Goal: Task Accomplishment & Management: Use online tool/utility

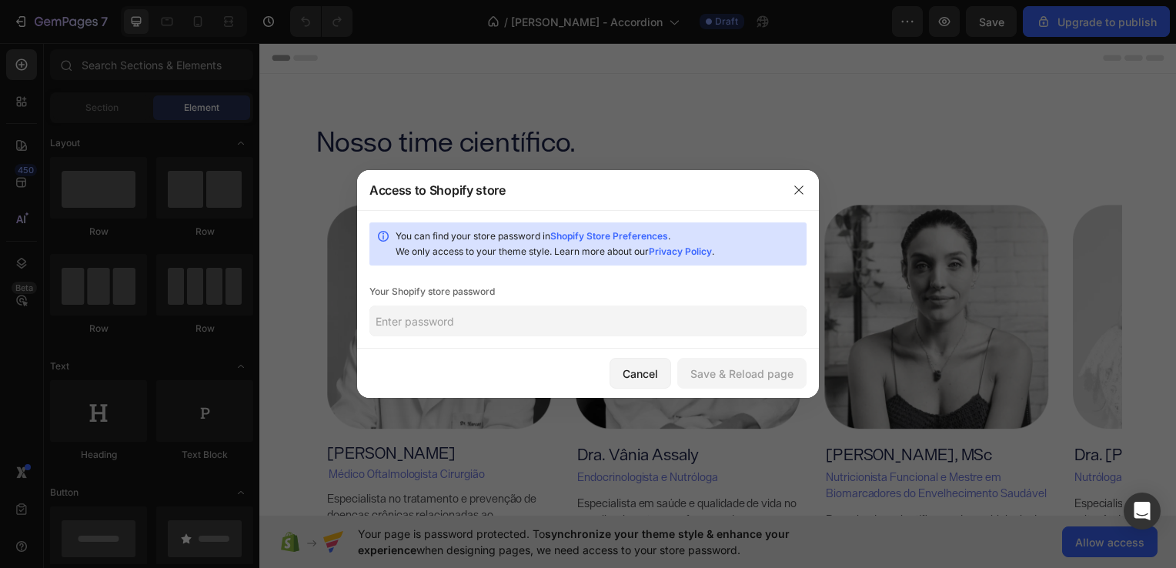
click at [607, 322] on input "text" at bounding box center [587, 321] width 437 height 31
paste input "Y@4nBt9^W!xE1dKm9"
type input "Y@4nBt9^W!xE1dKm9"
click at [734, 372] on div "Save & Reload page" at bounding box center [741, 374] width 103 height 16
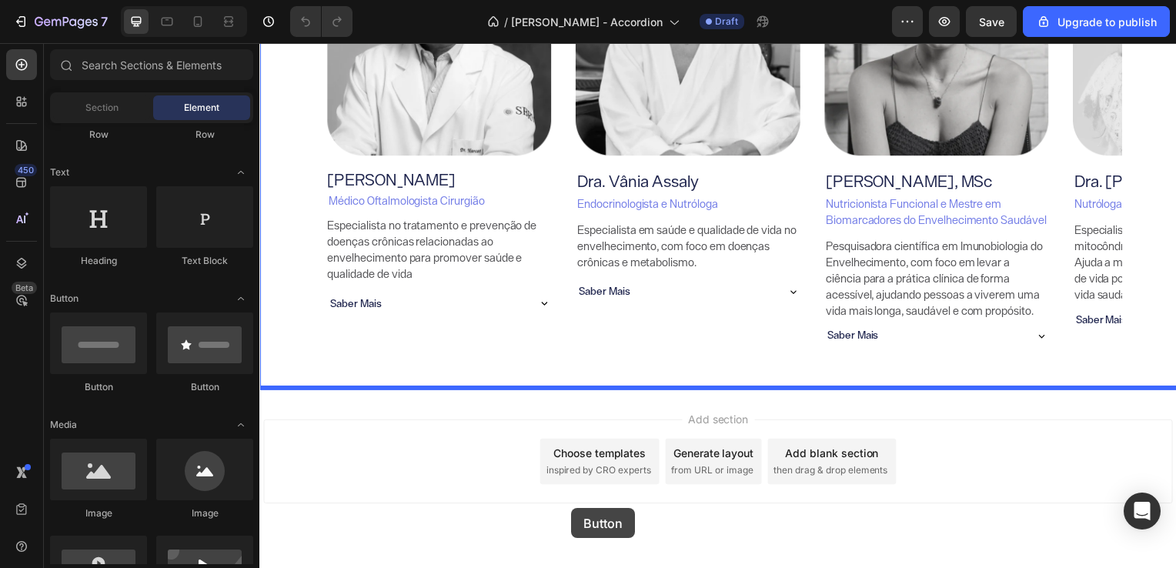
scroll to position [290, 0]
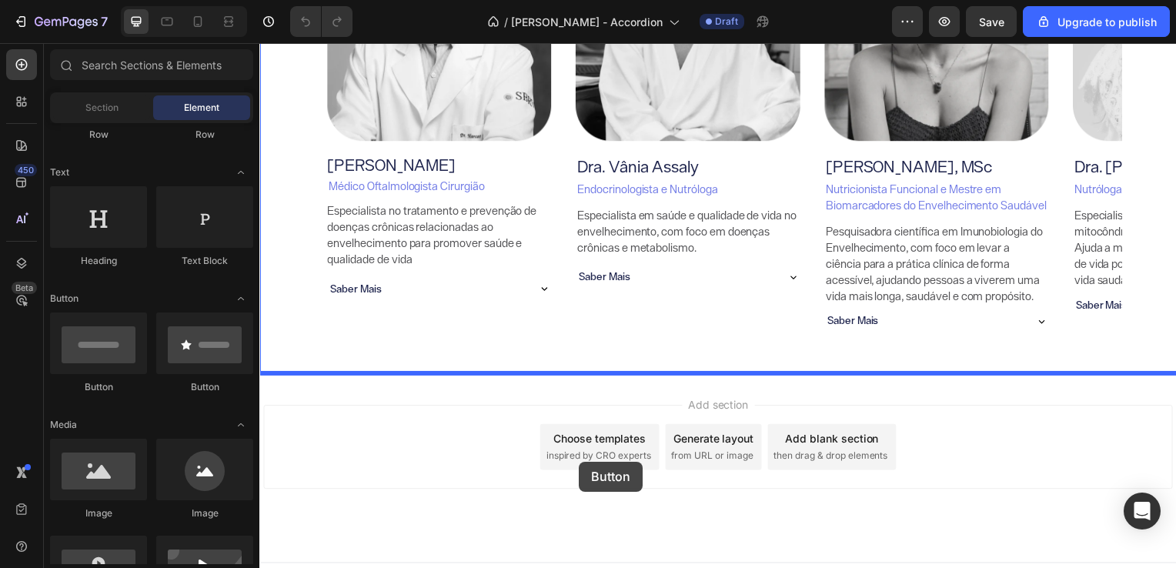
drag, startPoint x: 450, startPoint y: 393, endPoint x: 581, endPoint y: 464, distance: 149.1
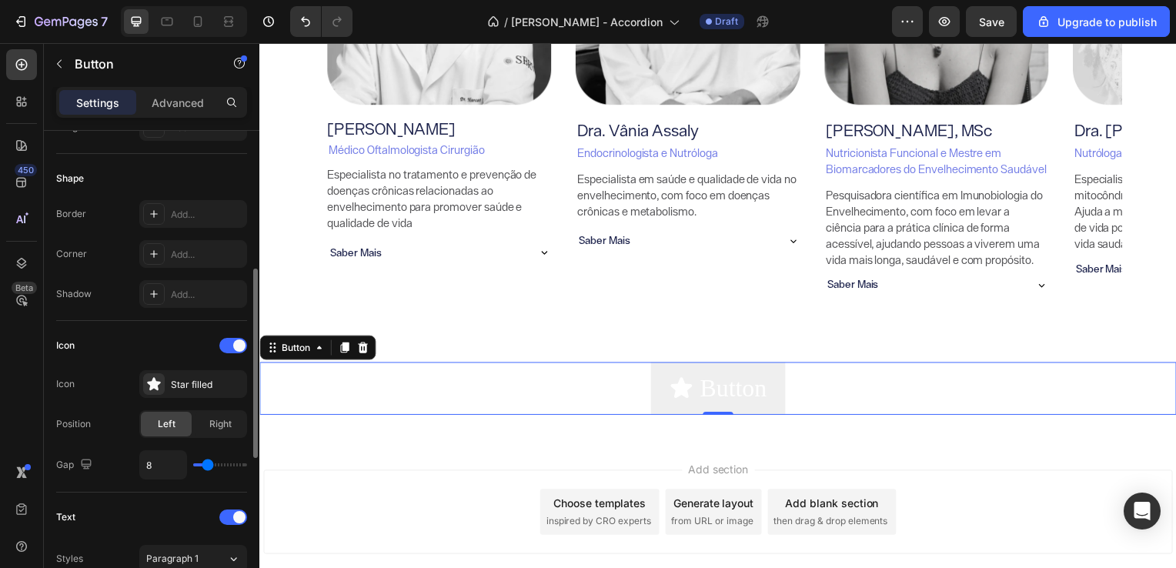
scroll to position [304, 0]
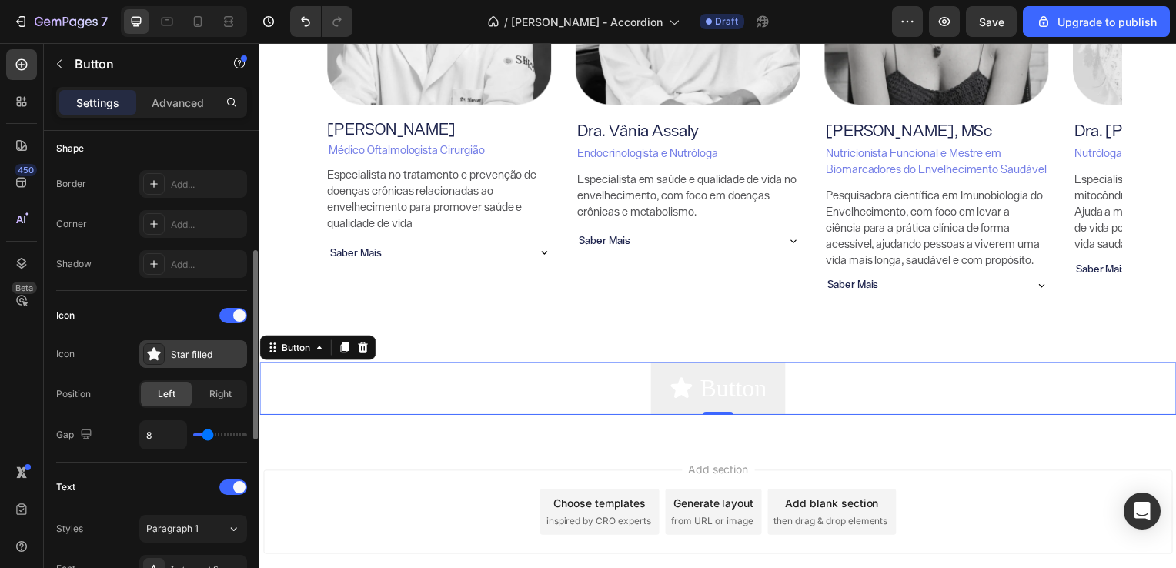
click at [160, 343] on div at bounding box center [154, 354] width 22 height 22
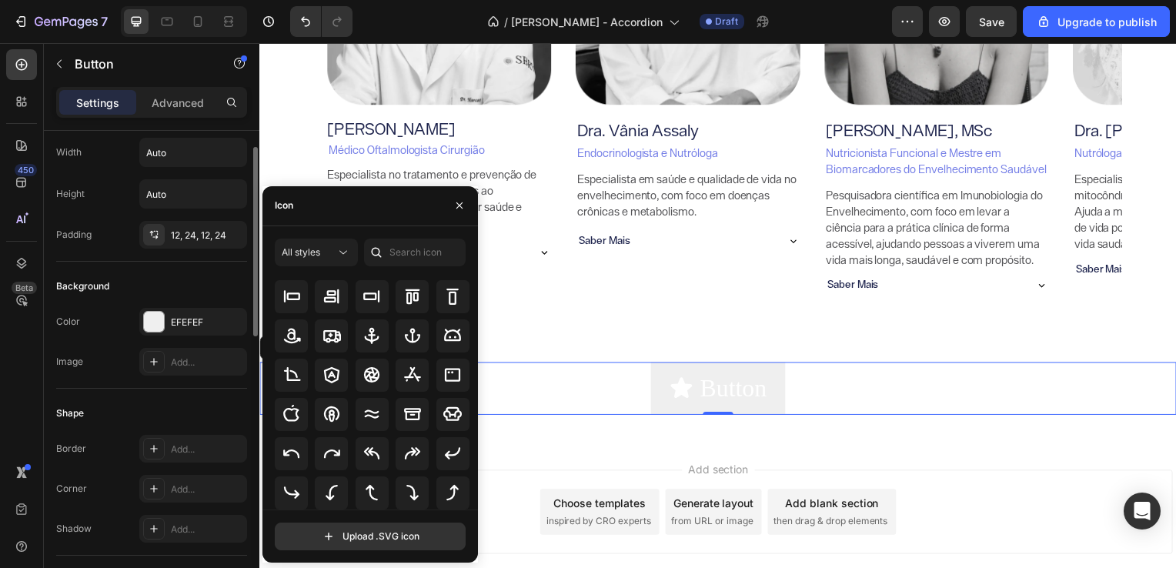
scroll to position [40, 0]
click at [336, 255] on icon at bounding box center [343, 252] width 15 height 15
click at [383, 214] on div "Icon" at bounding box center [369, 206] width 215 height 40
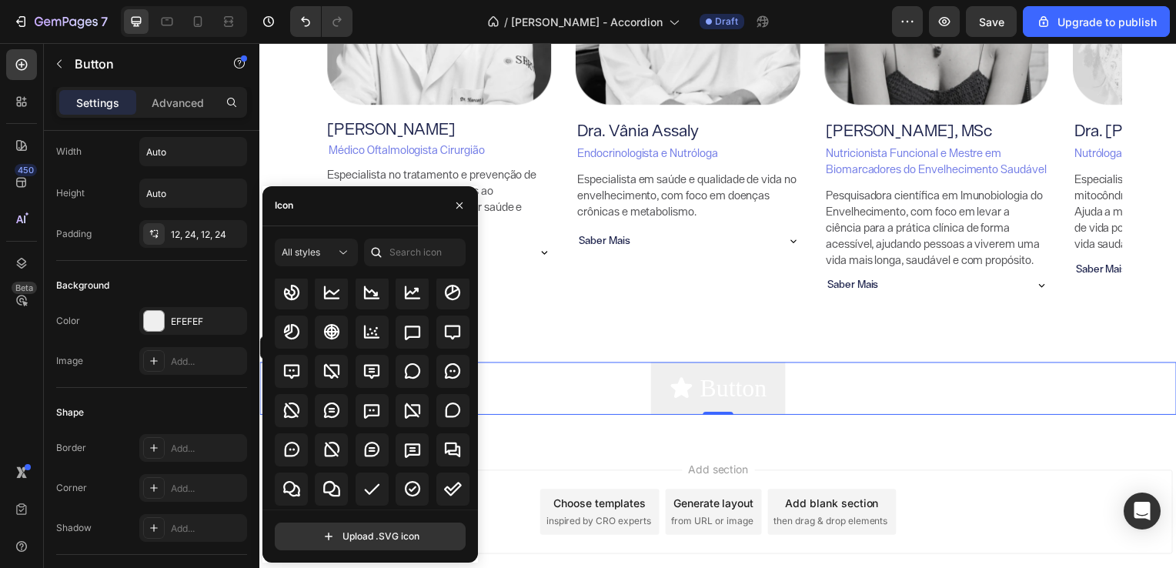
scroll to position [2200, 0]
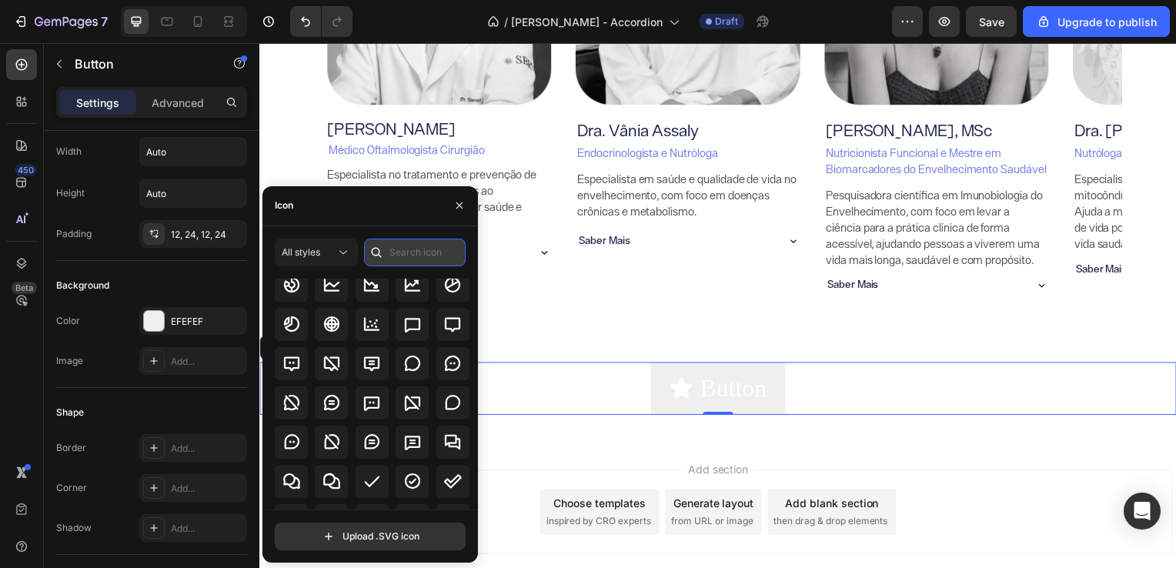
click at [399, 249] on input "text" at bounding box center [415, 253] width 102 height 28
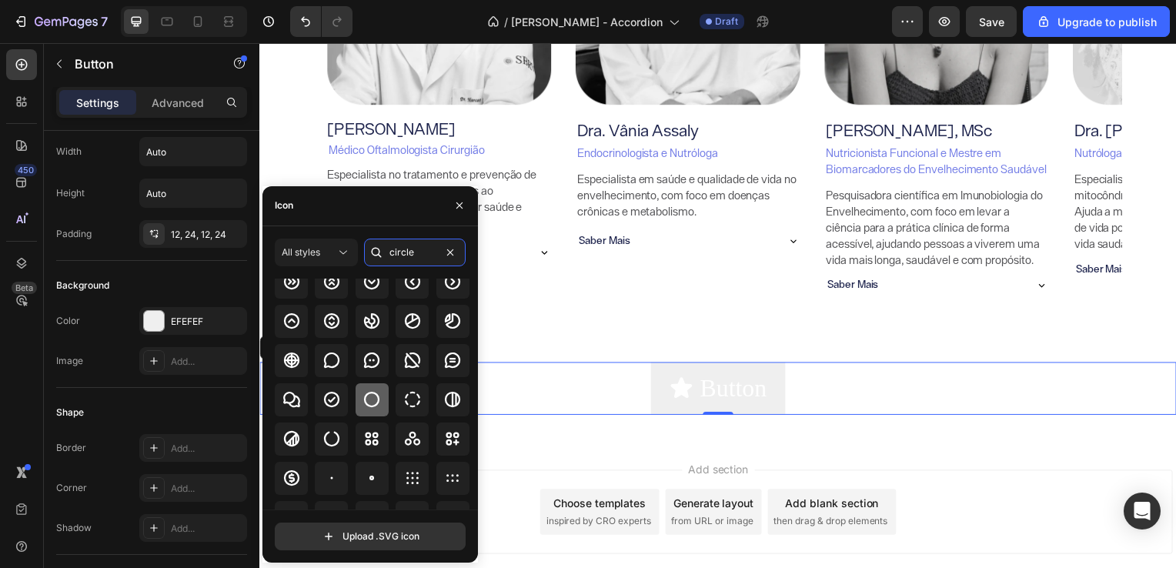
type input "circle"
click at [374, 399] on icon at bounding box center [371, 399] width 18 height 18
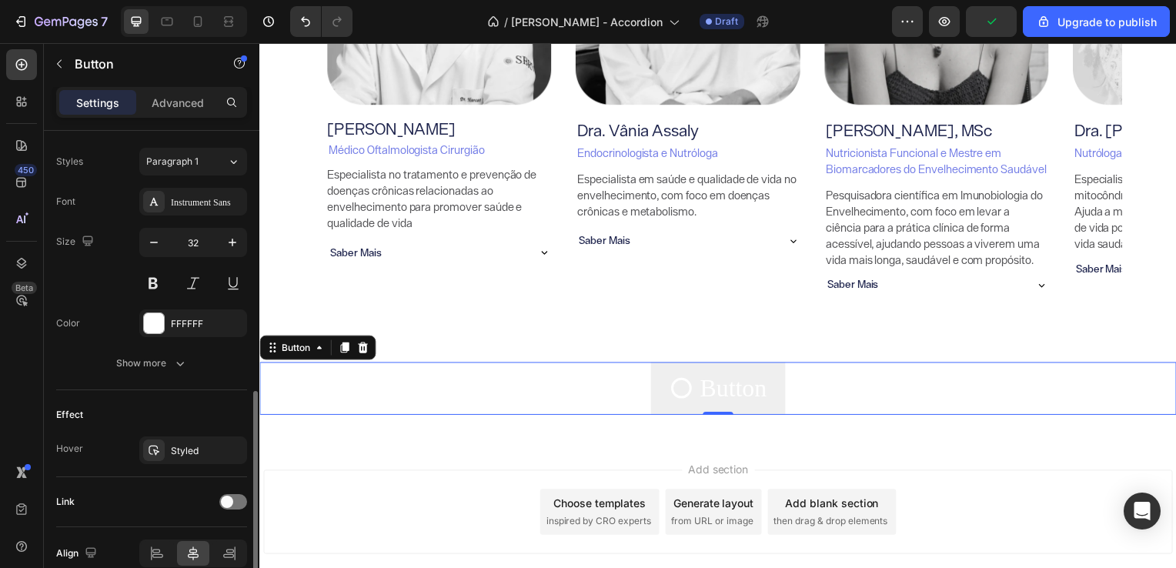
scroll to position [706, 0]
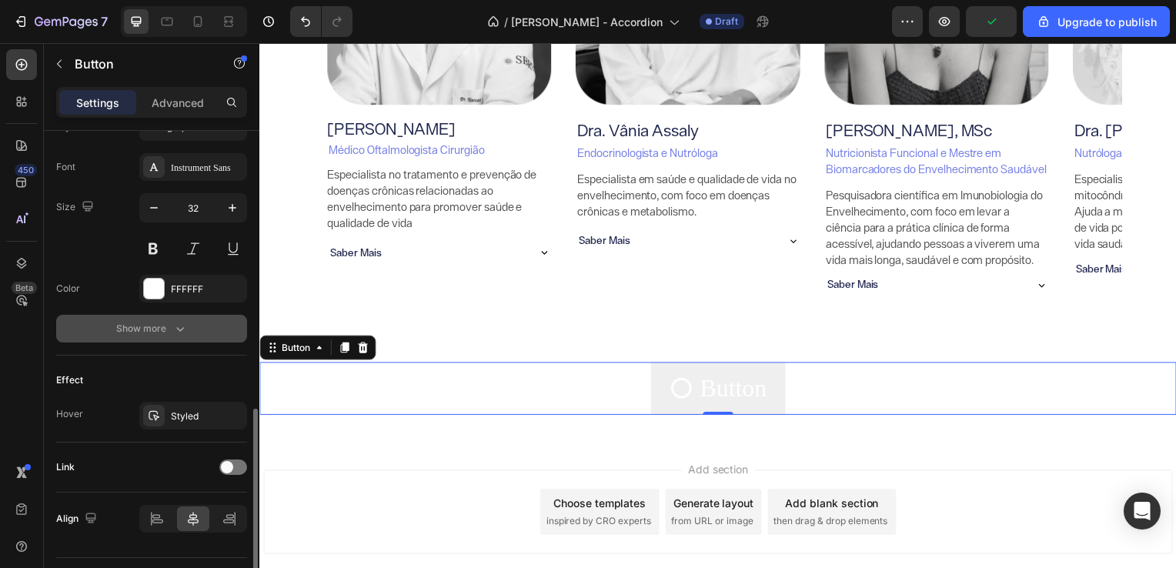
click at [172, 321] on icon "button" at bounding box center [179, 328] width 15 height 15
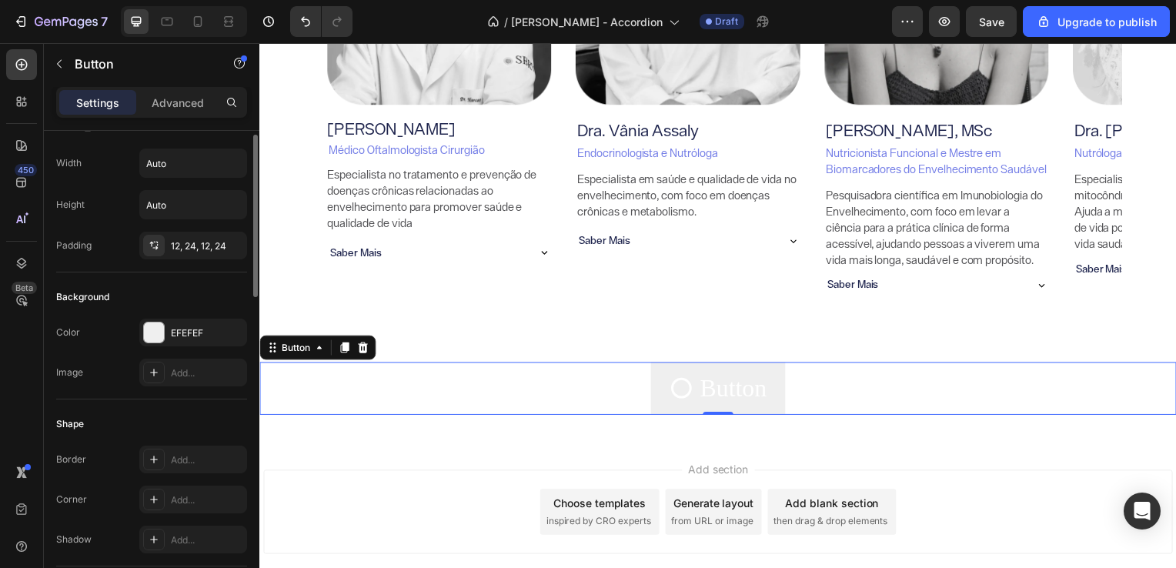
scroll to position [0, 0]
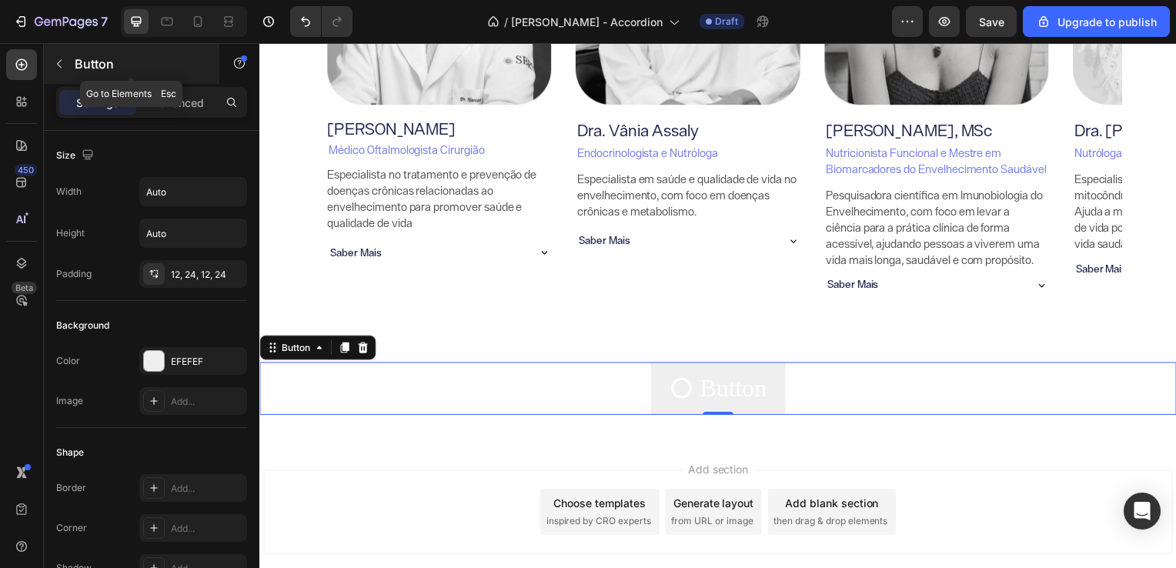
click at [72, 71] on div "Button" at bounding box center [131, 64] width 175 height 40
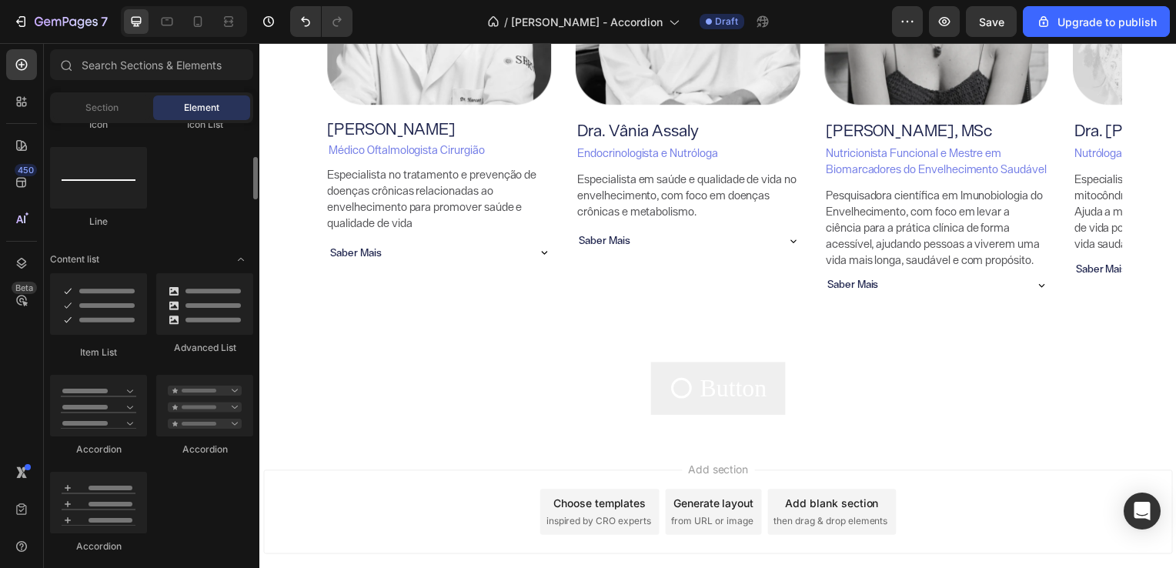
scroll to position [1023, 0]
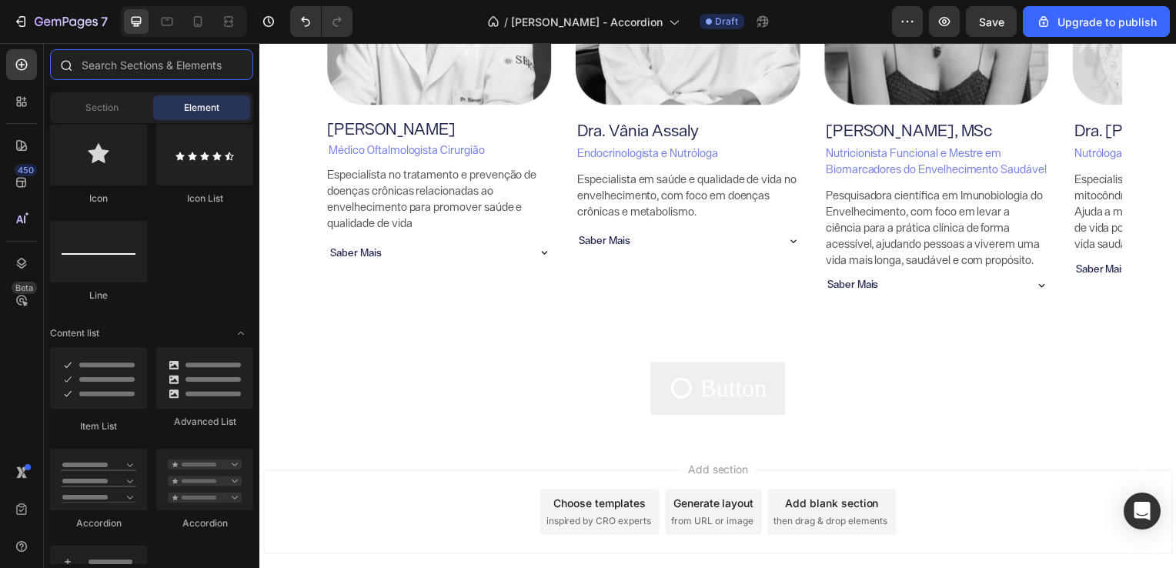
click at [165, 65] on input "text" at bounding box center [151, 64] width 203 height 31
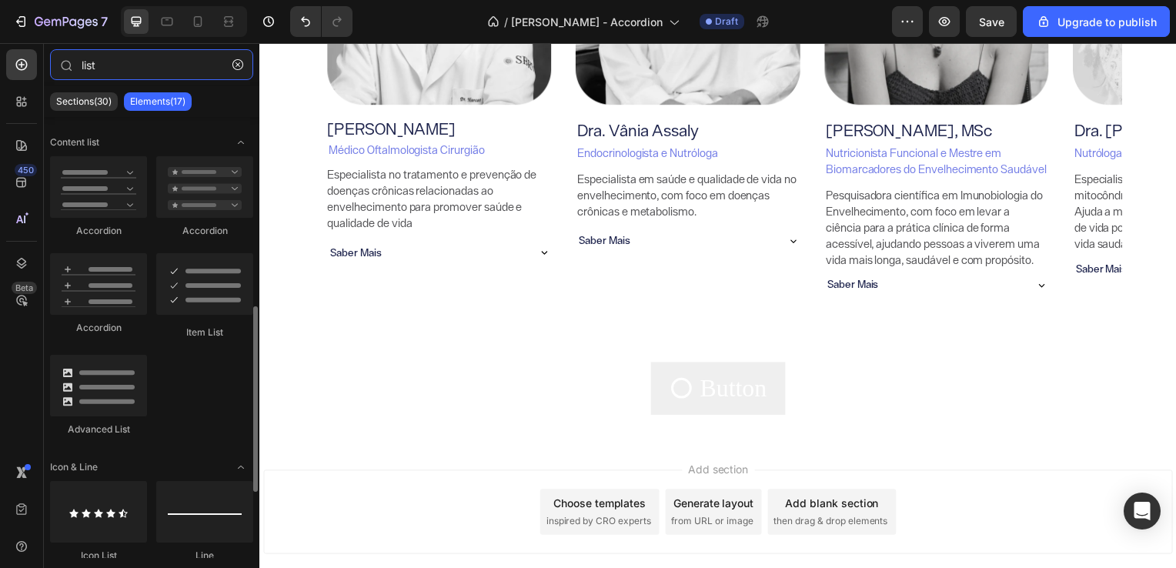
scroll to position [456, 0]
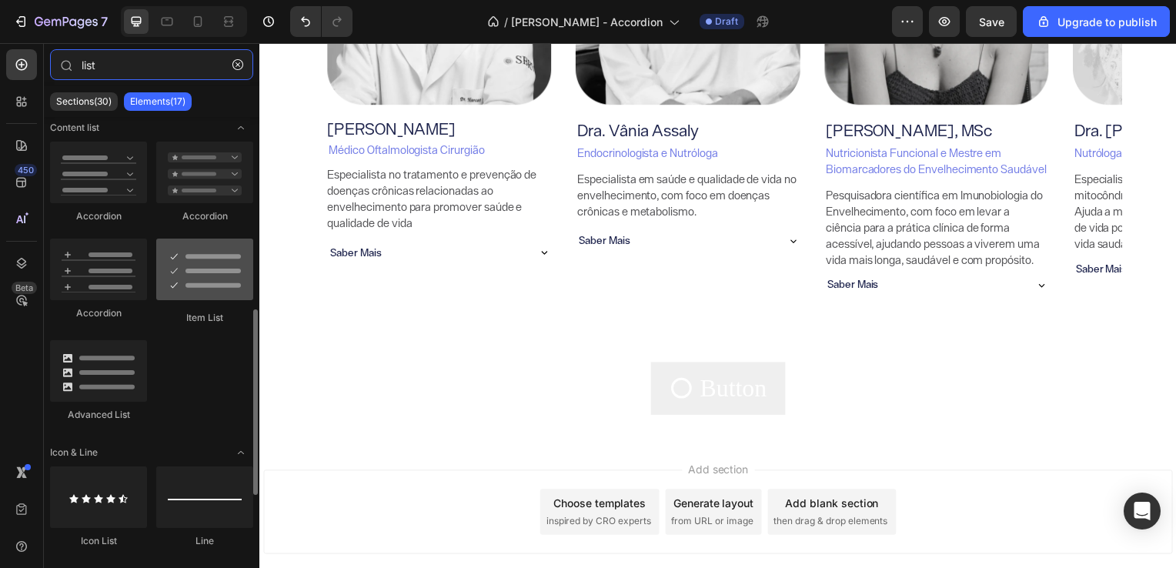
type input "list"
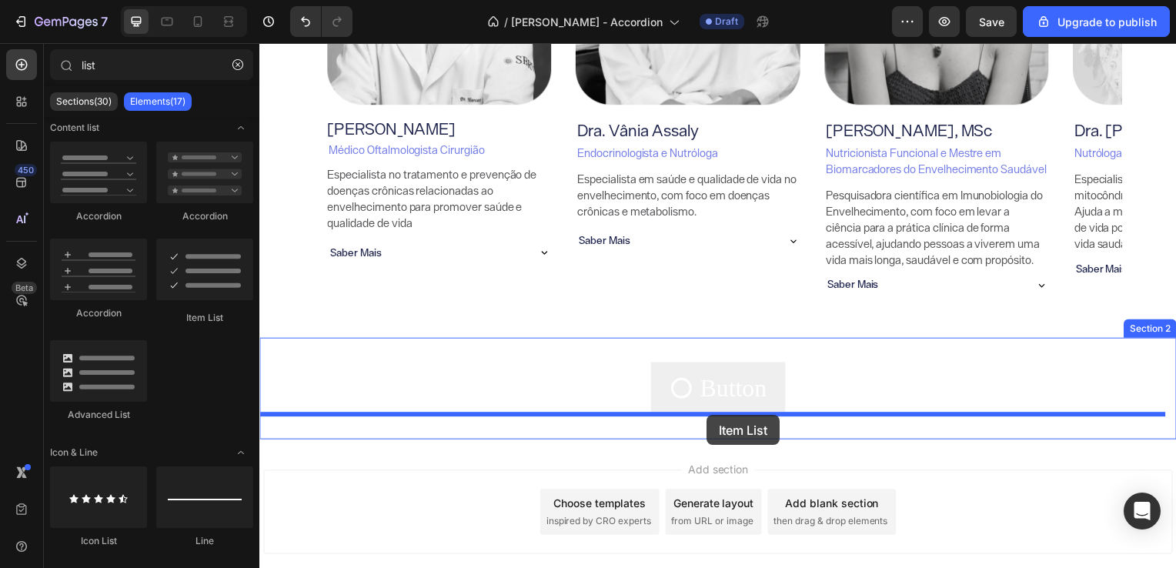
drag, startPoint x: 457, startPoint y: 297, endPoint x: 710, endPoint y: 418, distance: 279.9
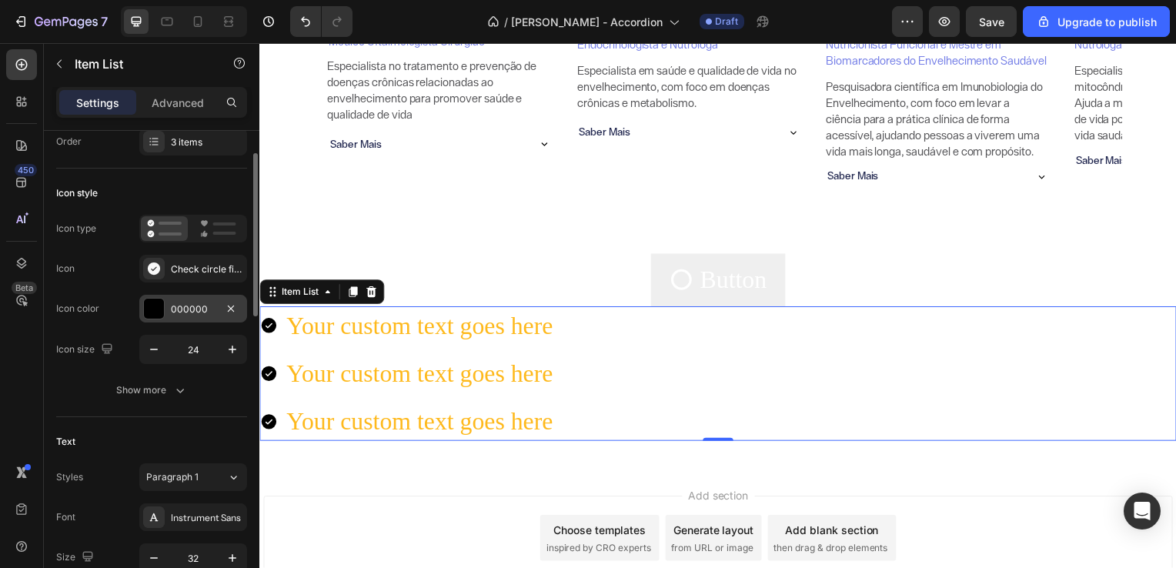
scroll to position [55, 0]
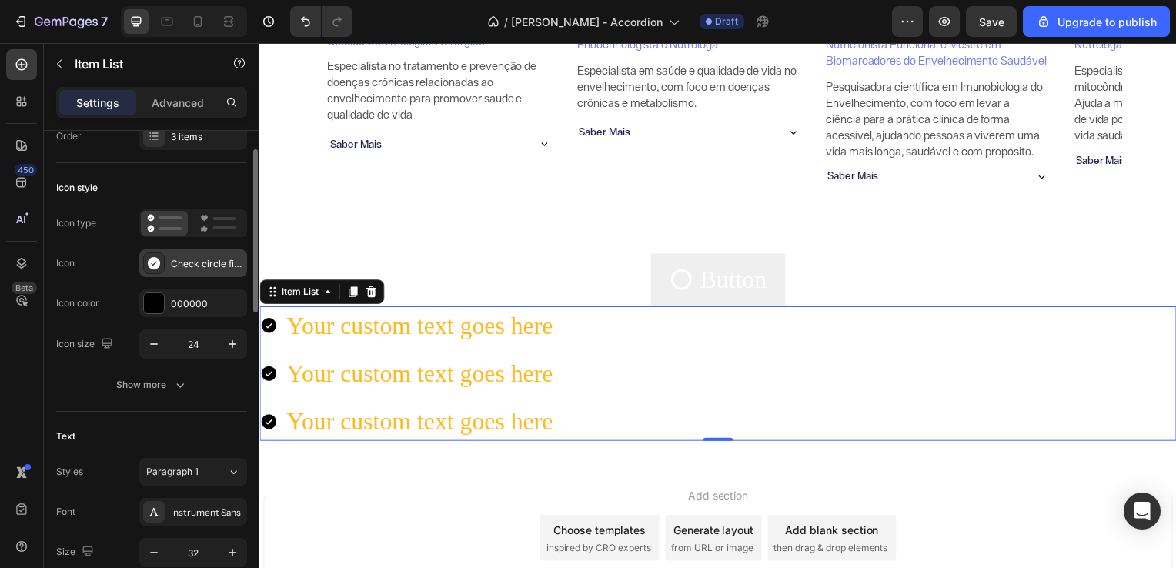
click at [192, 266] on div "Check circle filled" at bounding box center [207, 264] width 72 height 14
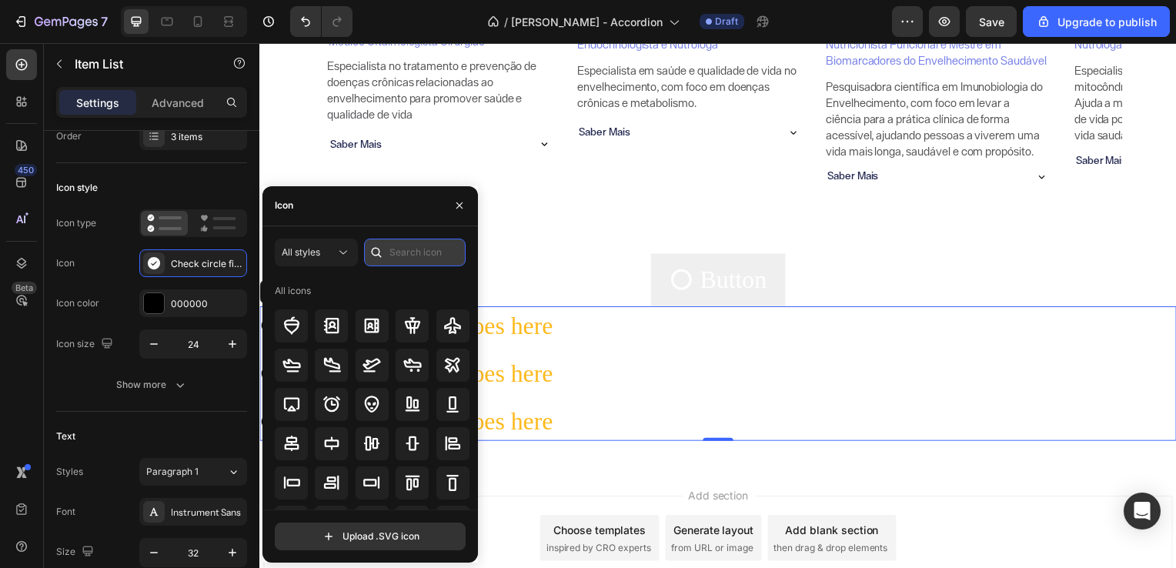
click at [420, 249] on input "text" at bounding box center [415, 253] width 102 height 28
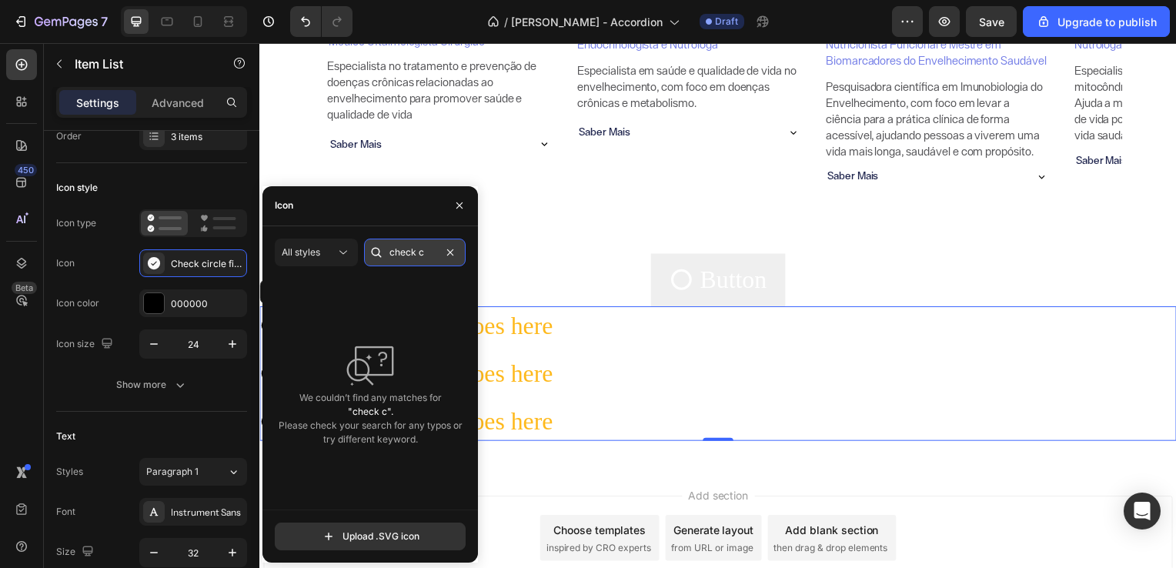
scroll to position [0, 0]
type input "c"
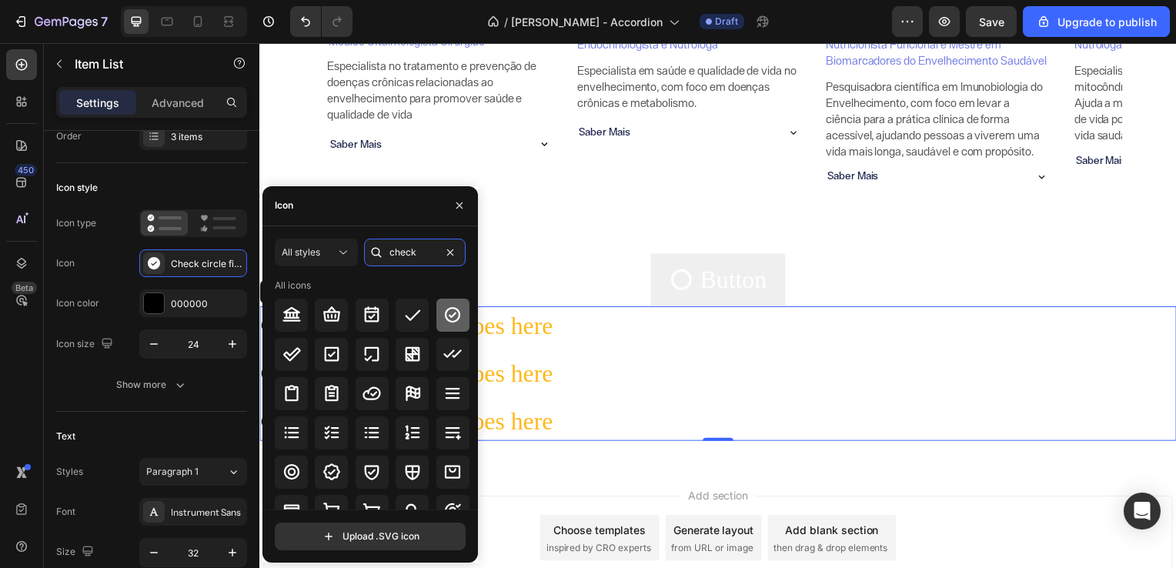
type input "check"
click at [447, 316] on icon at bounding box center [452, 314] width 15 height 15
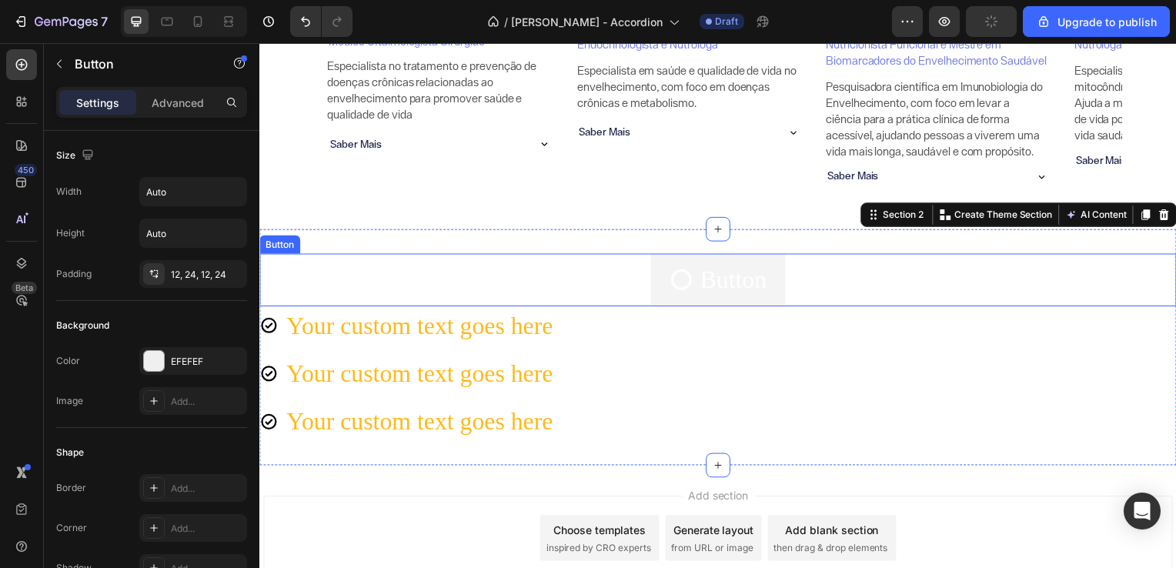
click at [686, 292] on icon "<p>Button</p>" at bounding box center [684, 281] width 25 height 25
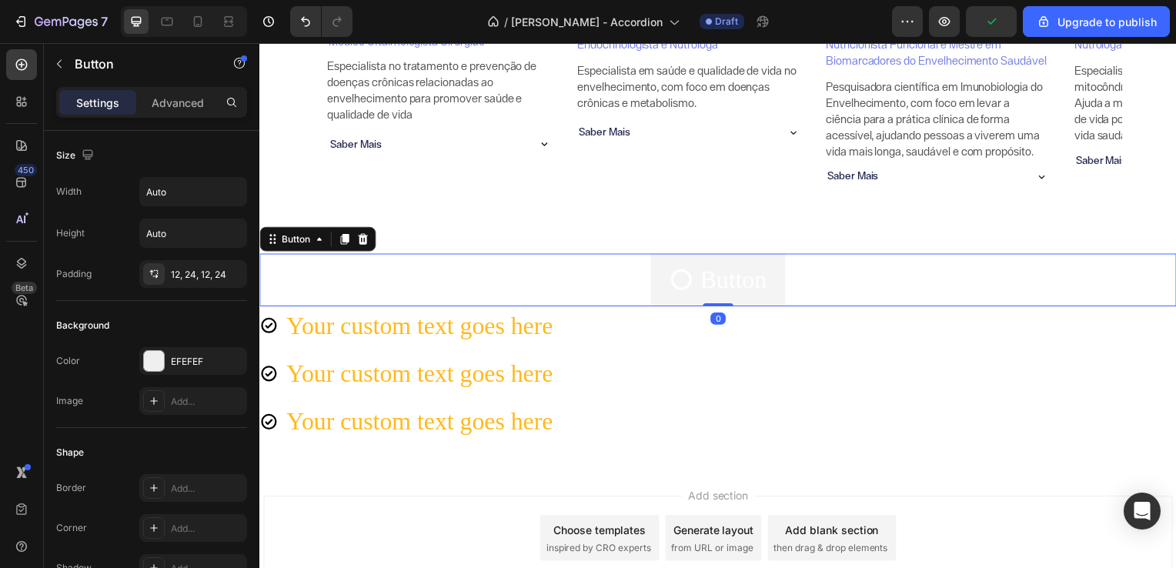
click at [682, 283] on icon "<p>Button</p>" at bounding box center [684, 281] width 25 height 25
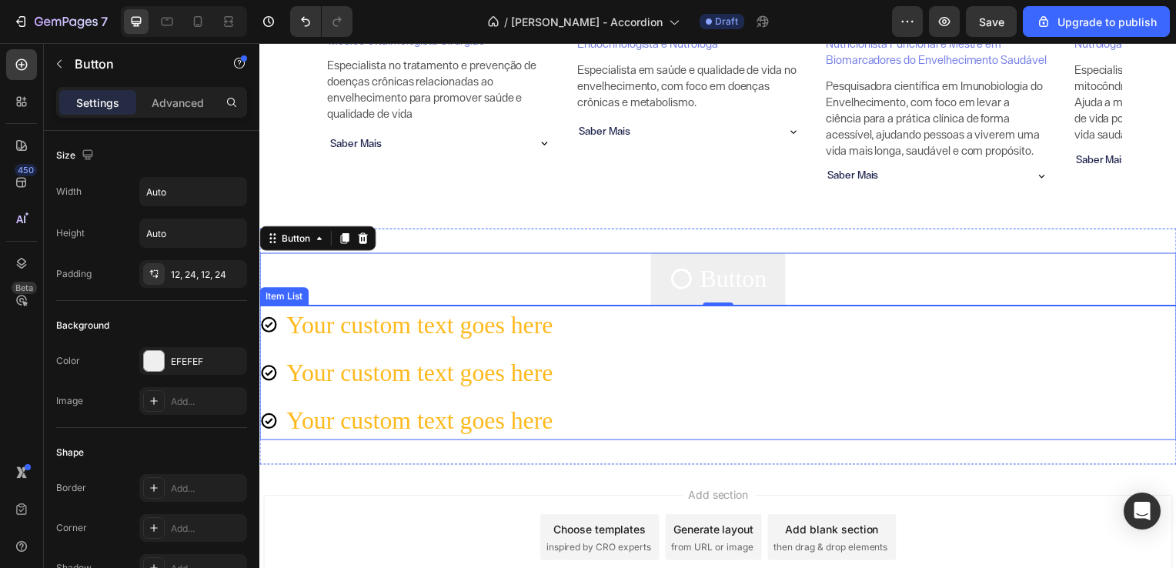
scroll to position [435, 0]
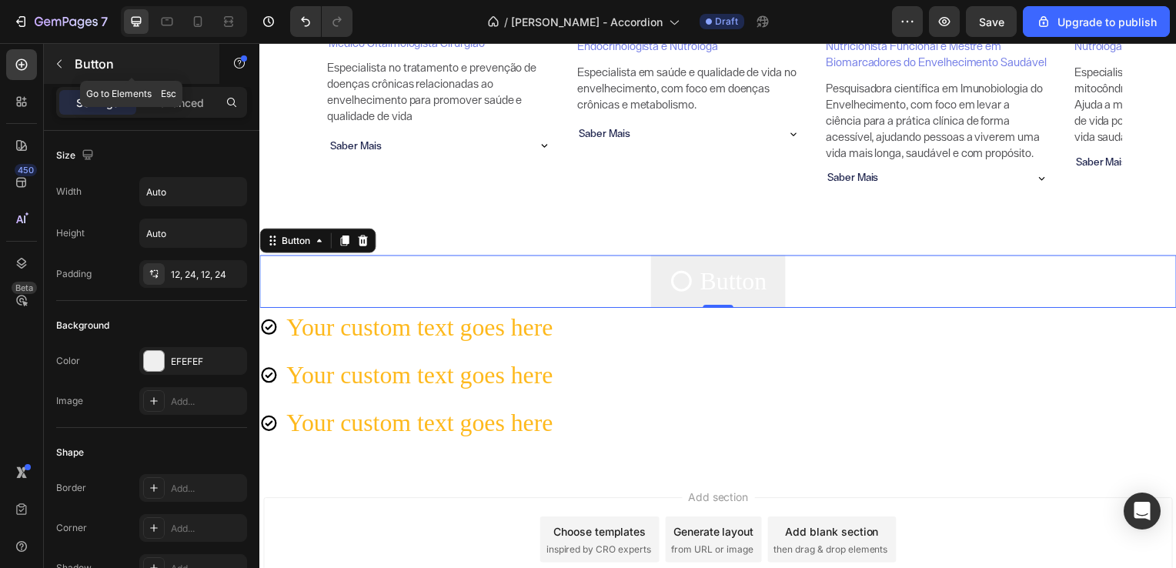
click at [53, 66] on icon "button" at bounding box center [59, 64] width 12 height 12
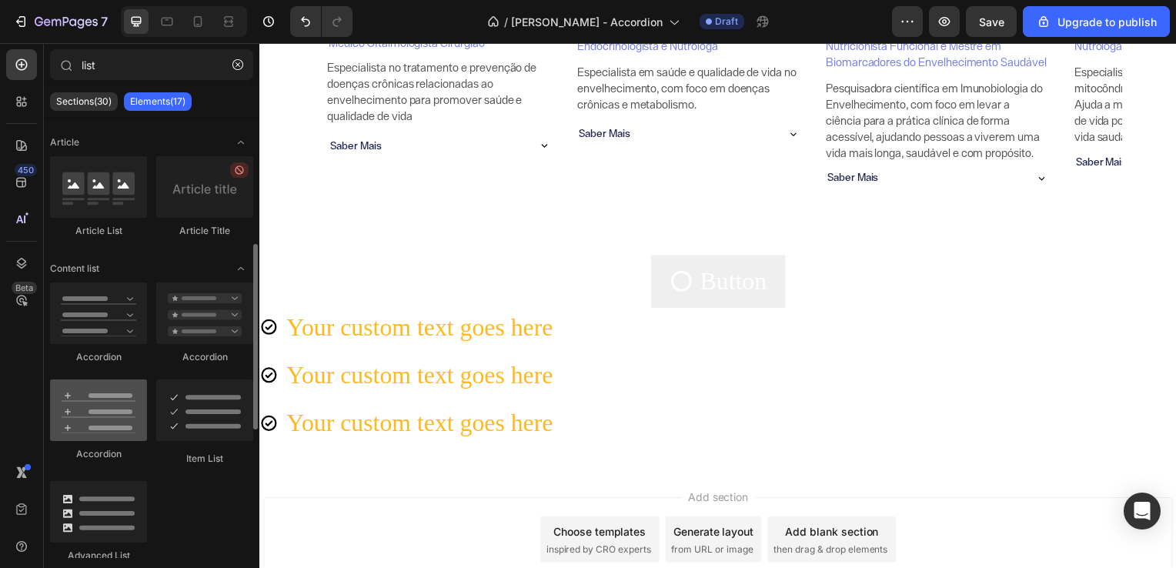
scroll to position [311, 0]
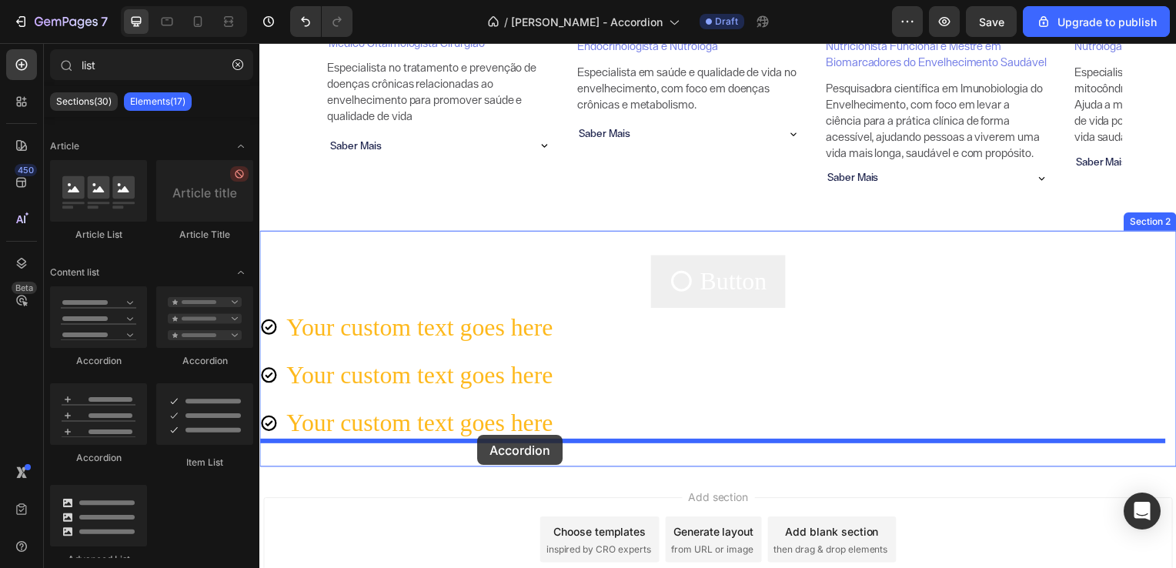
drag, startPoint x: 376, startPoint y: 462, endPoint x: 479, endPoint y: 438, distance: 105.1
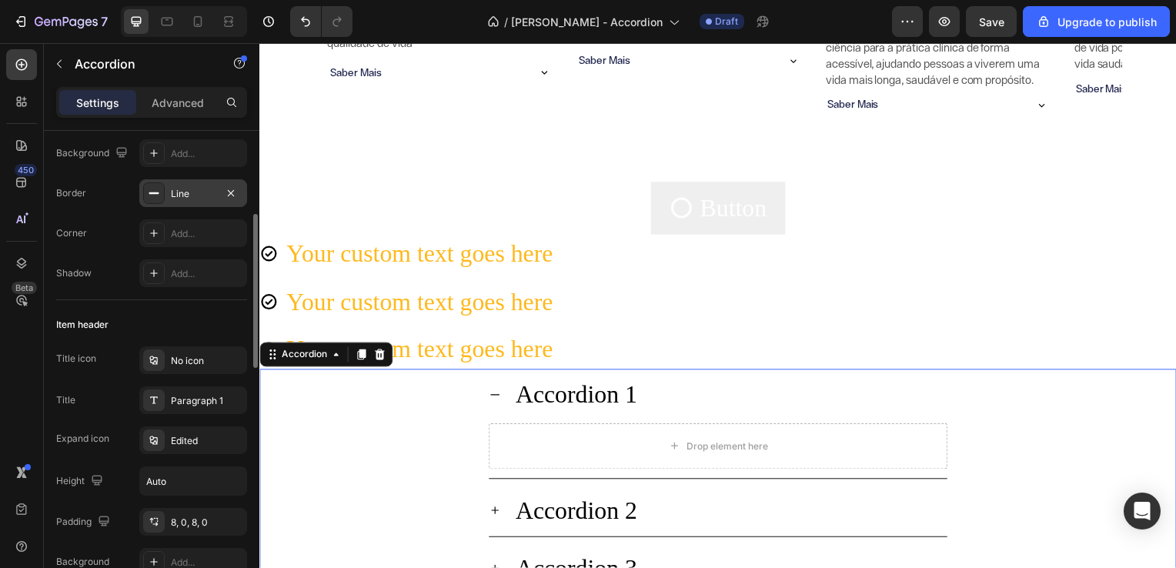
scroll to position [177, 0]
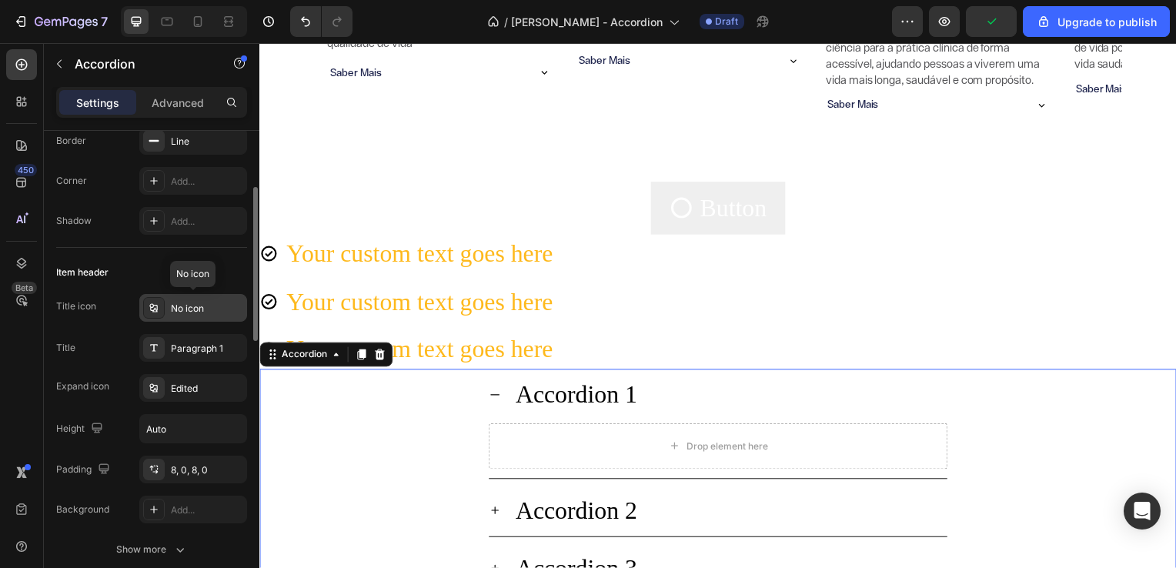
click at [189, 306] on div "No icon" at bounding box center [207, 309] width 72 height 14
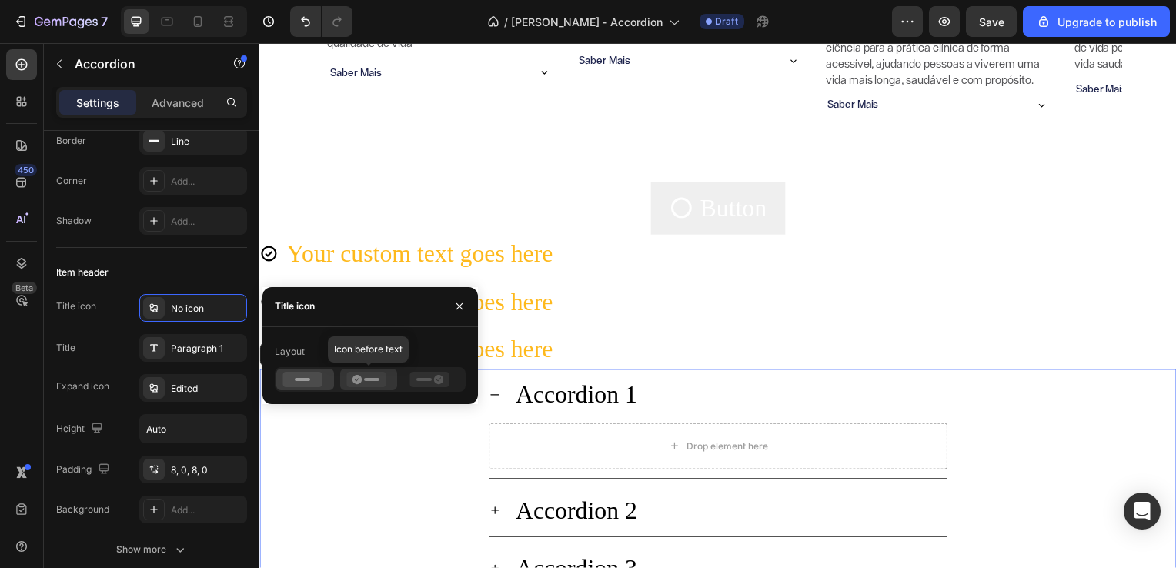
click at [371, 383] on icon at bounding box center [365, 379] width 39 height 15
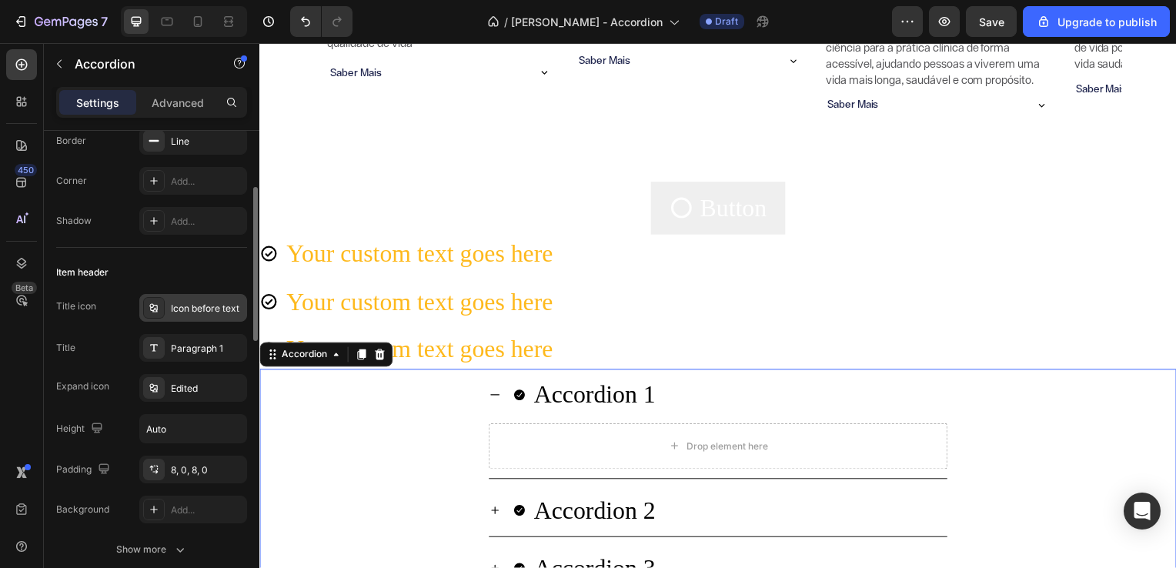
click at [235, 306] on div "Icon before text" at bounding box center [207, 309] width 72 height 14
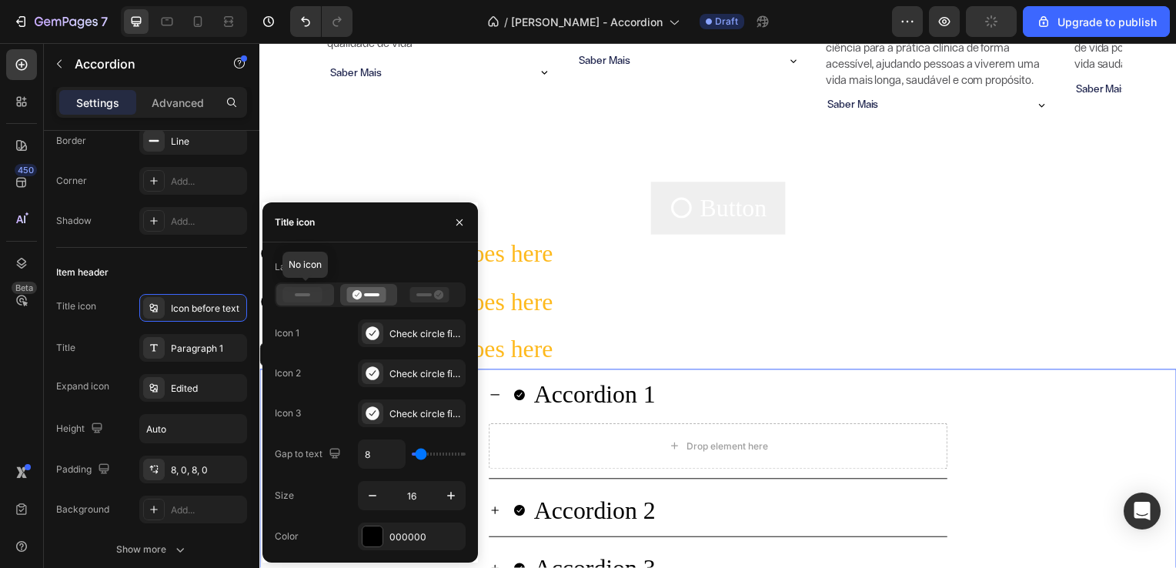
click at [306, 289] on icon at bounding box center [302, 294] width 39 height 15
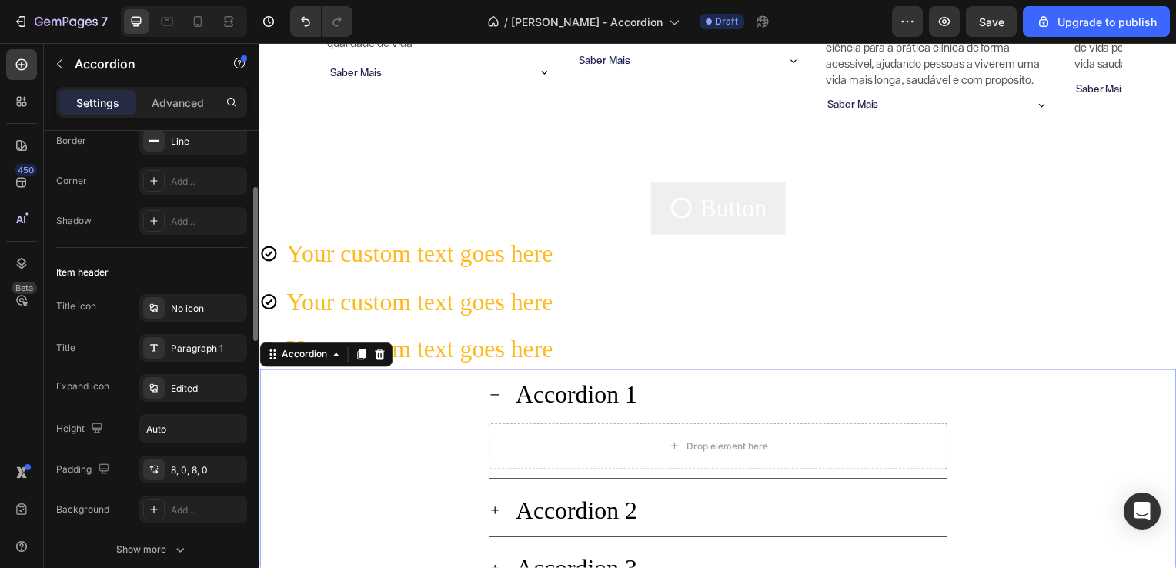
click at [123, 336] on div "Title Paragraph 1" at bounding box center [151, 348] width 191 height 28
click at [179, 389] on div "Edited" at bounding box center [207, 389] width 72 height 14
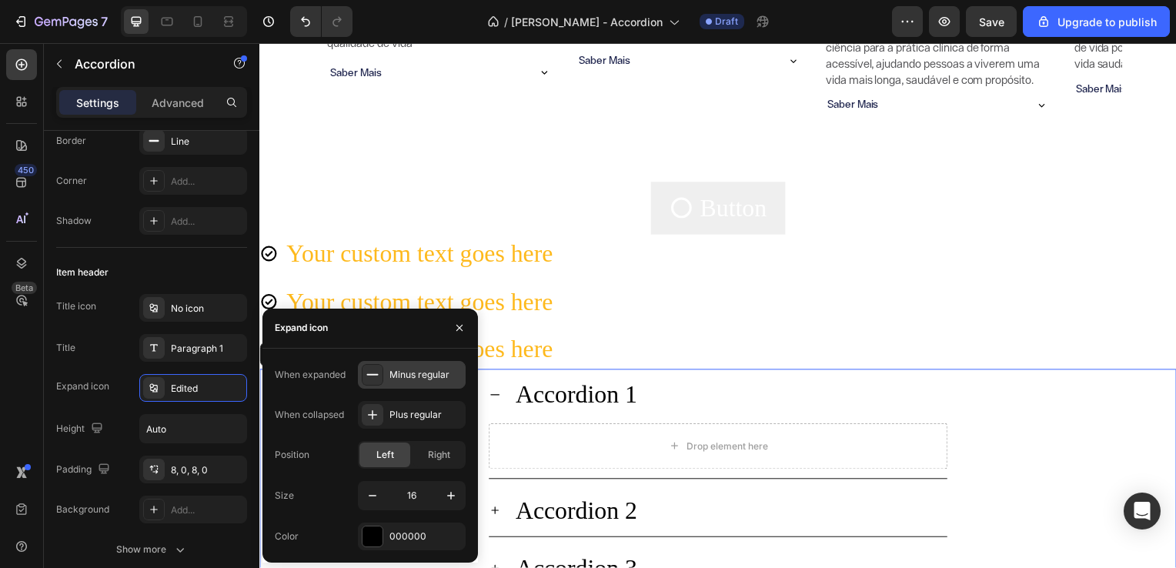
click at [409, 376] on div "Minus regular" at bounding box center [425, 375] width 72 height 14
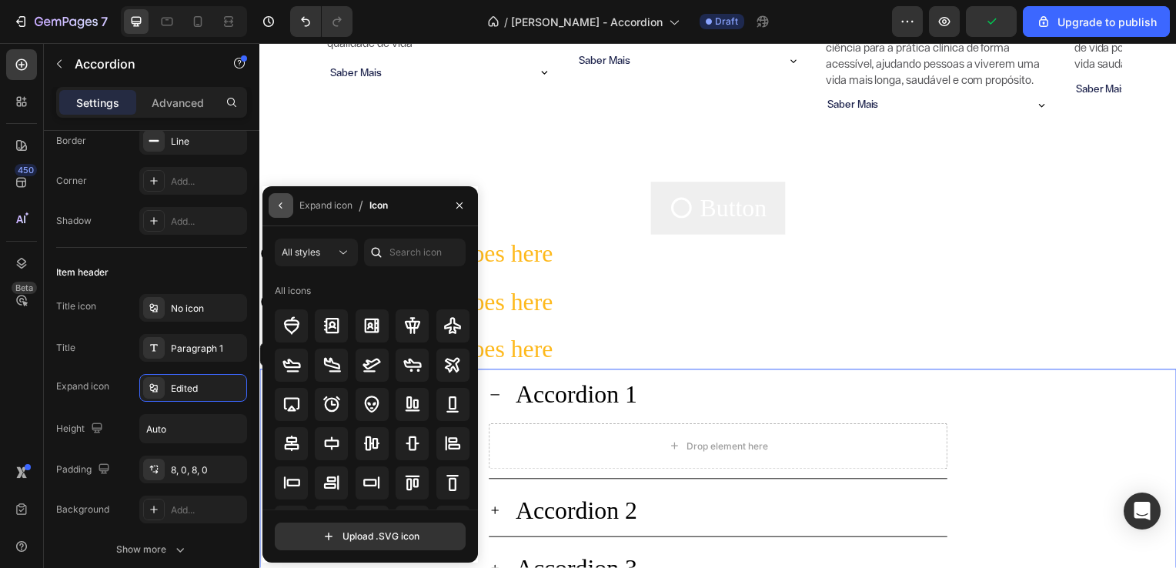
click at [286, 208] on icon "button" at bounding box center [281, 205] width 12 height 12
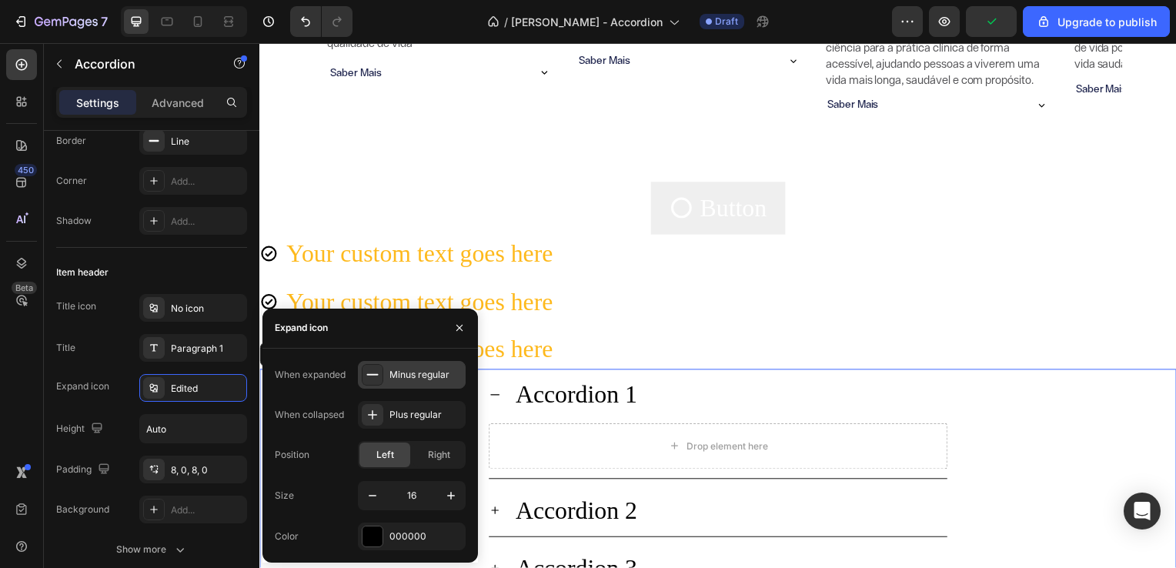
click at [413, 376] on div "Minus regular" at bounding box center [425, 375] width 72 height 14
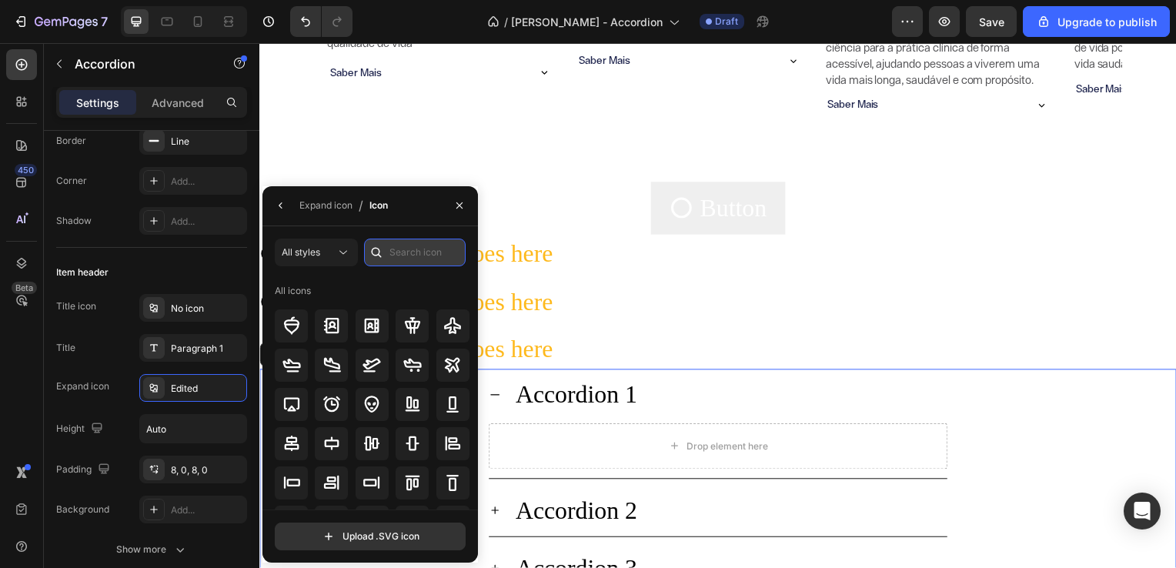
click at [390, 253] on input "text" at bounding box center [415, 253] width 102 height 28
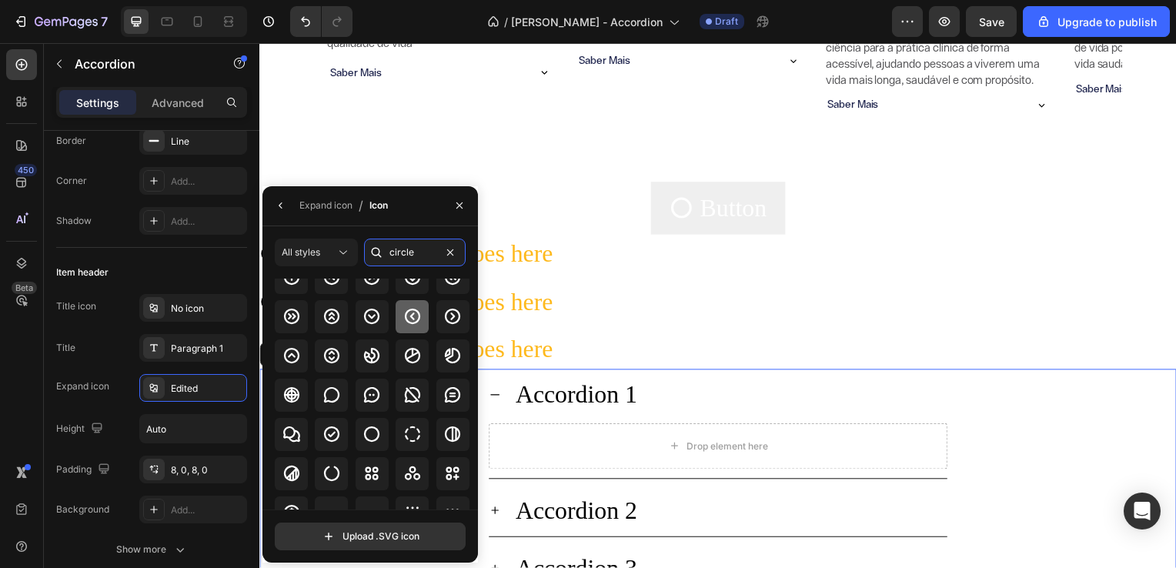
scroll to position [79, 0]
type input "circle"
click at [374, 420] on div at bounding box center [372, 432] width 33 height 33
click at [281, 202] on icon "button" at bounding box center [280, 205] width 3 height 6
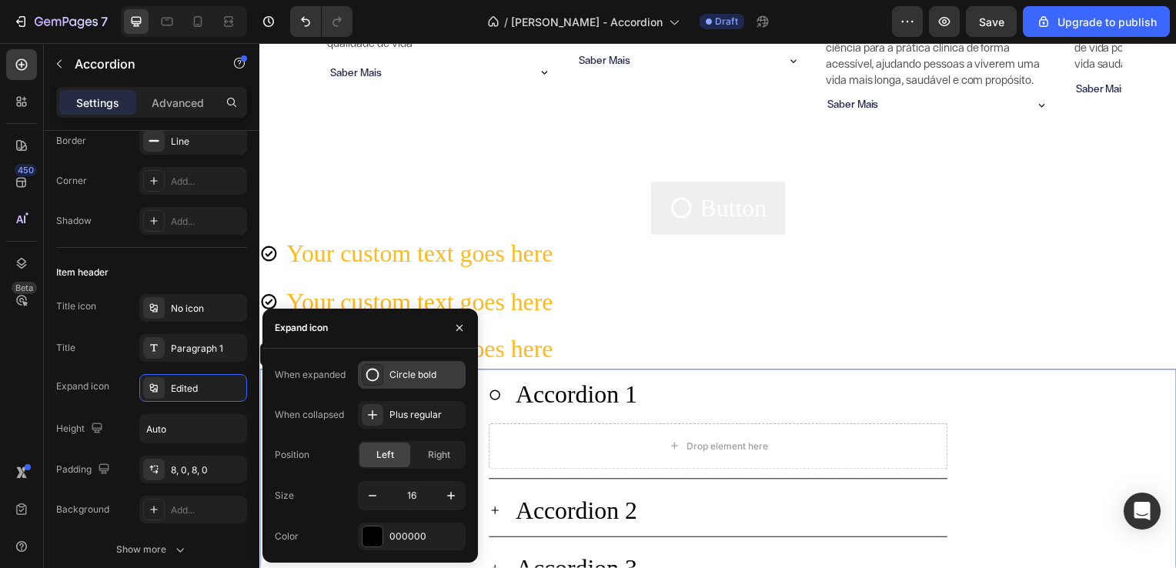
click at [405, 380] on div "Circle bold" at bounding box center [425, 375] width 72 height 14
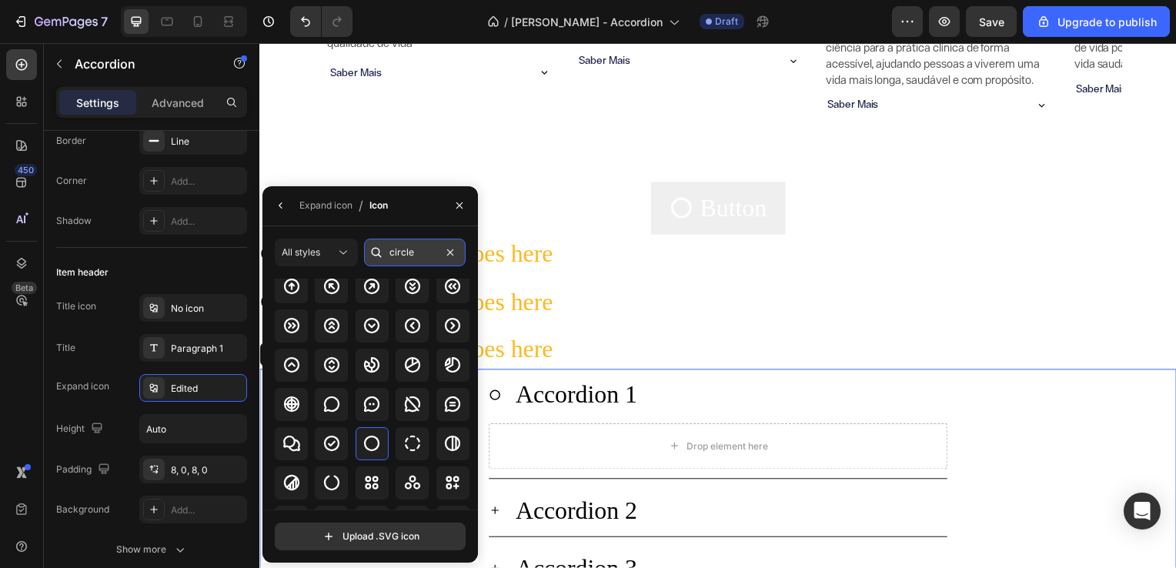
click at [415, 256] on input "circle" at bounding box center [415, 253] width 102 height 28
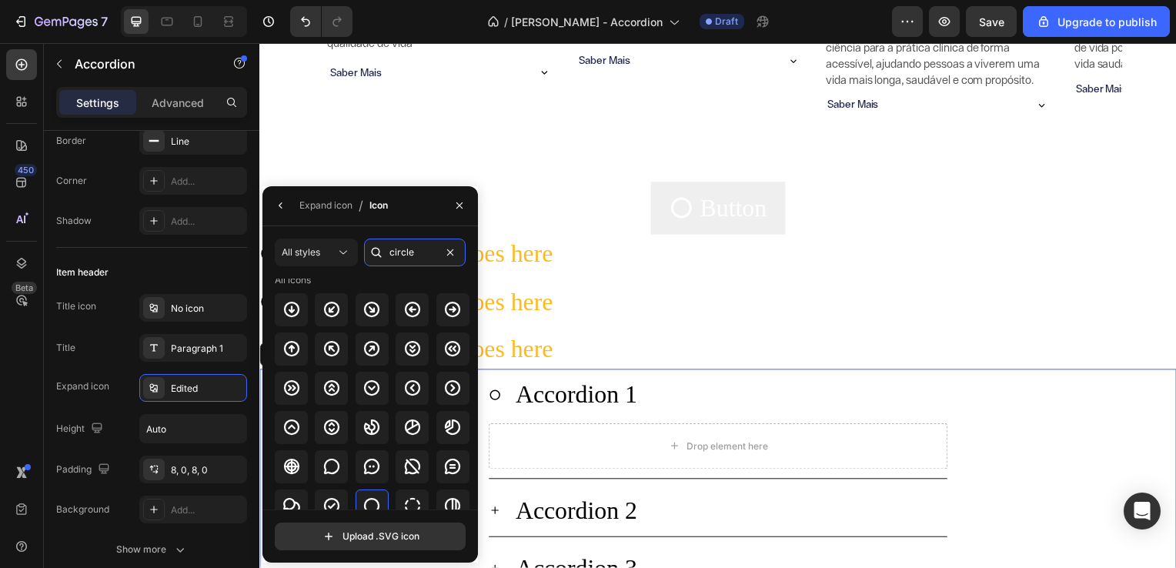
scroll to position [0, 0]
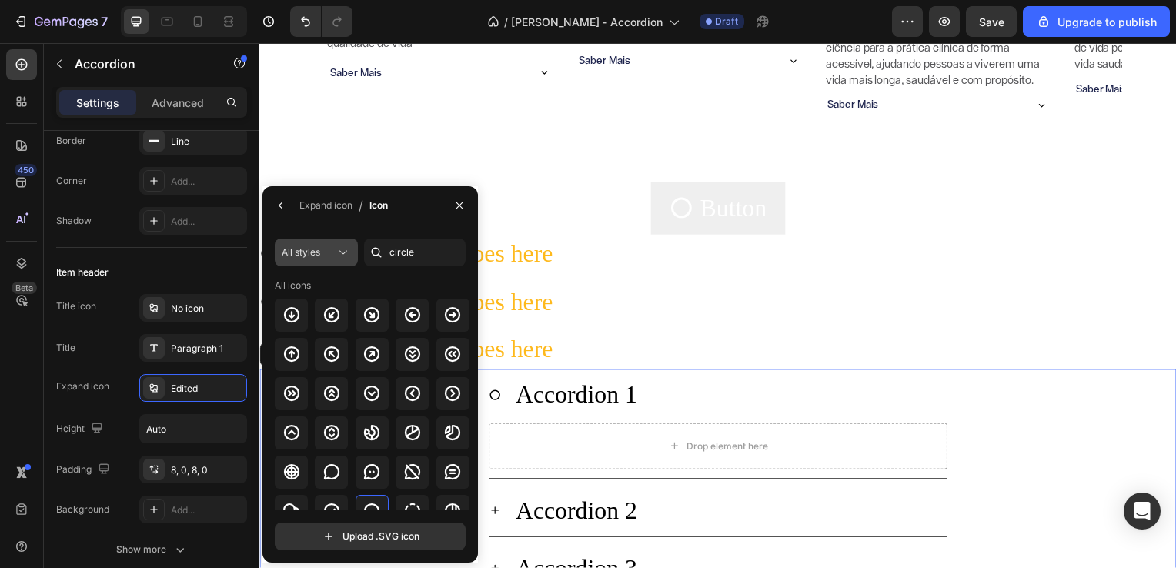
click at [340, 246] on icon at bounding box center [343, 252] width 15 height 15
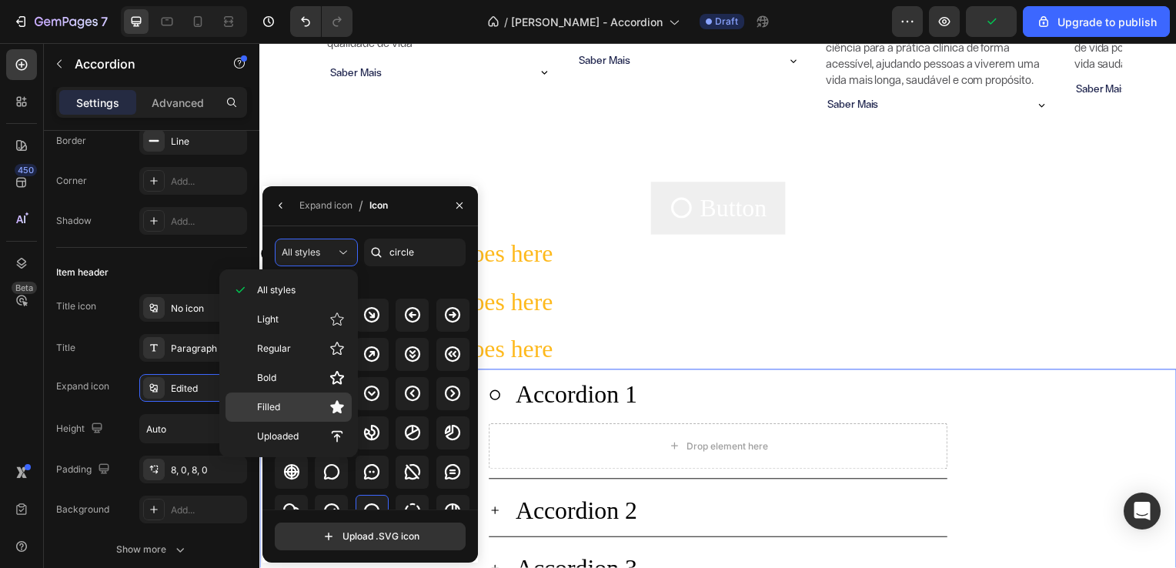
click at [325, 401] on p "Filled" at bounding box center [301, 406] width 88 height 15
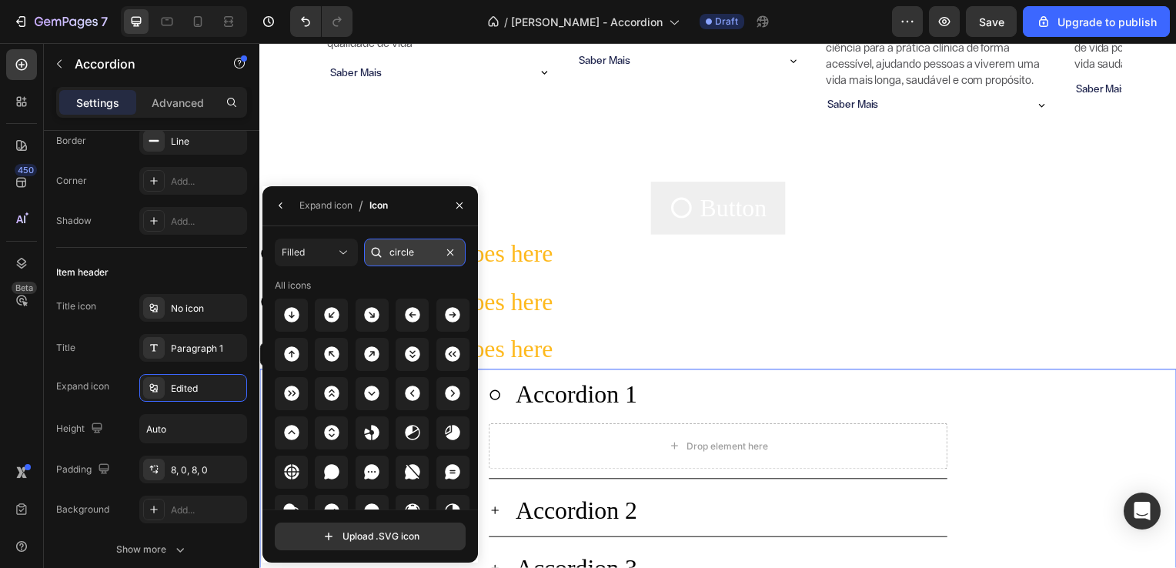
click at [419, 261] on input "circle" at bounding box center [415, 253] width 102 height 28
click at [419, 246] on input "circle" at bounding box center [415, 253] width 102 height 28
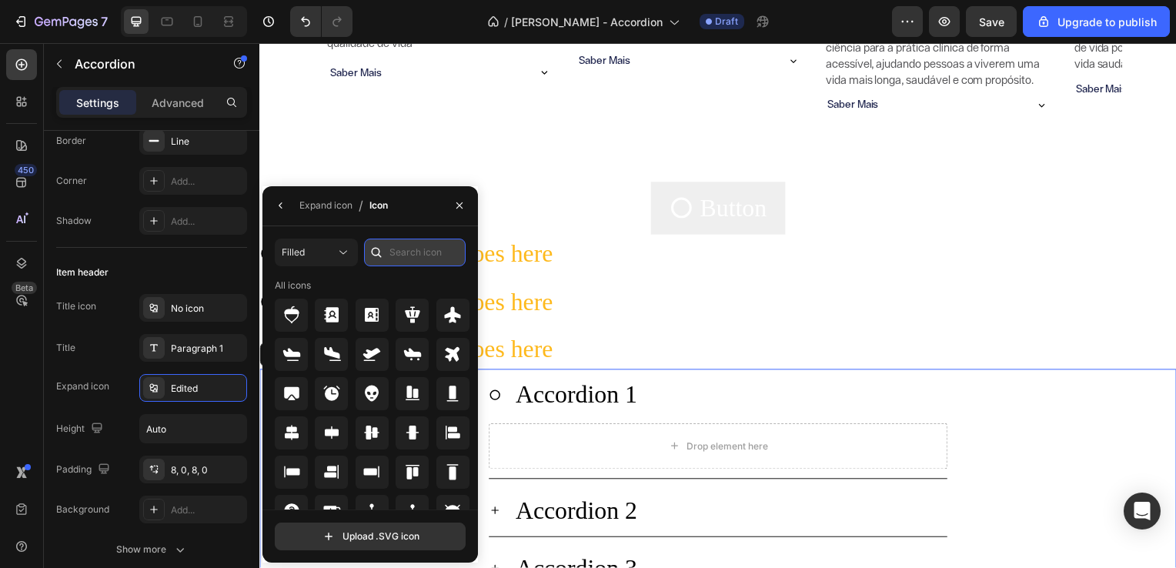
click at [433, 254] on input "text" at bounding box center [415, 253] width 102 height 28
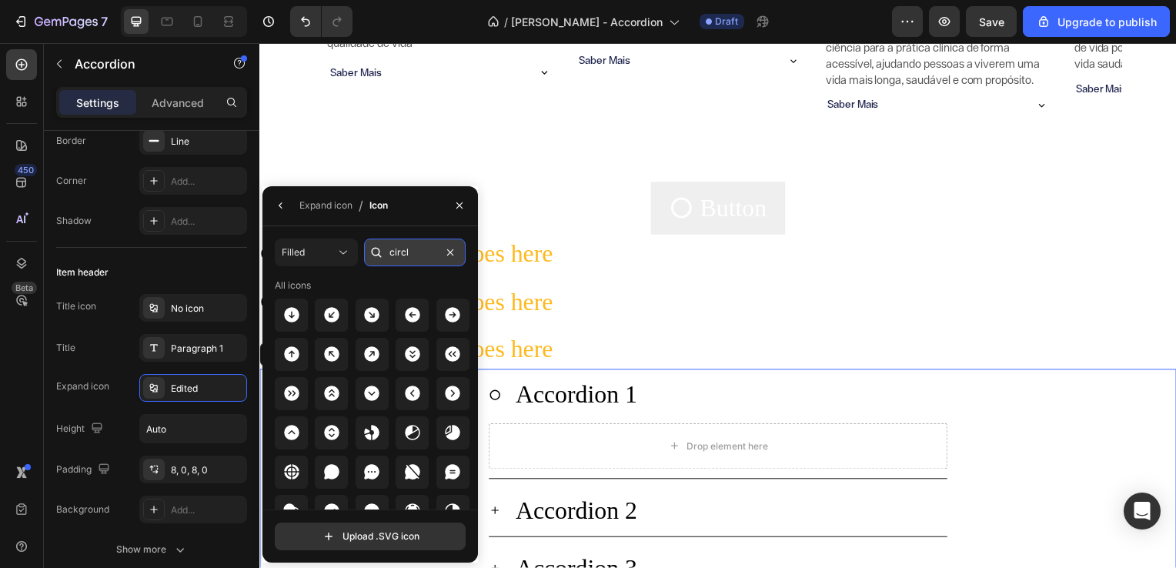
type input "circle"
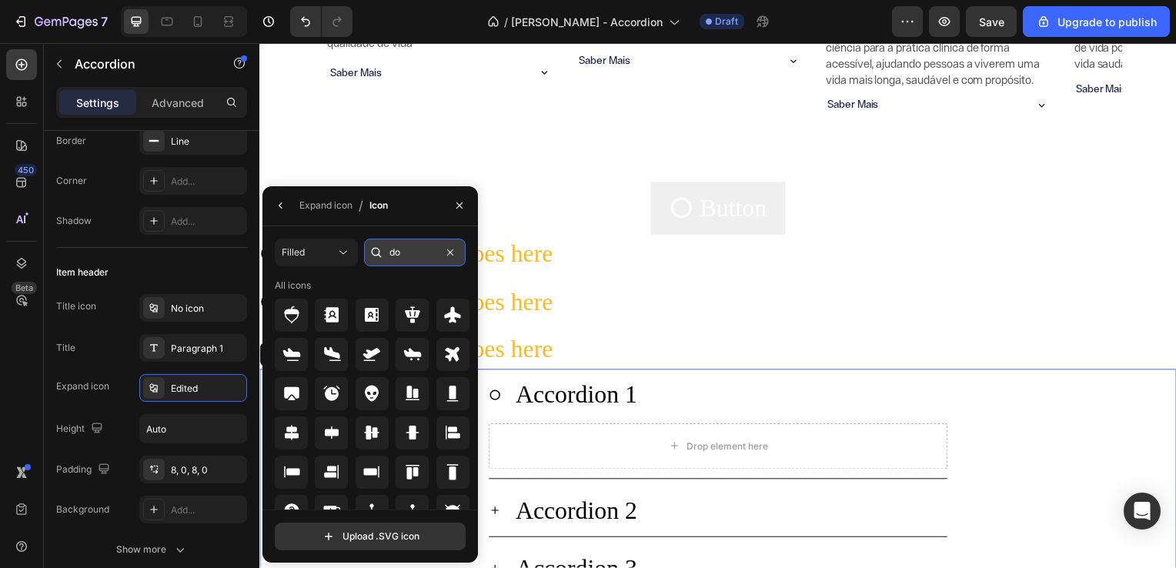
type input "dot"
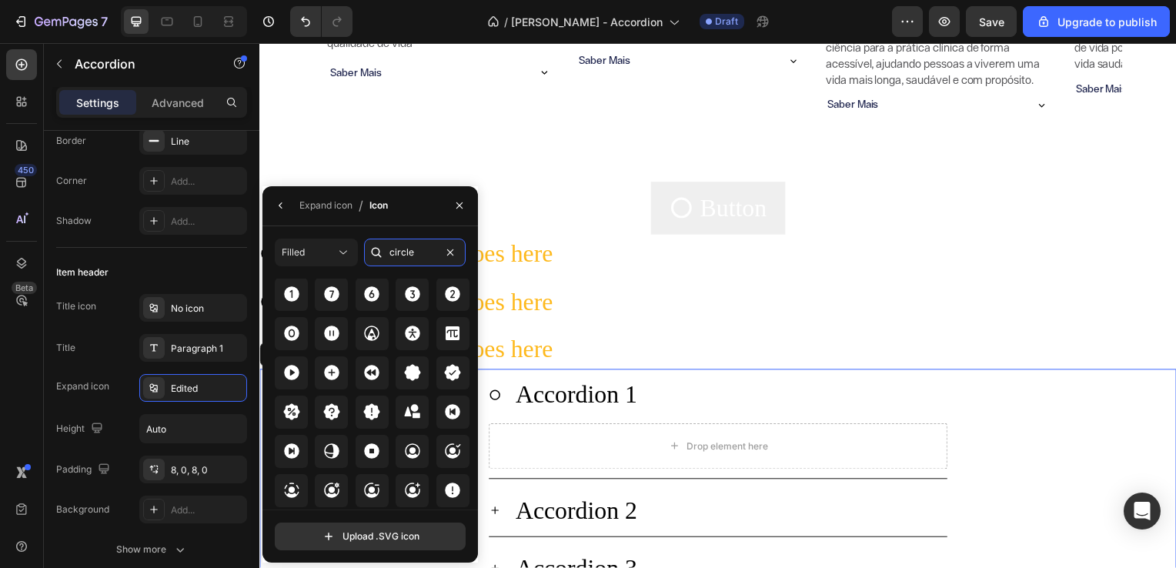
scroll to position [471, 0]
type input "circle"
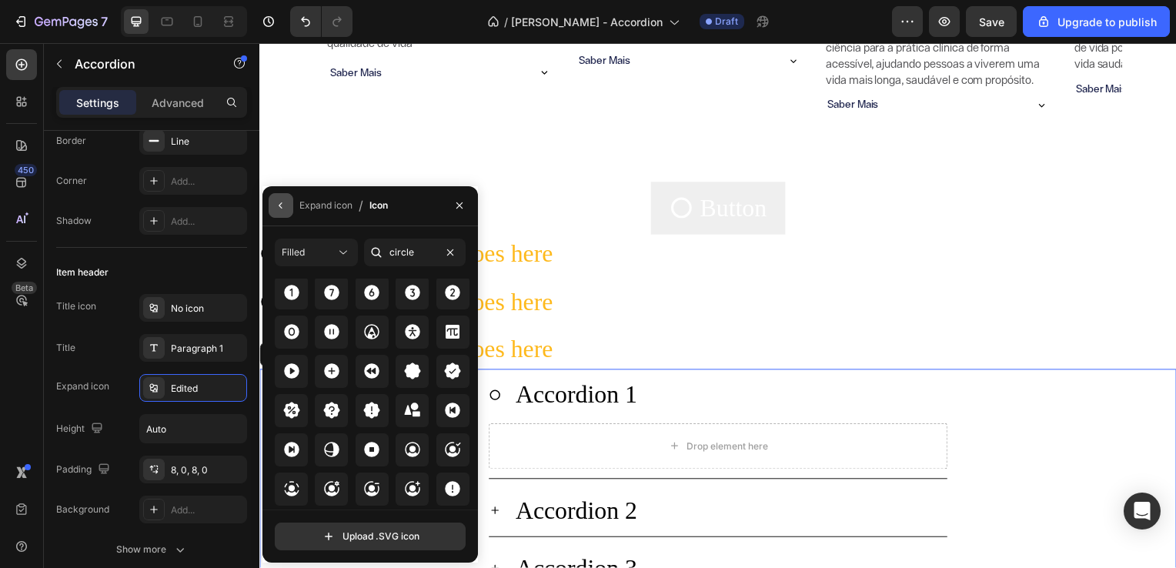
click at [288, 202] on button "button" at bounding box center [281, 205] width 25 height 25
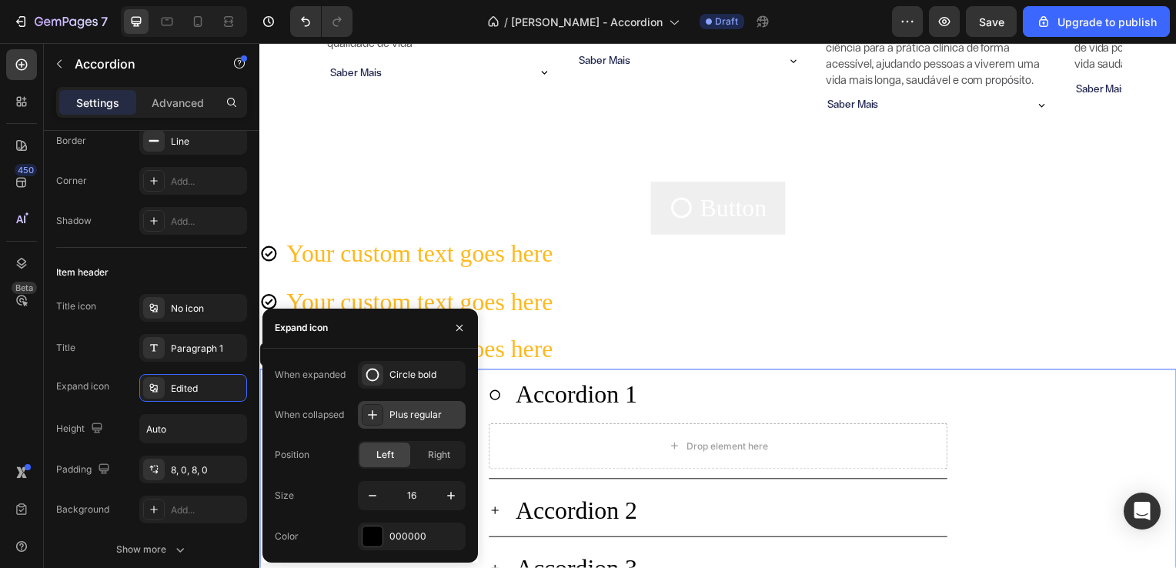
click at [429, 413] on div "Plus regular" at bounding box center [425, 415] width 72 height 14
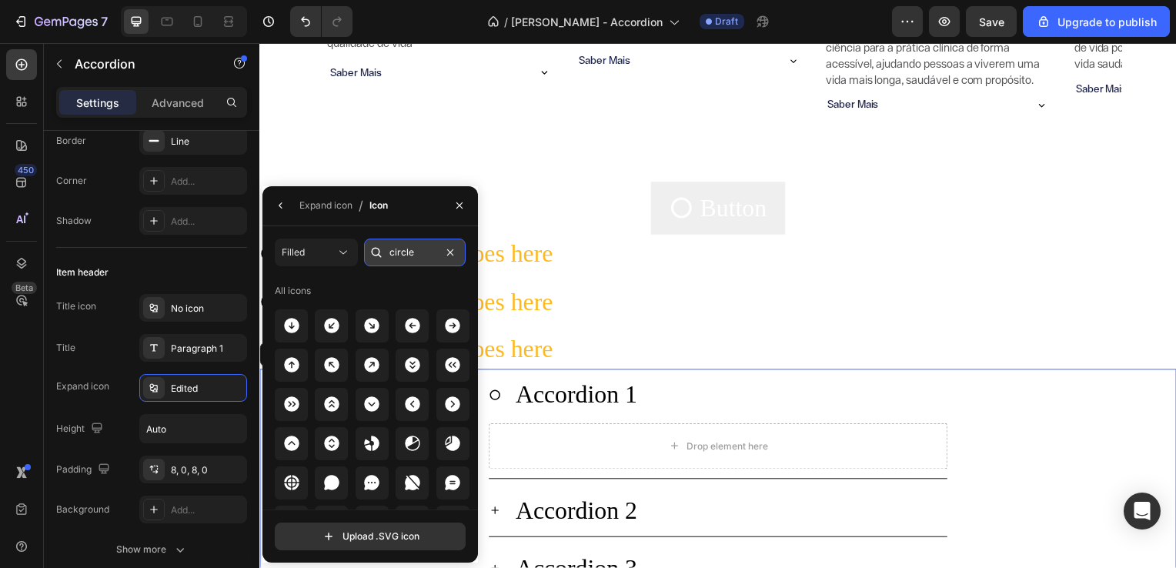
click at [406, 248] on input "circle" at bounding box center [415, 253] width 102 height 28
type input "circle"
click at [351, 264] on button "Filled" at bounding box center [316, 253] width 83 height 28
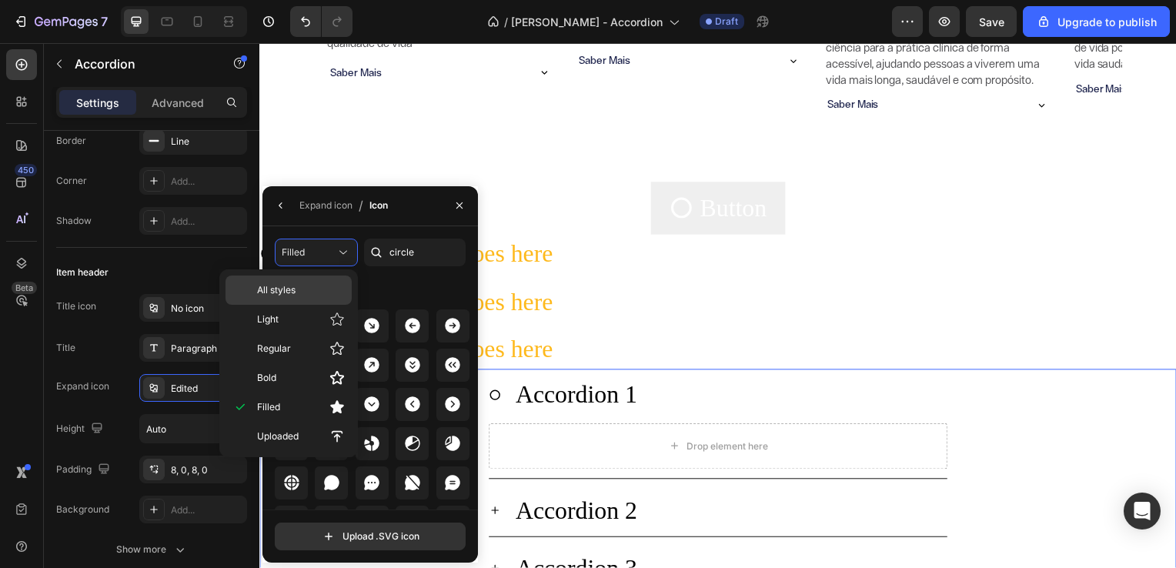
click at [332, 292] on p "All styles" at bounding box center [301, 290] width 88 height 14
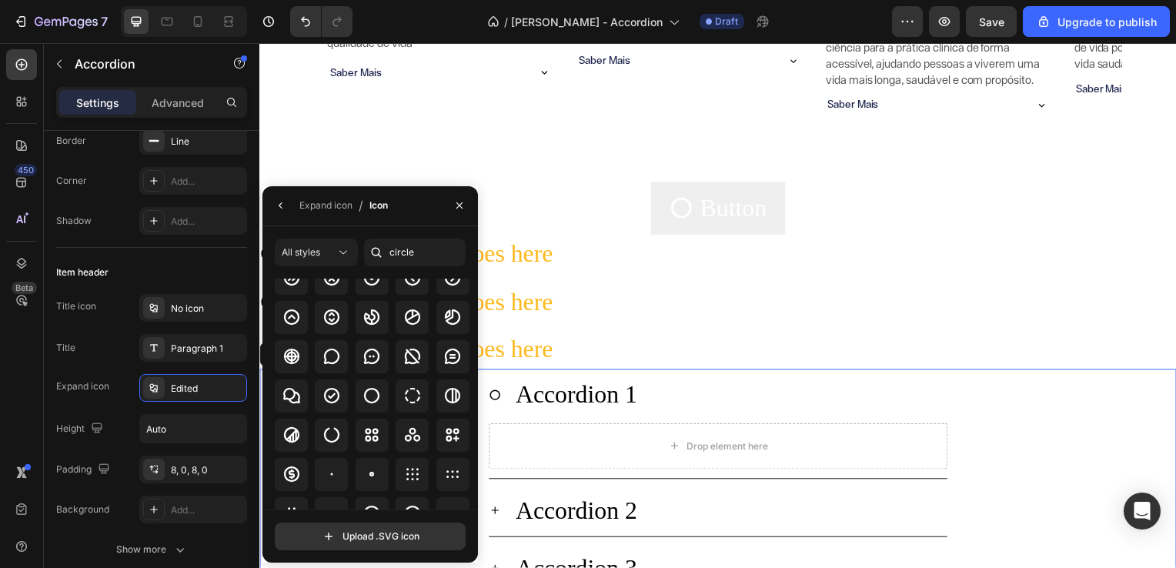
scroll to position [117, 0]
click at [372, 399] on icon at bounding box center [371, 394] width 18 height 18
click at [286, 205] on icon "button" at bounding box center [281, 205] width 12 height 12
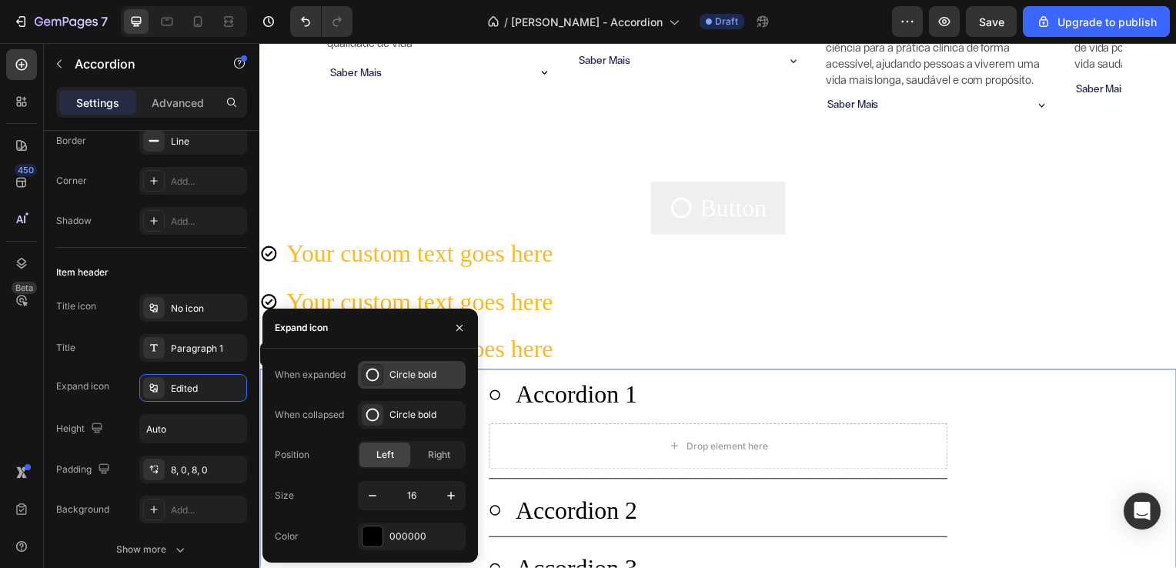
click at [386, 374] on div "Circle bold" at bounding box center [412, 375] width 108 height 28
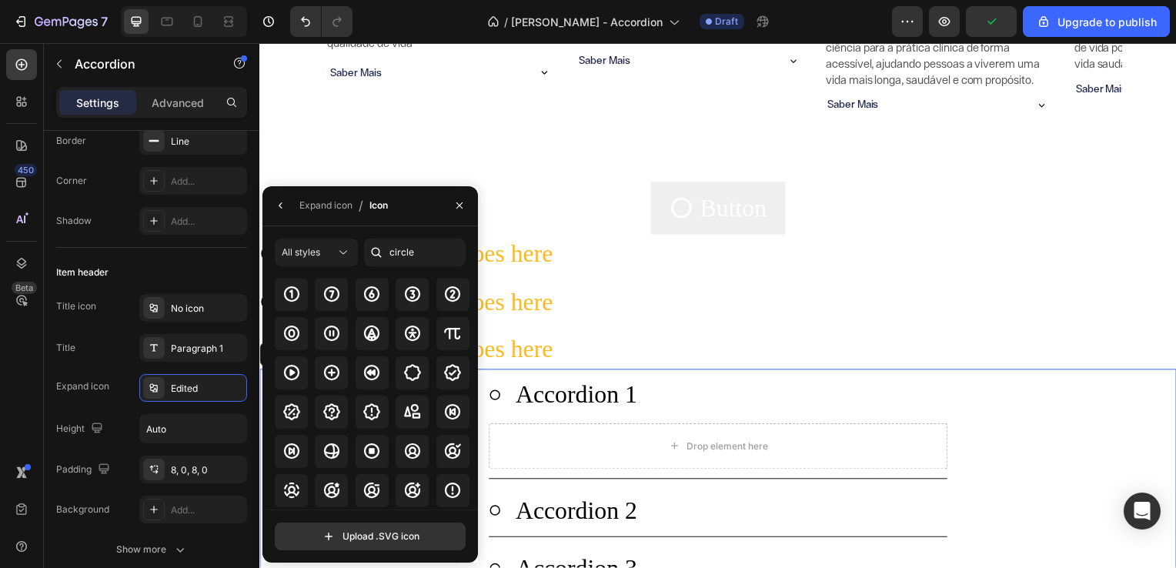
scroll to position [500, 0]
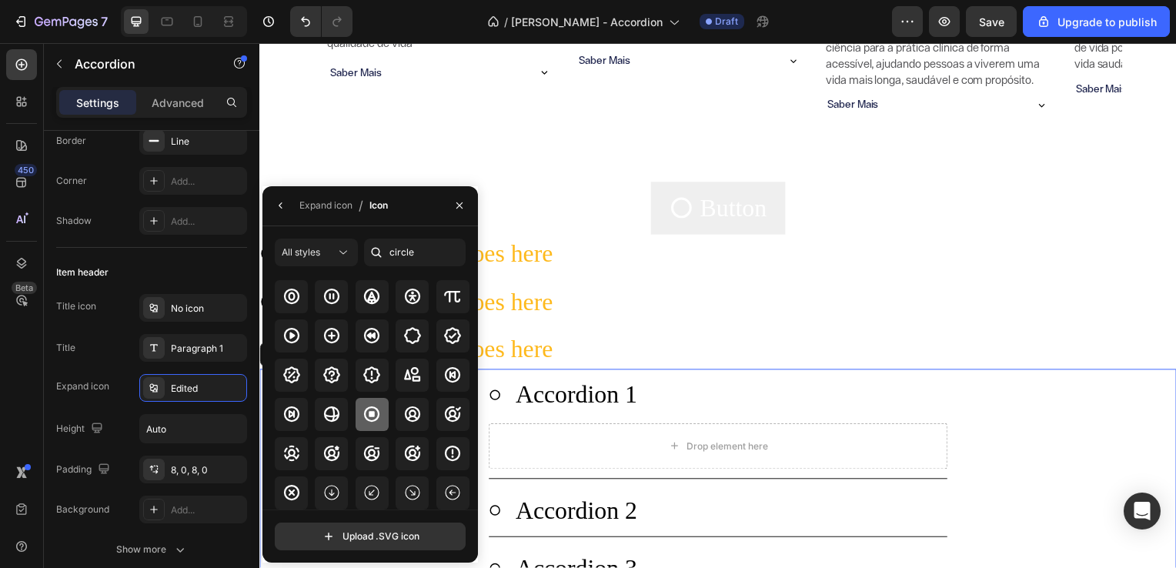
click at [376, 417] on icon at bounding box center [371, 413] width 15 height 15
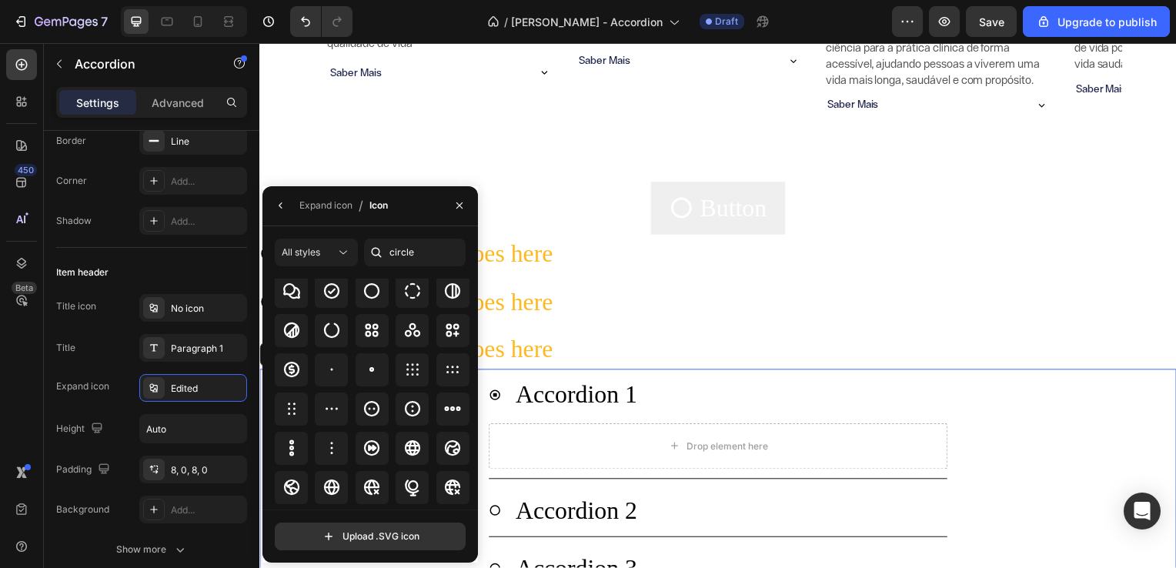
scroll to position [0, 0]
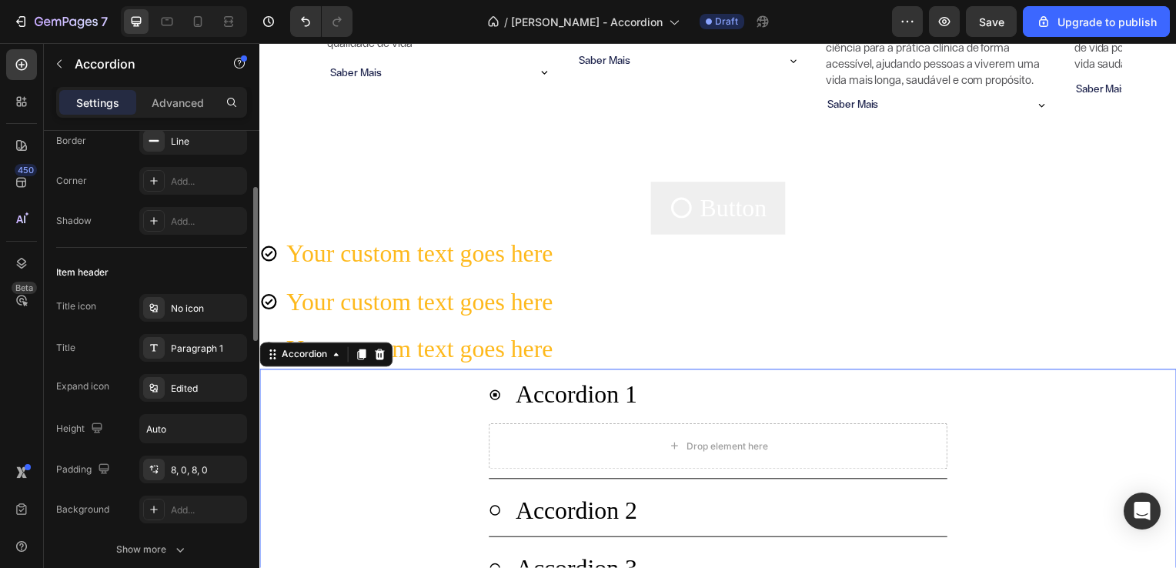
click at [203, 266] on div "Item header" at bounding box center [151, 272] width 191 height 25
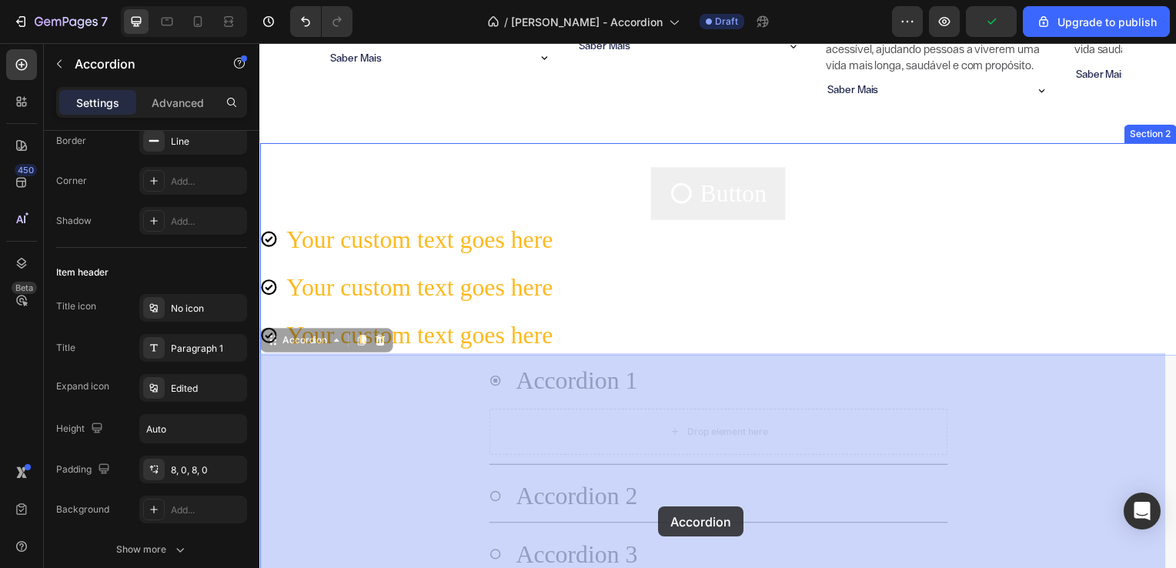
scroll to position [531, 0]
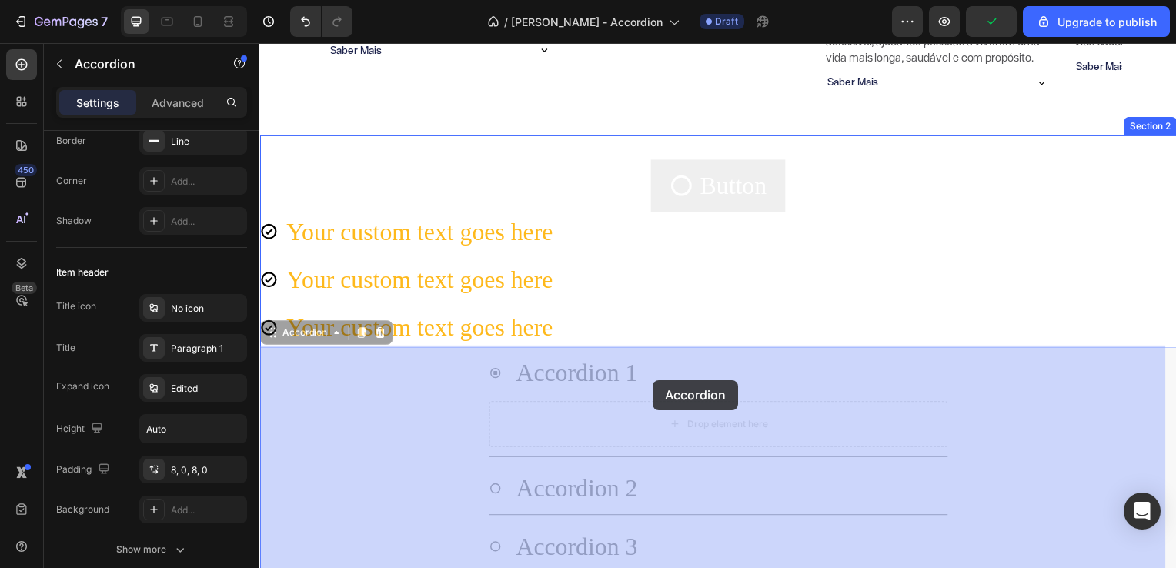
drag, startPoint x: 644, startPoint y: 399, endPoint x: 656, endPoint y: 383, distance: 20.5
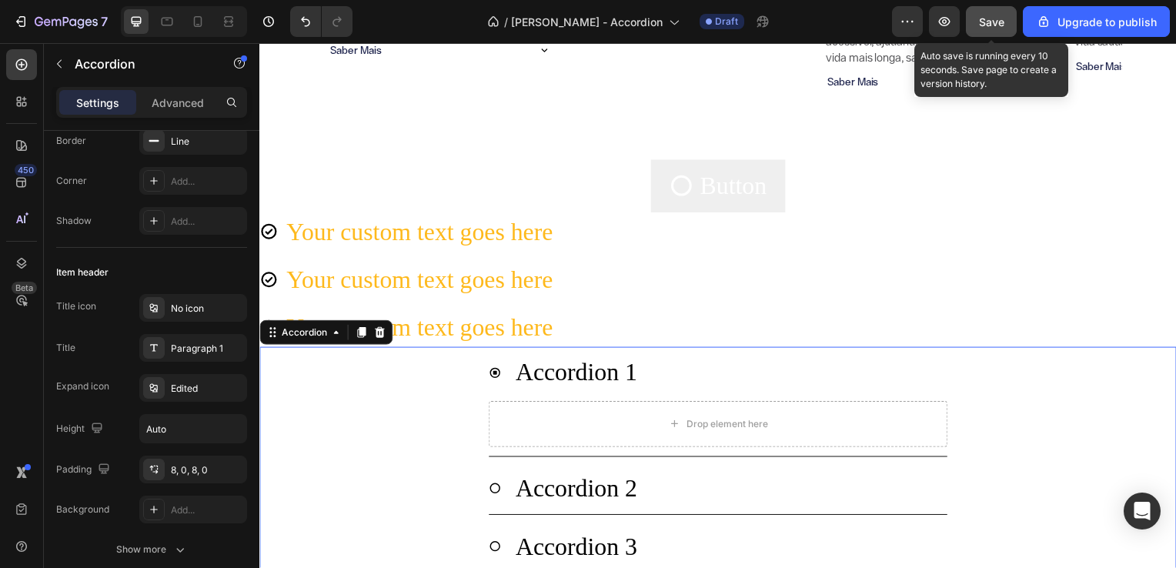
click at [994, 17] on span "Save" at bounding box center [991, 21] width 25 height 13
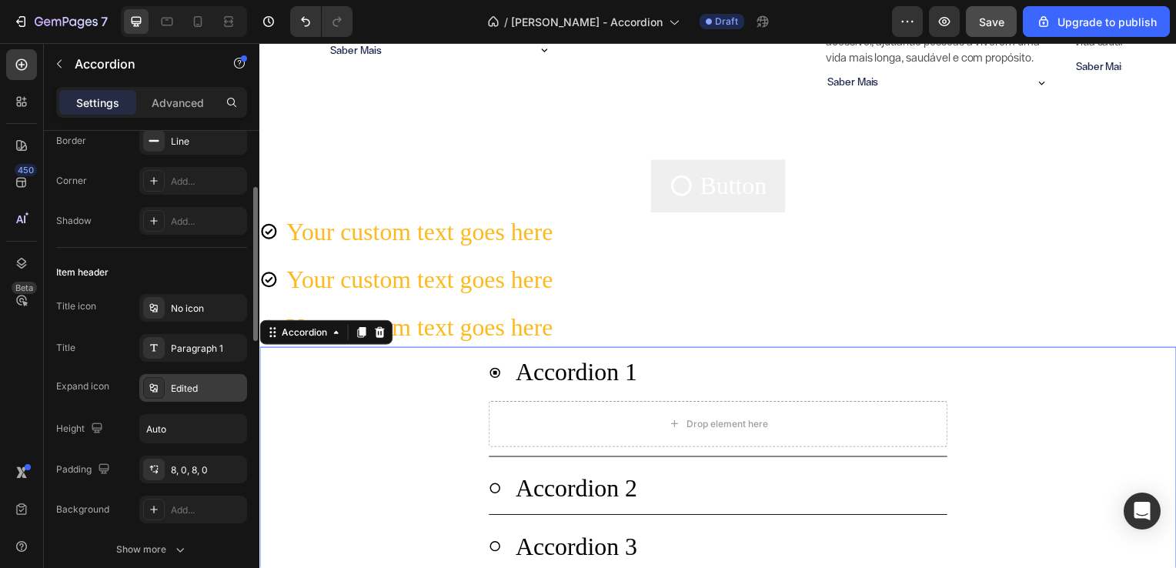
click at [203, 387] on div "Edited" at bounding box center [207, 389] width 72 height 14
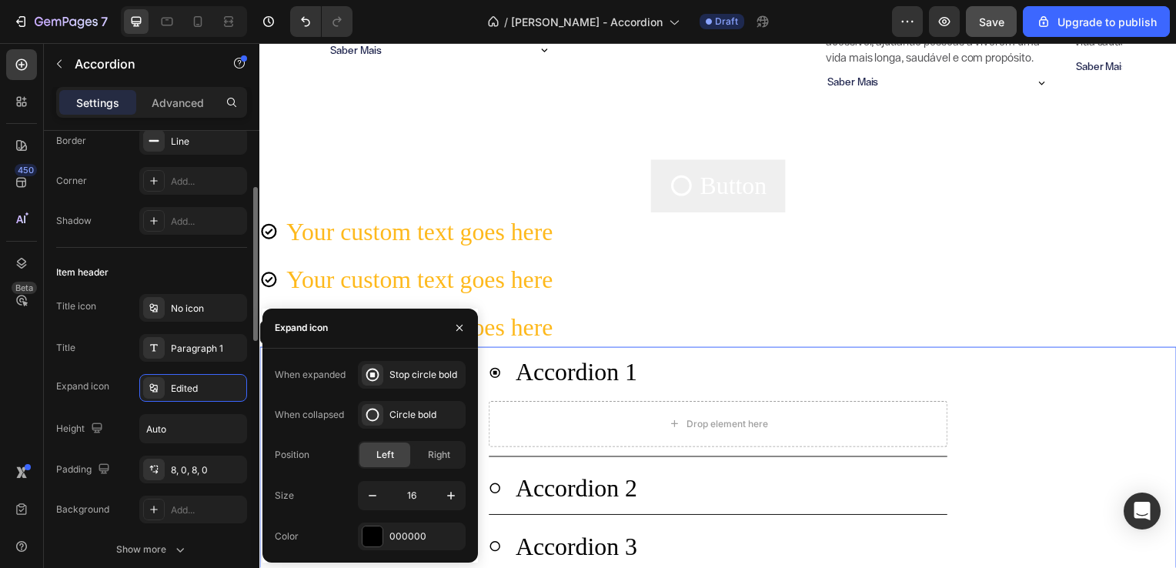
click at [135, 401] on div "Title icon No icon Title Paragraph 1 Expand icon Edited Height Auto Padding 8, …" at bounding box center [151, 408] width 191 height 229
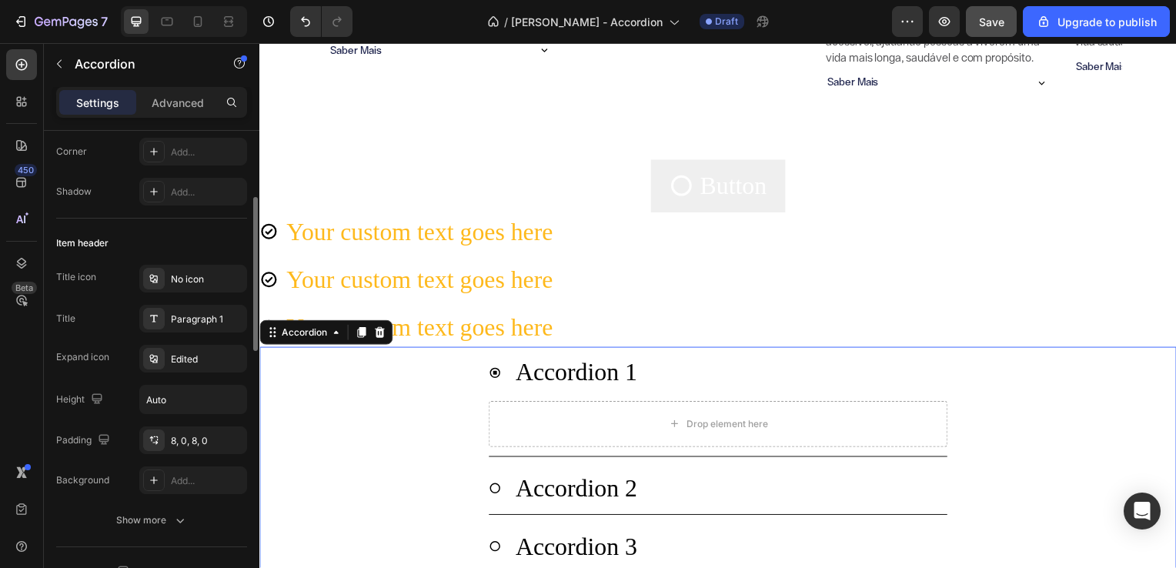
scroll to position [206, 0]
click at [188, 517] on button "Show more" at bounding box center [151, 520] width 191 height 28
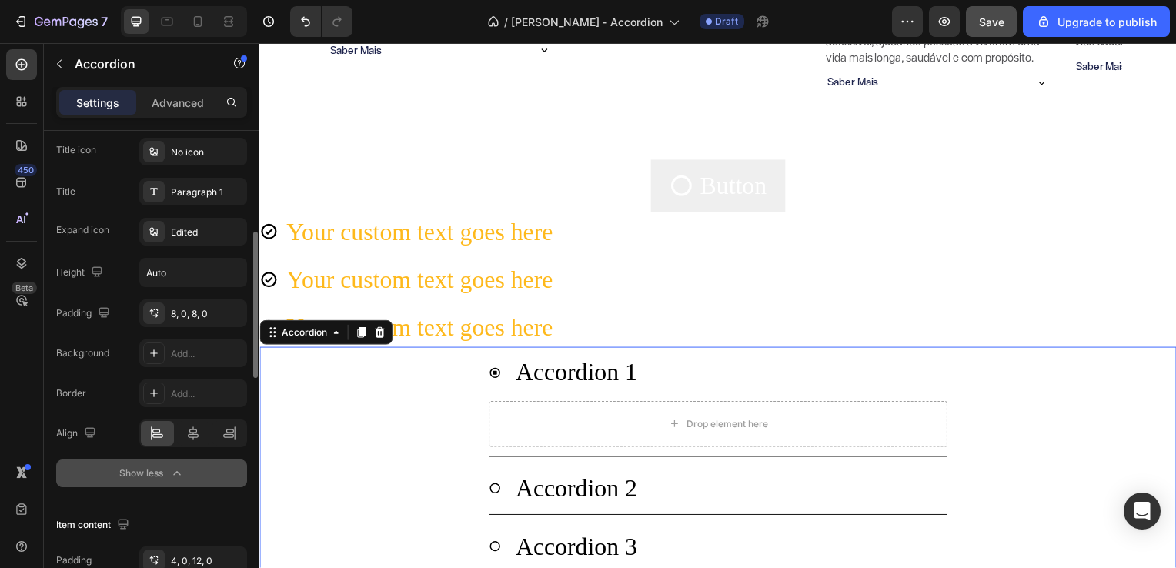
scroll to position [346, 0]
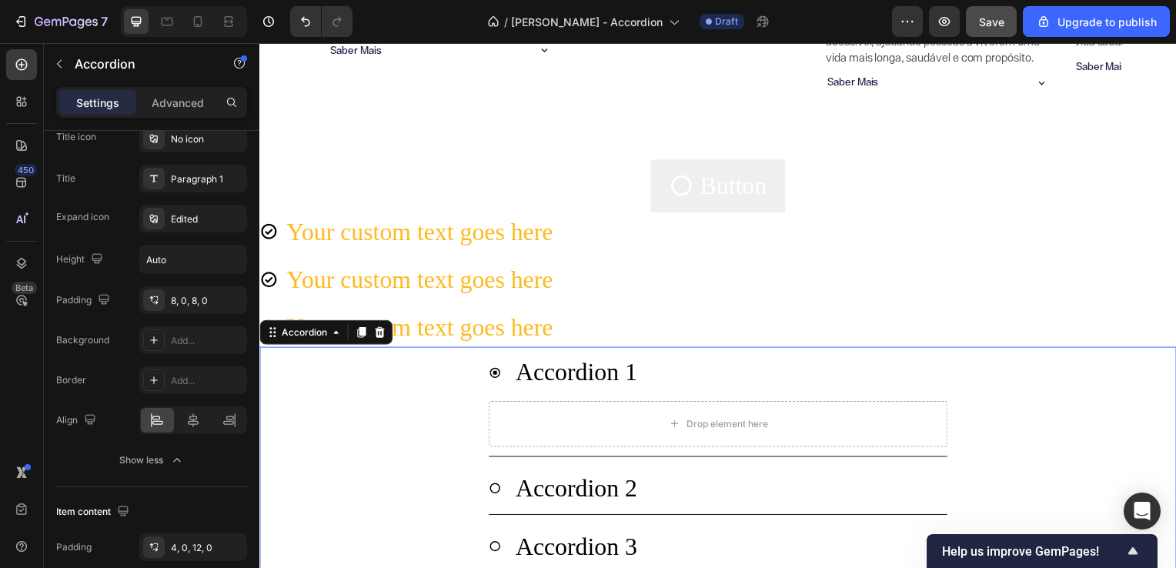
click at [496, 491] on icon at bounding box center [496, 492] width 12 height 12
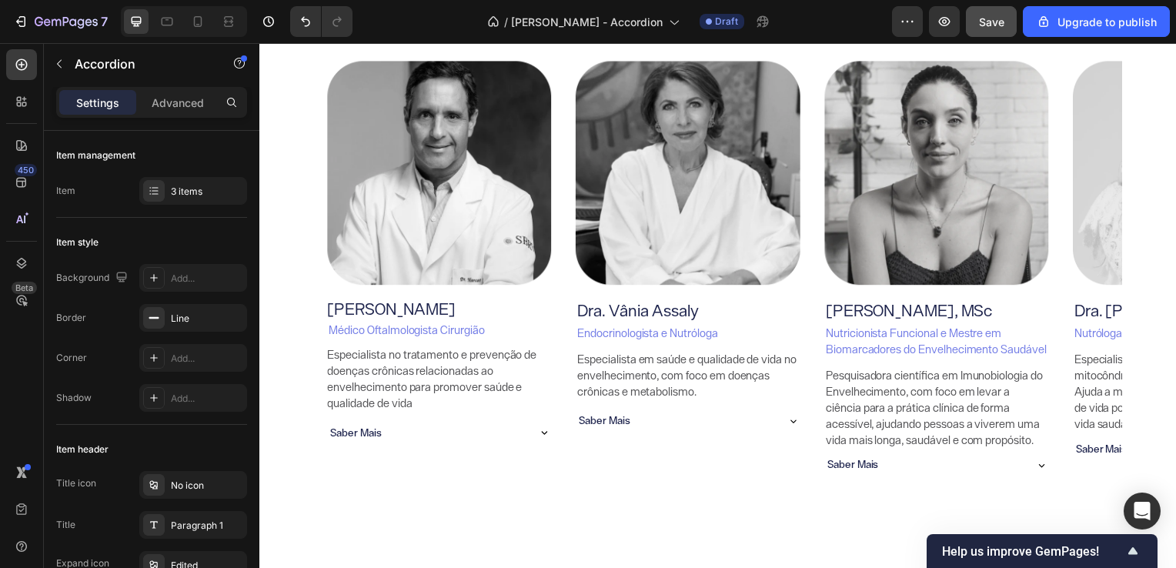
scroll to position [0, 0]
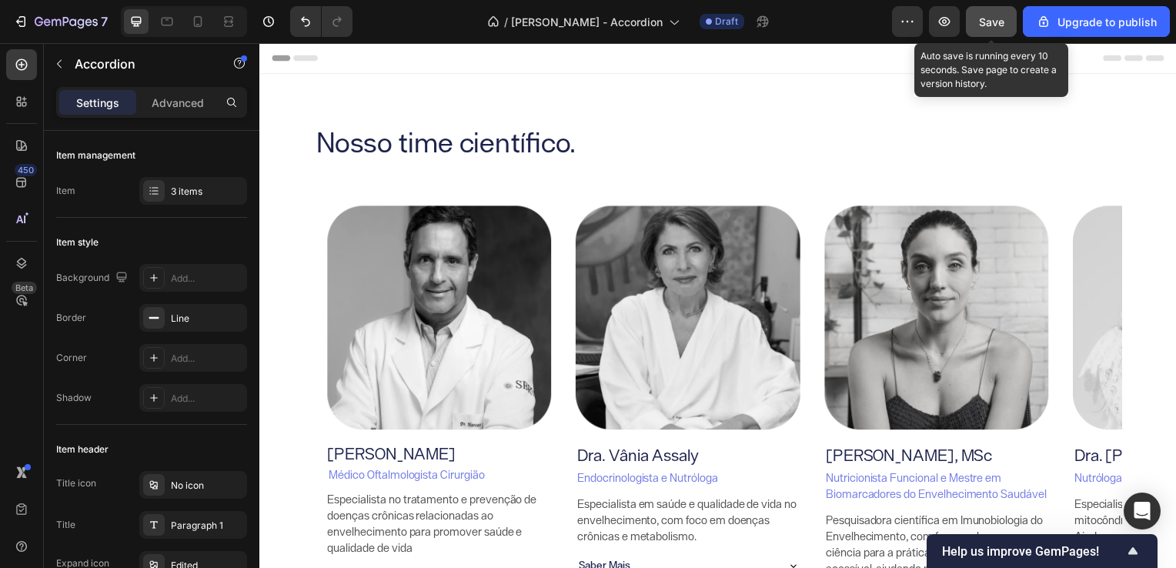
click at [997, 15] on span "Save" at bounding box center [991, 21] width 25 height 13
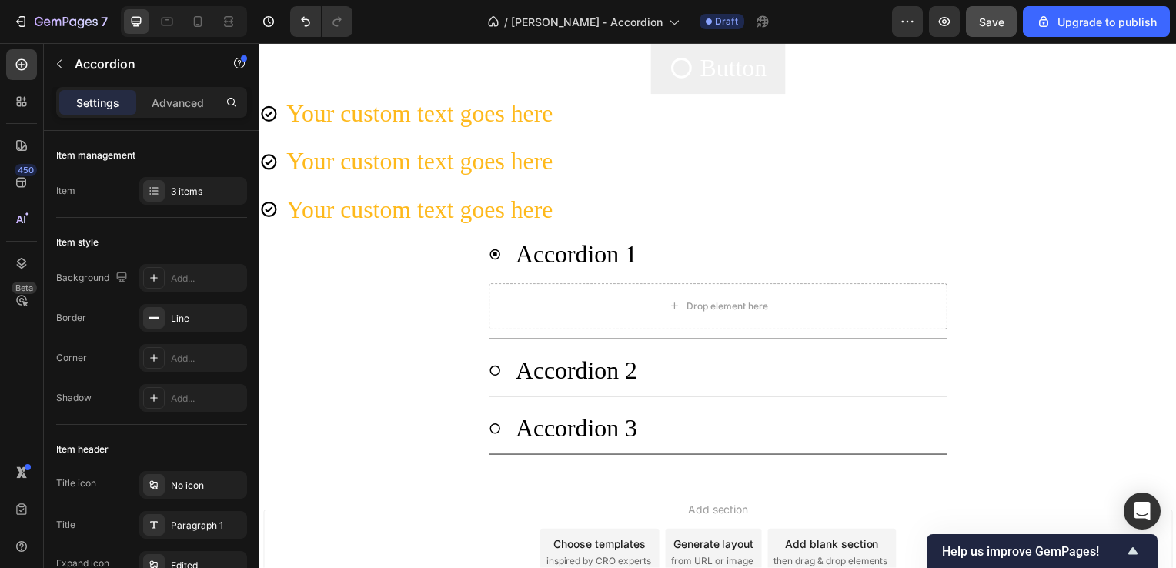
scroll to position [648, 0]
click at [54, 25] on icon "button" at bounding box center [66, 22] width 63 height 13
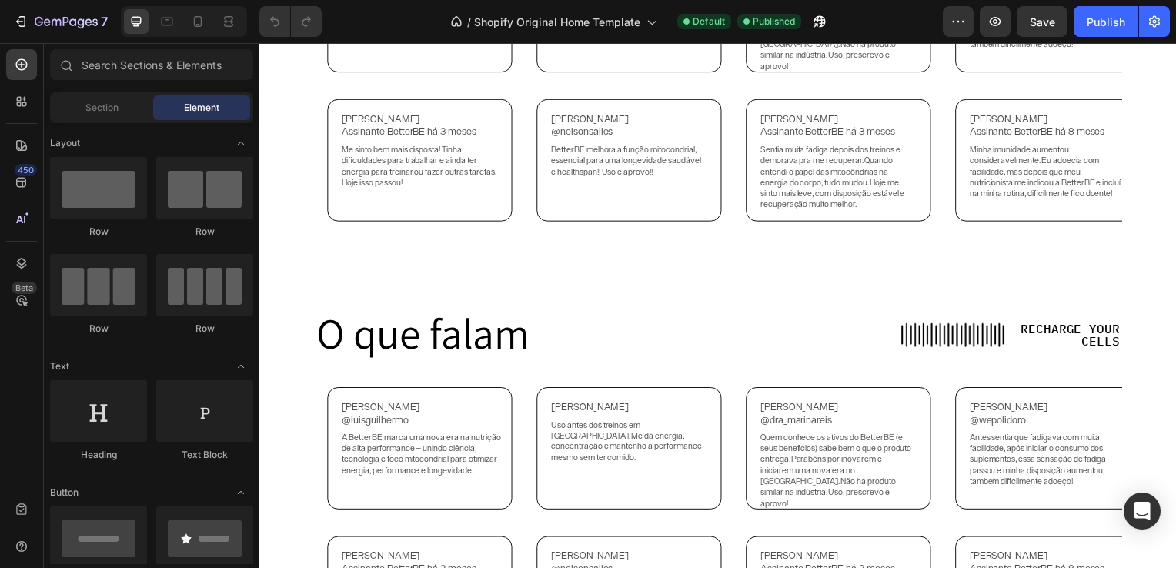
scroll to position [3138, 0]
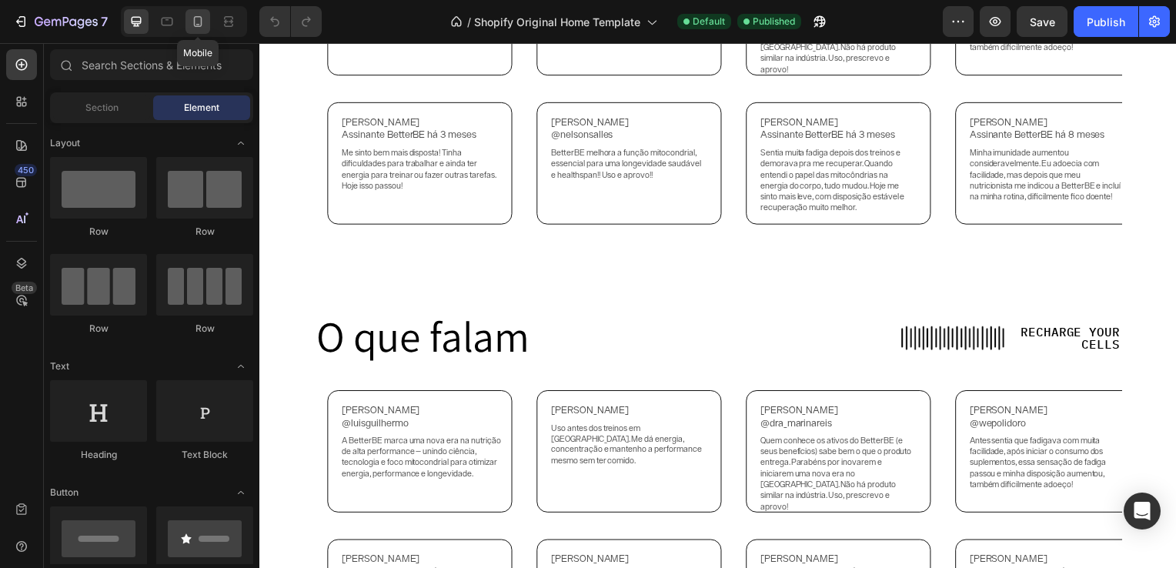
click at [191, 25] on icon at bounding box center [197, 21] width 15 height 15
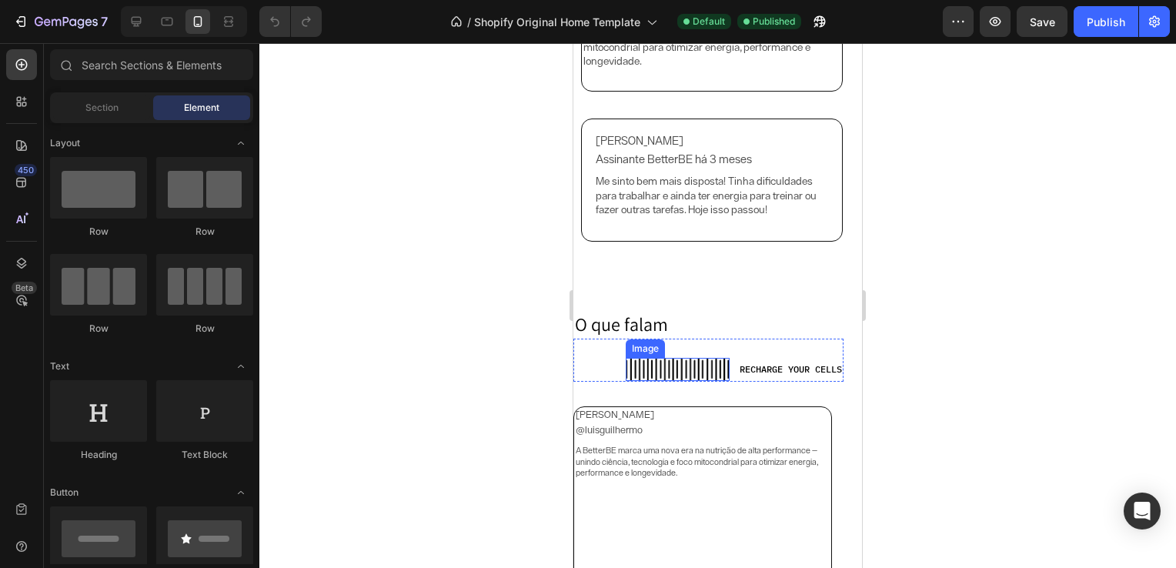
scroll to position [3133, 0]
click at [20, 266] on icon at bounding box center [21, 263] width 15 height 15
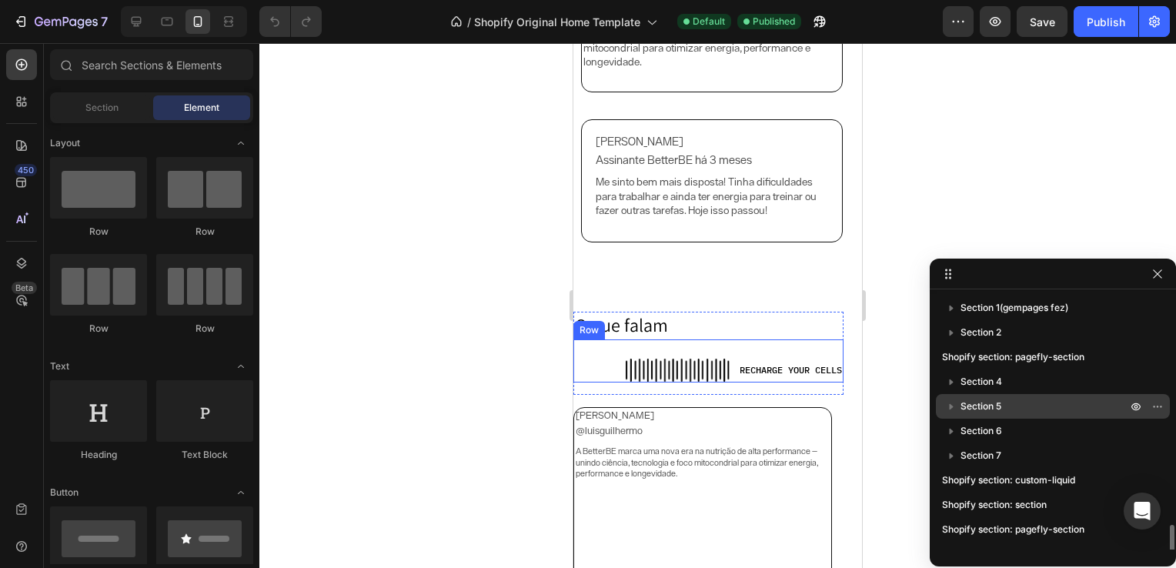
scroll to position [139, 0]
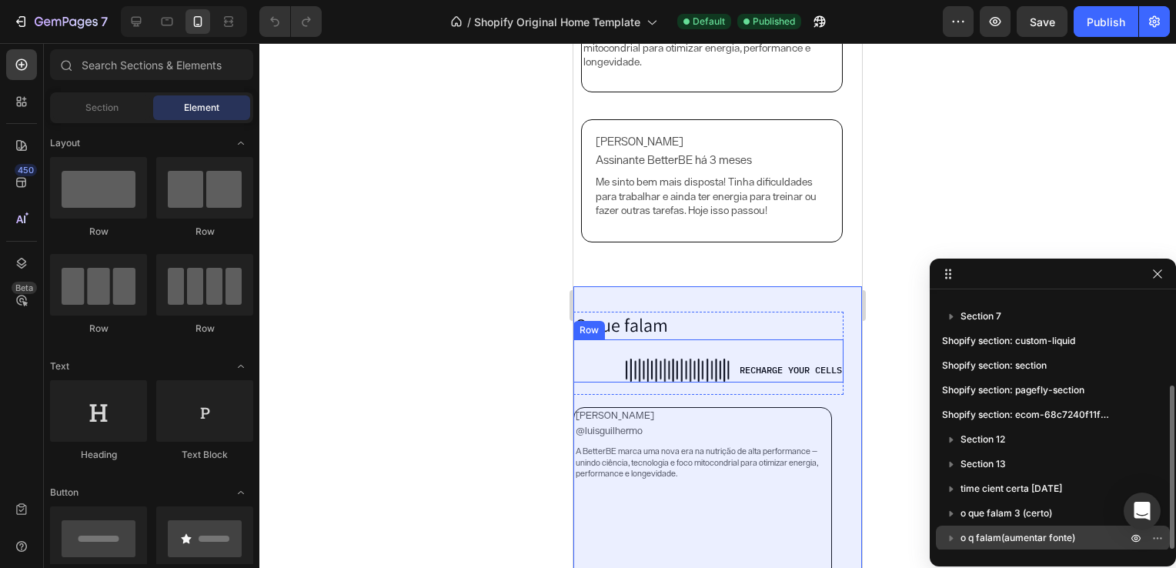
click at [1028, 534] on span "o q falam(aumentar fonte)" at bounding box center [1017, 537] width 115 height 15
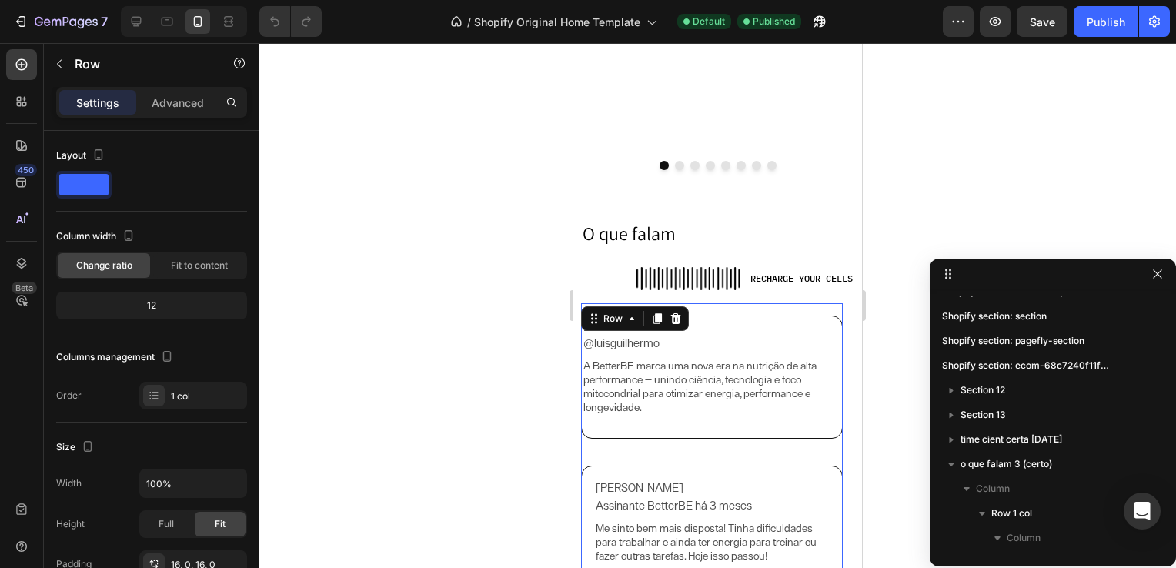
scroll to position [414, 0]
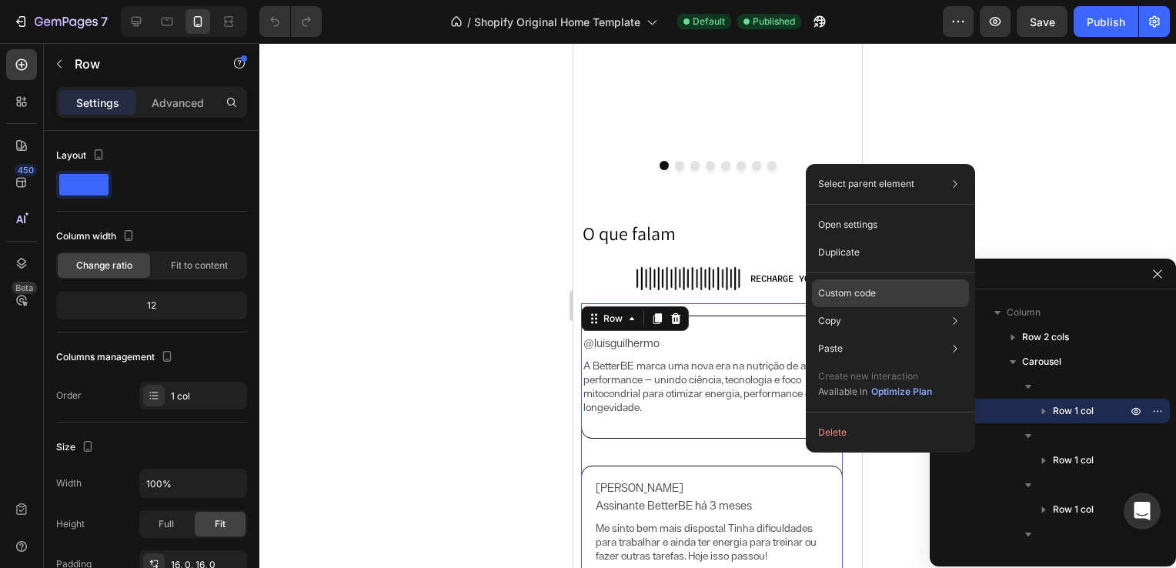
click at [853, 290] on p "Custom code" at bounding box center [847, 293] width 58 height 14
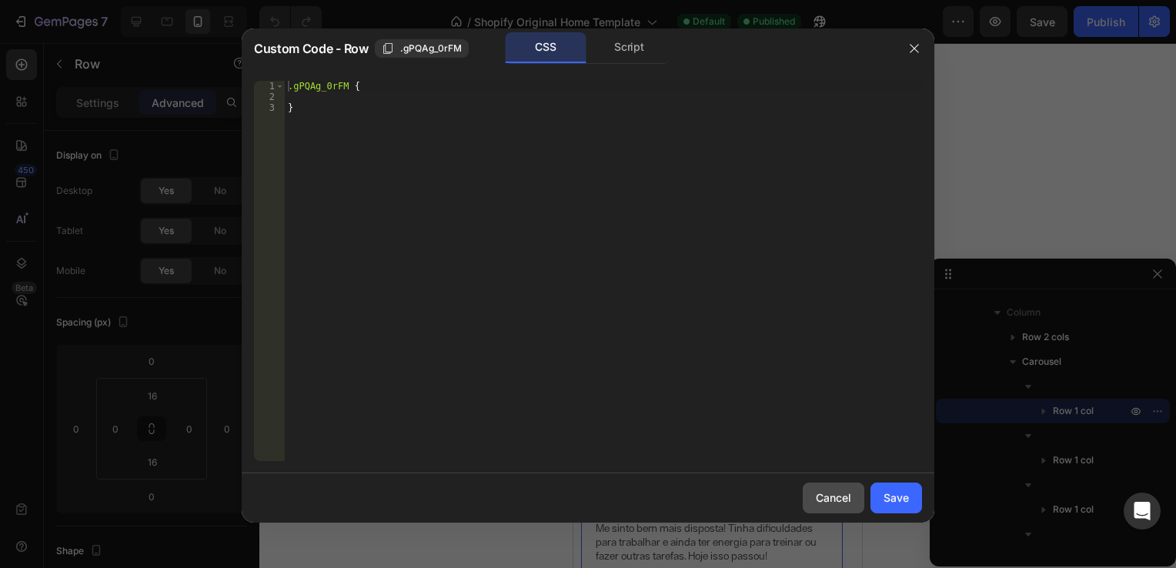
click at [813, 488] on button "Cancel" at bounding box center [834, 498] width 62 height 31
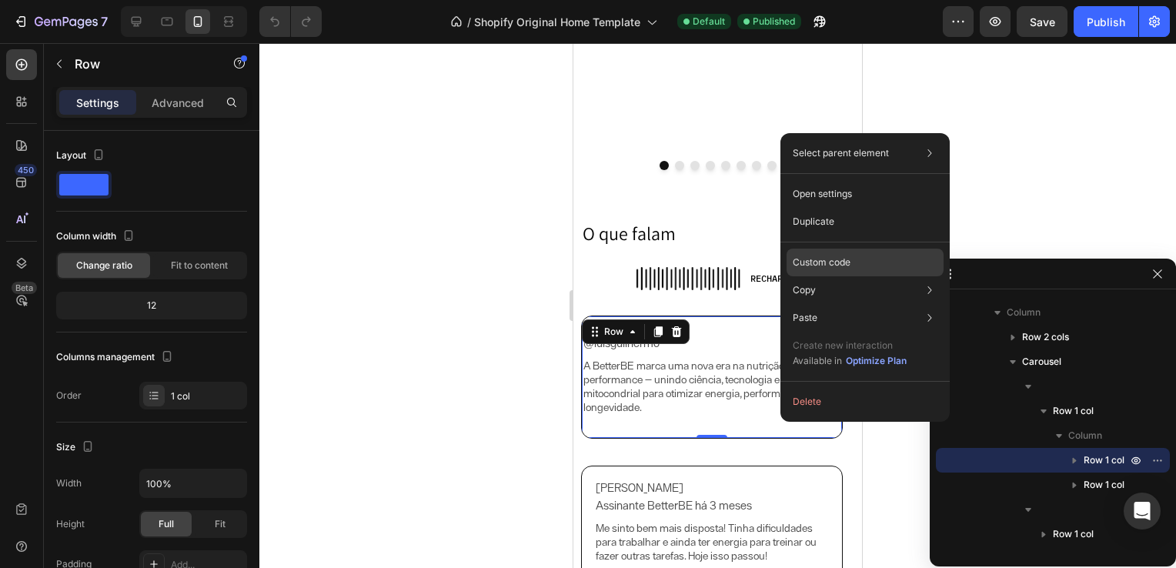
click at [829, 264] on p "Custom code" at bounding box center [822, 263] width 58 height 14
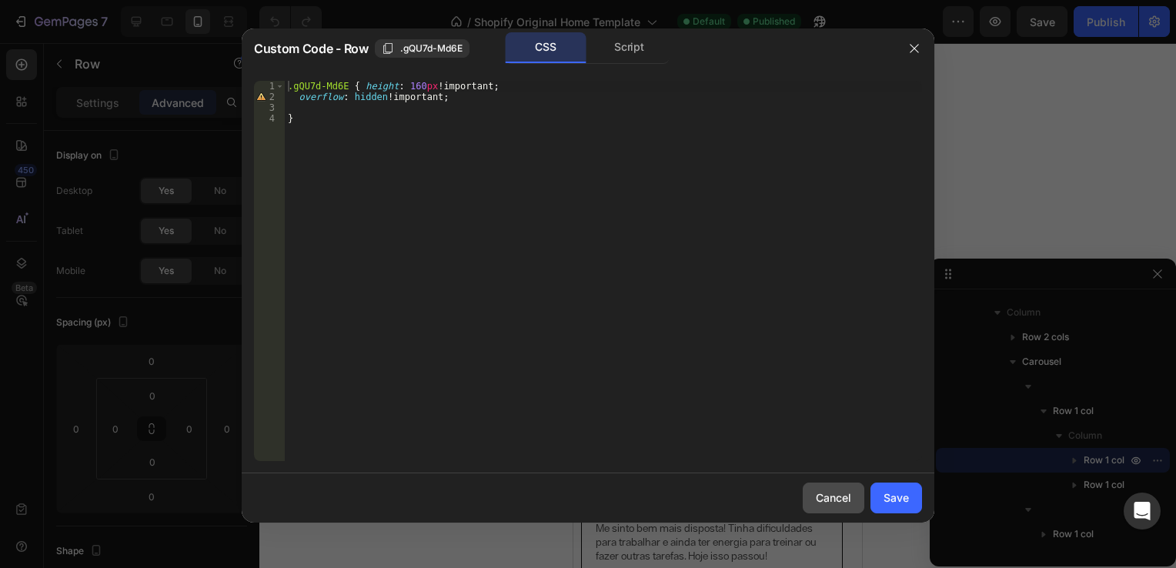
click at [819, 503] on div "Cancel" at bounding box center [833, 497] width 35 height 16
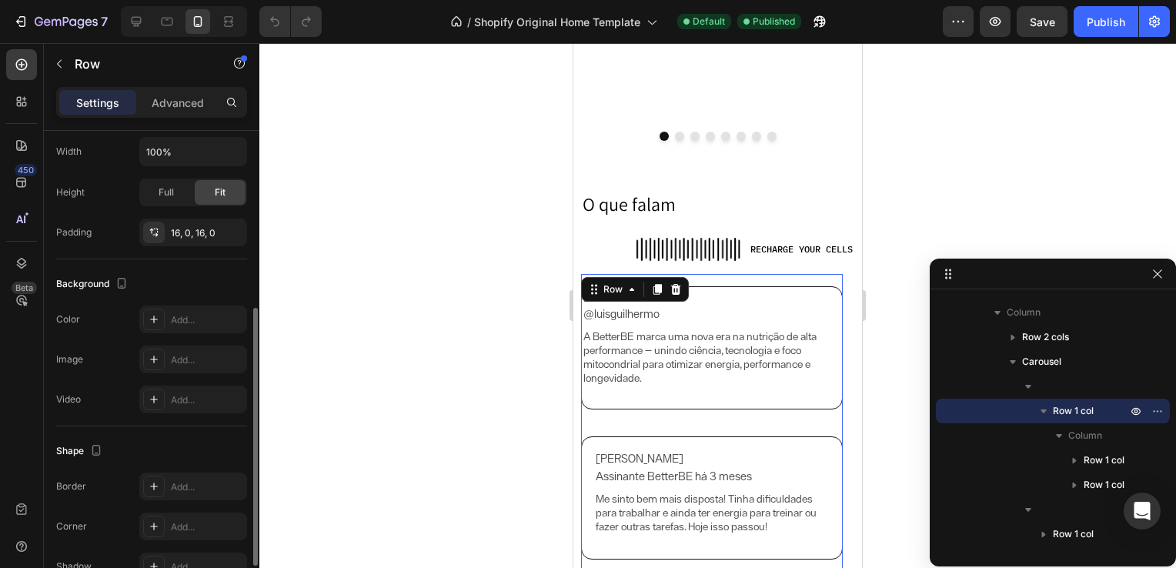
scroll to position [331, 0]
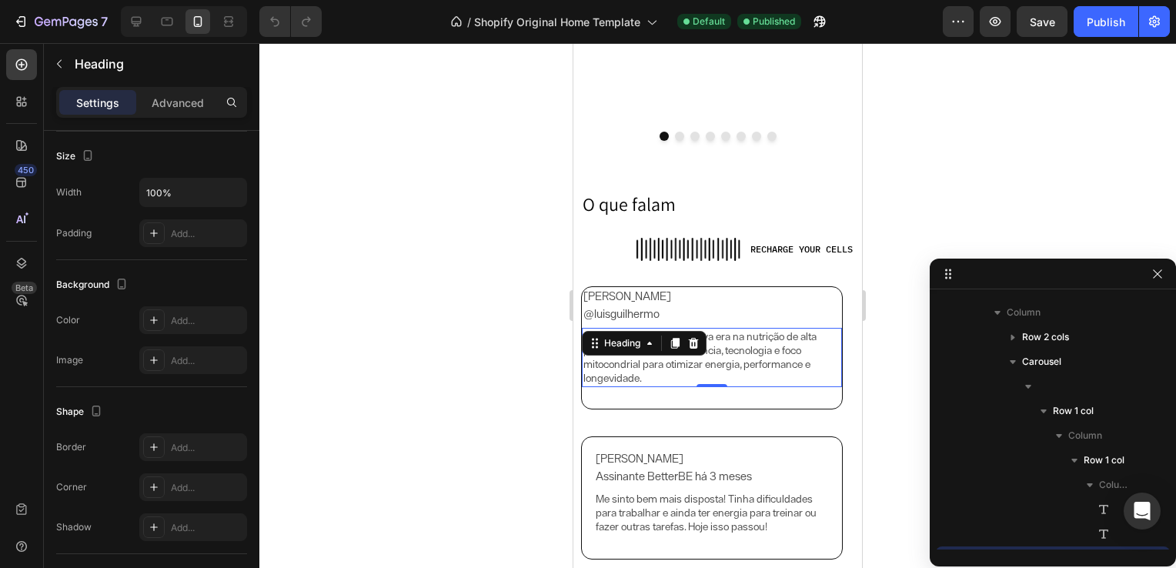
click at [677, 364] on h2 "A BetterBE marca uma nova era na nutrição de alta performance — unindo ciência,…" at bounding box center [712, 357] width 260 height 59
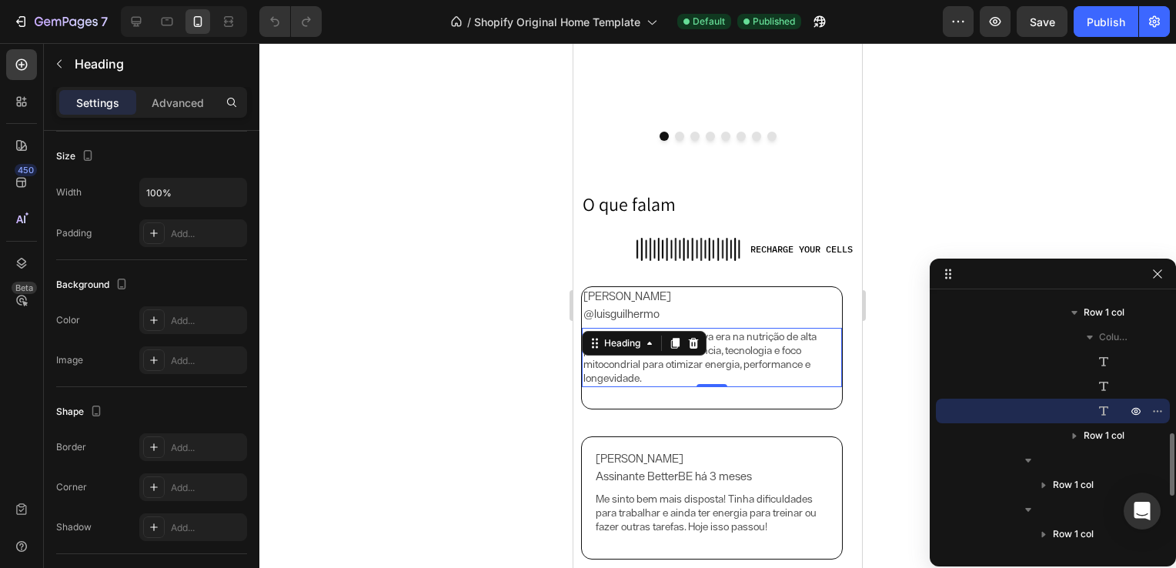
scroll to position [0, 0]
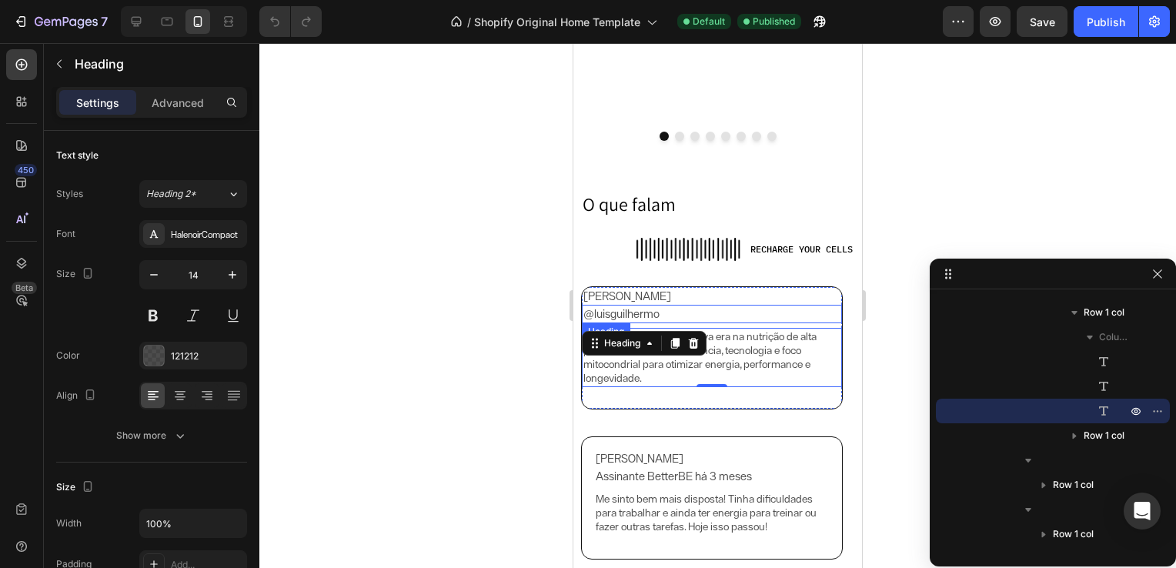
click at [712, 322] on h2 "@luisguilhermo" at bounding box center [712, 314] width 260 height 18
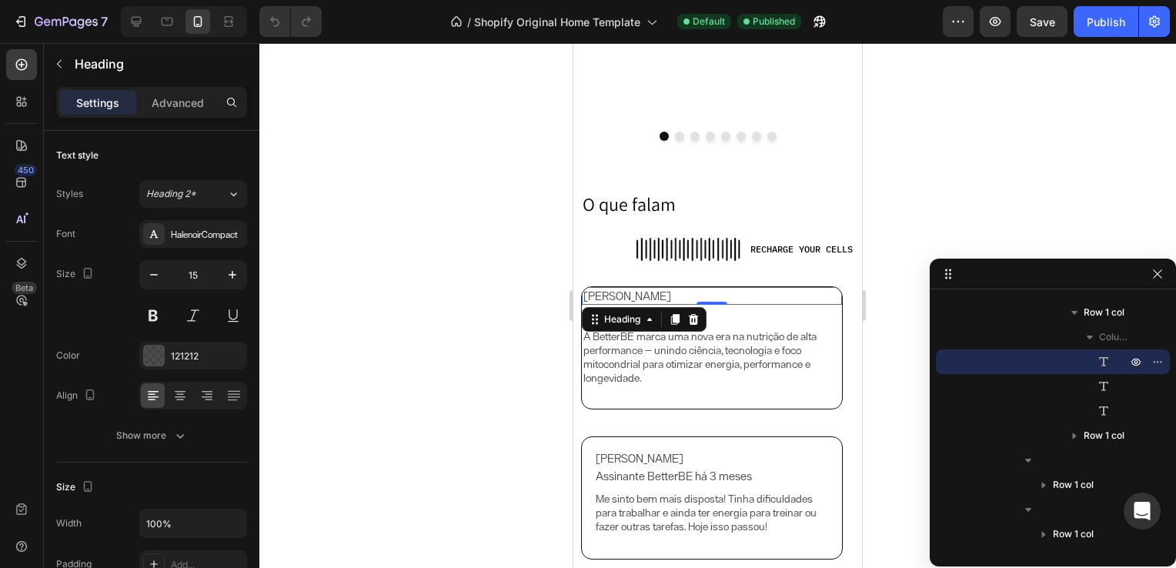
click at [723, 300] on div "Dr. Luís Guilhermo Heading 0" at bounding box center [712, 296] width 260 height 18
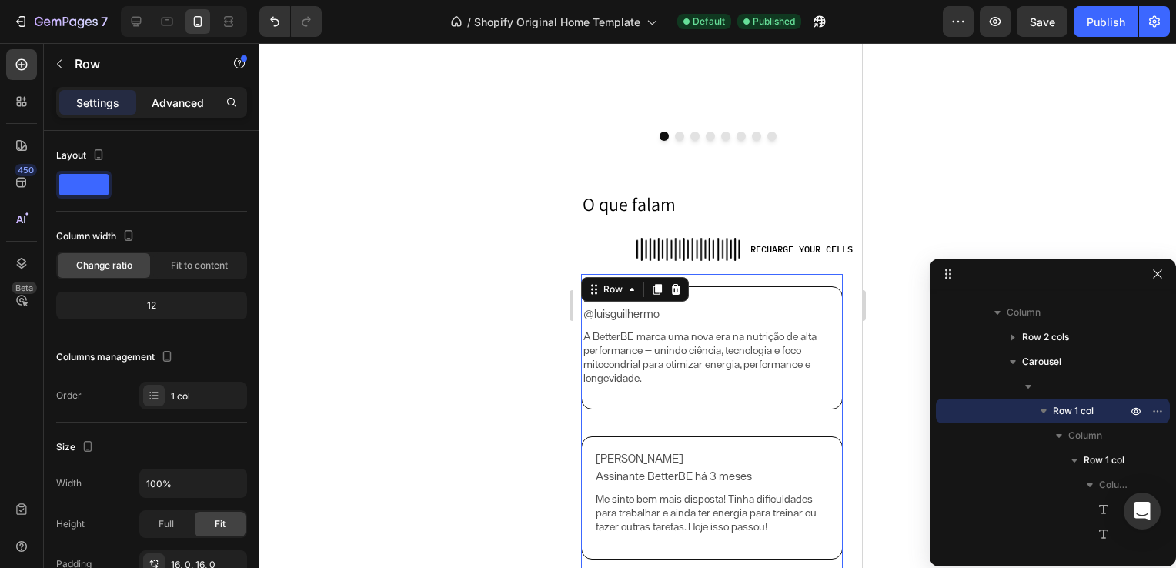
click at [175, 100] on p "Advanced" at bounding box center [178, 103] width 52 height 16
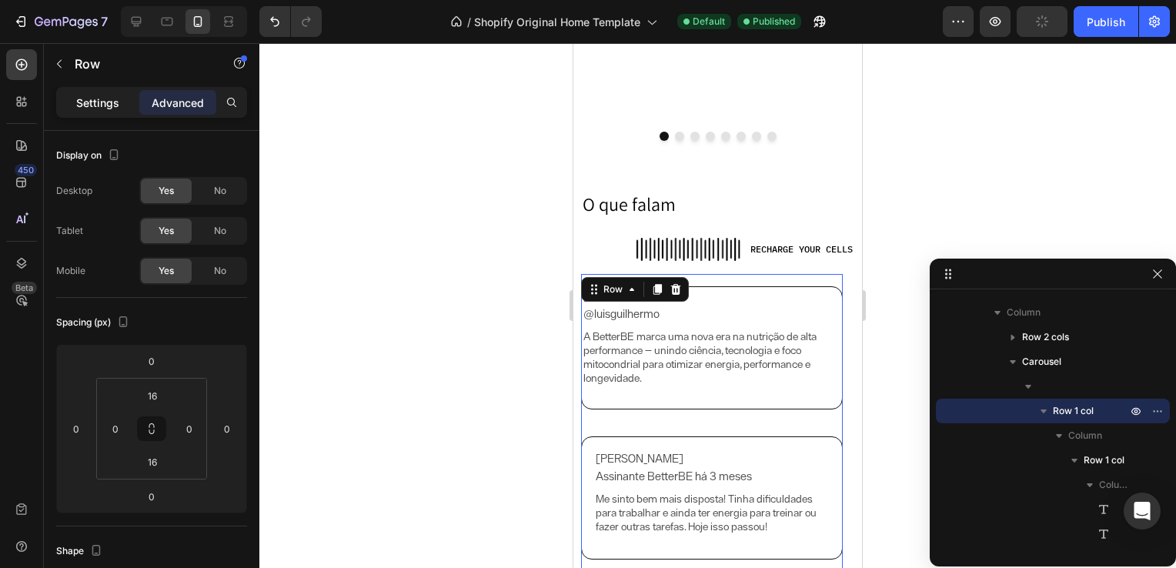
click at [114, 103] on p "Settings" at bounding box center [97, 103] width 43 height 16
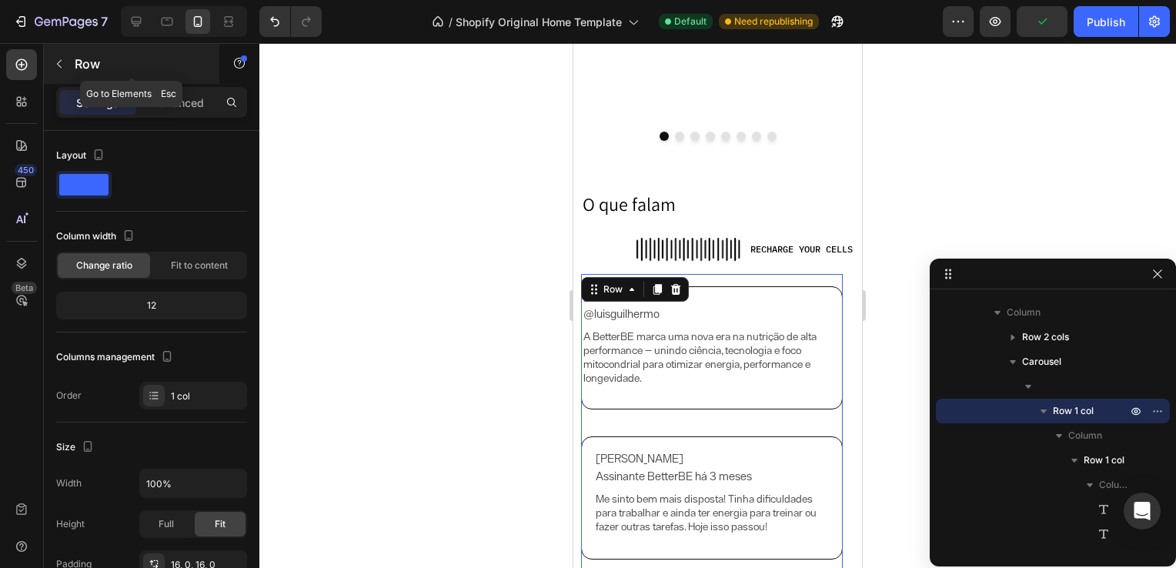
click at [65, 66] on icon "button" at bounding box center [59, 64] width 12 height 12
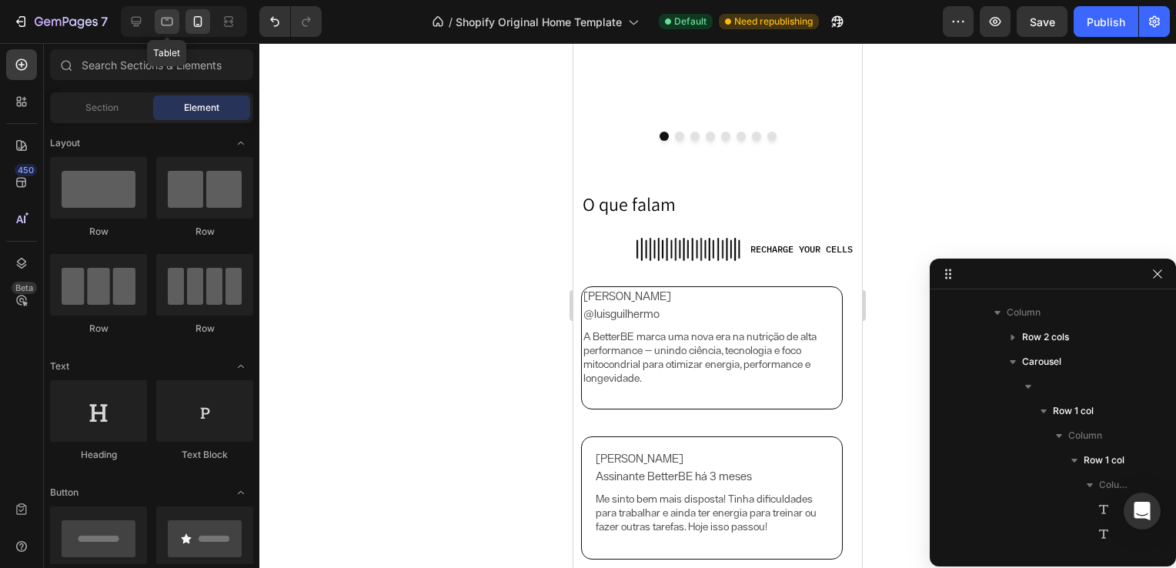
click at [173, 18] on icon at bounding box center [166, 21] width 15 height 15
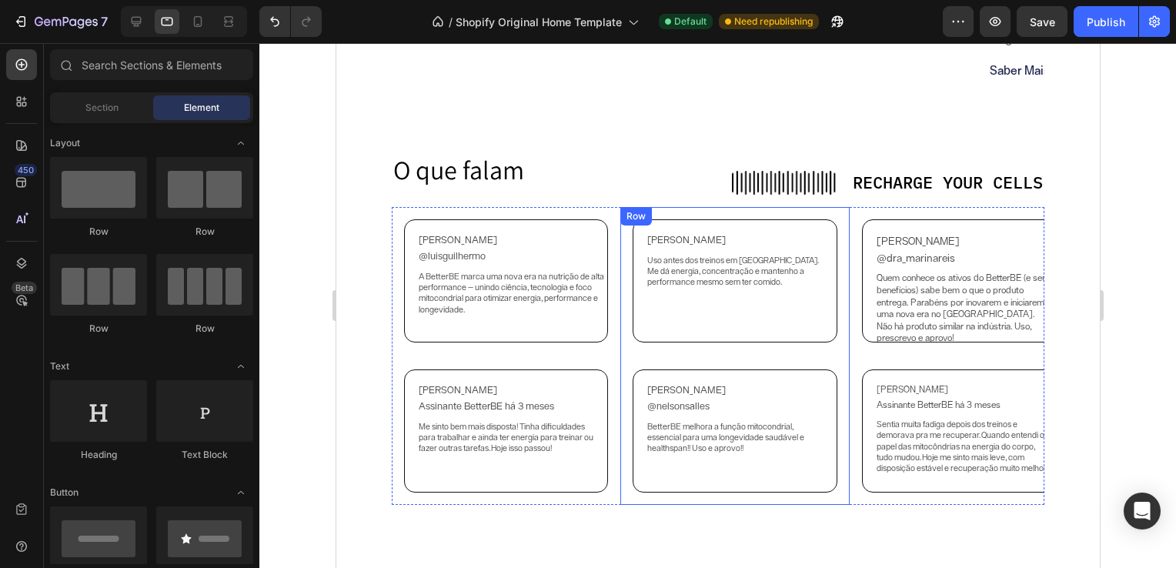
scroll to position [2888, 0]
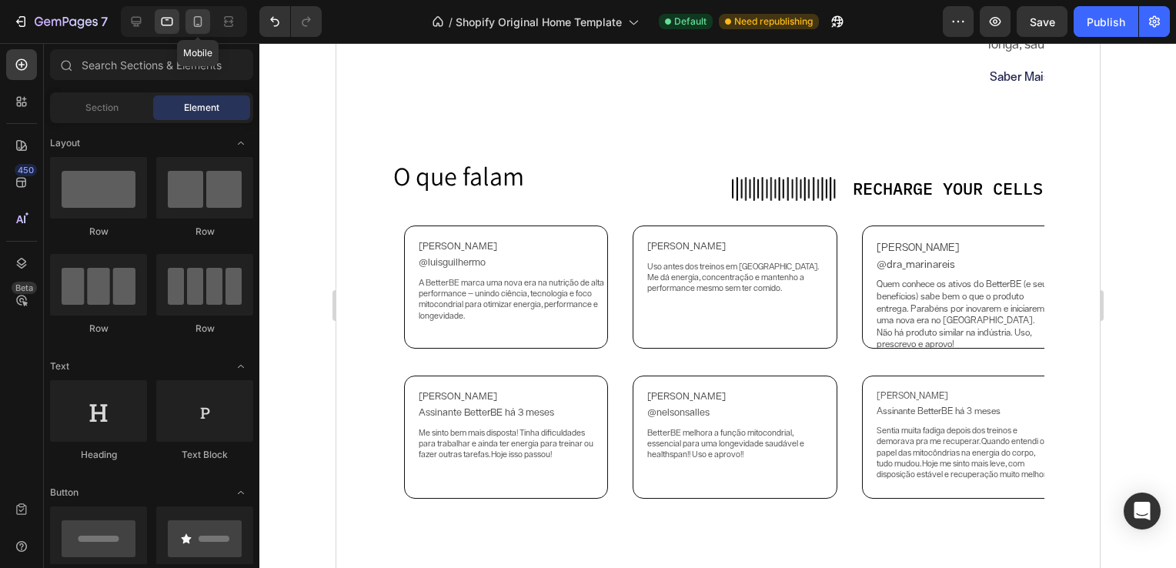
click at [200, 26] on icon at bounding box center [198, 21] width 8 height 11
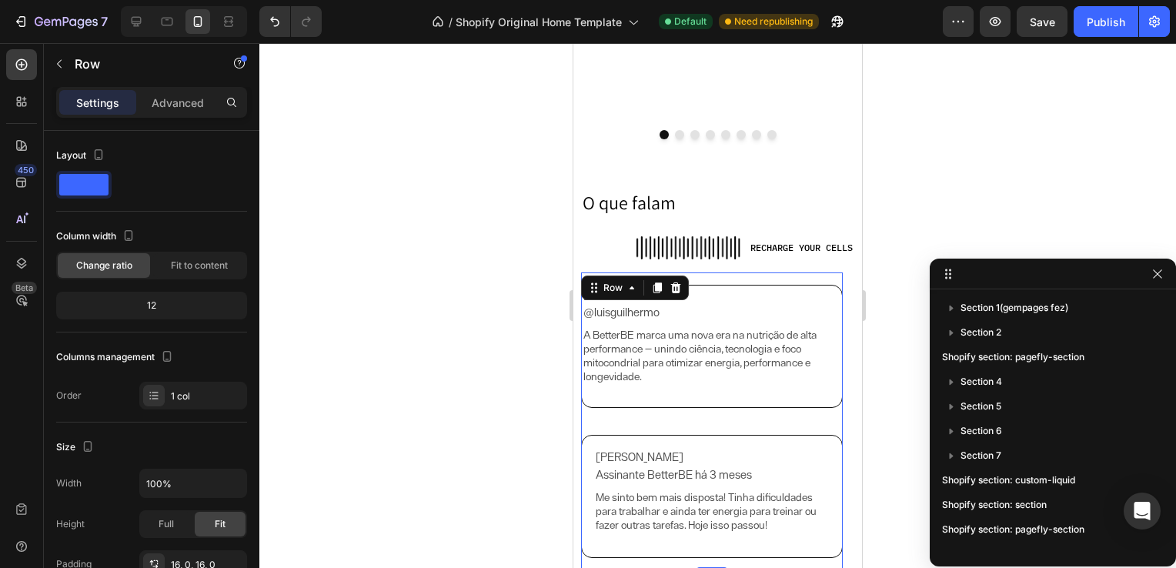
scroll to position [414, 0]
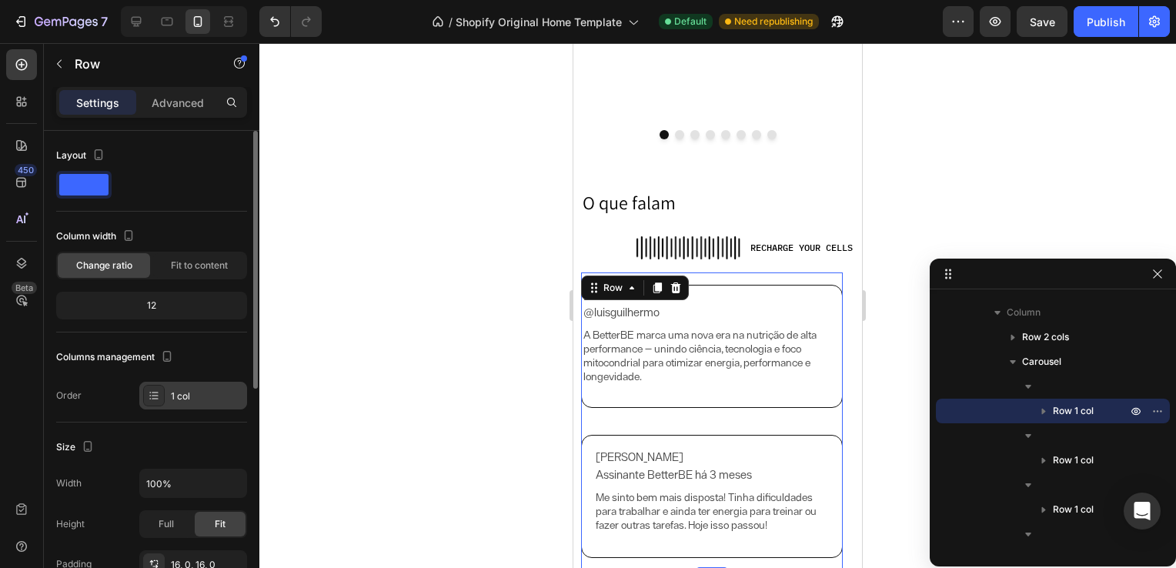
click at [167, 386] on div "1 col" at bounding box center [193, 396] width 108 height 28
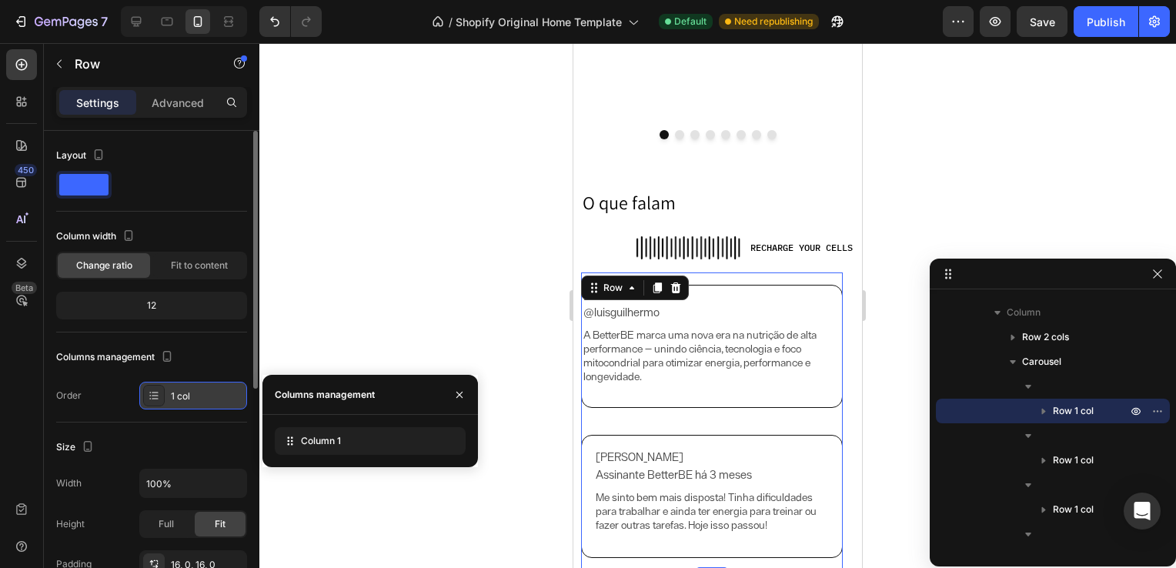
click at [167, 386] on div "1 col" at bounding box center [193, 396] width 108 height 28
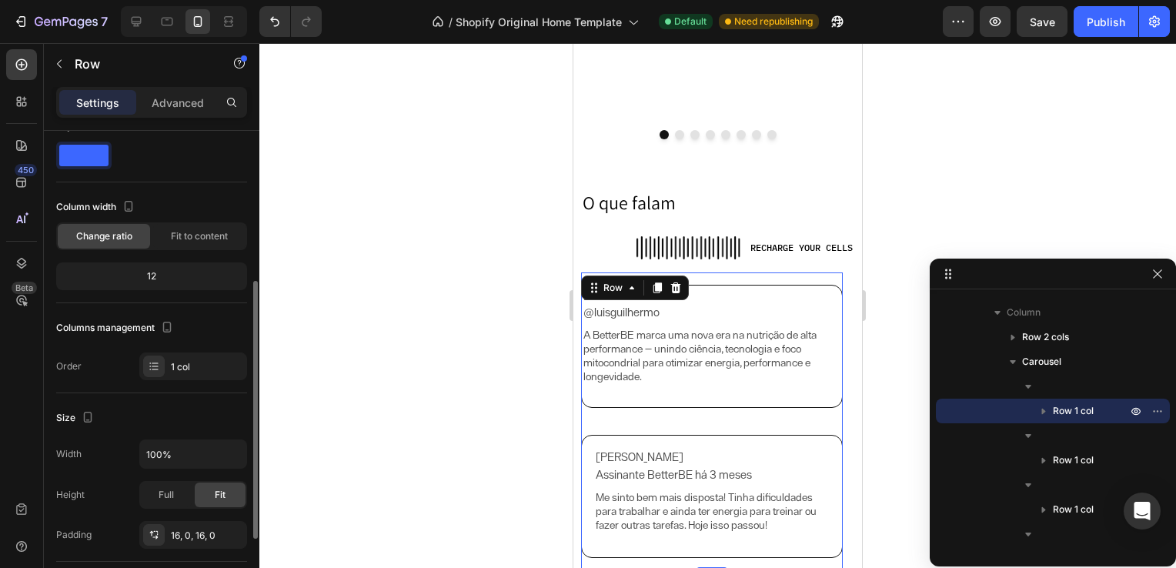
scroll to position [0, 0]
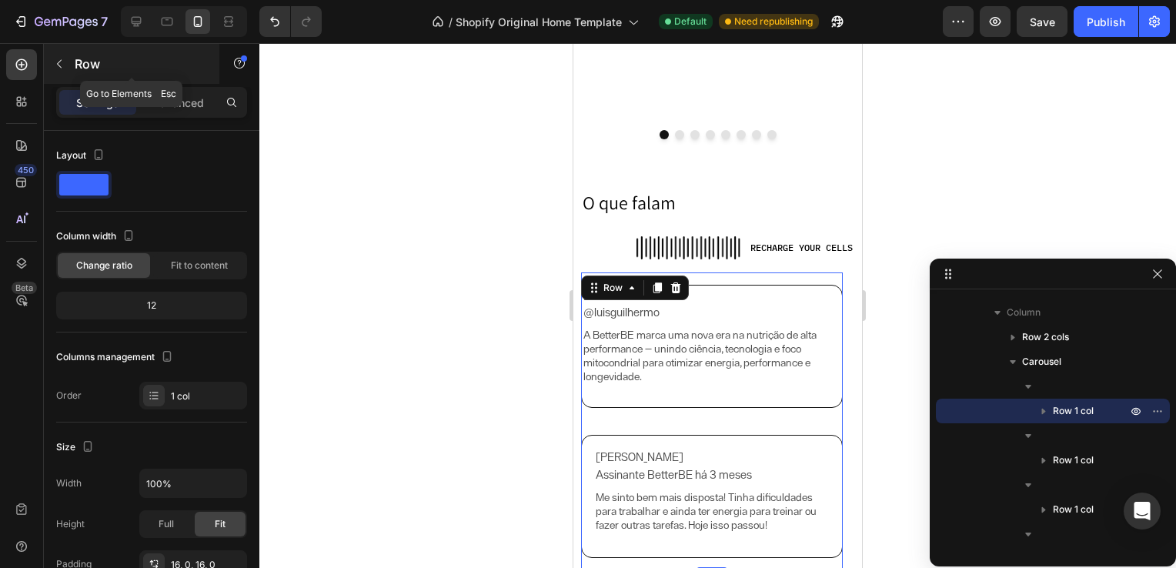
click at [61, 65] on icon "button" at bounding box center [59, 64] width 12 height 12
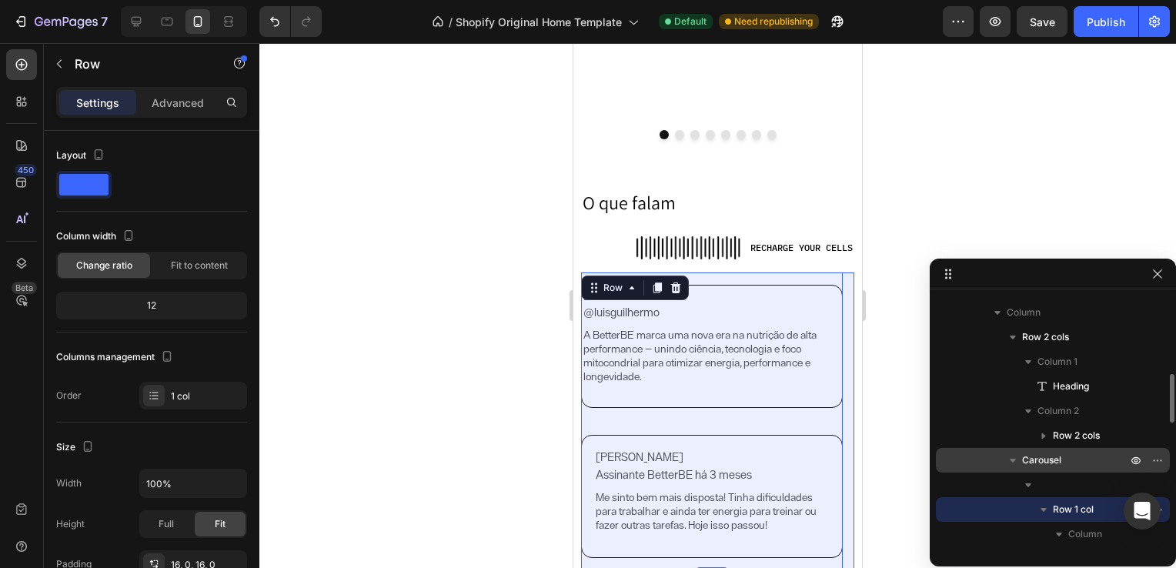
click at [1034, 453] on span "Carousel" at bounding box center [1041, 460] width 39 height 15
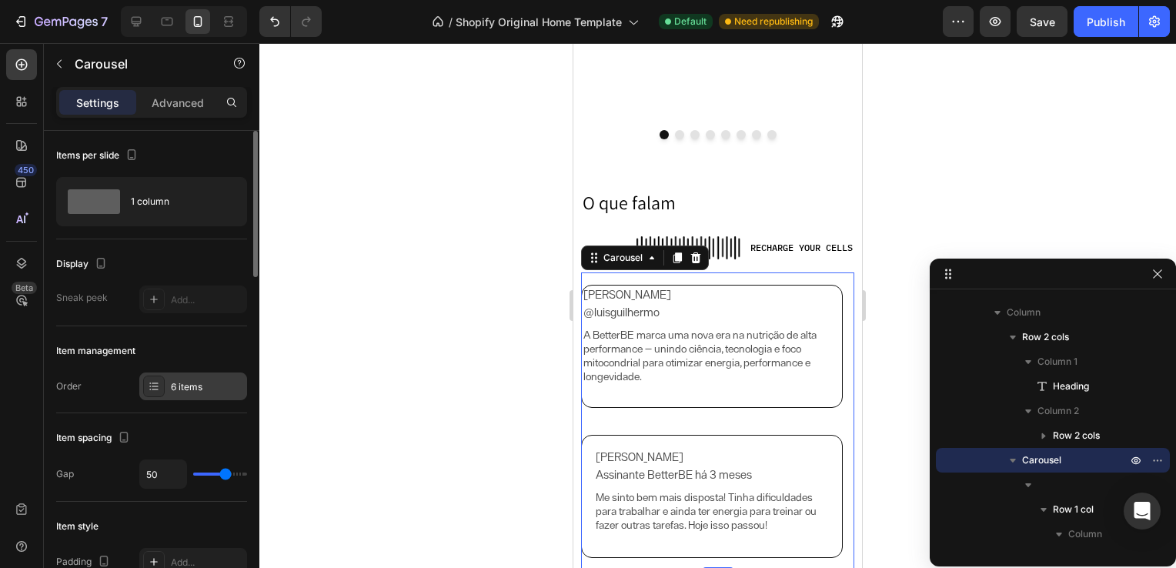
click at [184, 387] on div "6 items" at bounding box center [207, 387] width 72 height 14
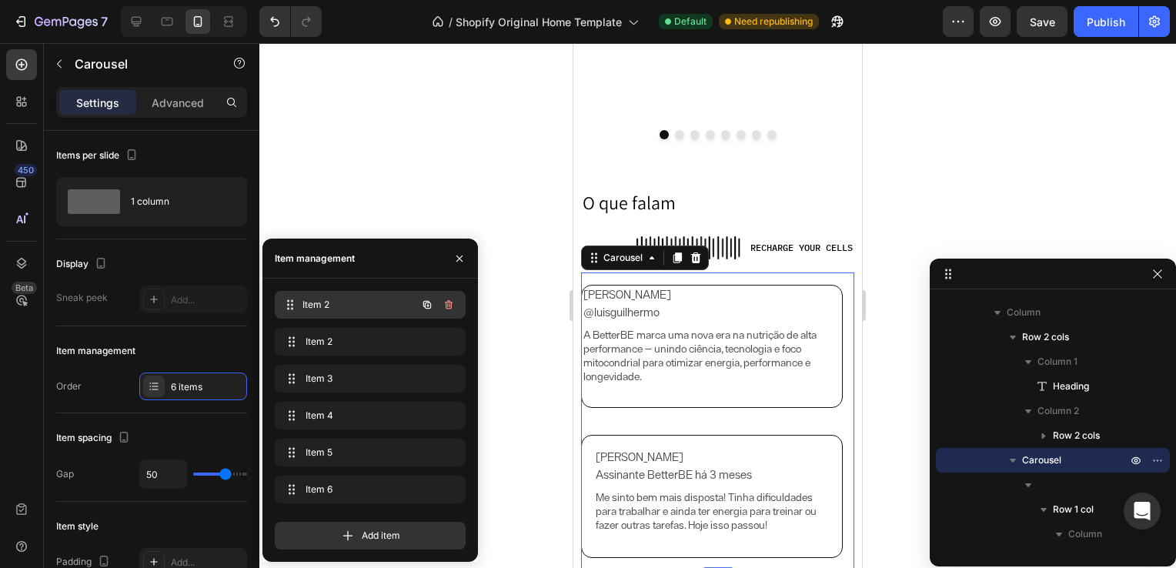
click at [332, 297] on div "Item 2 Item 2" at bounding box center [348, 305] width 135 height 22
click at [351, 344] on span "Item 2" at bounding box center [359, 342] width 114 height 14
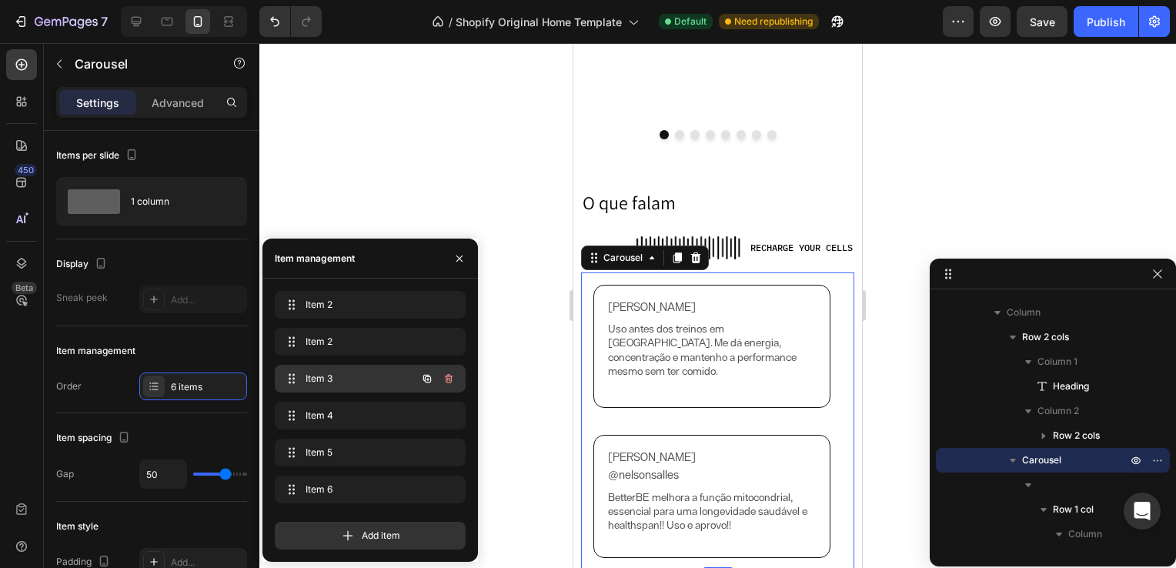
click at [357, 383] on span "Item 3" at bounding box center [349, 379] width 87 height 14
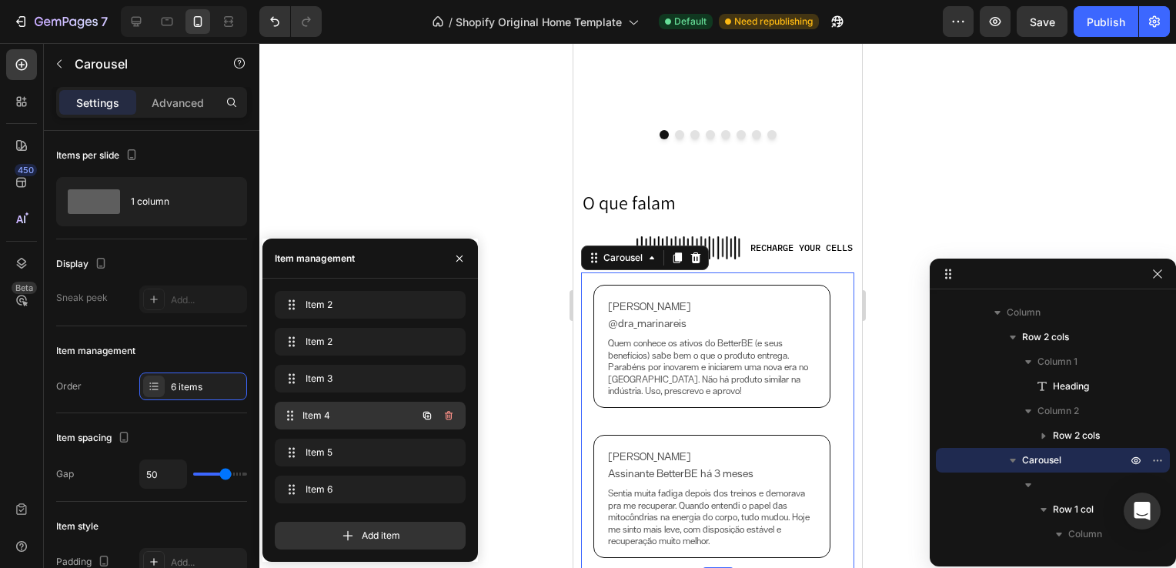
click at [364, 406] on div "Item 4 Item 4" at bounding box center [348, 416] width 135 height 22
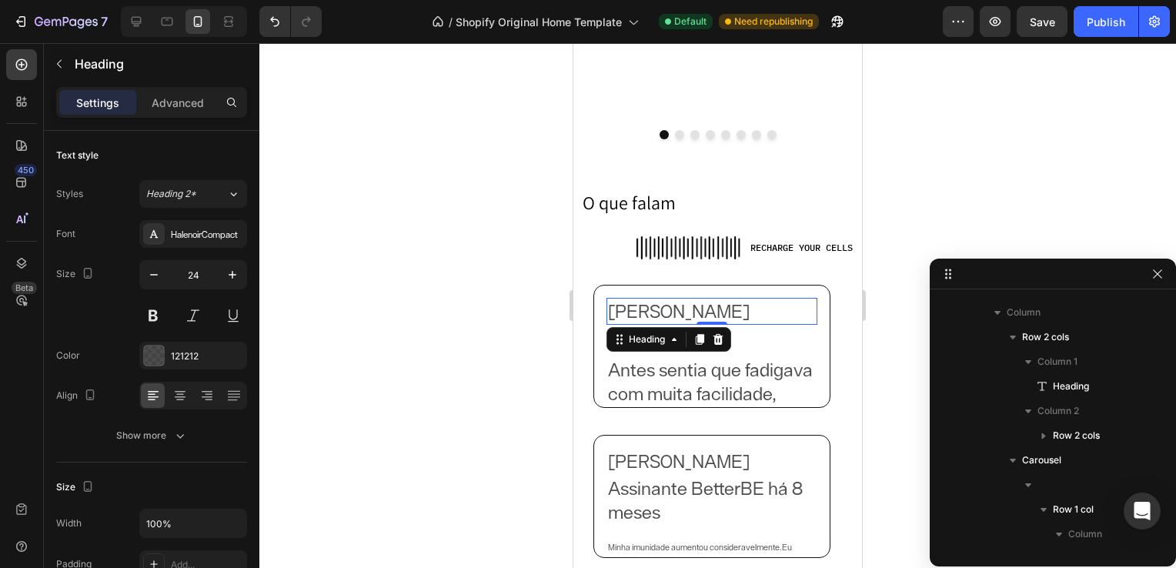
scroll to position [980, 0]
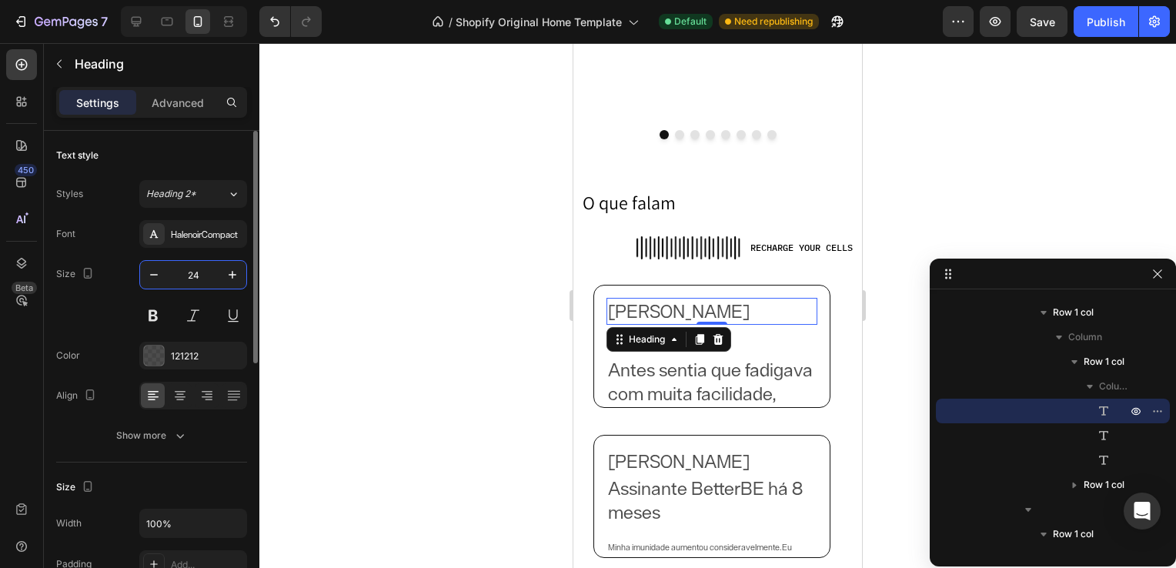
click at [200, 273] on input "24" at bounding box center [193, 275] width 51 height 28
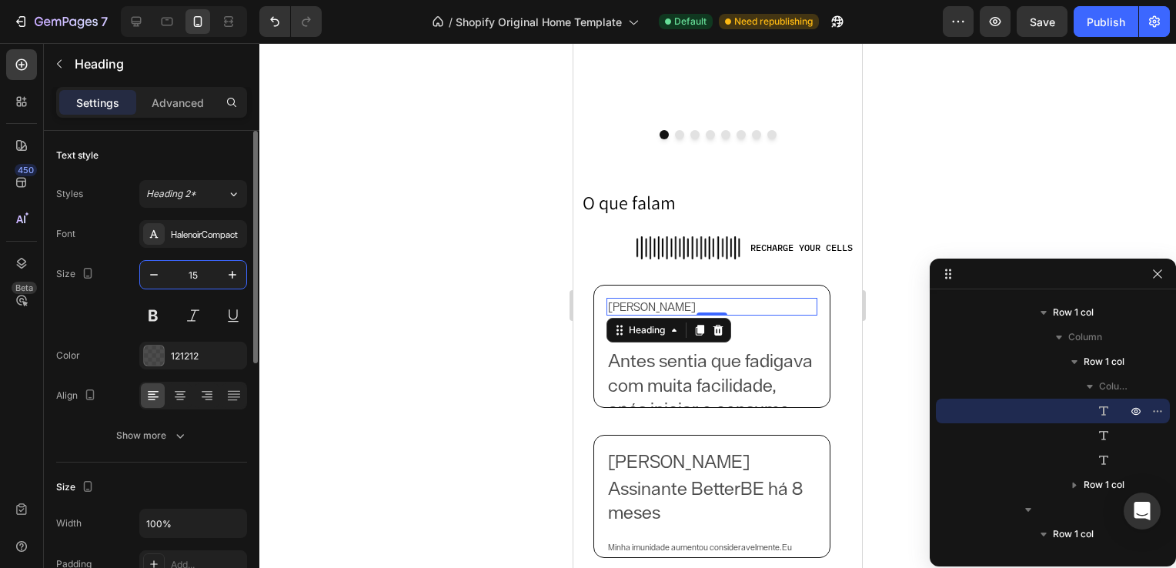
type input "15"
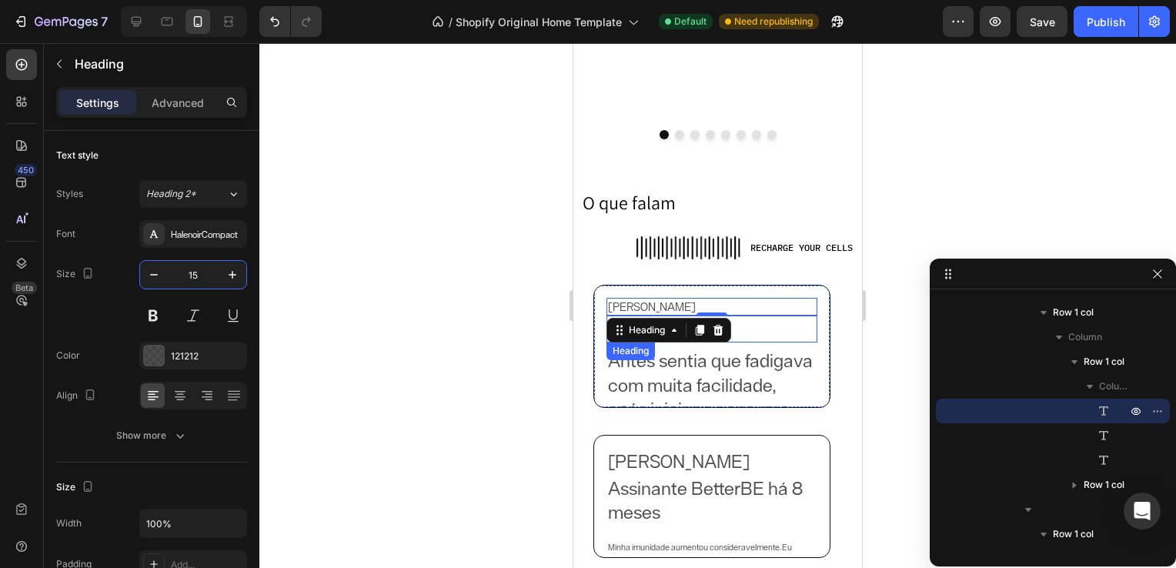
click at [748, 328] on h2 "@wepolidoro" at bounding box center [711, 329] width 211 height 27
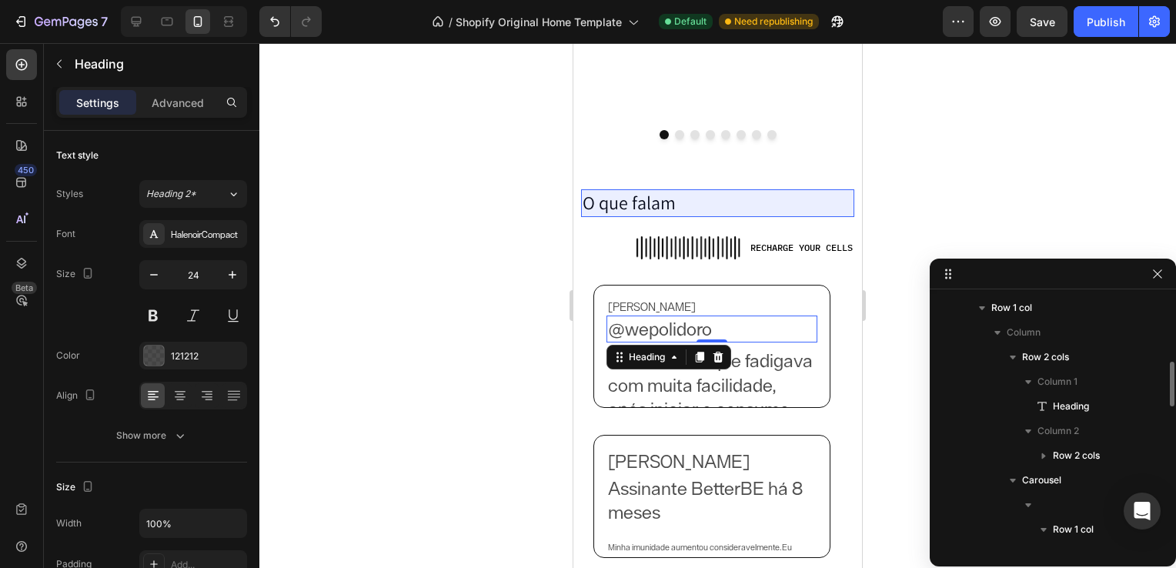
scroll to position [395, 0]
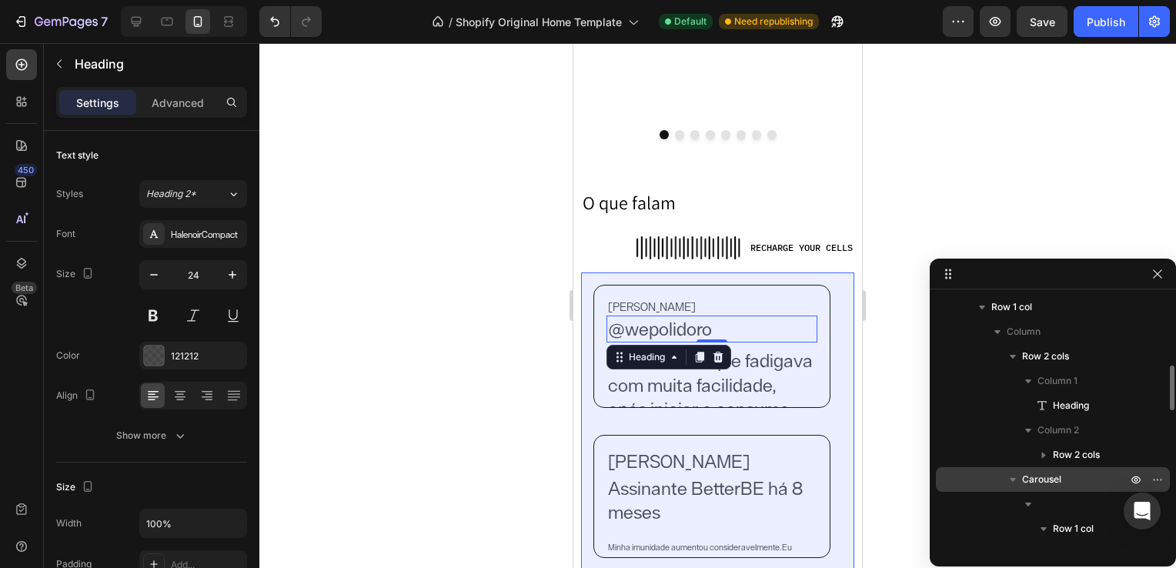
click at [1074, 486] on div "Carousel" at bounding box center [1053, 479] width 222 height 25
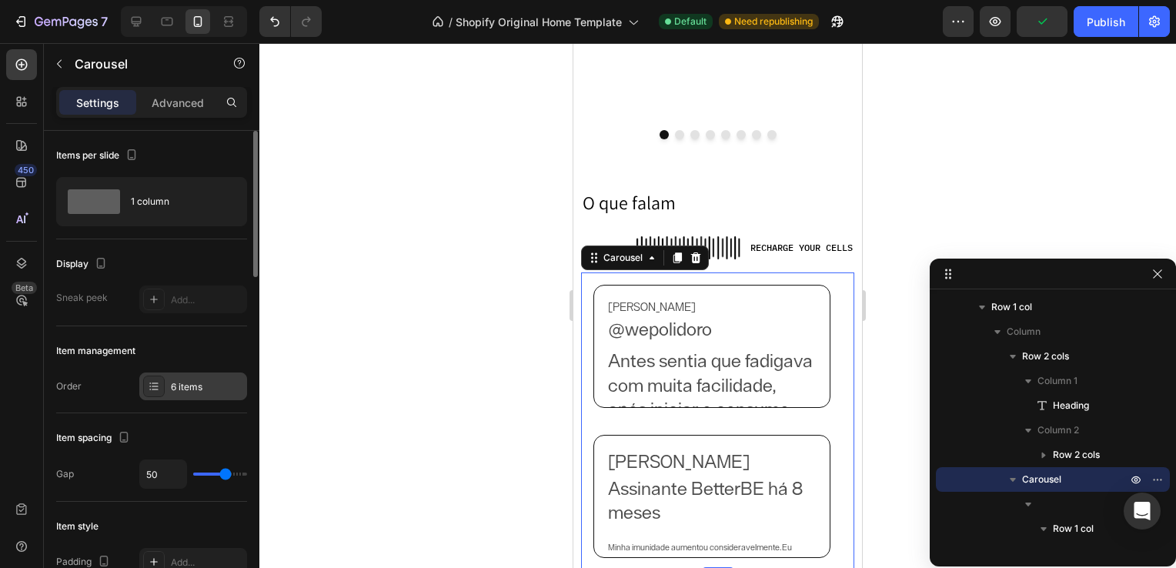
click at [179, 381] on div "6 items" at bounding box center [207, 387] width 72 height 14
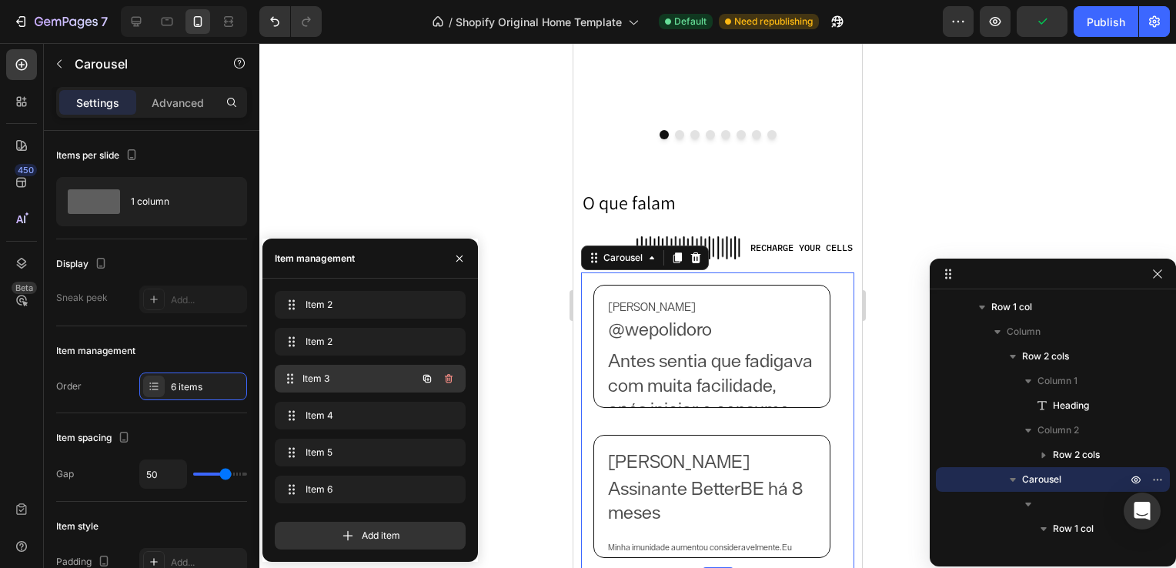
click at [342, 375] on span "Item 3" at bounding box center [359, 379] width 114 height 14
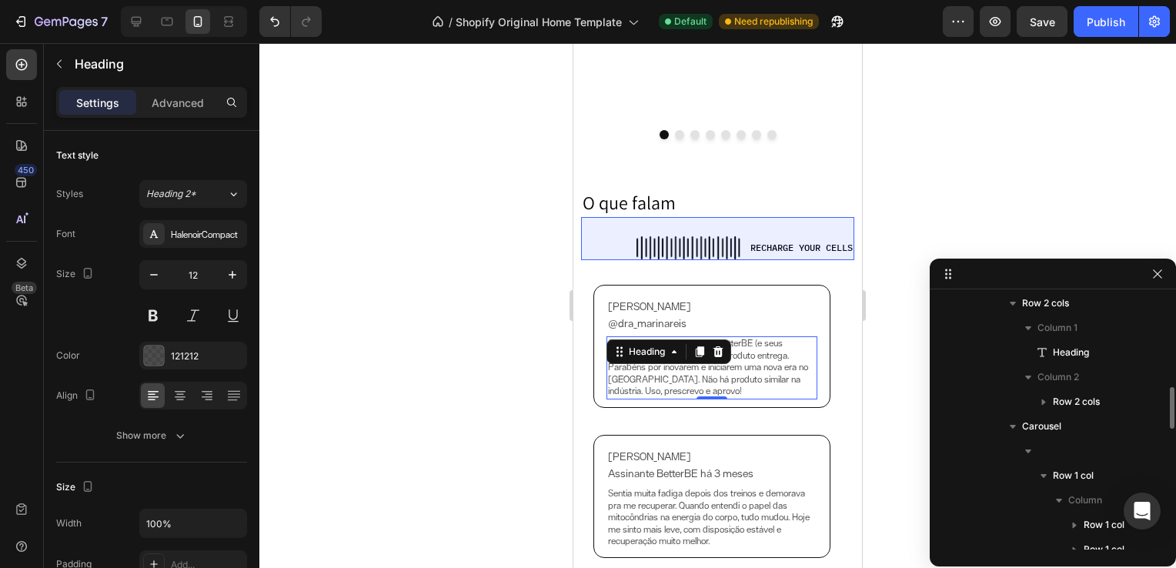
scroll to position [447, 0]
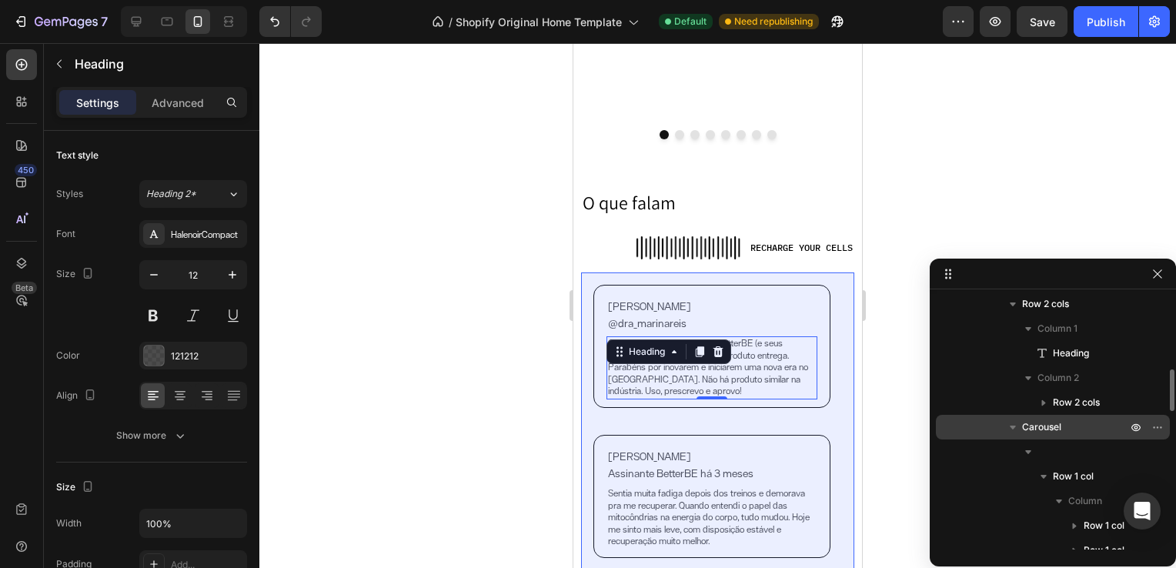
drag, startPoint x: 1094, startPoint y: 408, endPoint x: 1094, endPoint y: 420, distance: 12.3
click at [1094, 420] on p "Carousel" at bounding box center [1076, 426] width 108 height 15
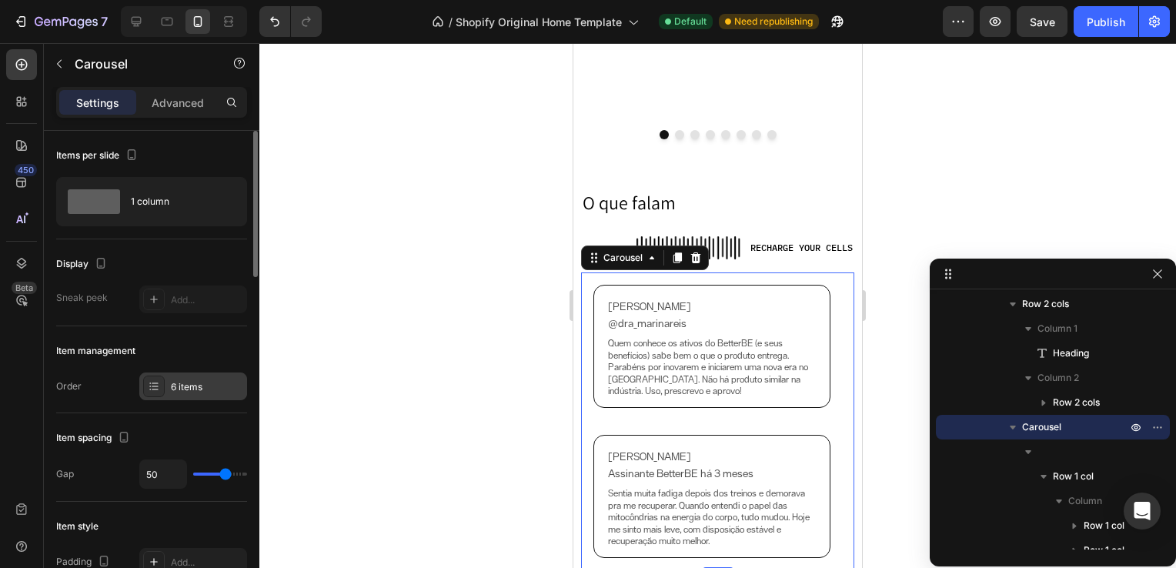
click at [166, 387] on div "6 items" at bounding box center [193, 386] width 108 height 28
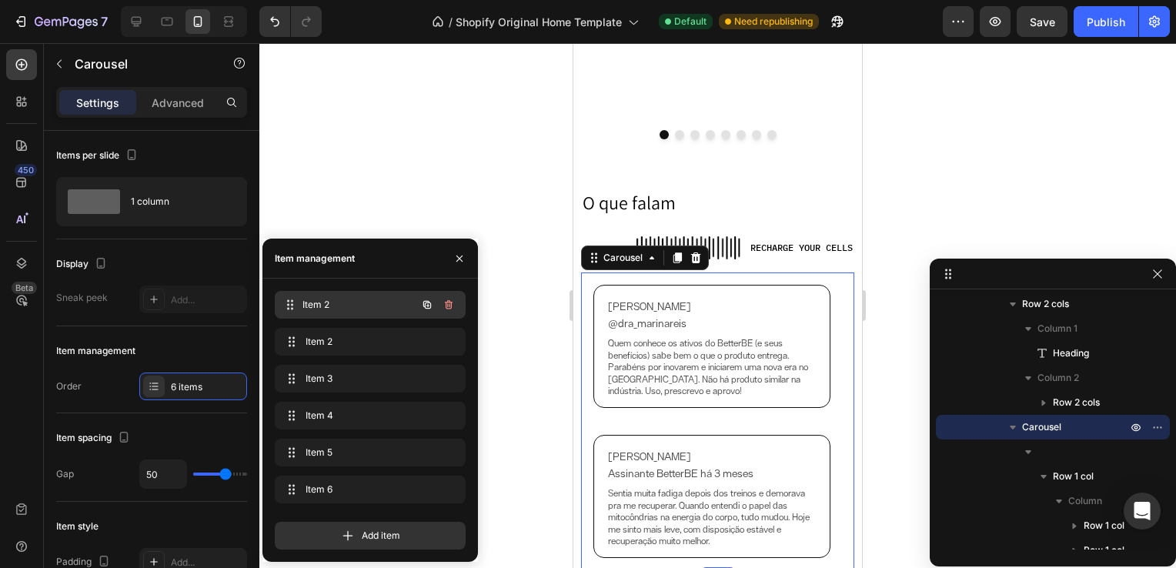
click at [366, 294] on div "Item 2 Item 2" at bounding box center [348, 305] width 135 height 22
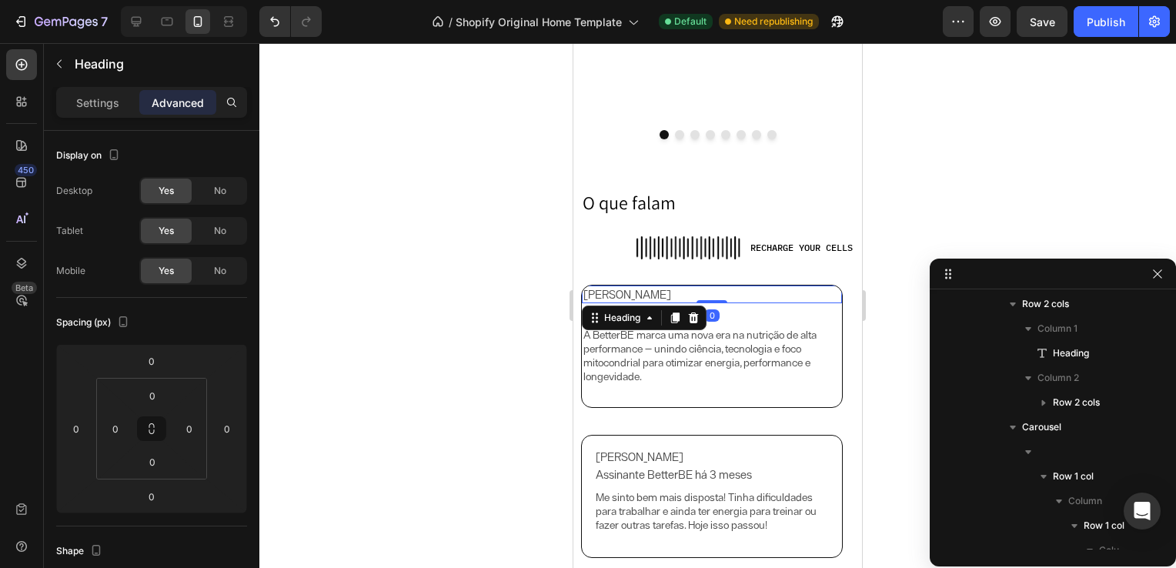
scroll to position [611, 0]
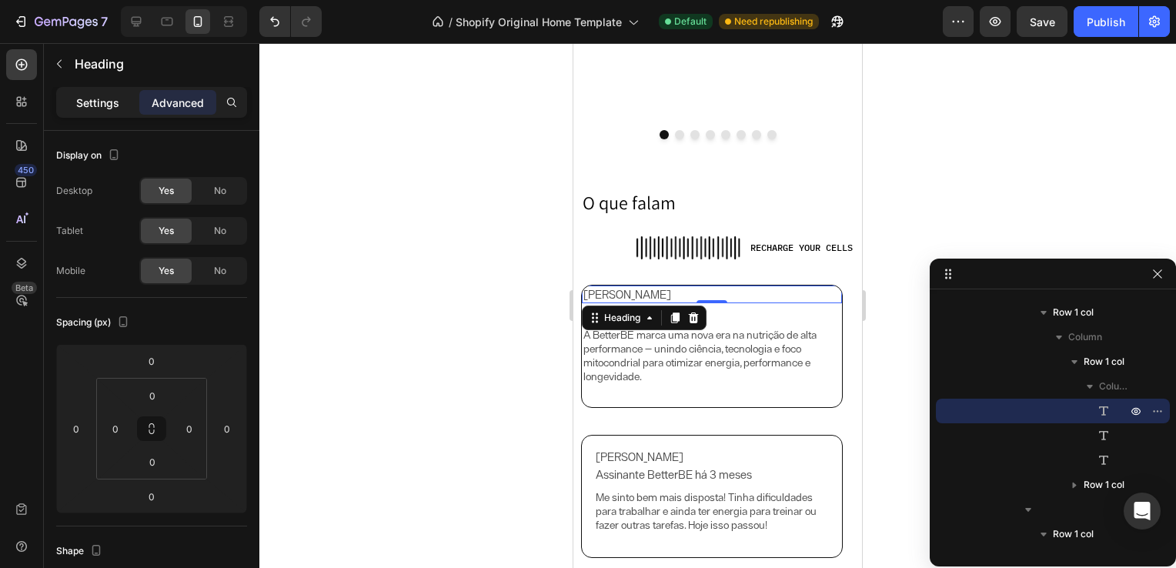
click at [99, 97] on p "Settings" at bounding box center [97, 103] width 43 height 16
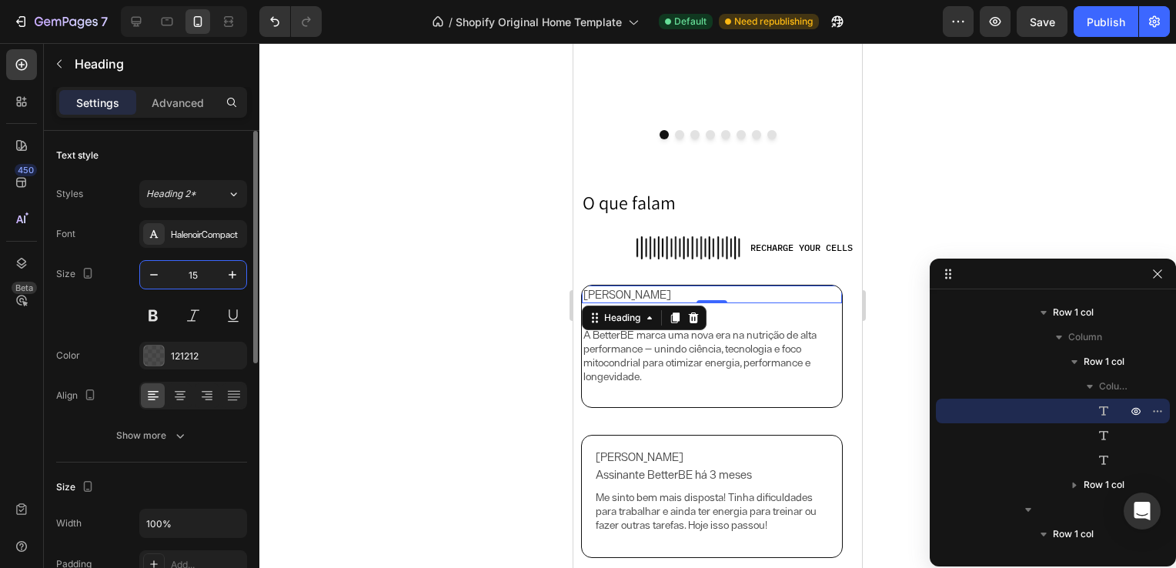
click at [196, 279] on input "15" at bounding box center [193, 275] width 51 height 28
type input "14"
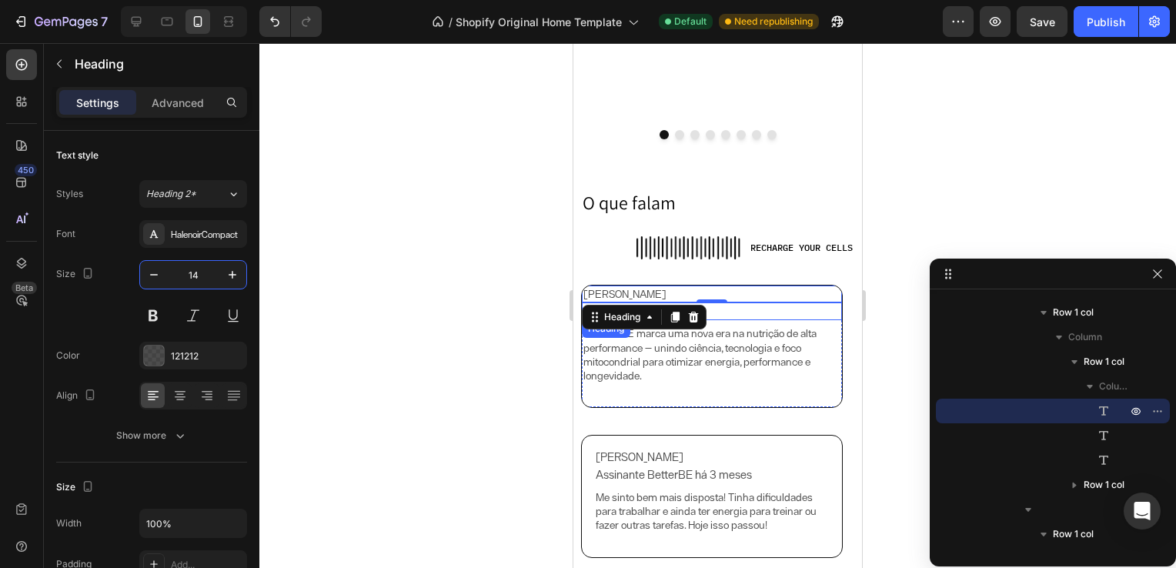
click at [730, 309] on h2 "@luisguilhermo" at bounding box center [712, 311] width 260 height 18
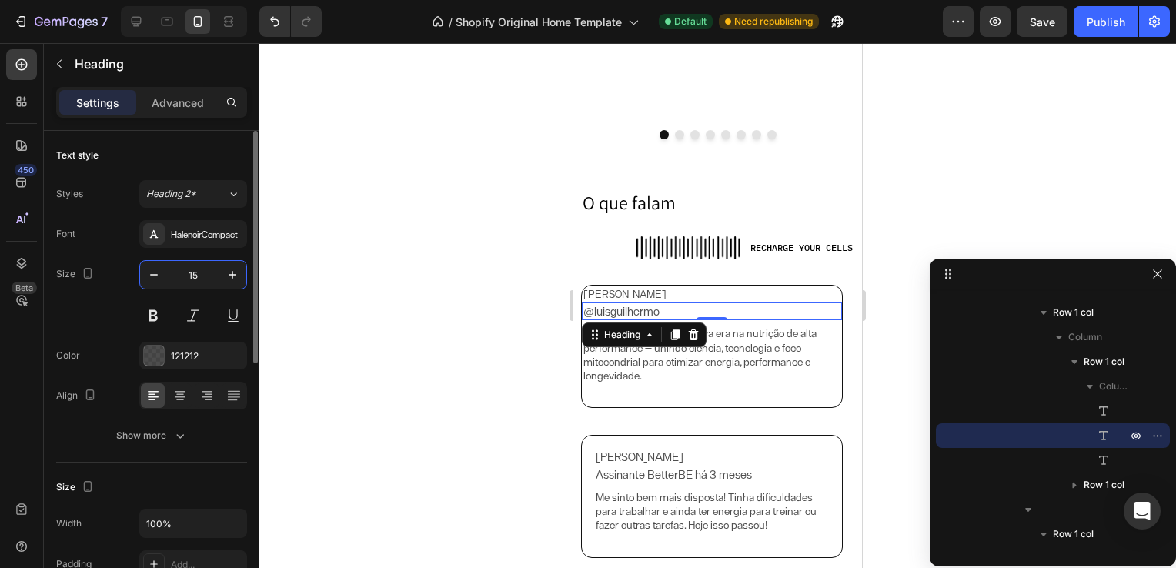
click at [194, 272] on input "15" at bounding box center [193, 275] width 51 height 28
type input "14"
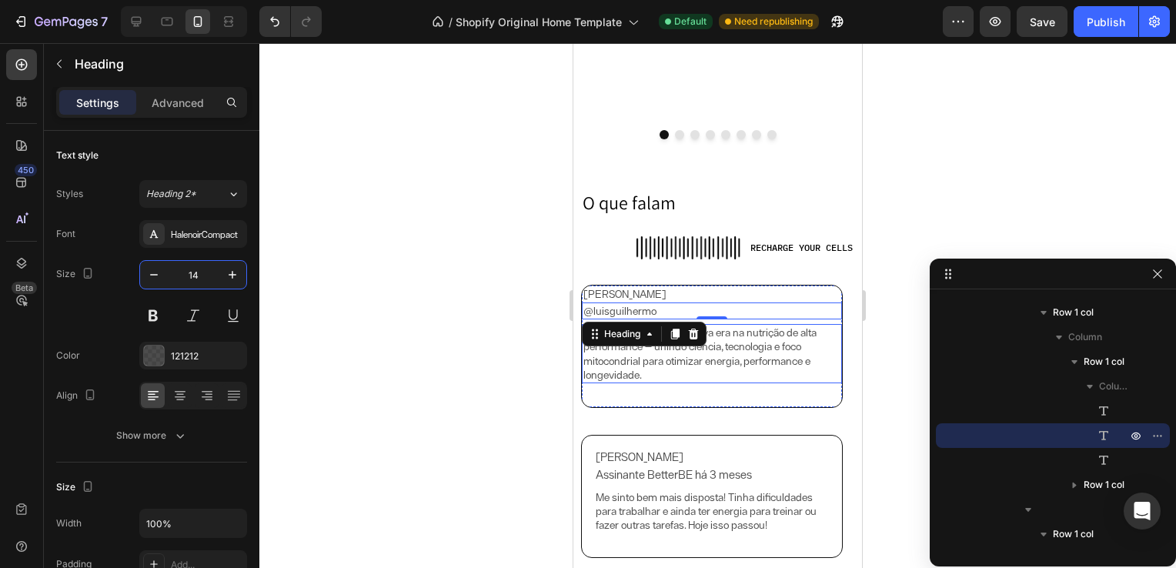
click at [754, 349] on h2 "A BetterBE marca uma nova era na nutrição de alta performance — unindo ciência,…" at bounding box center [712, 353] width 260 height 59
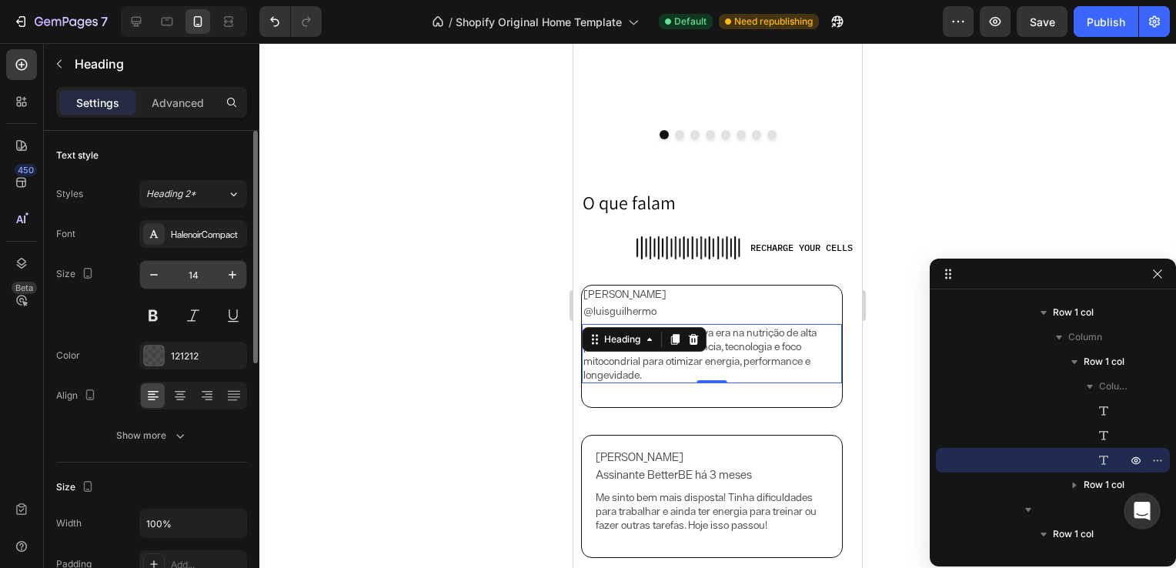
click at [195, 272] on input "14" at bounding box center [193, 275] width 51 height 28
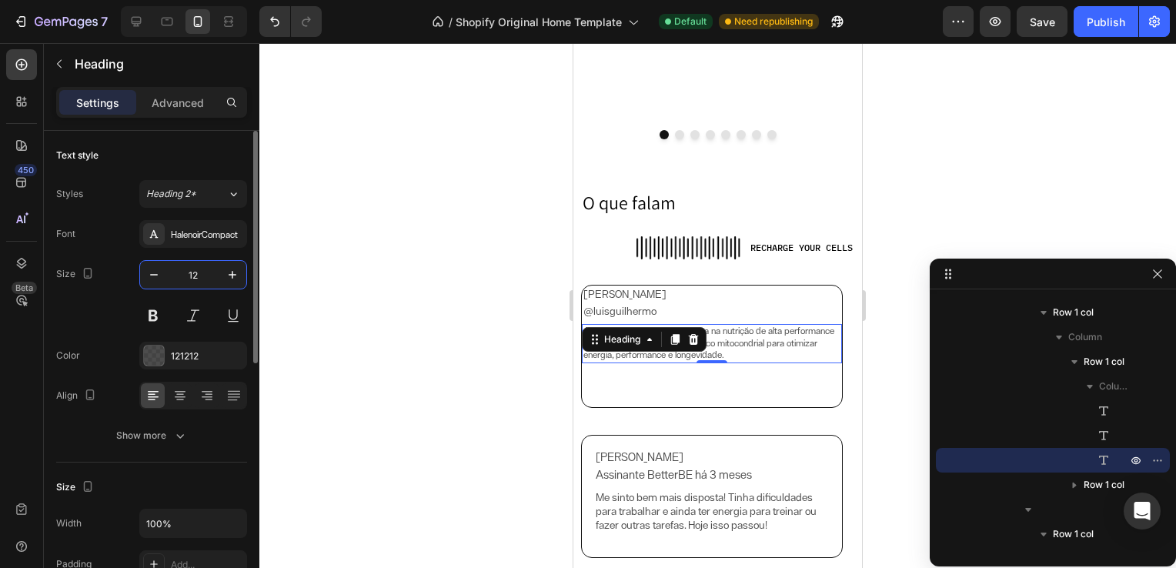
type input "12"
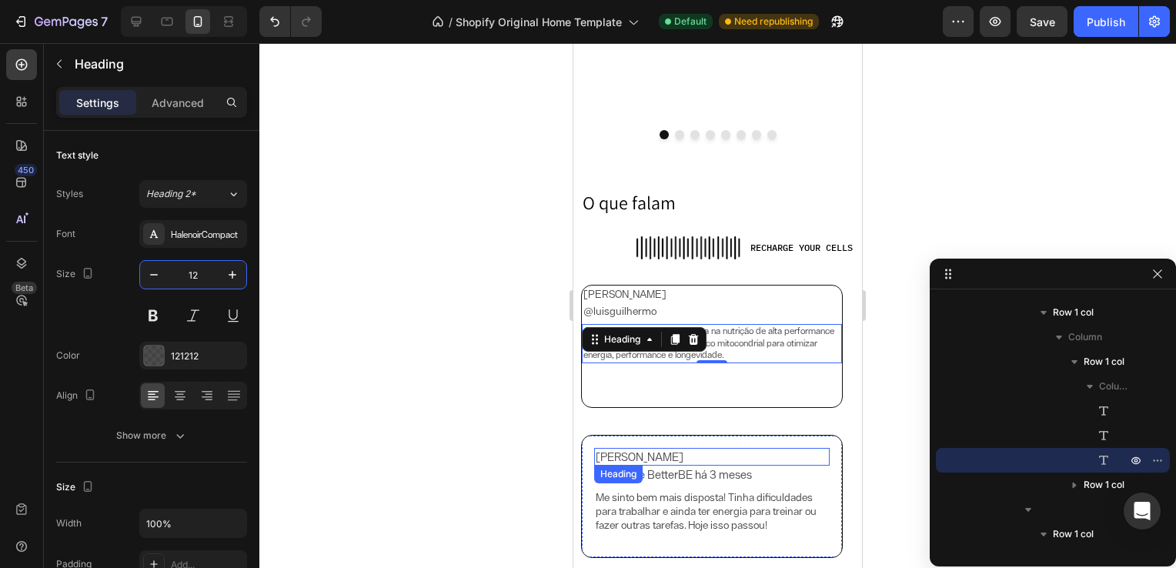
click at [619, 455] on h2 "[PERSON_NAME]" at bounding box center [712, 457] width 236 height 18
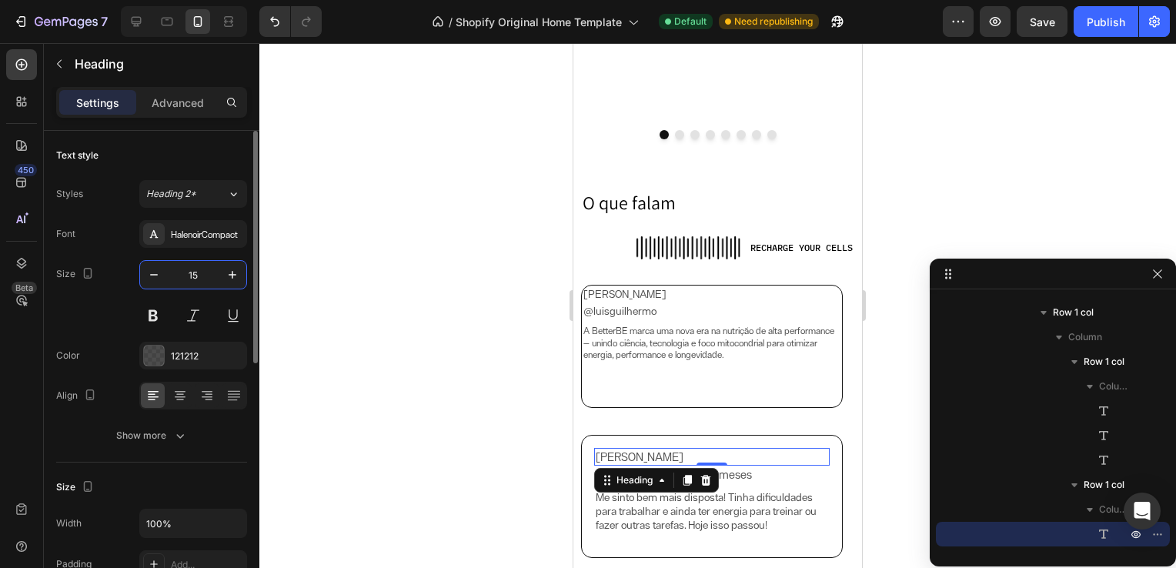
click at [200, 269] on input "15" at bounding box center [193, 275] width 51 height 28
type input "14"
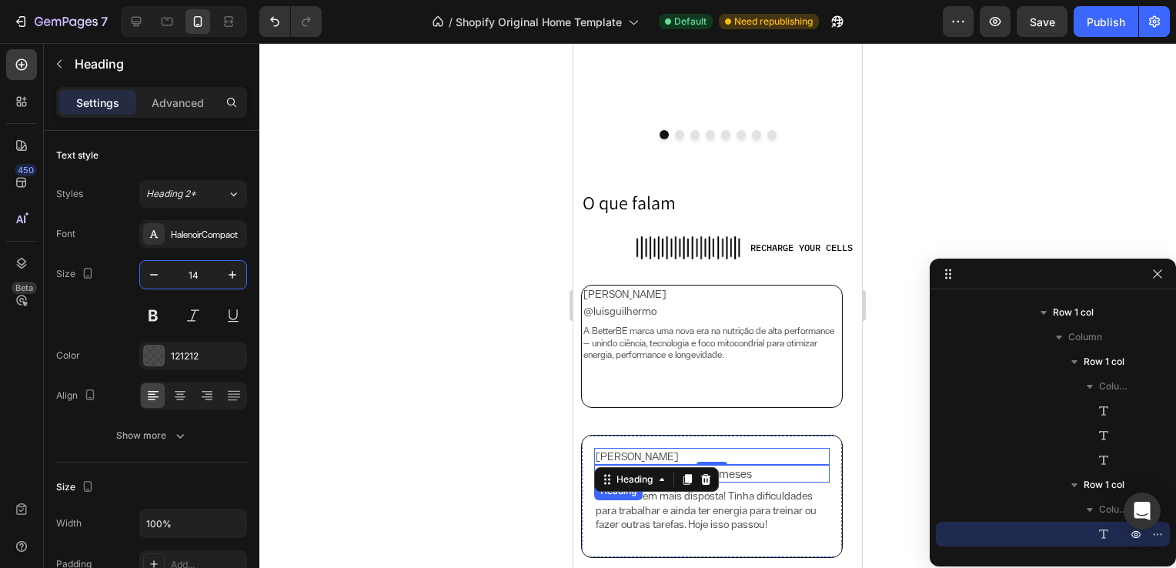
click at [751, 474] on h2 "Assinante BetterBE há 3 meses" at bounding box center [712, 474] width 236 height 18
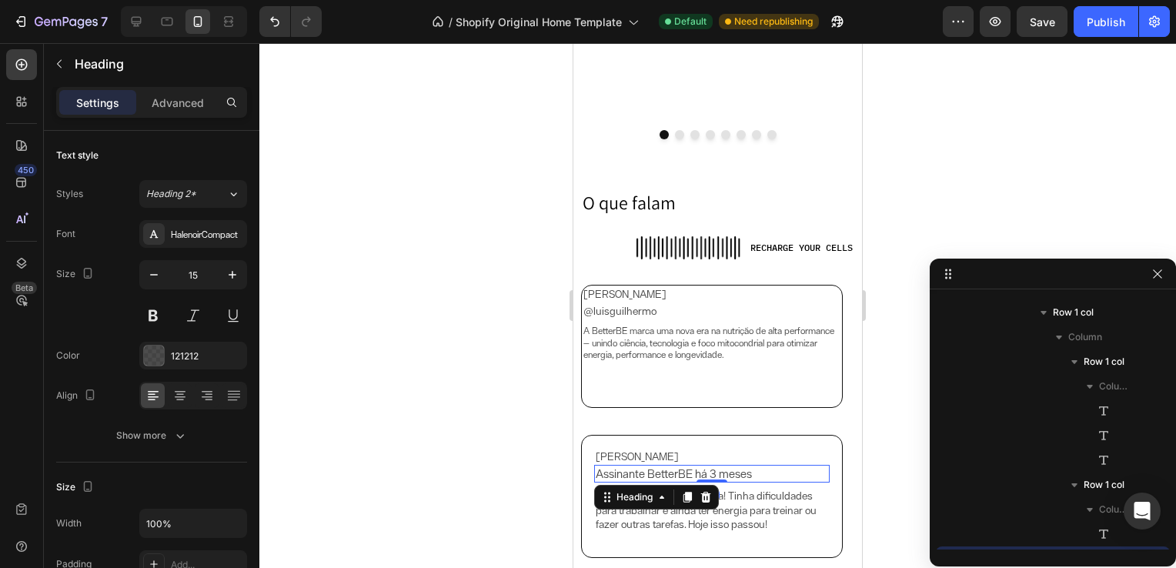
scroll to position [759, 0]
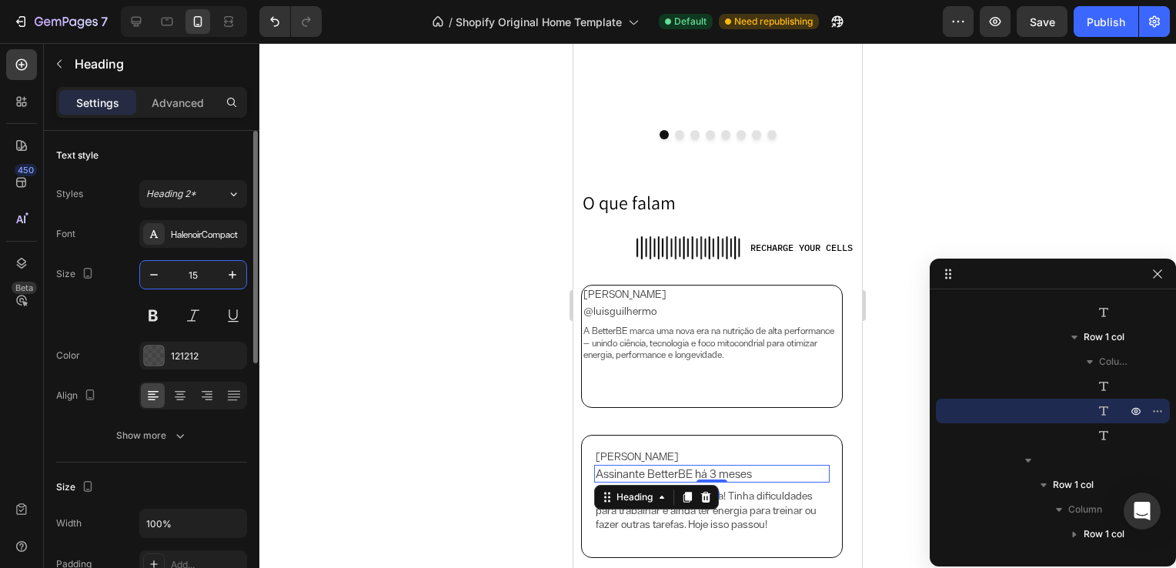
click at [194, 272] on input "15" at bounding box center [193, 275] width 51 height 28
type input "14"
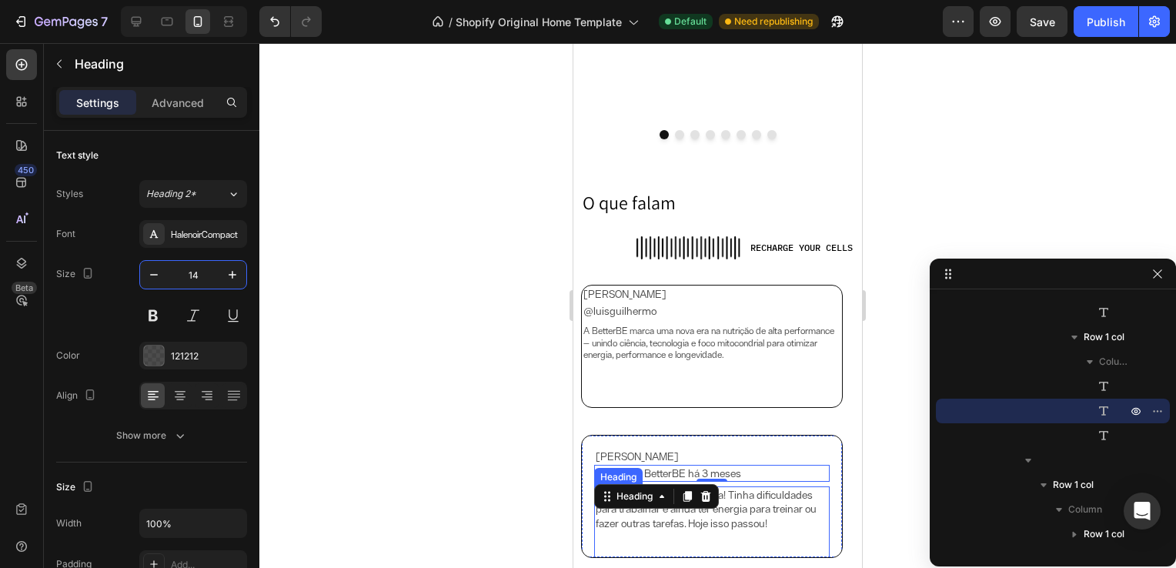
click at [777, 504] on h2 "Me sinto bem mais disposta! Tinha dificuldades para trabalhar e ainda ter energ…" at bounding box center [712, 522] width 236 height 73
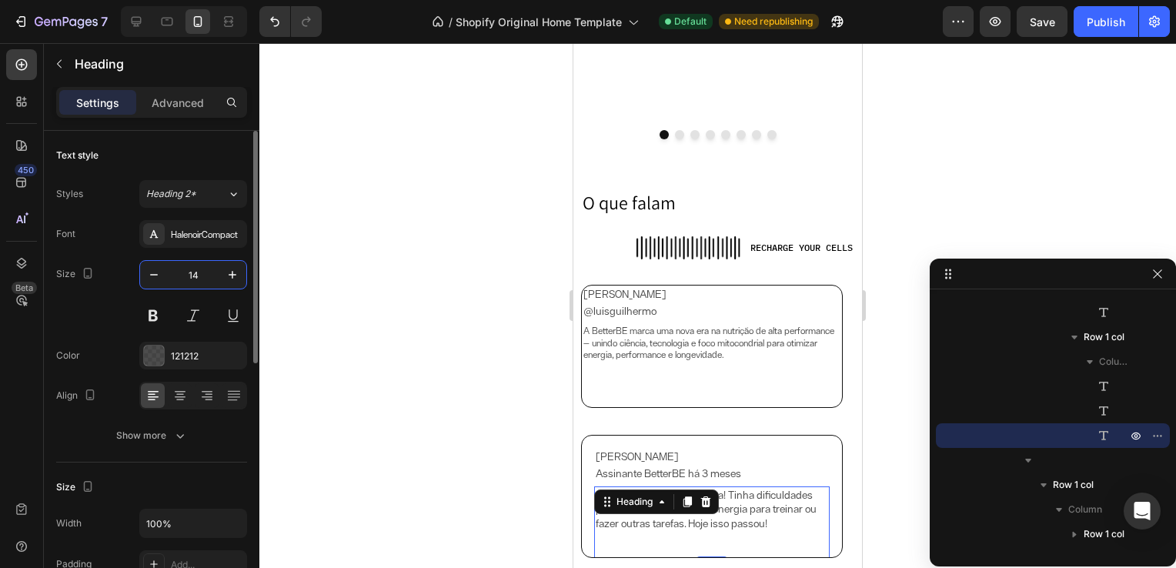
click at [194, 270] on input "14" at bounding box center [193, 275] width 51 height 28
type input "12"
click at [119, 310] on div "Size 12" at bounding box center [151, 294] width 191 height 69
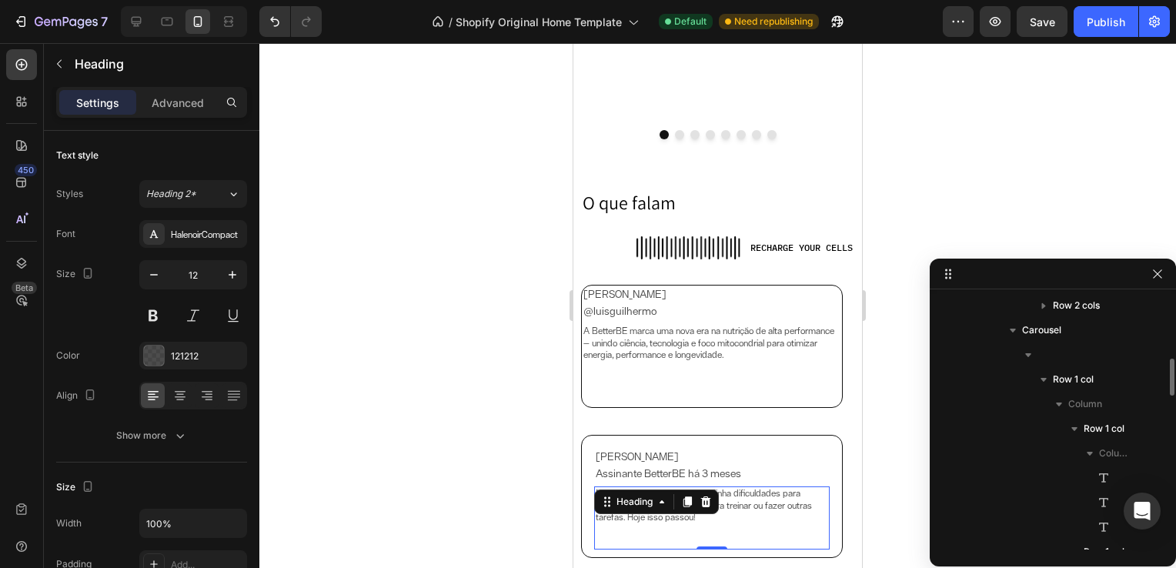
scroll to position [514, 0]
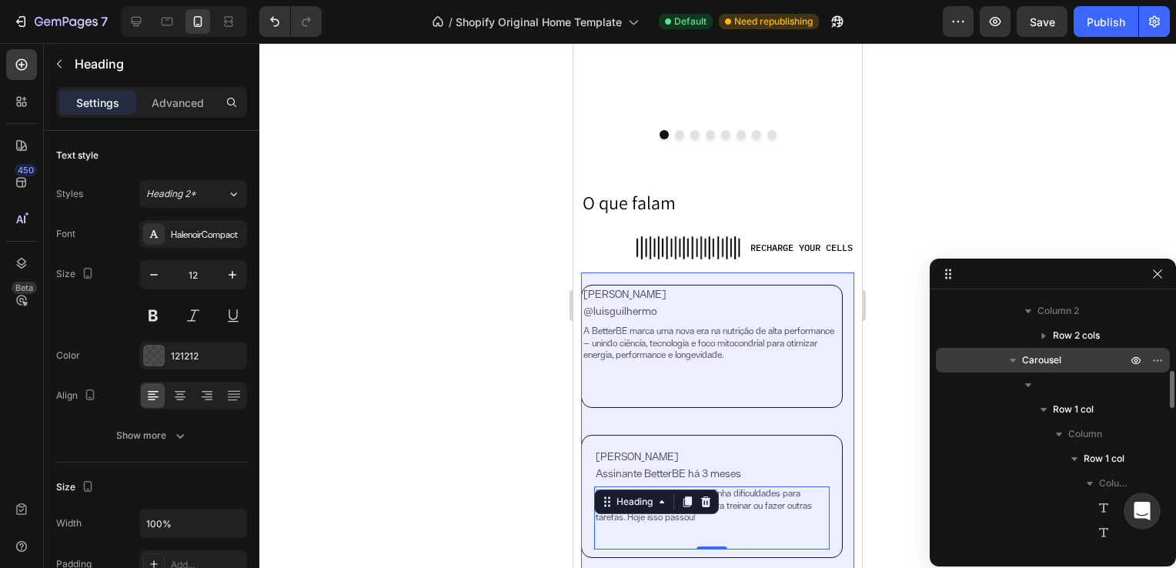
click at [1037, 365] on span "Carousel" at bounding box center [1041, 359] width 39 height 15
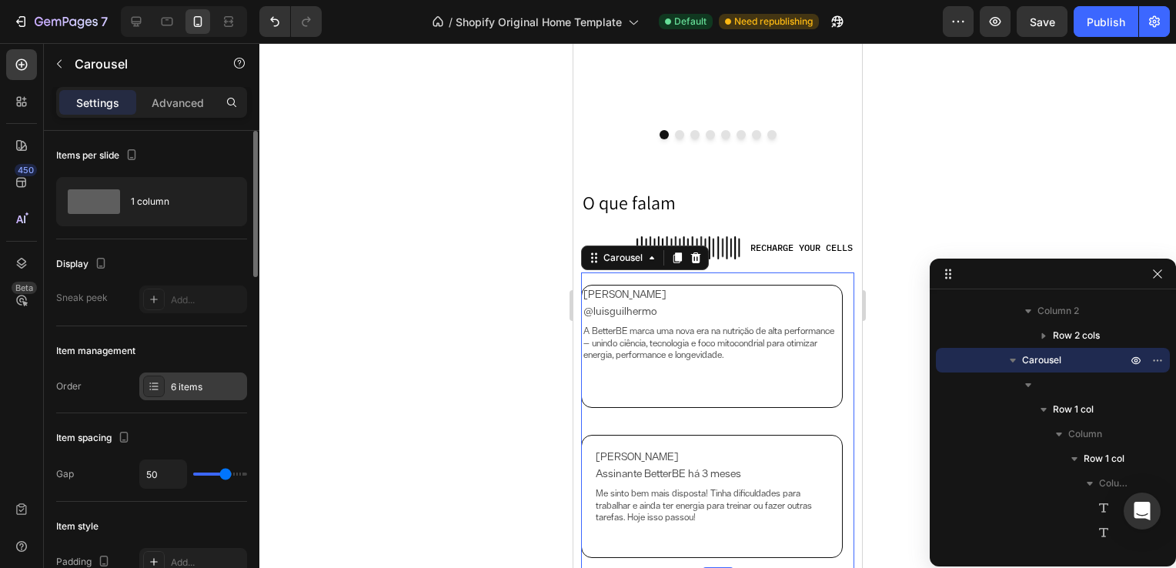
click at [193, 387] on div "6 items" at bounding box center [207, 387] width 72 height 14
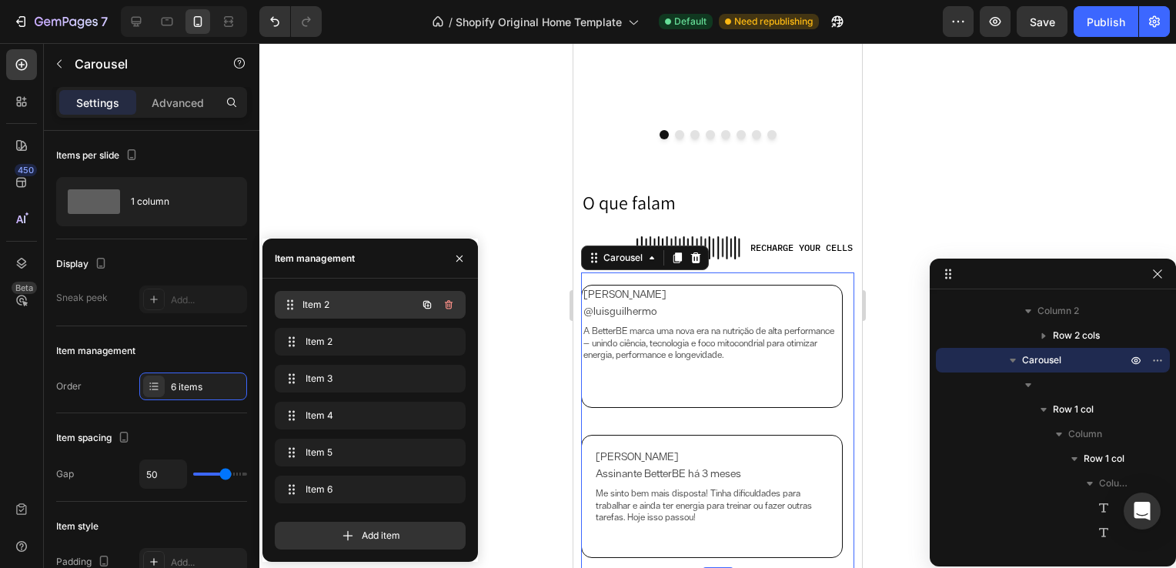
click at [332, 313] on div "Item 2 Item 2" at bounding box center [348, 305] width 135 height 22
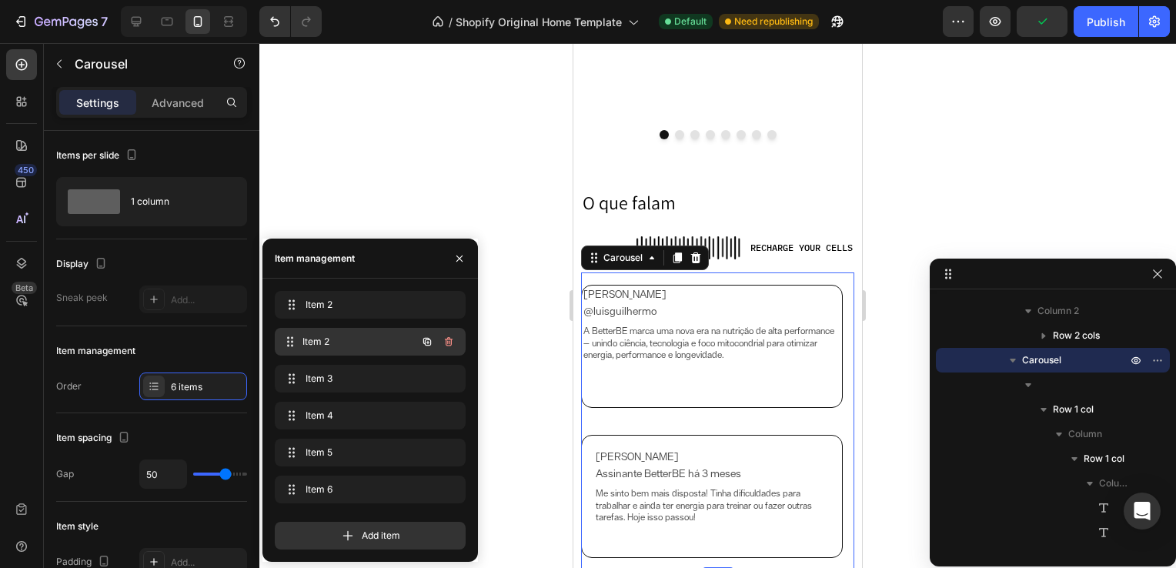
click at [346, 338] on span "Item 2" at bounding box center [359, 342] width 114 height 14
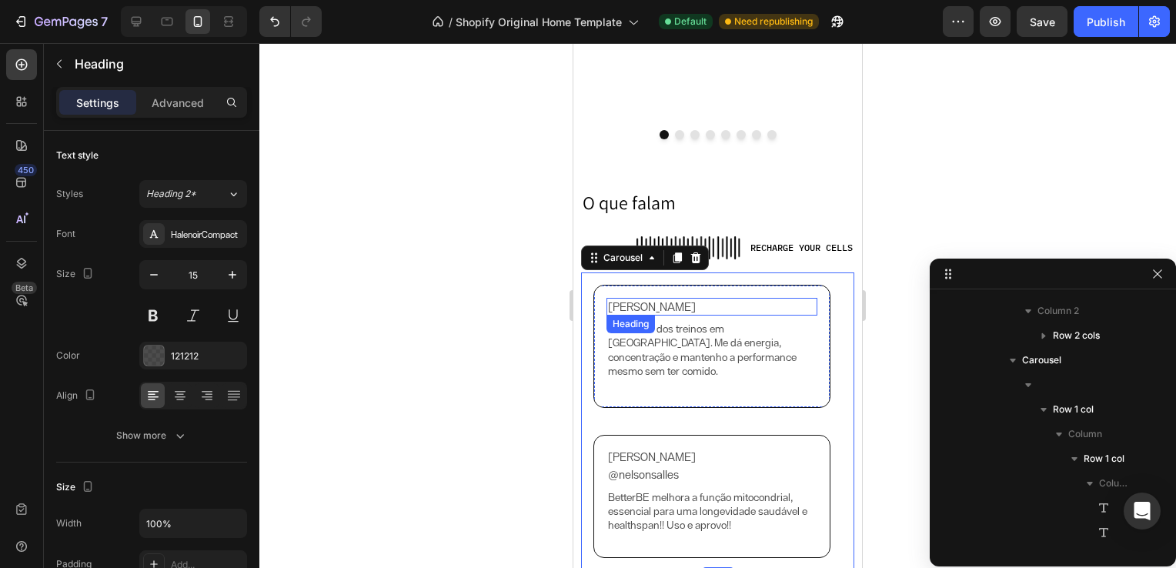
scroll to position [931, 0]
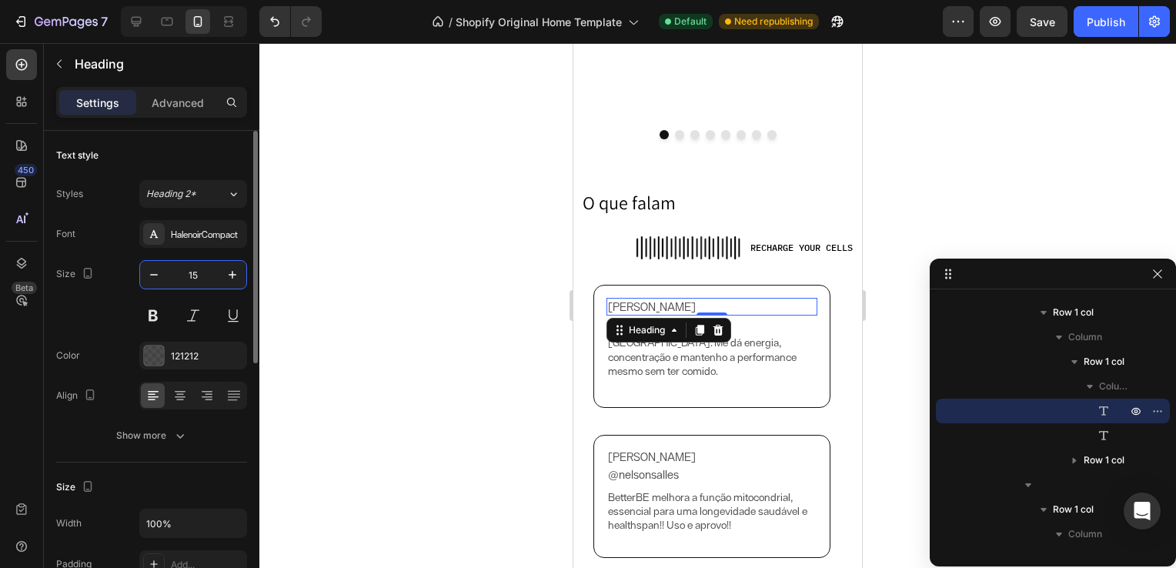
click at [194, 272] on input "15" at bounding box center [193, 275] width 51 height 28
type input "14"
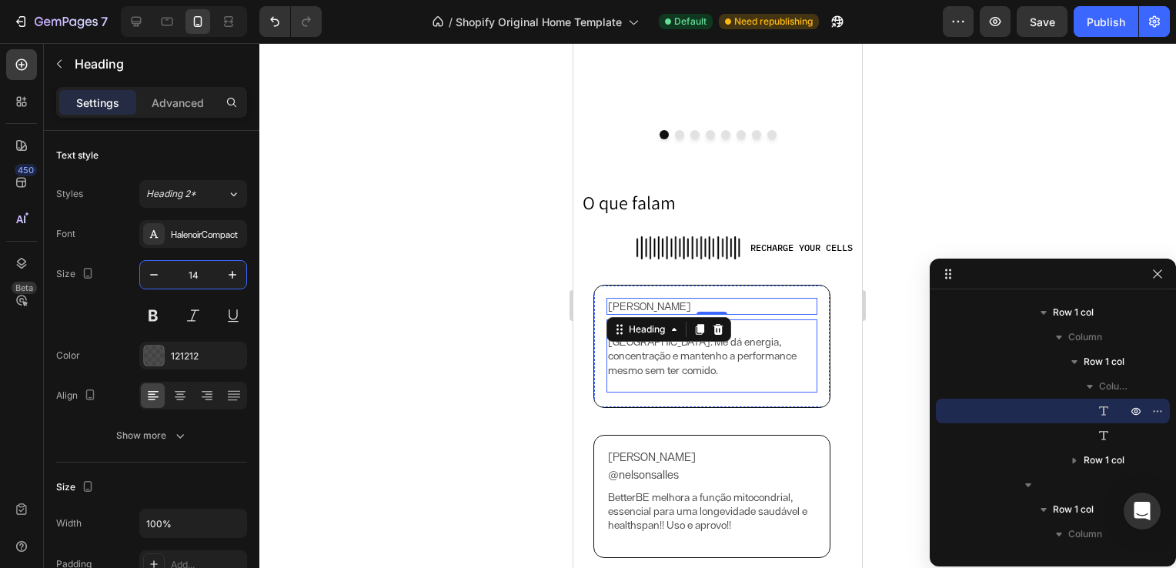
click at [745, 334] on h2 "Uso antes dos treinos em [GEOGRAPHIC_DATA]. Me dá energia, concentração e mante…" at bounding box center [711, 355] width 211 height 73
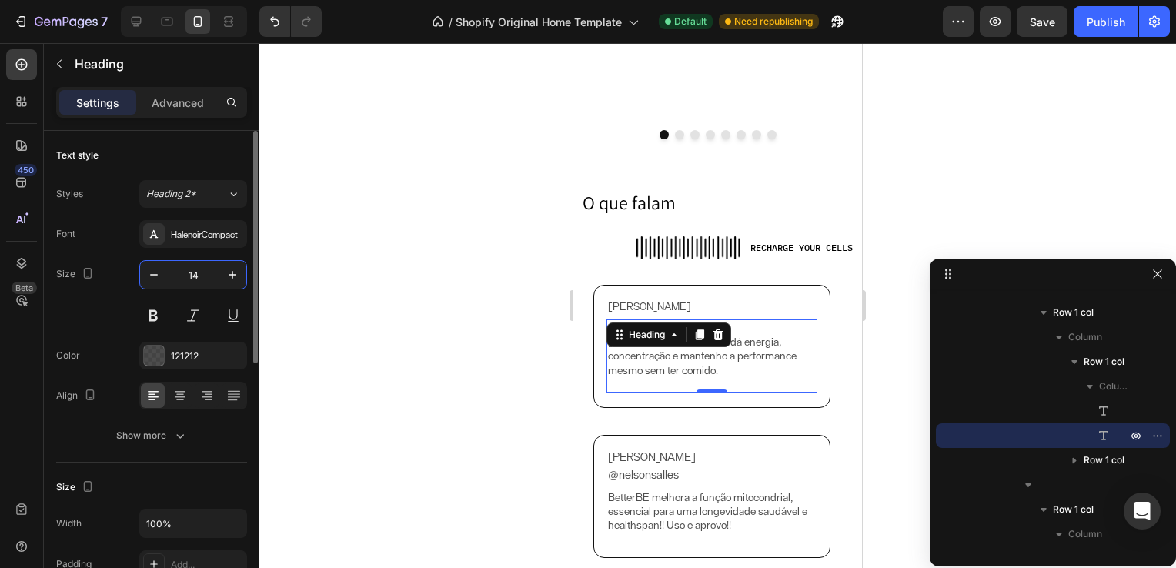
click at [195, 276] on input "14" at bounding box center [193, 275] width 51 height 28
type input "12"
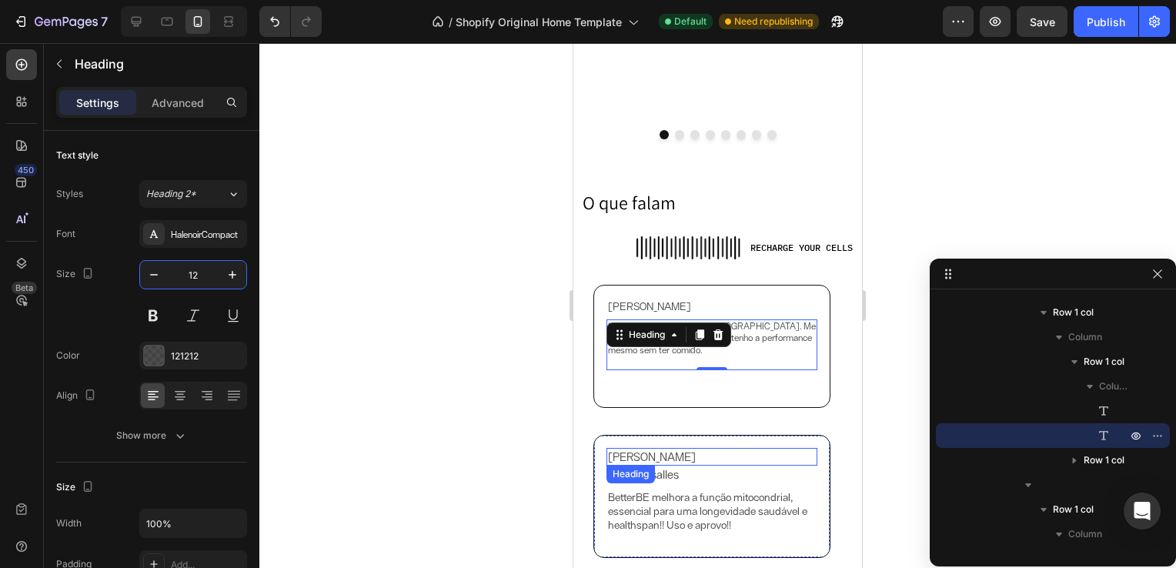
click at [690, 461] on h2 "[PERSON_NAME]" at bounding box center [711, 457] width 211 height 18
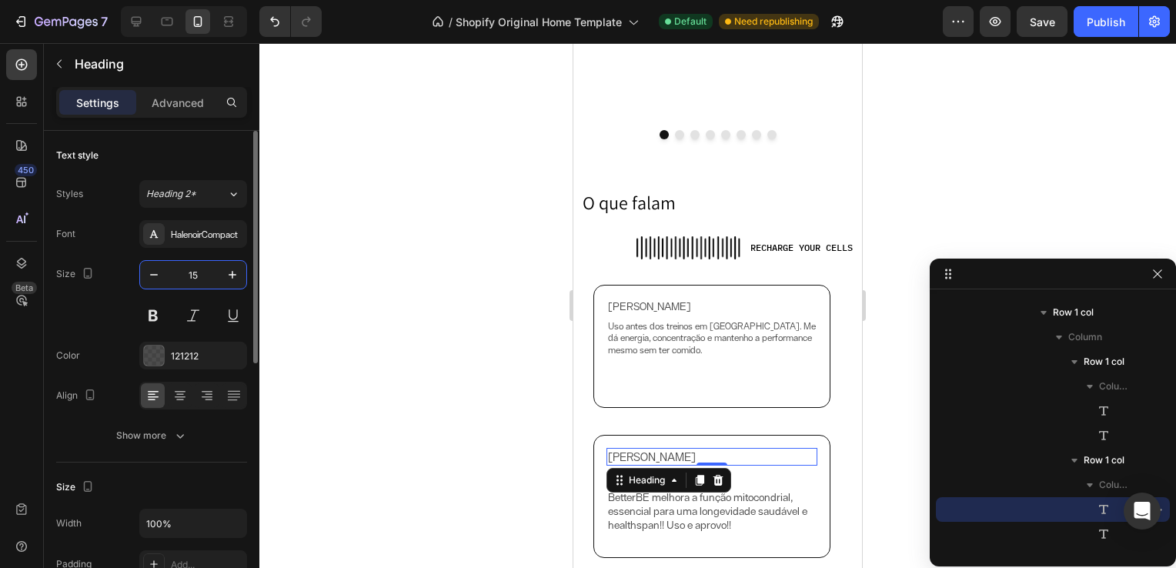
click at [198, 275] on input "15" at bounding box center [193, 275] width 51 height 28
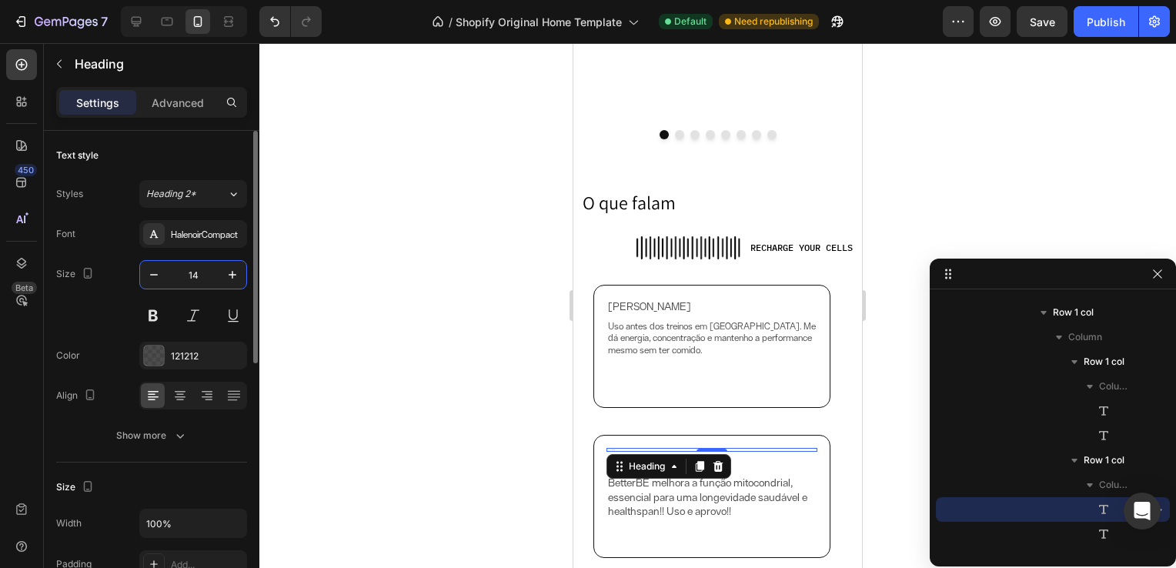
type input "14"
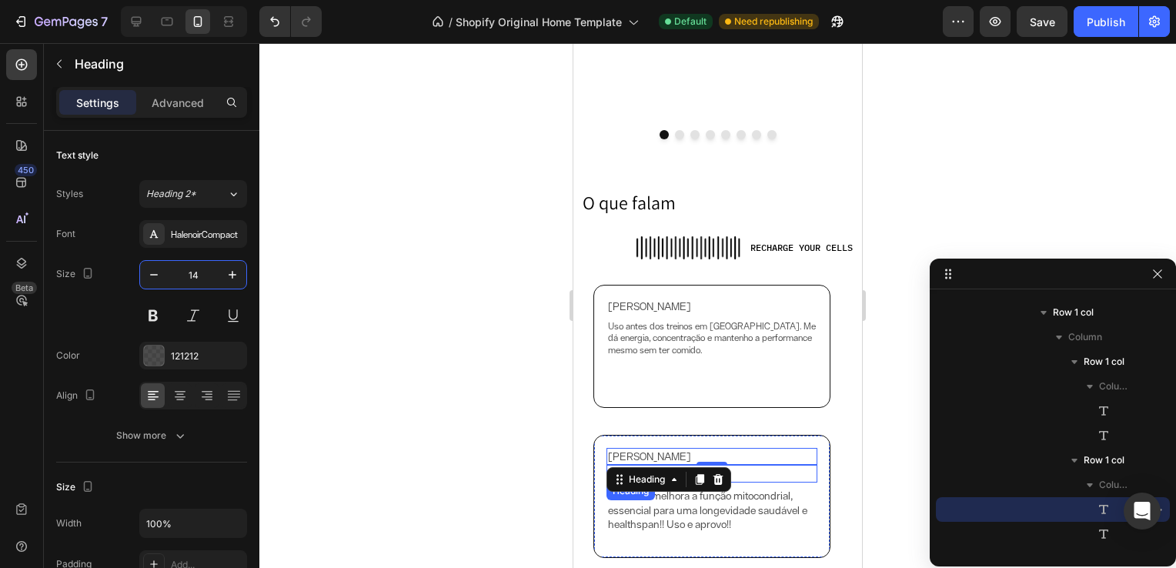
click at [737, 476] on h2 "@nelsonsalles" at bounding box center [711, 474] width 211 height 18
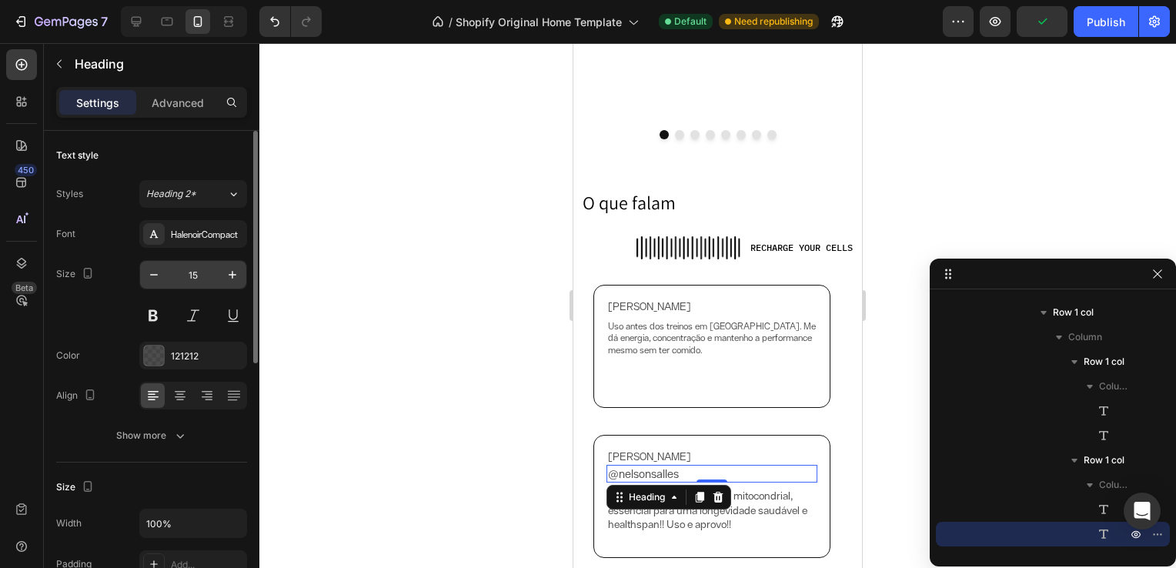
click at [200, 279] on input "15" at bounding box center [193, 275] width 51 height 28
type input "14"
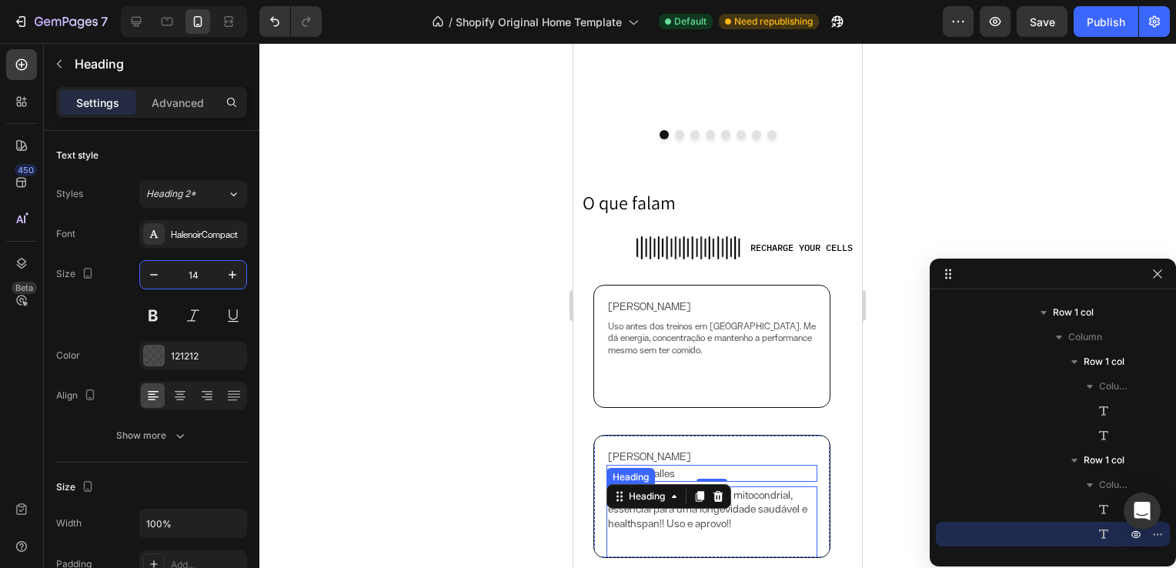
click at [759, 505] on h2 "BetterBE melhora a função mitocondrial, essencial para uma longevidade saudável…" at bounding box center [711, 529] width 211 height 87
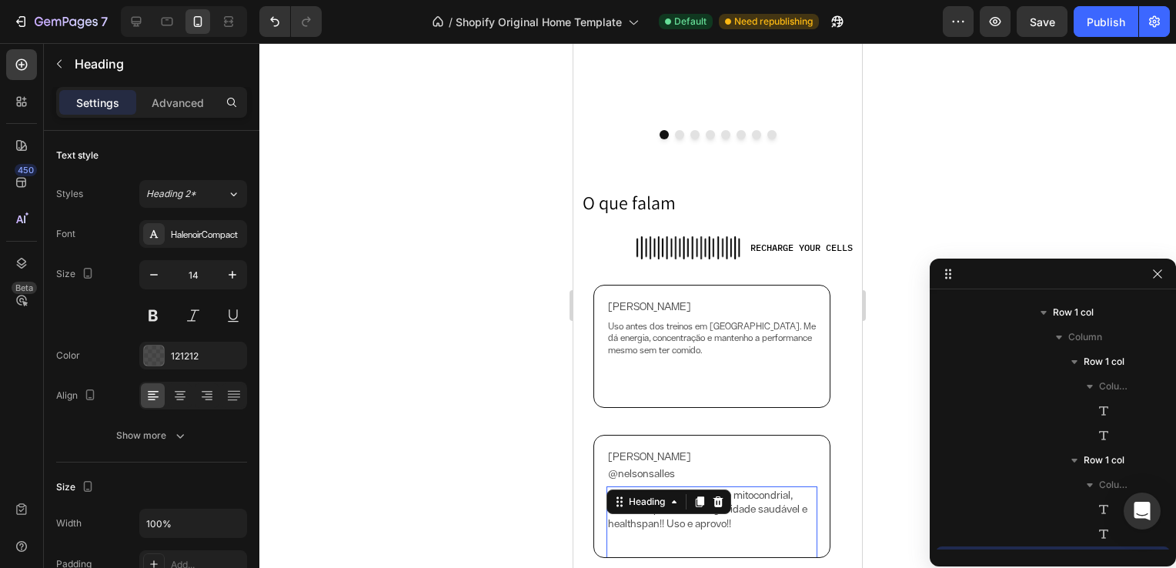
scroll to position [1079, 0]
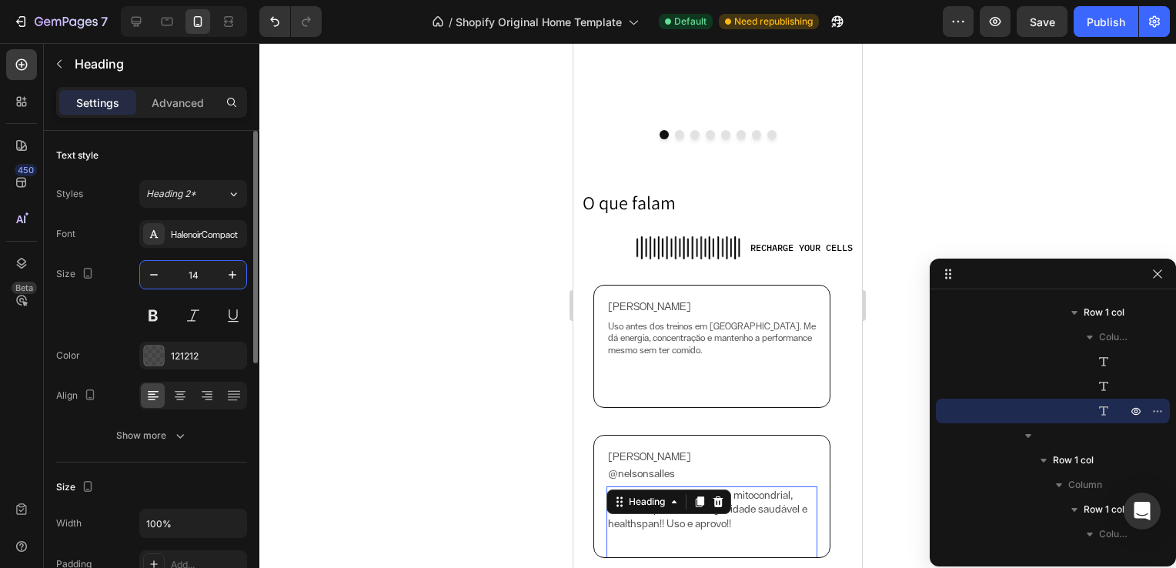
click at [194, 274] on input "14" at bounding box center [193, 275] width 51 height 28
type input "12"
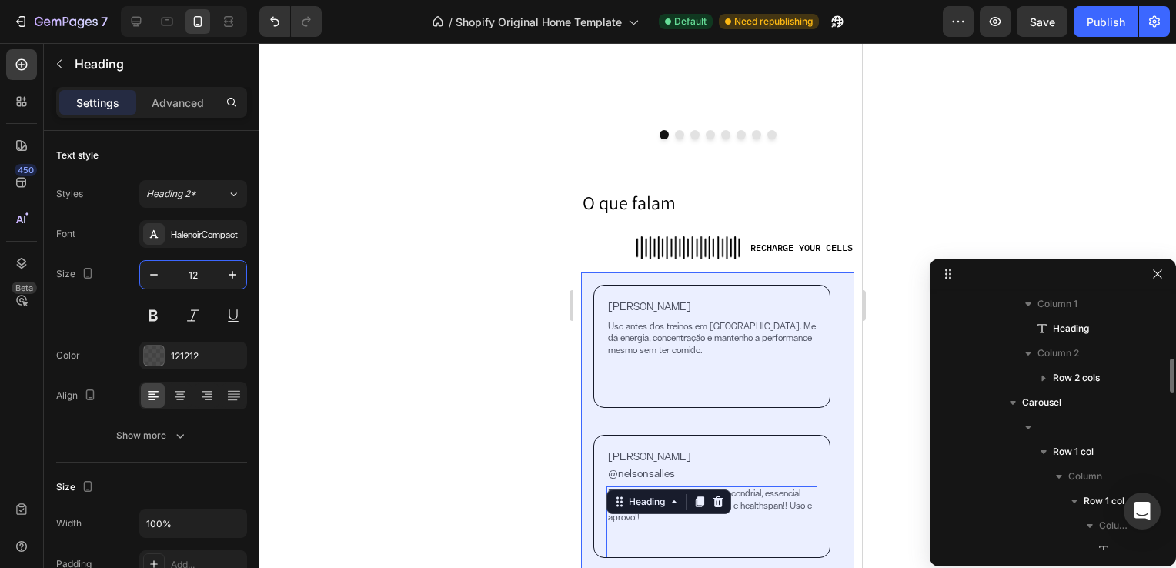
scroll to position [471, 0]
click at [1040, 401] on span "Carousel" at bounding box center [1041, 403] width 39 height 15
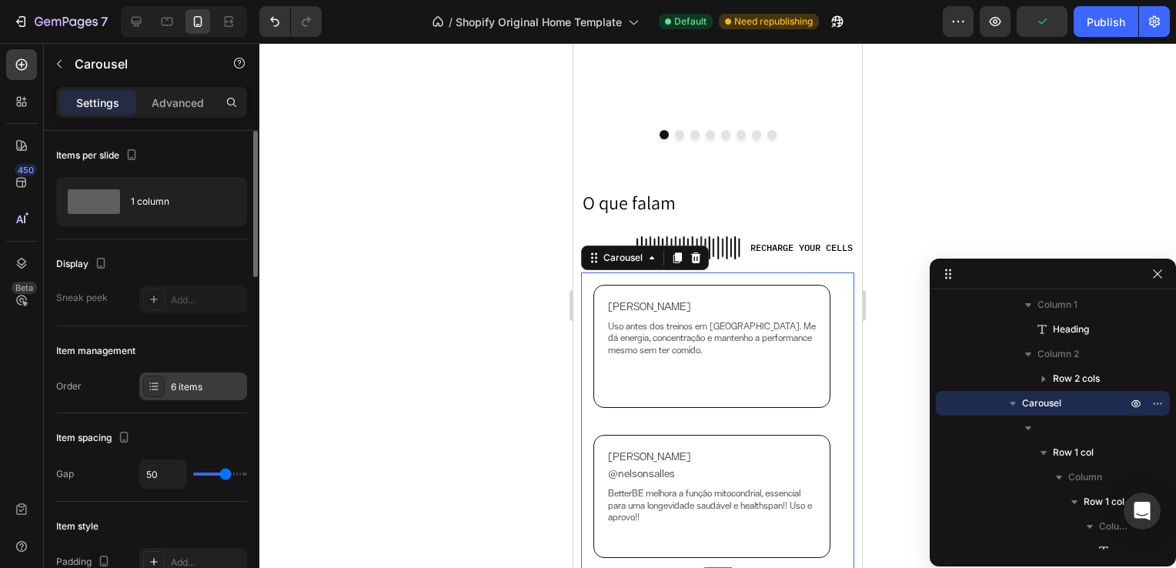
click at [182, 383] on div "6 items" at bounding box center [207, 387] width 72 height 14
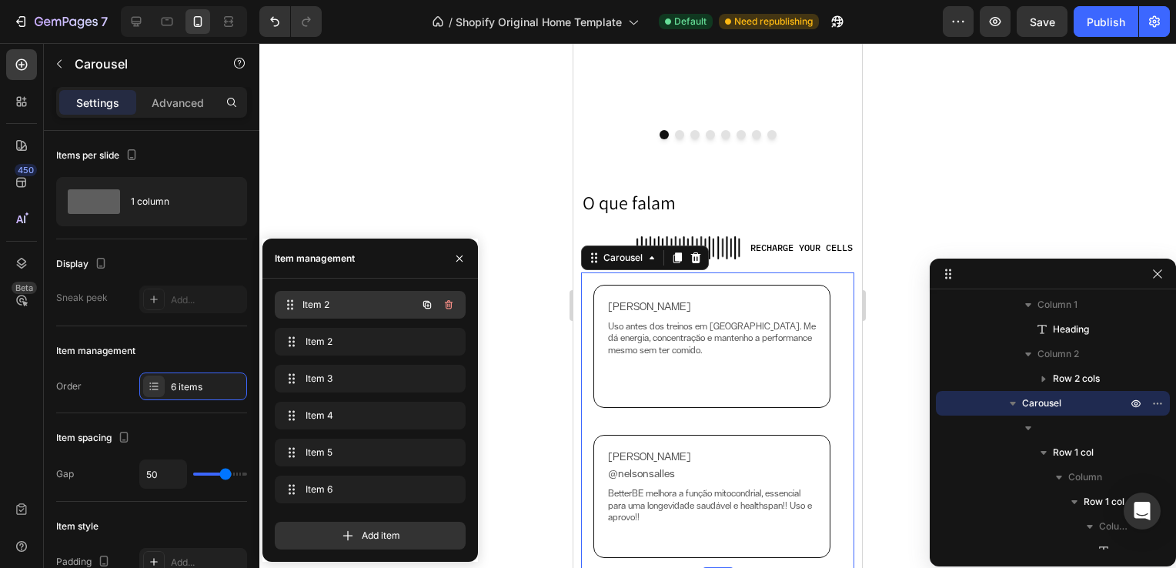
click at [346, 311] on span "Item 2" at bounding box center [359, 305] width 114 height 14
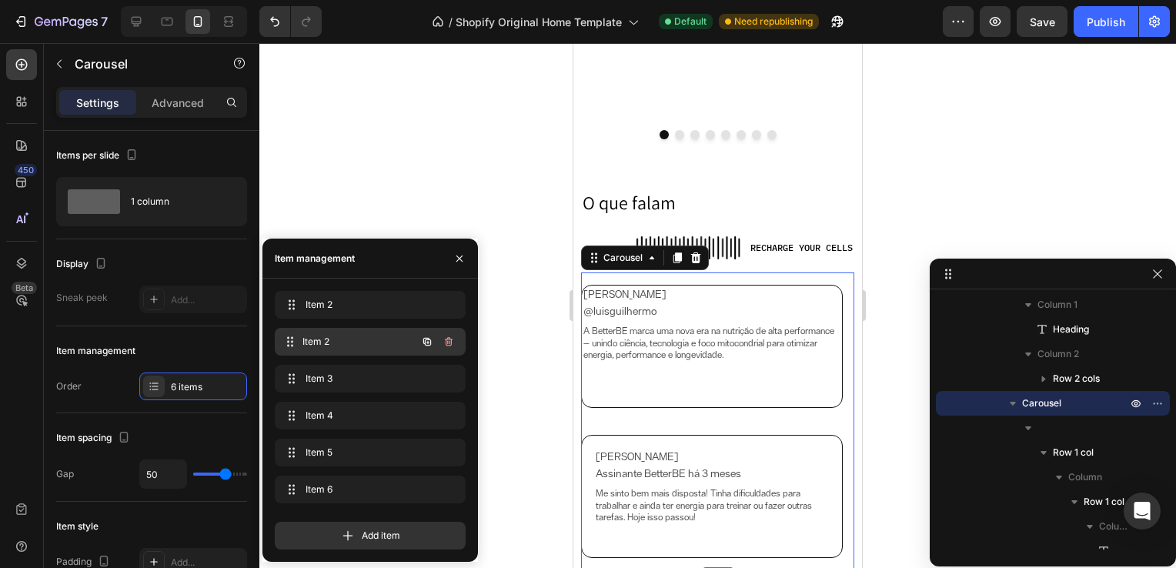
click at [351, 335] on span "Item 2" at bounding box center [359, 342] width 114 height 14
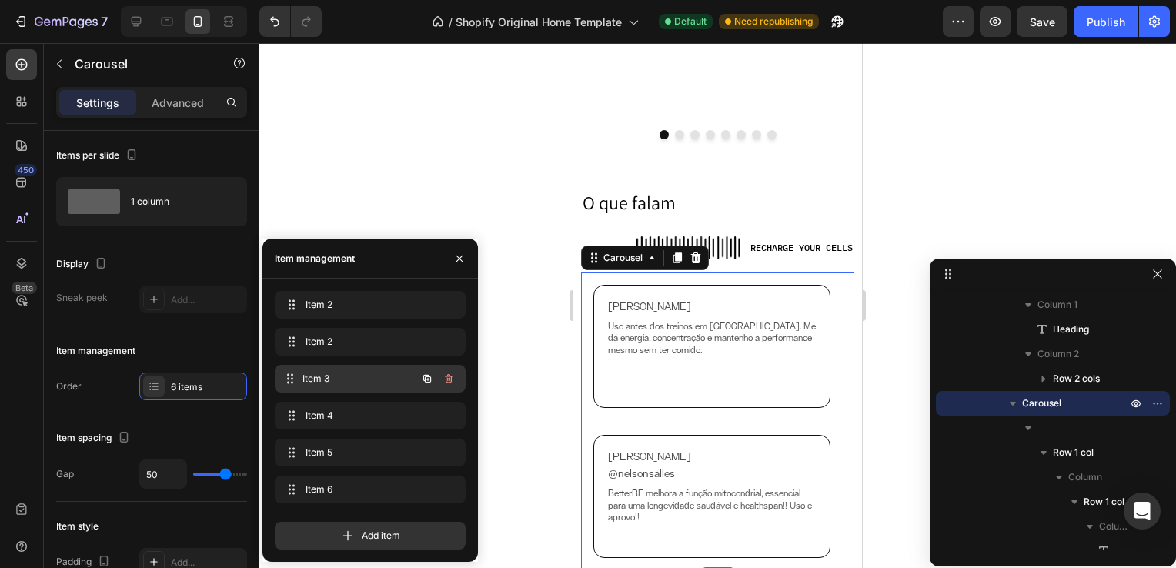
click at [359, 372] on span "Item 3" at bounding box center [359, 379] width 114 height 14
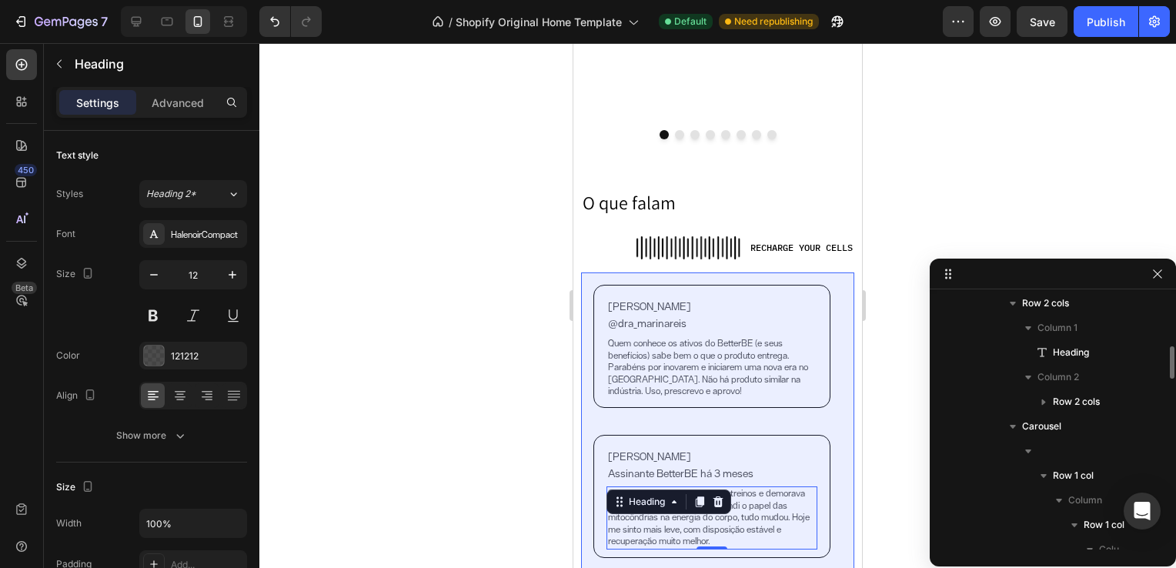
scroll to position [443, 0]
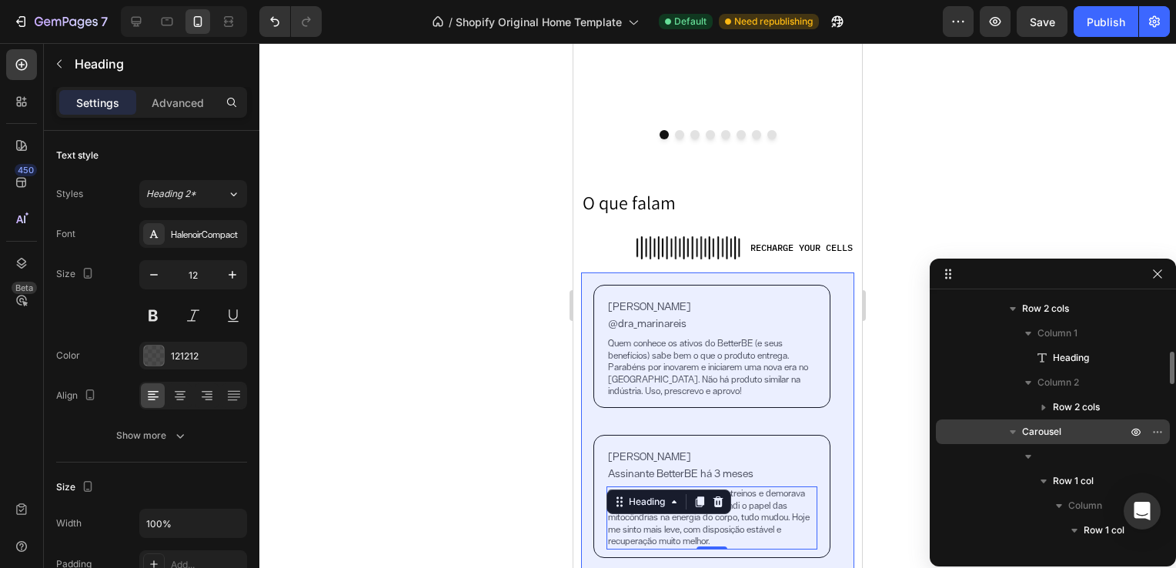
click at [1052, 432] on span "Carousel" at bounding box center [1041, 431] width 39 height 15
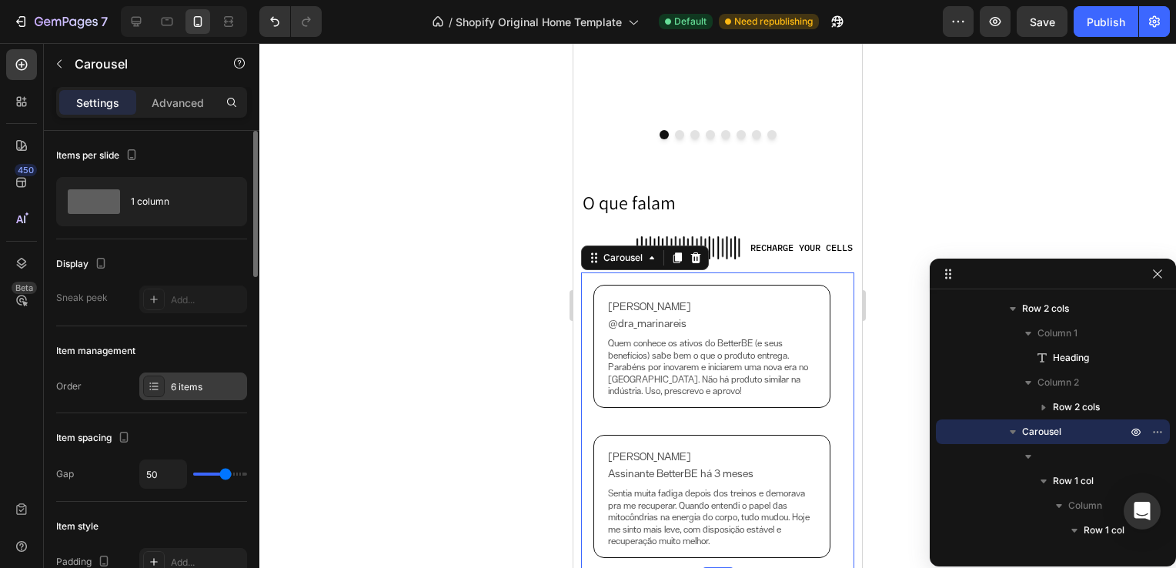
click at [196, 386] on div "6 items" at bounding box center [207, 387] width 72 height 14
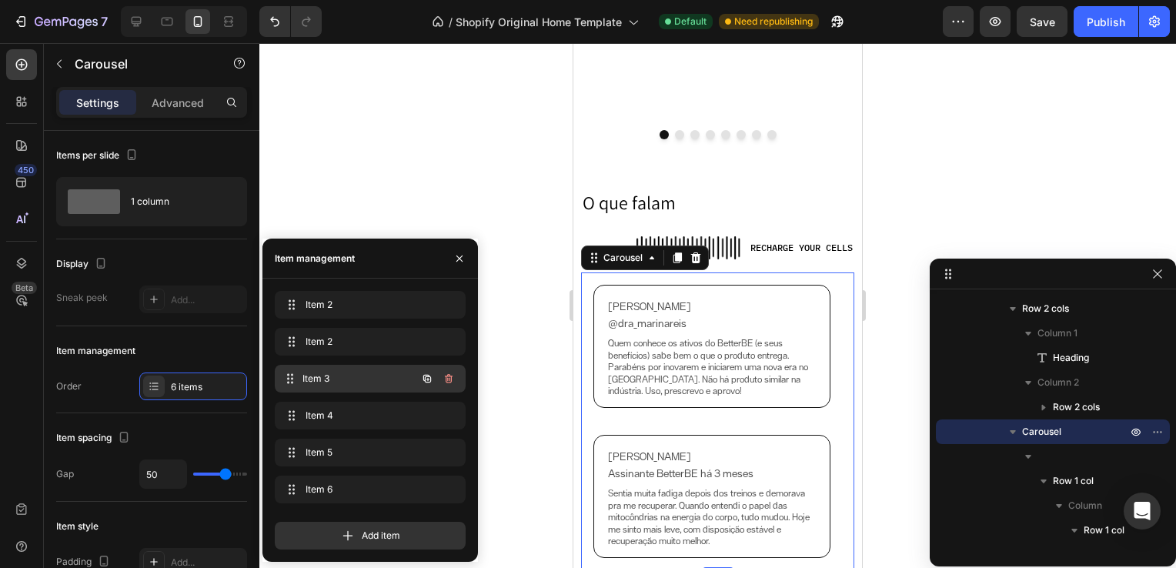
click at [342, 377] on span "Item 3" at bounding box center [359, 379] width 114 height 14
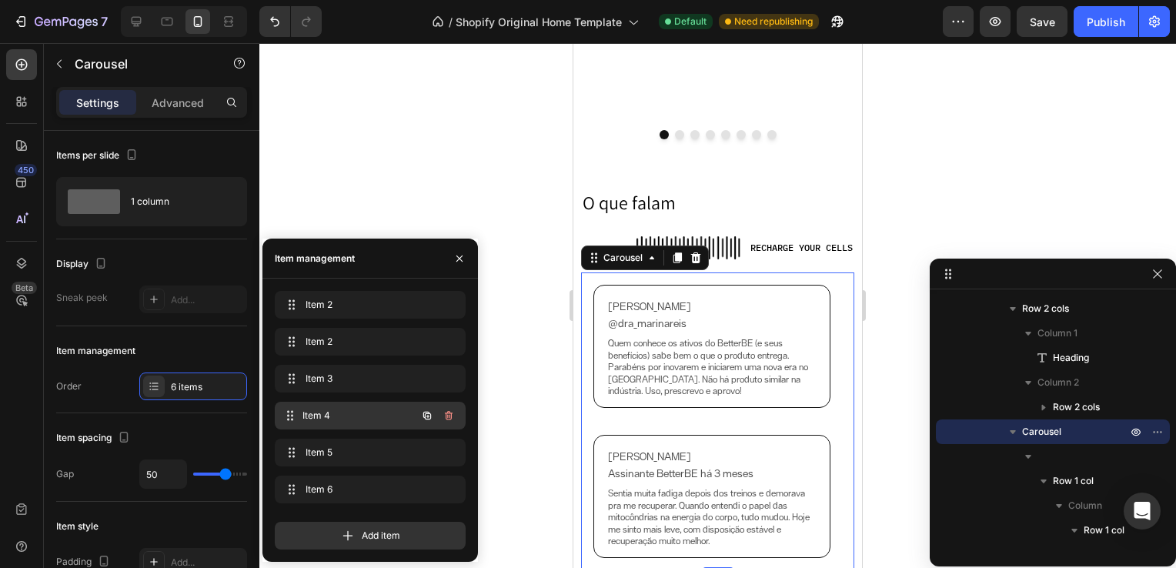
click at [364, 419] on span "Item 4" at bounding box center [359, 416] width 114 height 14
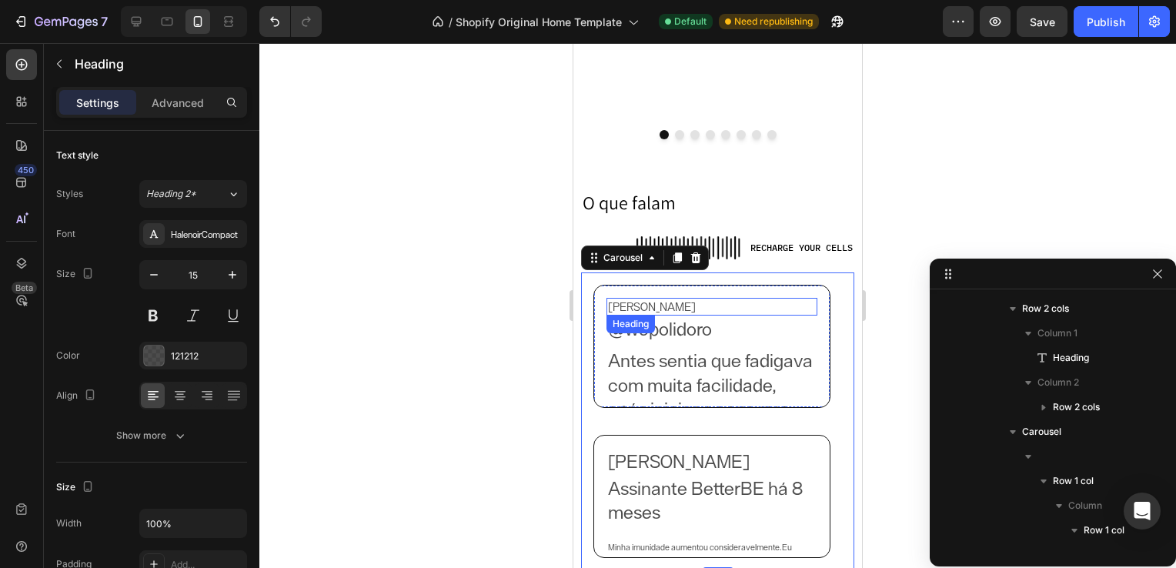
scroll to position [1547, 0]
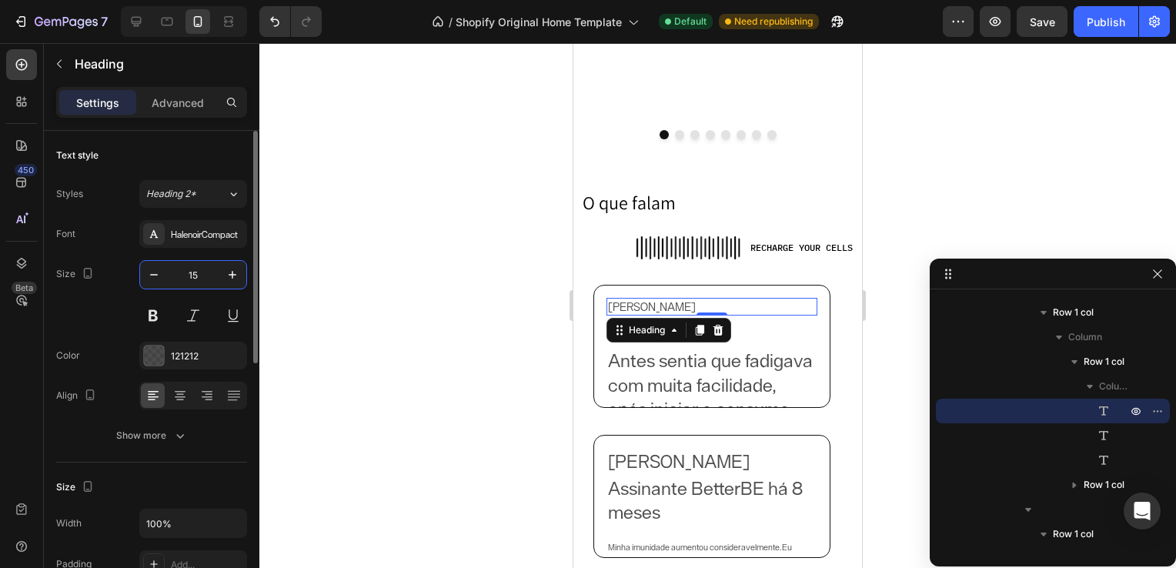
click at [200, 272] on input "15" at bounding box center [193, 275] width 51 height 28
type input "14"
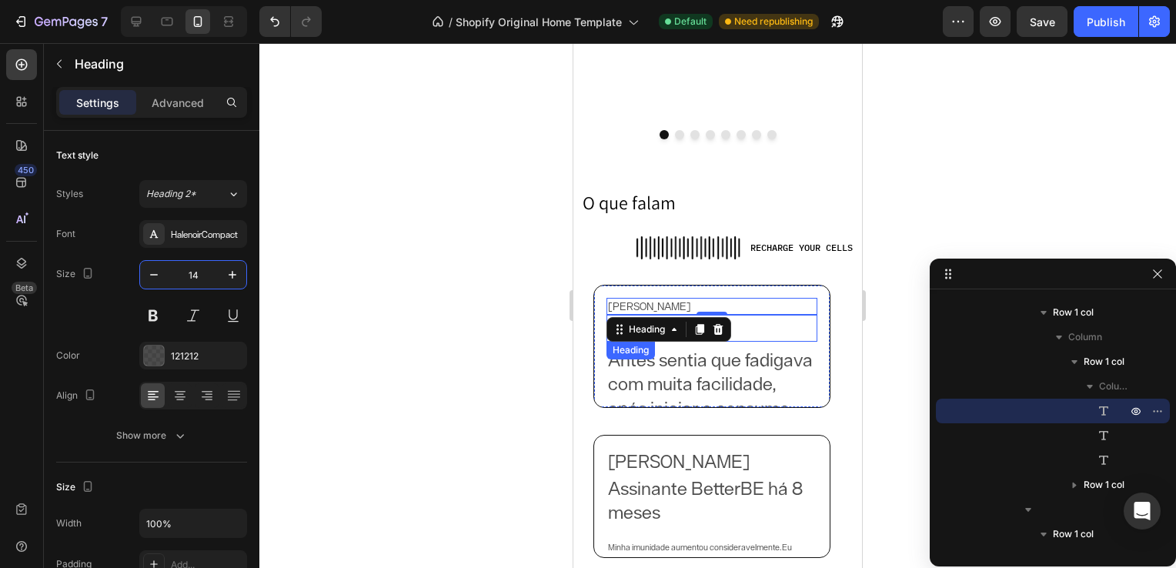
click at [757, 329] on h2 "@wepolidoro" at bounding box center [711, 328] width 211 height 27
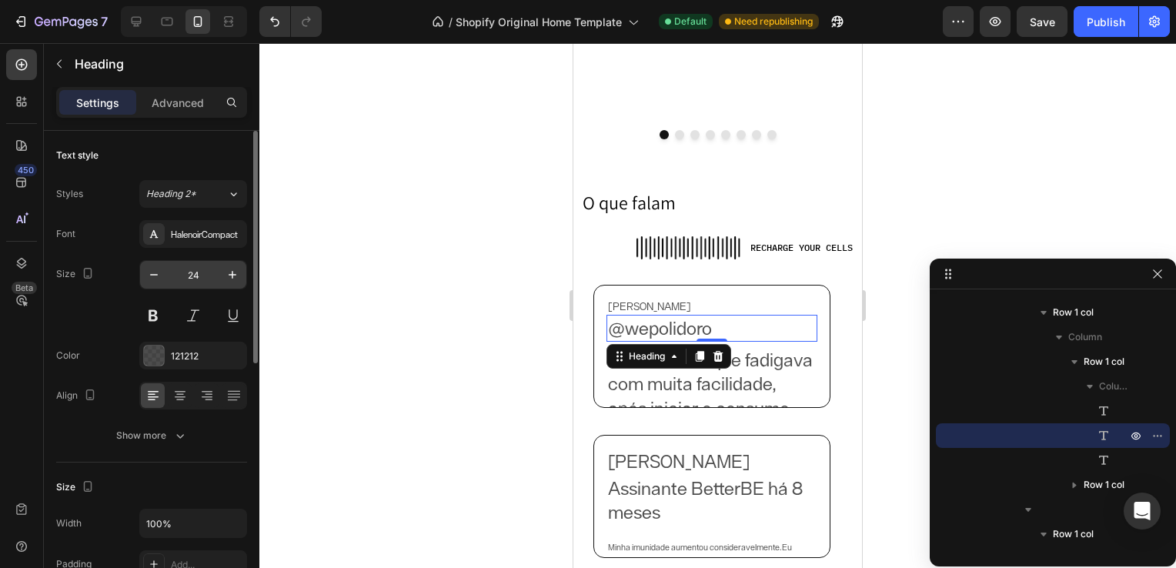
click at [203, 262] on input "24" at bounding box center [193, 275] width 51 height 28
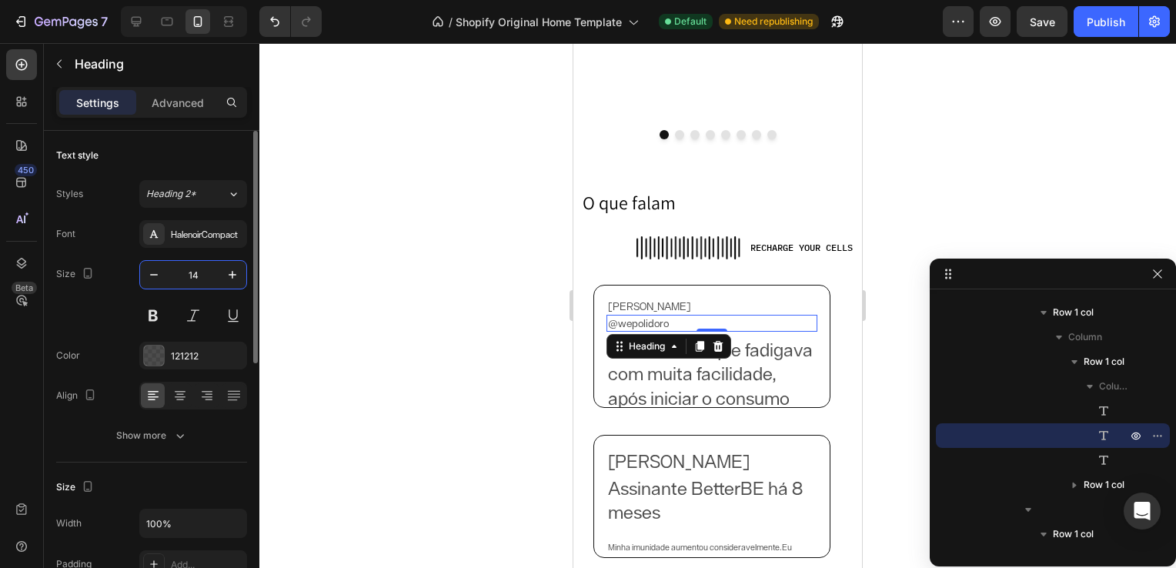
type input "14"
click at [724, 399] on h2 "Antes sentia que fadigava com muita facilidade, após iniciar o consumo dos supl…" at bounding box center [711, 457] width 211 height 243
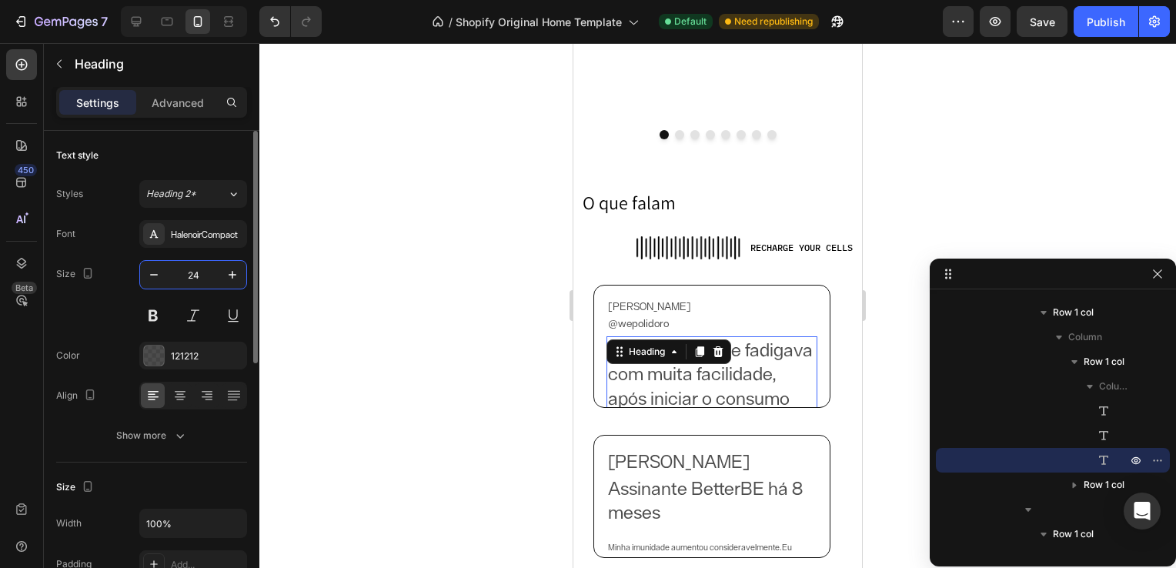
click at [187, 272] on input "24" at bounding box center [193, 275] width 51 height 28
type input "12"
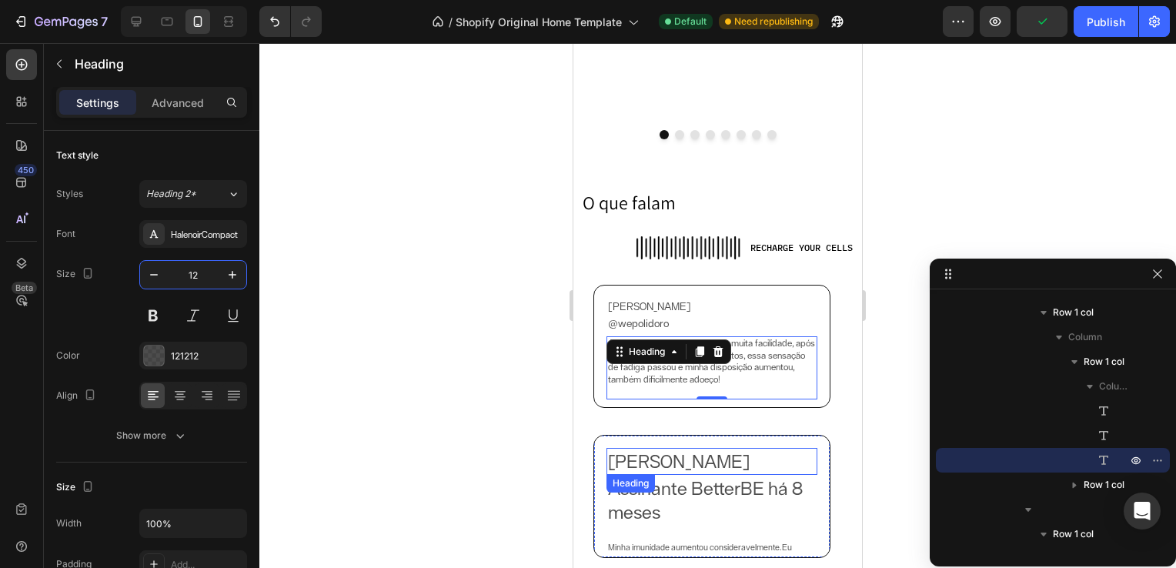
click at [723, 460] on h2 "[PERSON_NAME]" at bounding box center [711, 461] width 211 height 27
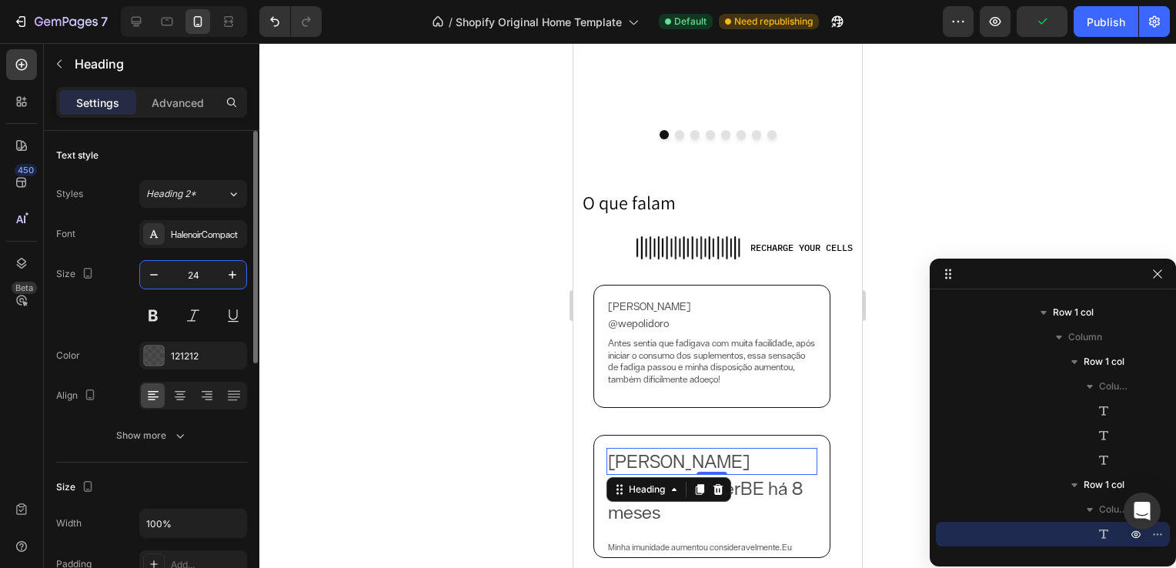
click at [198, 278] on input "24" at bounding box center [193, 275] width 51 height 28
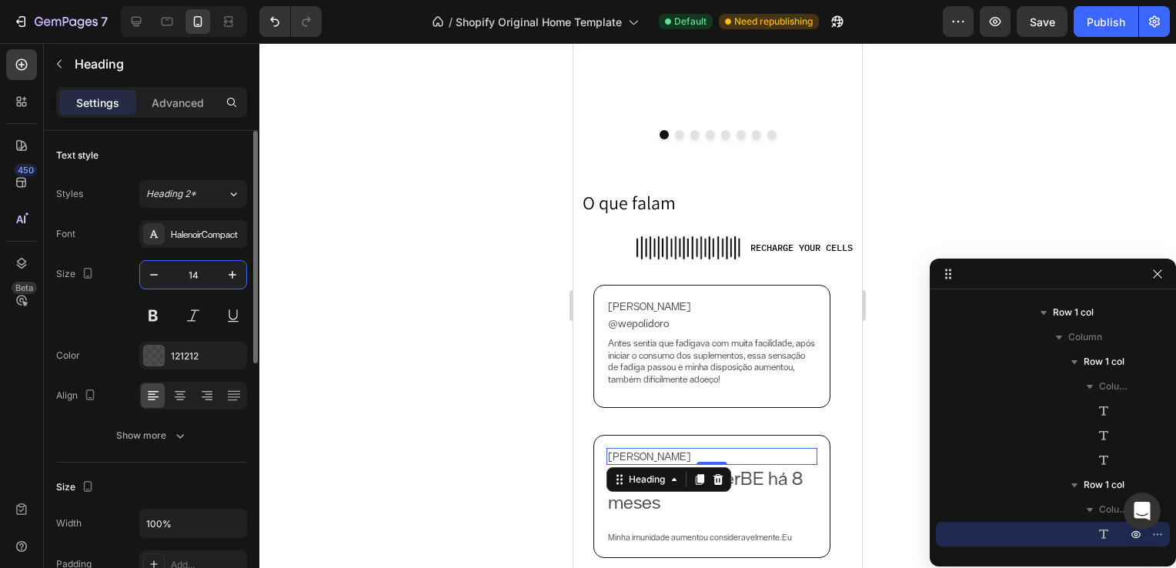
type input "14"
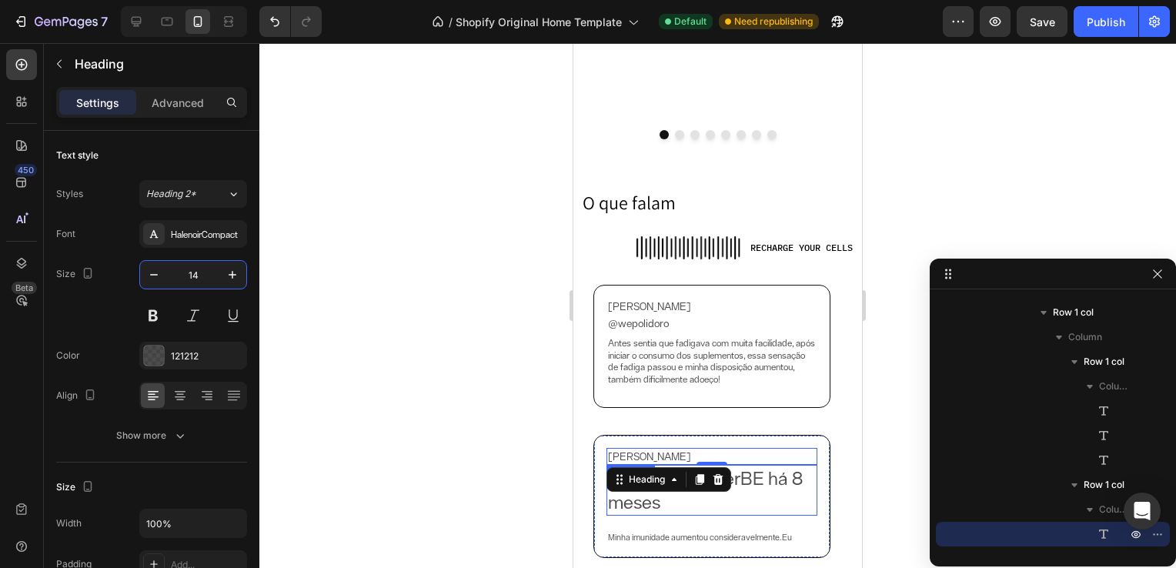
click at [779, 485] on h2 "Assinante BetterBE há 8 meses" at bounding box center [711, 490] width 211 height 51
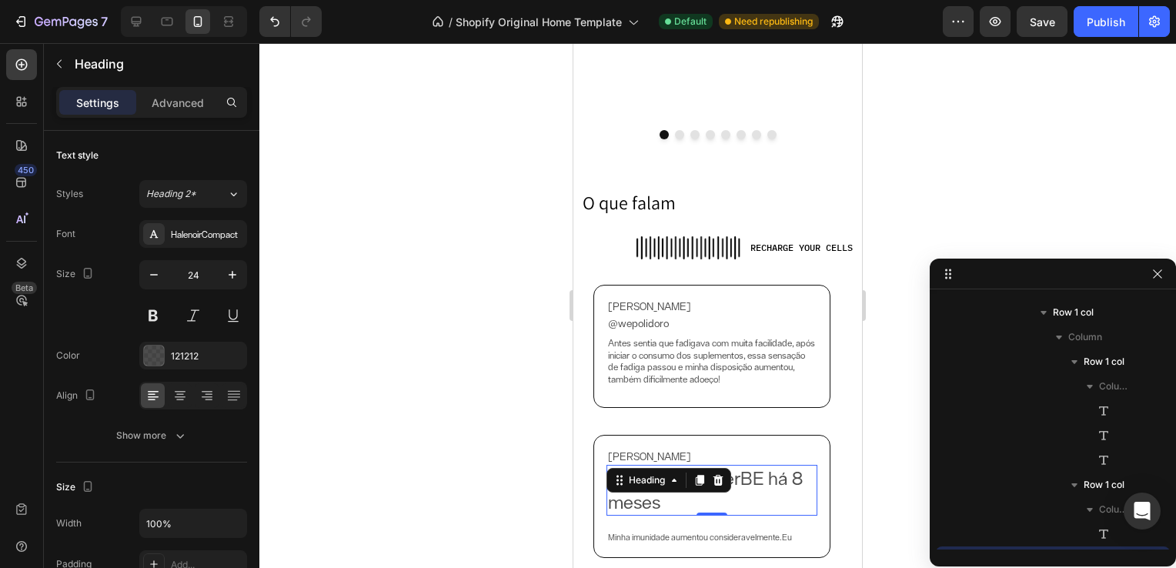
scroll to position [1695, 0]
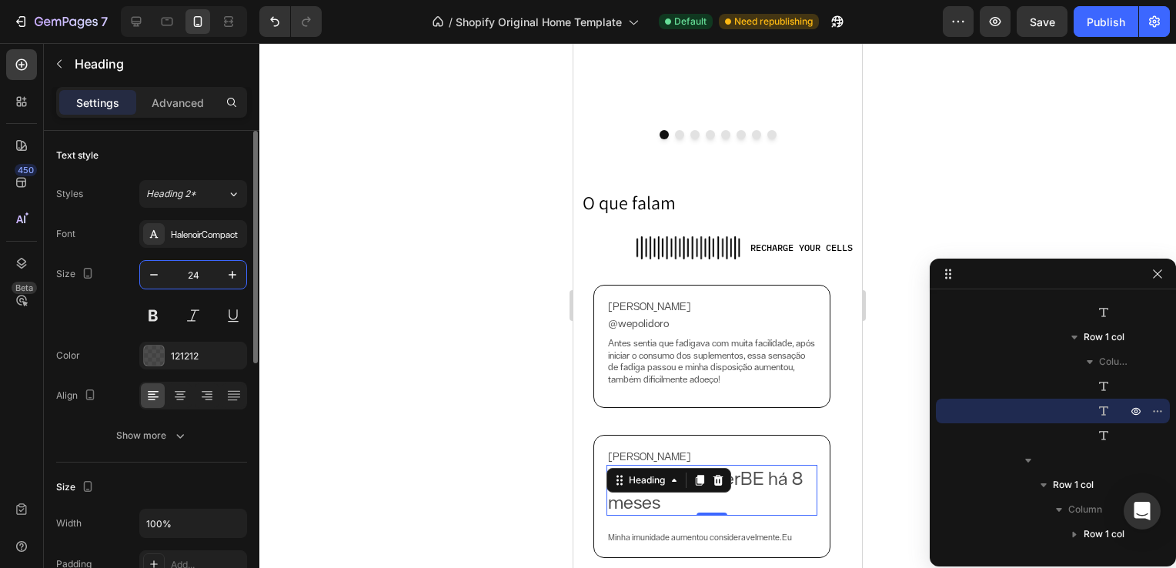
click at [192, 269] on input "24" at bounding box center [193, 275] width 51 height 28
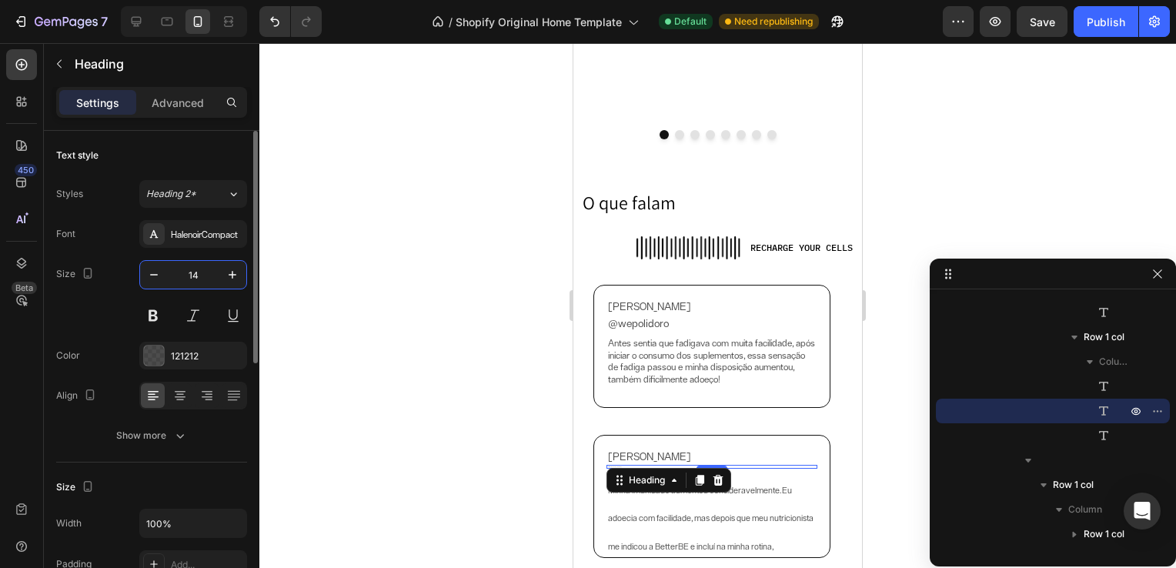
type input "14"
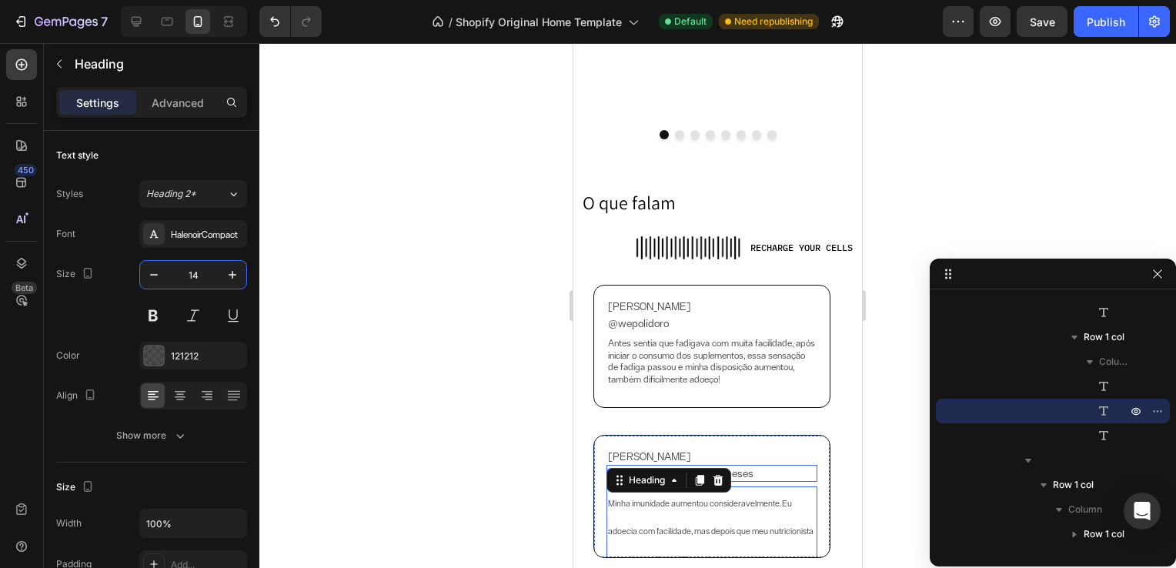
click at [772, 513] on h2 "Minha imunidade aumentou consideravelmente. Eu adoecia com facilidade, mas depo…" at bounding box center [711, 543] width 211 height 115
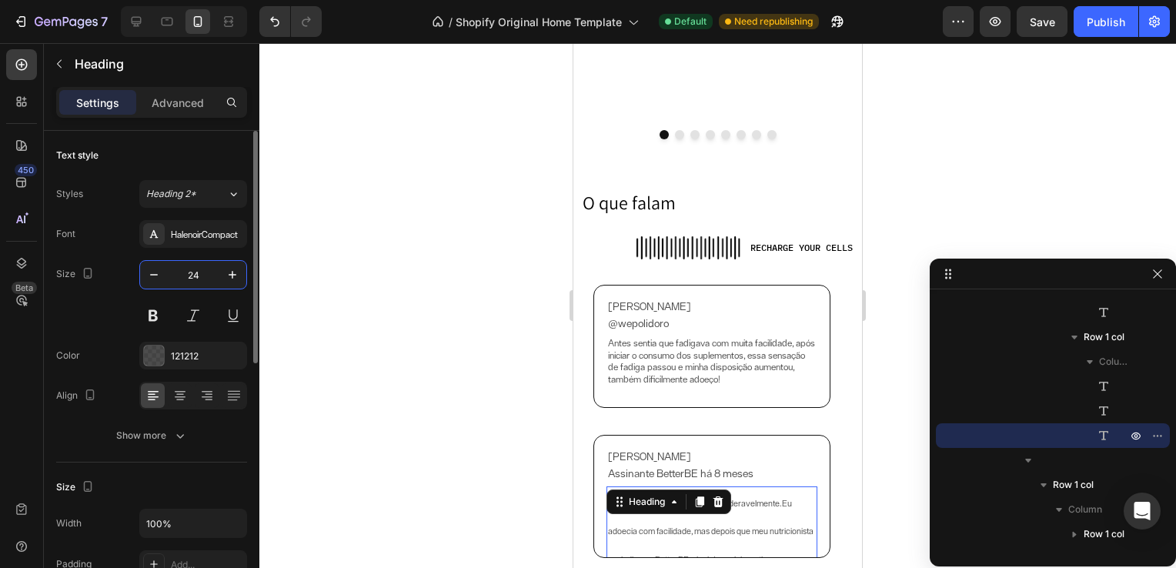
click at [202, 278] on input "24" at bounding box center [193, 275] width 51 height 28
type input "12"
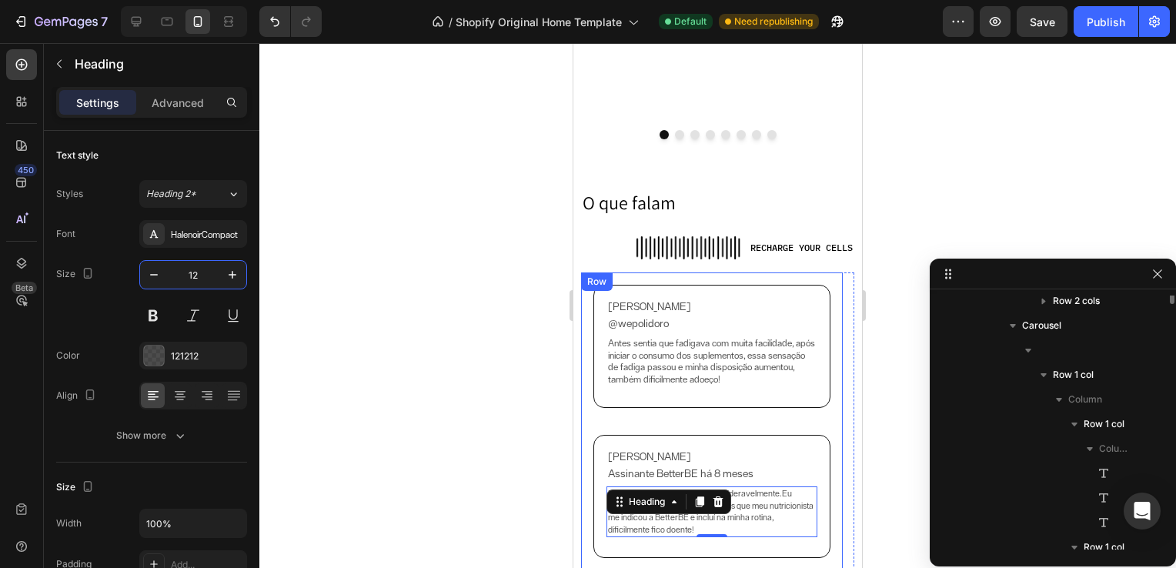
scroll to position [446, 0]
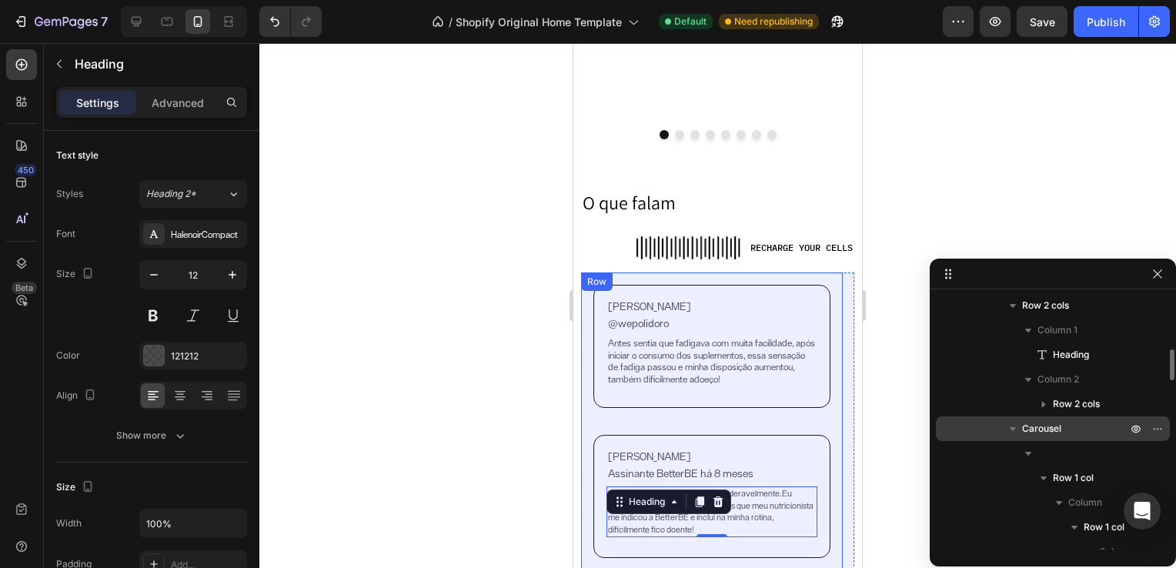
click at [1054, 435] on span "Carousel" at bounding box center [1041, 428] width 39 height 15
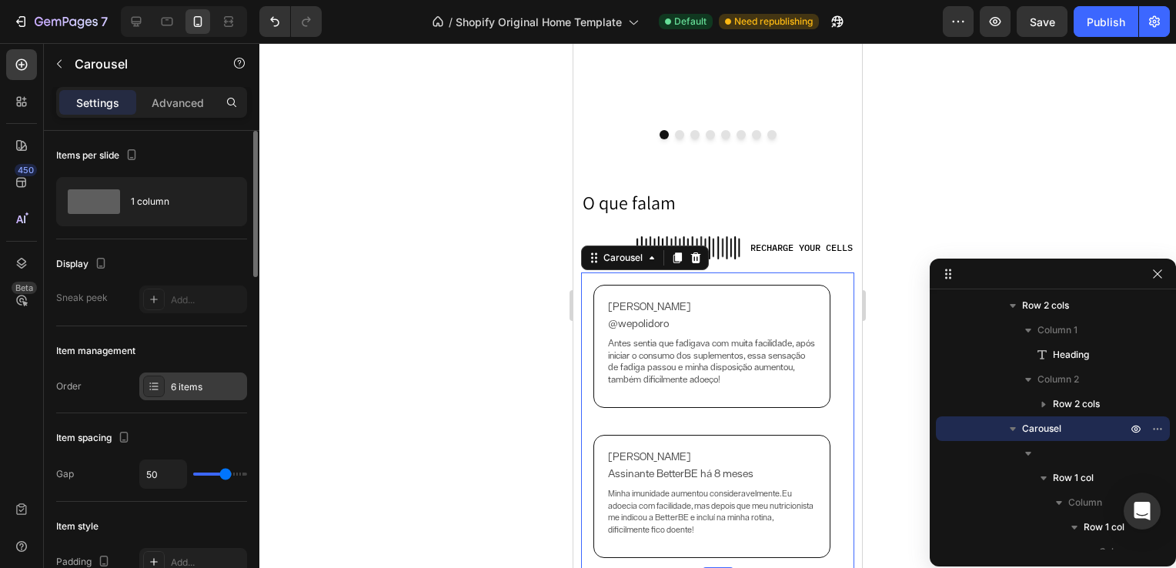
click at [187, 387] on div "6 items" at bounding box center [207, 387] width 72 height 14
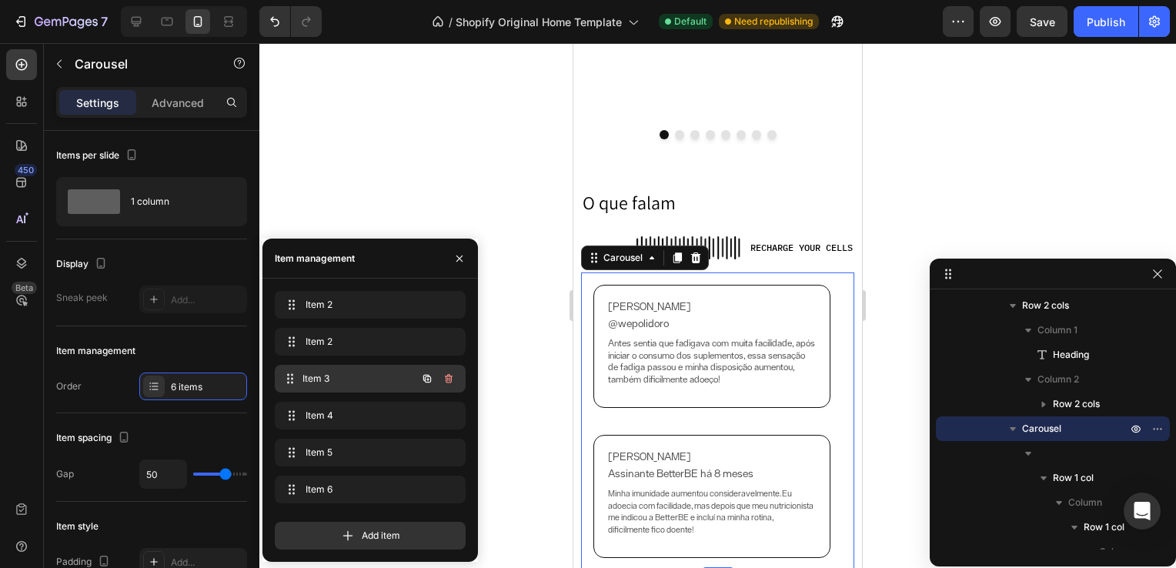
click at [339, 377] on span "Item 3" at bounding box center [359, 379] width 114 height 14
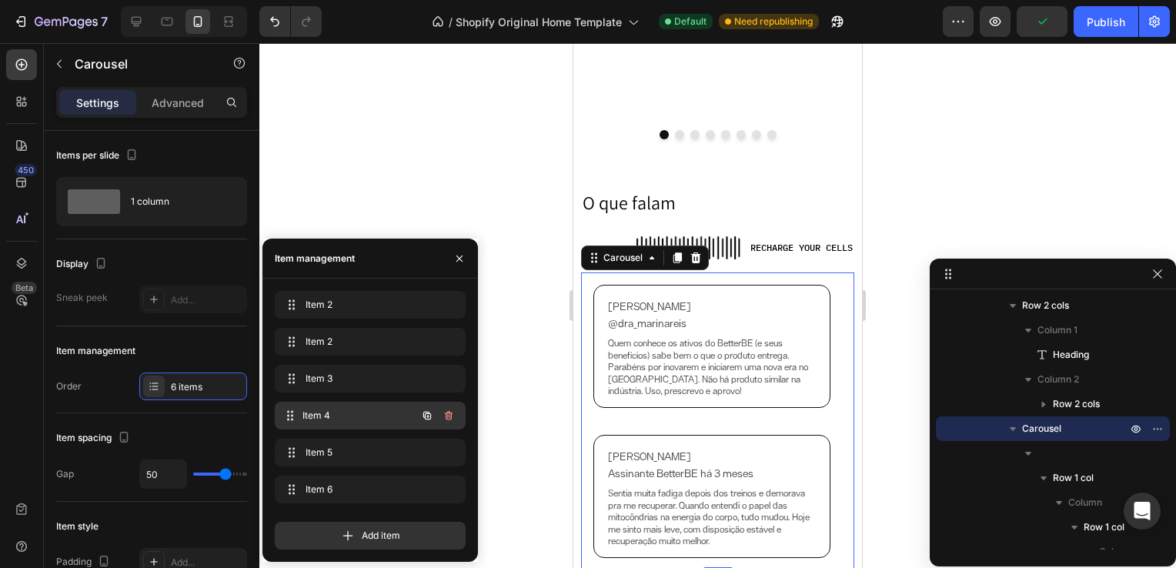
click at [343, 413] on span "Item 4" at bounding box center [359, 416] width 114 height 14
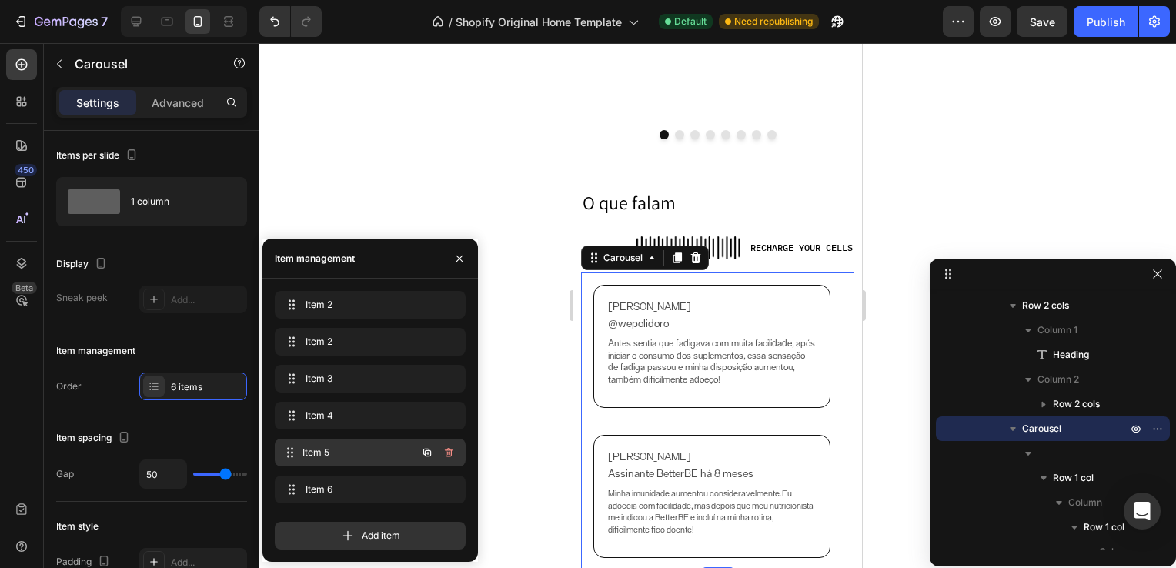
click at [356, 448] on span "Item 5" at bounding box center [359, 453] width 114 height 14
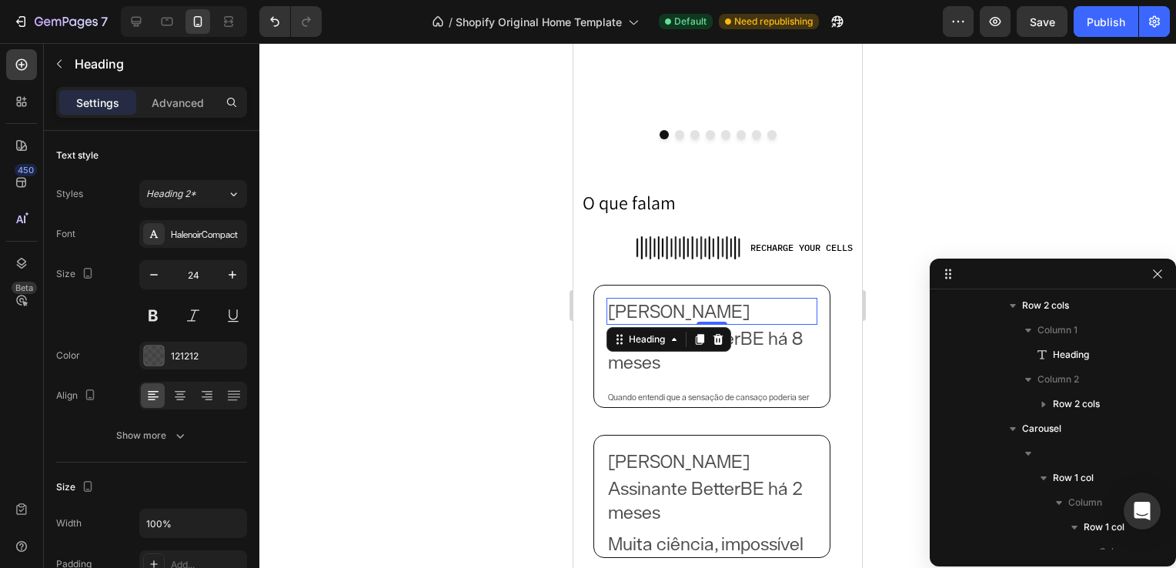
scroll to position [1867, 0]
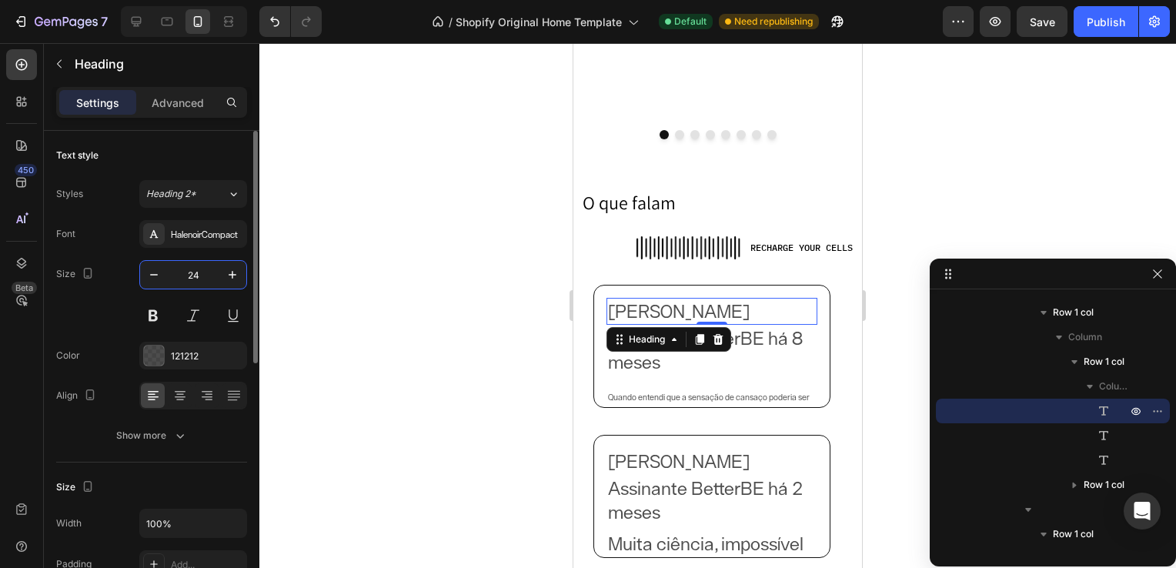
click at [195, 274] on input "24" at bounding box center [193, 275] width 51 height 28
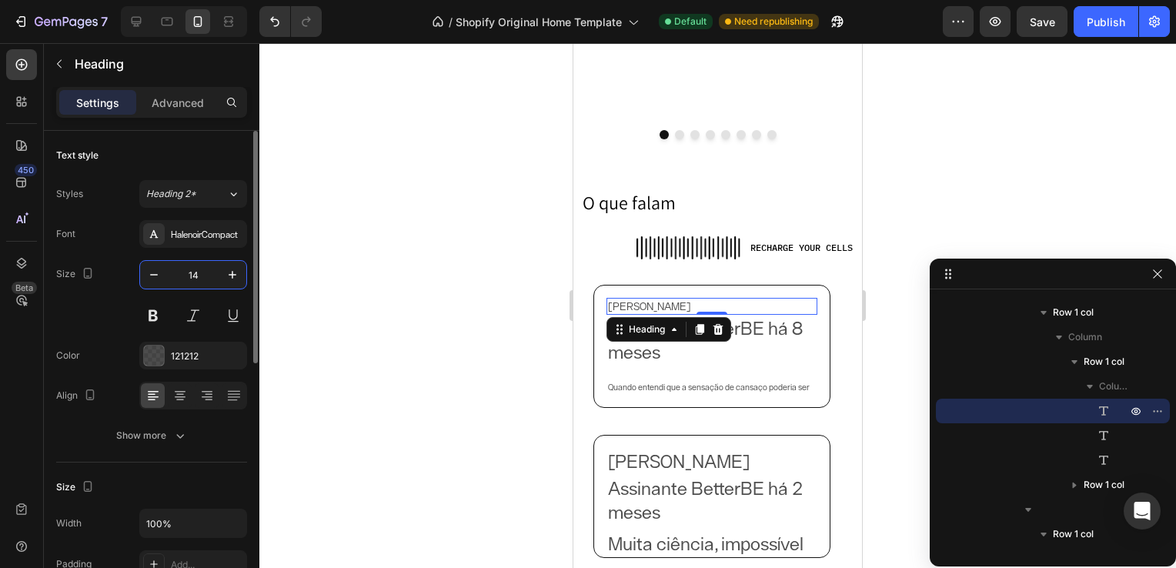
type input "14"
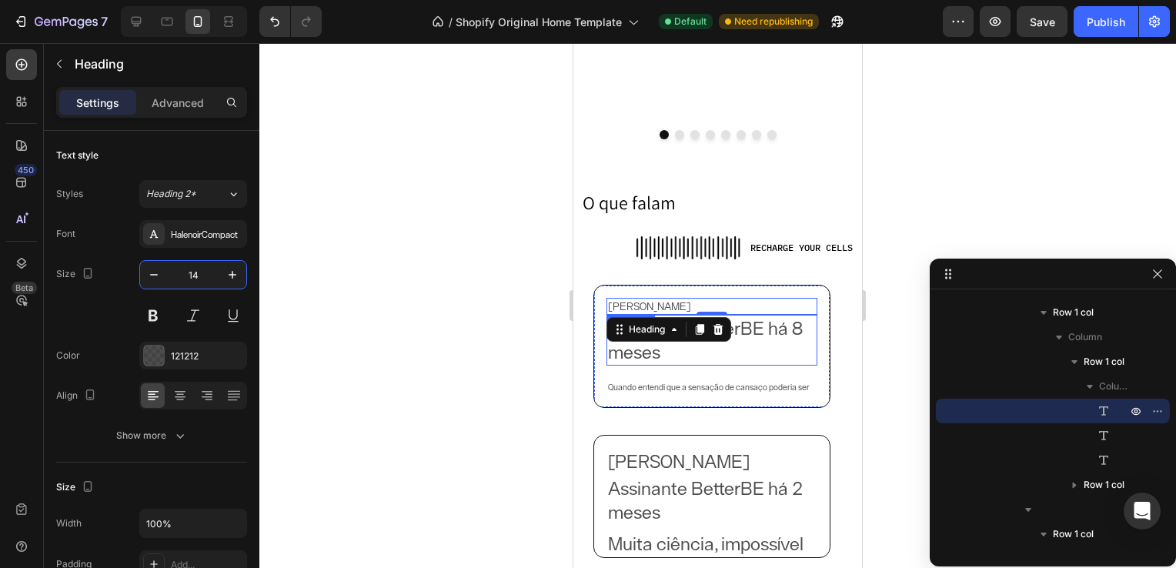
click at [711, 362] on h2 "Assinante BetterBE há 8 meses" at bounding box center [711, 340] width 211 height 51
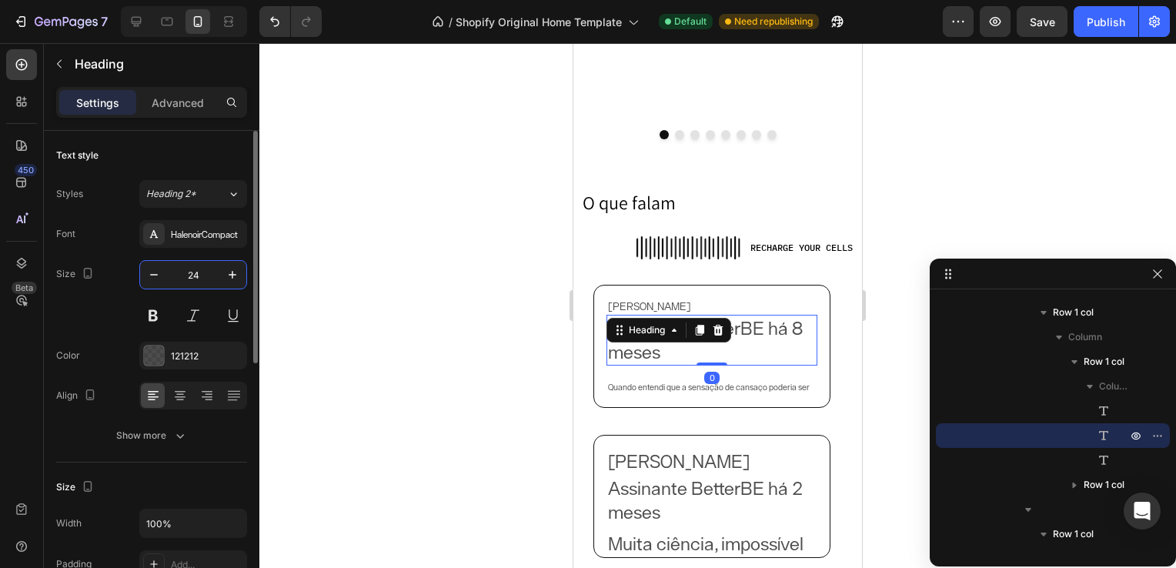
click at [197, 276] on input "24" at bounding box center [193, 275] width 51 height 28
type input "14"
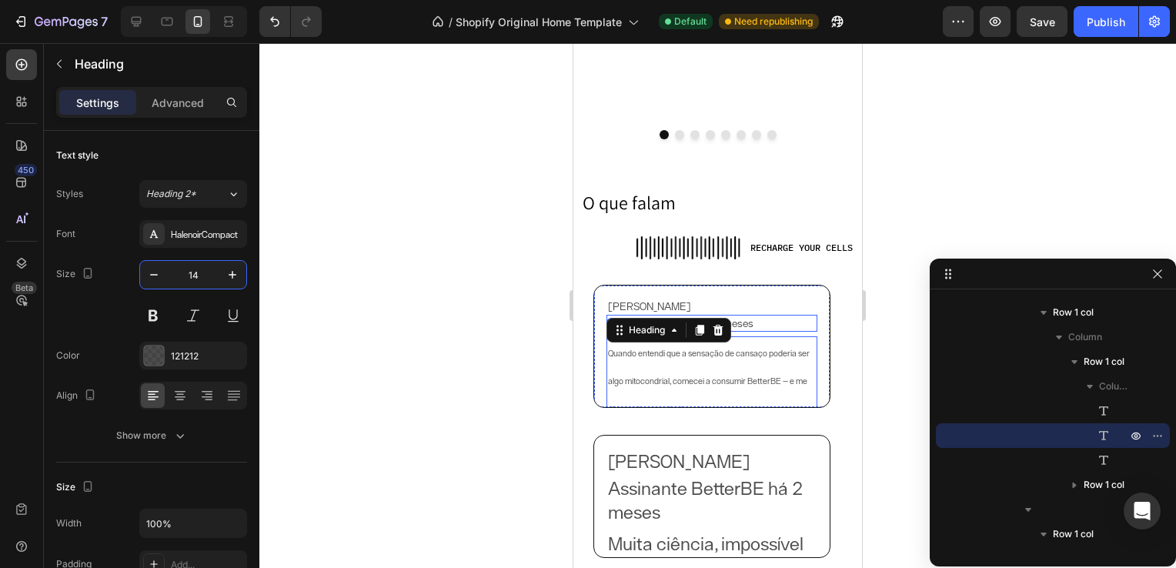
click at [632, 366] on h2 "Quando entendi que a sensação de cansaço poderia ser algo mitocondrial, comecei…" at bounding box center [711, 403] width 211 height 135
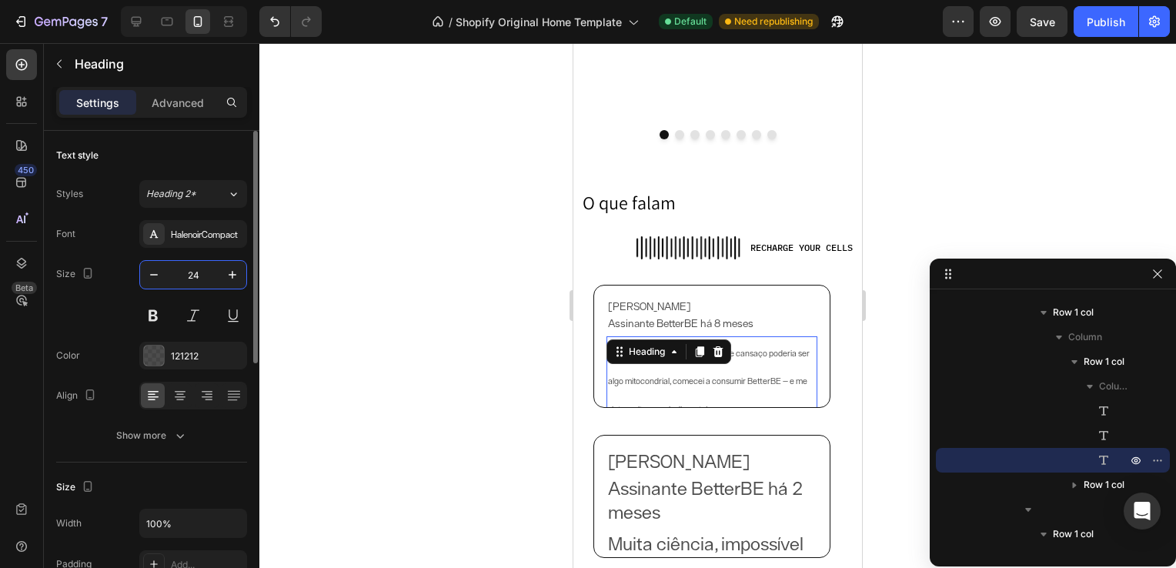
click at [201, 269] on input "24" at bounding box center [193, 275] width 51 height 28
type input "12"
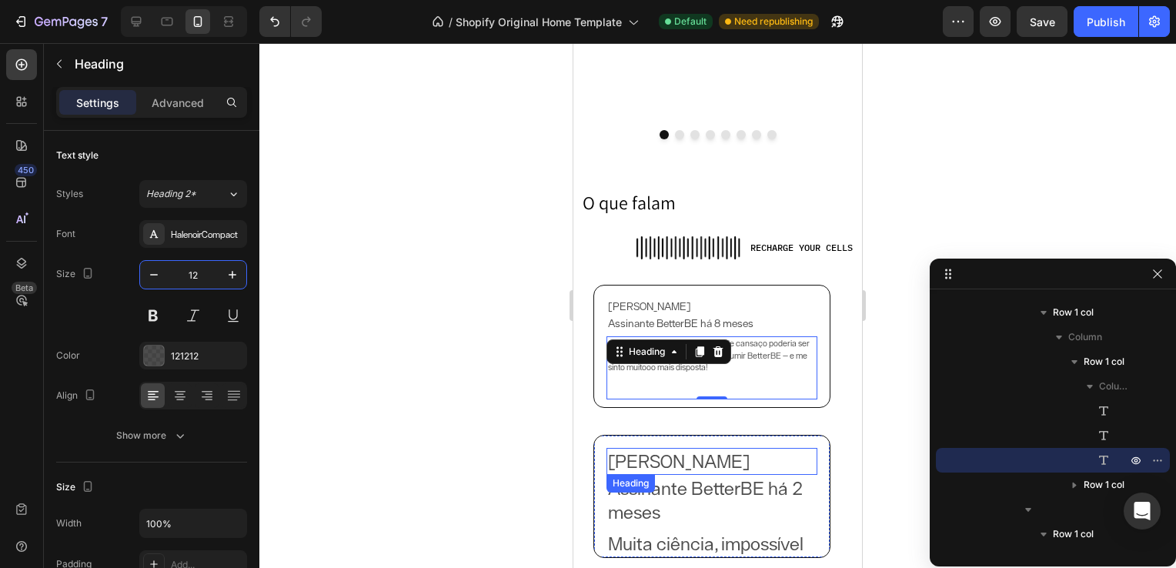
click at [686, 465] on h2 "[PERSON_NAME]" at bounding box center [711, 461] width 211 height 27
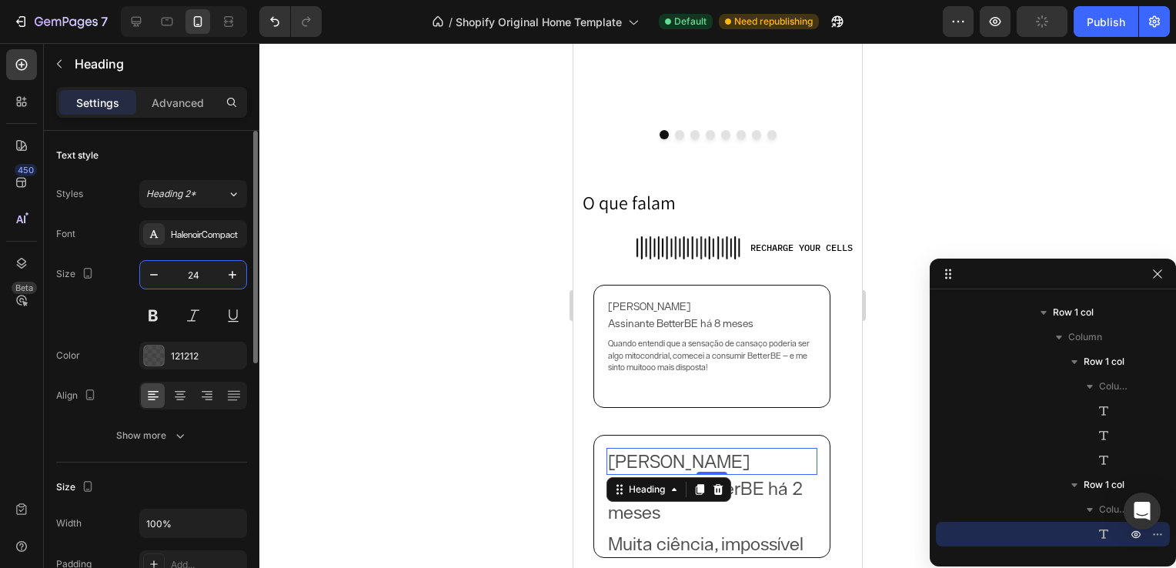
click at [189, 271] on input "24" at bounding box center [193, 275] width 51 height 28
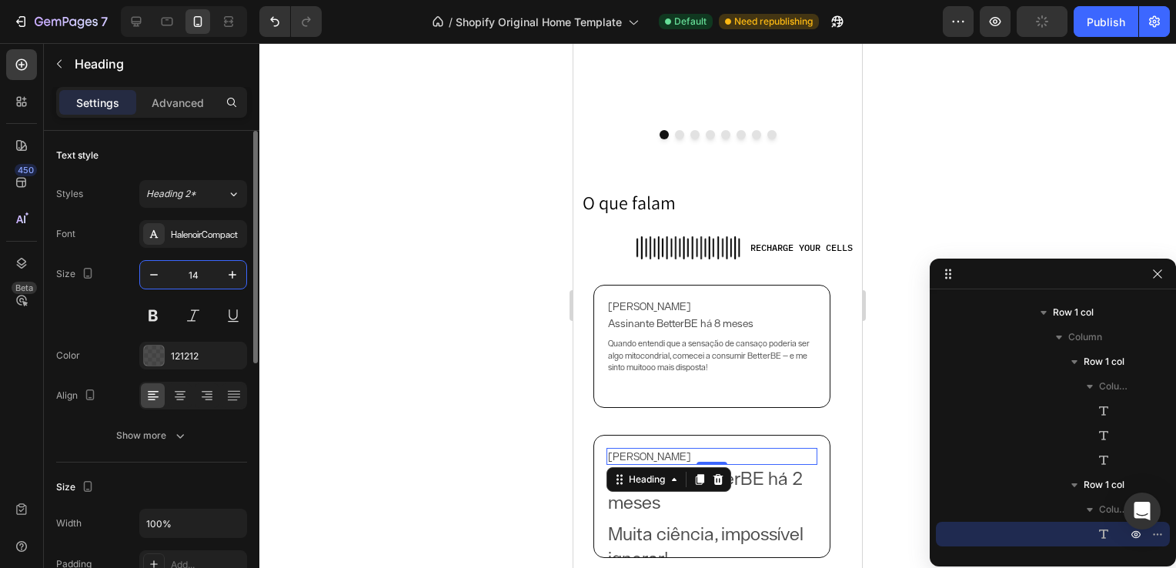
type input "14"
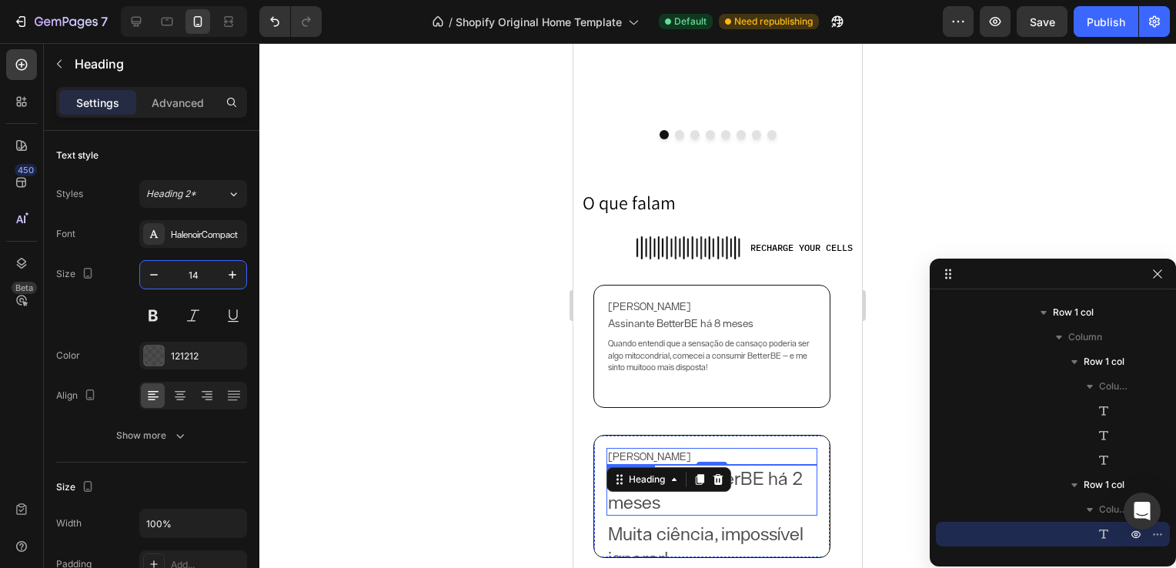
click at [771, 502] on h2 "Assinante BetterBE há 2 meses" at bounding box center [711, 490] width 211 height 51
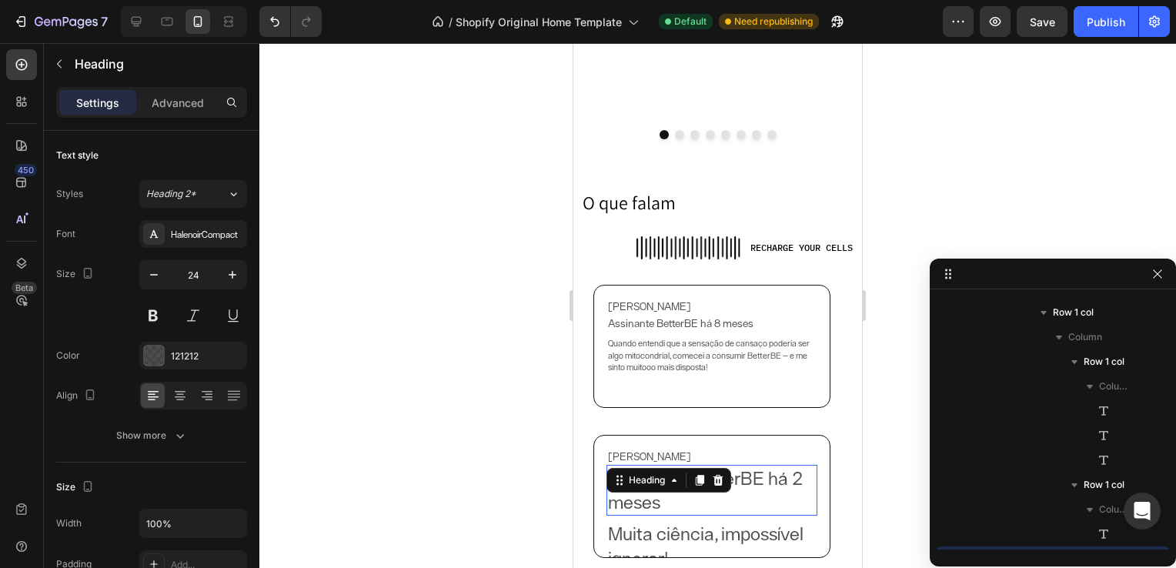
scroll to position [2015, 0]
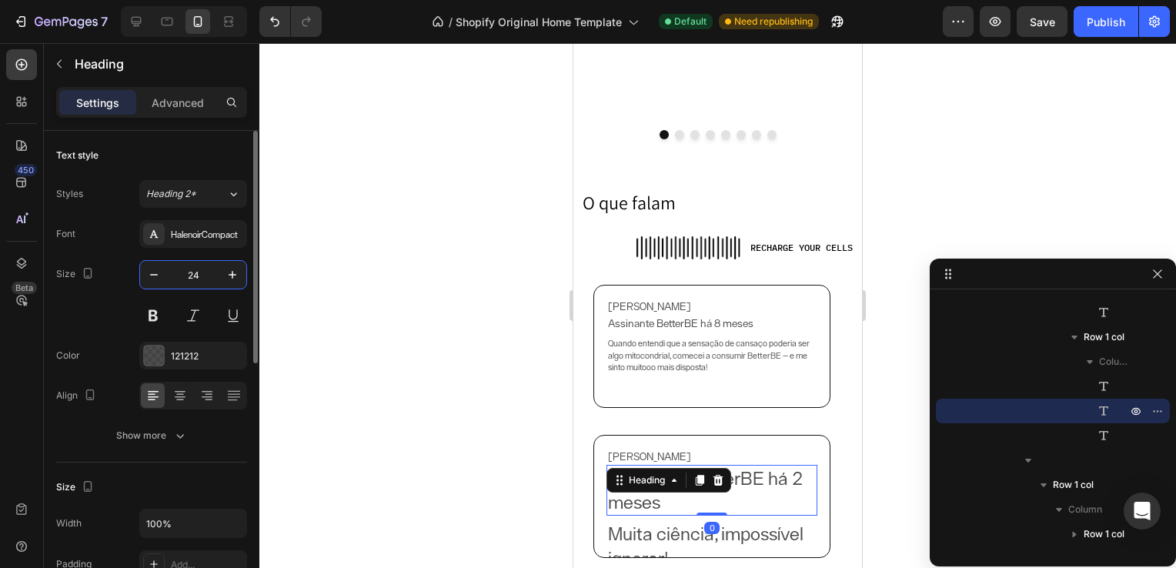
click at [199, 279] on input "24" at bounding box center [193, 275] width 51 height 28
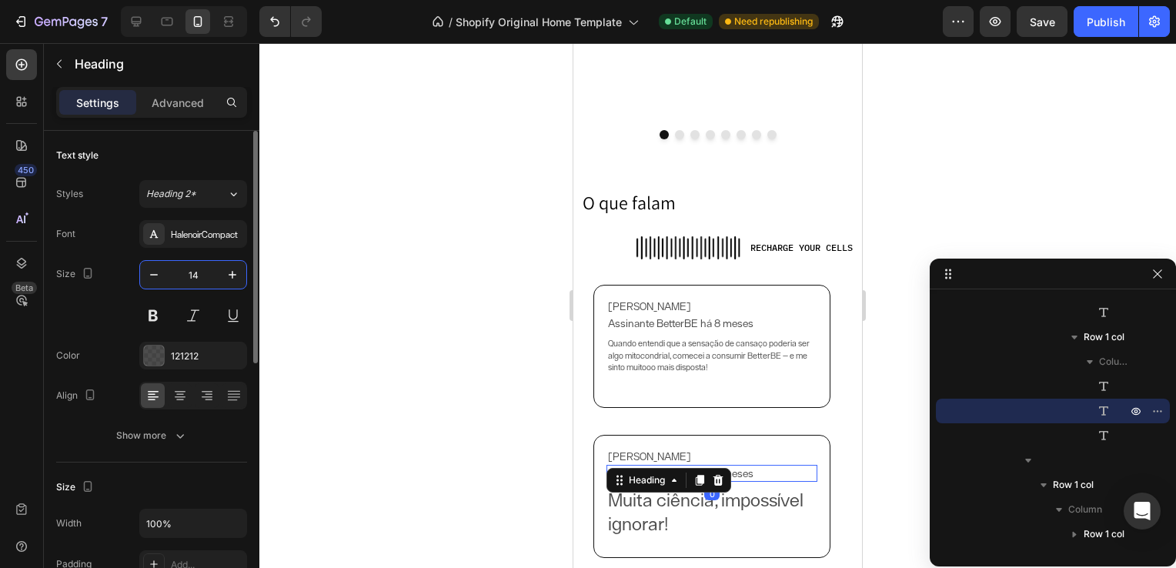
type input "14"
click at [653, 526] on h2 "Muita ciência, impossível ignorar!" at bounding box center [711, 535] width 211 height 99
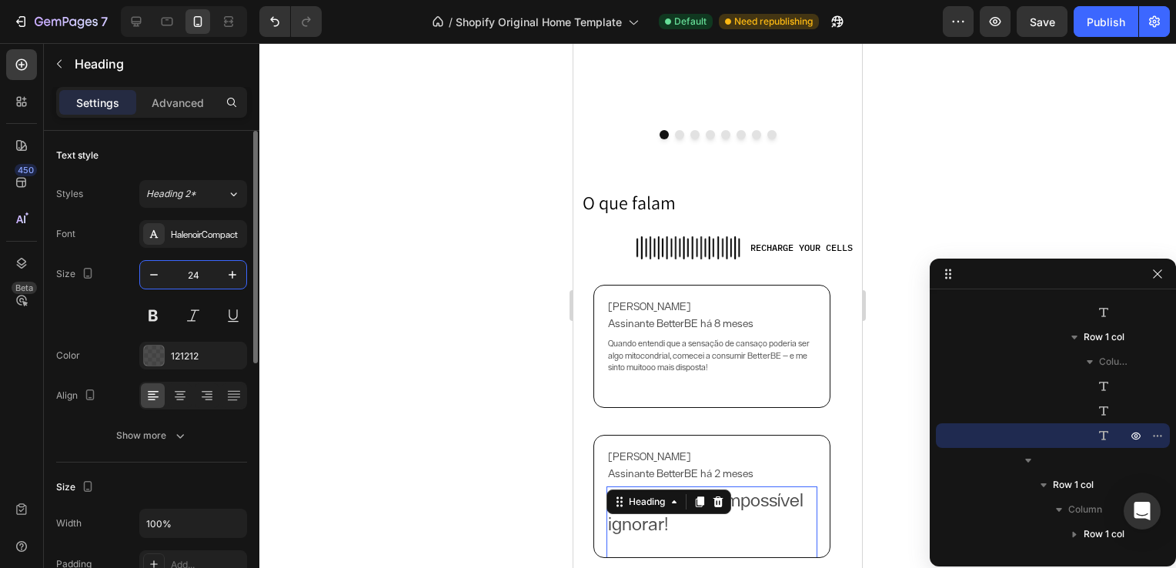
click at [200, 273] on input "24" at bounding box center [193, 275] width 51 height 28
type input "12"
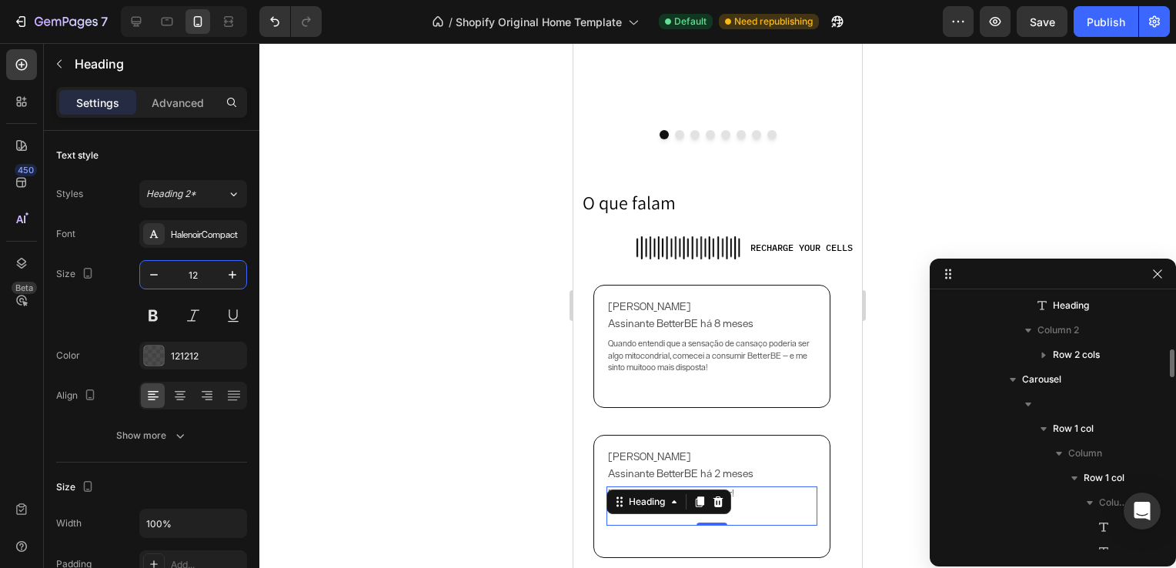
scroll to position [494, 0]
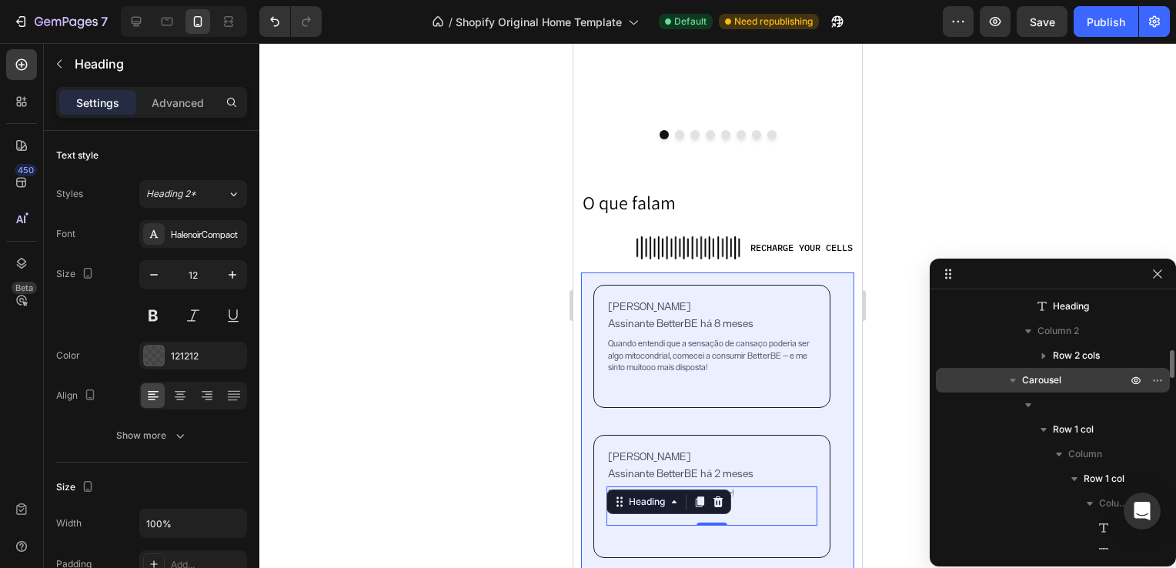
click at [1061, 383] on p "Carousel" at bounding box center [1076, 379] width 108 height 15
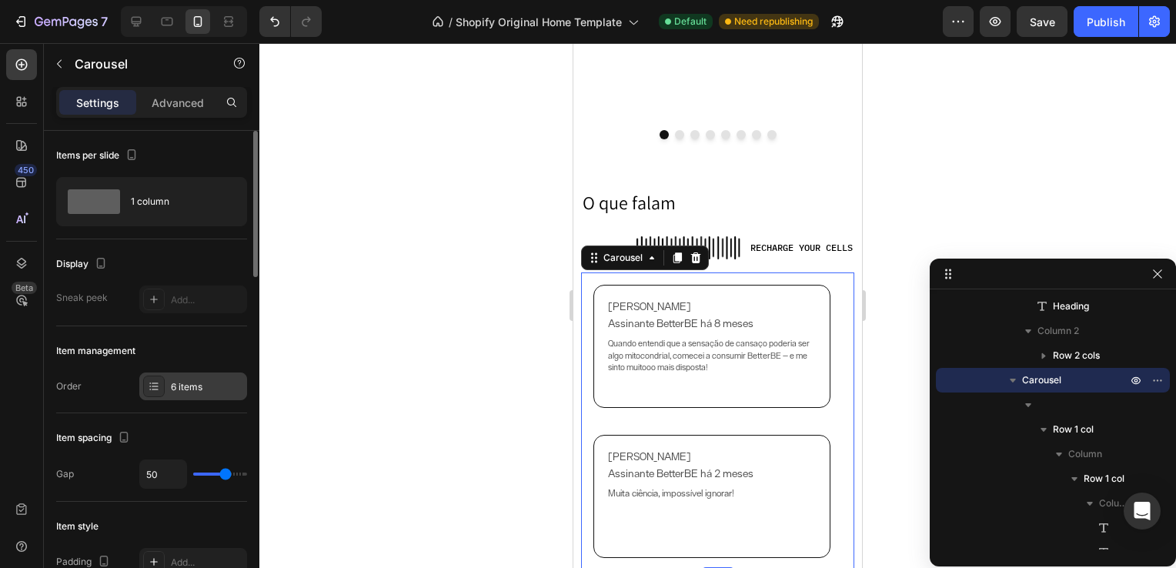
click at [196, 380] on div "6 items" at bounding box center [207, 387] width 72 height 14
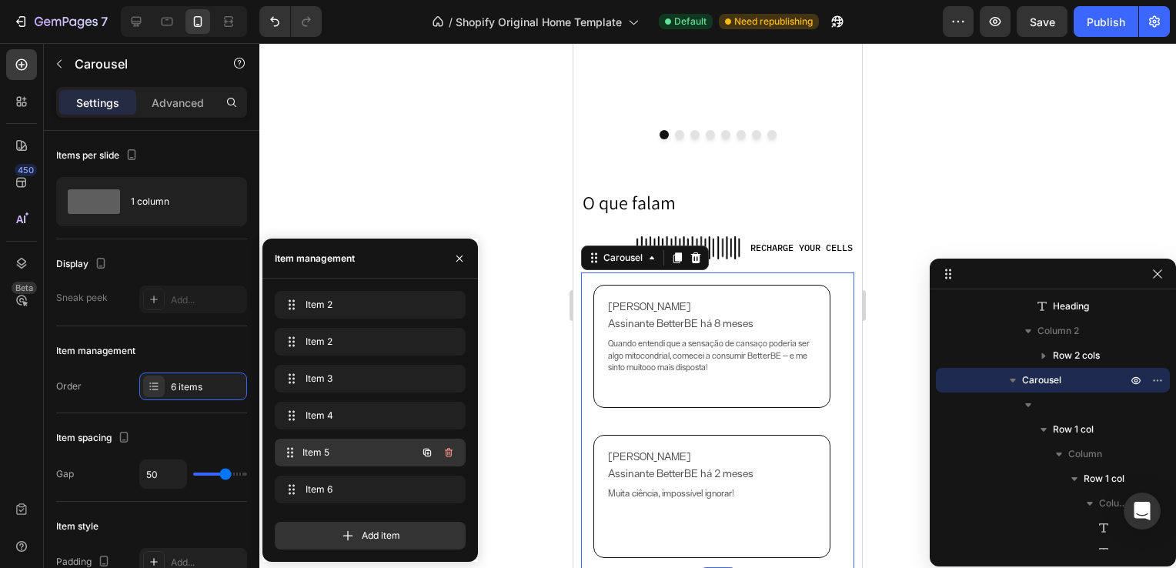
click at [362, 443] on div "Item 5 Item 5" at bounding box center [348, 453] width 135 height 22
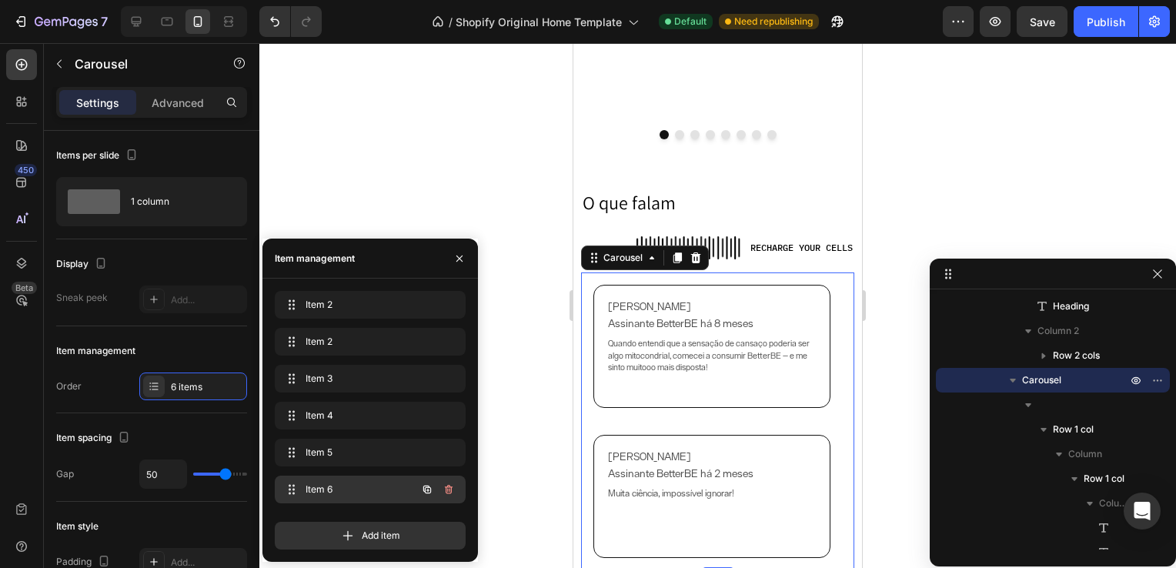
click at [365, 481] on div "Item 6 Item 6" at bounding box center [348, 490] width 135 height 22
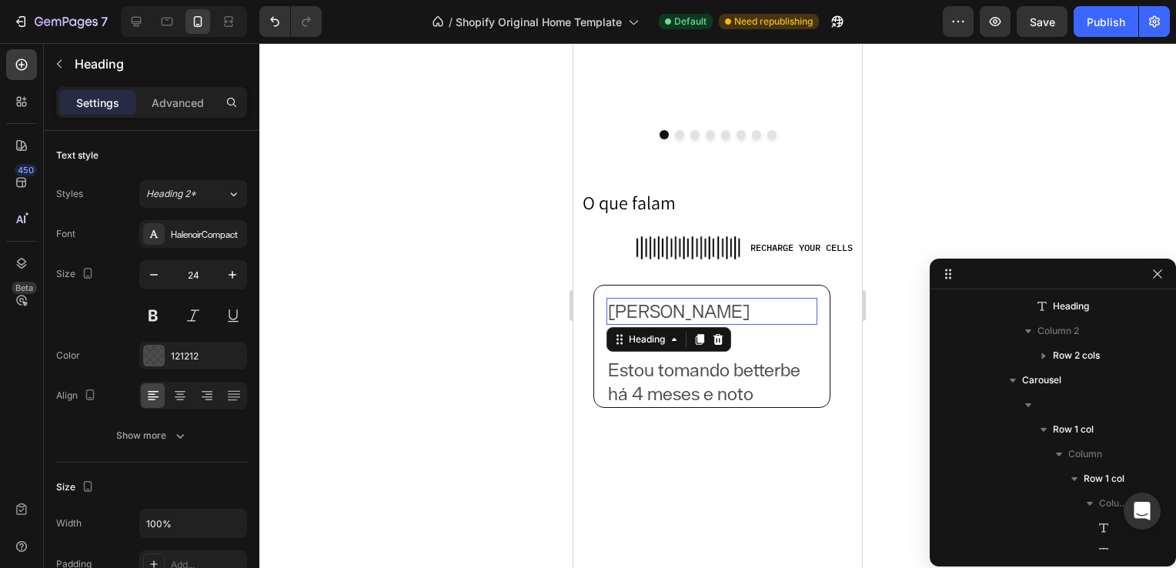
scroll to position [2134, 0]
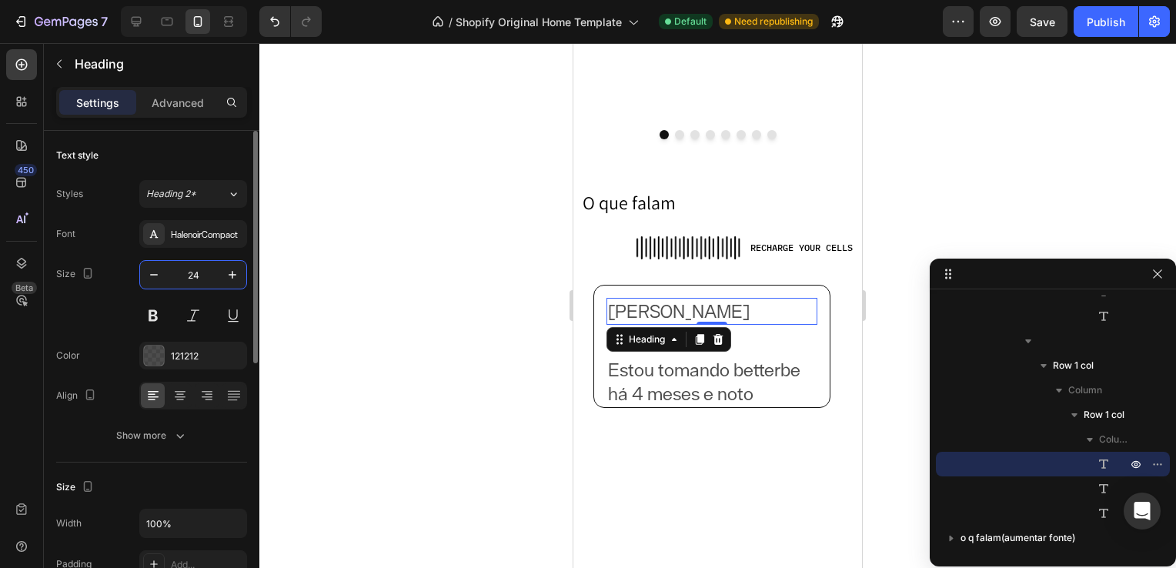
click at [198, 266] on input "24" at bounding box center [193, 275] width 51 height 28
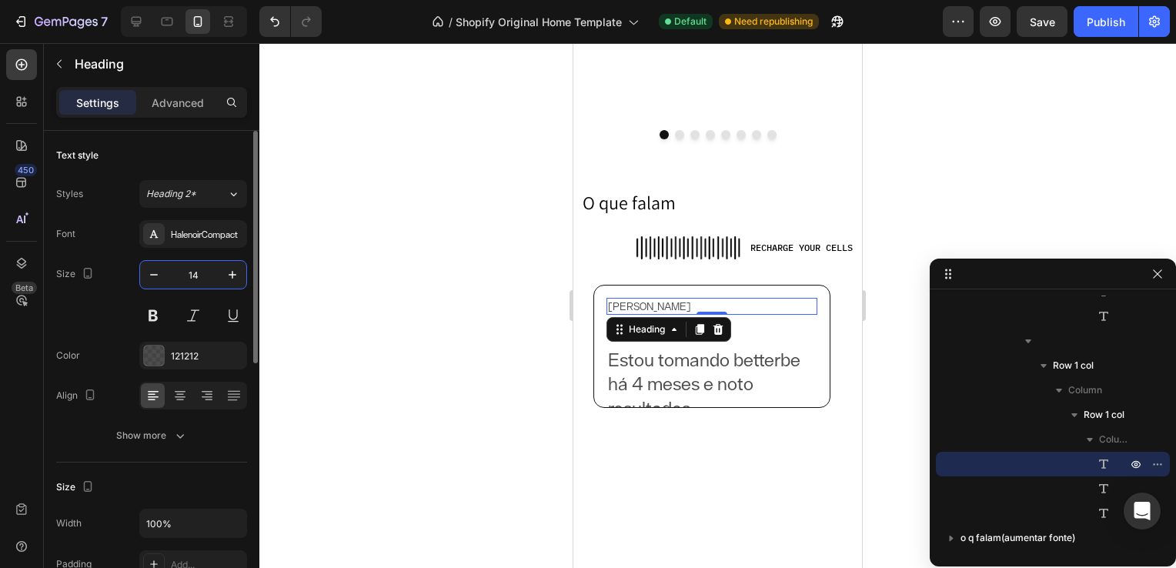
type input "14"
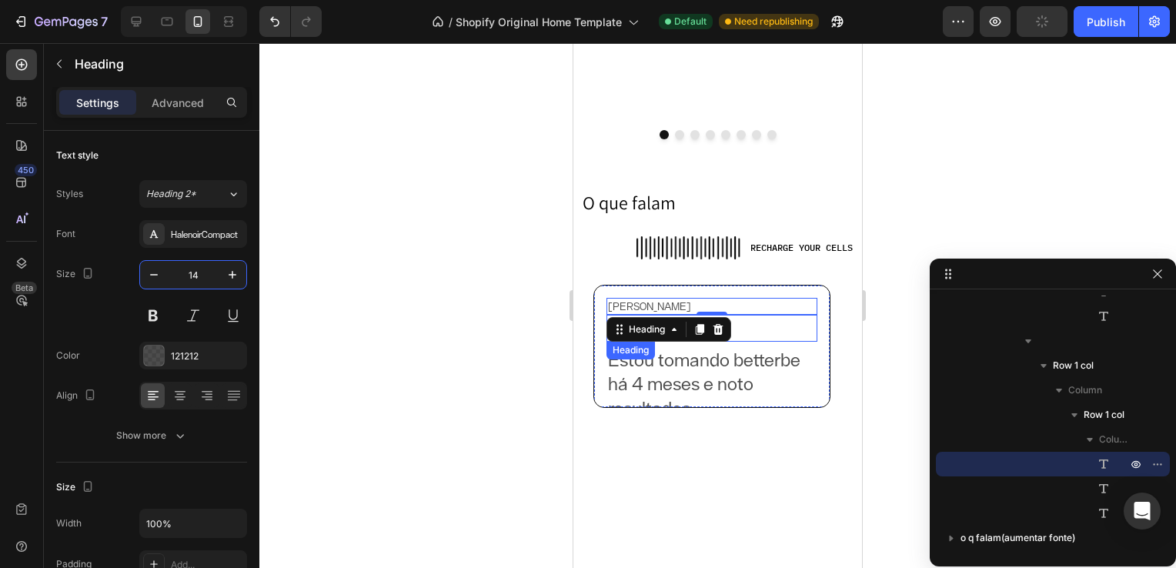
click at [760, 326] on h2 "@adrisarney" at bounding box center [711, 328] width 211 height 27
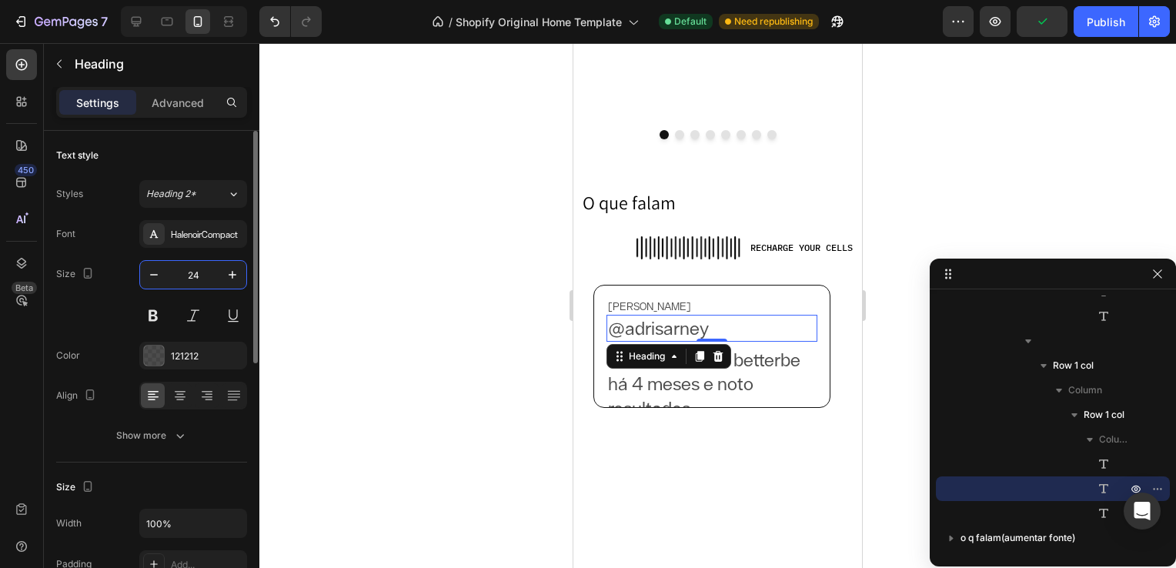
click at [194, 269] on input "24" at bounding box center [193, 275] width 51 height 28
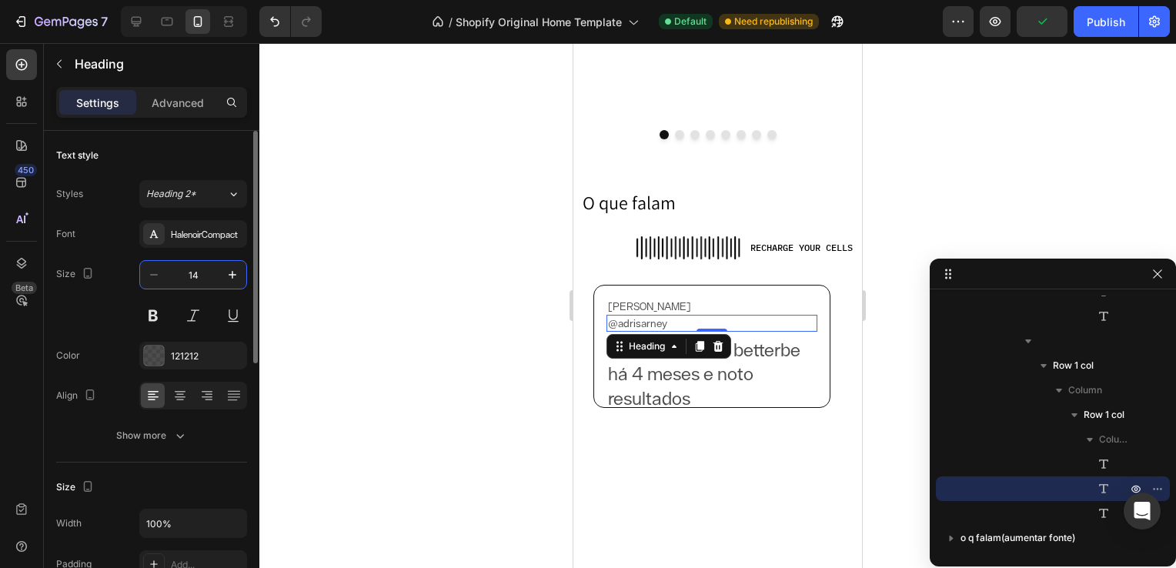
type input "14"
click at [724, 386] on h2 "Estou tomando betterbe há 4 meses e noto resultados impressionantes. Minha pele…" at bounding box center [711, 433] width 211 height 195
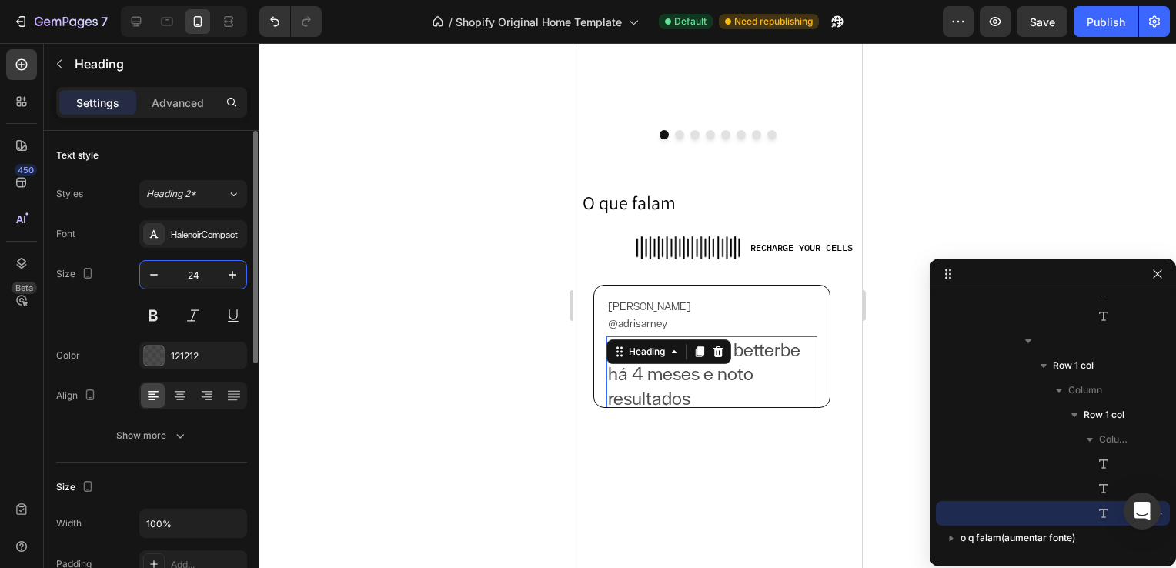
click at [196, 270] on input "24" at bounding box center [193, 275] width 51 height 28
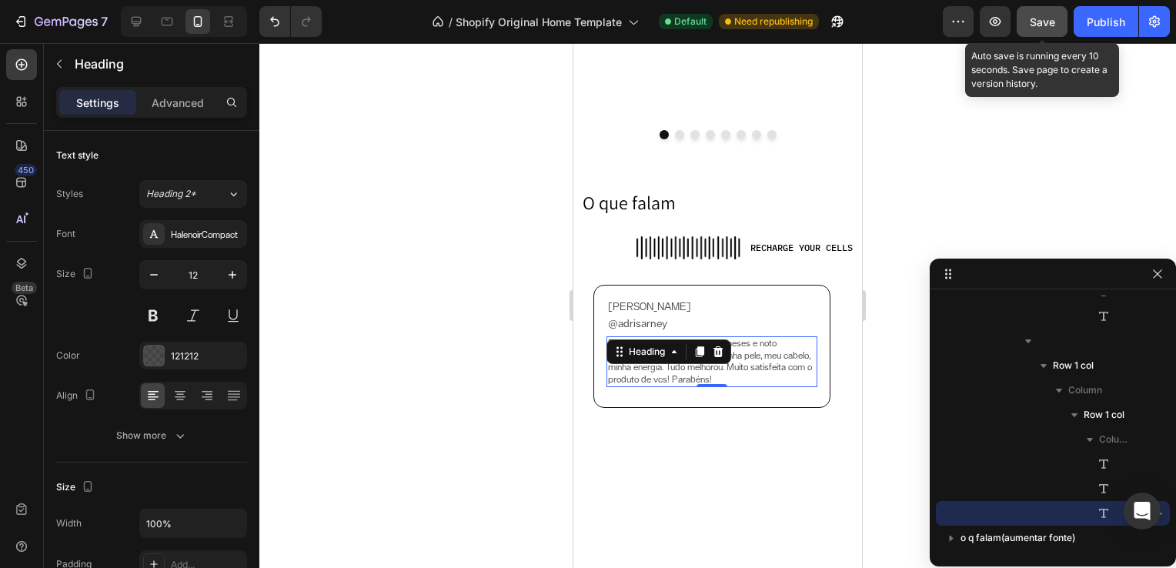
click at [1051, 25] on span "Save" at bounding box center [1042, 21] width 25 height 13
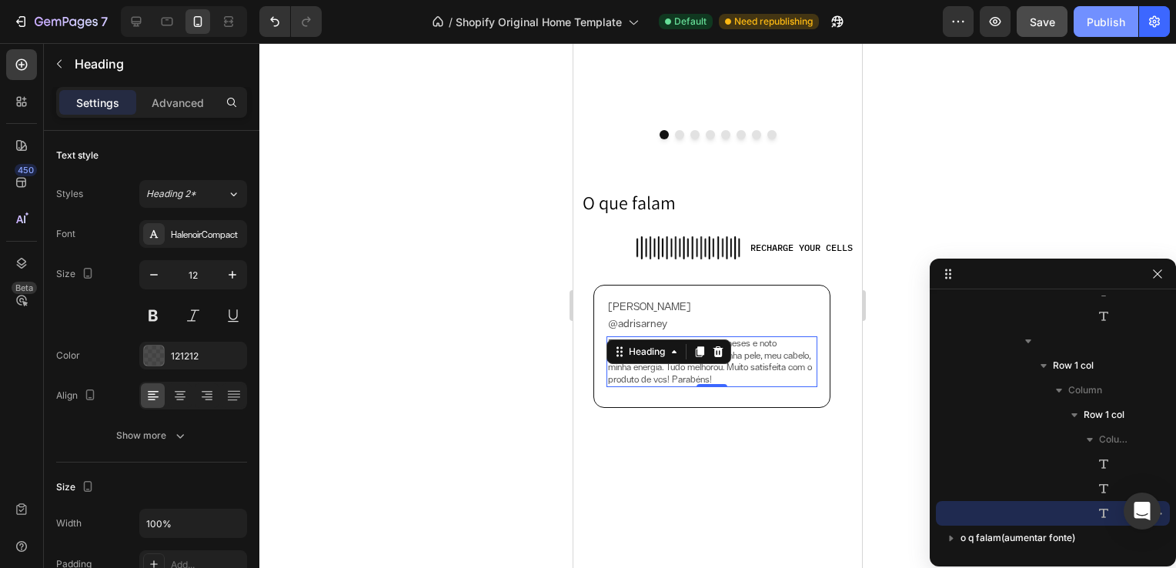
click at [1107, 25] on div "Publish" at bounding box center [1106, 22] width 38 height 16
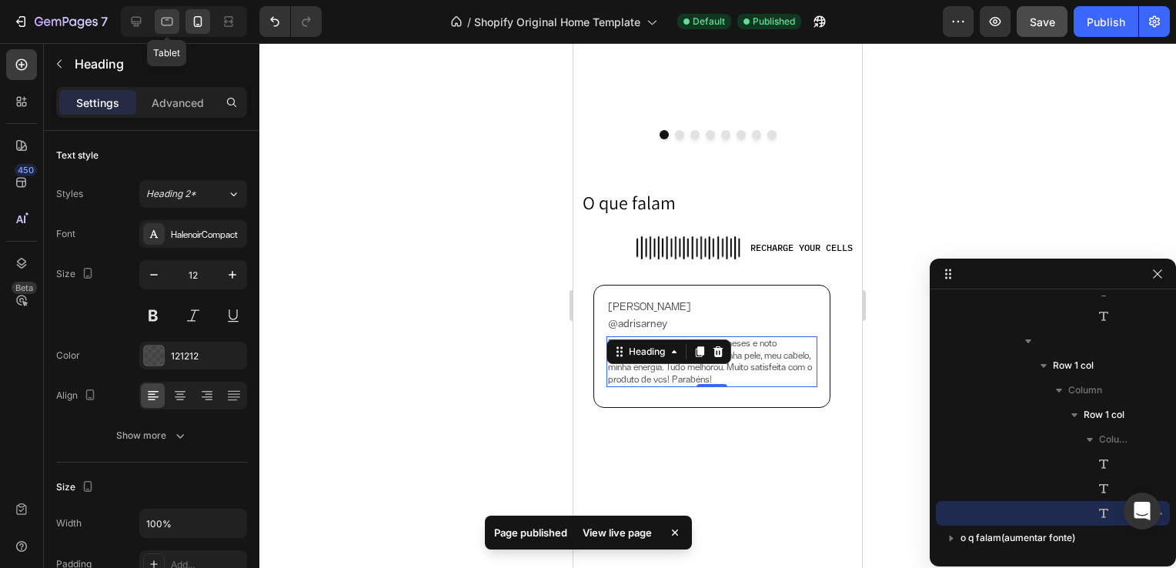
click at [167, 24] on icon at bounding box center [166, 21] width 15 height 15
type input "26"
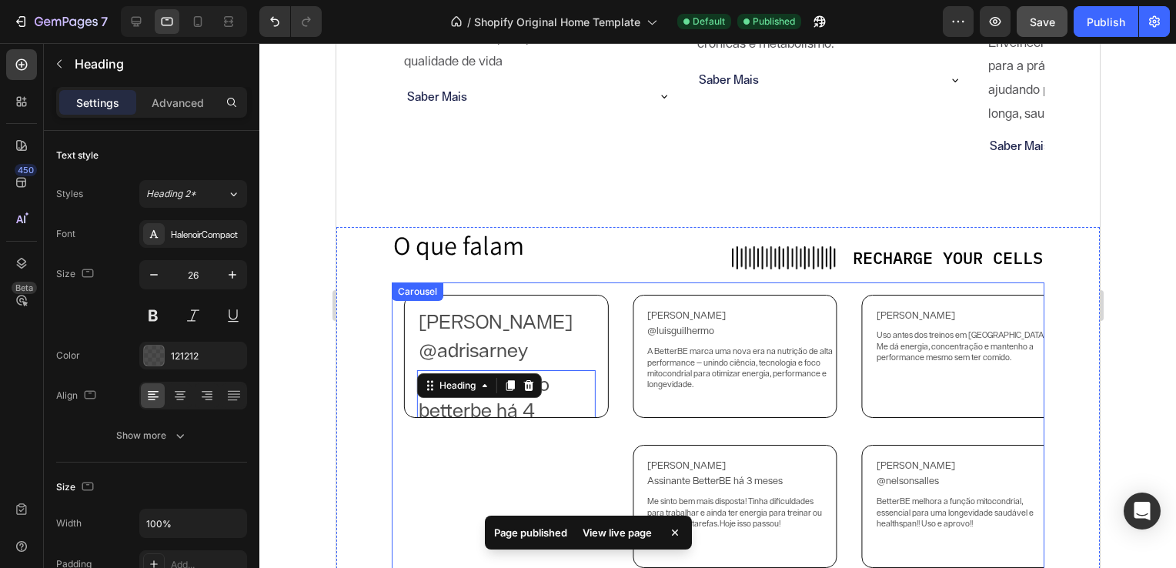
scroll to position [2818, 0]
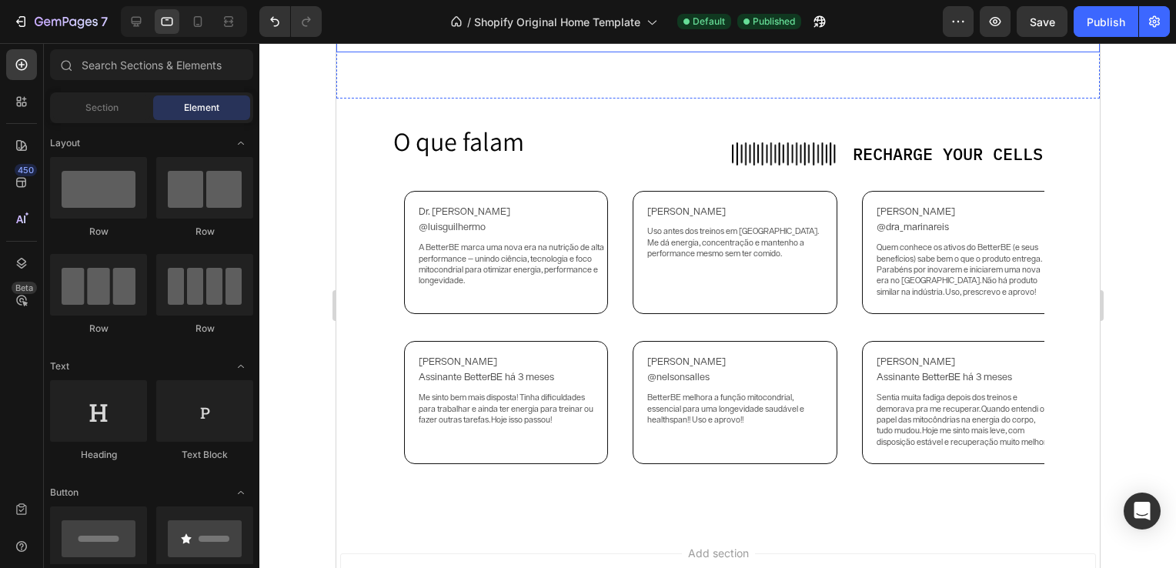
scroll to position [3356, 0]
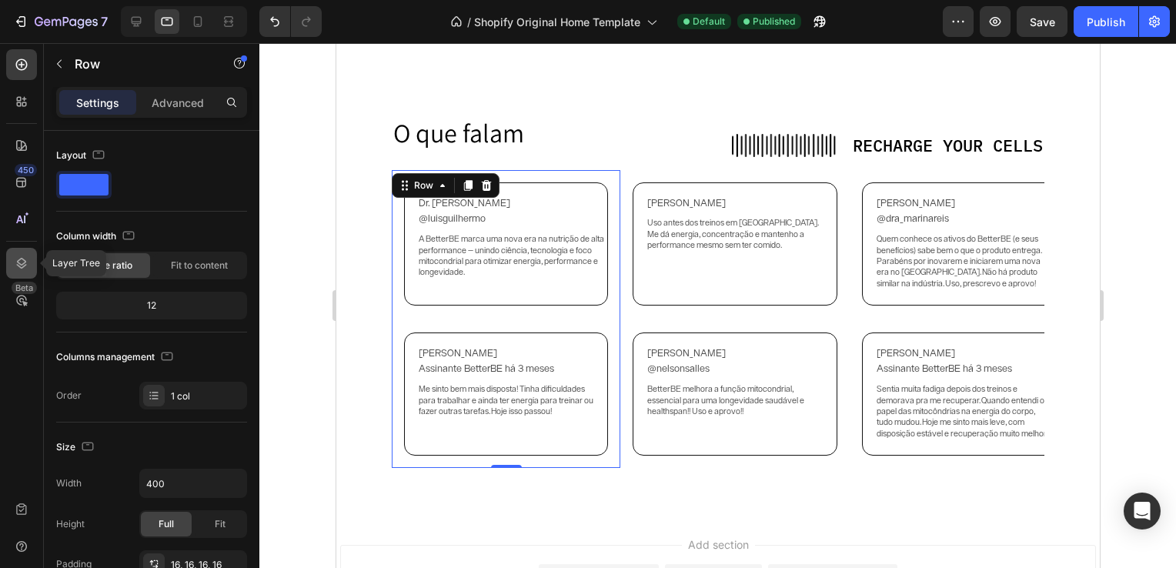
click at [12, 262] on div at bounding box center [21, 263] width 31 height 31
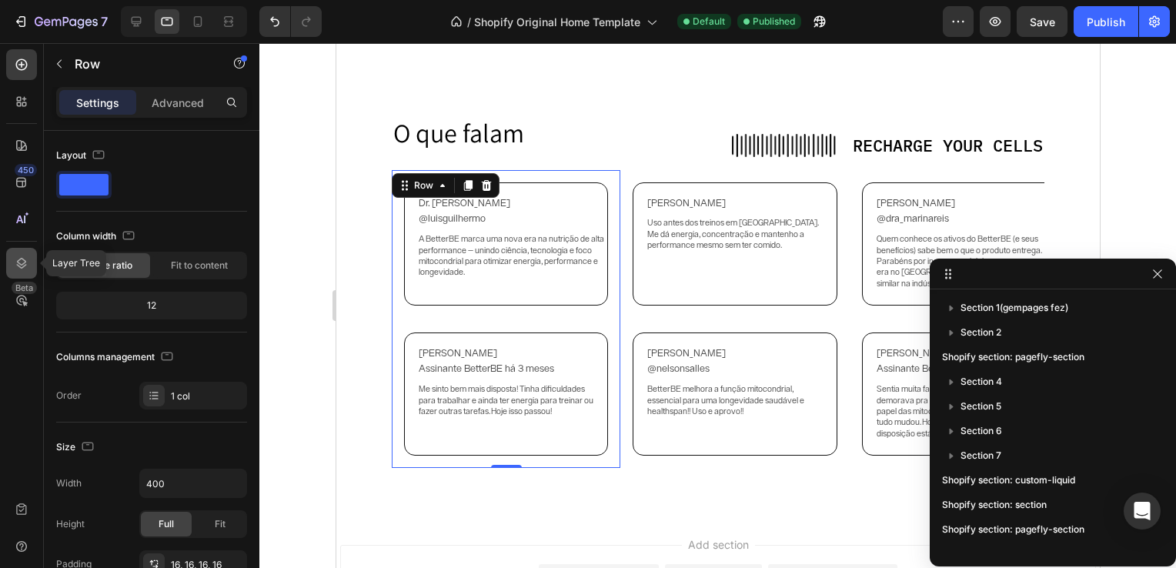
scroll to position [439, 0]
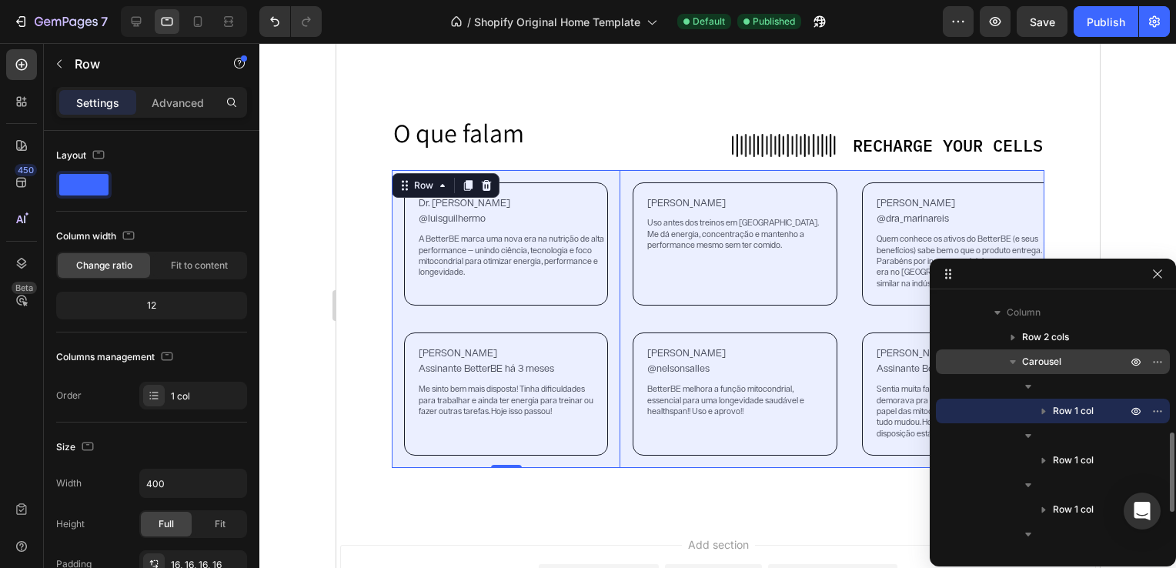
click at [1089, 365] on p "Carousel" at bounding box center [1076, 361] width 108 height 15
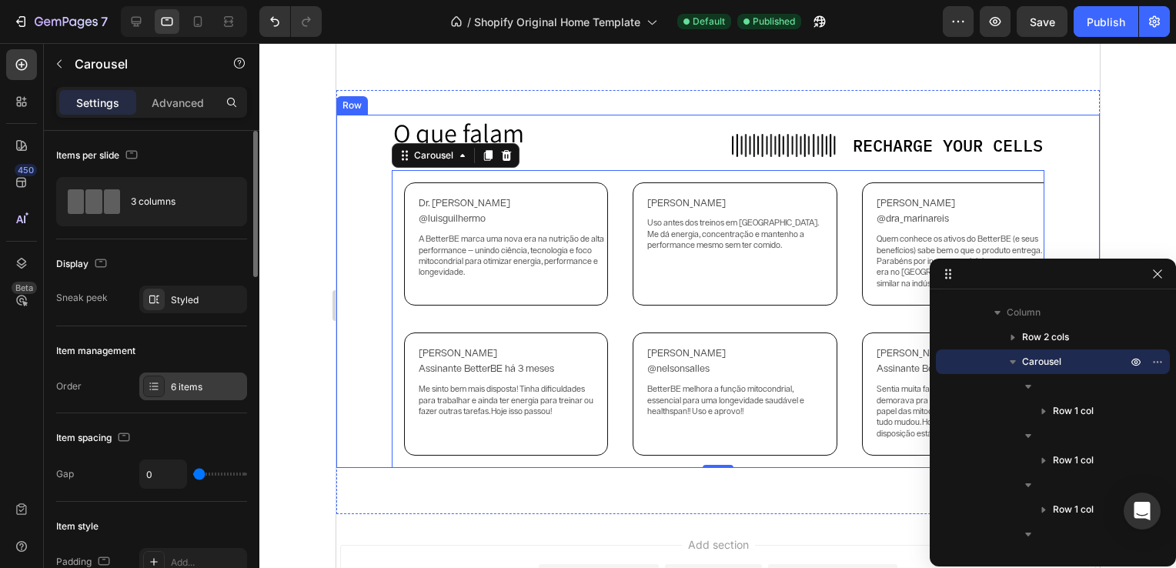
click at [211, 389] on div "6 items" at bounding box center [207, 387] width 72 height 14
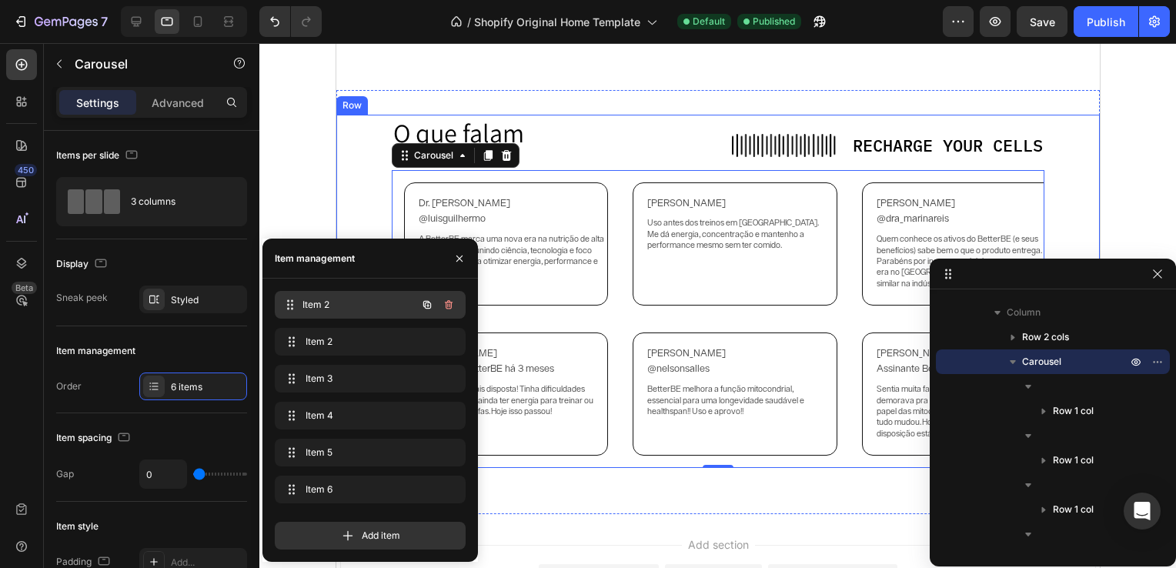
click at [354, 309] on span "Item 2" at bounding box center [359, 305] width 114 height 14
click at [352, 336] on span "Item 2" at bounding box center [359, 342] width 114 height 14
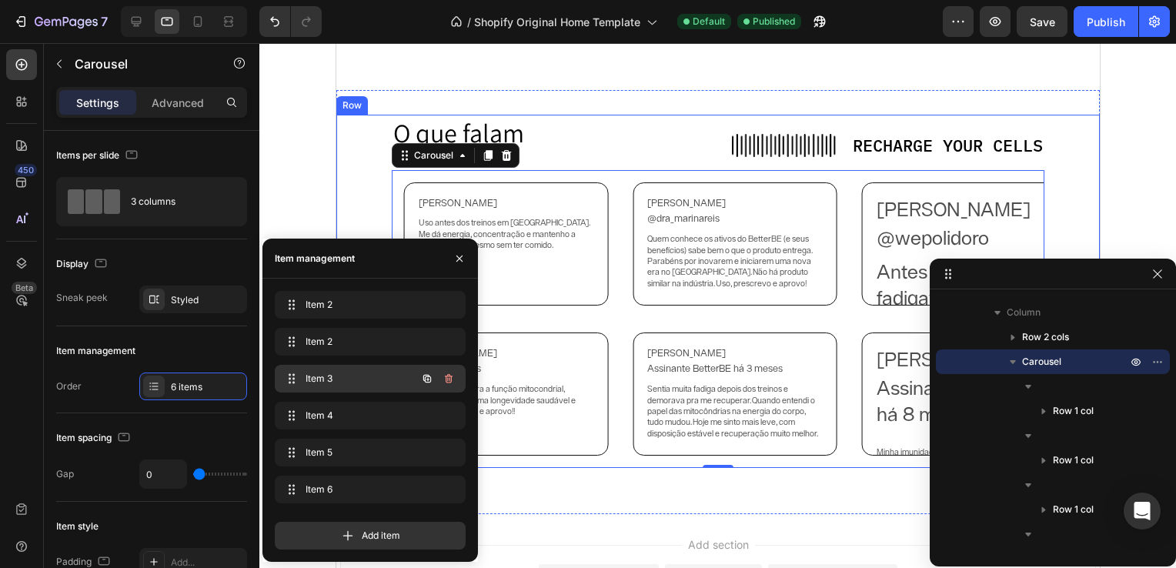
click at [359, 368] on div "Item 3 Item 3" at bounding box center [348, 379] width 135 height 22
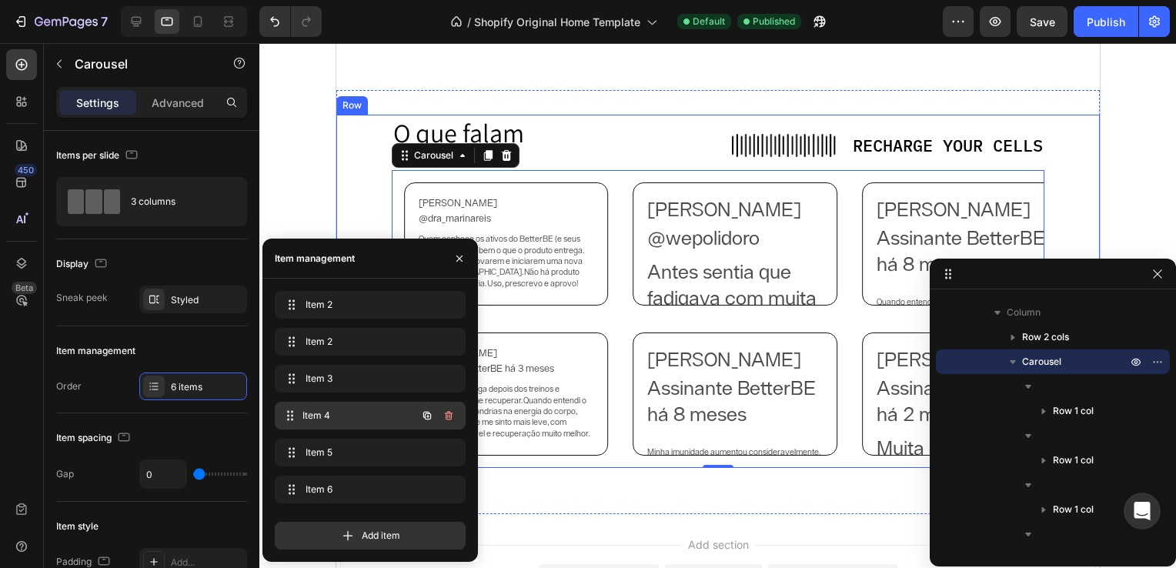
click at [359, 404] on div "Item 4 Item 4" at bounding box center [370, 416] width 191 height 28
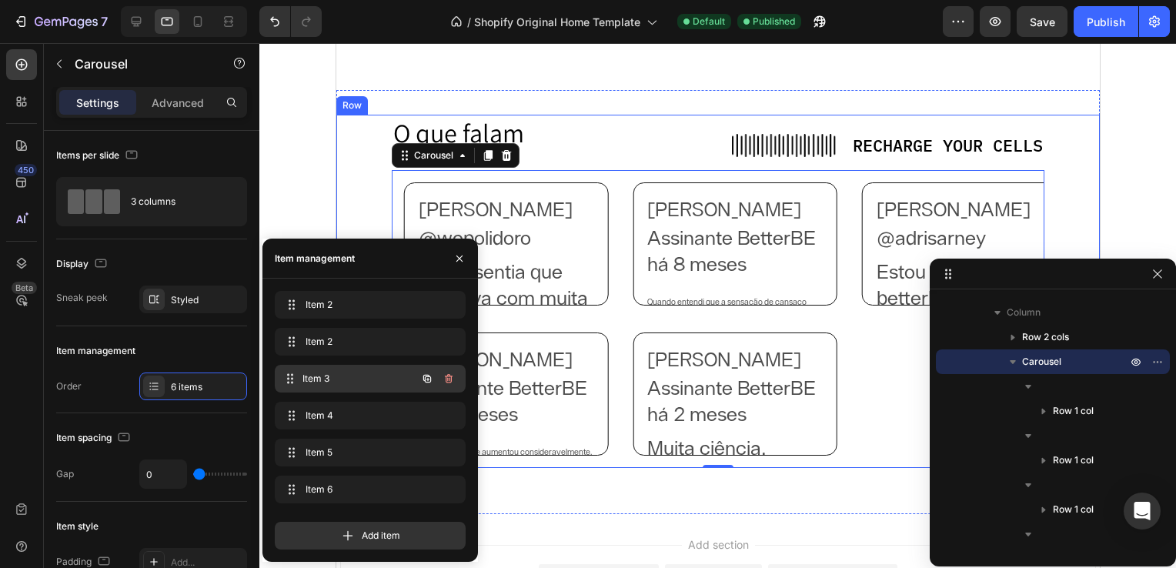
click at [354, 386] on div "Item 3 Item 3" at bounding box center [348, 379] width 135 height 22
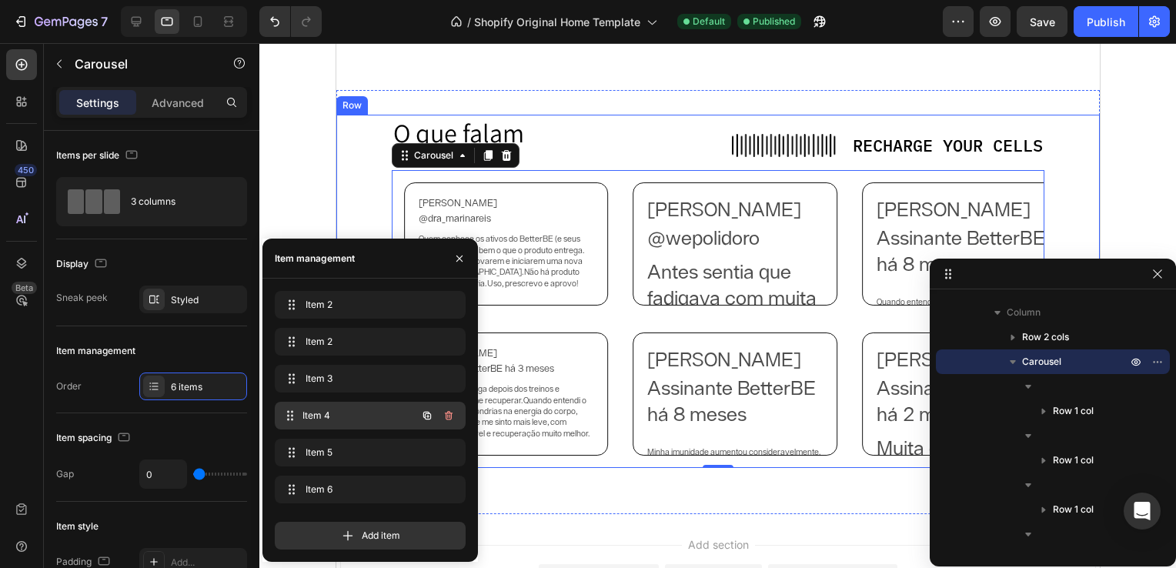
click at [360, 414] on span "Item 4" at bounding box center [359, 416] width 114 height 14
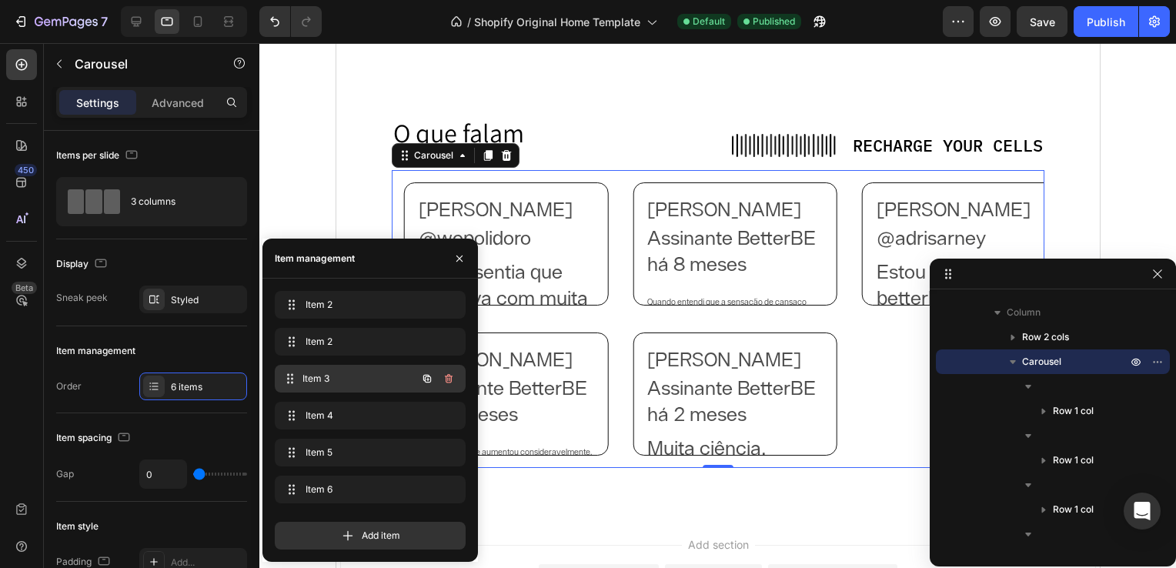
click at [369, 372] on span "Item 3" at bounding box center [359, 379] width 114 height 14
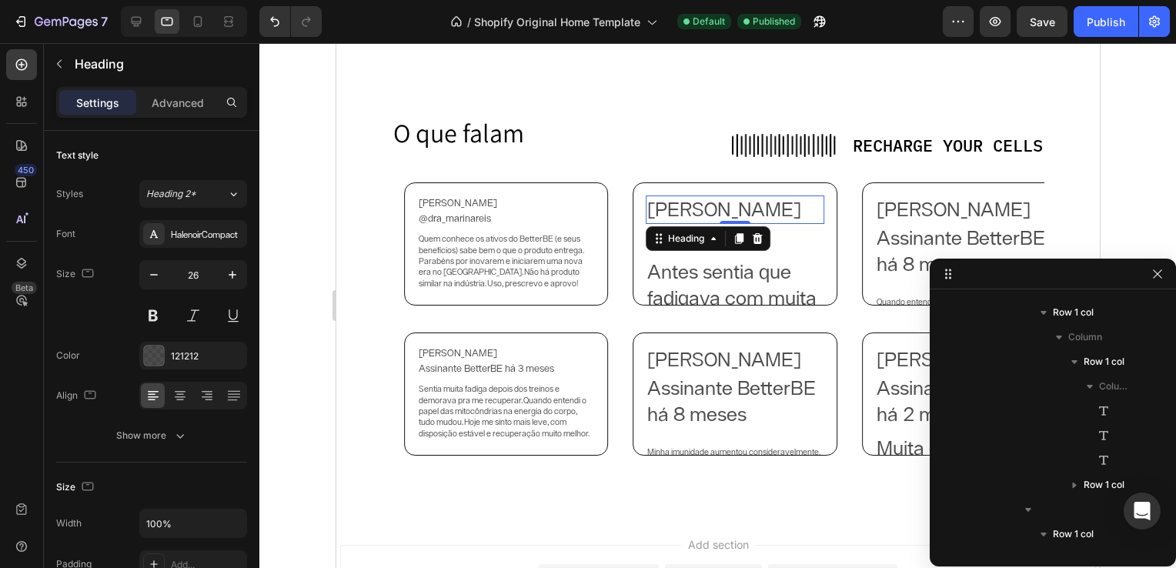
scroll to position [857, 0]
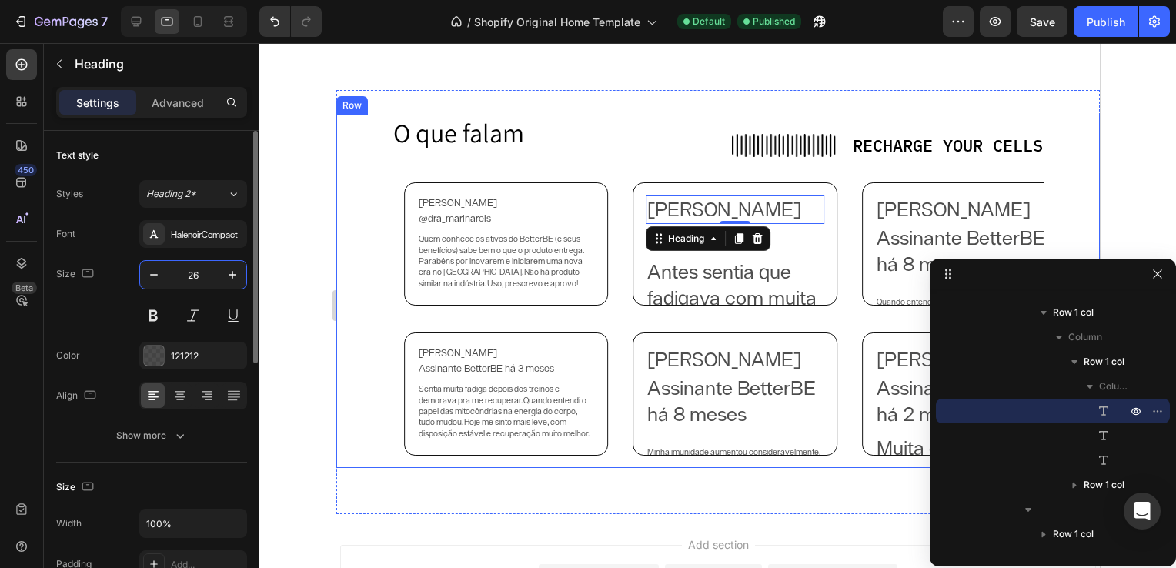
click at [191, 272] on input "26" at bounding box center [193, 275] width 51 height 28
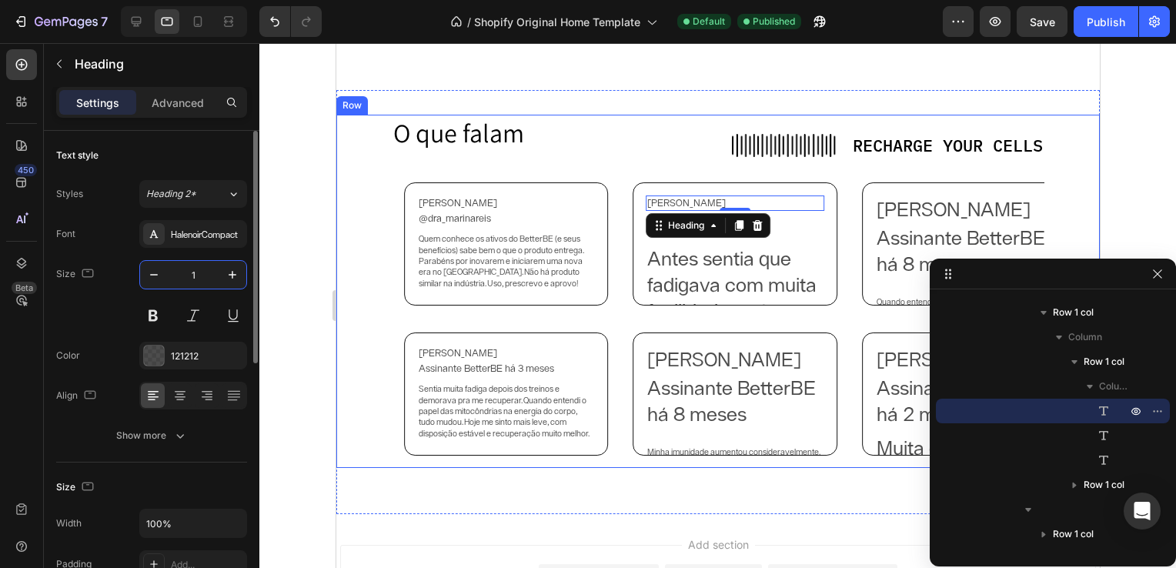
type input "13"
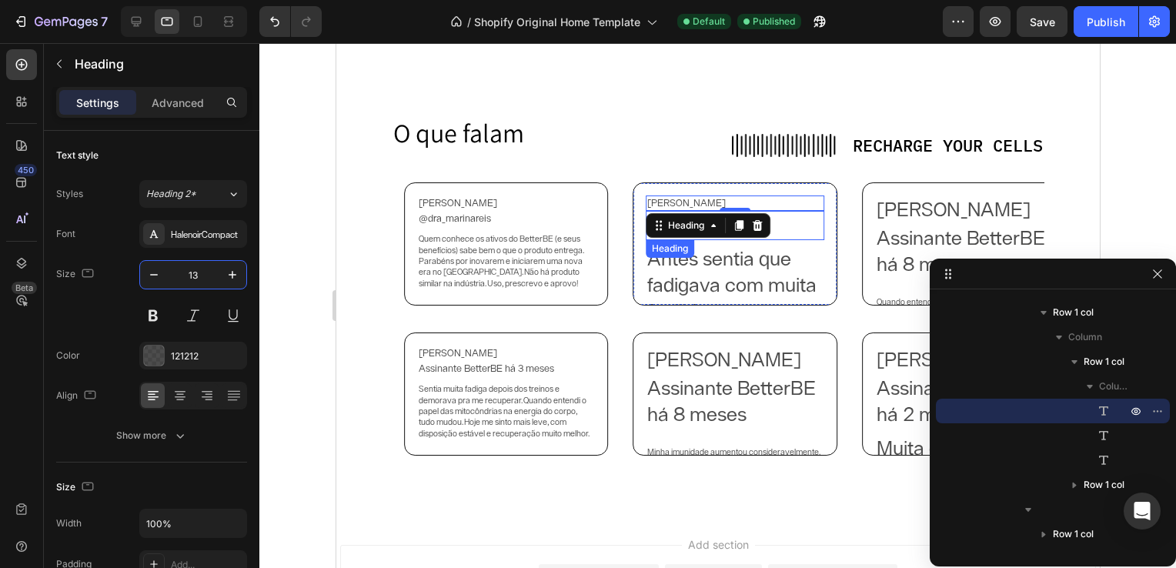
click at [789, 214] on h2 "@wepolidoro" at bounding box center [734, 225] width 178 height 29
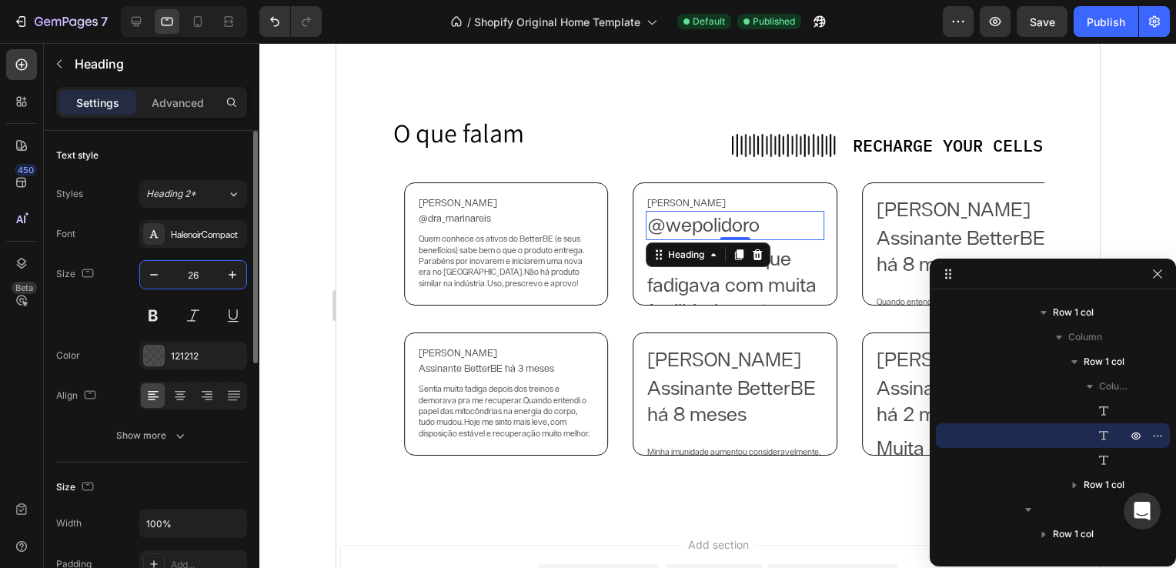
click at [196, 271] on input "26" at bounding box center [193, 275] width 51 height 28
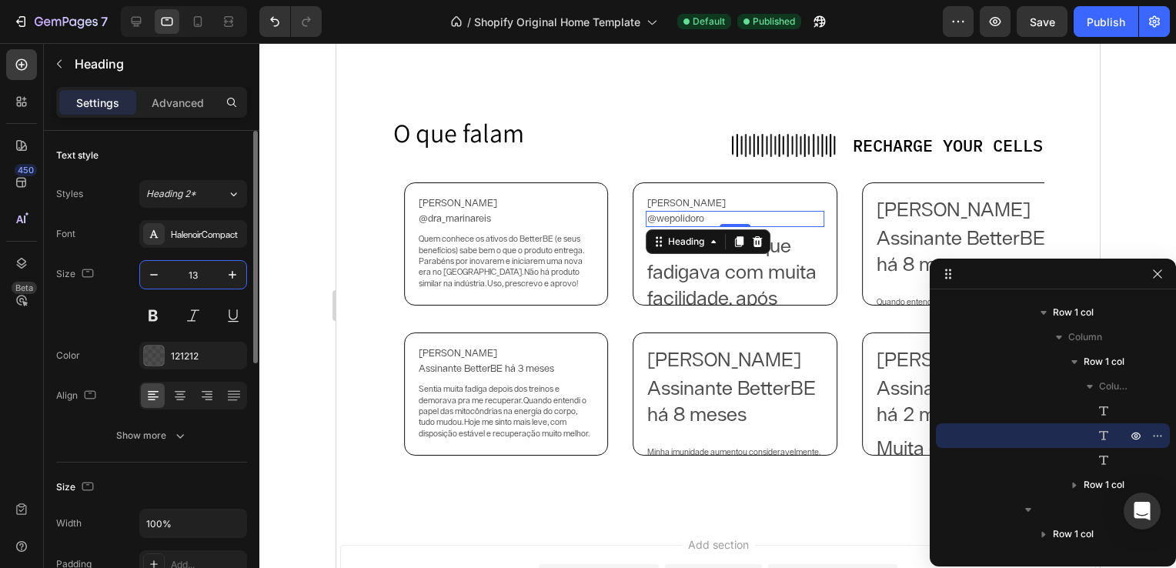
type input "13"
click at [669, 286] on h2 "Antes sentia que fadigava com muita facilidade, após iniciar o consumo dos supl…" at bounding box center [734, 376] width 178 height 289
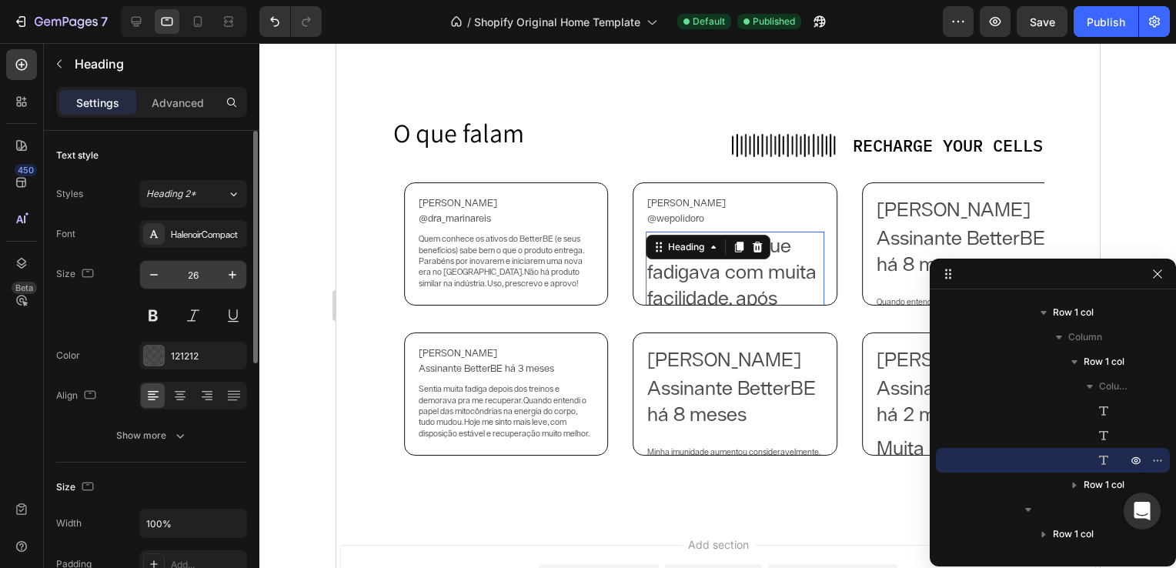
click at [203, 279] on input "26" at bounding box center [193, 275] width 51 height 28
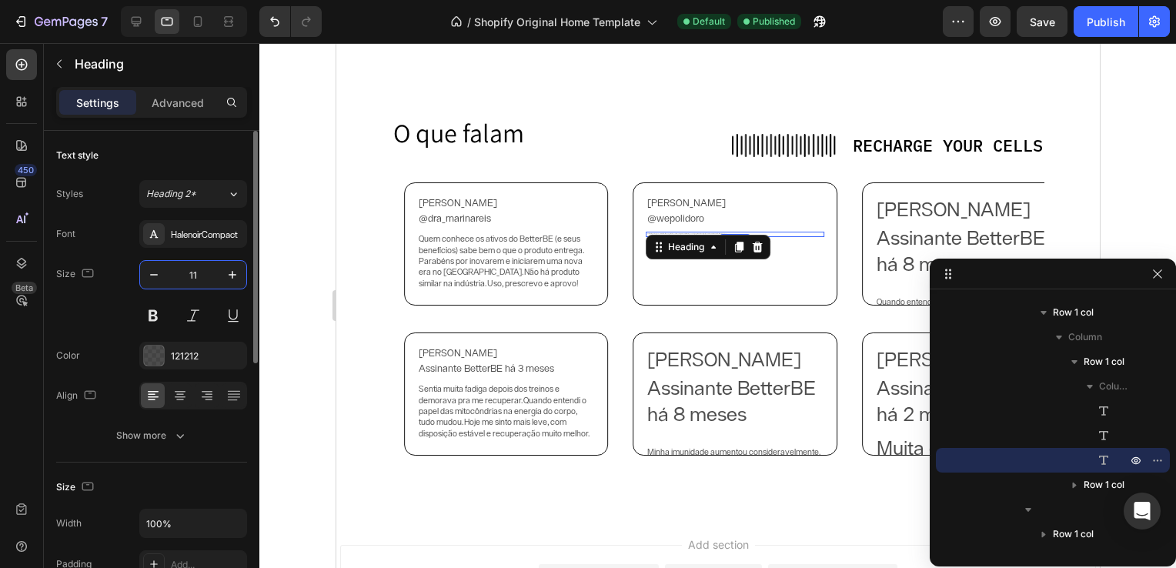
type input "11"
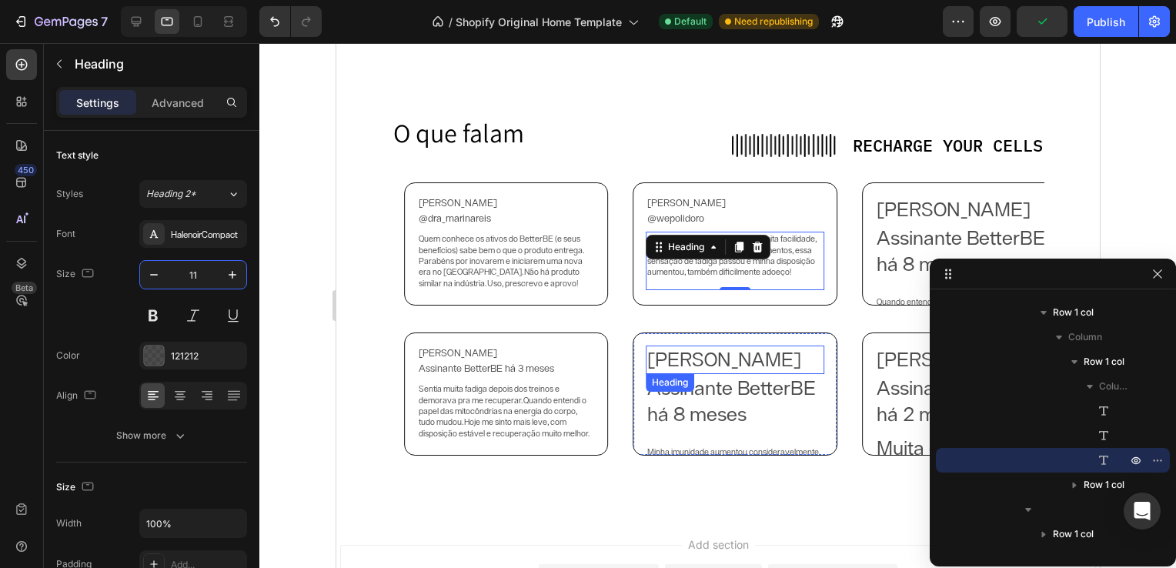
click at [727, 363] on h2 "[PERSON_NAME]" at bounding box center [734, 360] width 178 height 29
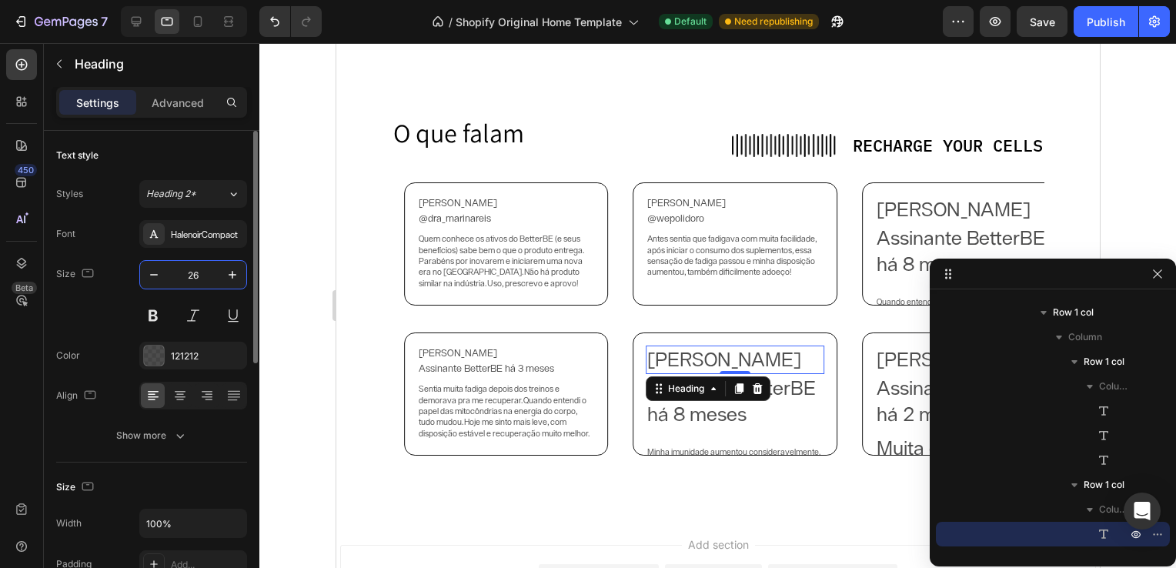
click at [191, 283] on input "26" at bounding box center [193, 275] width 51 height 28
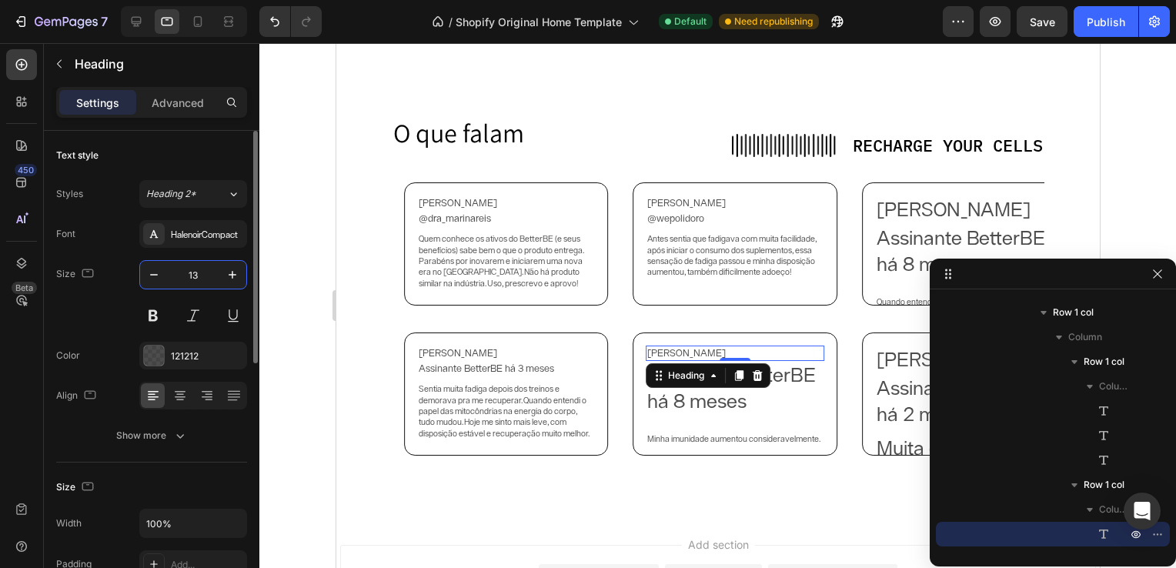
type input "13"
click at [676, 393] on h2 "Assinante BetterBE há 8 meses" at bounding box center [734, 388] width 178 height 55
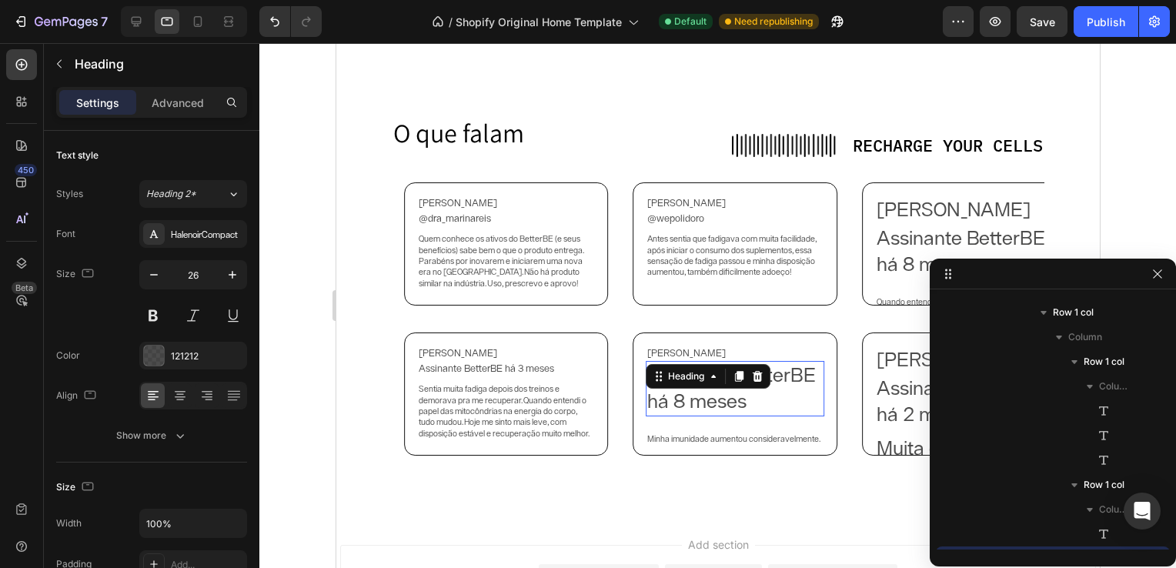
scroll to position [1001, 0]
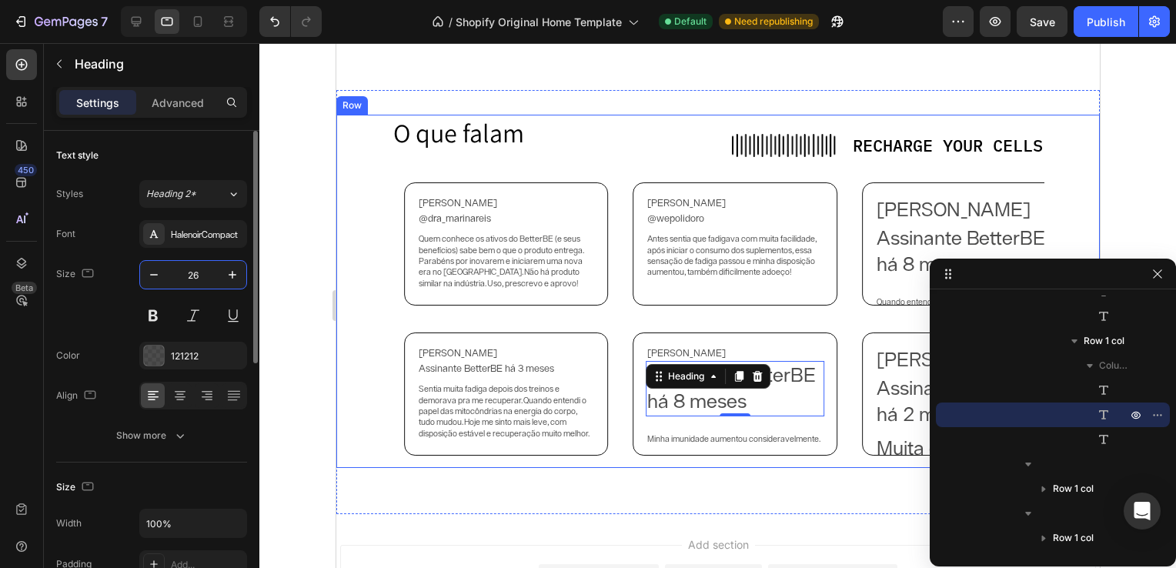
click at [199, 275] on input "26" at bounding box center [193, 275] width 51 height 28
type input "13"
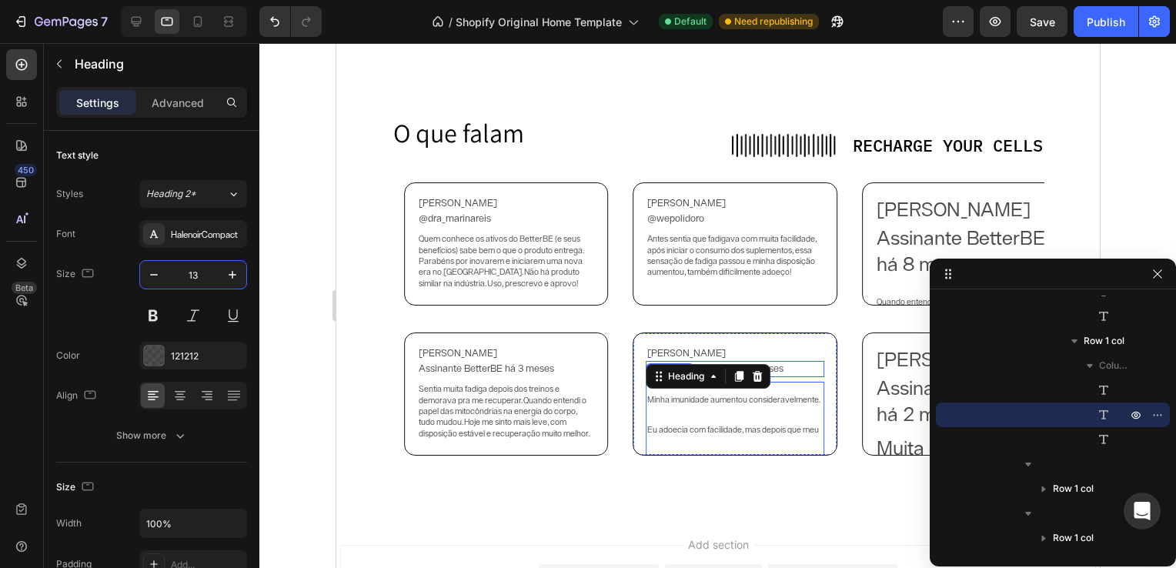
click at [727, 411] on h2 "Minha imunidade aumentou consideravelmente. Eu adoecia com facilidade, mas depo…" at bounding box center [734, 443] width 178 height 122
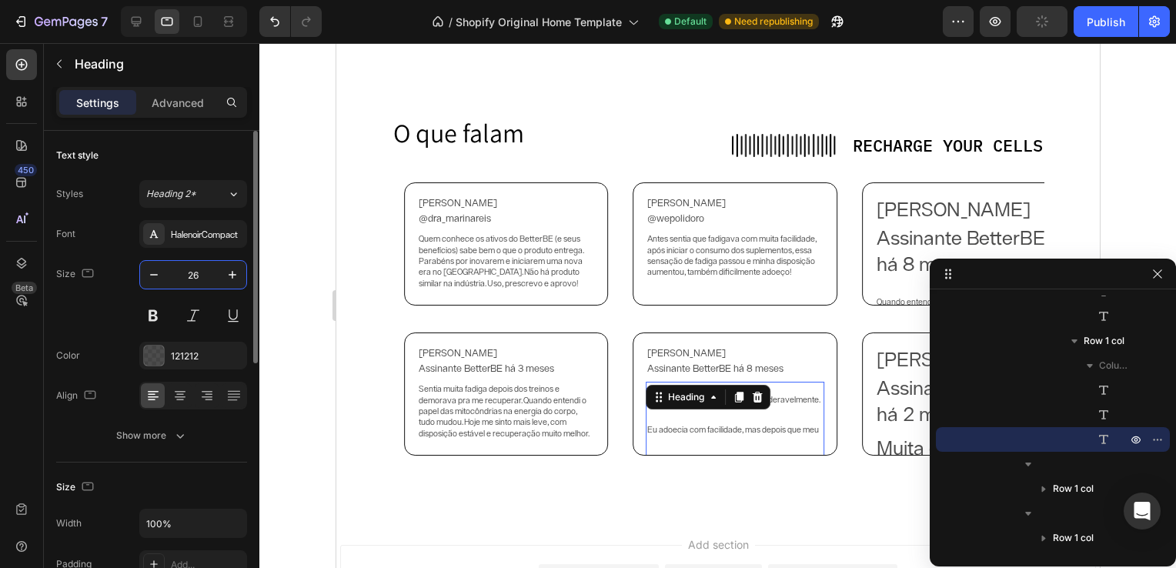
click at [193, 276] on input "26" at bounding box center [193, 275] width 51 height 28
type input "11"
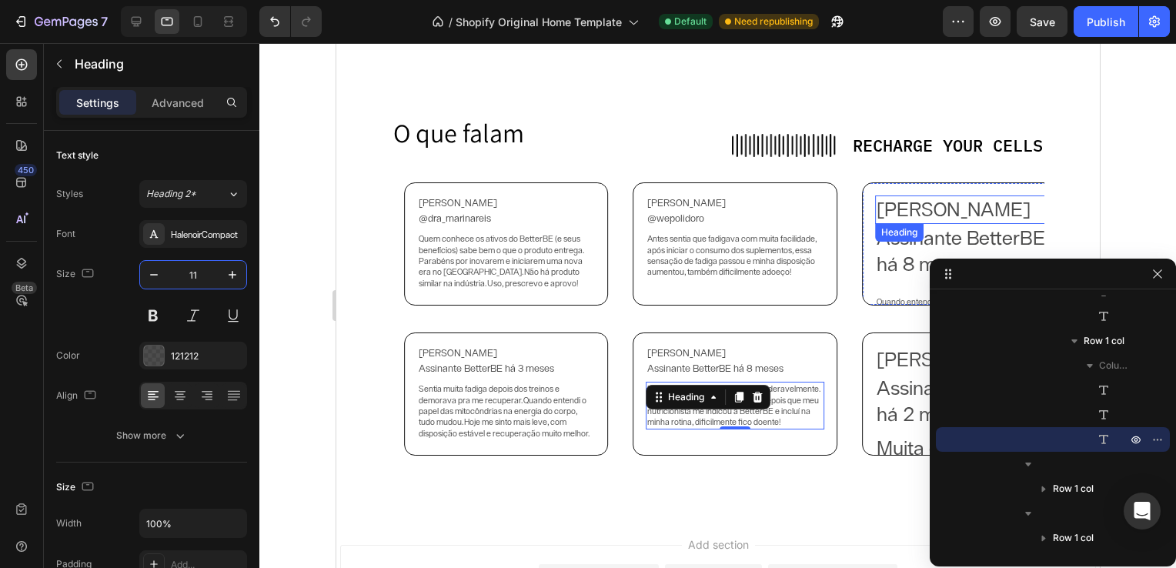
click at [928, 205] on h2 "[PERSON_NAME]" at bounding box center [963, 209] width 178 height 29
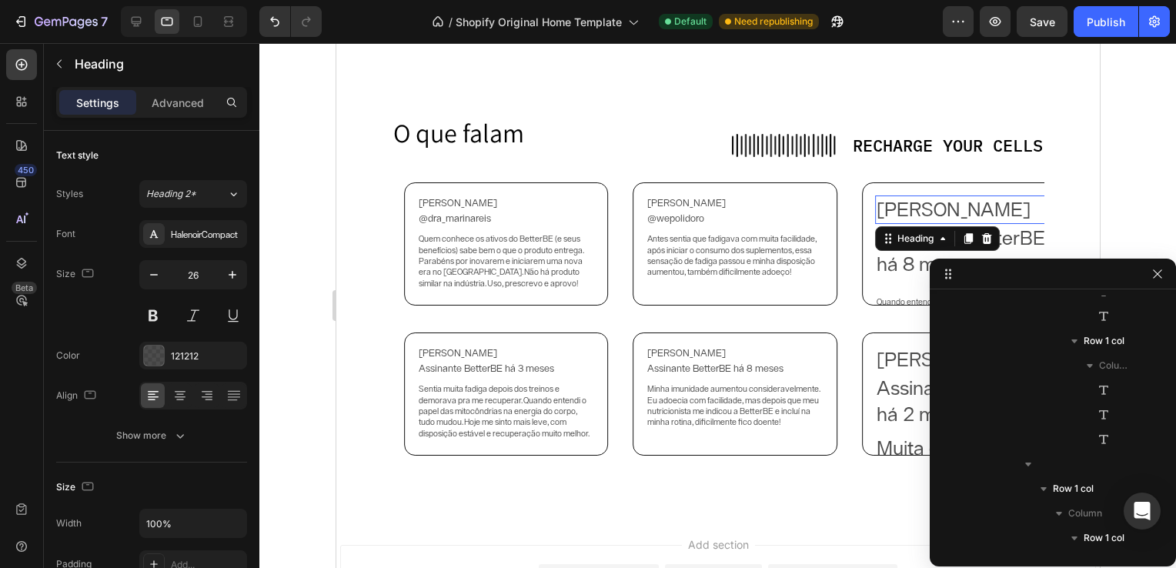
scroll to position [1174, 0]
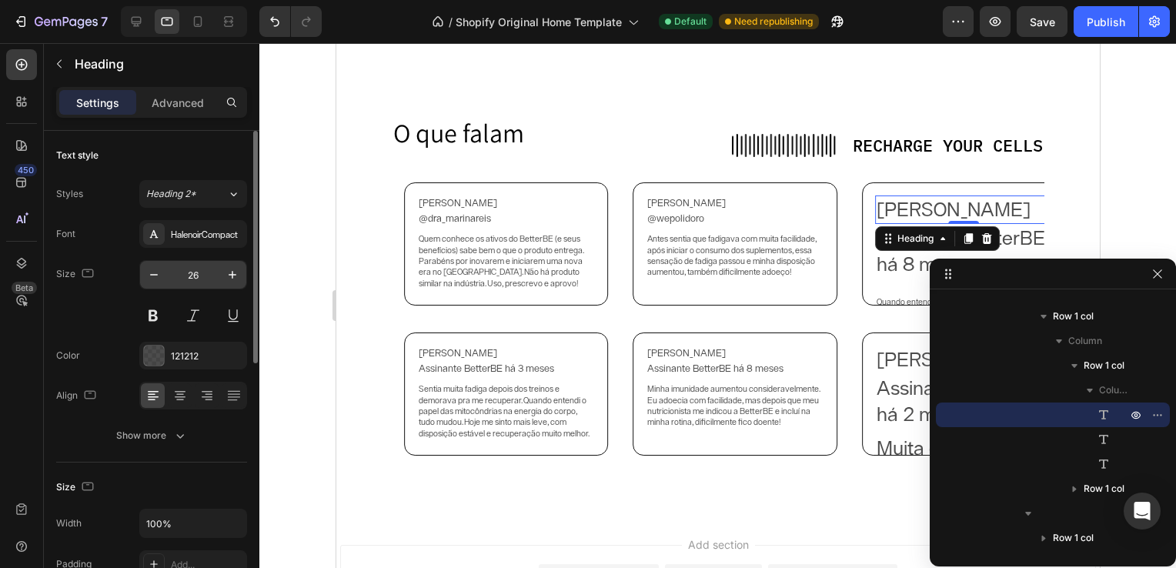
click at [189, 272] on input "26" at bounding box center [193, 275] width 51 height 28
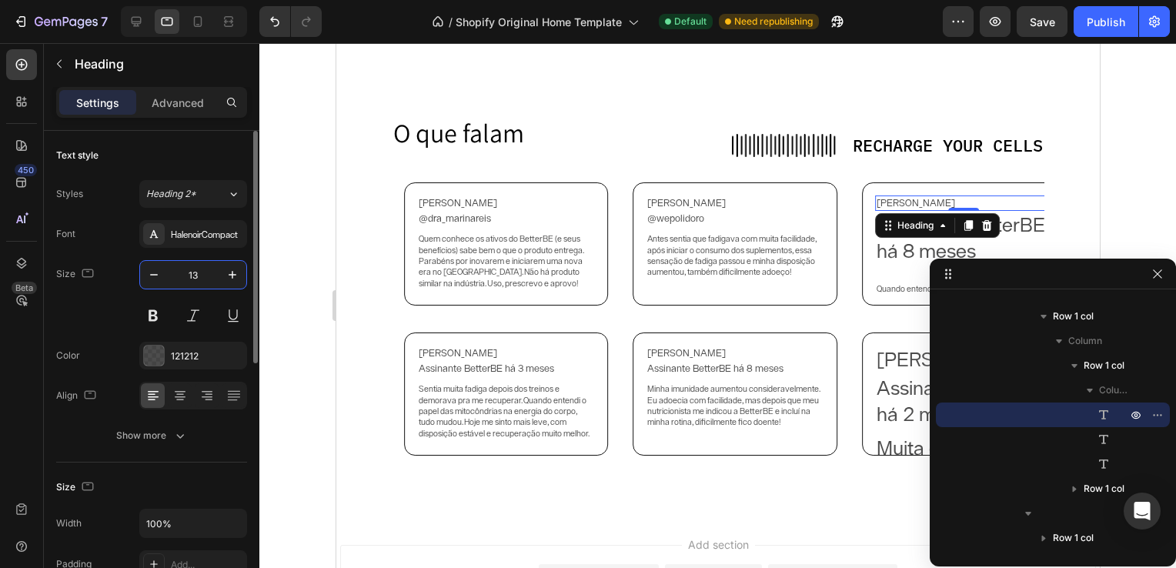
type input "13"
click at [887, 251] on h2 "Assinante BetterBE há 8 meses" at bounding box center [963, 238] width 178 height 55
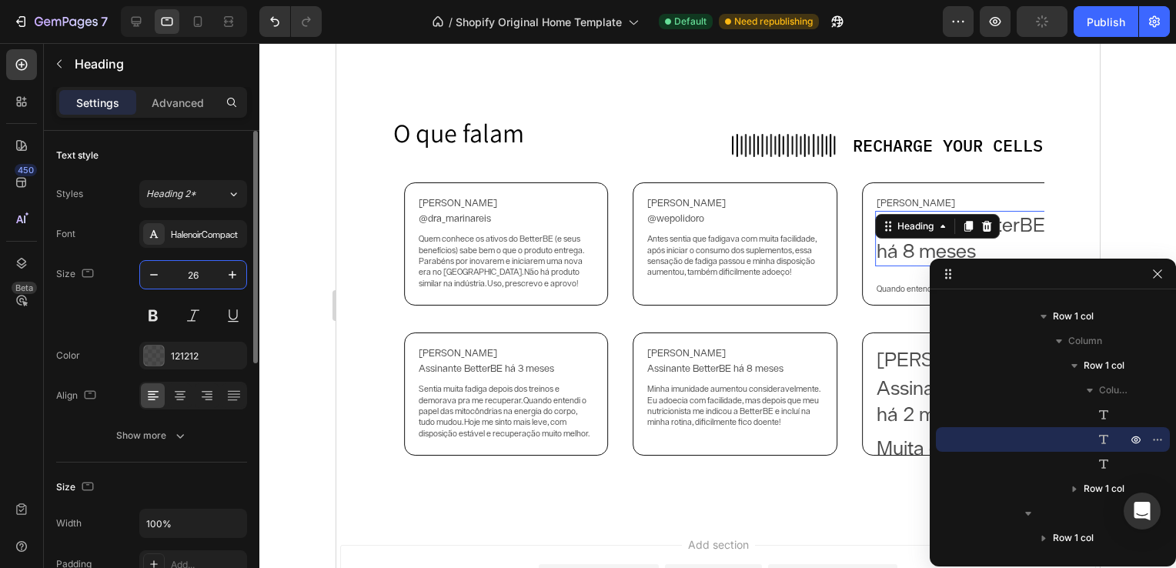
click at [200, 275] on input "26" at bounding box center [193, 275] width 51 height 28
type input "13"
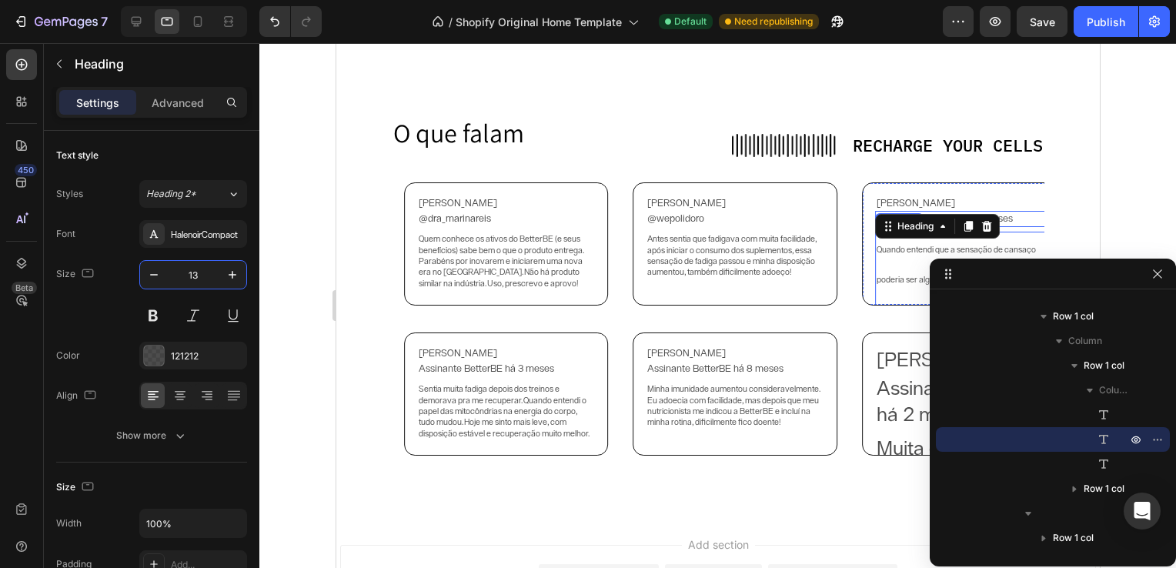
click at [897, 269] on h2 "Quando entendi que a sensação de cansaço poderia ser algo mitocondrial, comecei…" at bounding box center [963, 319] width 178 height 175
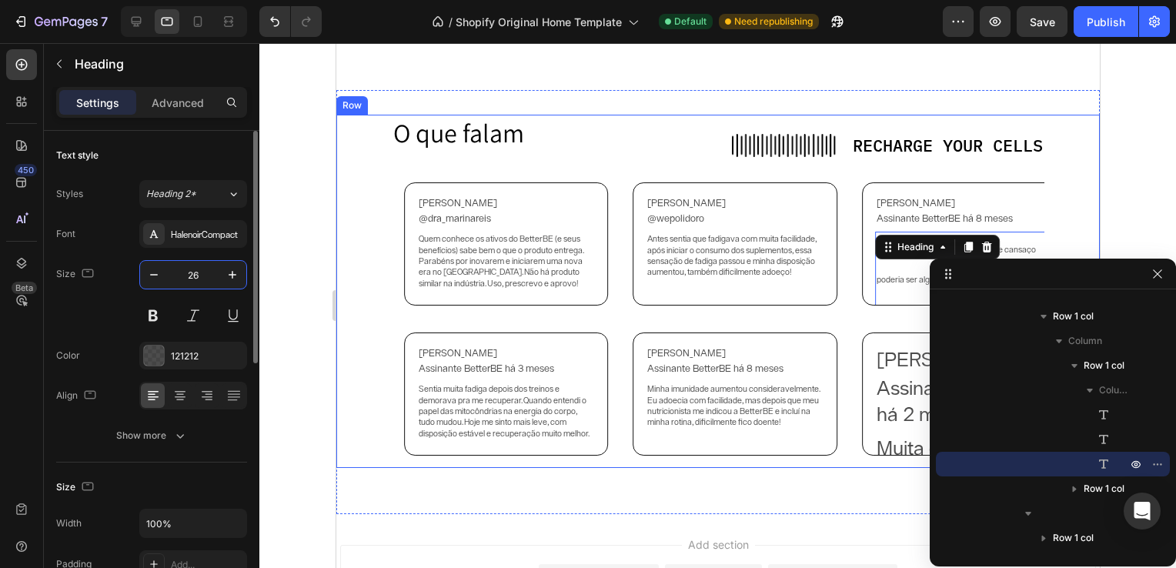
click at [186, 262] on input "26" at bounding box center [193, 275] width 51 height 28
type input "11"
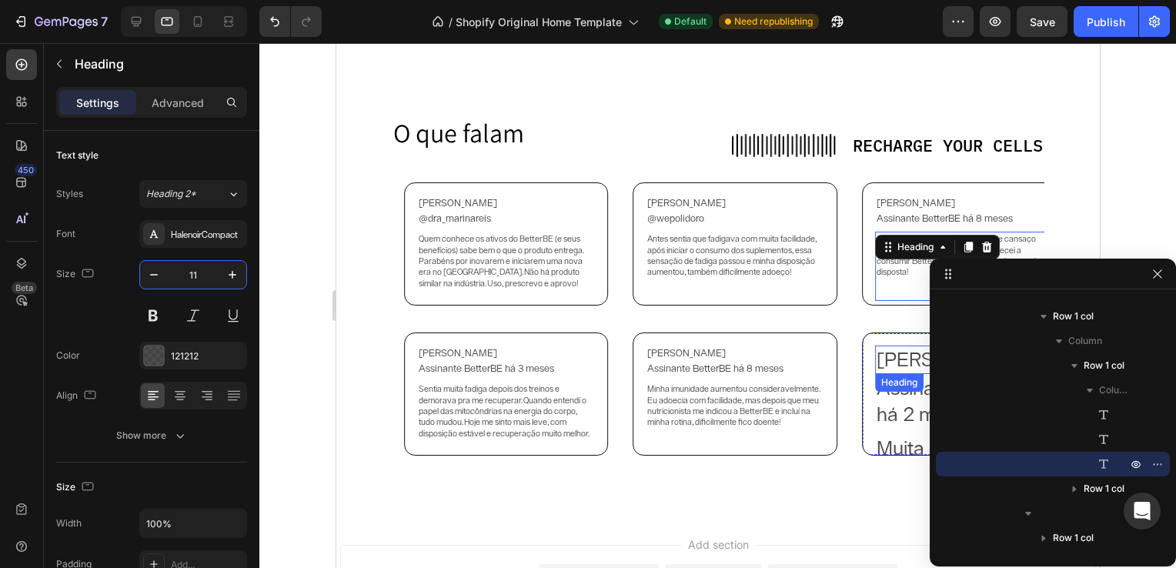
click at [881, 359] on h2 "[PERSON_NAME]" at bounding box center [963, 360] width 178 height 29
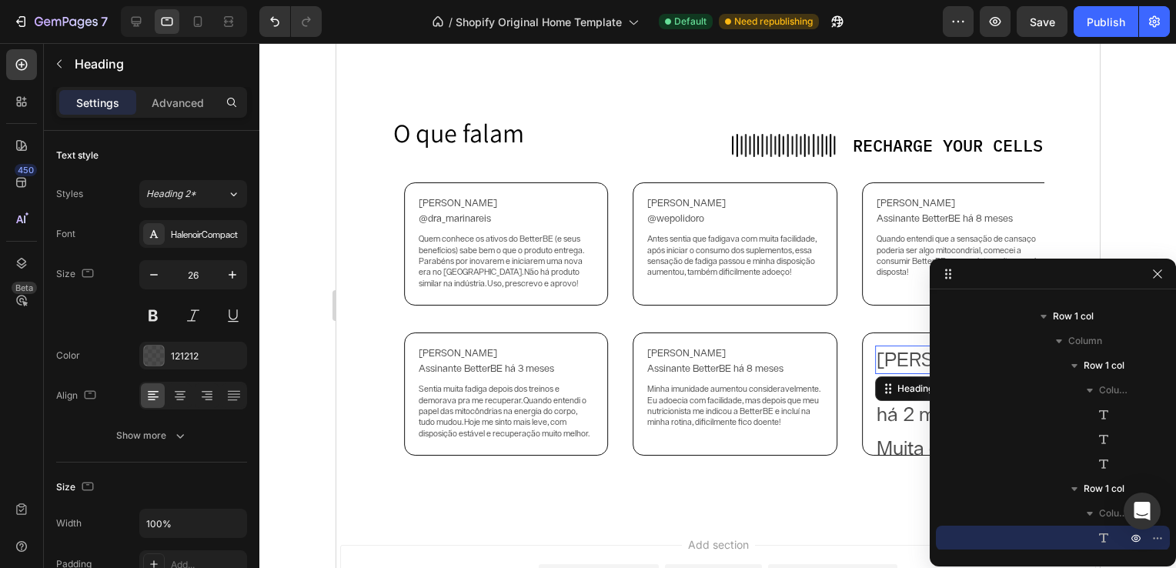
scroll to position [1272, 0]
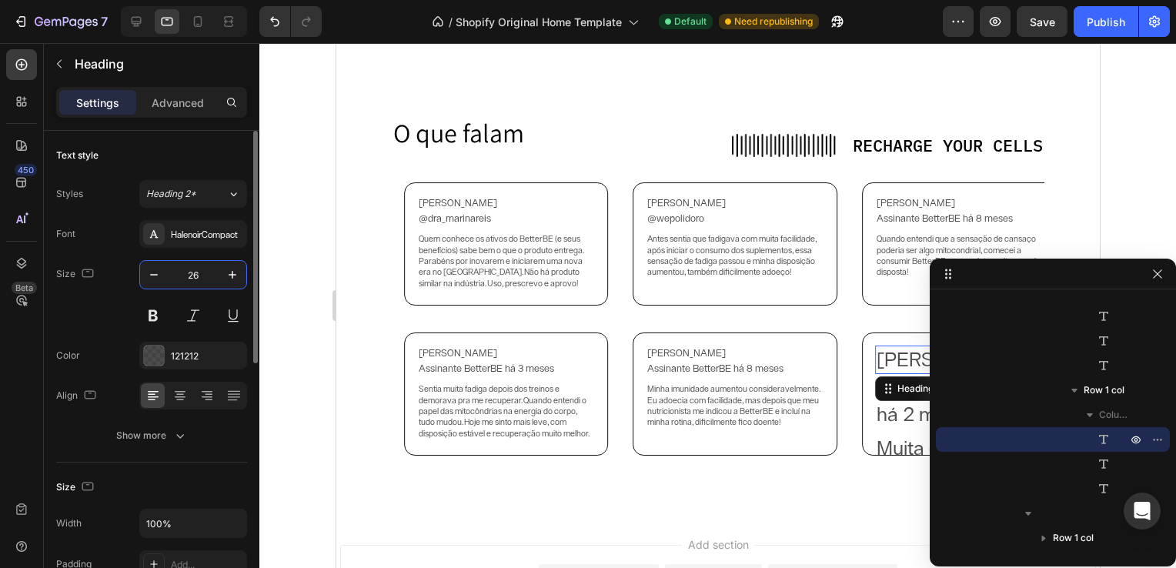
click at [194, 279] on input "26" at bounding box center [193, 275] width 51 height 28
type input "13"
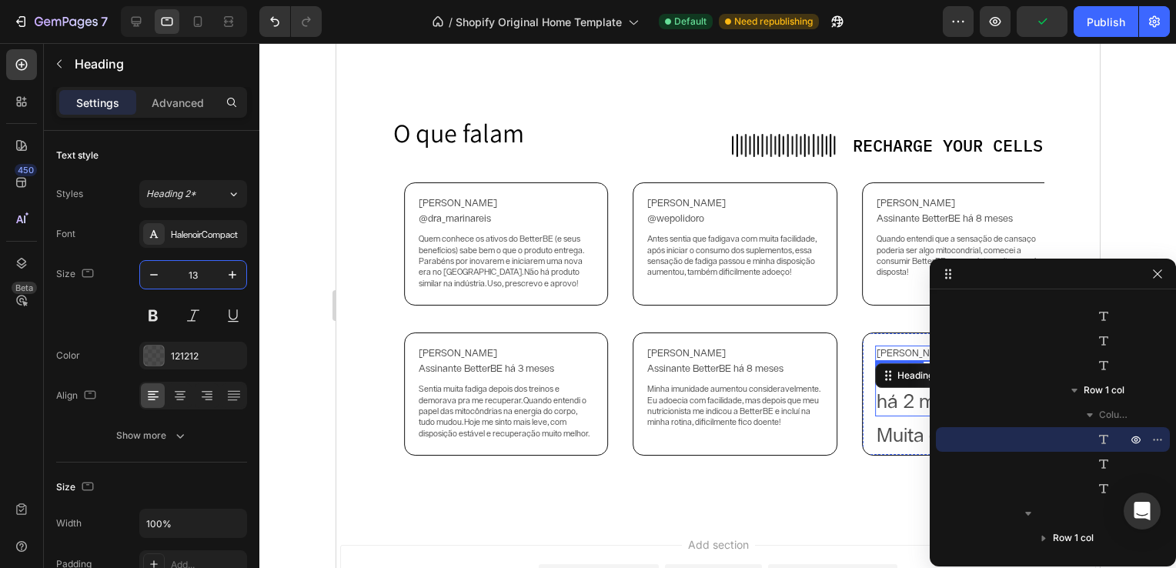
click at [886, 398] on h2 "Assinante BetterBE há 2 meses" at bounding box center [963, 388] width 178 height 55
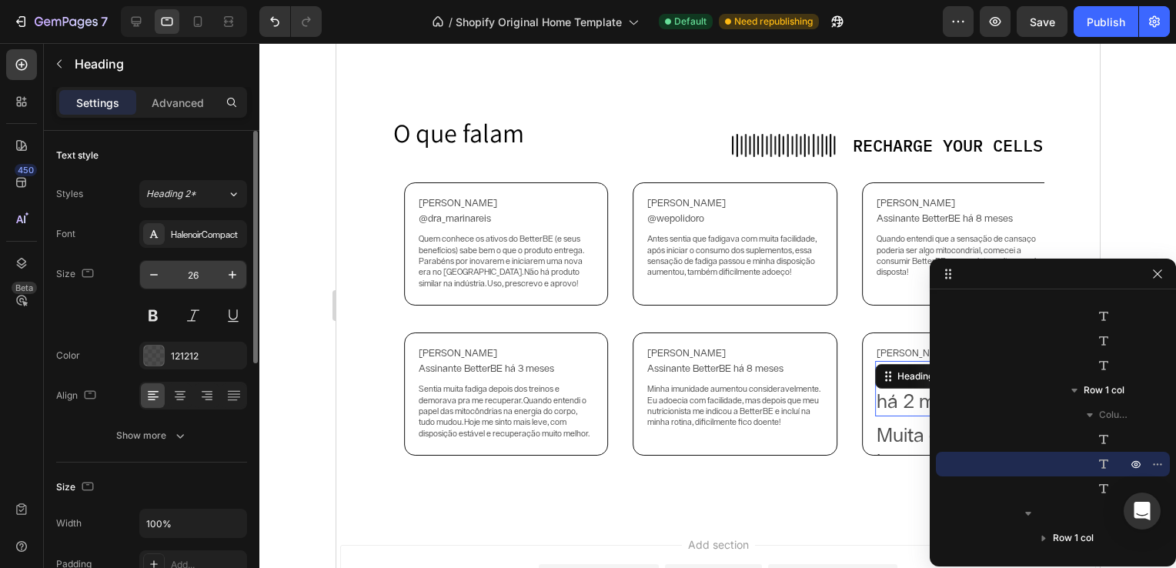
click at [195, 271] on input "26" at bounding box center [193, 275] width 51 height 28
type input "13"
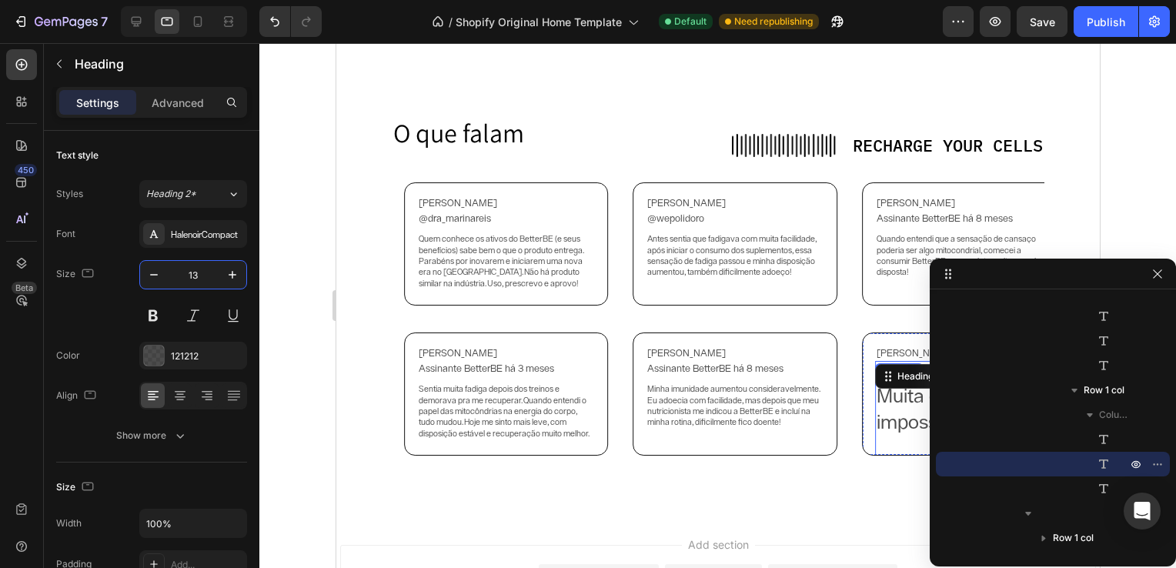
click at [883, 418] on h2 "Muita ciência, impossível ignorar!" at bounding box center [963, 435] width 178 height 107
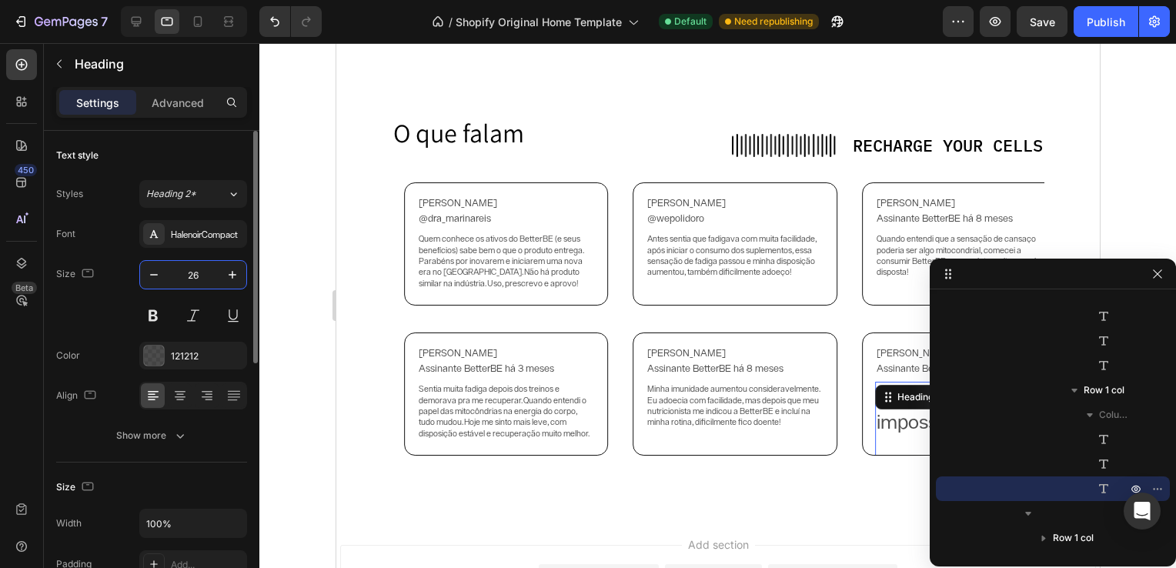
click at [191, 278] on input "26" at bounding box center [193, 275] width 51 height 28
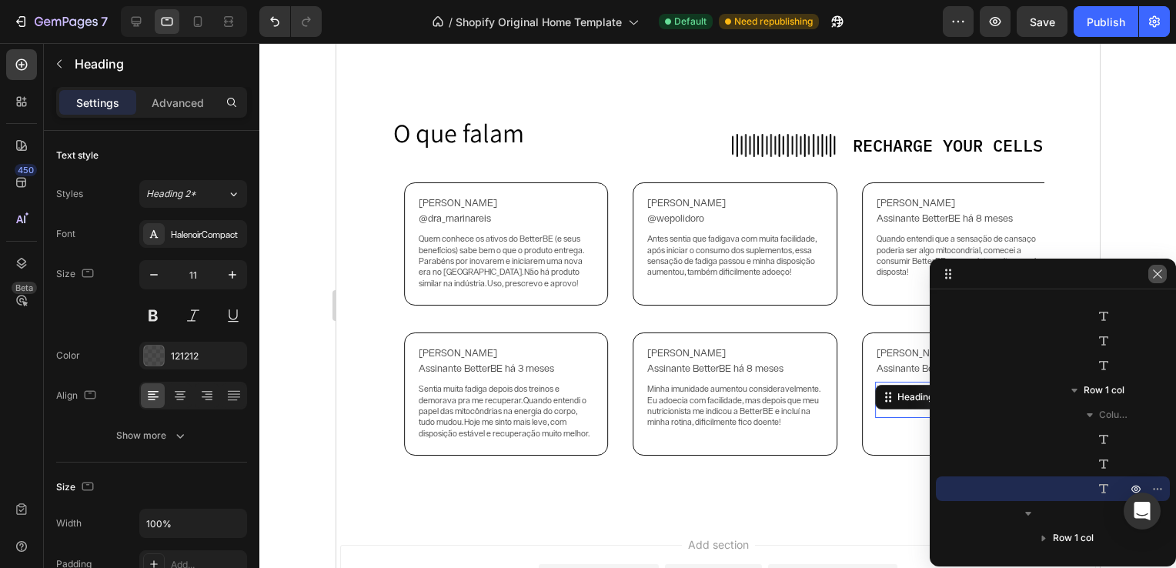
click at [1154, 282] on button "button" at bounding box center [1157, 274] width 18 height 18
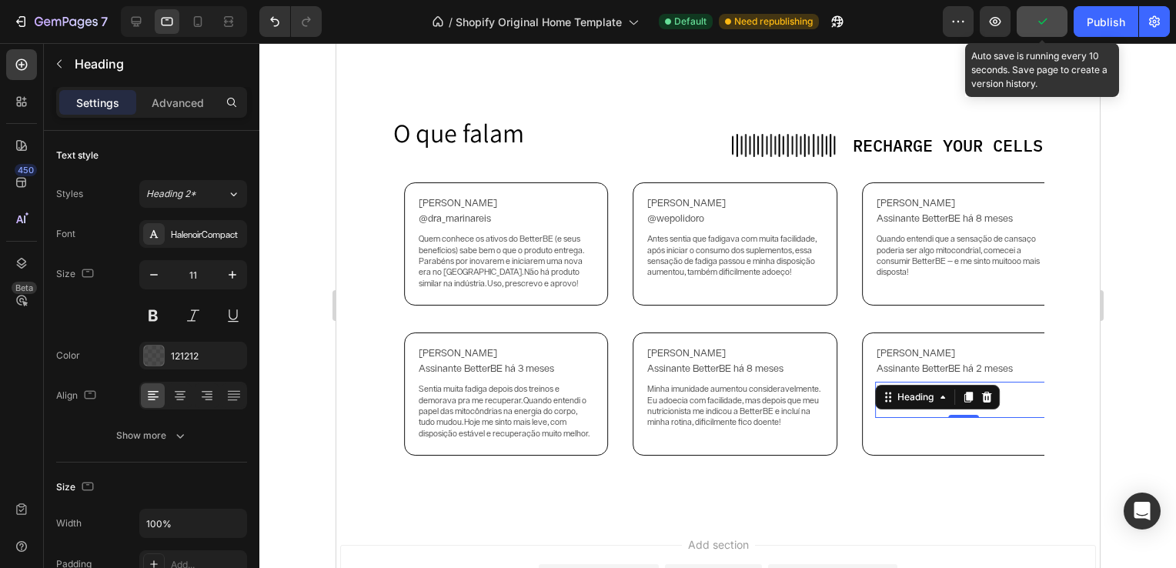
click at [1047, 21] on icon "button" at bounding box center [1041, 21] width 15 height 15
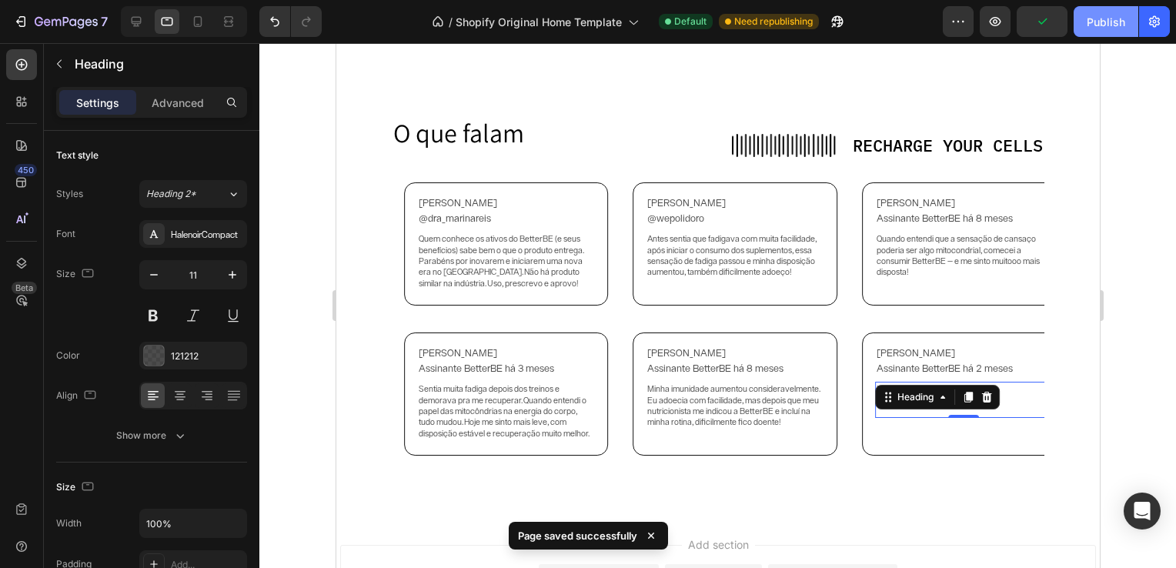
click at [1095, 19] on div "Publish" at bounding box center [1106, 22] width 38 height 16
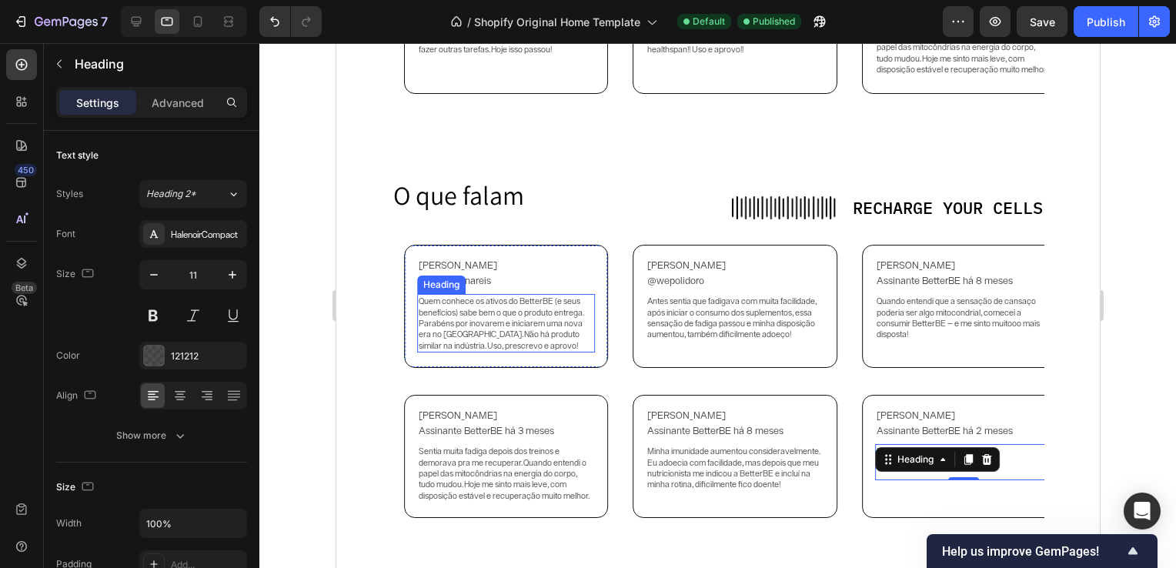
scroll to position [3291, 0]
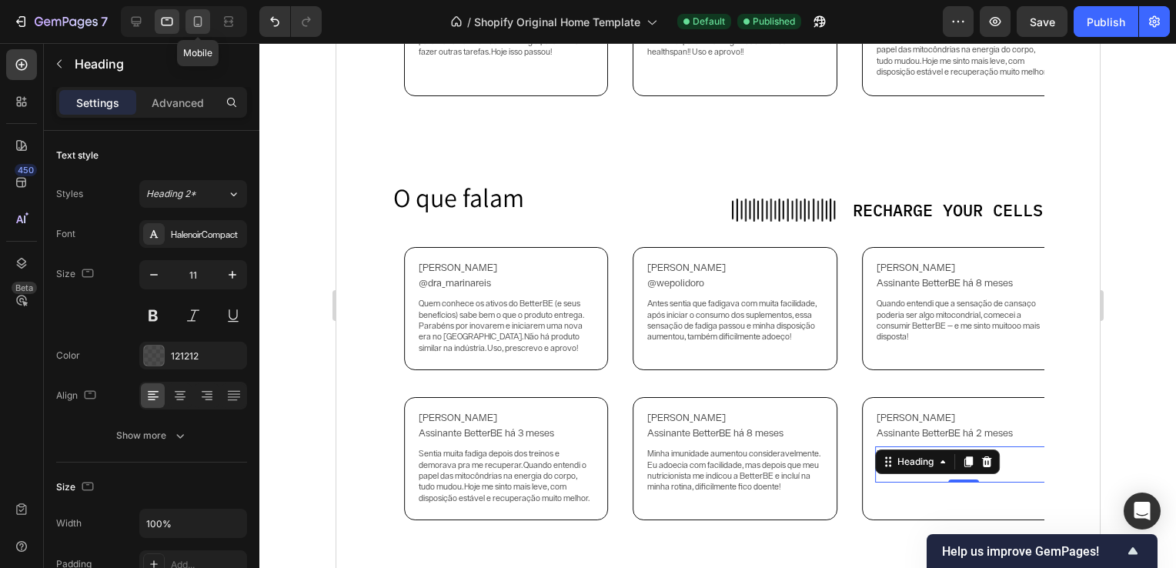
click at [195, 17] on icon at bounding box center [198, 21] width 8 height 11
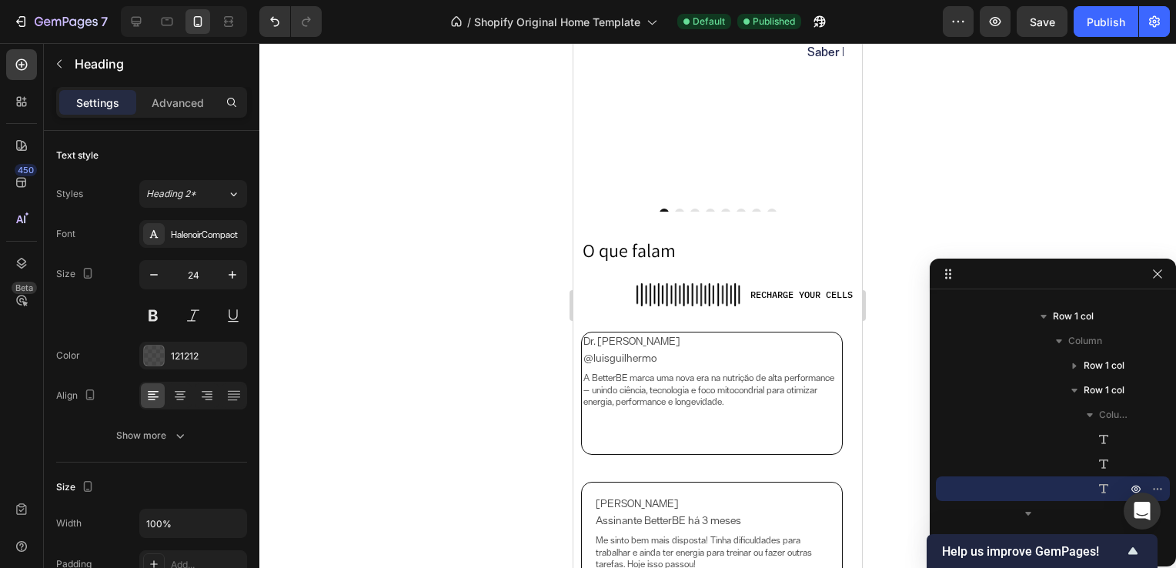
scroll to position [2865, 0]
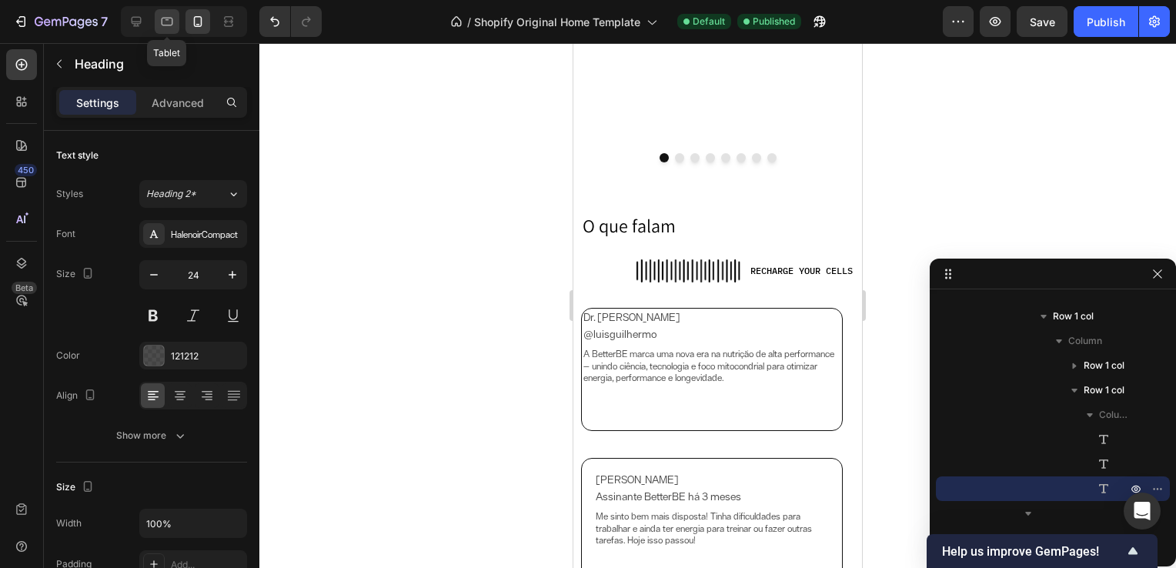
click at [172, 23] on icon at bounding box center [168, 22] width 12 height 8
type input "11"
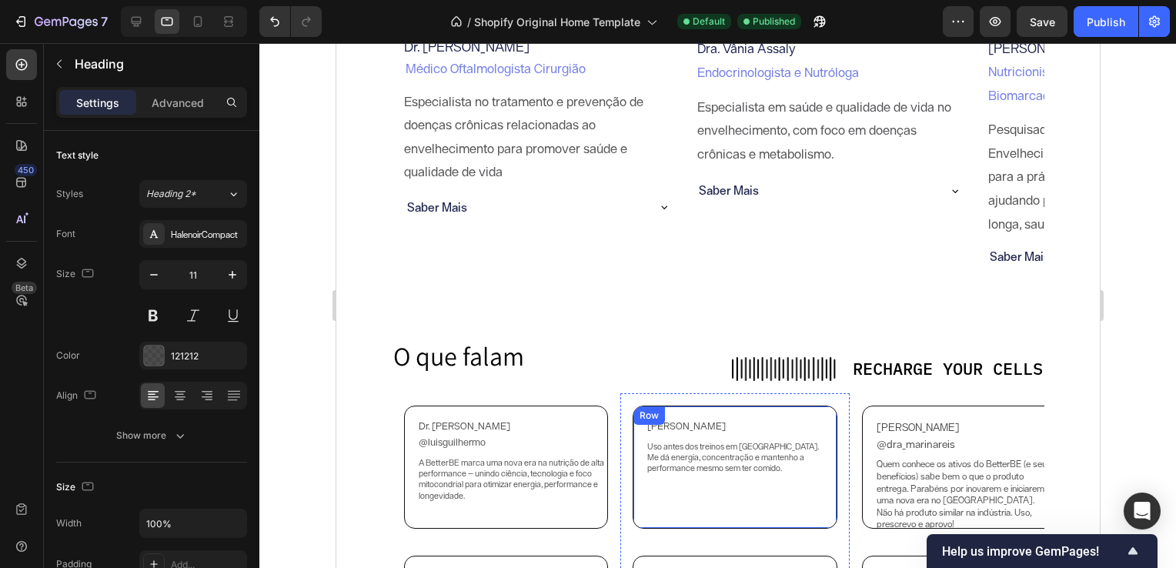
scroll to position [2903, 0]
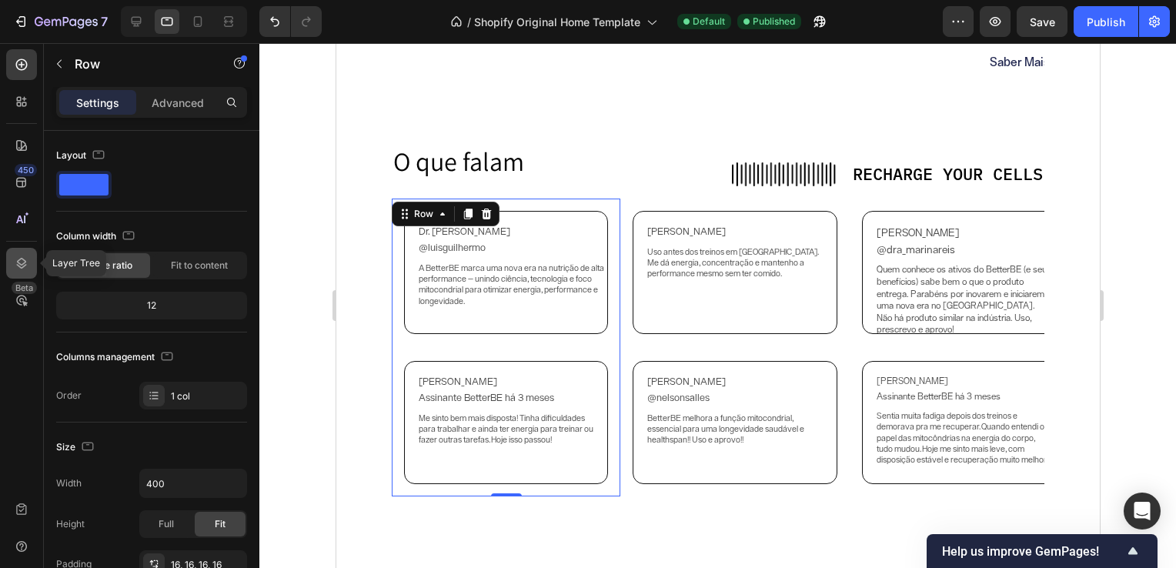
click at [22, 256] on icon at bounding box center [21, 263] width 15 height 15
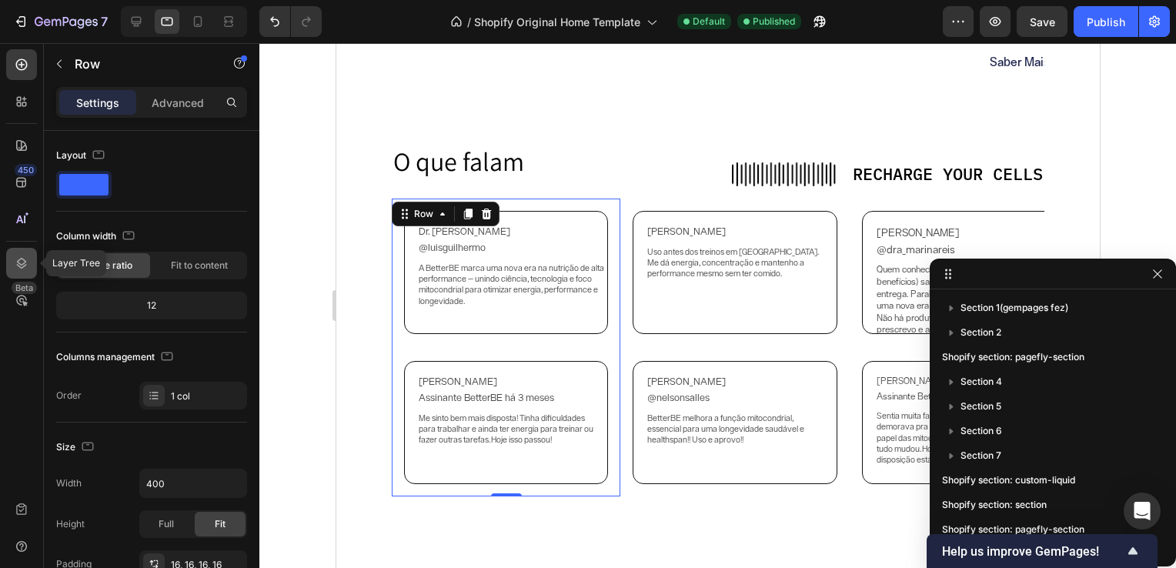
scroll to position [414, 0]
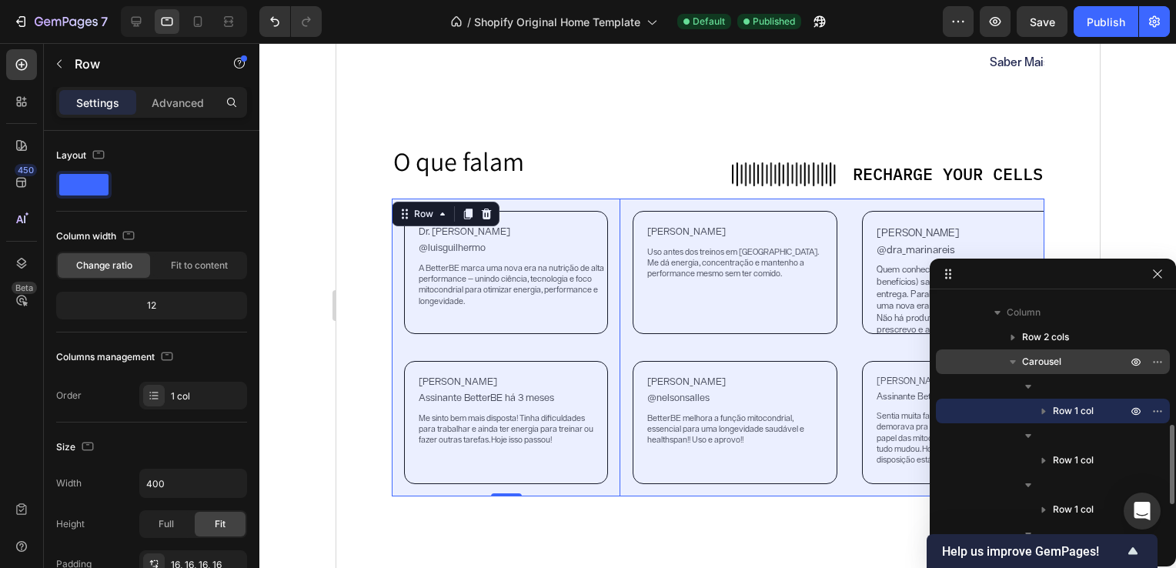
click at [1022, 363] on span "Carousel" at bounding box center [1041, 361] width 39 height 15
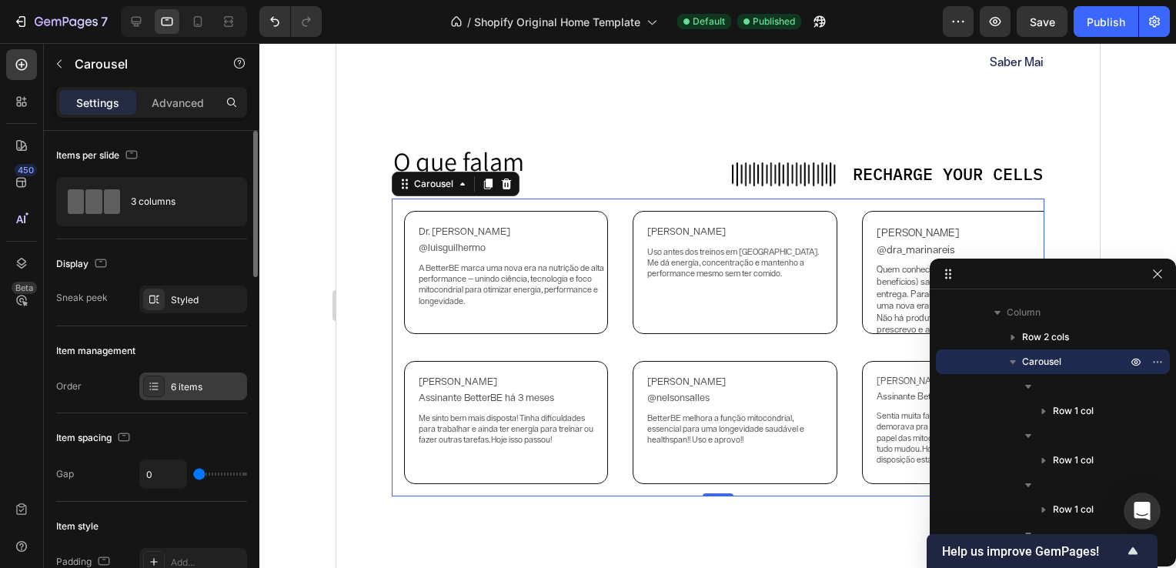
click at [188, 380] on div "6 items" at bounding box center [207, 387] width 72 height 14
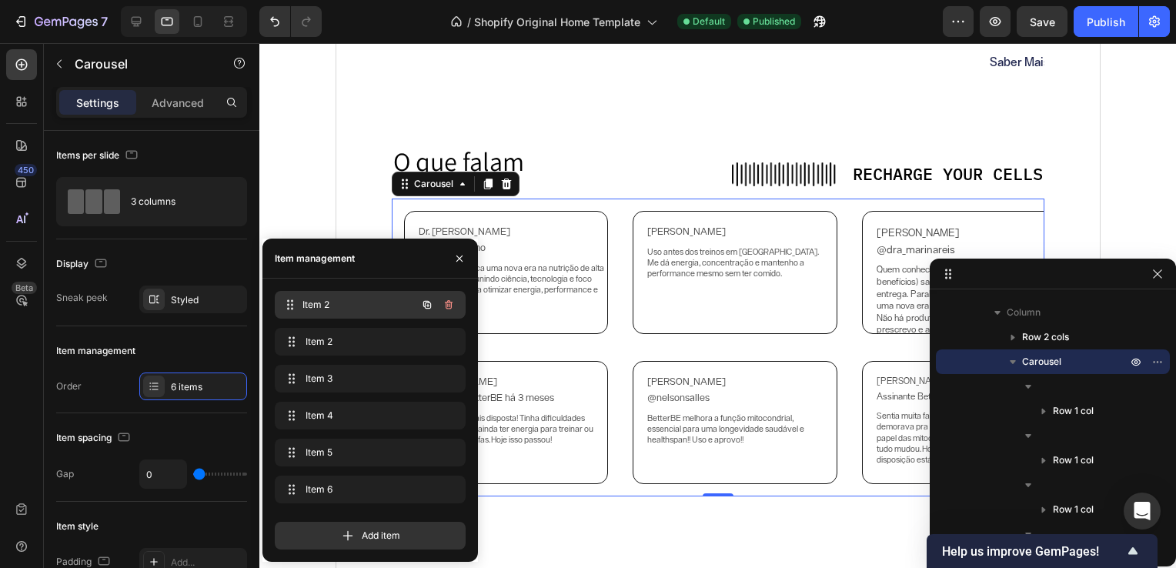
click at [336, 312] on div "Item 2 Item 2" at bounding box center [348, 305] width 135 height 22
click at [339, 344] on span "Item 2" at bounding box center [359, 342] width 114 height 14
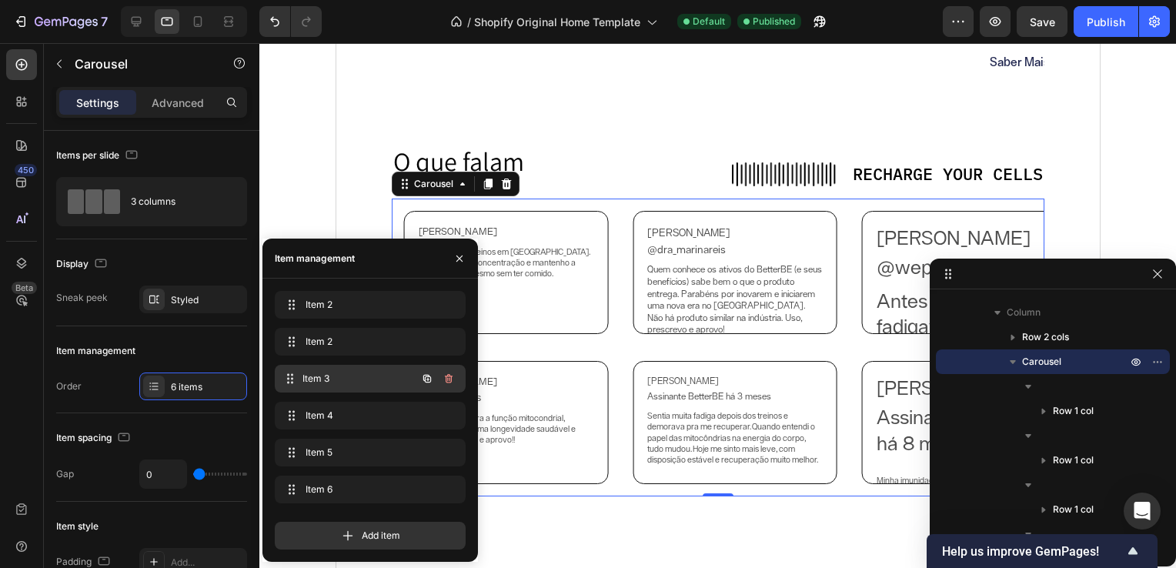
click at [344, 376] on span "Item 3" at bounding box center [359, 379] width 114 height 14
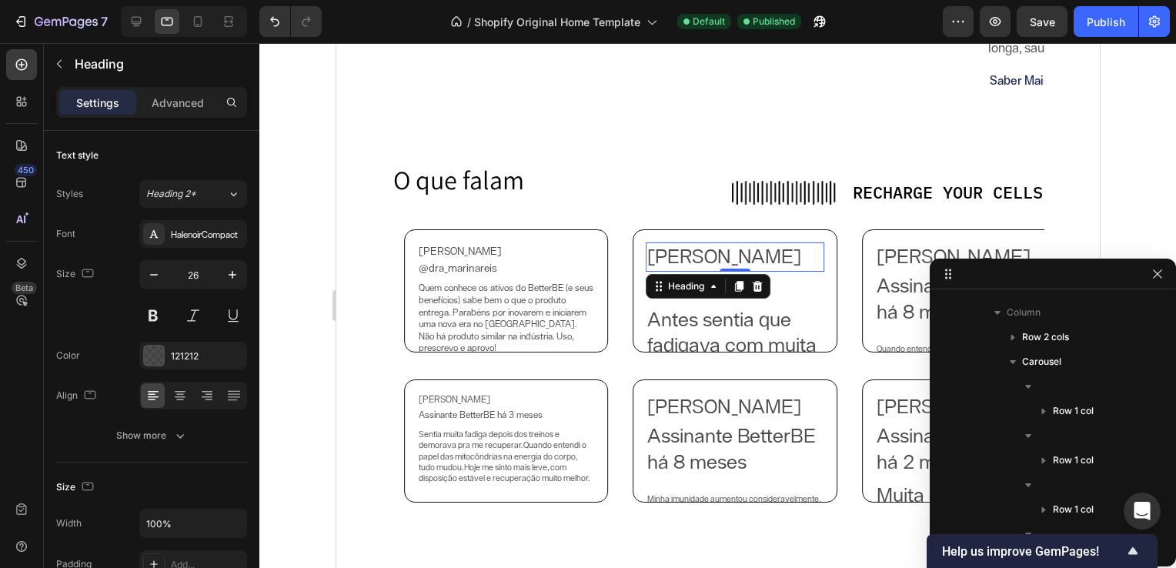
scroll to position [660, 0]
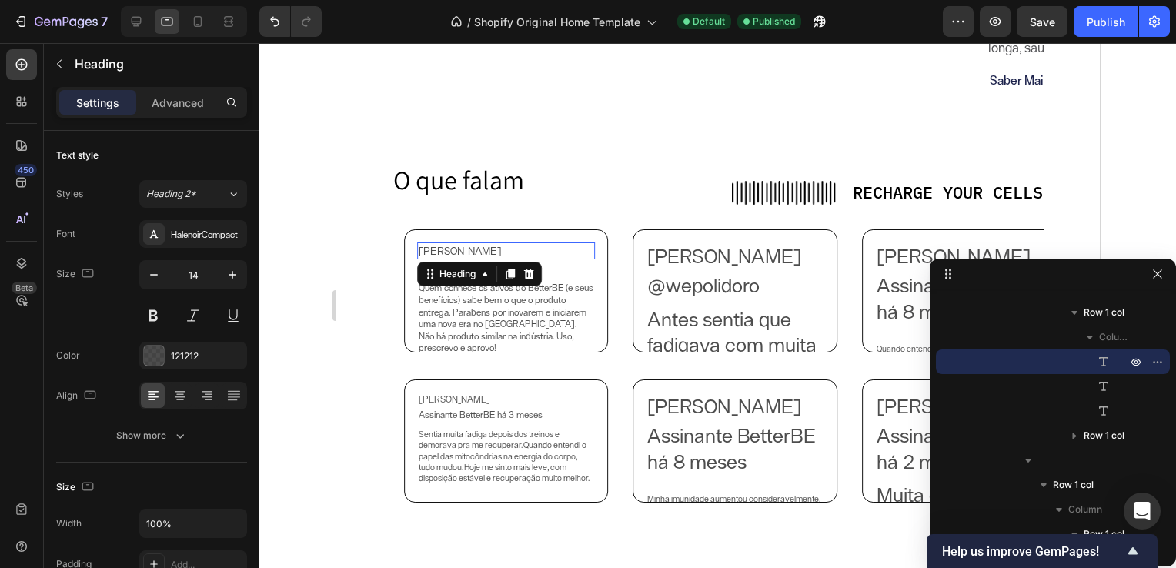
click at [529, 248] on h2 "[PERSON_NAME]" at bounding box center [505, 250] width 178 height 17
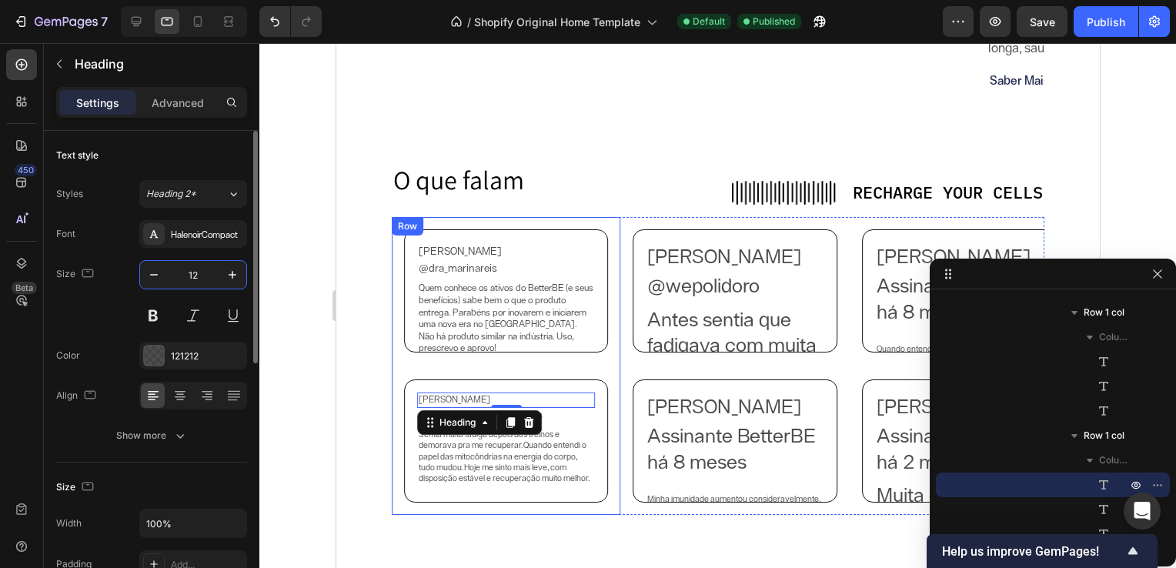
click at [200, 277] on input "12" at bounding box center [193, 275] width 51 height 28
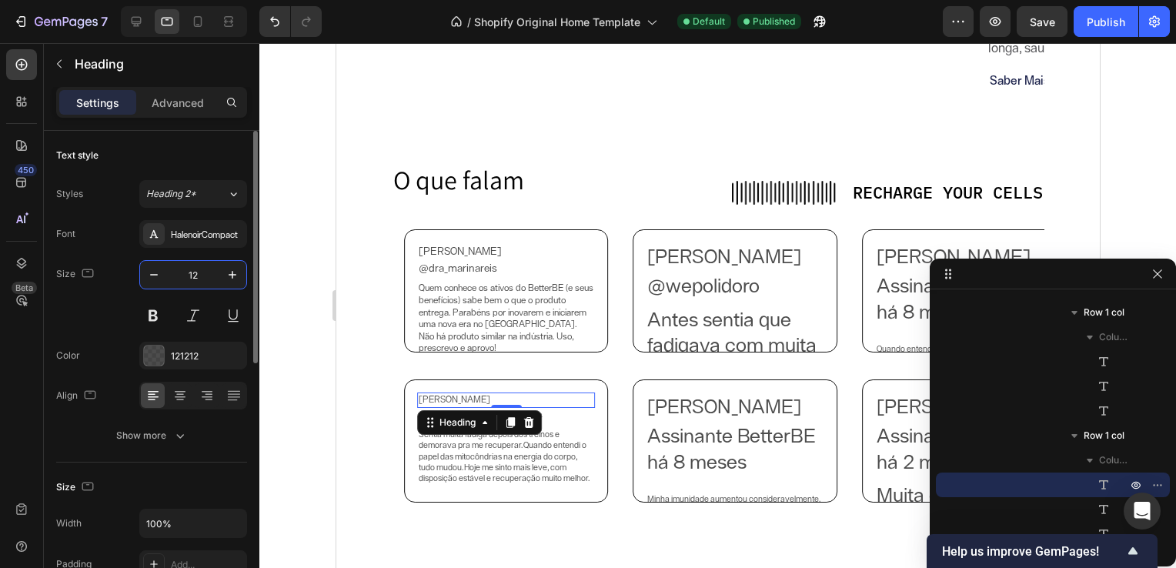
click at [196, 269] on input "12" at bounding box center [193, 275] width 51 height 28
type input "14"
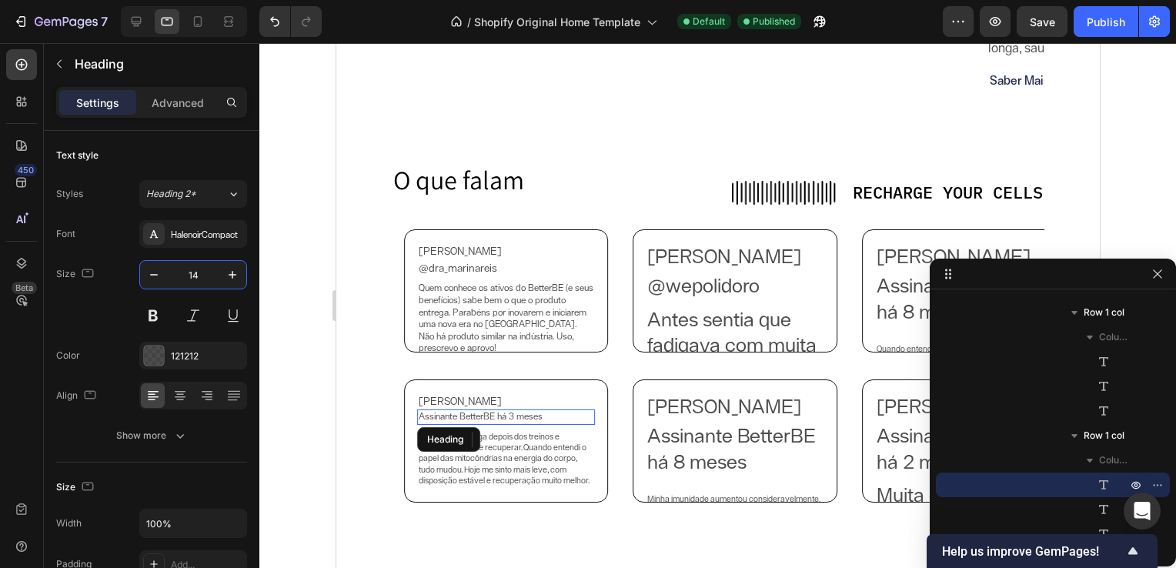
click at [590, 420] on h2 "Assinante BetterBE há 3 meses" at bounding box center [505, 416] width 178 height 15
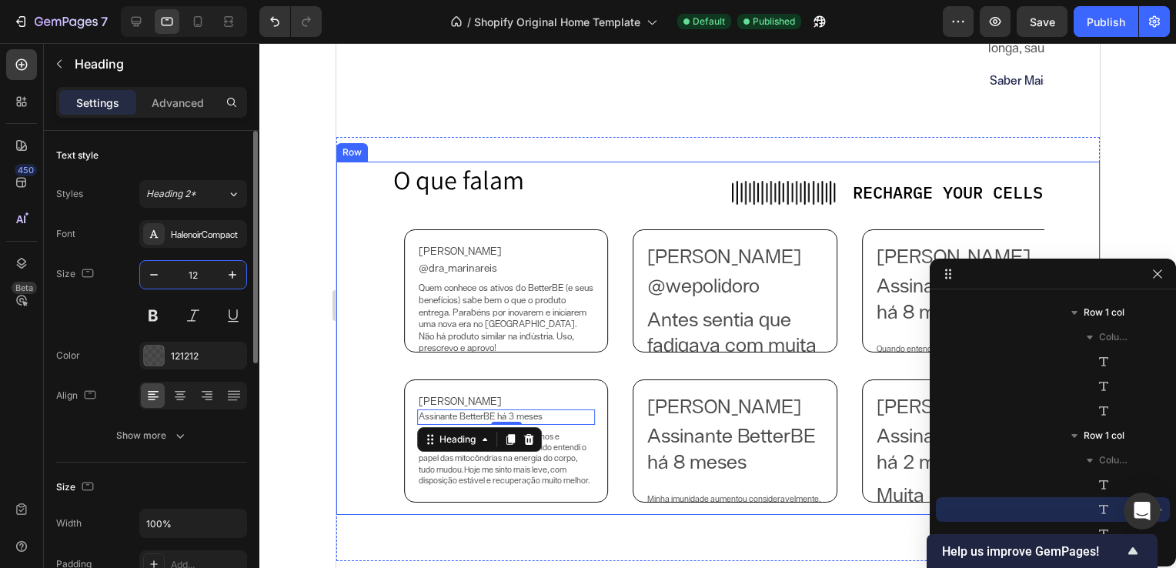
click at [202, 278] on input "12" at bounding box center [193, 275] width 51 height 28
type input "14"
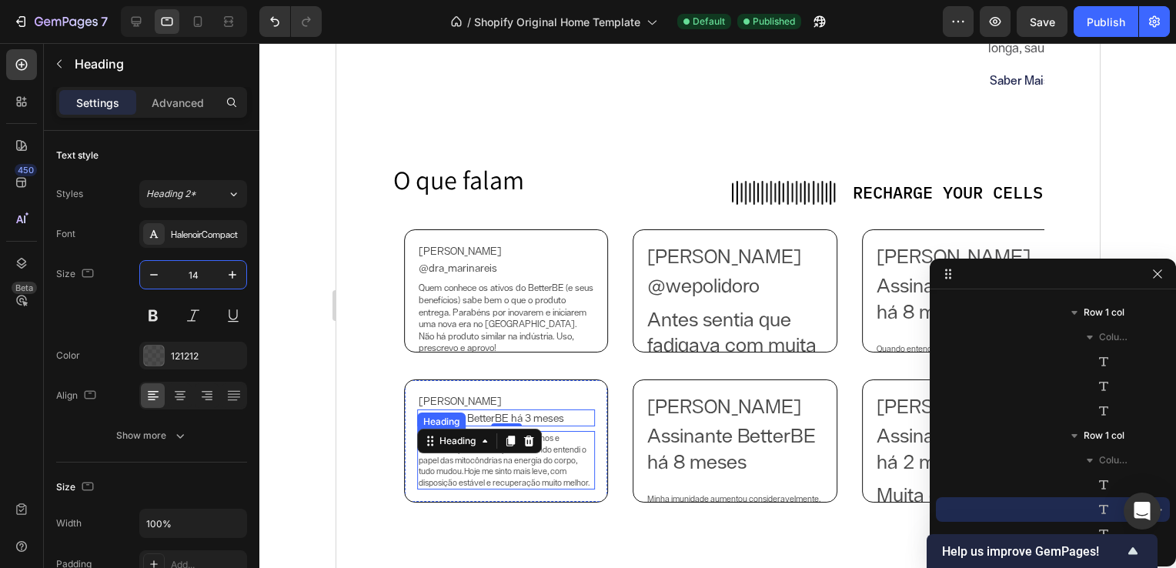
click at [562, 461] on h2 "Sentia muita fadiga depois dos treinos e demorava pra me recuperar. Quando ente…" at bounding box center [505, 460] width 178 height 58
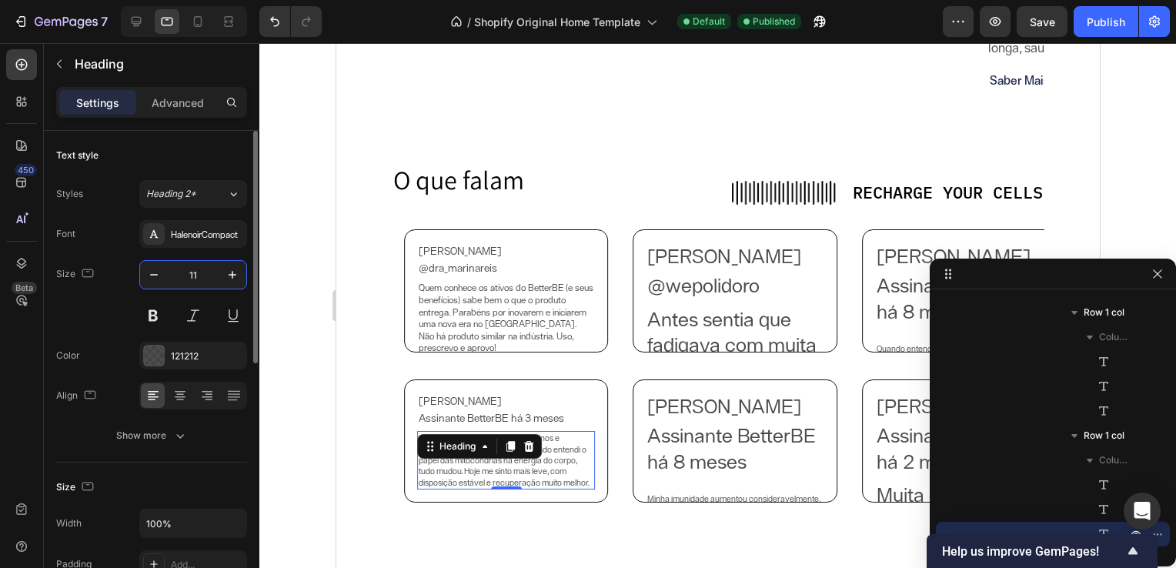
click at [189, 282] on input "11" at bounding box center [193, 275] width 51 height 28
type input "11"
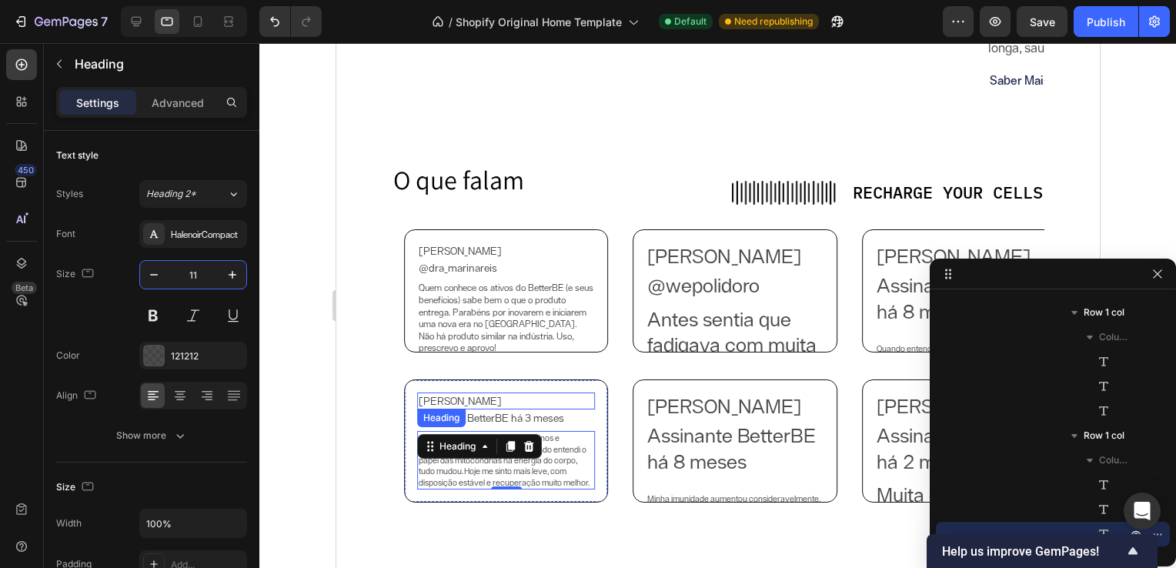
click at [540, 393] on h2 "[PERSON_NAME]" at bounding box center [505, 401] width 178 height 17
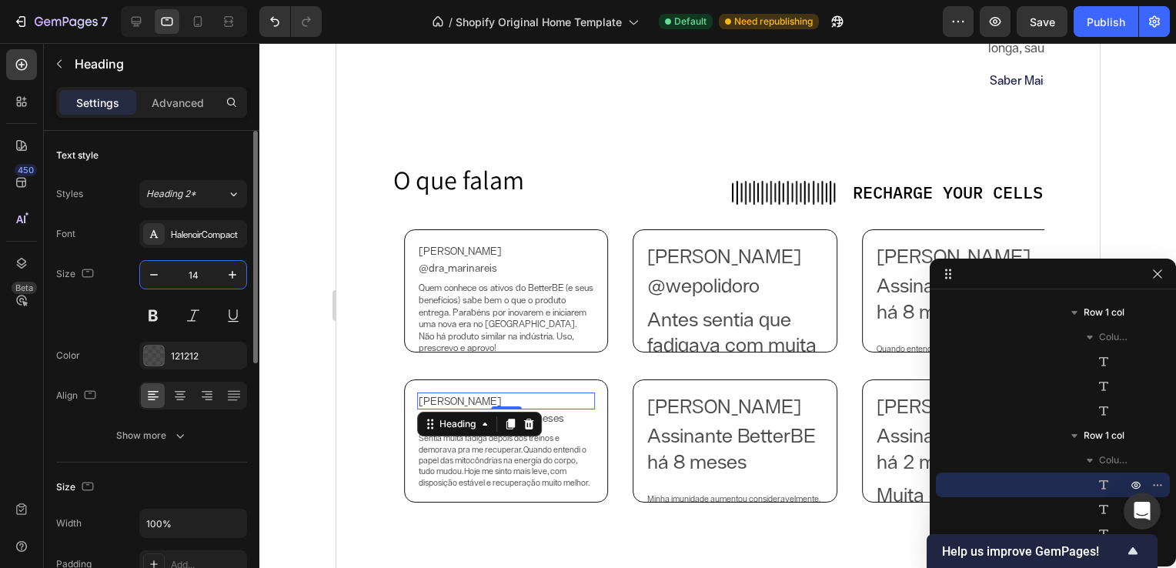
click at [205, 273] on input "14" at bounding box center [193, 275] width 51 height 28
type input "13"
click at [566, 417] on h2 "Assinante BetterBE há 3 meses" at bounding box center [505, 417] width 178 height 17
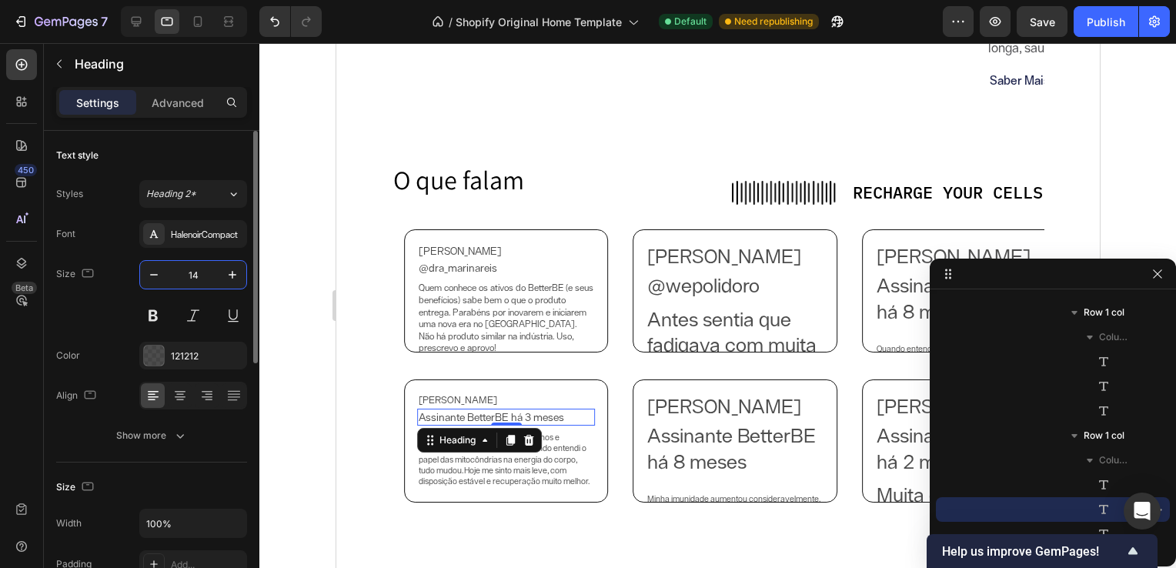
click at [196, 268] on input "14" at bounding box center [193, 275] width 51 height 28
type input "13"
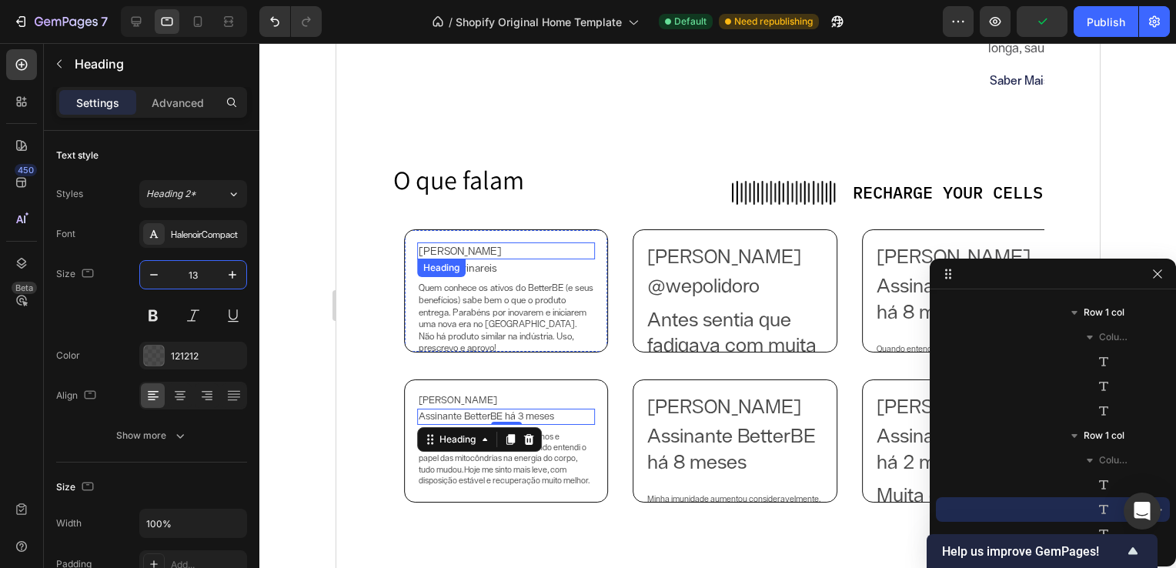
click at [456, 250] on h2 "[PERSON_NAME]" at bounding box center [505, 250] width 178 height 17
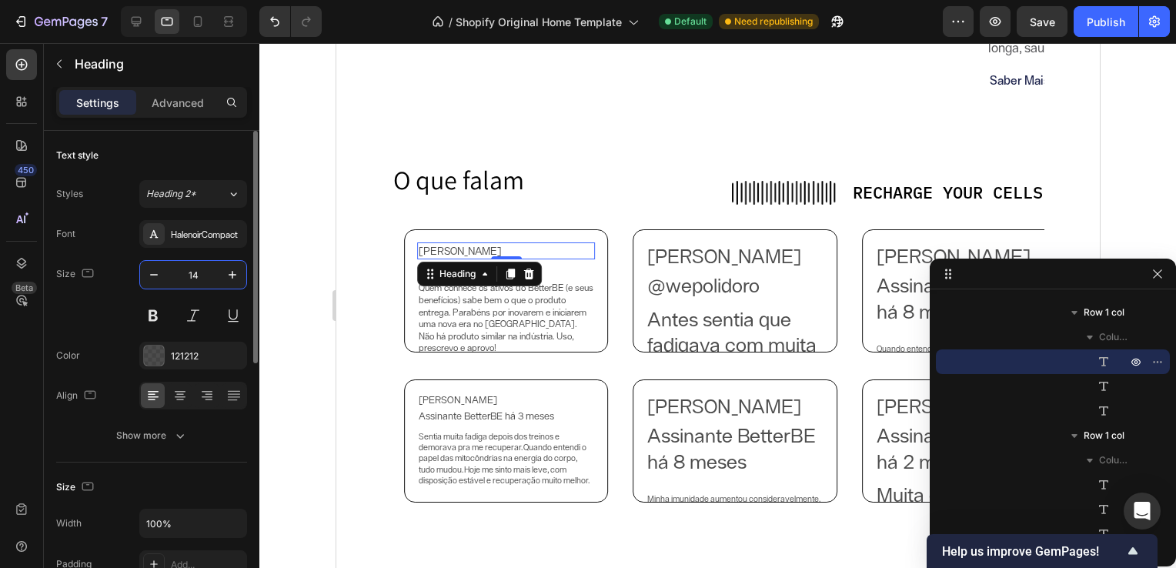
click at [192, 274] on input "14" at bounding box center [193, 275] width 51 height 28
type input "13"
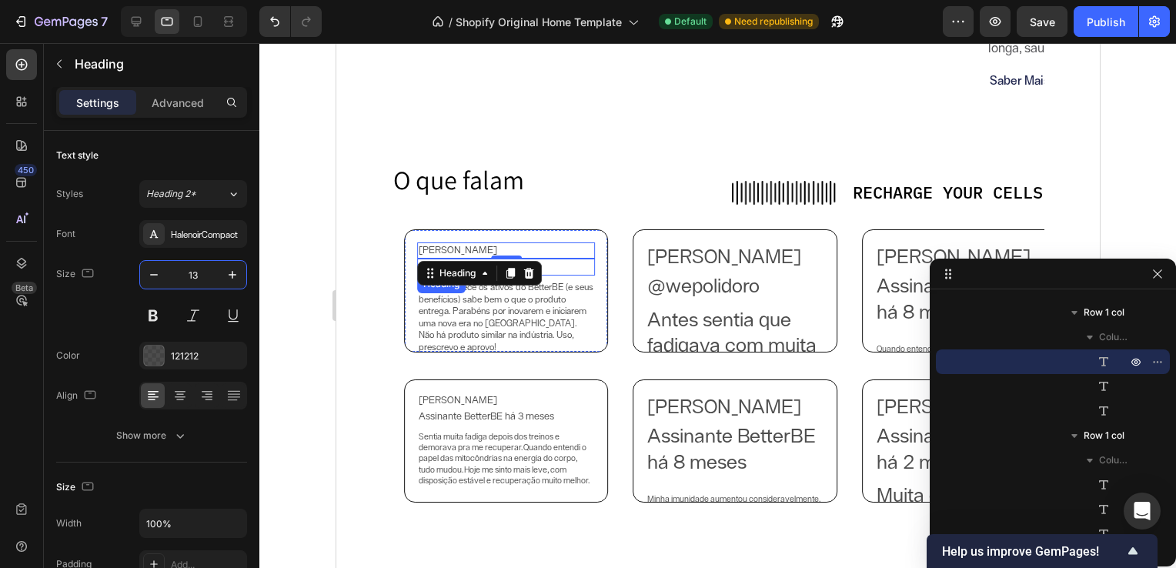
click at [586, 265] on h2 "@dra_marinareis" at bounding box center [505, 267] width 178 height 17
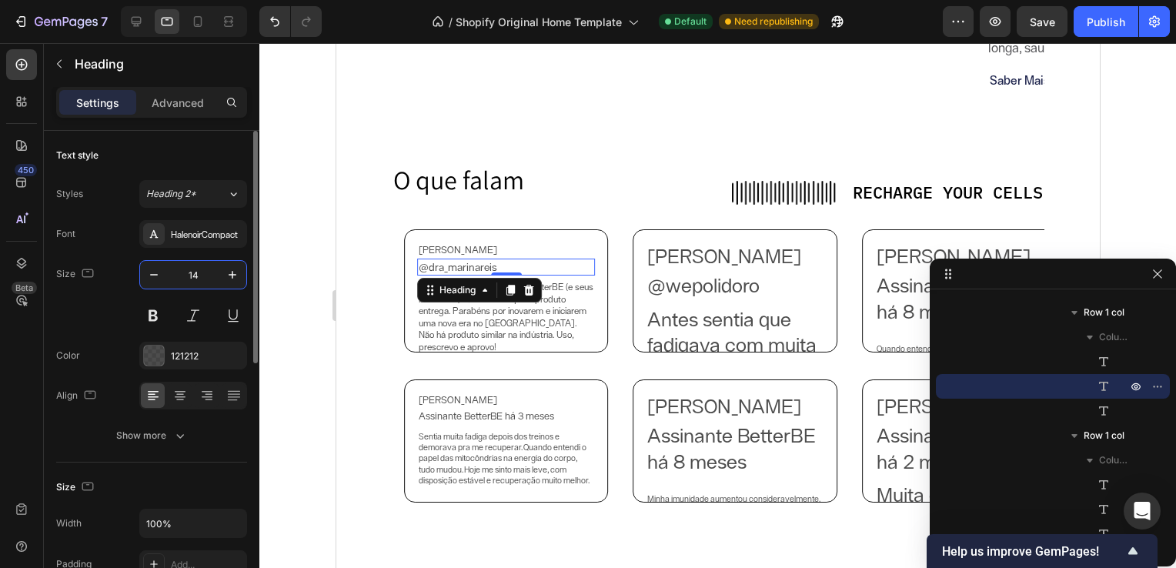
click at [197, 274] on input "14" at bounding box center [193, 275] width 51 height 28
type input "13"
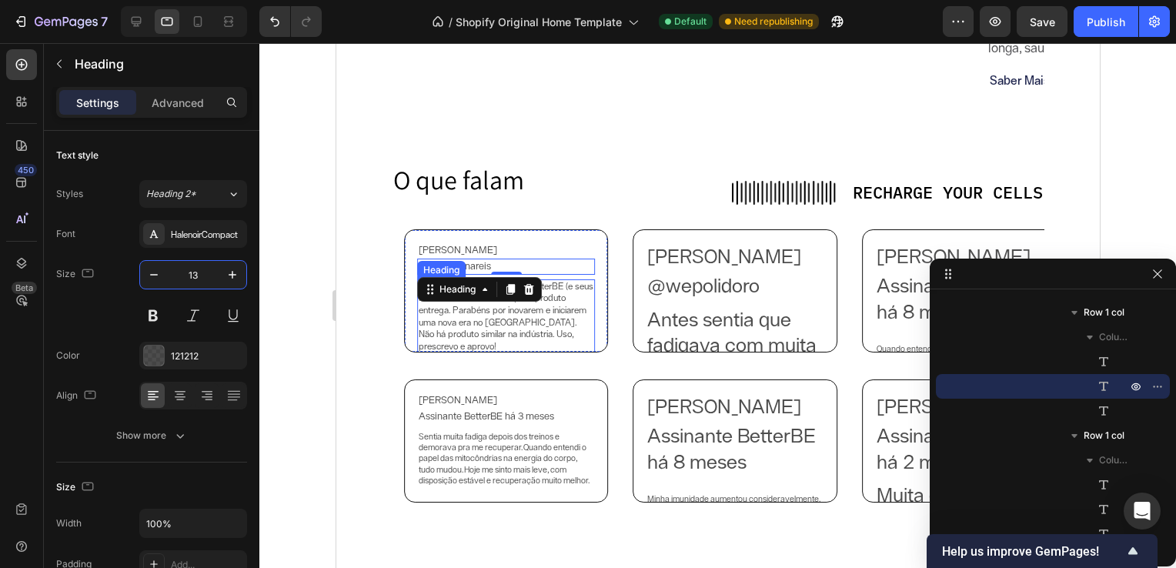
click at [445, 313] on h2 "Quem conhece os ativos do BetterBE (e seus benefícios) sabe bem o que o produto…" at bounding box center [505, 316] width 178 height 75
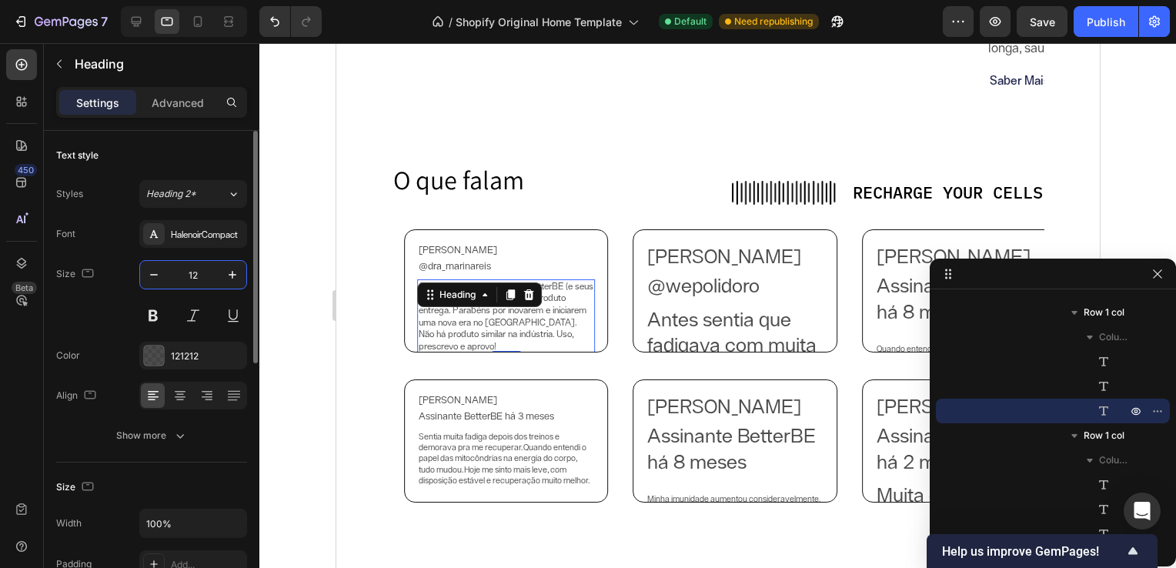
click at [196, 273] on input "12" at bounding box center [193, 275] width 51 height 28
type input "11"
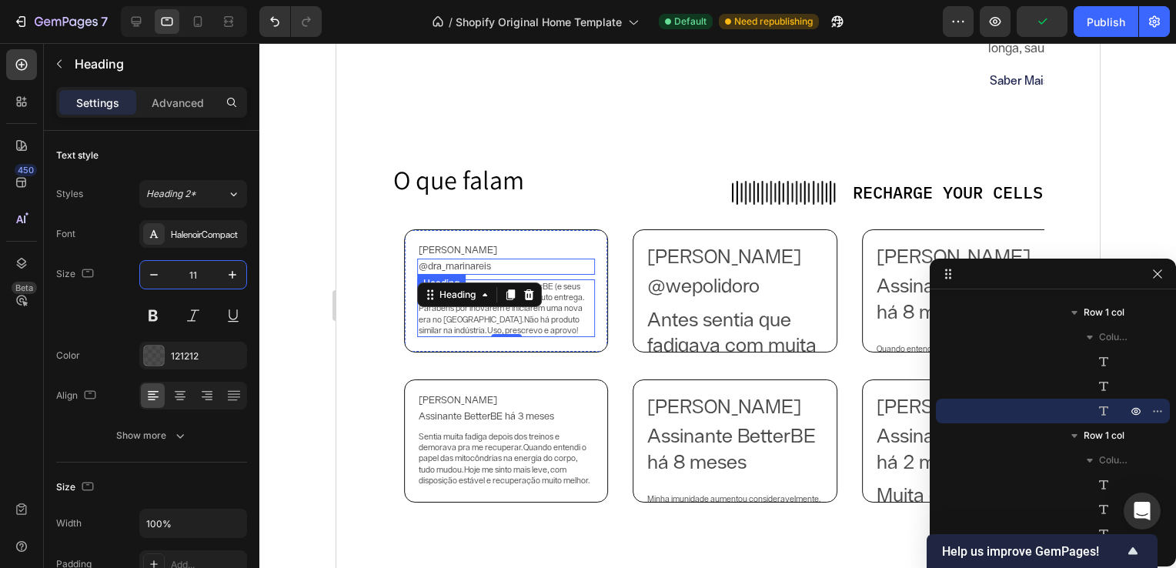
click at [493, 269] on h2 "@dra_marinareis" at bounding box center [505, 267] width 178 height 16
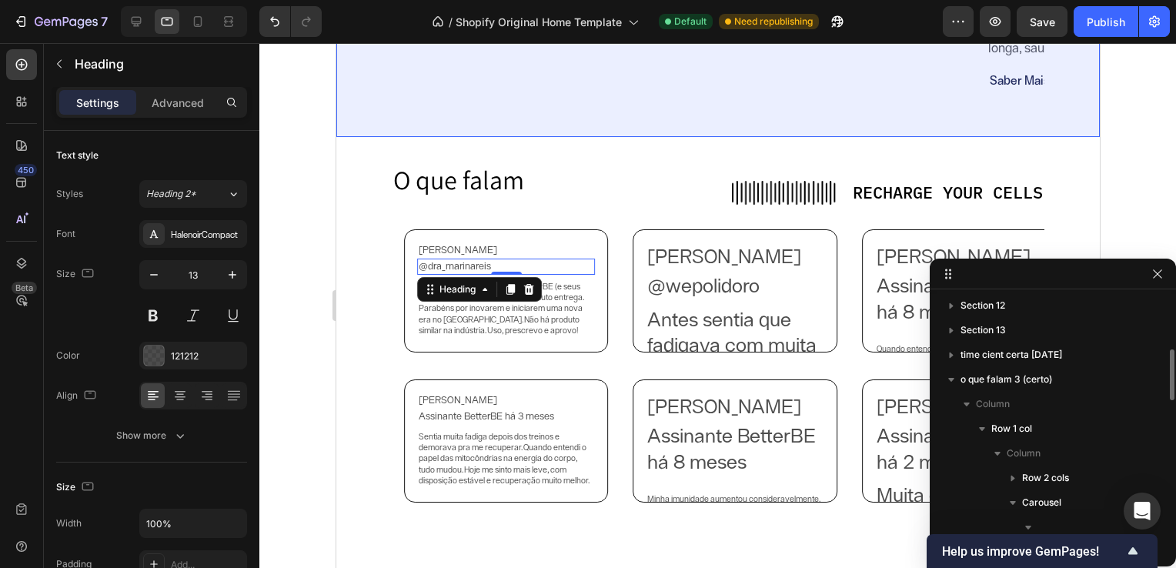
scroll to position [272, 0]
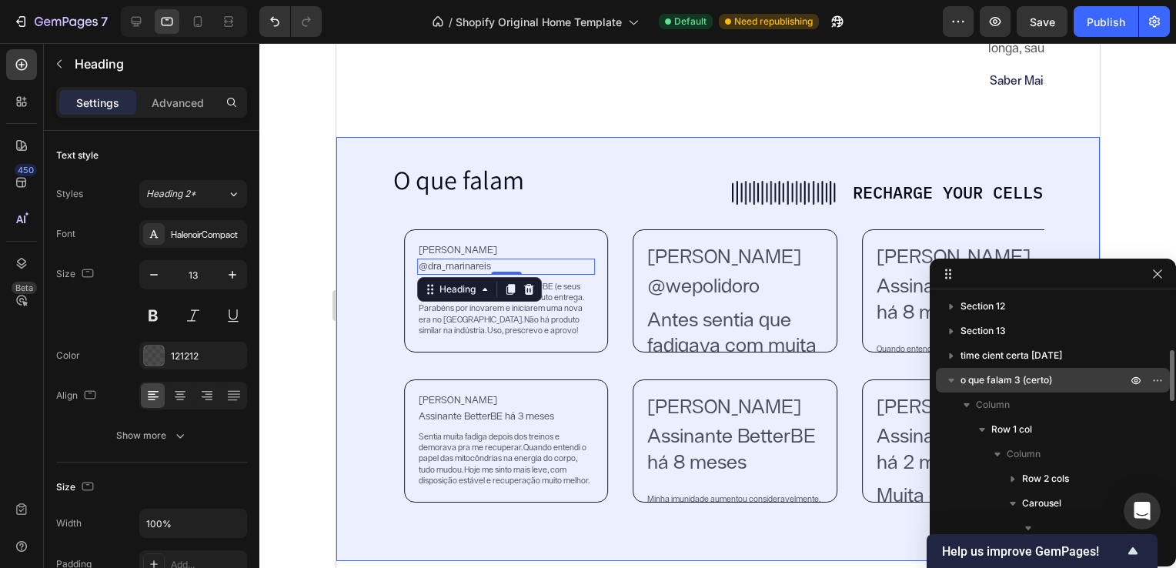
click at [954, 382] on icon "button" at bounding box center [951, 379] width 15 height 15
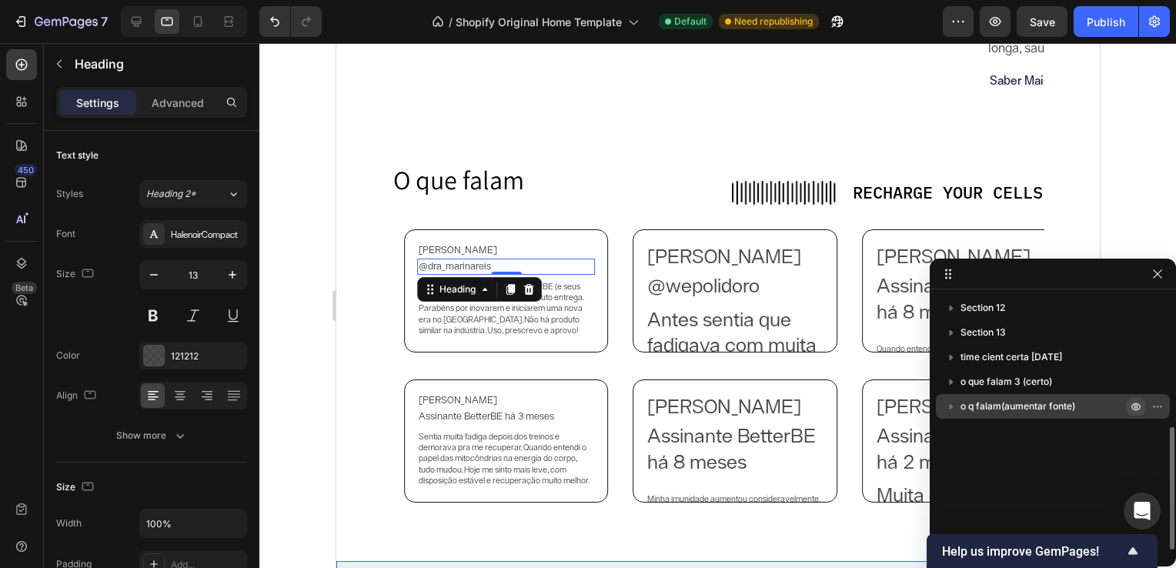
click at [1134, 407] on icon "button" at bounding box center [1136, 407] width 4 height 4
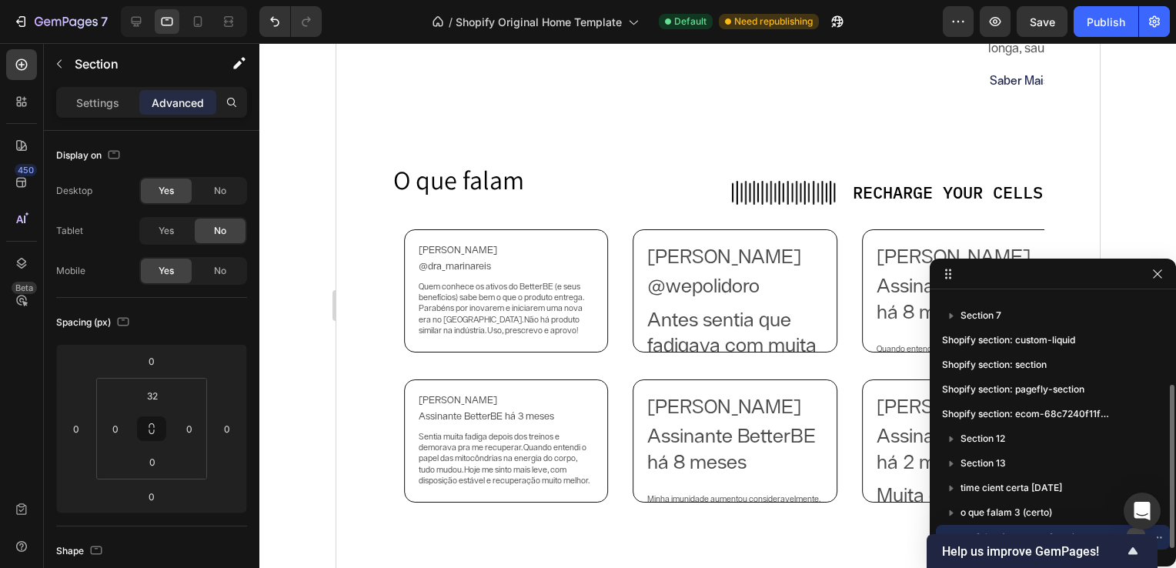
scroll to position [139, 0]
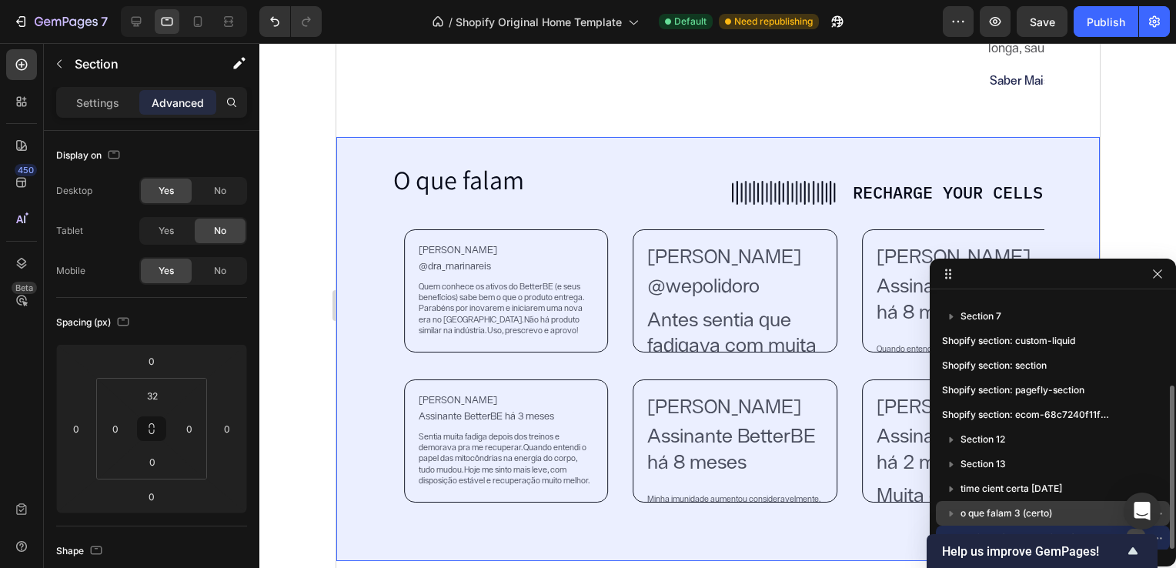
click at [1074, 516] on p "o que falam 3 (certo)" at bounding box center [1044, 513] width 169 height 15
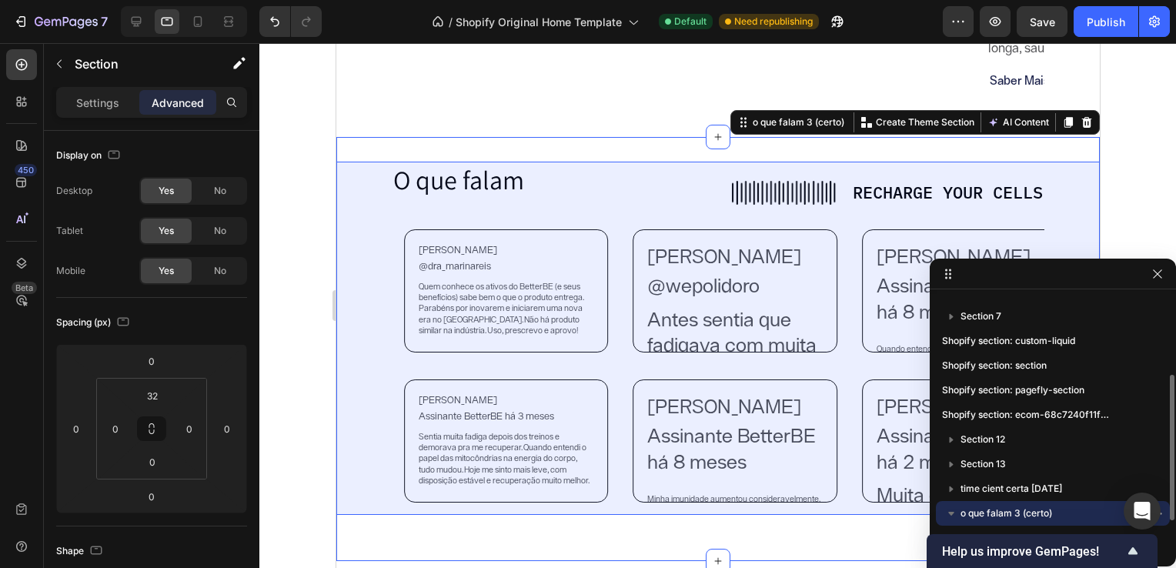
scroll to position [189, 0]
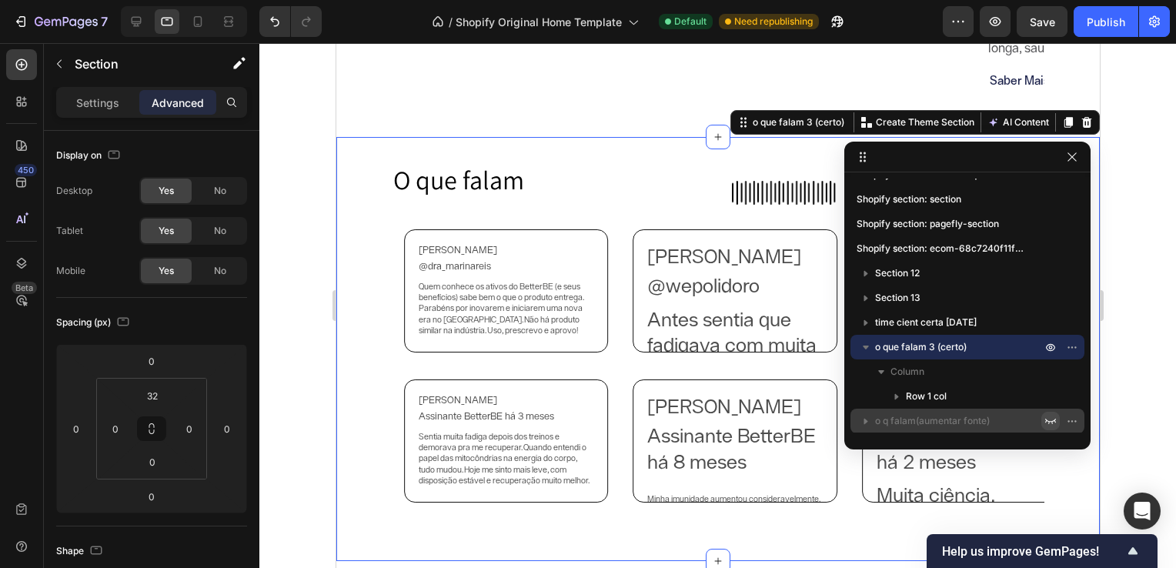
drag, startPoint x: 1066, startPoint y: 276, endPoint x: 966, endPoint y: 142, distance: 167.2
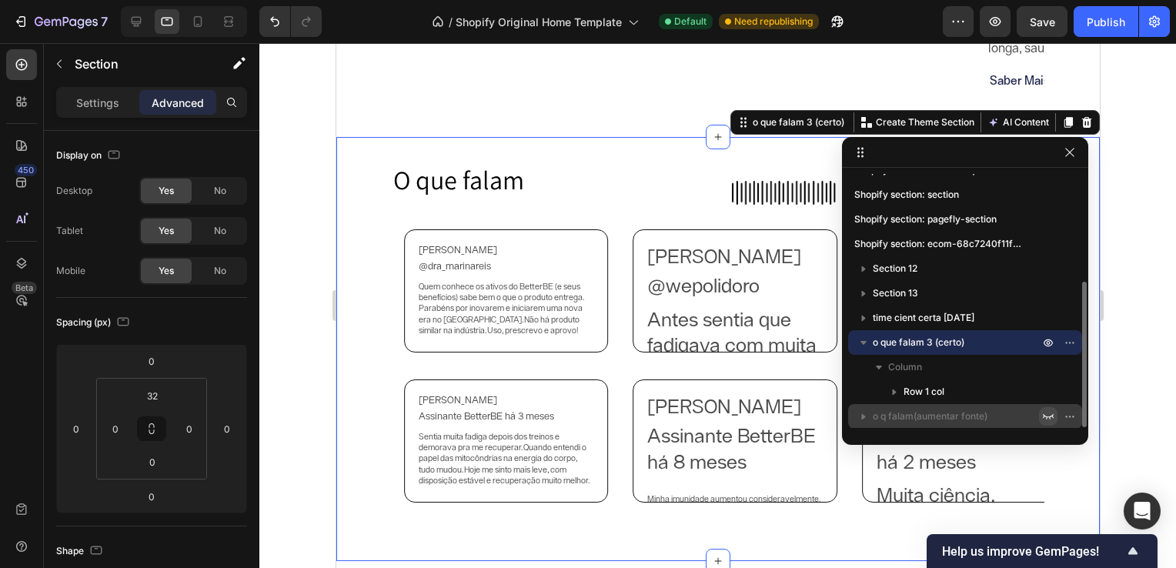
click at [863, 343] on icon "button" at bounding box center [863, 343] width 6 height 4
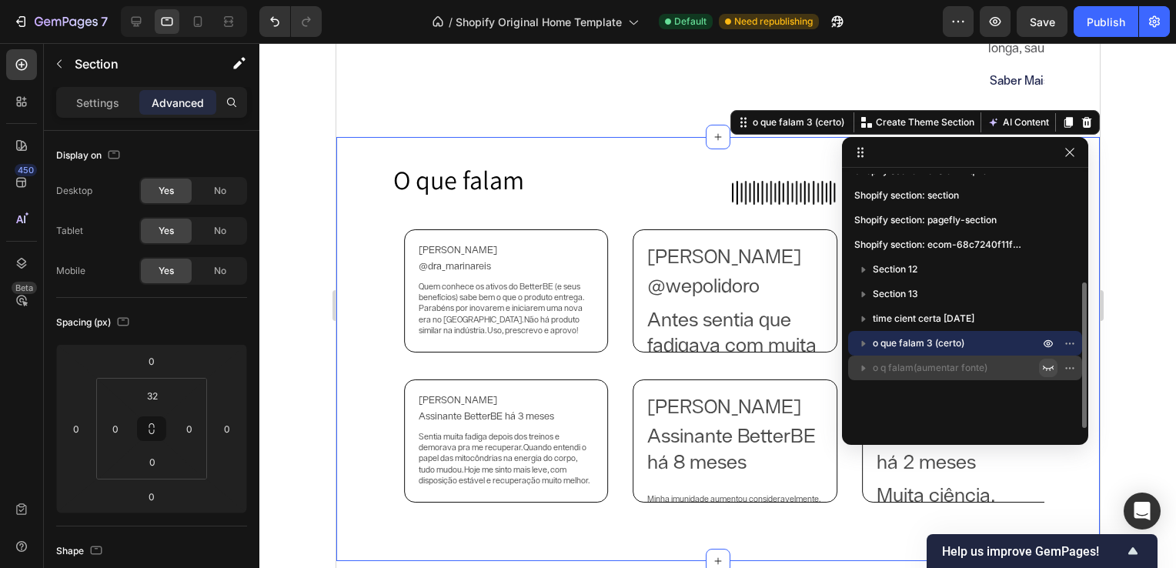
scroll to position [188, 0]
click at [519, 247] on h2 "[PERSON_NAME]" at bounding box center [505, 250] width 178 height 16
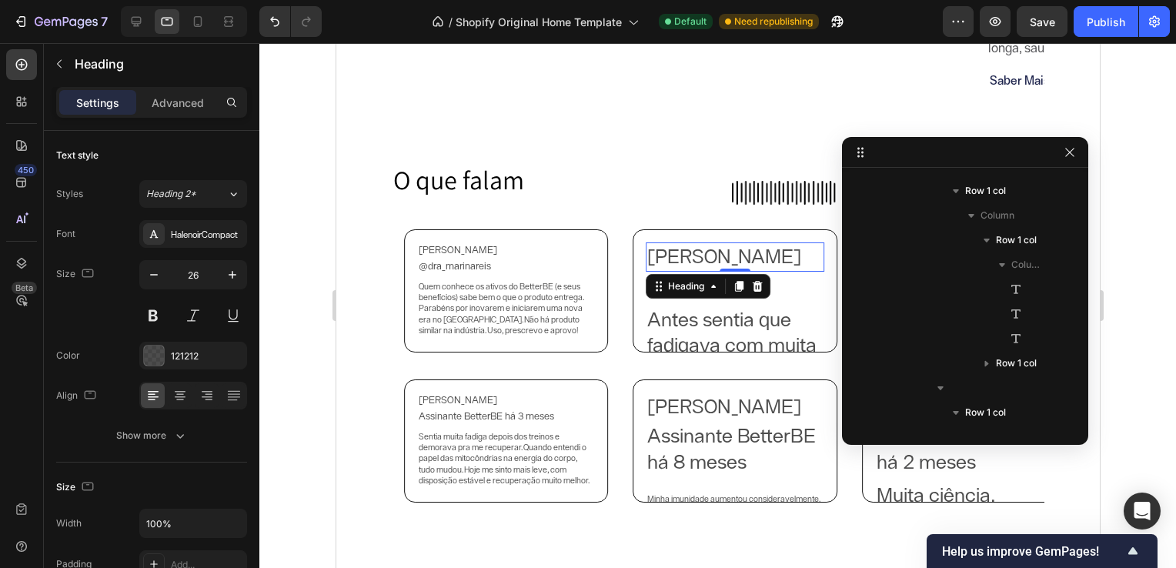
scroll to position [833, 0]
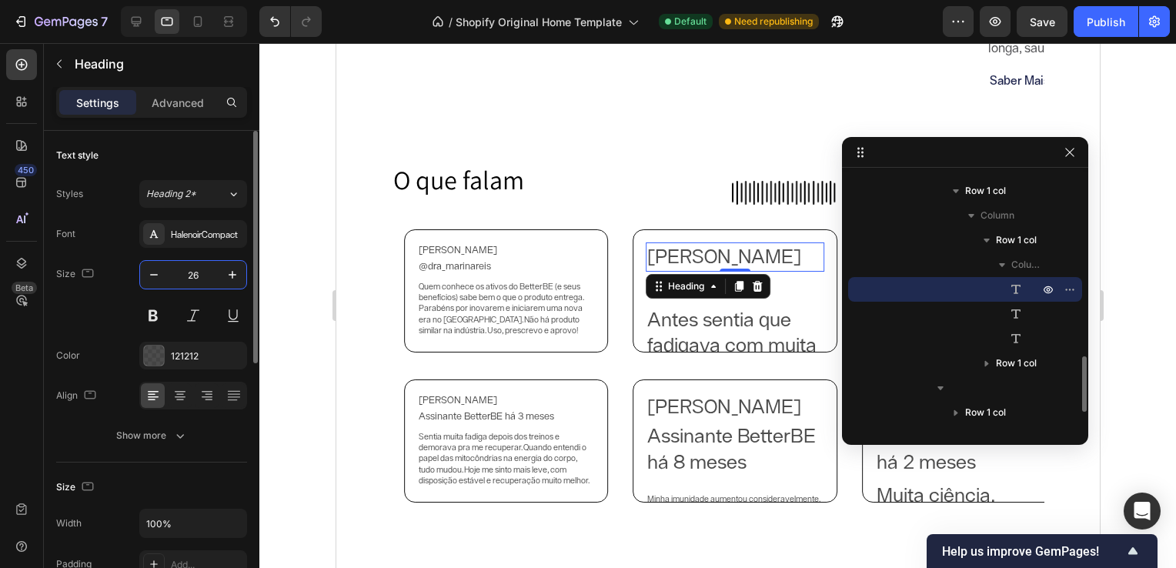
click at [197, 277] on input "26" at bounding box center [193, 275] width 51 height 28
type input "13"
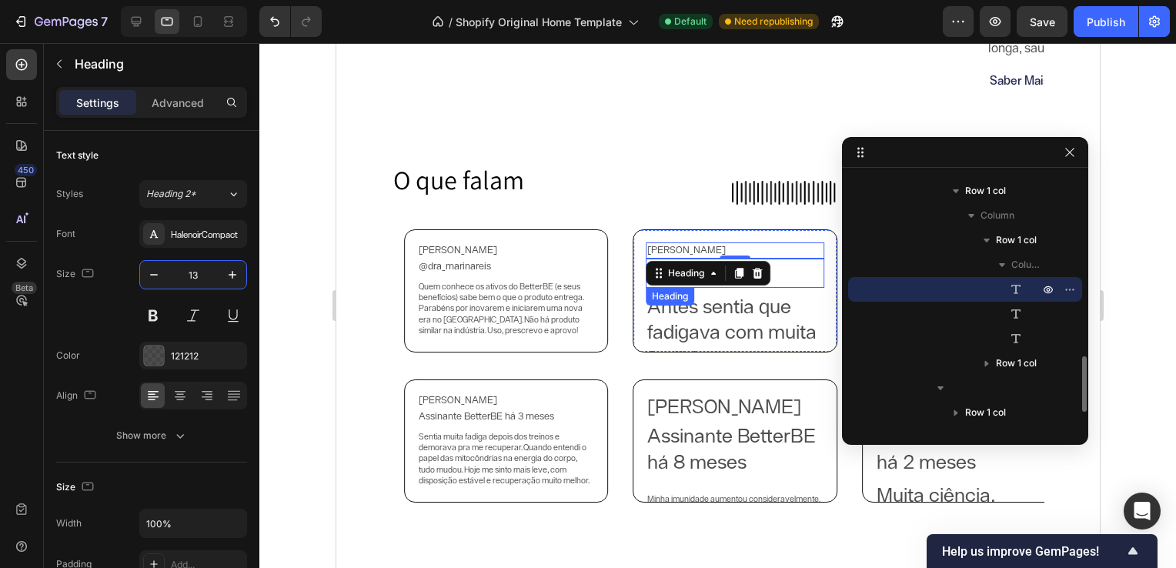
click at [786, 269] on h2 "@wepolidoro" at bounding box center [734, 273] width 178 height 29
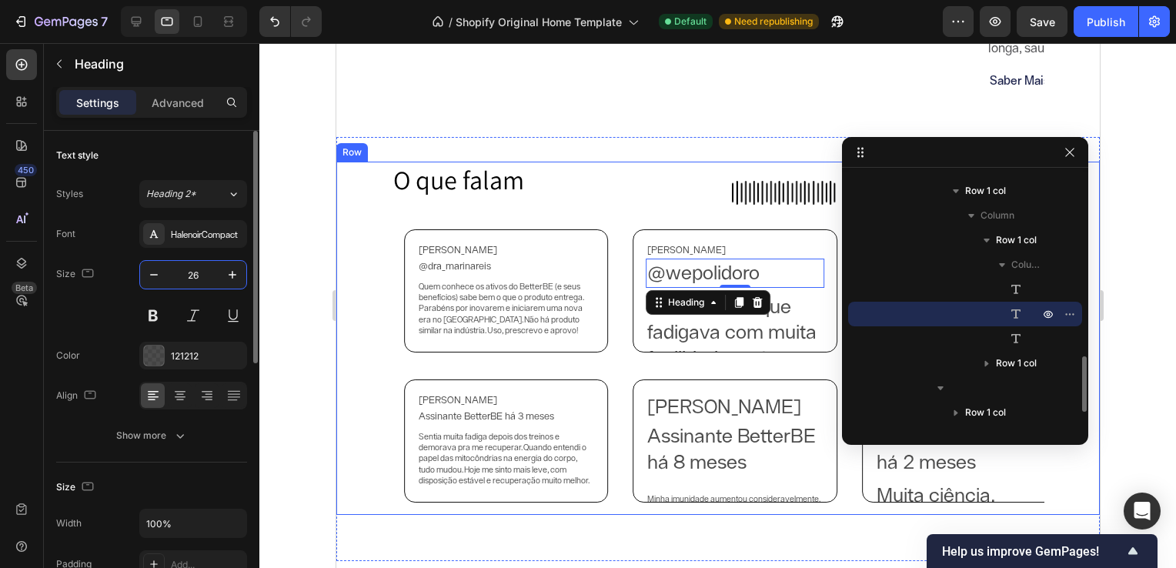
click at [195, 279] on input "26" at bounding box center [193, 275] width 51 height 28
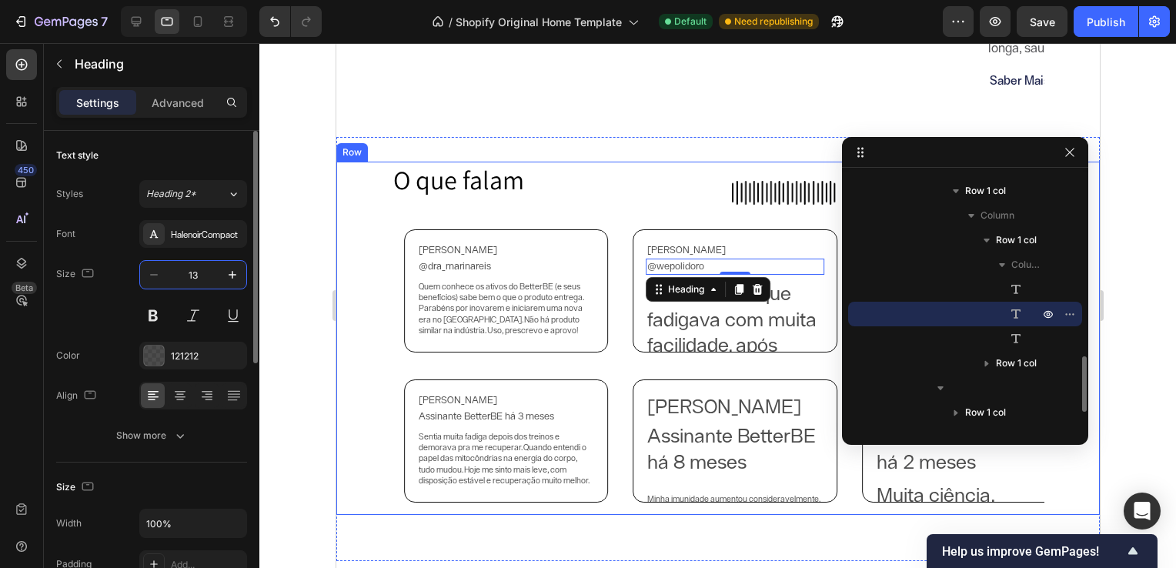
type input "13"
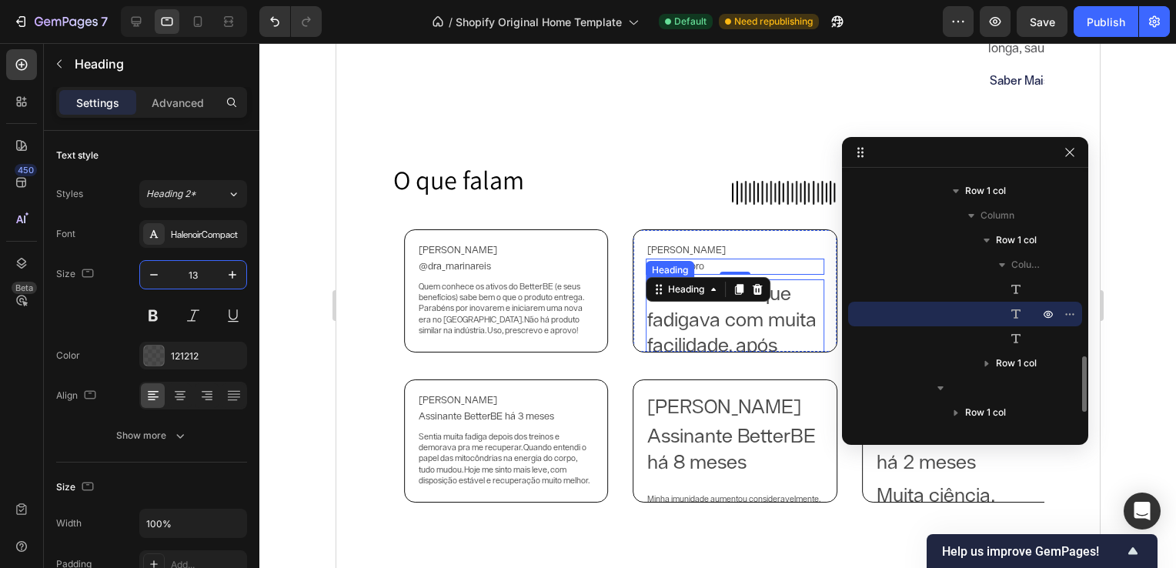
click at [672, 329] on h2 "Antes sentia que fadigava com muita facilidade, após iniciar o consumo dos supl…" at bounding box center [734, 423] width 178 height 289
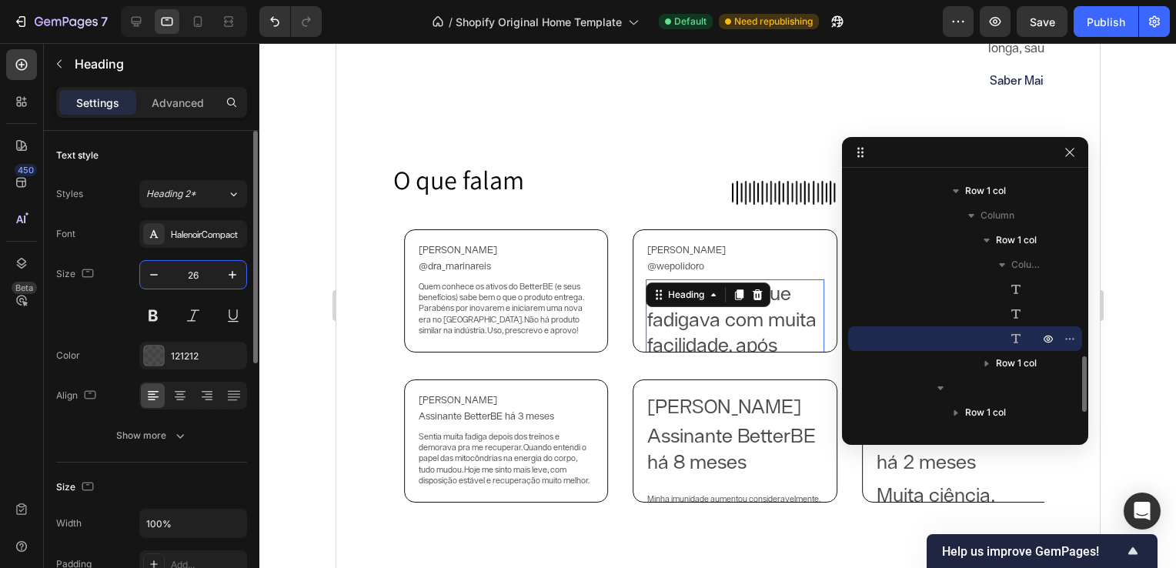
click at [193, 276] on input "26" at bounding box center [193, 275] width 51 height 28
type input "11"
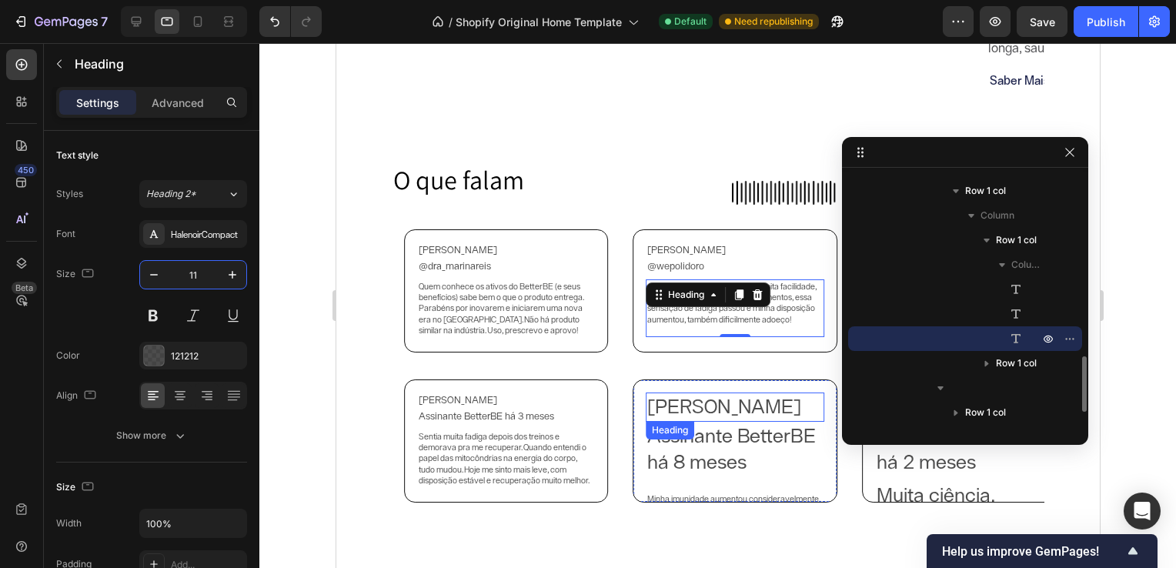
click at [712, 414] on h2 "[PERSON_NAME]" at bounding box center [734, 407] width 178 height 29
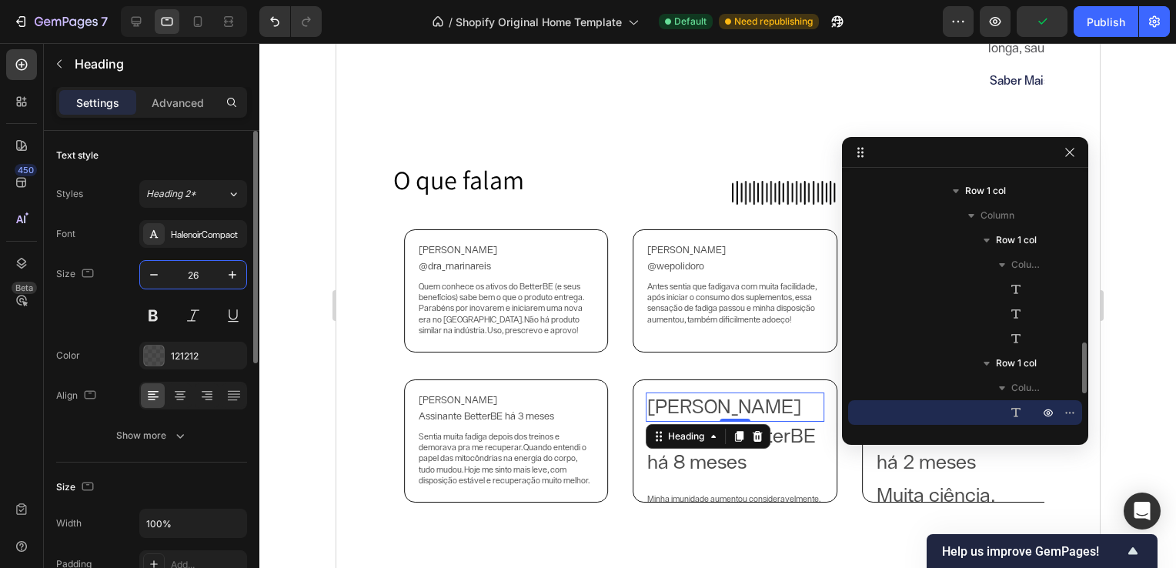
click at [199, 276] on input "26" at bounding box center [193, 275] width 51 height 28
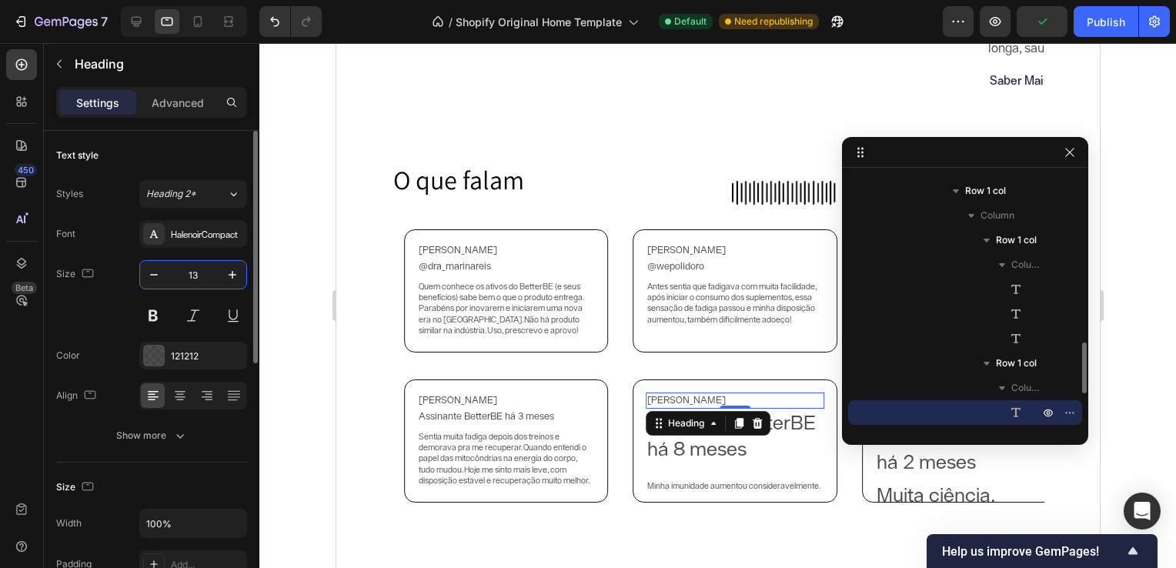
type input "13"
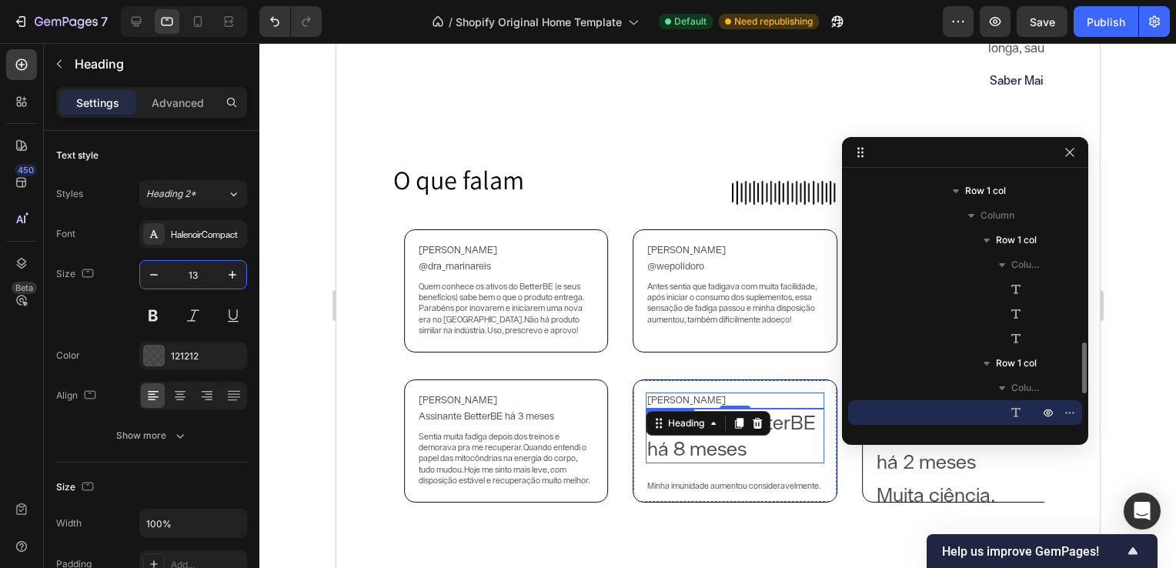
click at [792, 447] on h2 "Assinante BetterBE há 8 meses" at bounding box center [734, 436] width 178 height 55
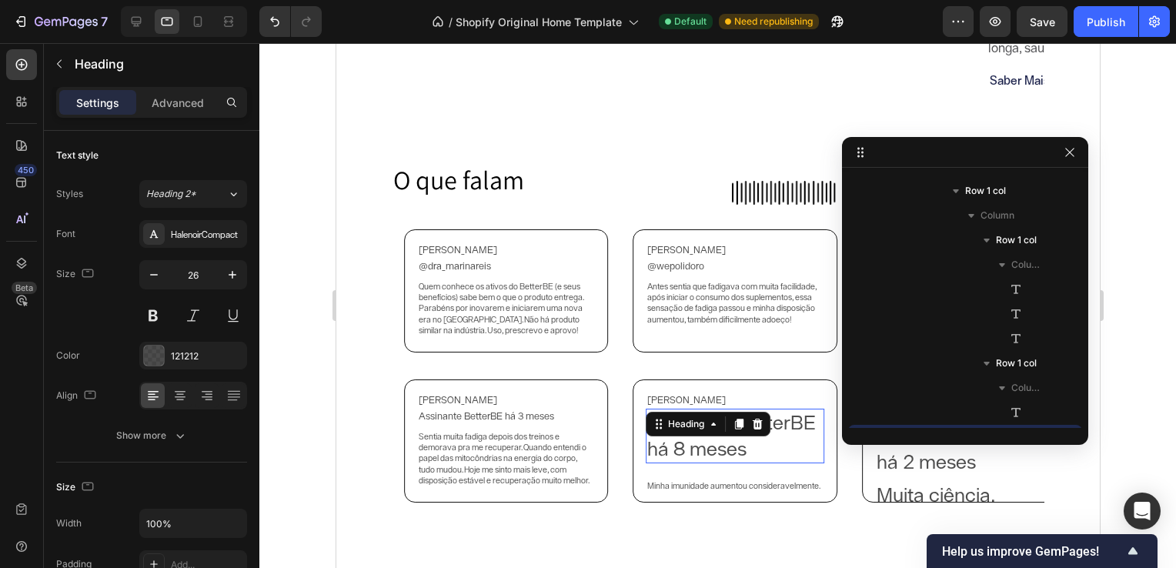
scroll to position [980, 0]
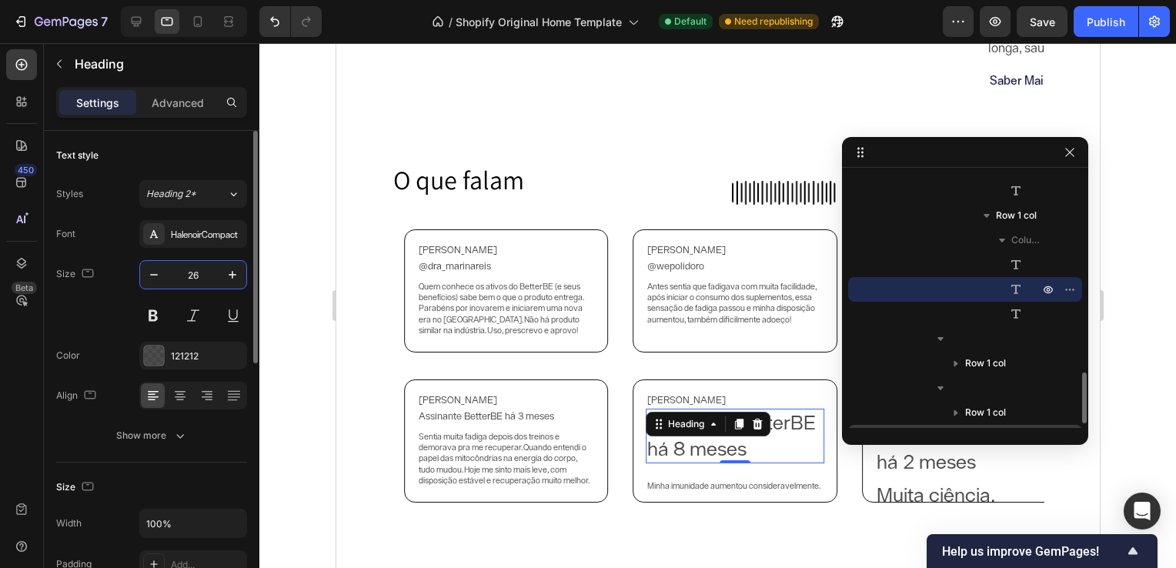
click at [197, 277] on input "26" at bounding box center [193, 275] width 51 height 28
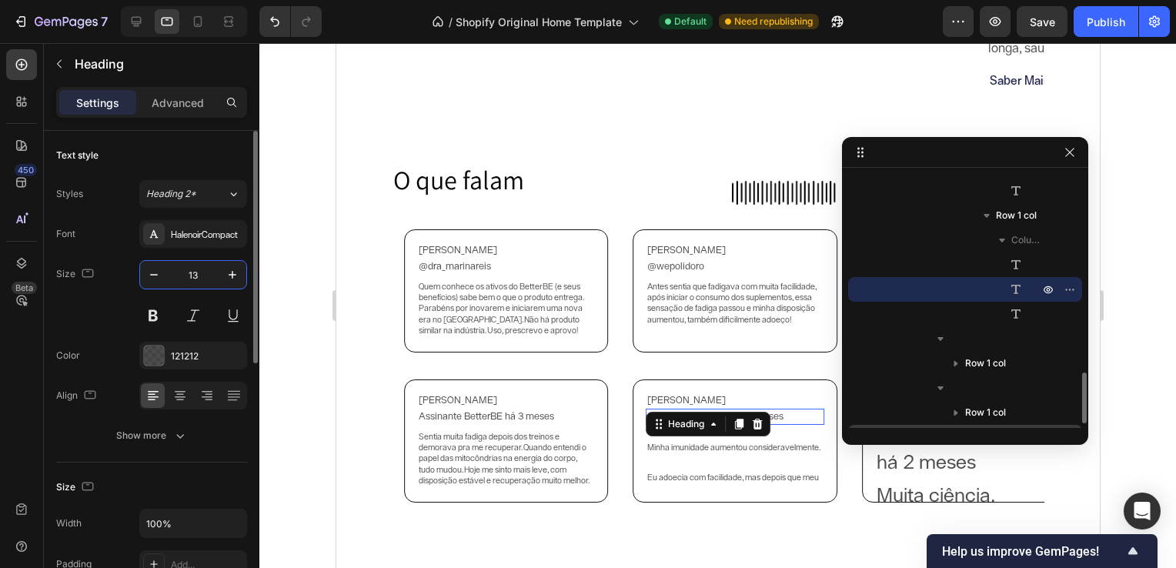
type input "13"
click at [720, 466] on h2 "Minha imunidade aumentou consideravelmente. Eu adoecia com facilidade, mas depo…" at bounding box center [734, 490] width 178 height 122
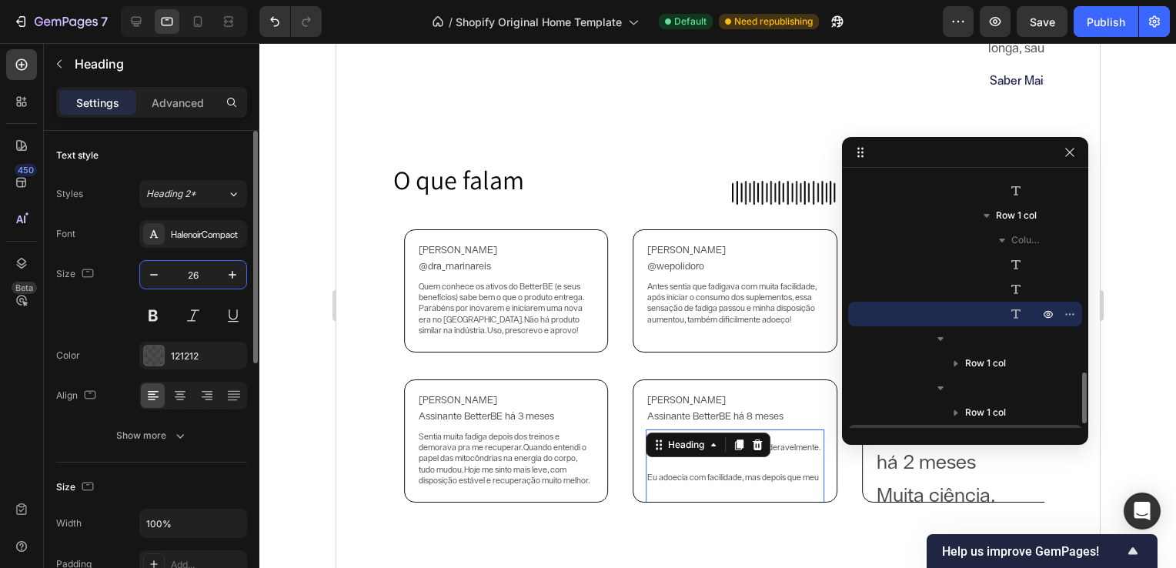
click at [195, 276] on input "26" at bounding box center [193, 275] width 51 height 28
type input "11"
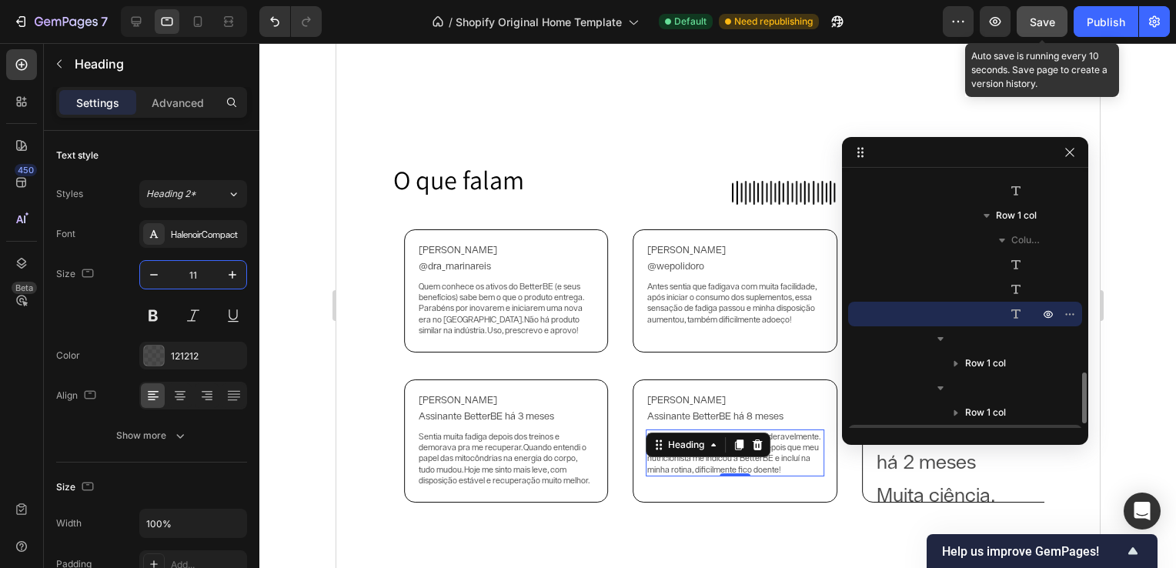
click at [1047, 29] on div "Save" at bounding box center [1042, 22] width 25 height 16
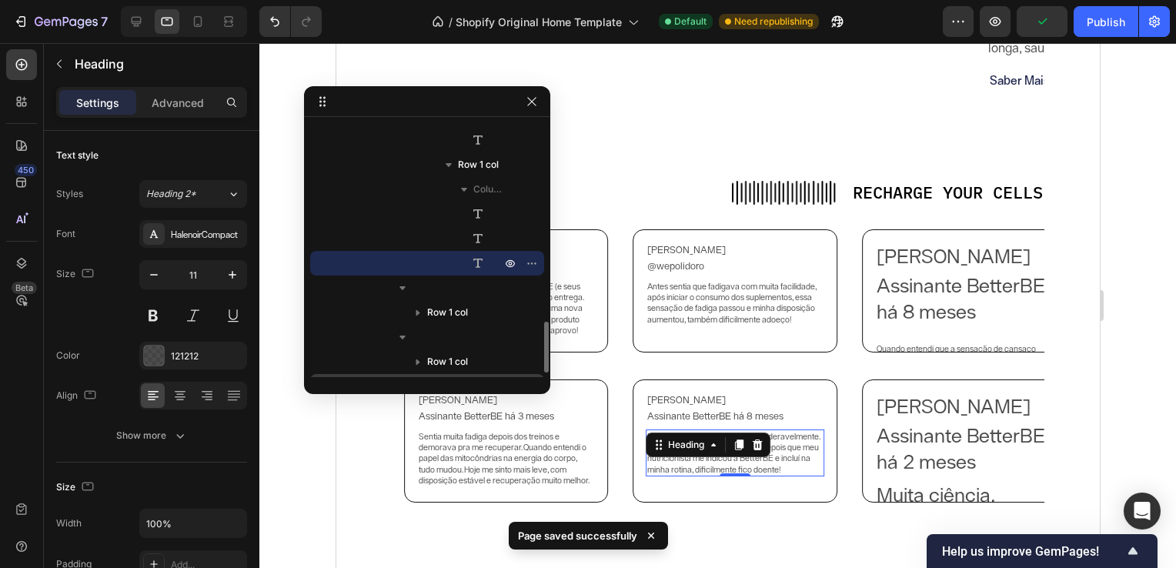
drag, startPoint x: 1000, startPoint y: 156, endPoint x: 446, endPoint y: 107, distance: 556.3
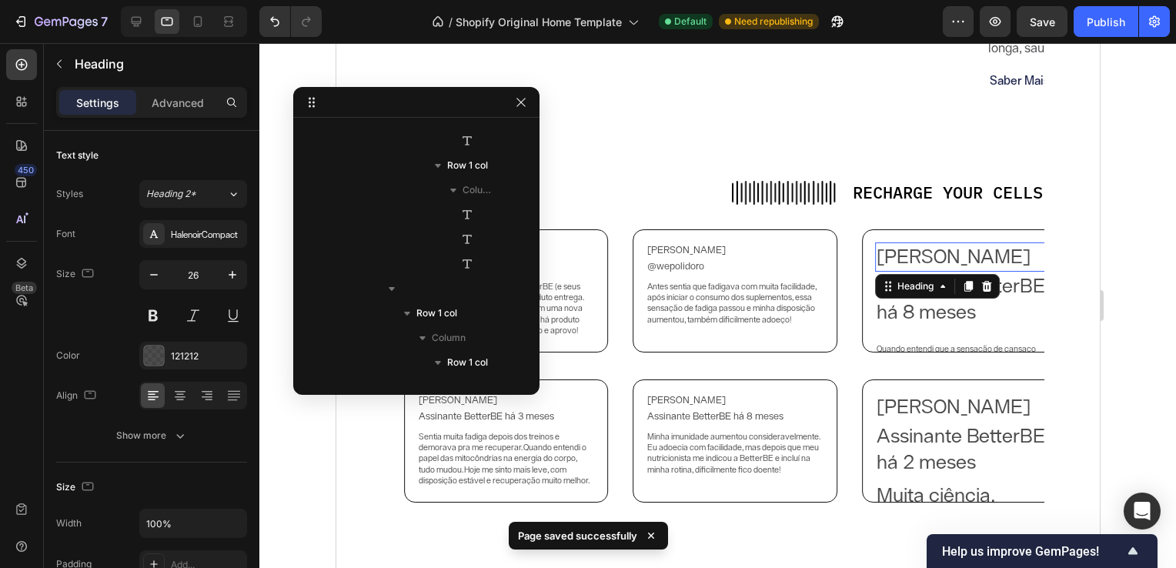
click at [963, 259] on h2 "[PERSON_NAME]" at bounding box center [963, 256] width 178 height 29
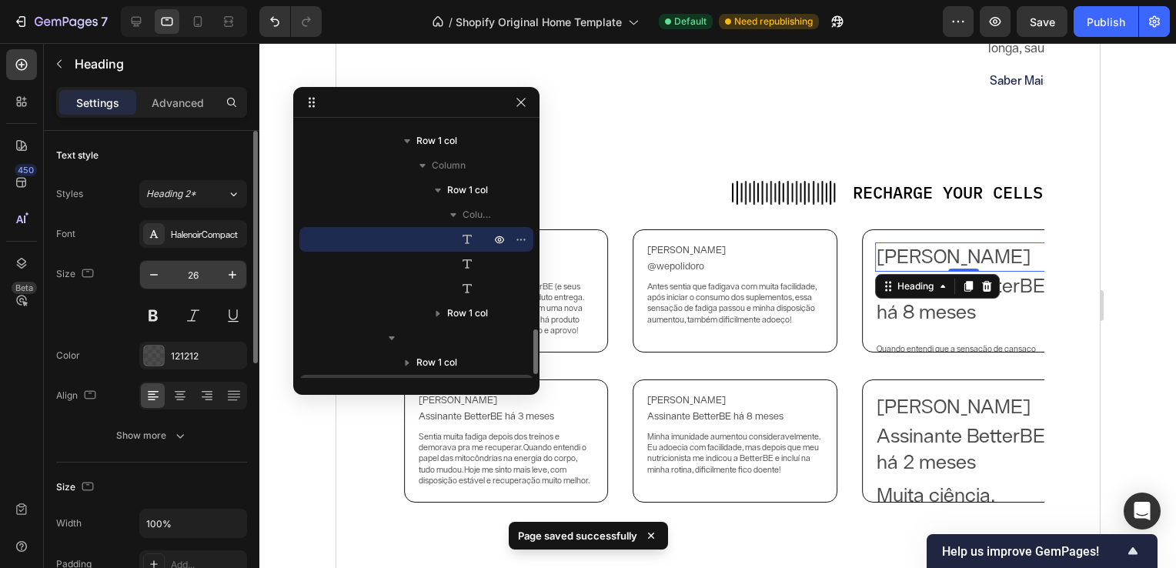
click at [198, 268] on input "26" at bounding box center [193, 275] width 51 height 28
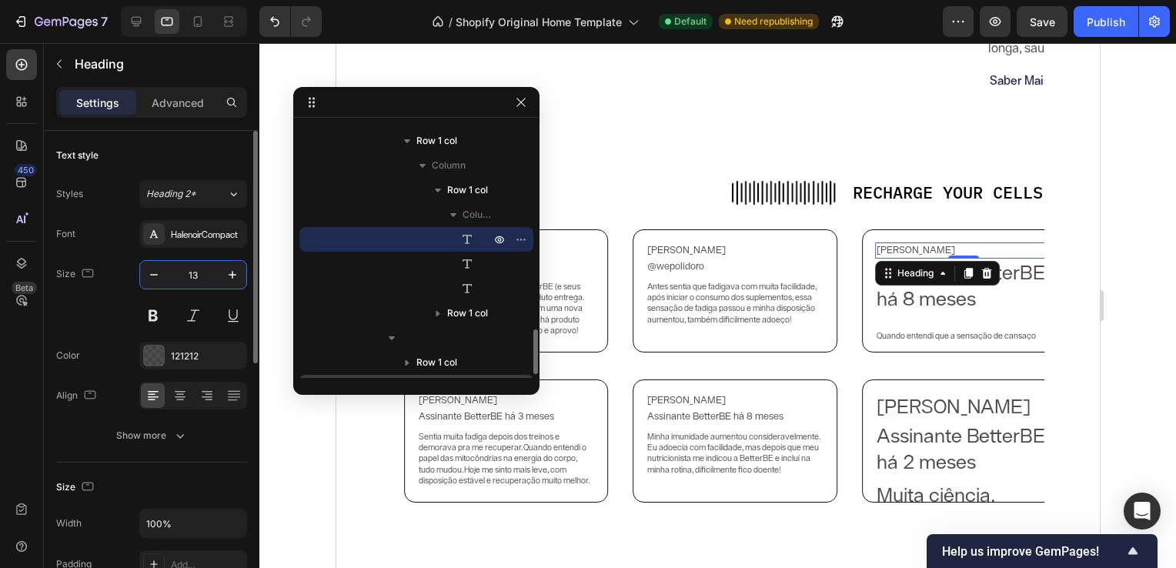
type input "13"
click at [912, 311] on h2 "Assinante BetterBE há 8 meses" at bounding box center [963, 286] width 178 height 55
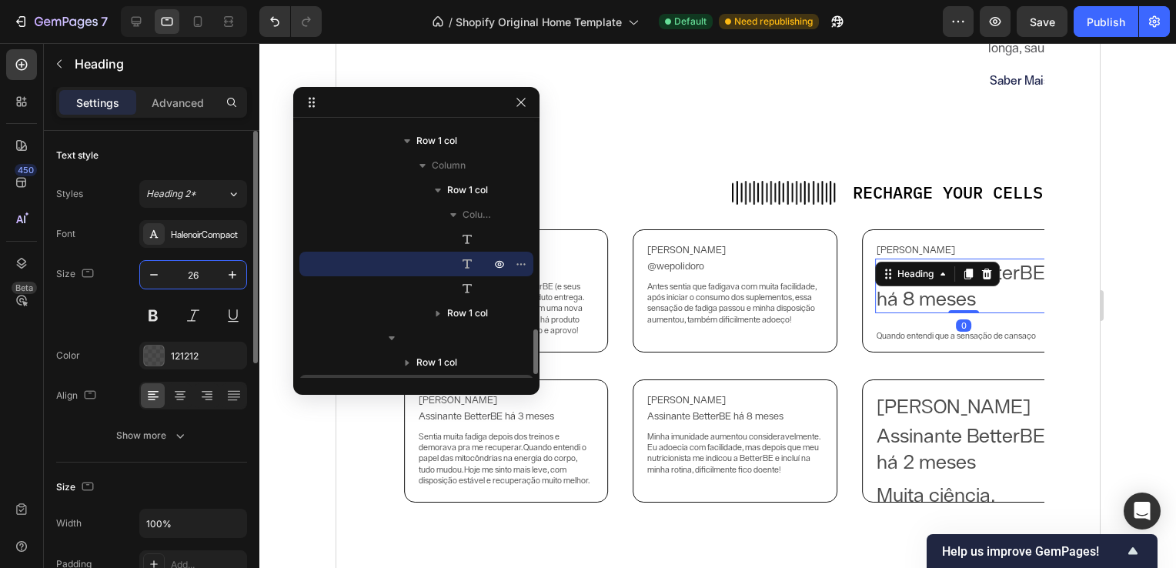
click at [206, 272] on input "26" at bounding box center [193, 275] width 51 height 28
type input "13"
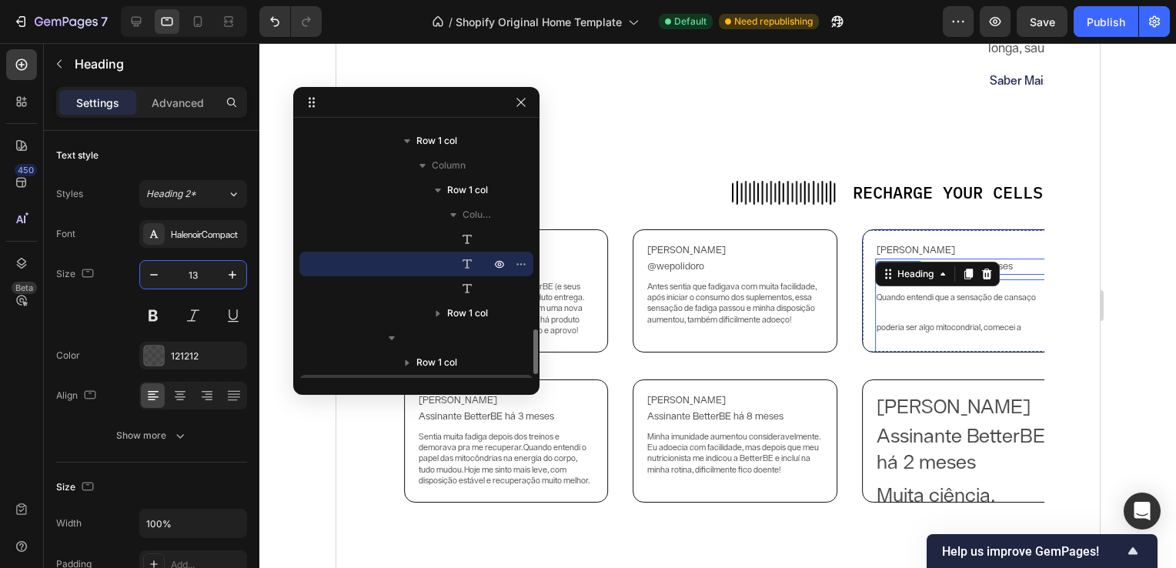
click at [927, 309] on h2 "Quando entendi que a sensação de cansaço poderia ser algo mitocondrial, comecei…" at bounding box center [963, 366] width 178 height 175
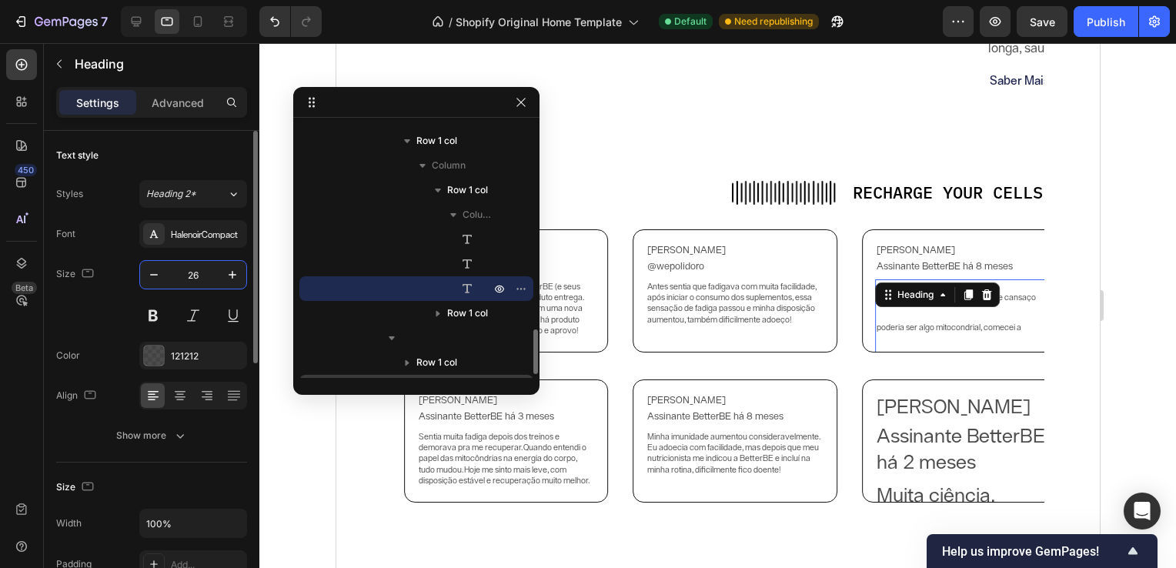
click at [187, 273] on input "26" at bounding box center [193, 275] width 51 height 28
type input "11"
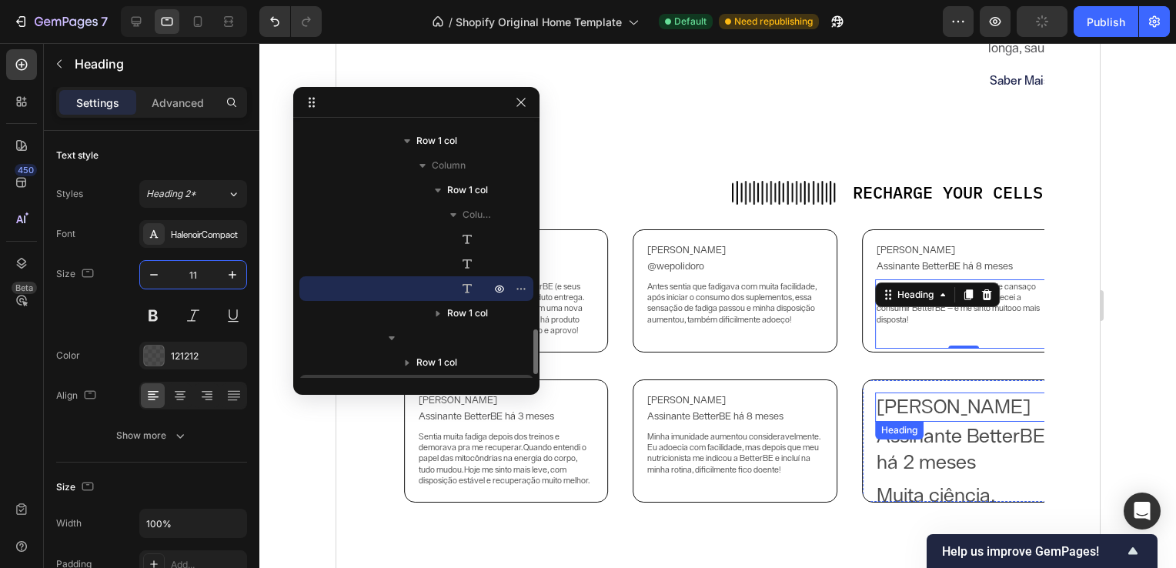
click at [932, 419] on h2 "[PERSON_NAME]" at bounding box center [963, 407] width 178 height 29
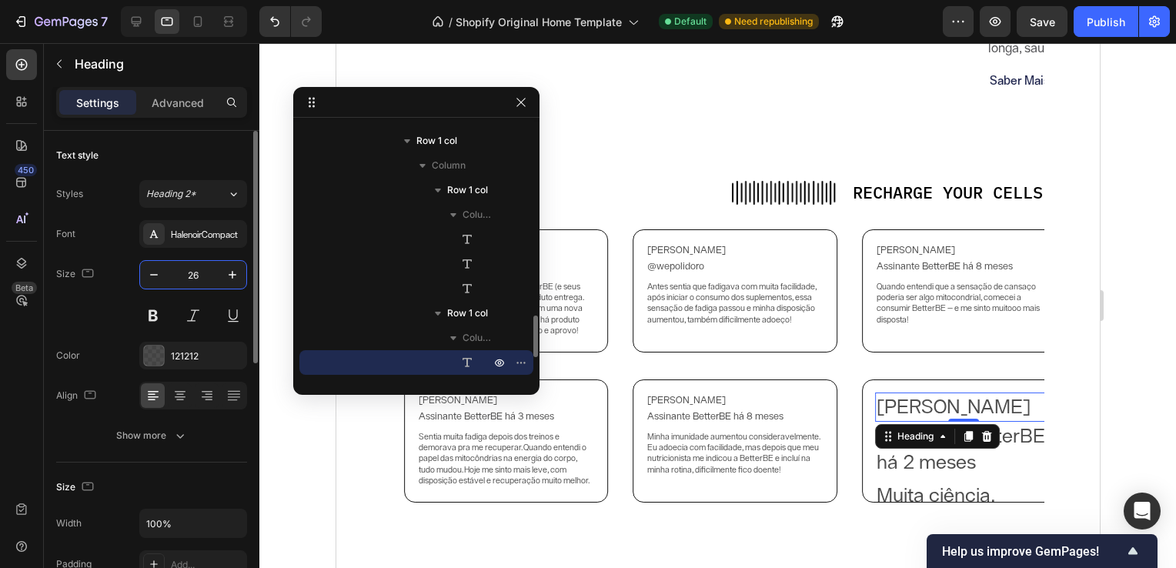
click at [205, 269] on input "26" at bounding box center [193, 275] width 51 height 28
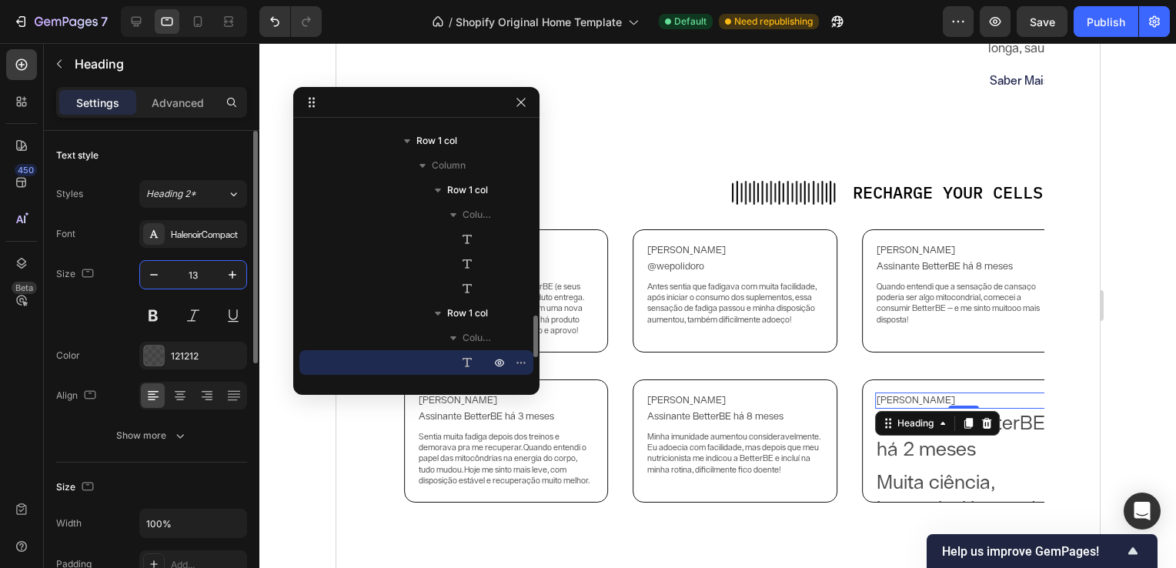
type input "13"
click at [967, 459] on h2 "Assinante BetterBE há 2 meses" at bounding box center [963, 436] width 178 height 55
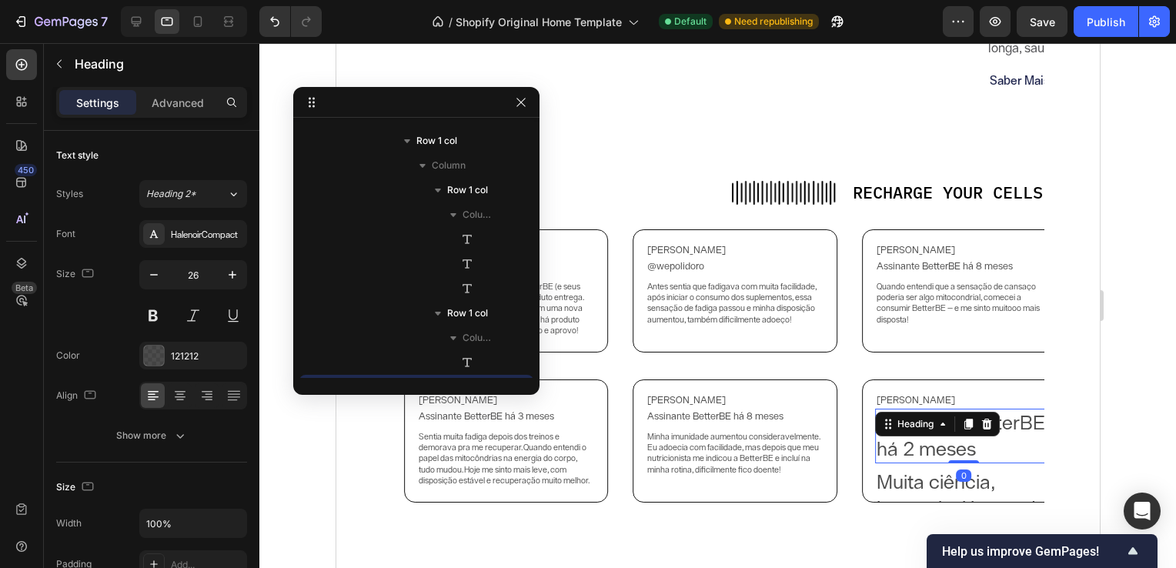
scroll to position [1272, 0]
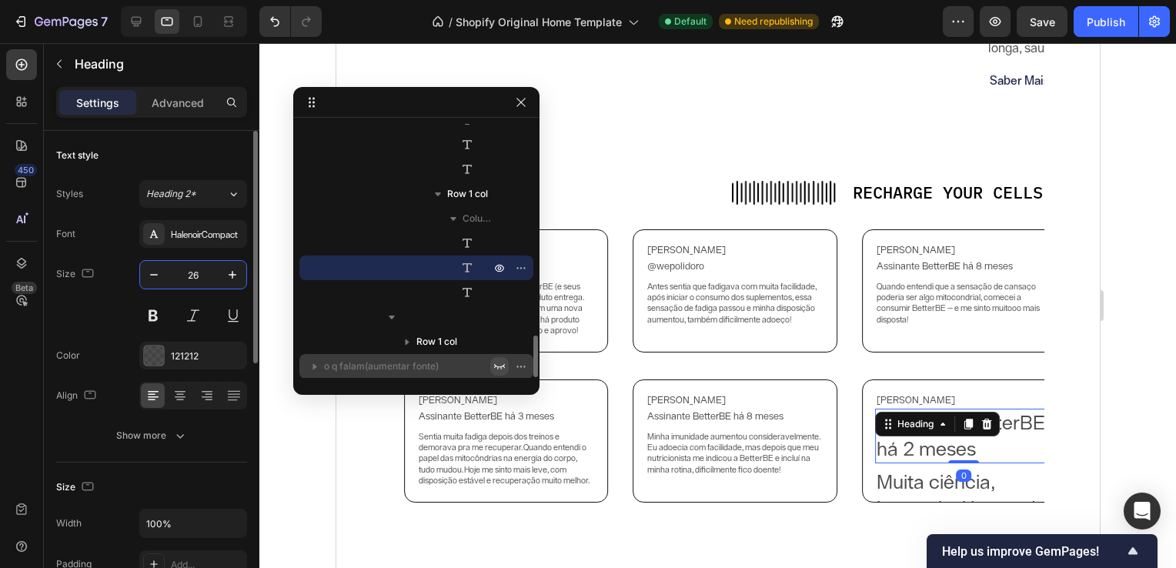
click at [203, 277] on input "26" at bounding box center [193, 275] width 51 height 28
type input "13"
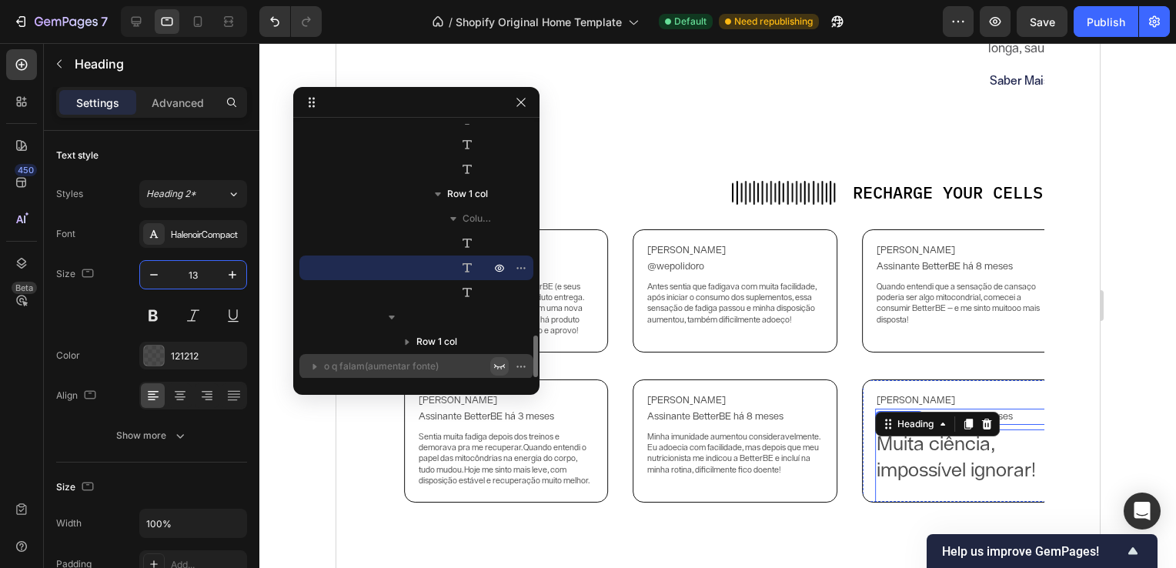
click at [884, 442] on div "Muita ciência, impossível ignorar! Heading" at bounding box center [963, 482] width 178 height 107
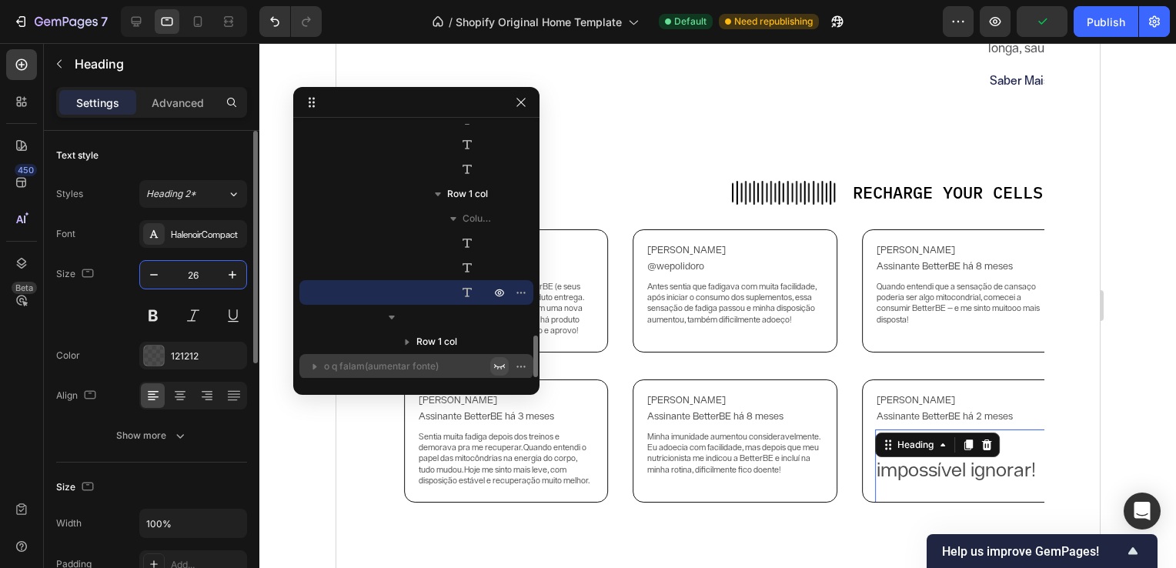
click at [199, 279] on input "26" at bounding box center [193, 275] width 51 height 28
type input "11"
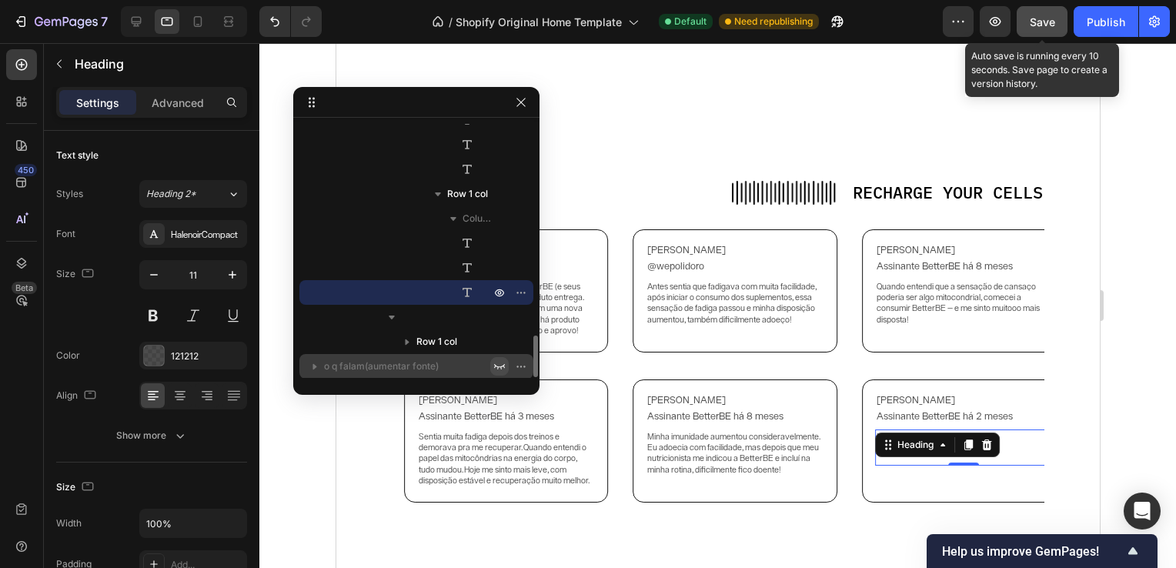
click at [1051, 23] on span "Save" at bounding box center [1042, 21] width 25 height 13
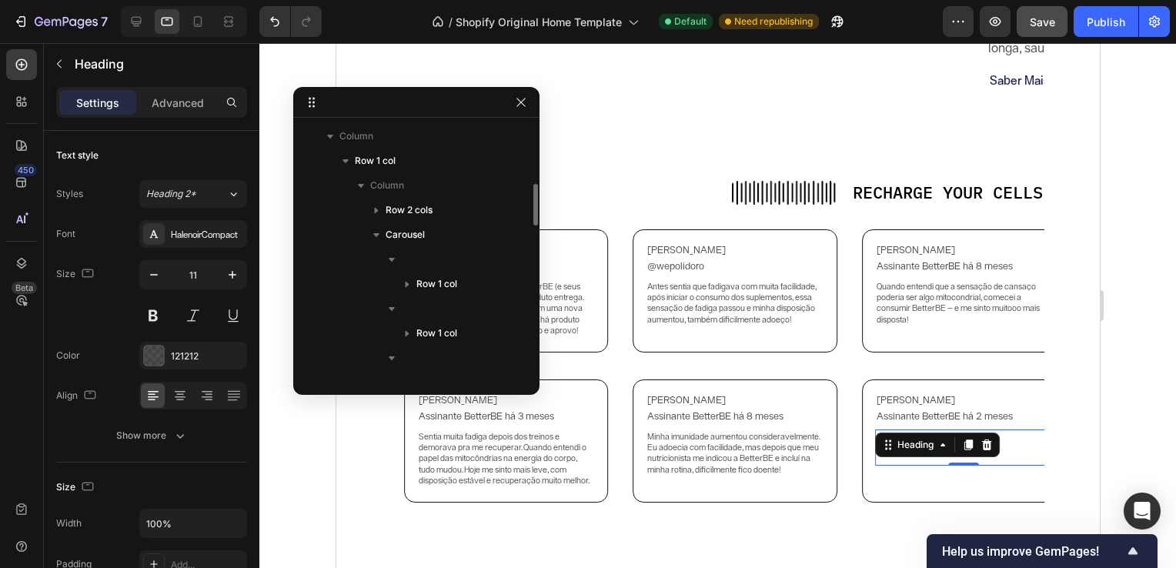
scroll to position [369, 0]
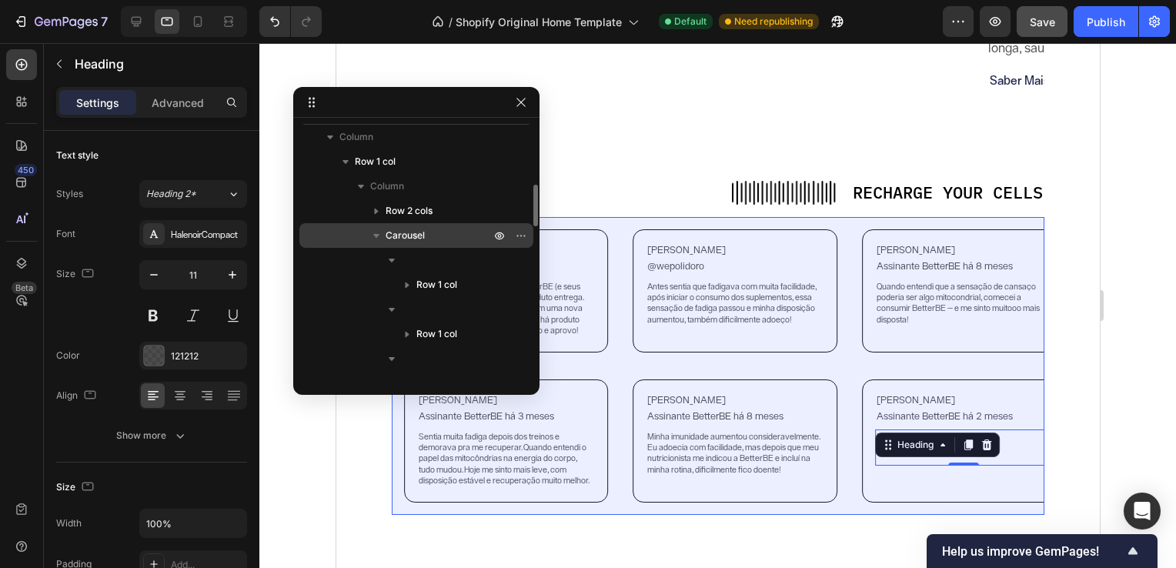
click at [437, 237] on p "Carousel" at bounding box center [440, 235] width 108 height 15
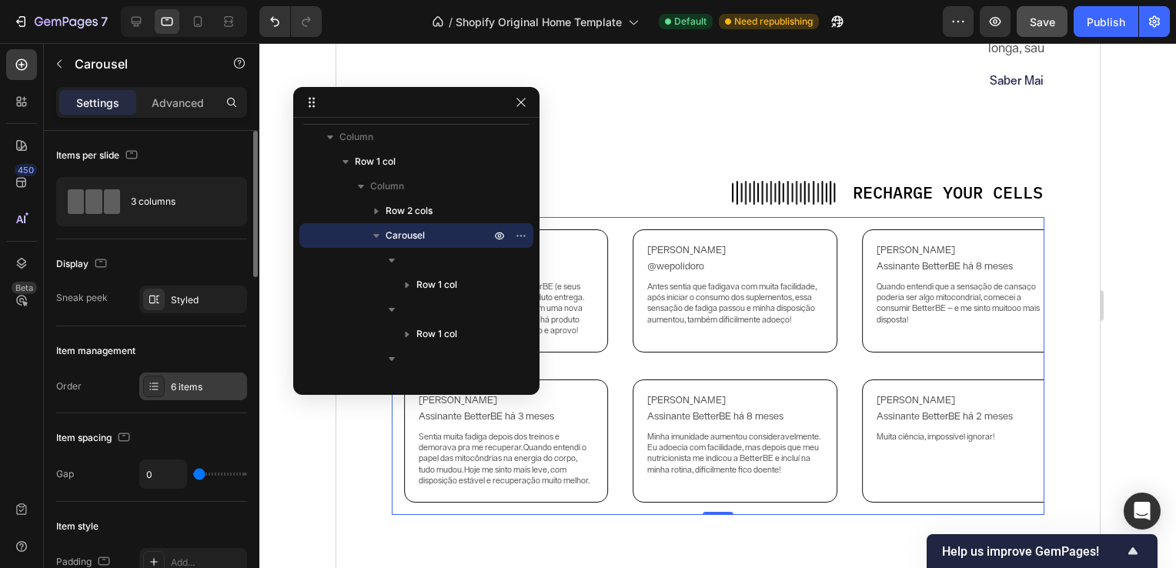
click at [185, 391] on div "6 items" at bounding box center [207, 387] width 72 height 14
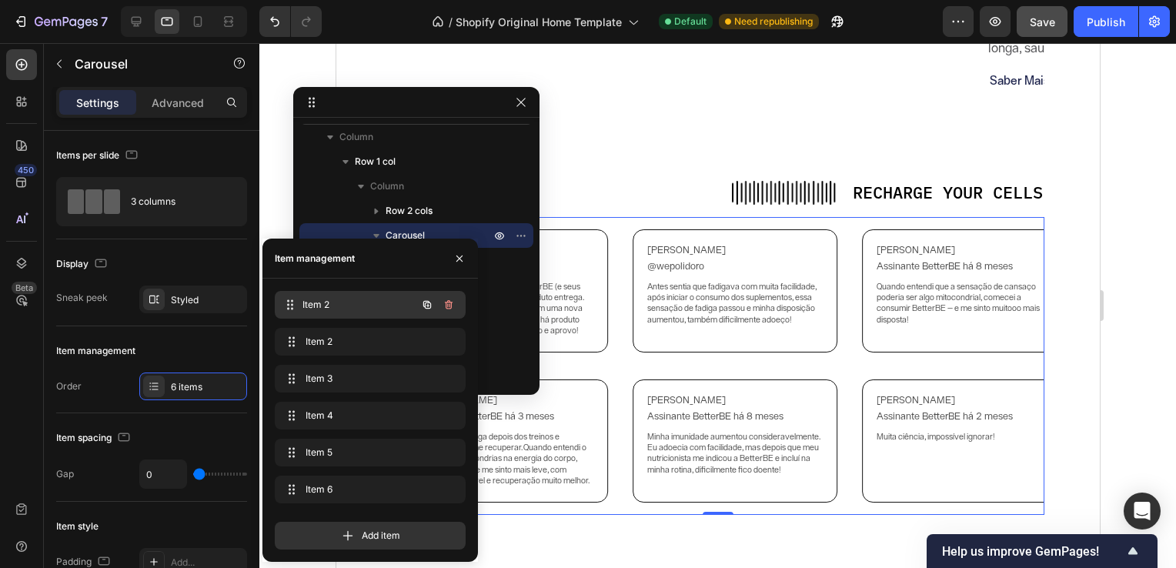
click at [342, 312] on div "Item 2 Item 2" at bounding box center [348, 305] width 135 height 22
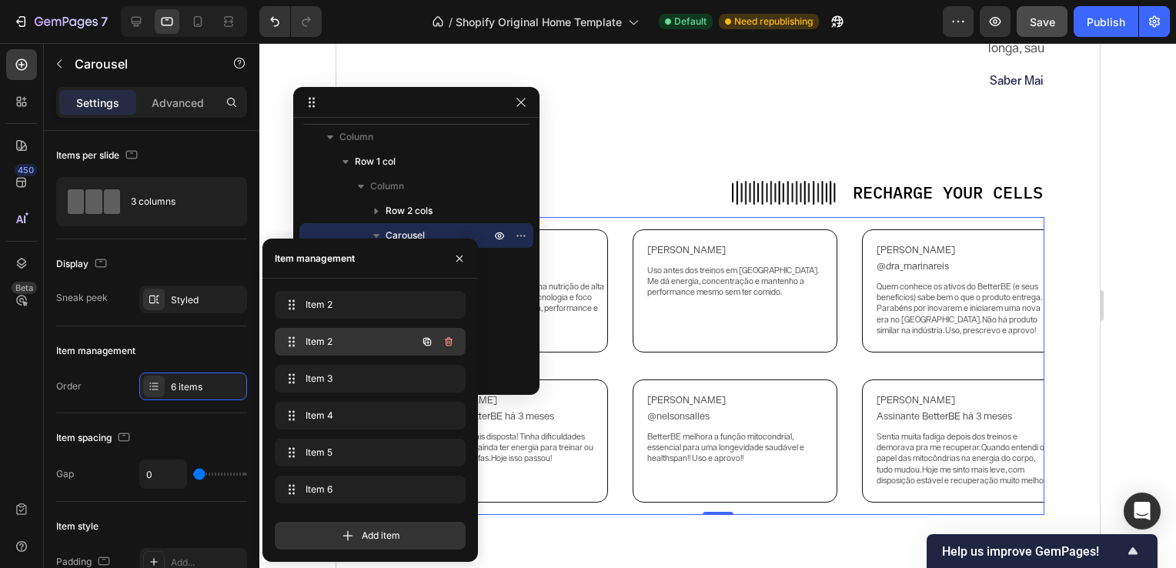
click at [345, 343] on span "Item 2" at bounding box center [349, 342] width 87 height 14
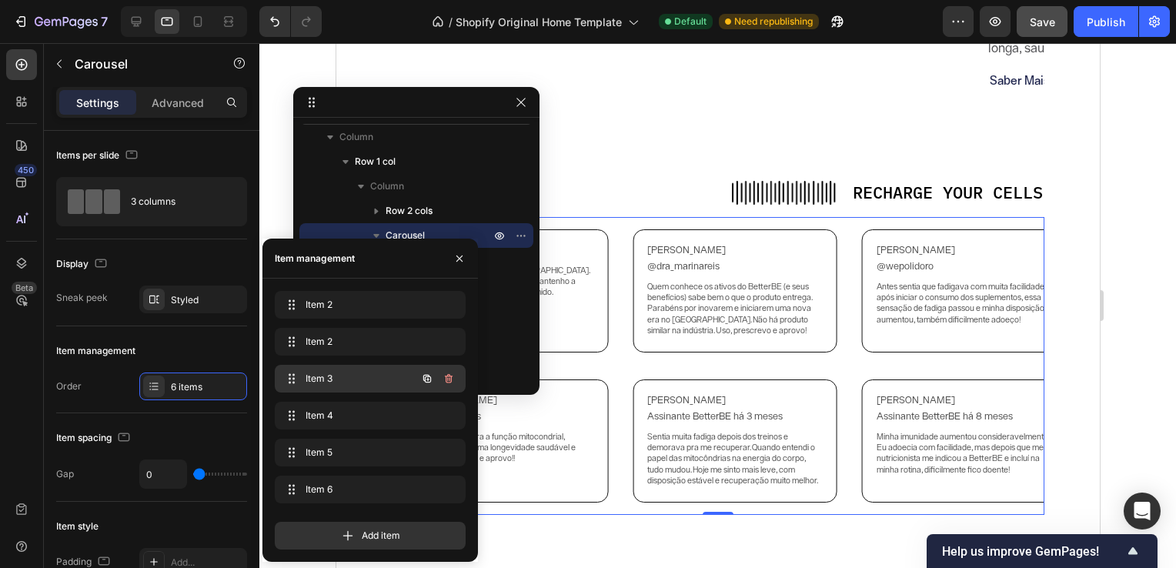
click at [344, 369] on div "Item 3 Item 3" at bounding box center [348, 379] width 135 height 22
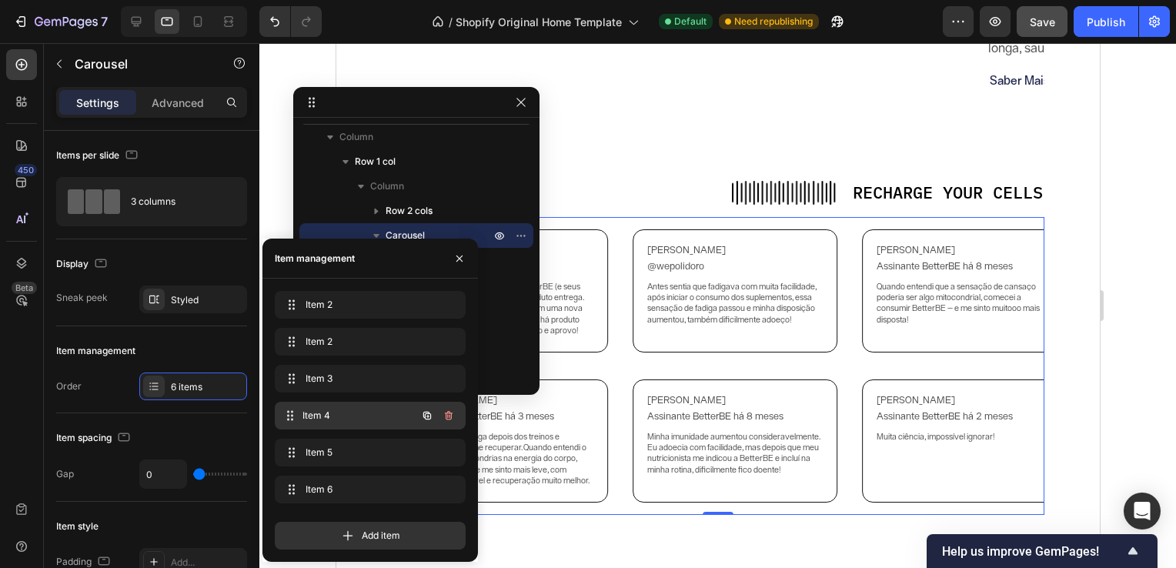
click at [347, 409] on span "Item 4" at bounding box center [359, 416] width 114 height 14
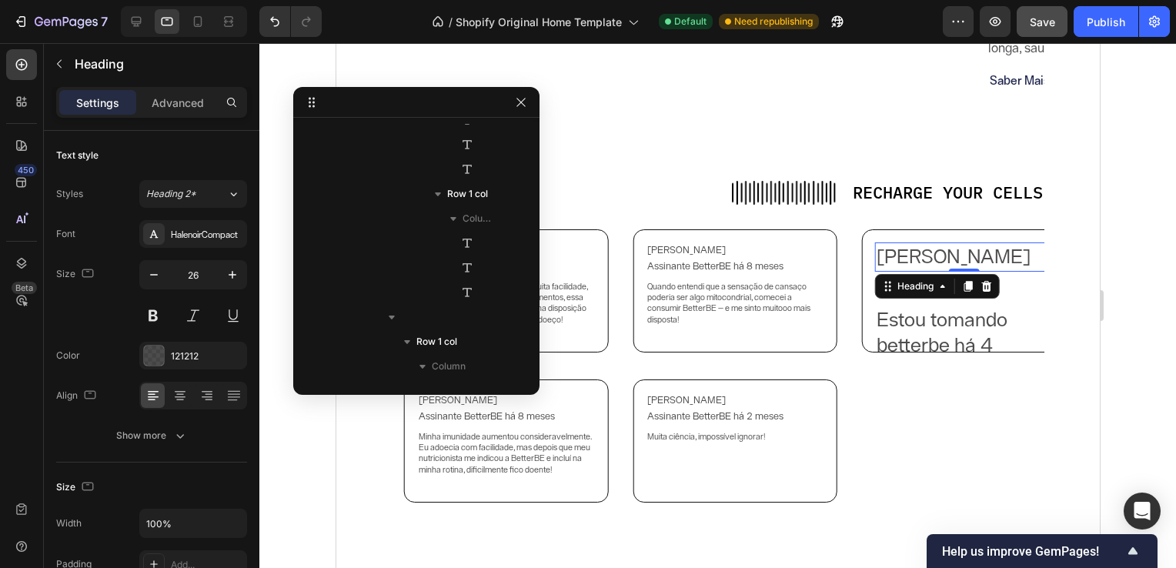
scroll to position [1420, 0]
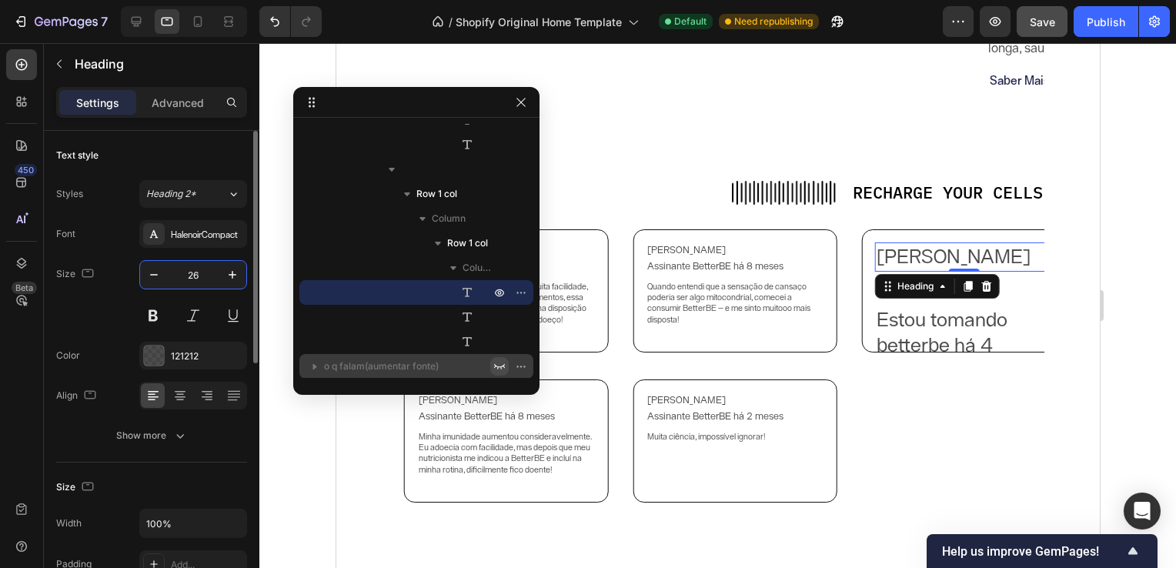
click at [201, 271] on input "26" at bounding box center [193, 275] width 51 height 28
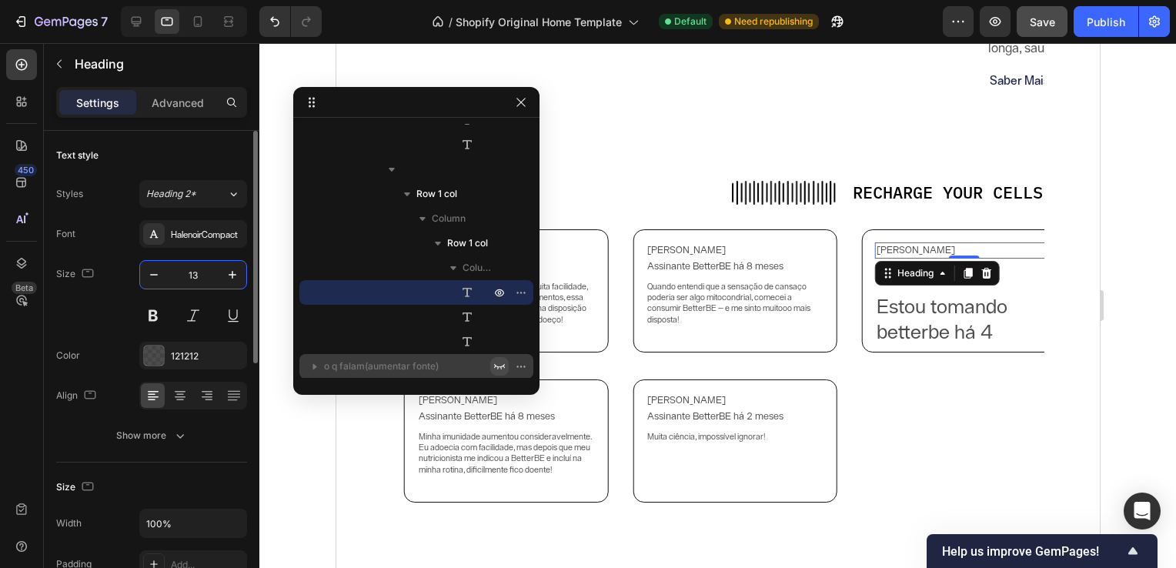
type input "13"
click at [1007, 273] on h2 "@adrisarney" at bounding box center [963, 273] width 178 height 29
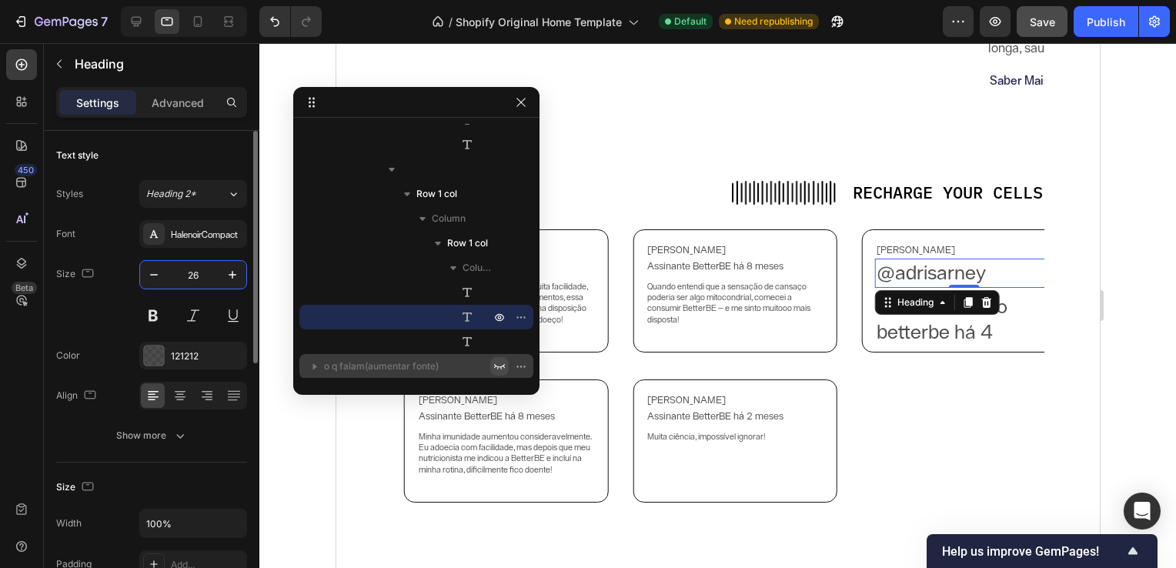
click at [199, 276] on input "26" at bounding box center [193, 275] width 51 height 28
type input "13"
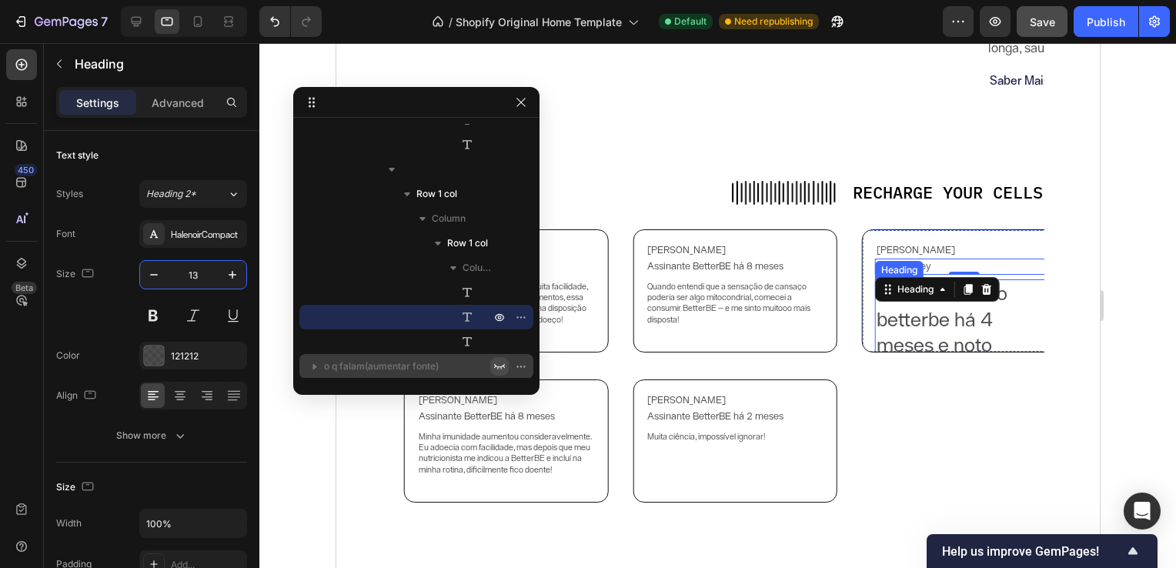
click at [881, 339] on h2 "Estou tomando betterbe há 4 meses e noto resultados impressionantes. Minha pele…" at bounding box center [963, 437] width 178 height 316
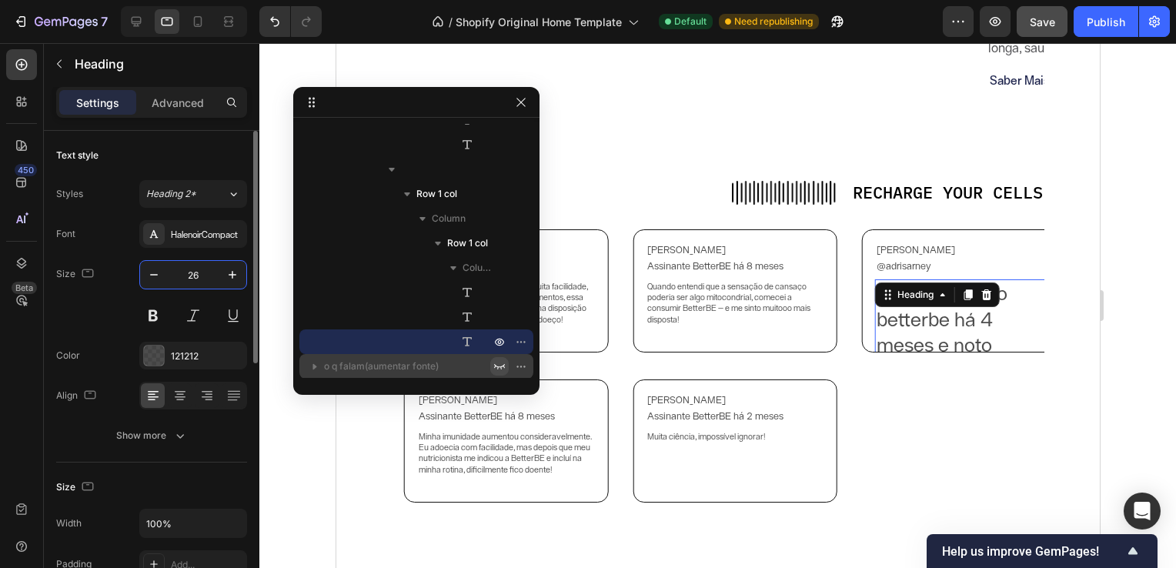
click at [205, 275] on input "26" at bounding box center [193, 275] width 51 height 28
type input "11"
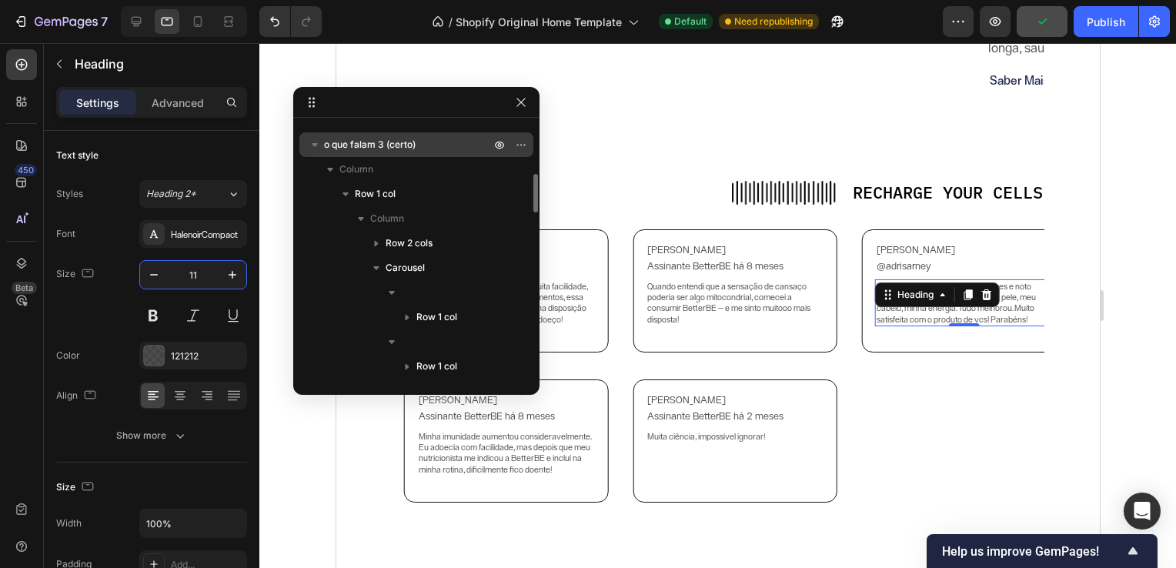
scroll to position [336, 0]
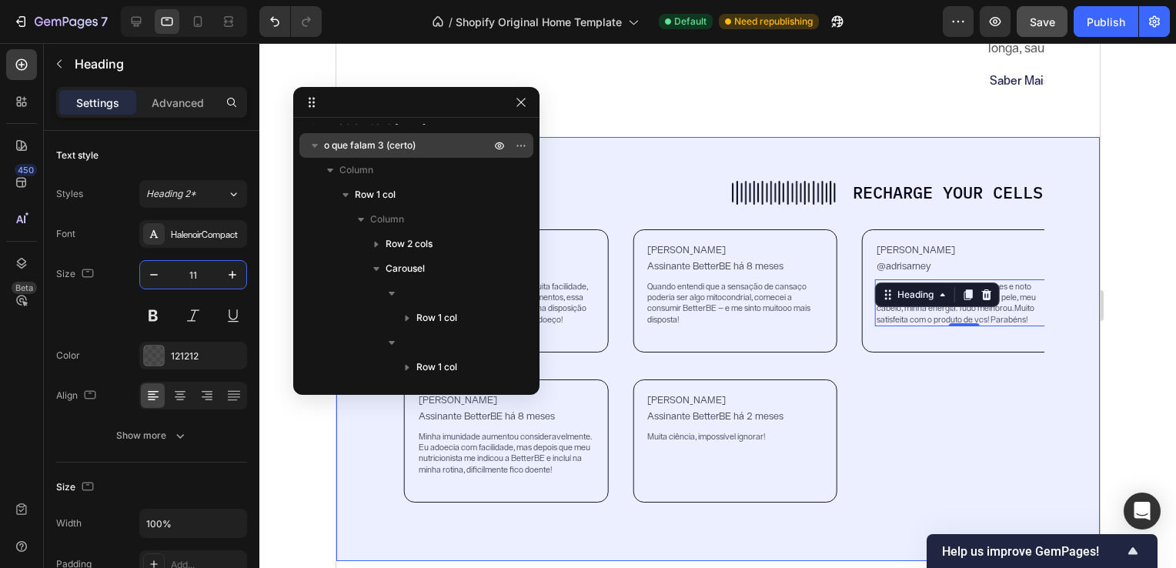
click at [425, 145] on p "o que falam 3 (certo)" at bounding box center [408, 145] width 169 height 15
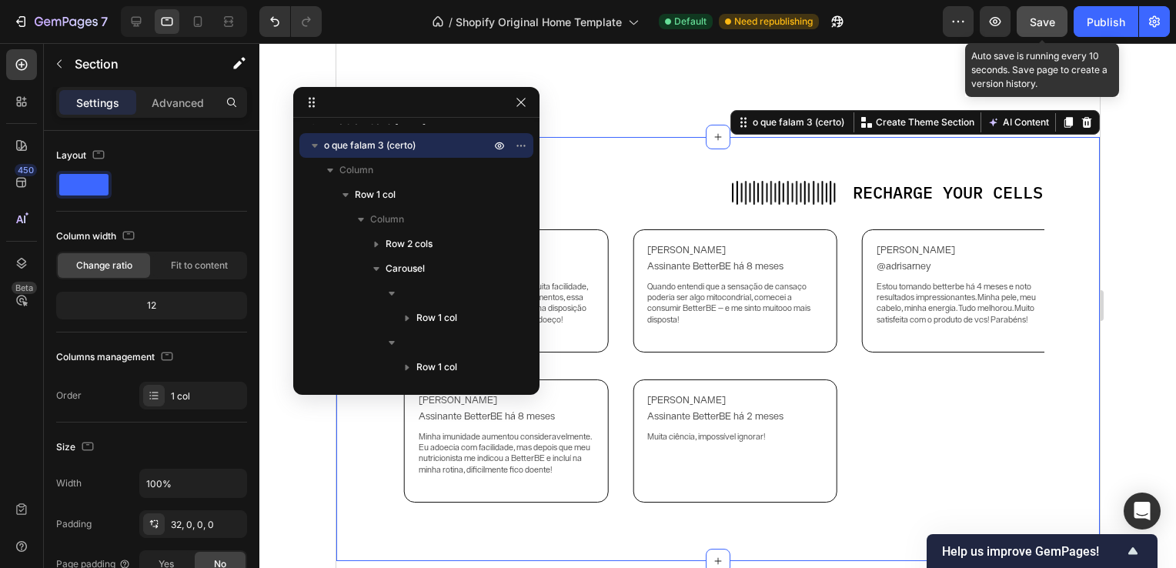
click at [1031, 27] on span "Save" at bounding box center [1042, 21] width 25 height 13
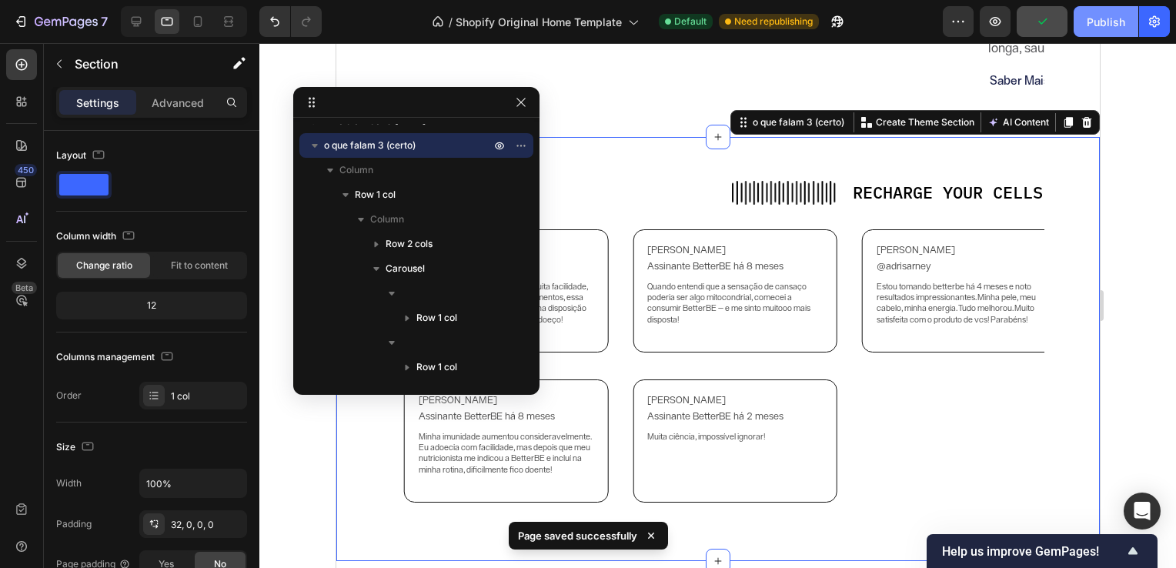
click at [1131, 23] on button "Publish" at bounding box center [1106, 21] width 65 height 31
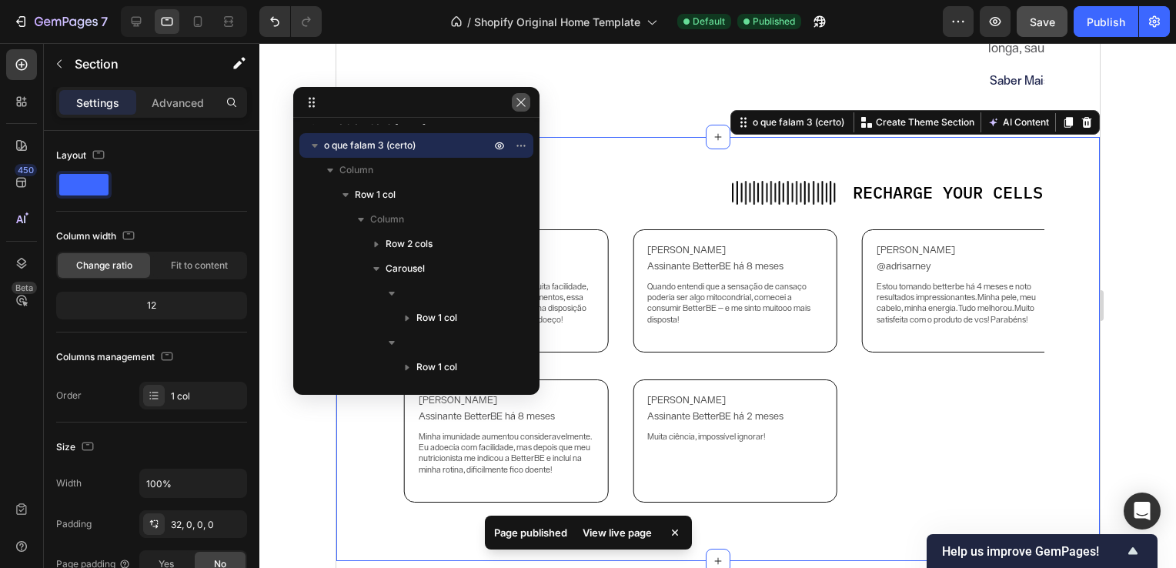
click at [519, 107] on icon "button" at bounding box center [521, 102] width 12 height 12
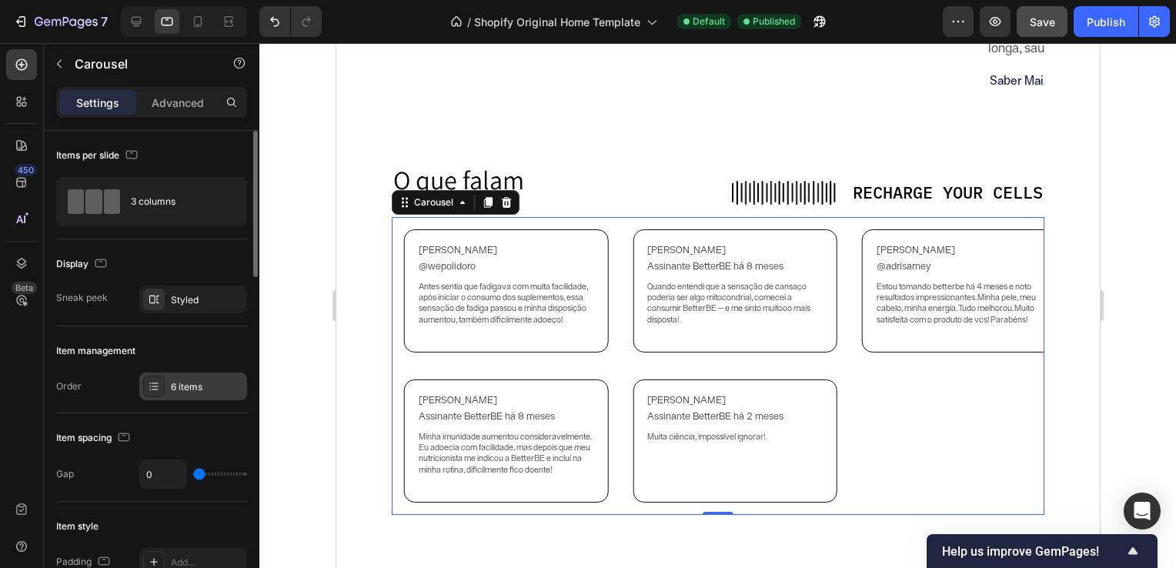
click at [182, 380] on div "6 items" at bounding box center [207, 387] width 72 height 14
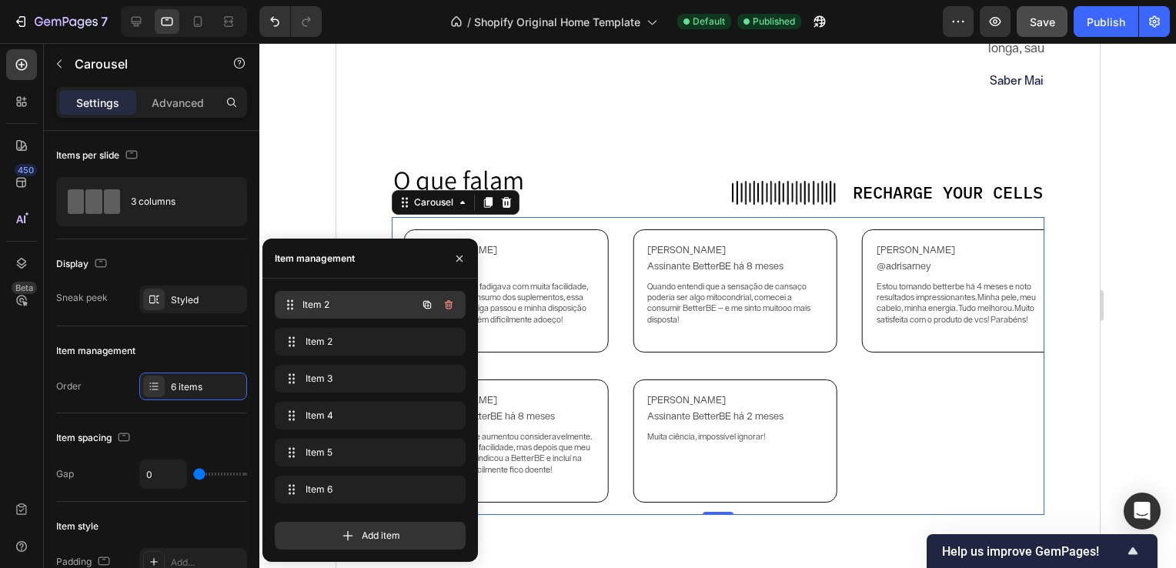
click at [367, 309] on span "Item 2" at bounding box center [359, 305] width 114 height 14
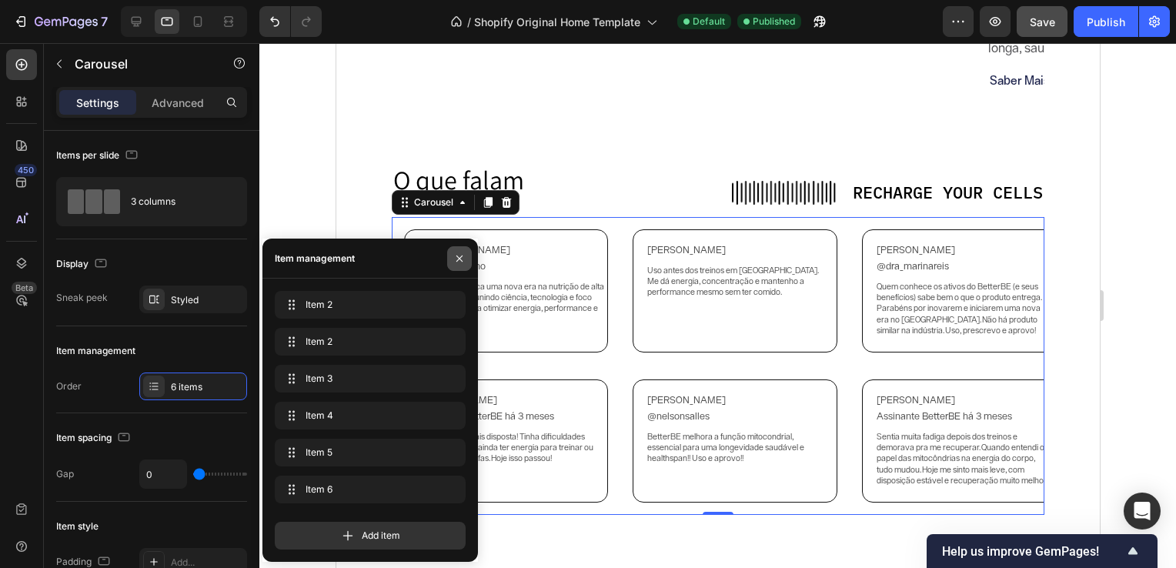
click at [464, 259] on icon "button" at bounding box center [459, 258] width 12 height 12
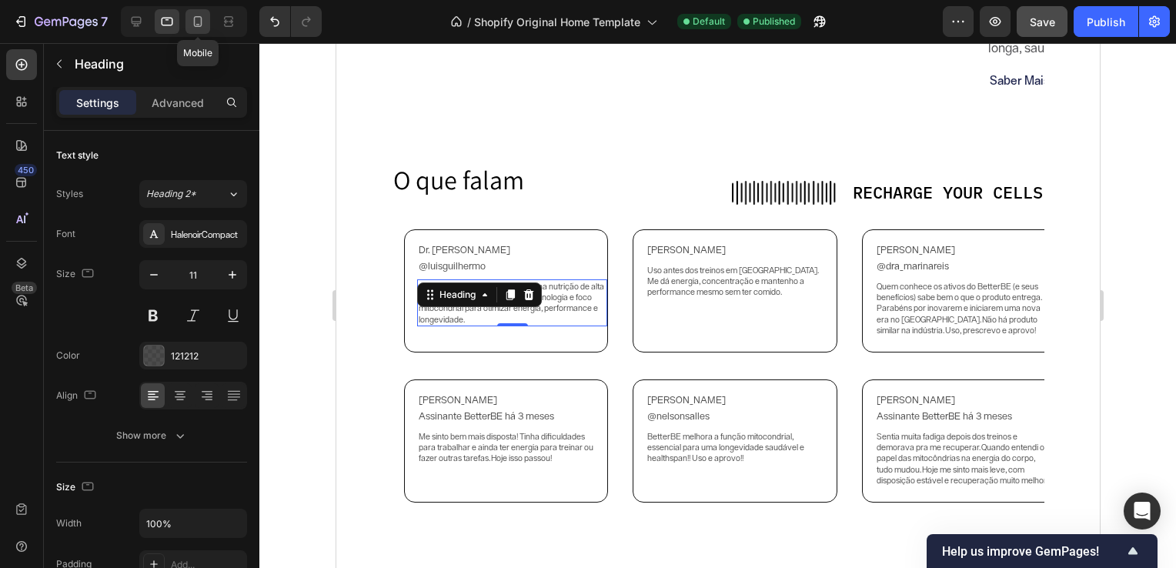
click at [195, 22] on icon at bounding box center [197, 21] width 15 height 15
type input "12"
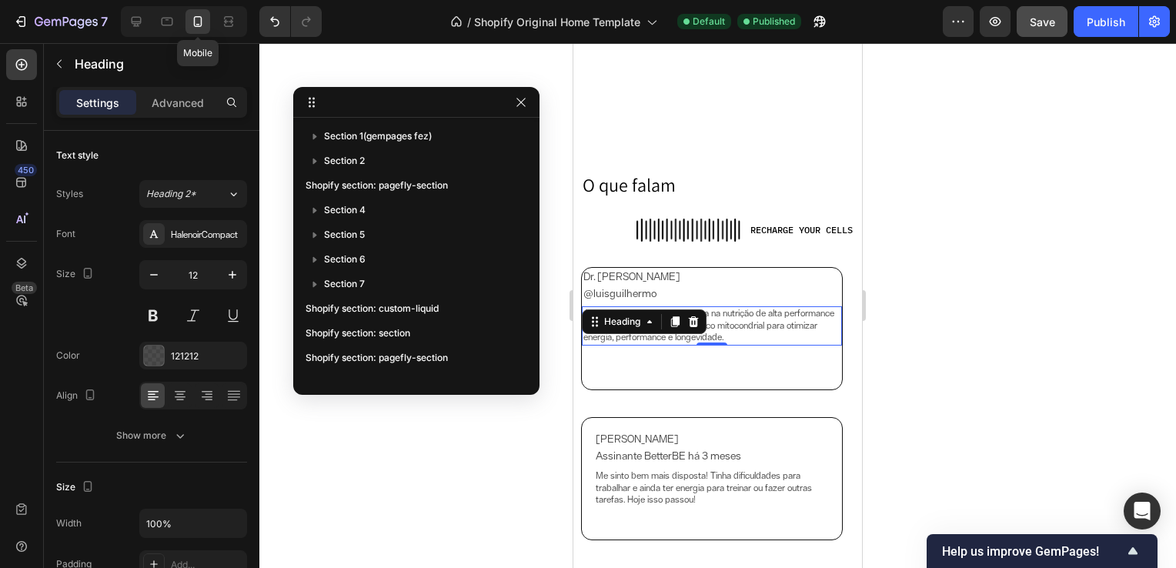
scroll to position [562, 0]
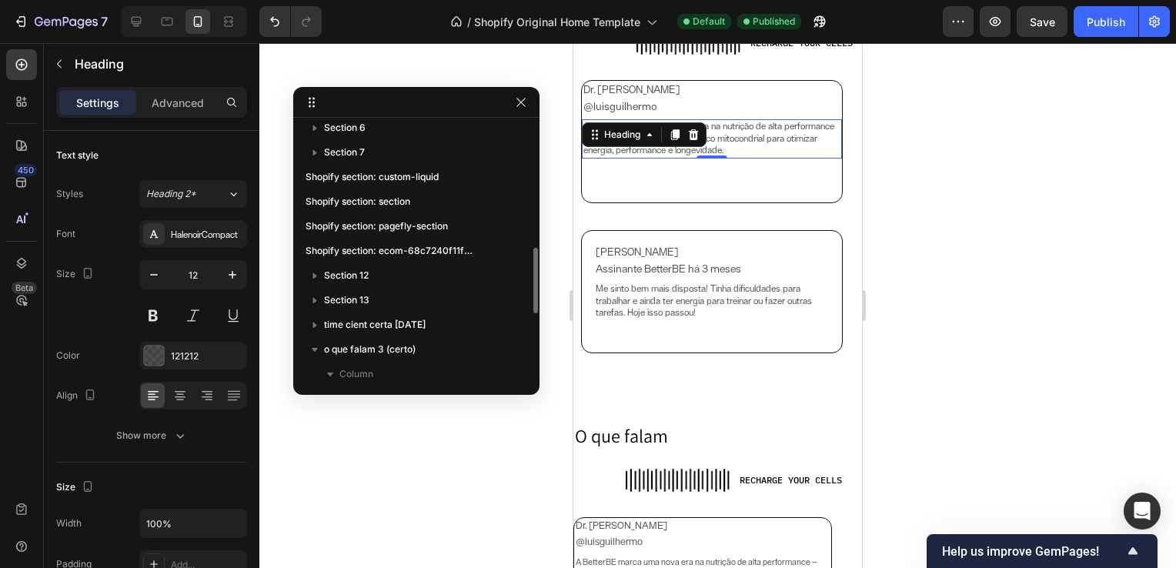
scroll to position [263, 0]
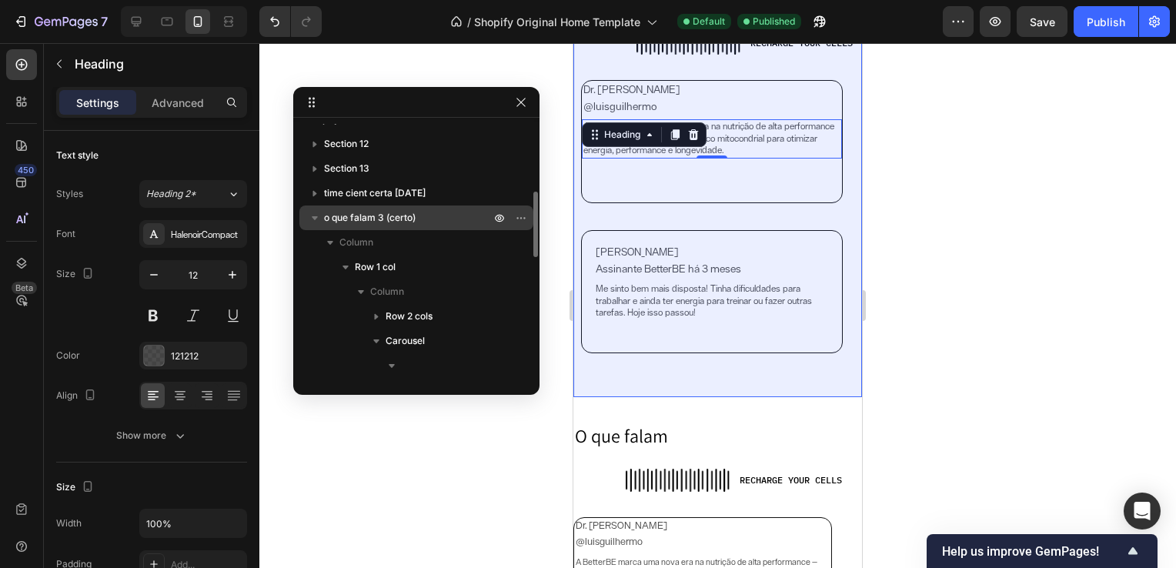
click at [453, 217] on p "o que falam 3 (certo)" at bounding box center [408, 217] width 169 height 15
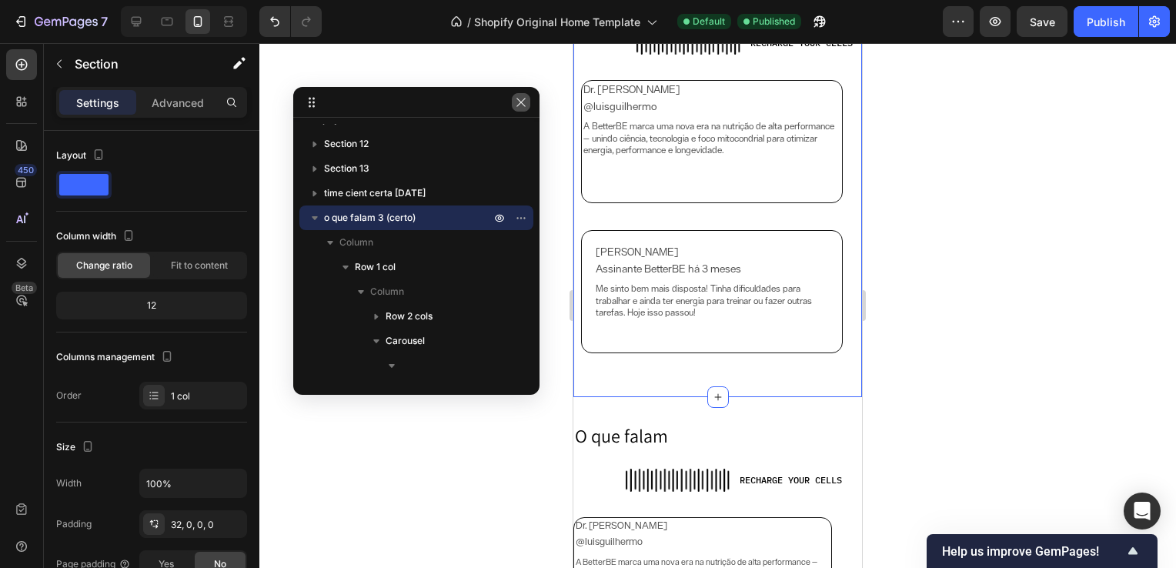
click at [523, 100] on icon "button" at bounding box center [520, 102] width 8 height 8
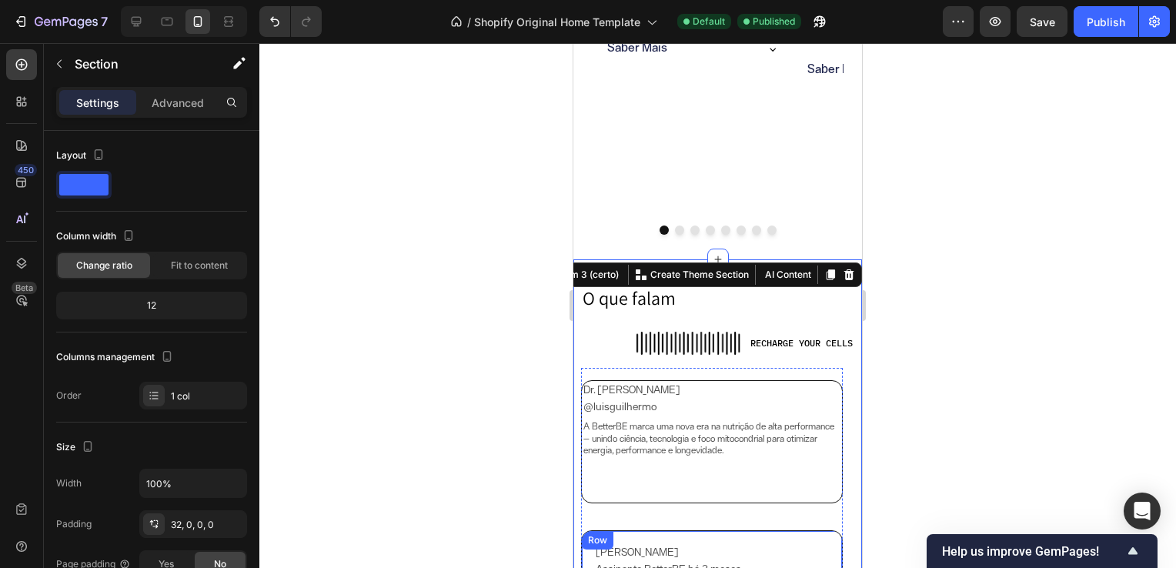
scroll to position [2883, 0]
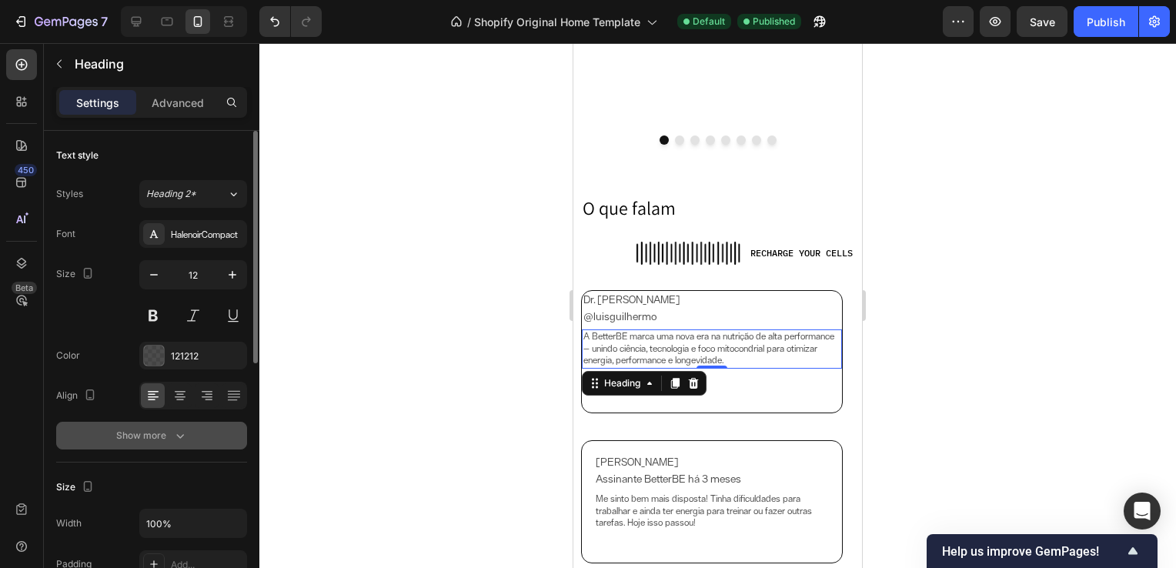
click at [175, 432] on icon "button" at bounding box center [179, 435] width 15 height 15
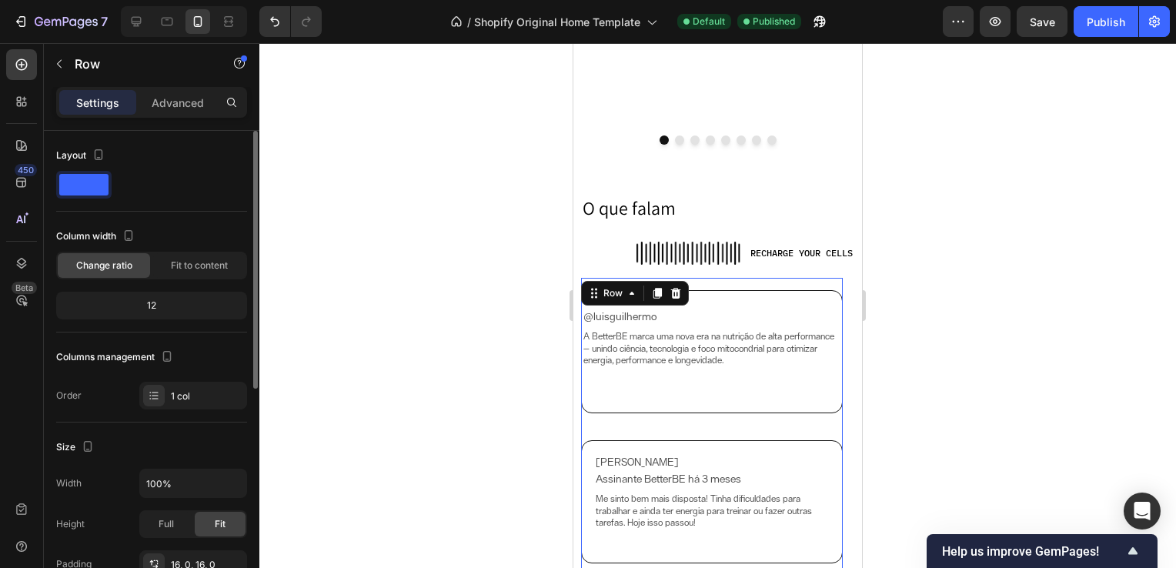
click at [678, 278] on div "Dr. Luís Guilhermo Heading @luisguilhermo Heading A BetterBE marca uma nova era…" at bounding box center [712, 427] width 262 height 298
click at [27, 266] on icon at bounding box center [21, 263] width 15 height 15
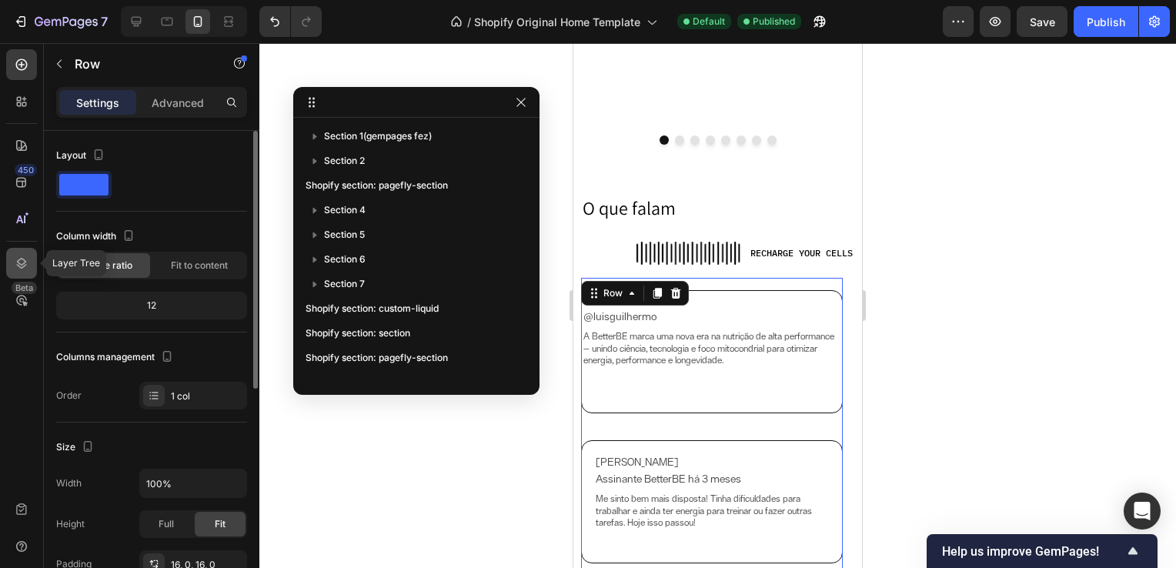
scroll to position [414, 0]
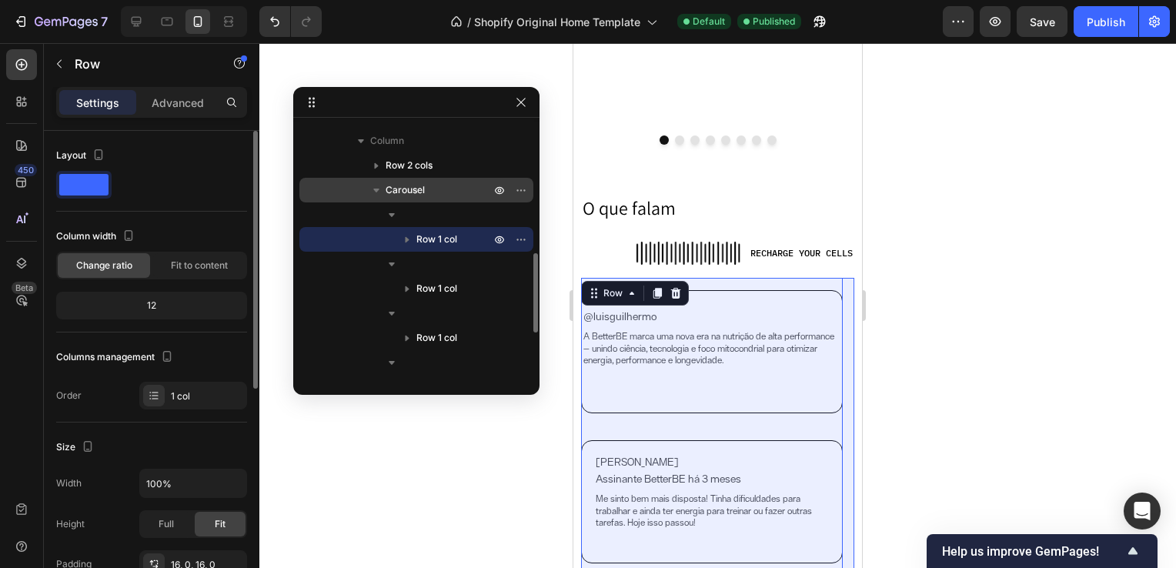
click at [416, 192] on span "Carousel" at bounding box center [405, 189] width 39 height 15
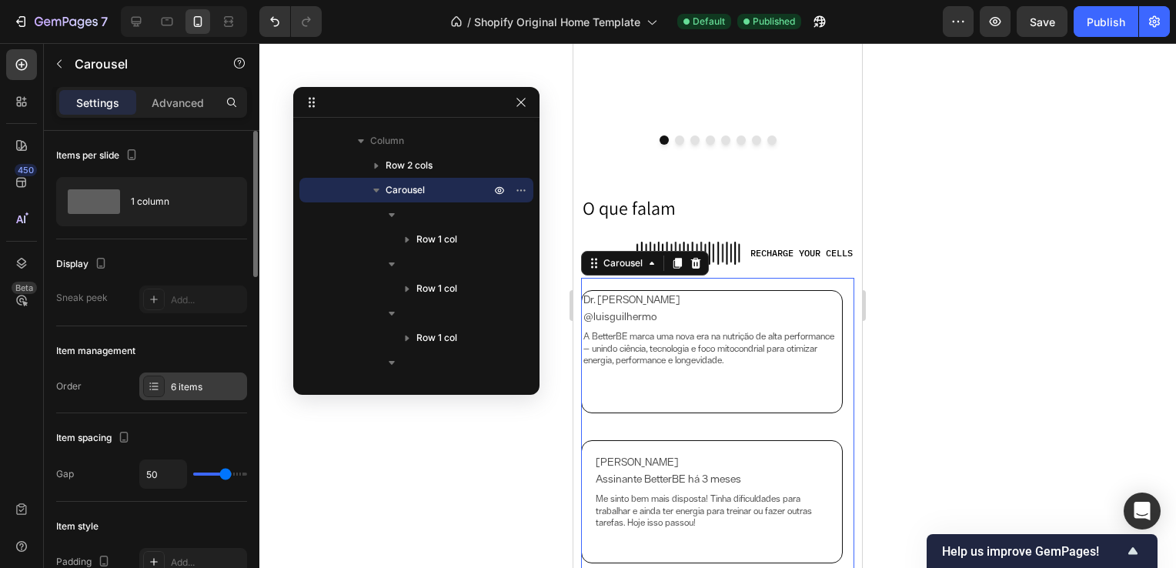
click at [192, 392] on div "6 items" at bounding box center [207, 387] width 72 height 14
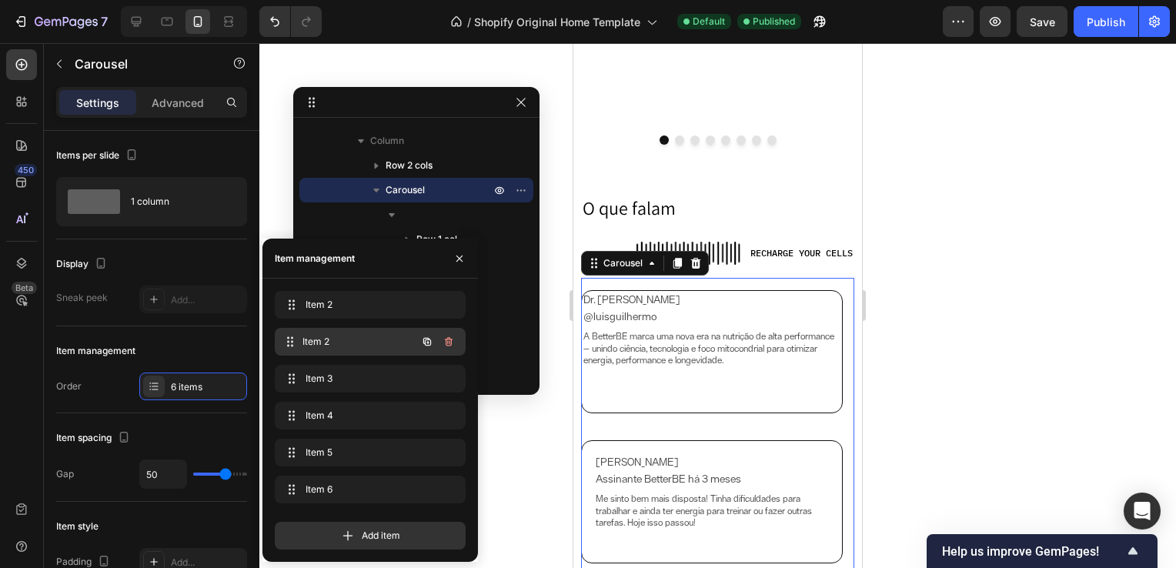
click at [332, 343] on span "Item 2" at bounding box center [359, 342] width 114 height 14
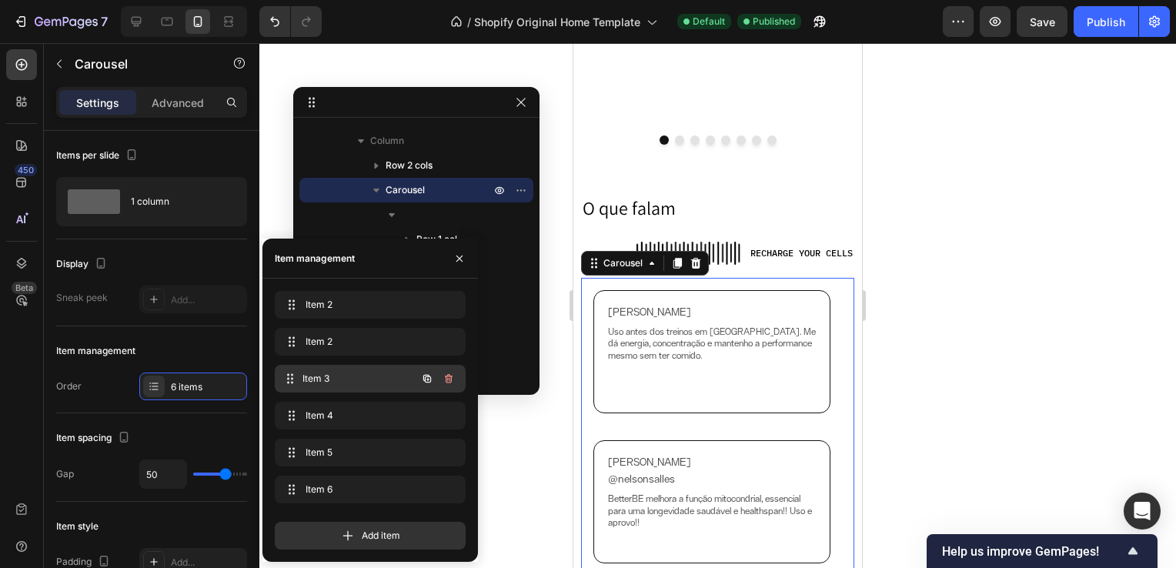
click at [336, 366] on div "Item 3 Item 3" at bounding box center [370, 379] width 191 height 28
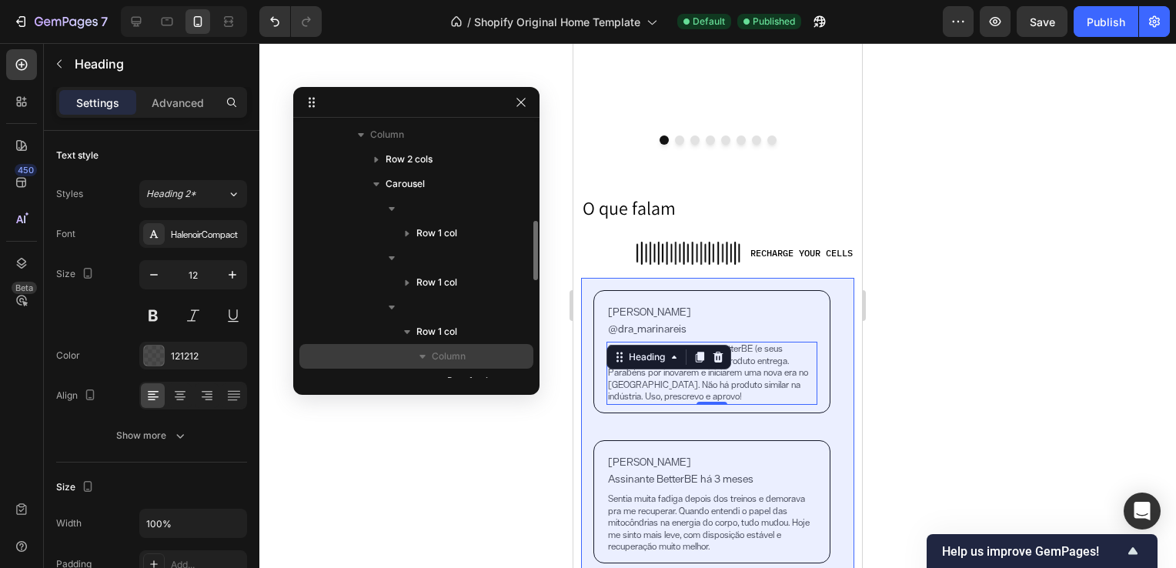
scroll to position [419, 0]
click at [423, 189] on span "Carousel" at bounding box center [405, 184] width 39 height 15
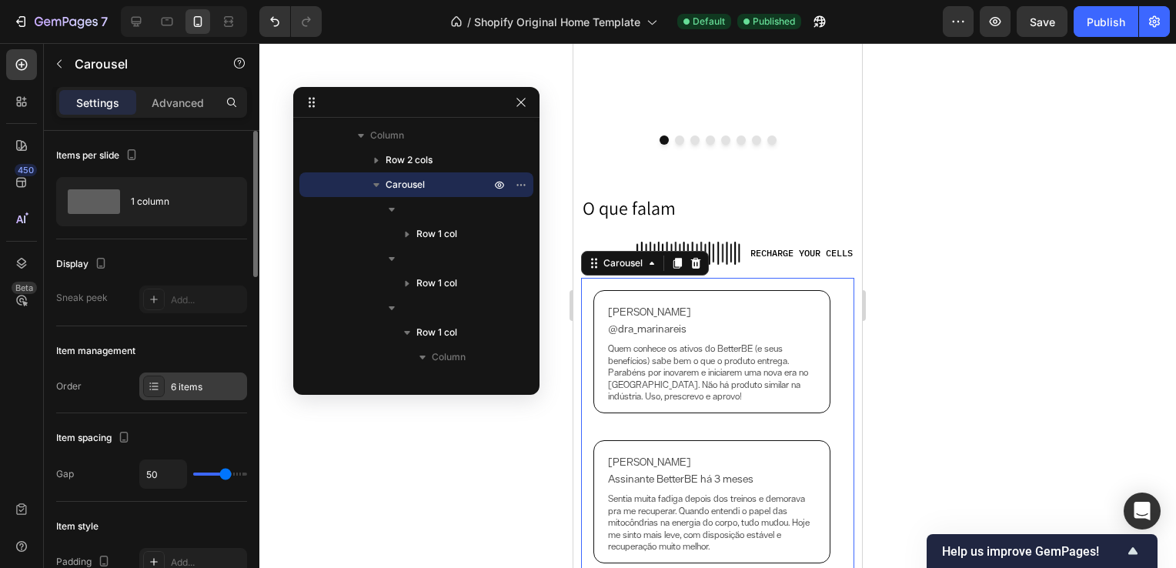
click at [212, 384] on div "6 items" at bounding box center [207, 387] width 72 height 14
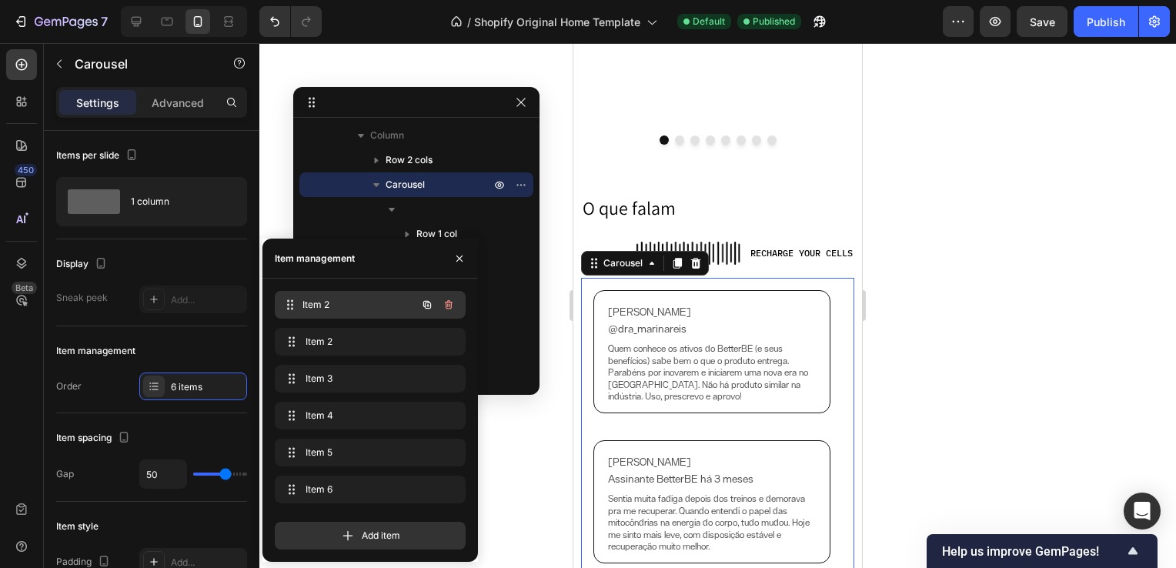
click at [342, 309] on span "Item 2" at bounding box center [359, 305] width 114 height 14
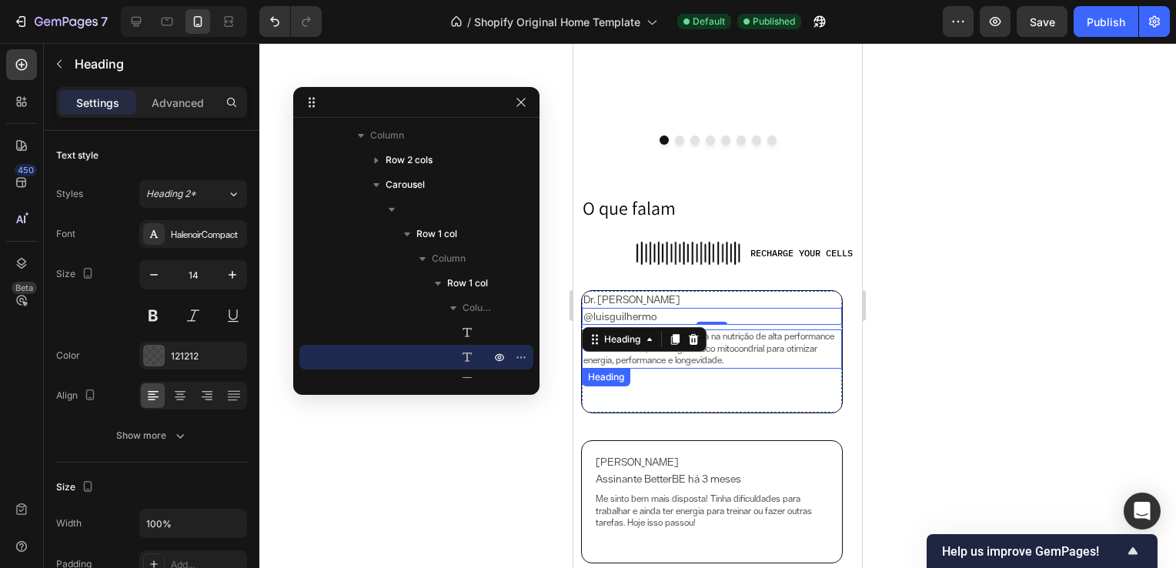
click at [760, 366] on h2 "A BetterBE marca uma nova era na nutrição de alta performance — unindo ciência,…" at bounding box center [712, 348] width 260 height 39
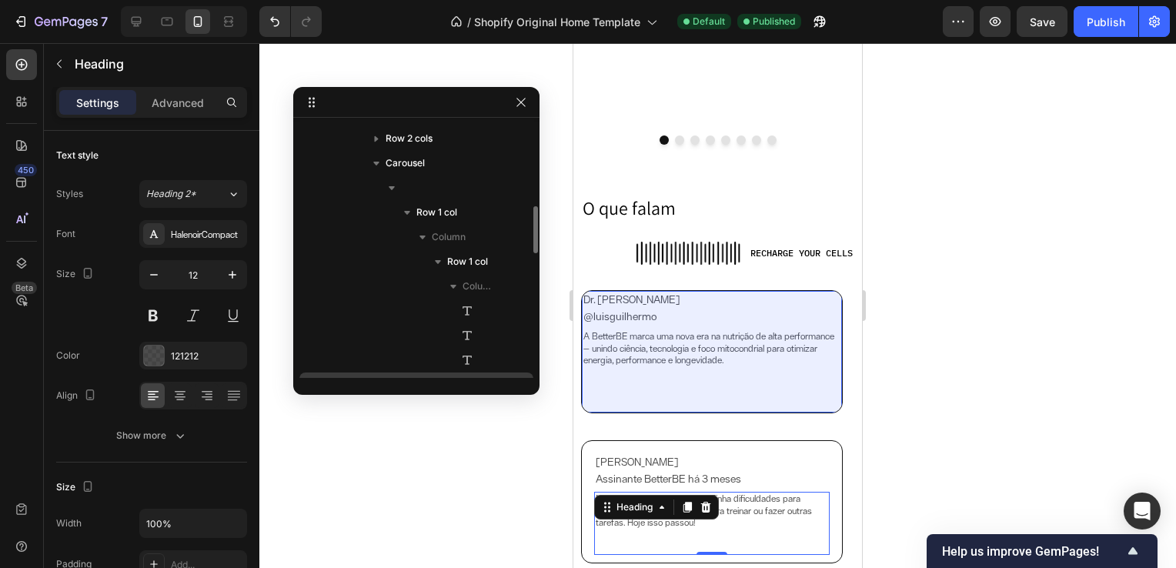
scroll to position [369, 0]
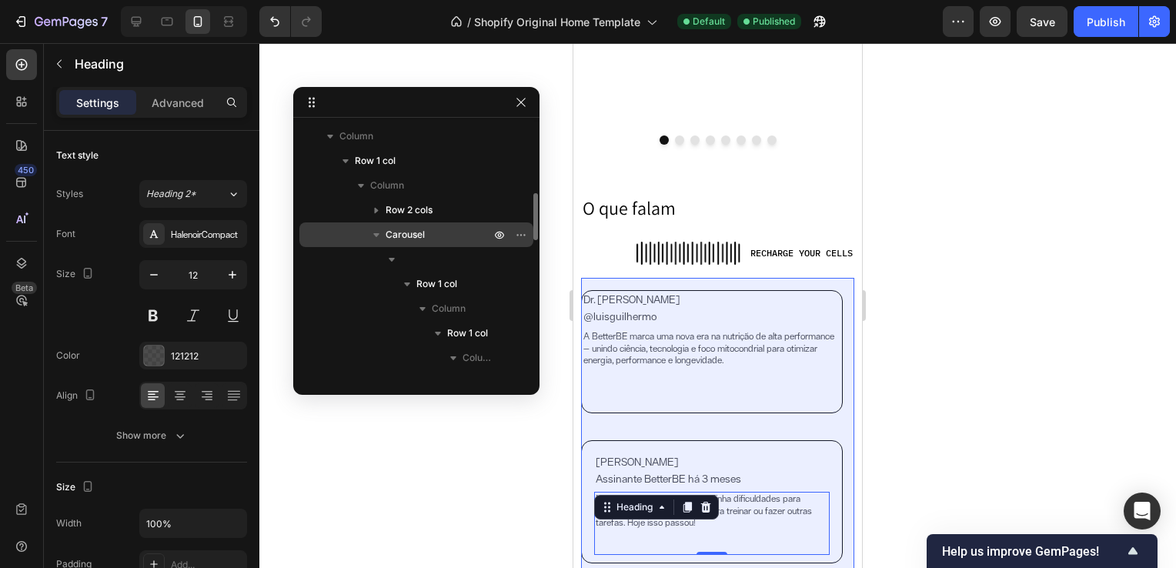
click at [424, 235] on span "Carousel" at bounding box center [405, 234] width 39 height 15
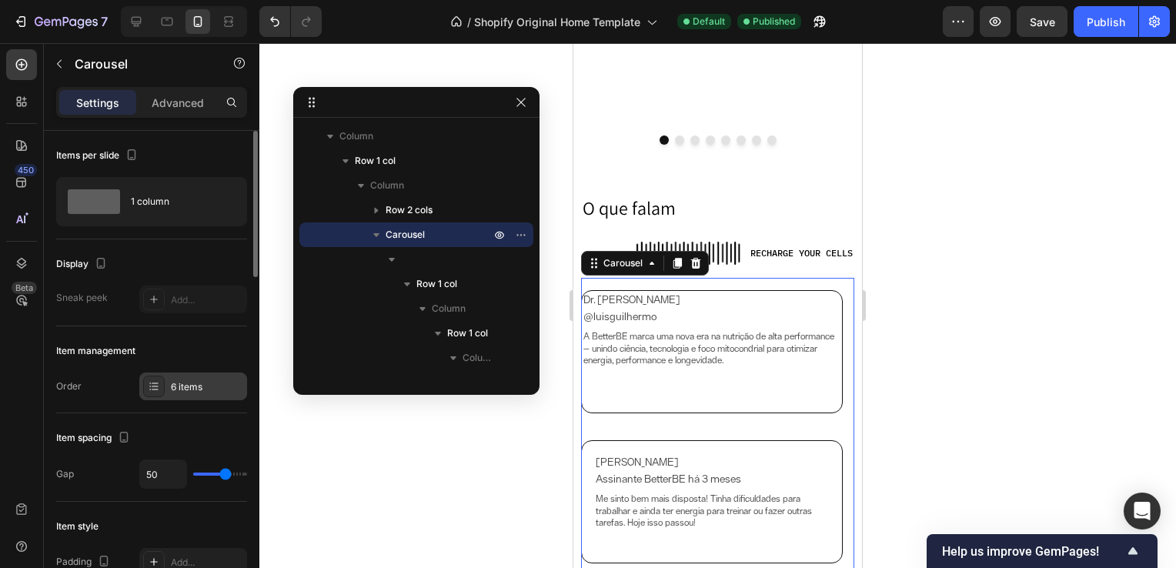
click at [162, 380] on div at bounding box center [154, 387] width 22 height 22
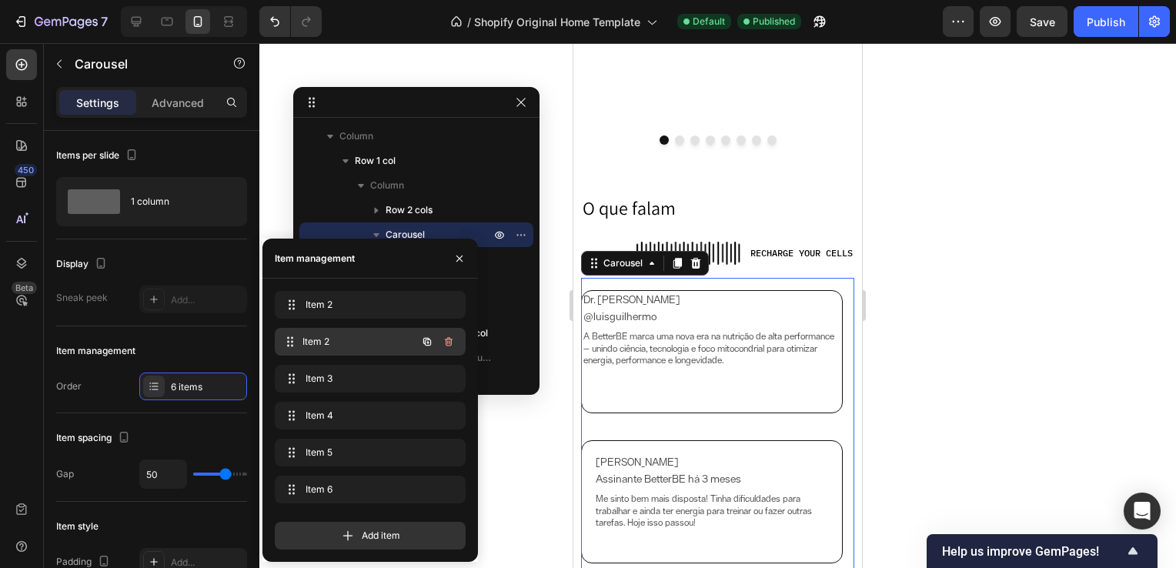
click at [326, 343] on span "Item 2" at bounding box center [359, 342] width 114 height 14
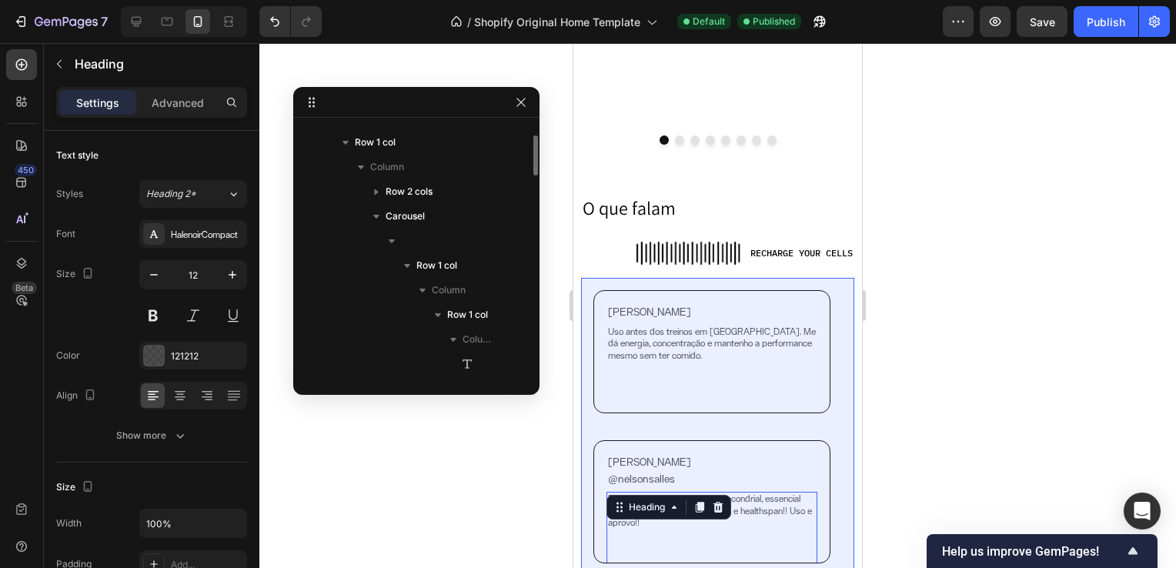
scroll to position [345, 0]
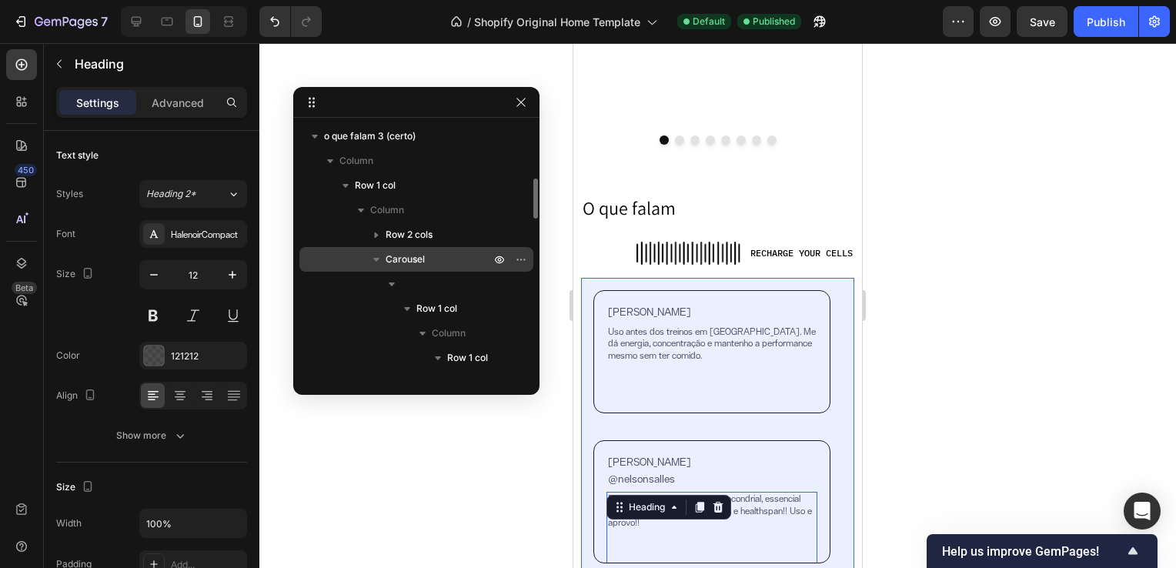
click at [429, 252] on p "Carousel" at bounding box center [440, 259] width 108 height 15
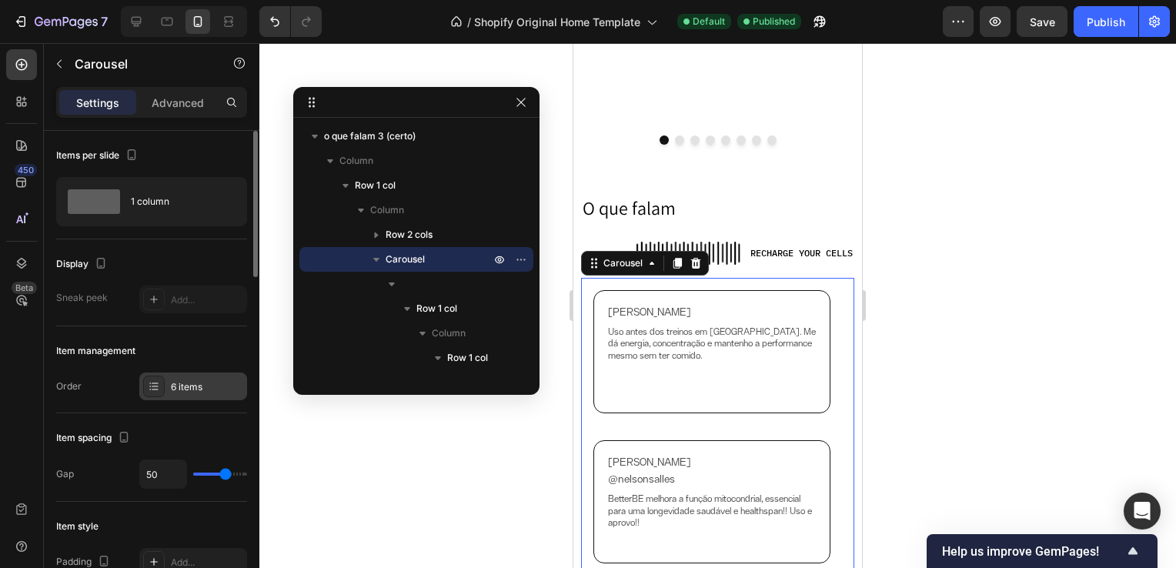
click at [208, 380] on div "6 items" at bounding box center [207, 387] width 72 height 14
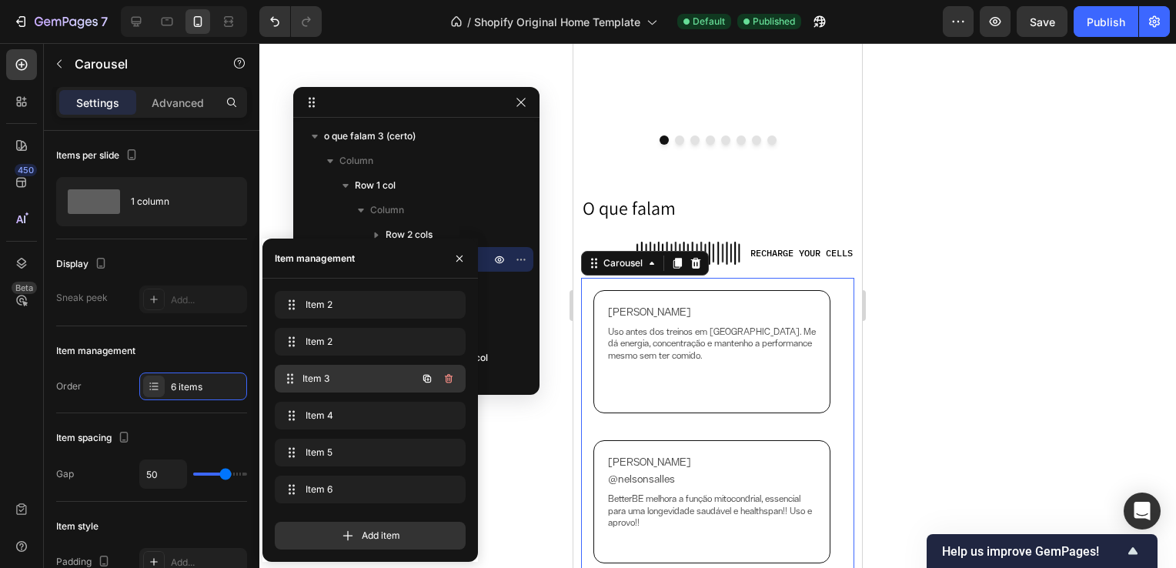
click at [349, 379] on span "Item 3" at bounding box center [359, 379] width 114 height 14
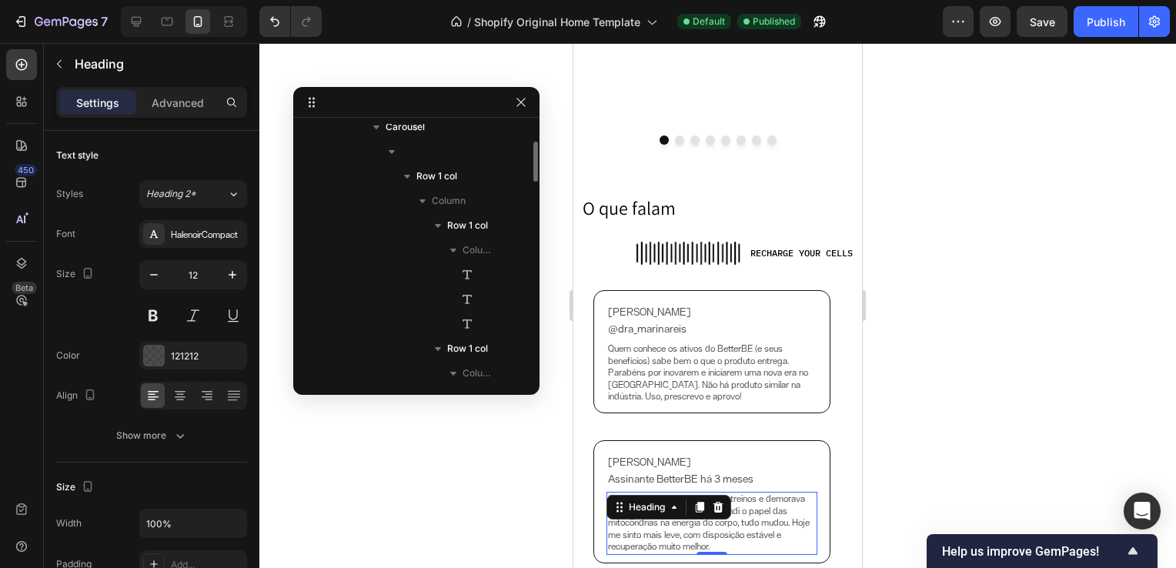
scroll to position [376, 0]
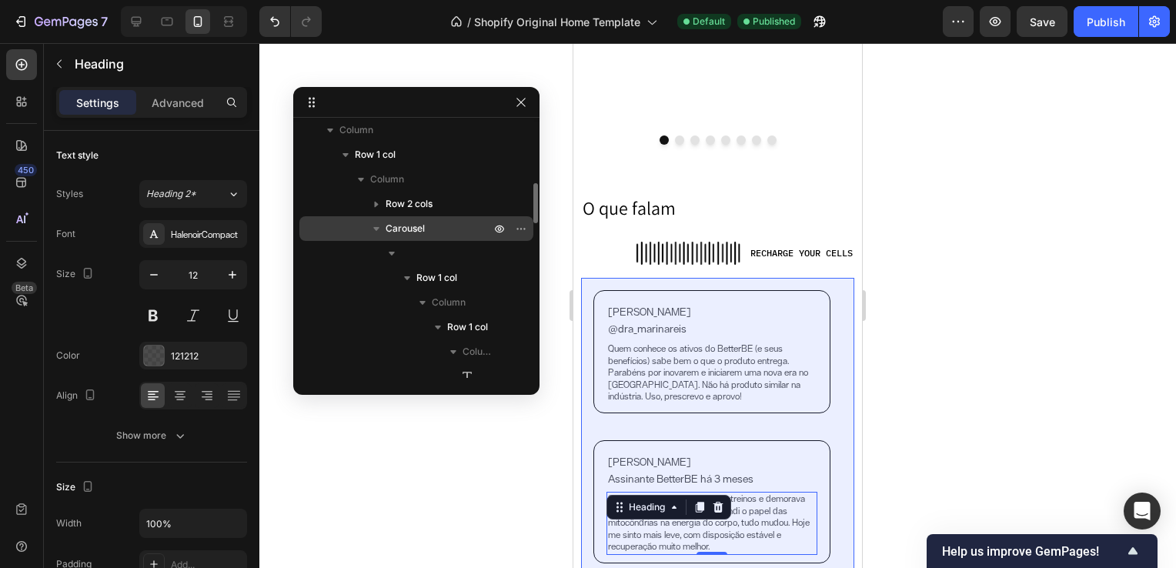
click at [442, 217] on div "Carousel" at bounding box center [417, 228] width 222 height 25
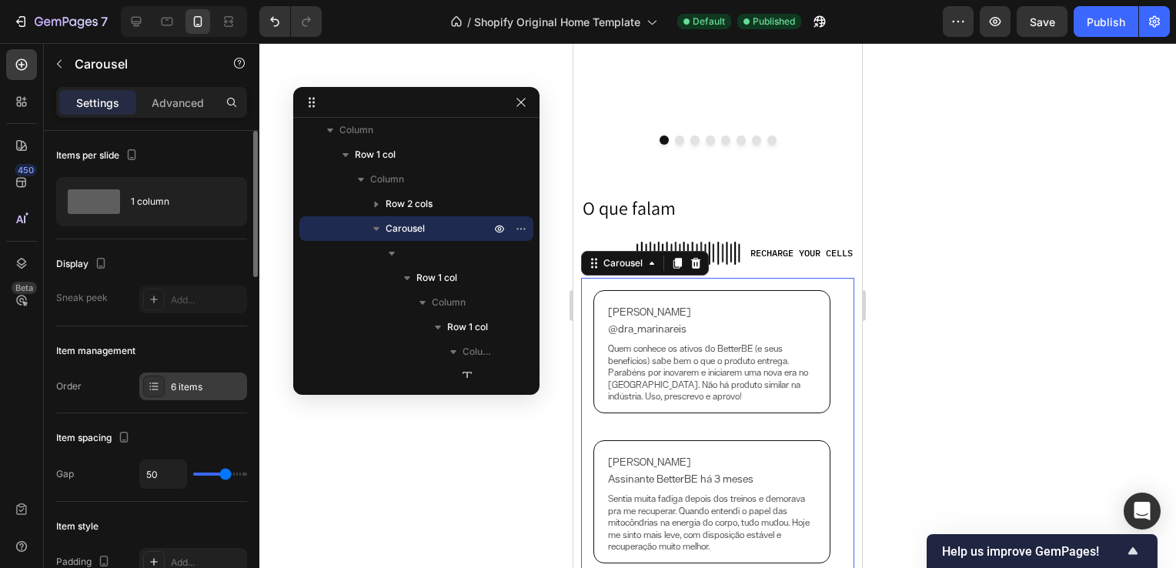
click at [175, 383] on div "6 items" at bounding box center [207, 387] width 72 height 14
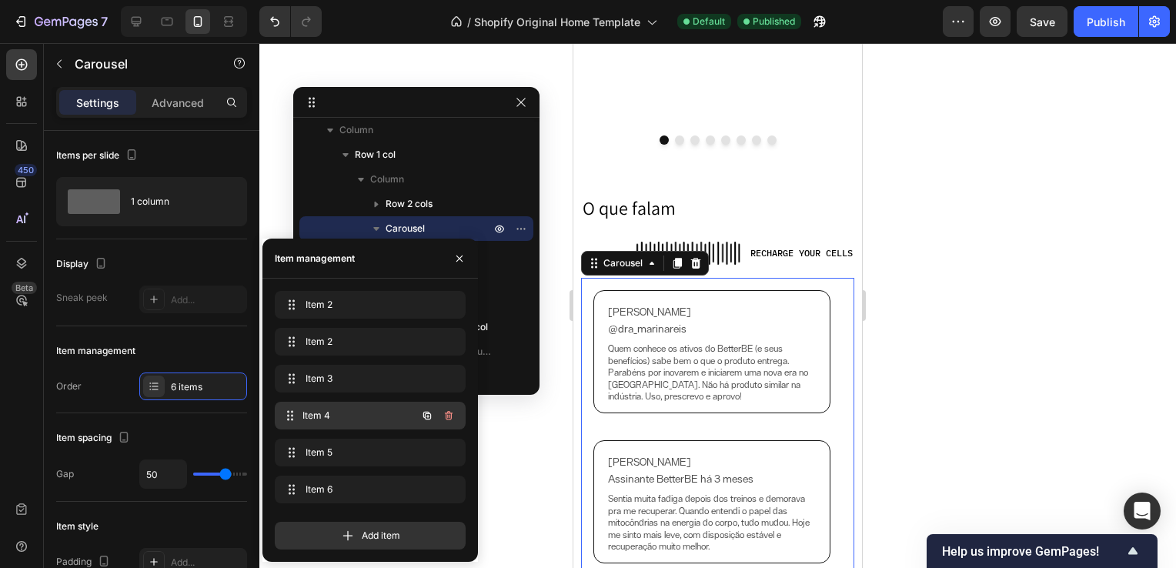
click at [343, 411] on span "Item 4" at bounding box center [359, 416] width 114 height 14
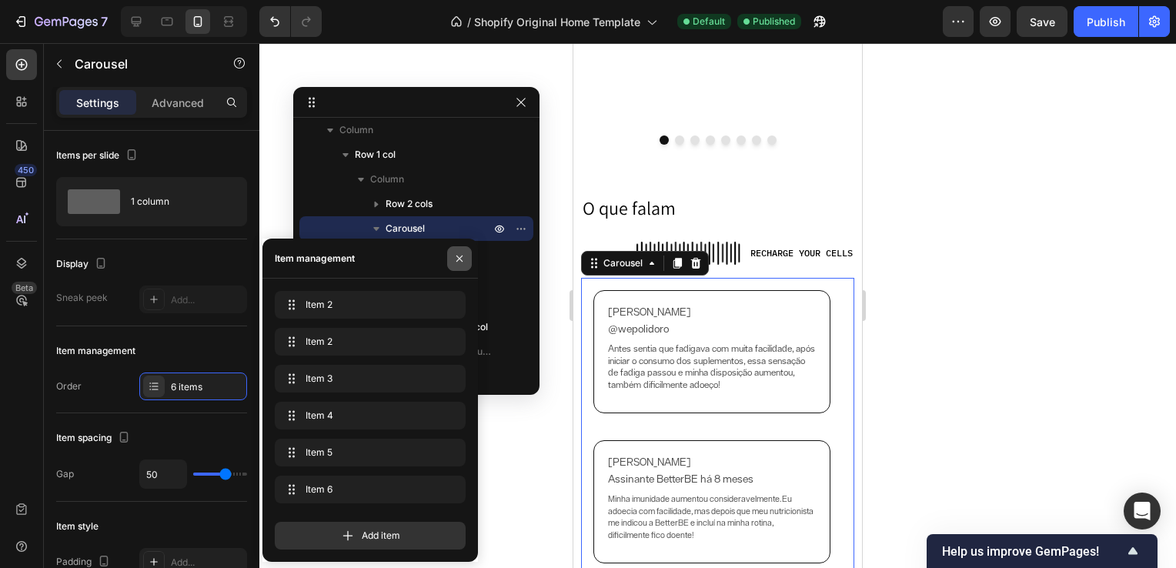
click at [456, 262] on icon "button" at bounding box center [459, 258] width 12 height 12
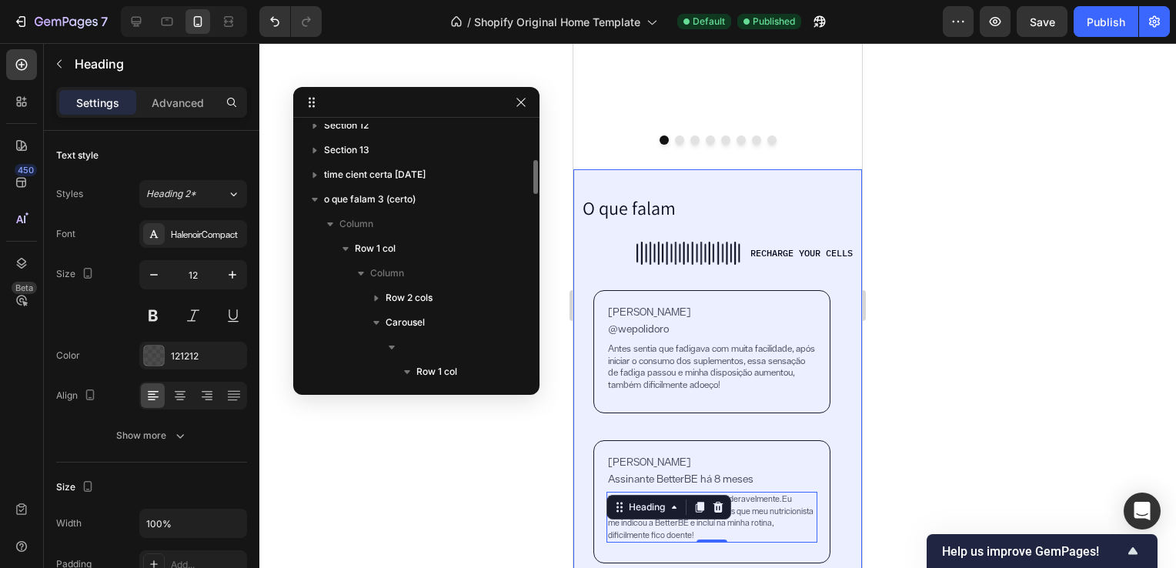
scroll to position [280, 0]
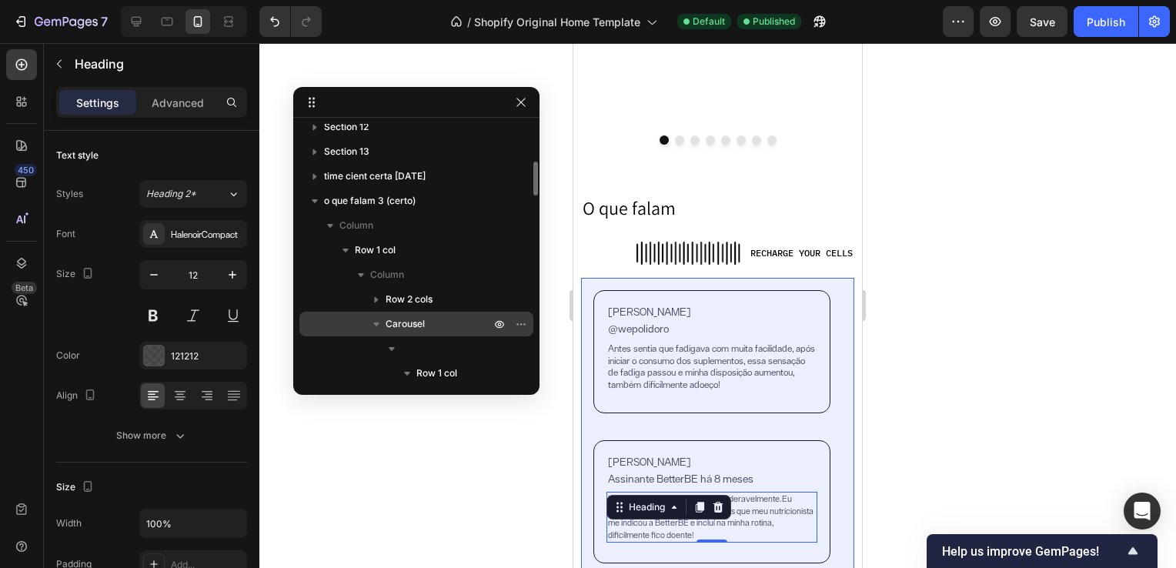
click at [417, 319] on span "Carousel" at bounding box center [405, 323] width 39 height 15
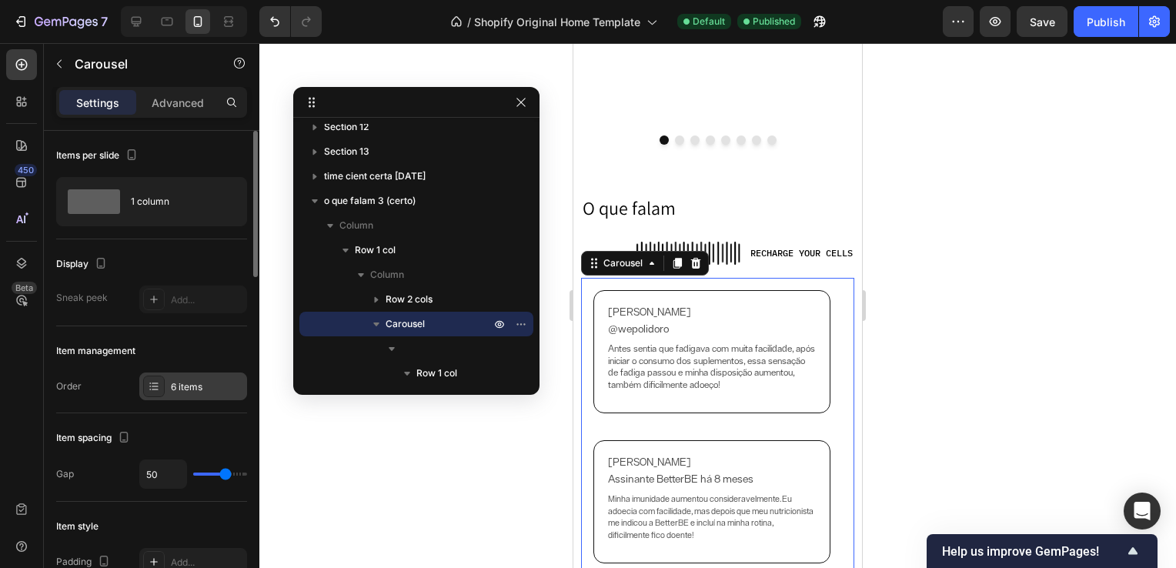
click at [197, 380] on div "6 items" at bounding box center [207, 387] width 72 height 14
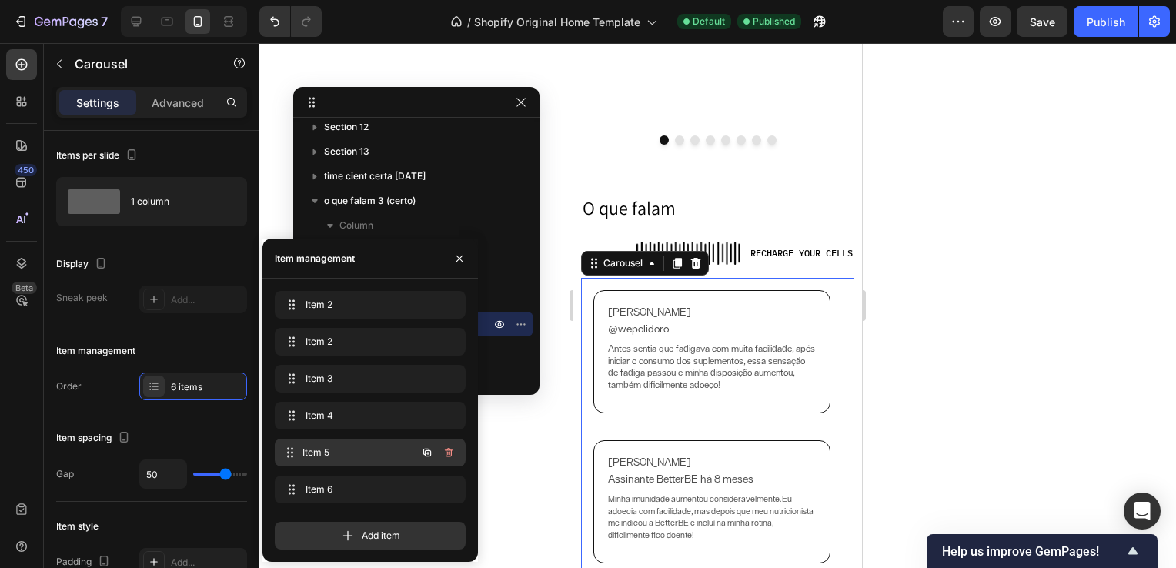
click at [336, 451] on span "Item 5" at bounding box center [359, 453] width 114 height 14
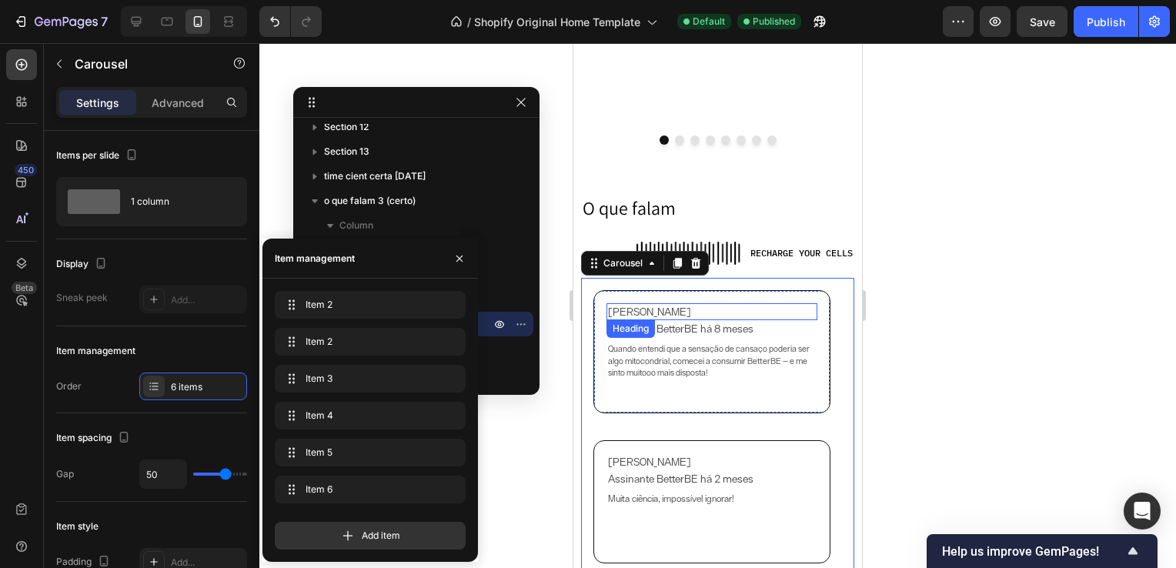
click at [690, 316] on h2 "[PERSON_NAME]" at bounding box center [711, 311] width 211 height 17
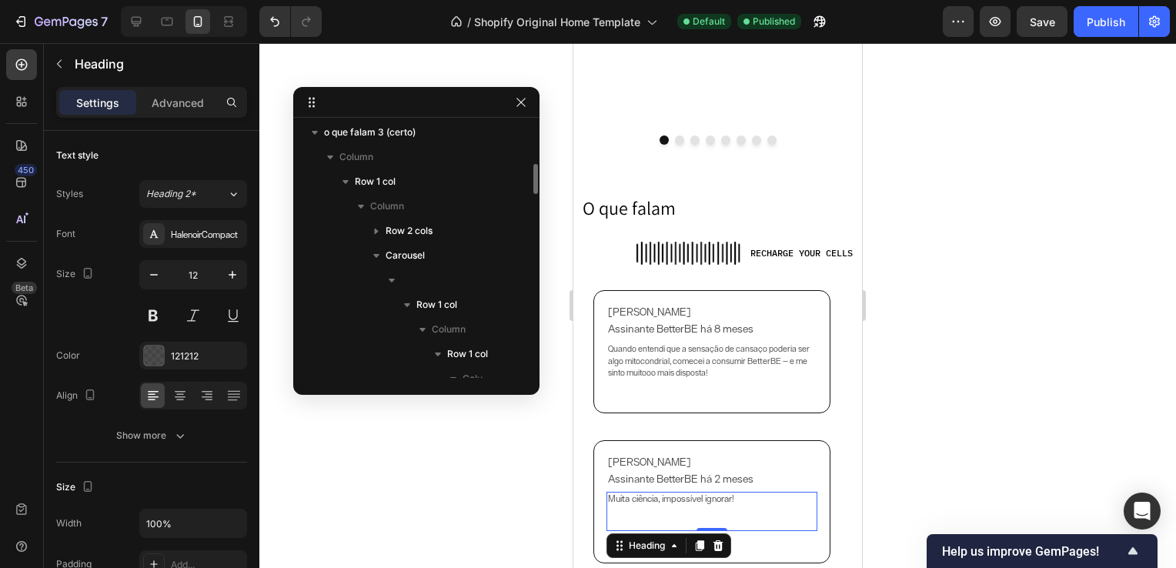
scroll to position [348, 0]
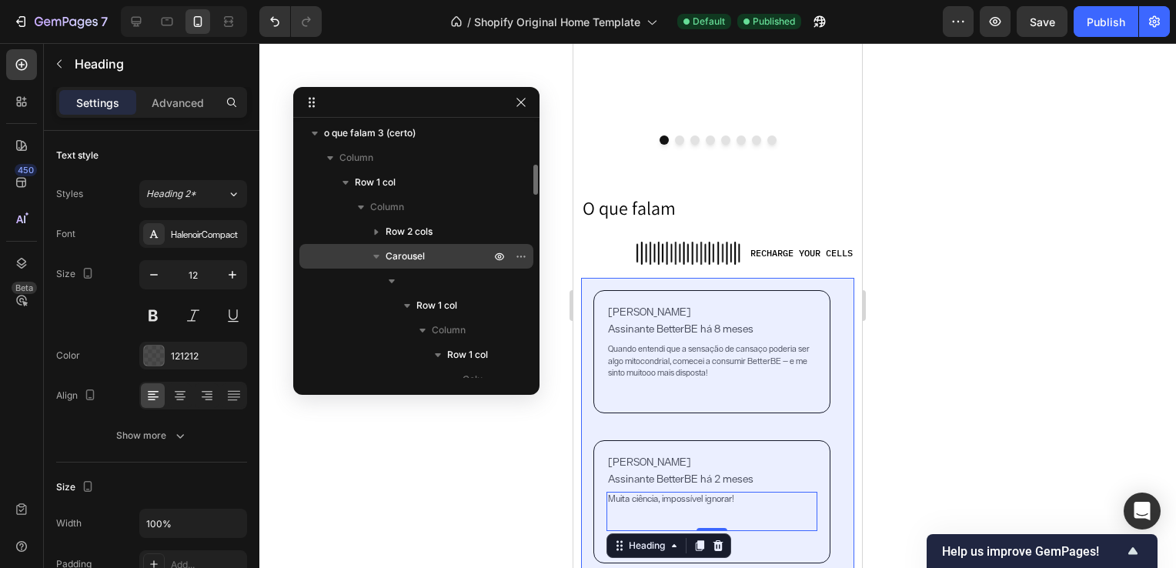
click at [446, 258] on p "Carousel" at bounding box center [440, 256] width 108 height 15
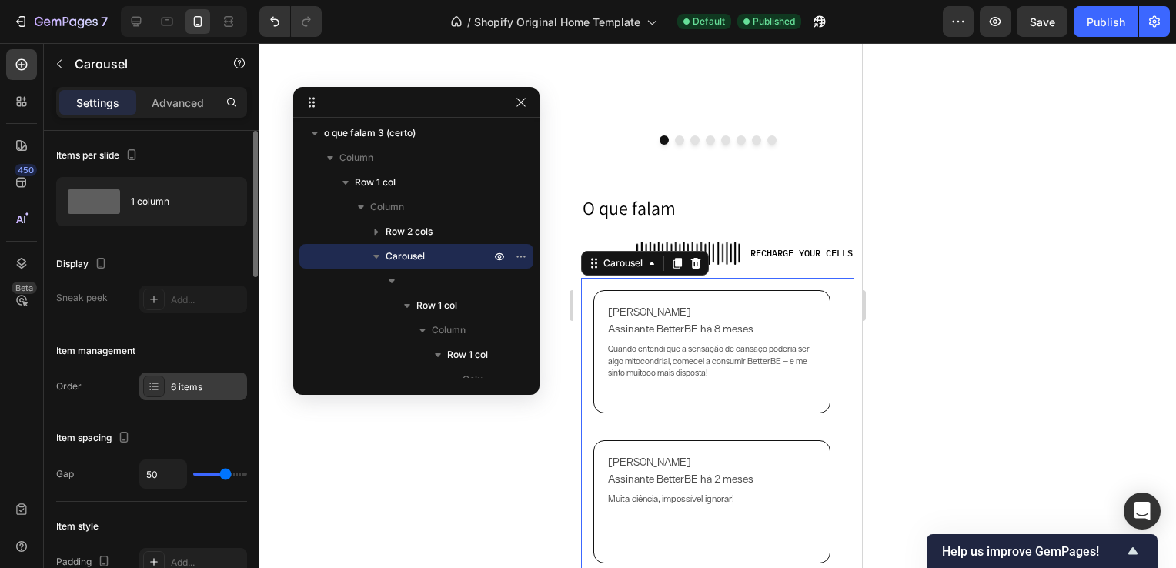
click at [188, 375] on div "6 items" at bounding box center [193, 386] width 108 height 28
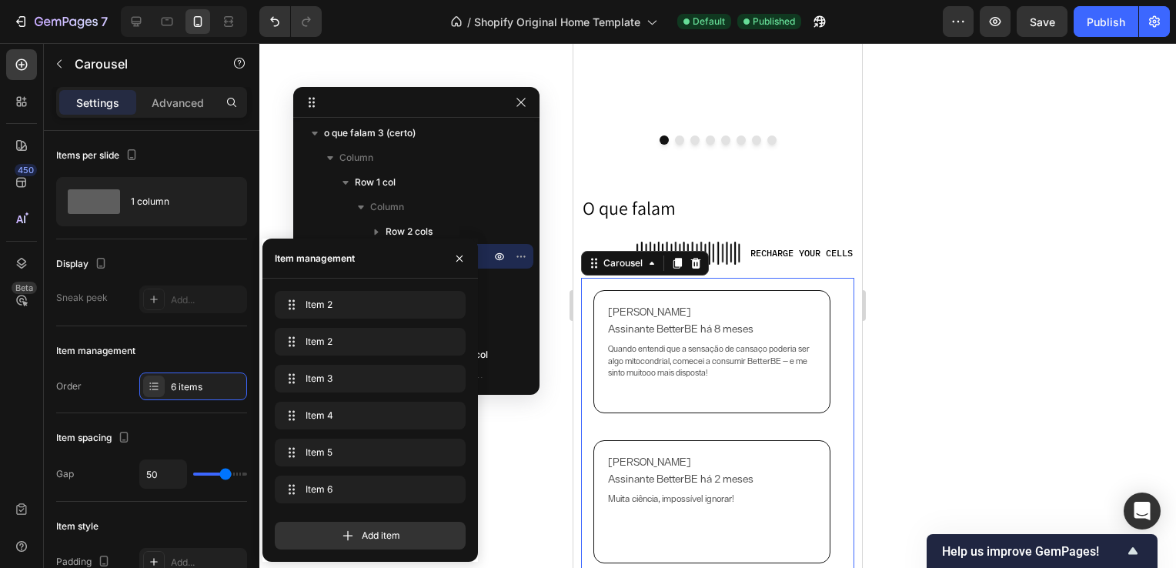
click at [311, 400] on div "Item 2 Item 2 Item 2 Item 2 Item 3 Item 3 Item 4 Item 4 Item 5 Item 5 Item 6 It…" at bounding box center [370, 400] width 191 height 219
click at [339, 481] on div "Item 6 Item 6" at bounding box center [348, 490] width 135 height 22
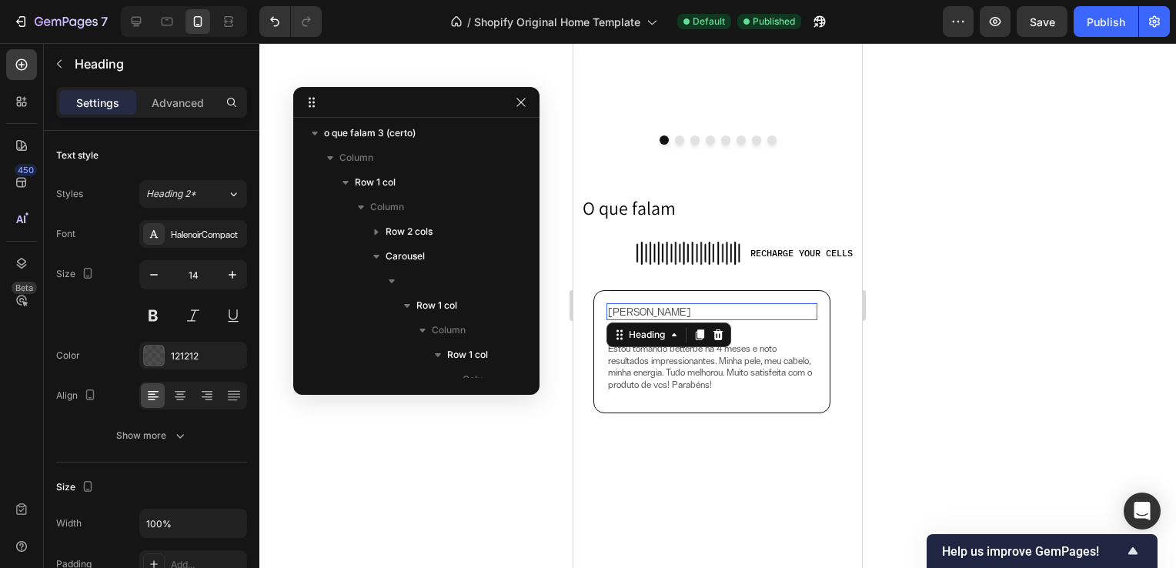
click at [729, 317] on h2 "[PERSON_NAME]" at bounding box center [711, 311] width 211 height 17
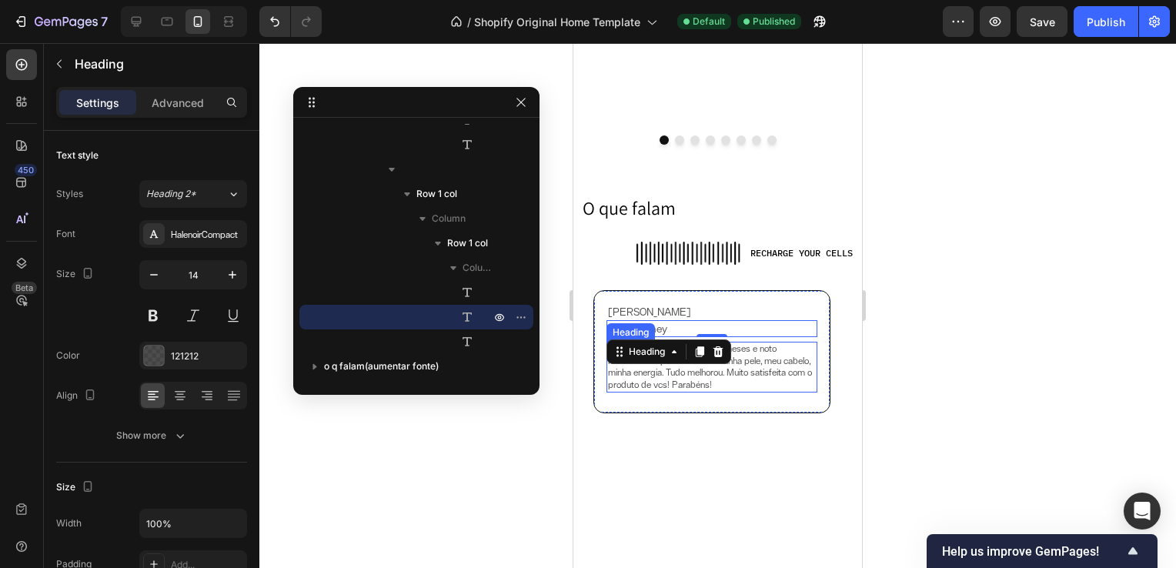
click at [777, 372] on h2 "Estou tomando betterbe há 4 meses e noto resultados impressionantes. Minha pele…" at bounding box center [711, 367] width 211 height 51
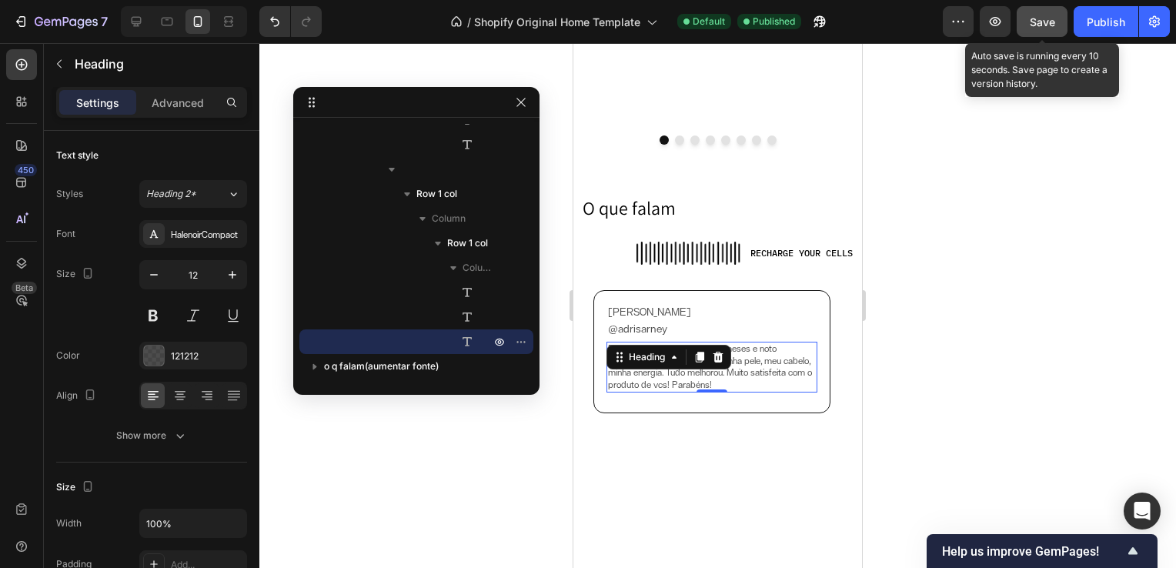
click at [1047, 22] on span "Save" at bounding box center [1042, 21] width 25 height 13
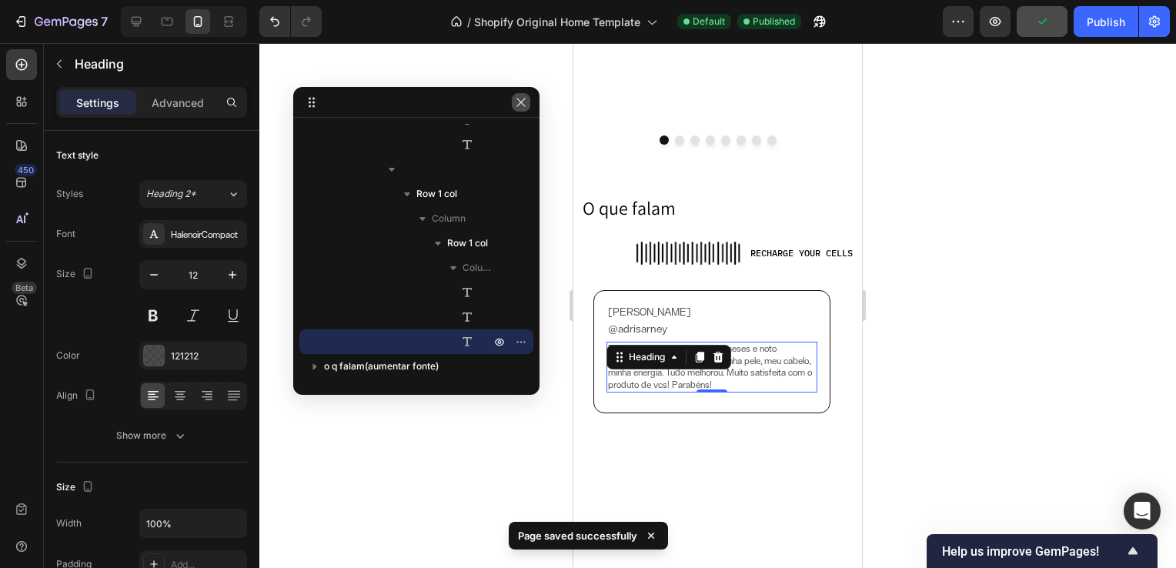
click at [523, 105] on icon "button" at bounding box center [521, 102] width 12 height 12
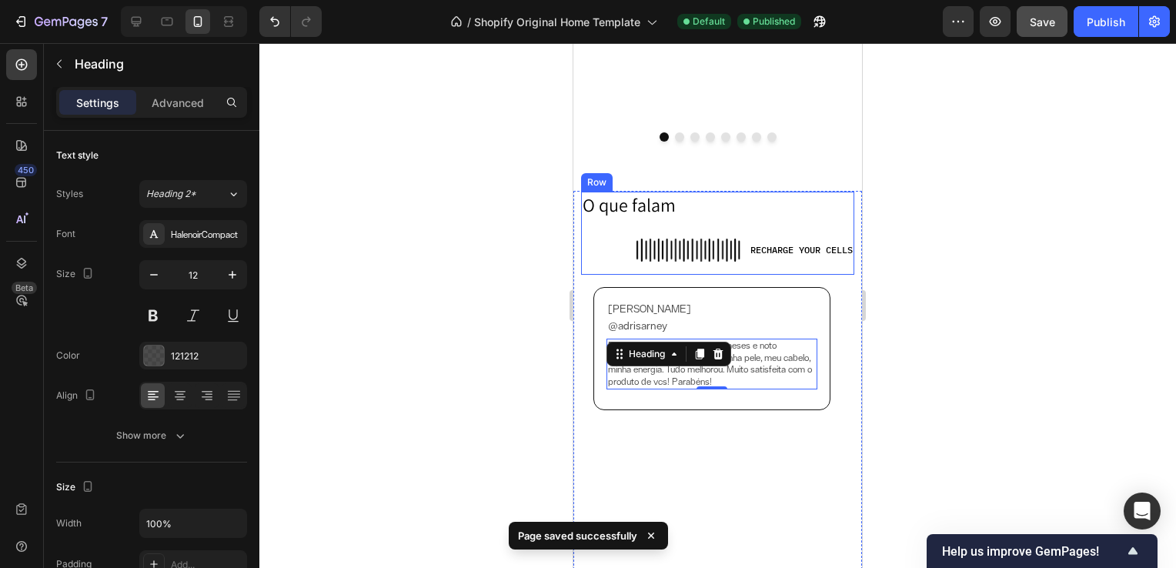
scroll to position [2897, 0]
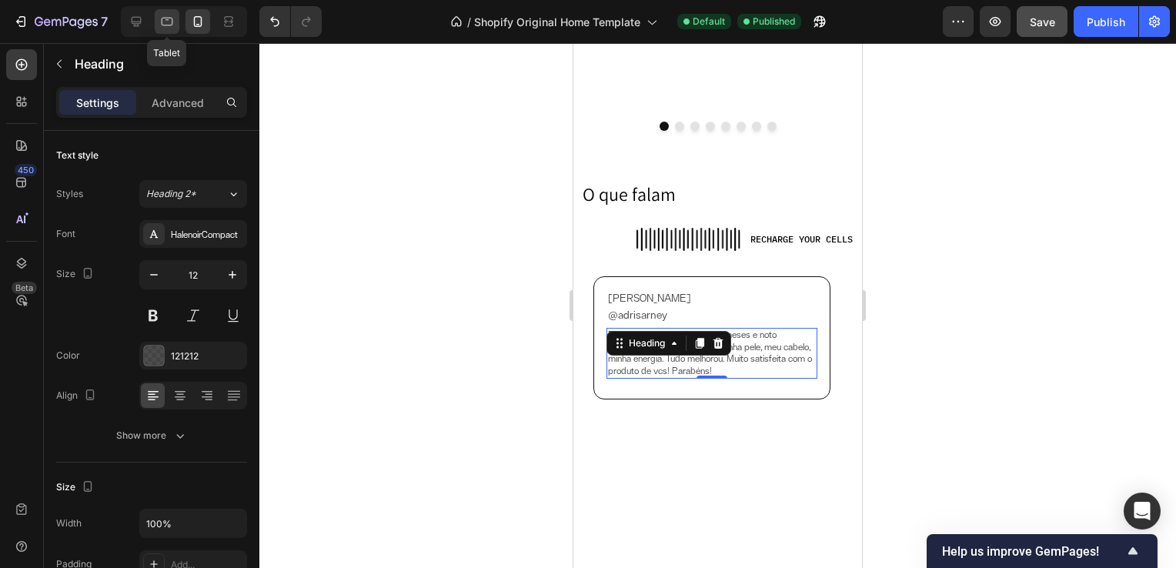
click at [169, 29] on icon at bounding box center [166, 21] width 15 height 15
type input "11"
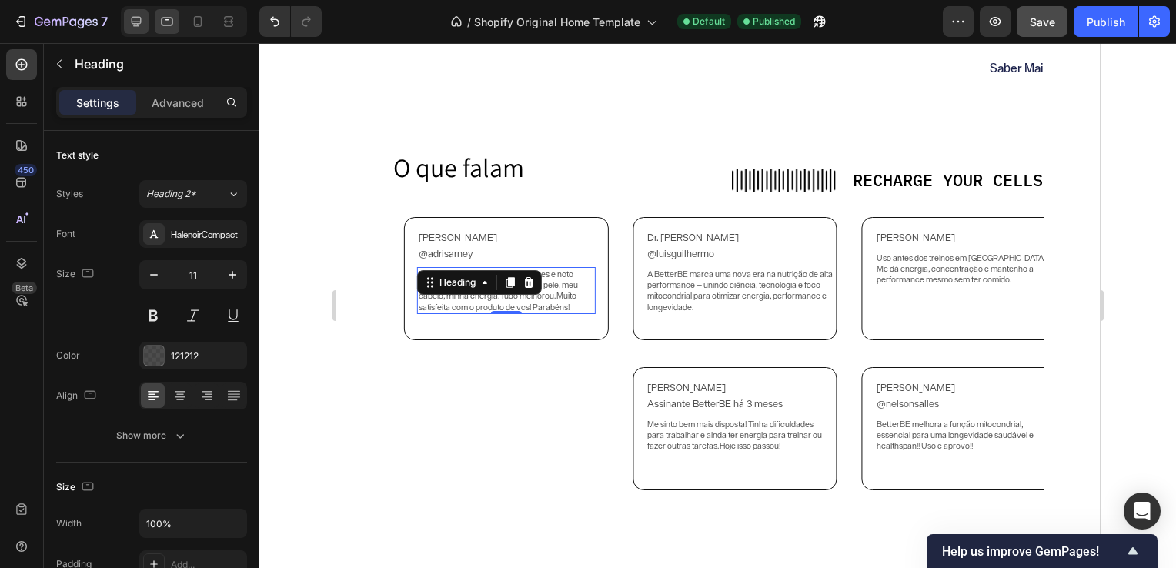
click at [130, 23] on icon at bounding box center [136, 21] width 15 height 15
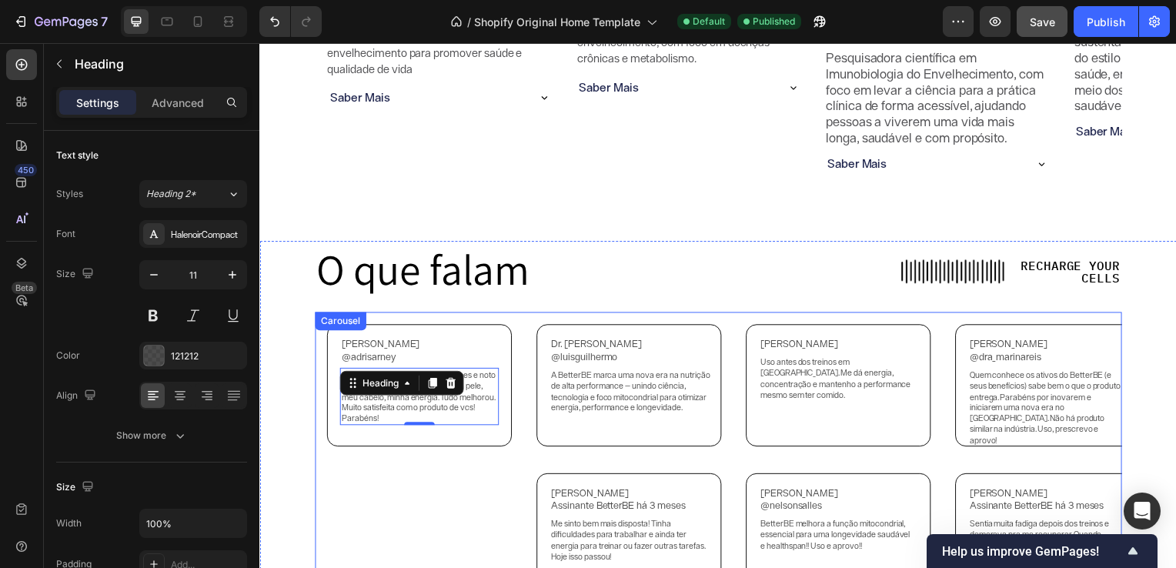
scroll to position [2860, 0]
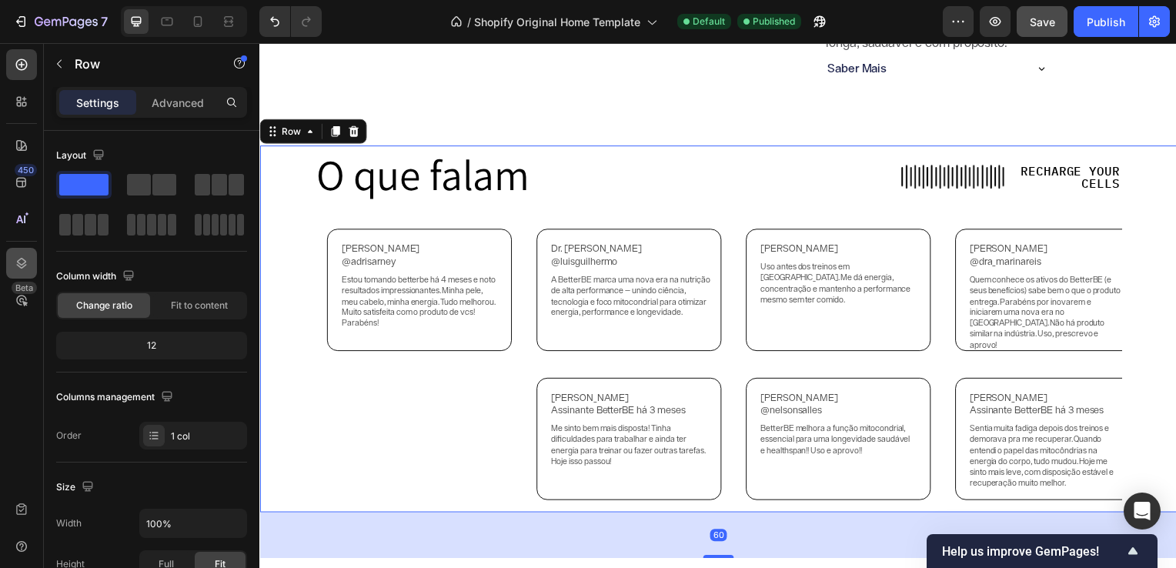
click at [28, 259] on icon at bounding box center [21, 263] width 15 height 15
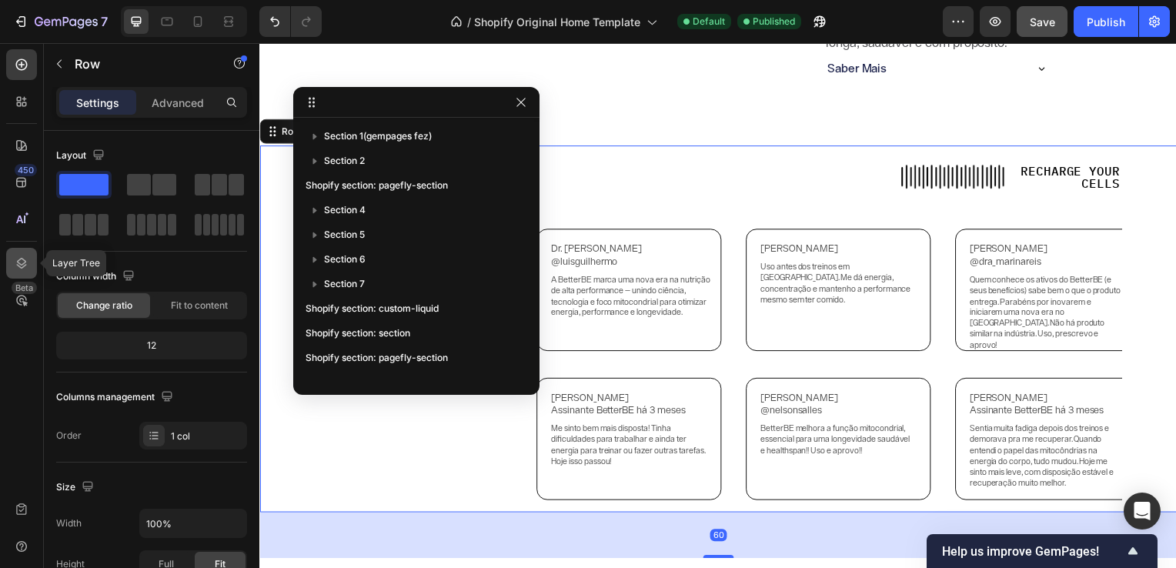
scroll to position [189, 0]
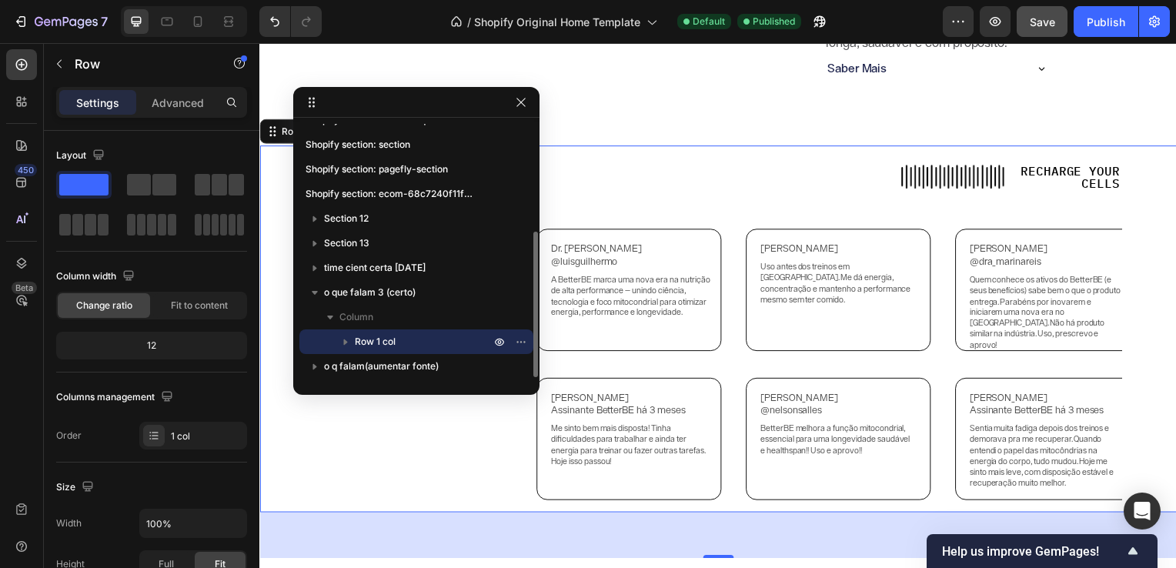
click at [339, 340] on icon "button" at bounding box center [345, 341] width 15 height 15
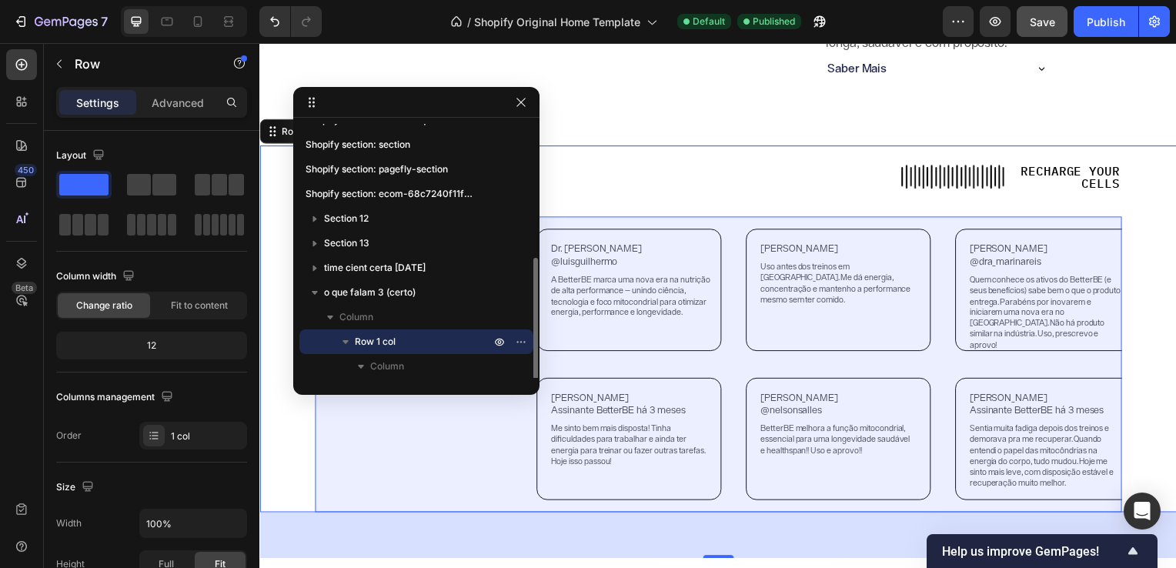
scroll to position [262, 0]
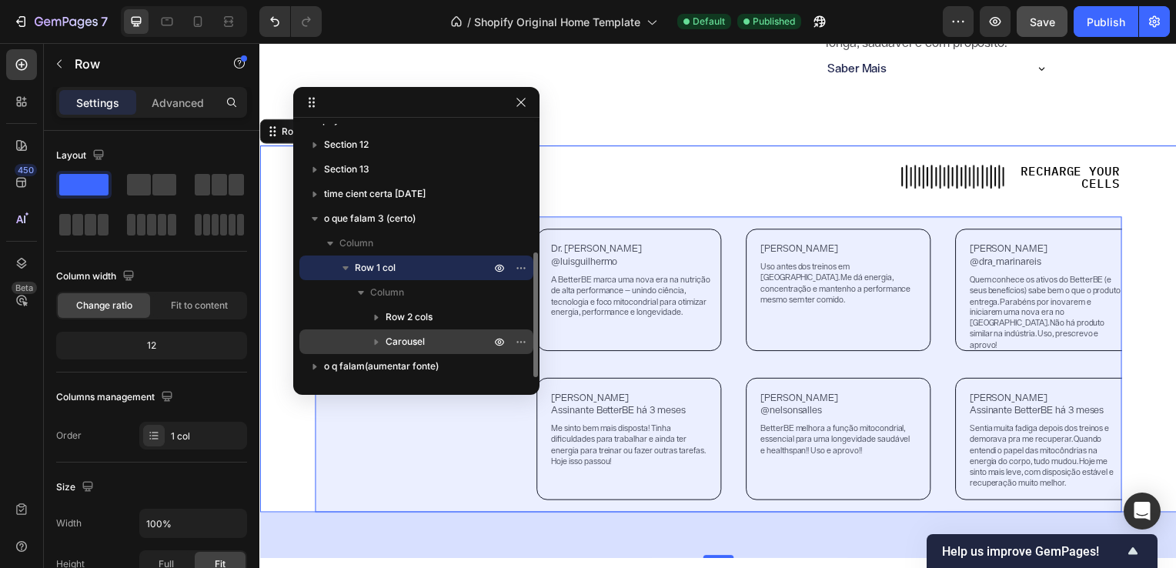
click at [382, 337] on icon "button" at bounding box center [376, 341] width 15 height 15
click at [406, 337] on span "Carousel" at bounding box center [405, 341] width 39 height 15
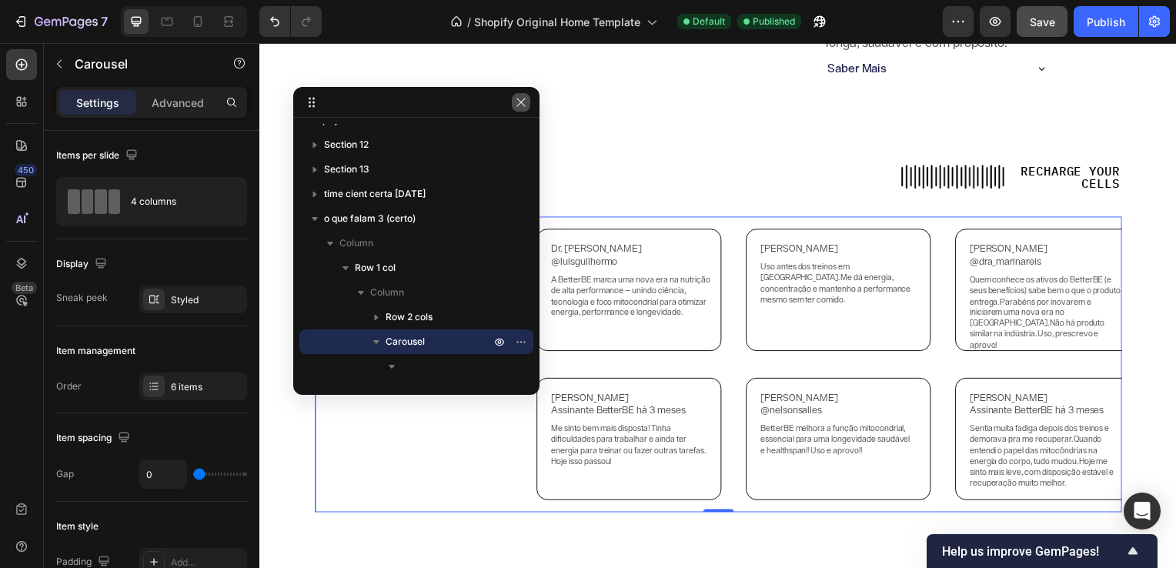
click at [519, 105] on icon "button" at bounding box center [521, 102] width 12 height 12
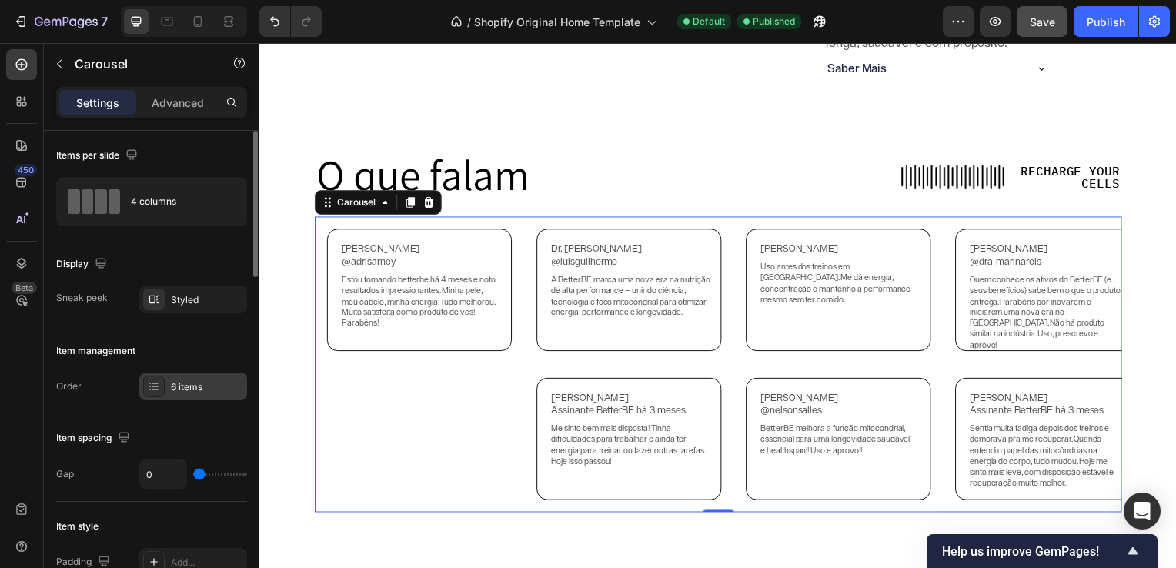
click at [203, 395] on div "6 items" at bounding box center [193, 386] width 108 height 28
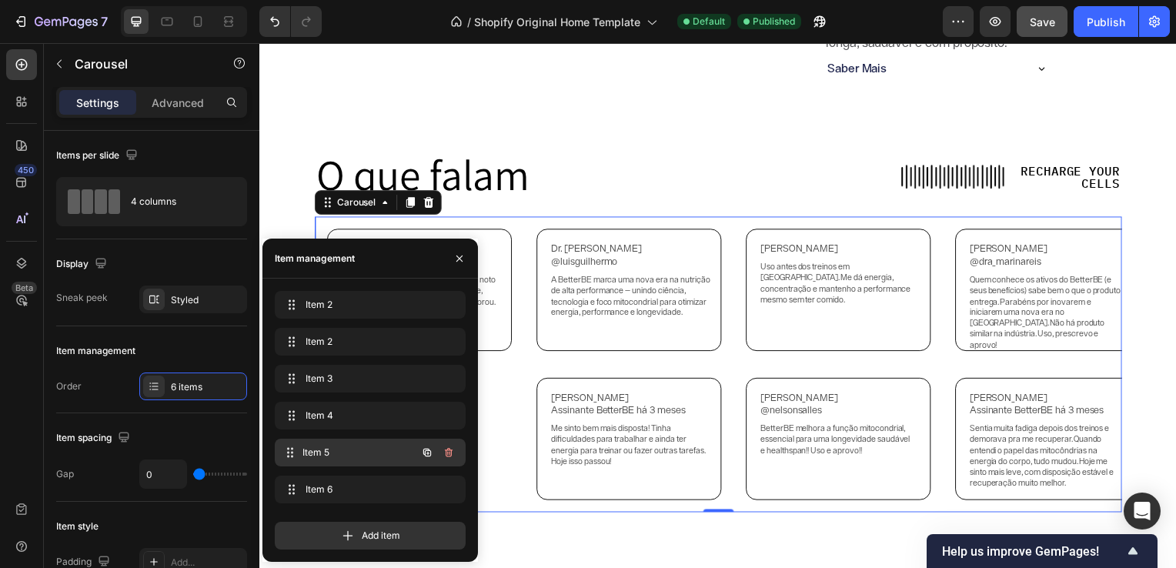
click at [349, 444] on div "Item 5 Item 5" at bounding box center [348, 453] width 135 height 22
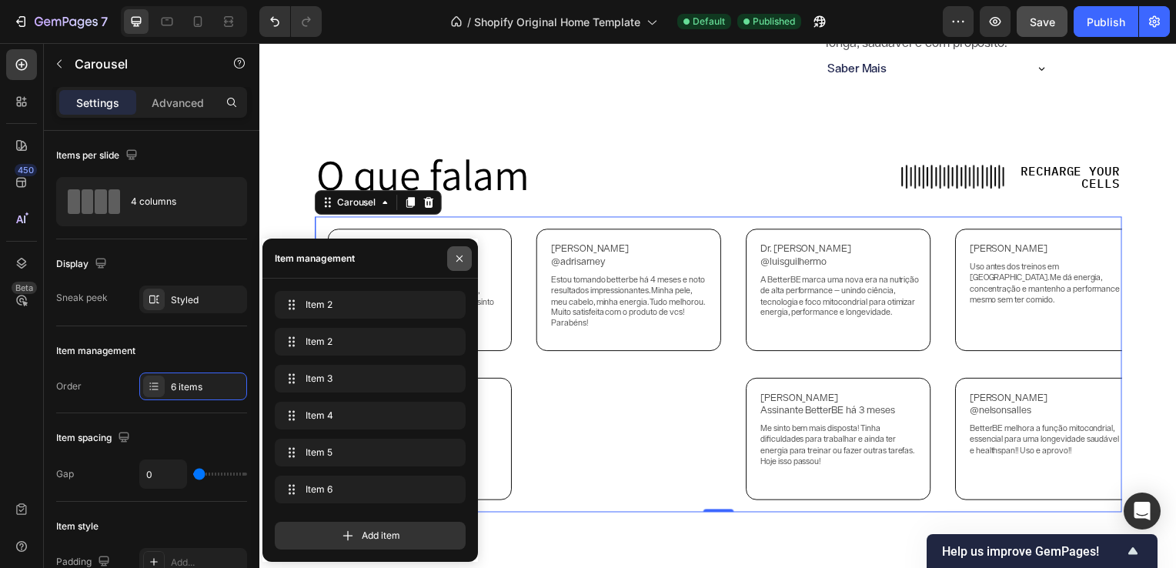
click at [459, 257] on icon "button" at bounding box center [459, 258] width 12 height 12
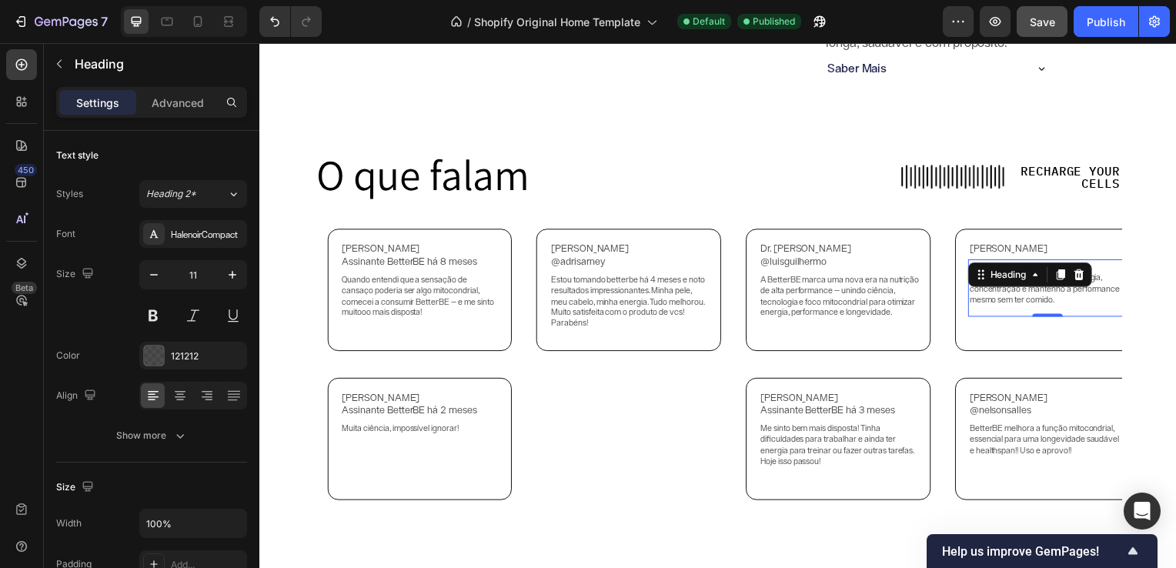
click at [1033, 292] on h2 "Uso antes dos treinos em [GEOGRAPHIC_DATA]. Me dá energia, concentração e mante…" at bounding box center [1053, 291] width 160 height 58
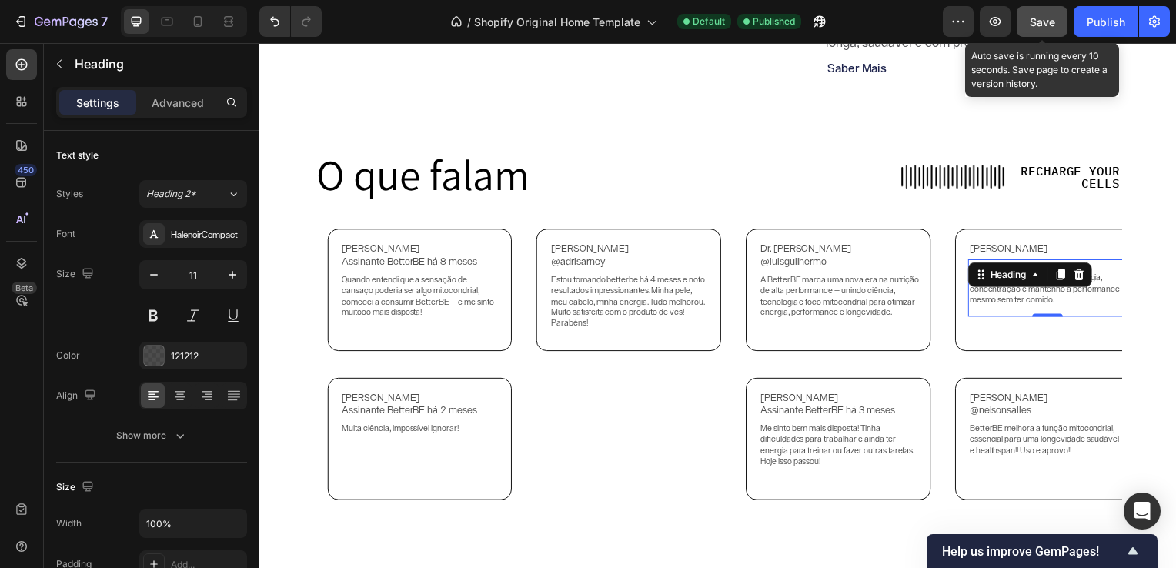
click at [1047, 34] on button "Save" at bounding box center [1042, 21] width 51 height 31
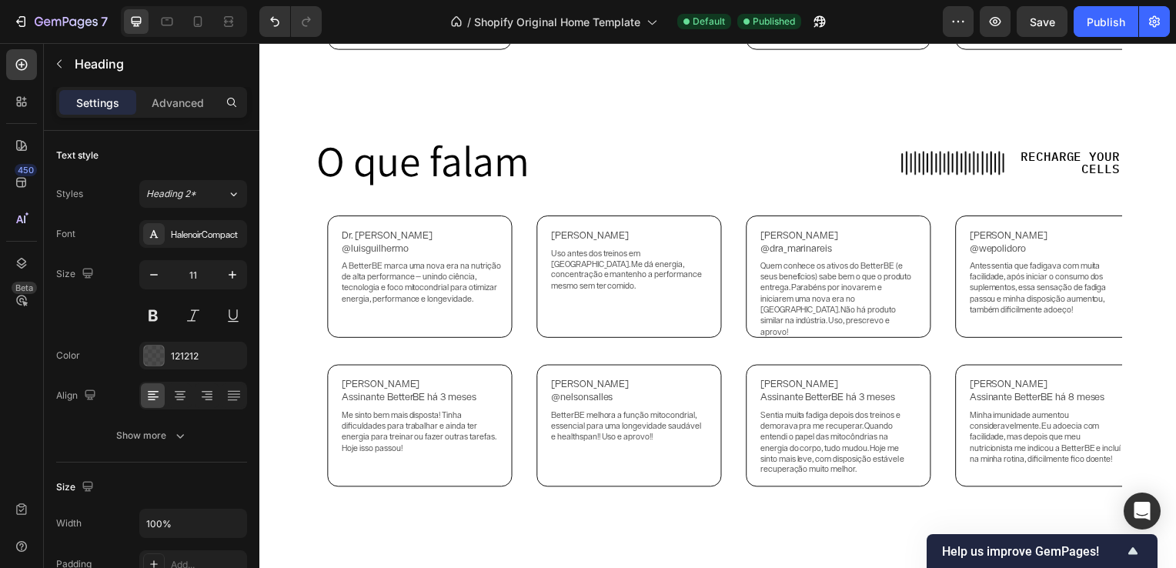
scroll to position [3311, 0]
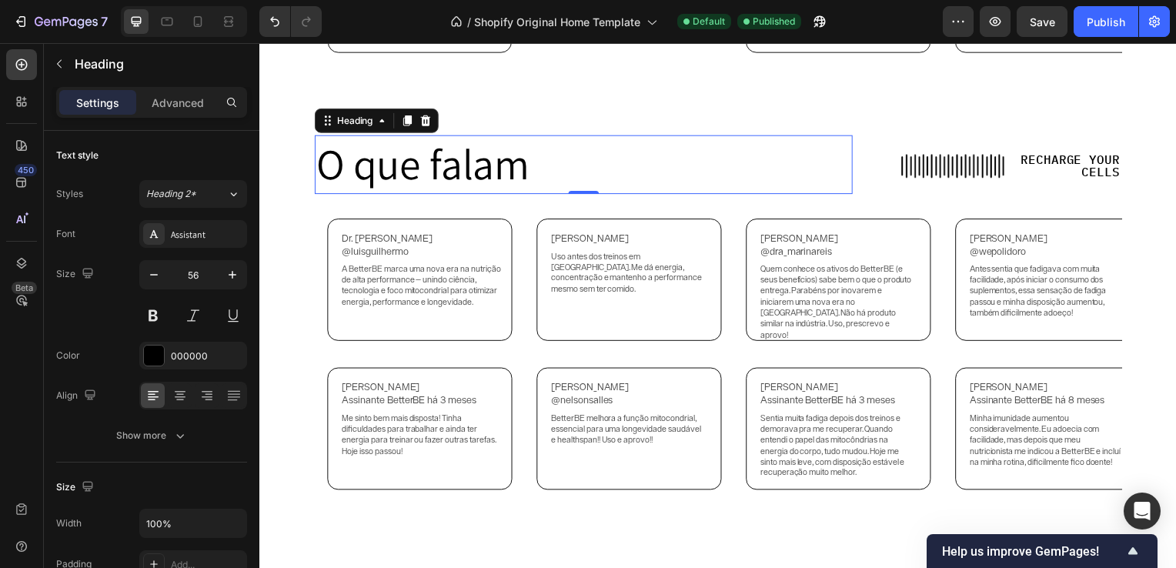
click at [533, 176] on p "O que falam" at bounding box center [585, 166] width 539 height 56
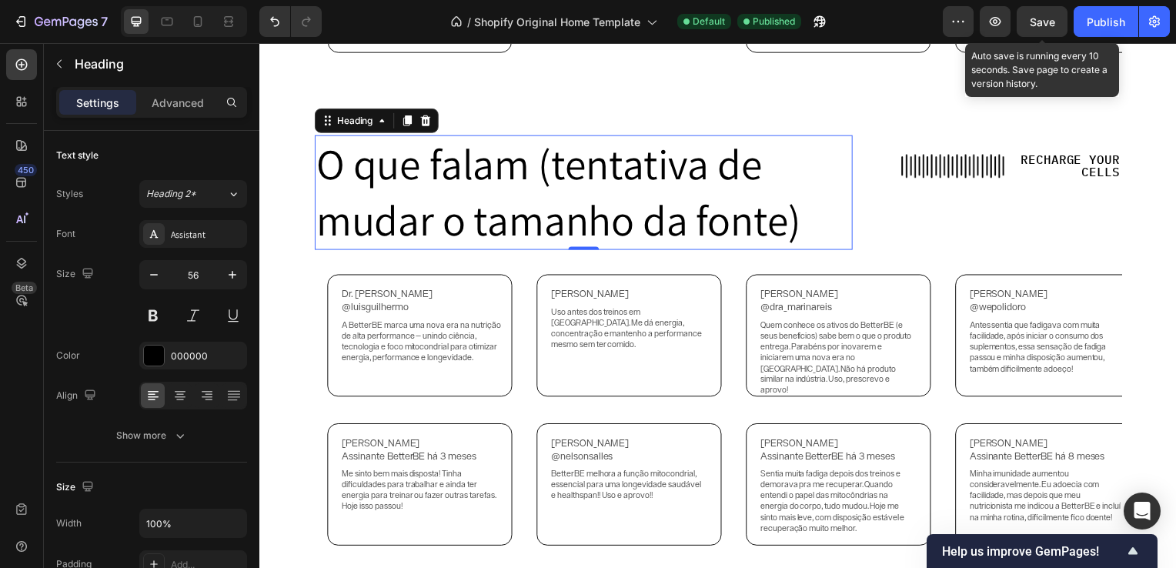
click at [1053, 23] on span "Save" at bounding box center [1042, 21] width 25 height 13
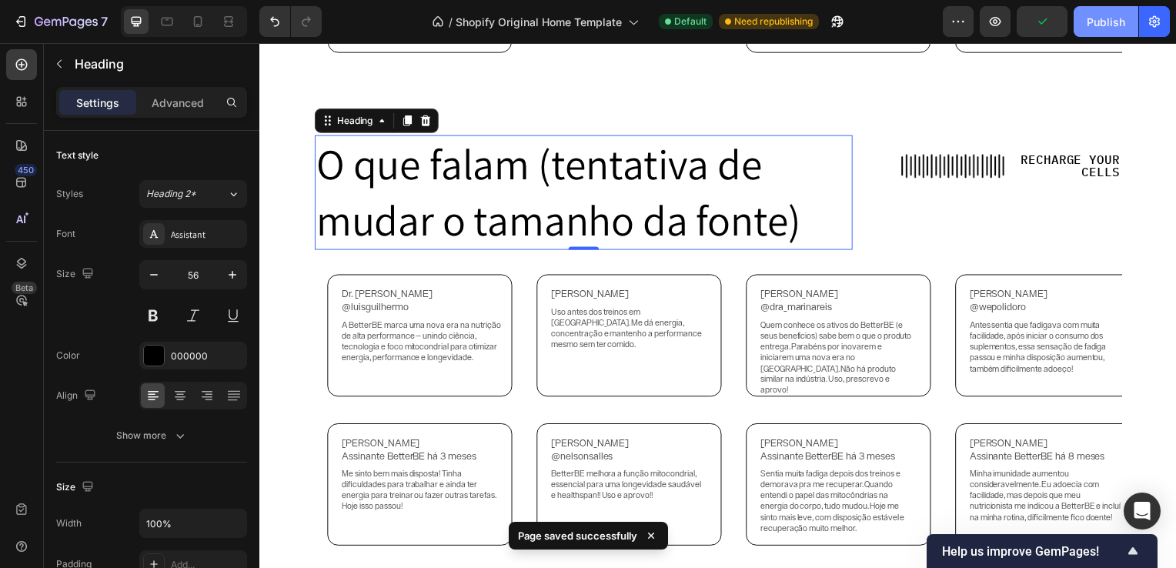
click at [1094, 24] on div "Publish" at bounding box center [1106, 22] width 38 height 16
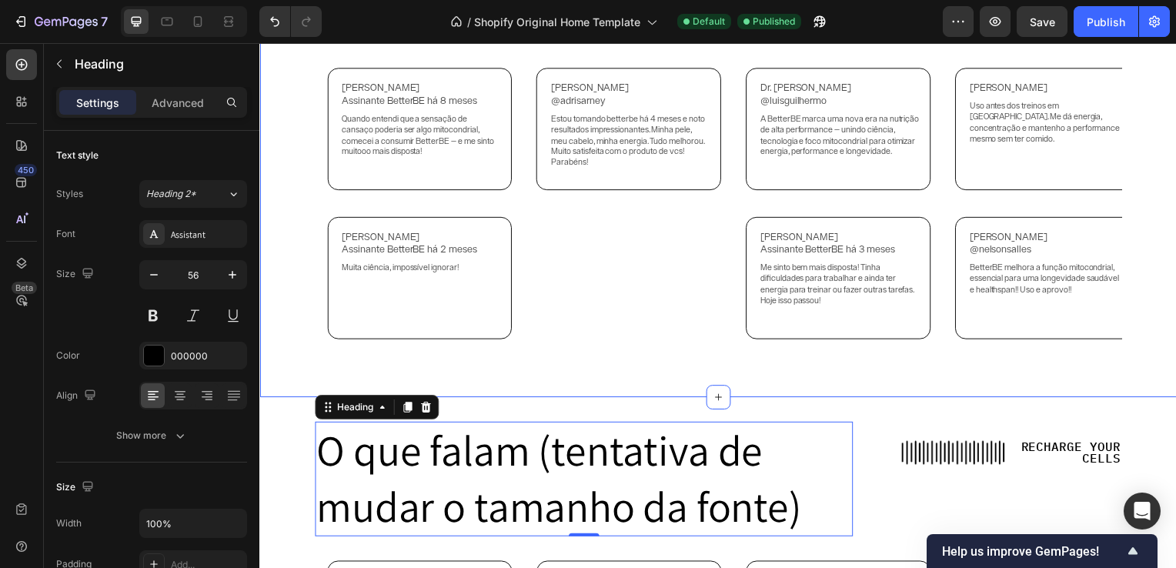
scroll to position [2795, 0]
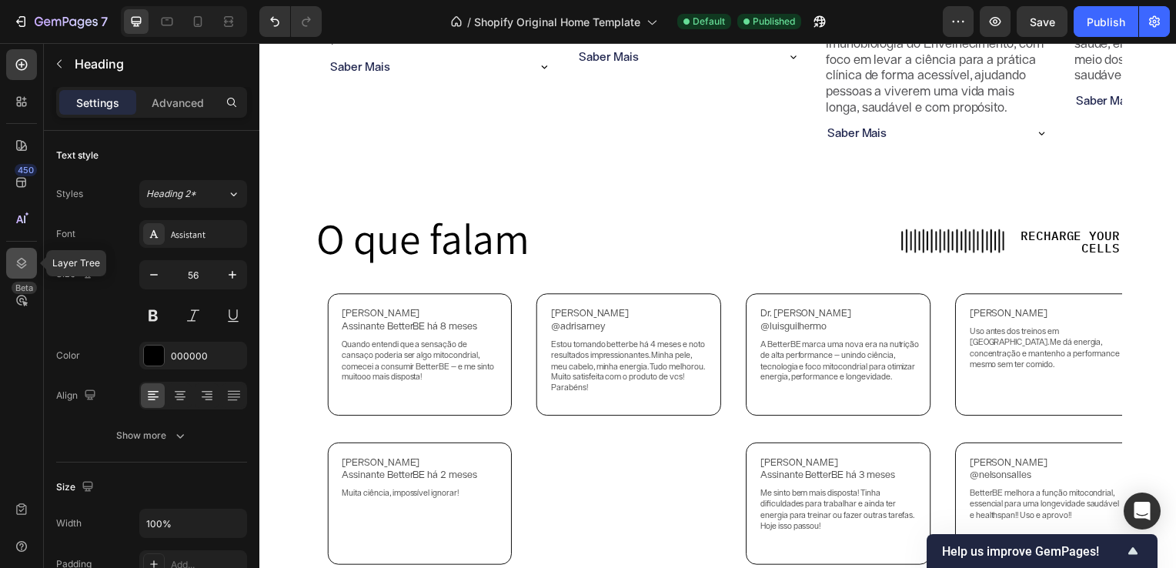
click at [25, 262] on icon at bounding box center [22, 263] width 10 height 11
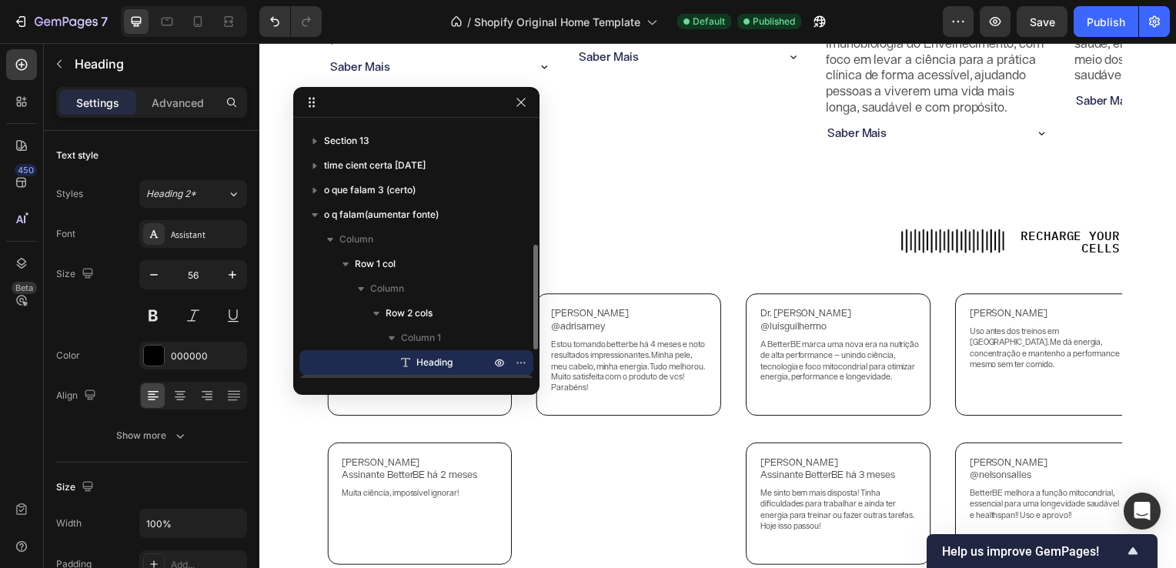
scroll to position [292, 0]
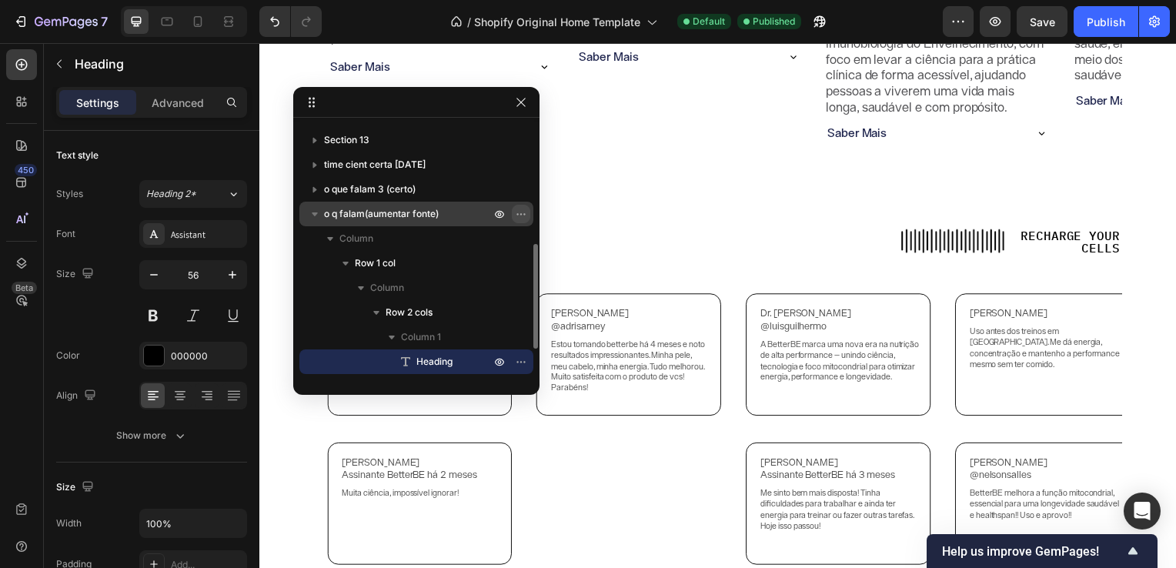
click at [517, 212] on icon "button" at bounding box center [521, 214] width 12 height 12
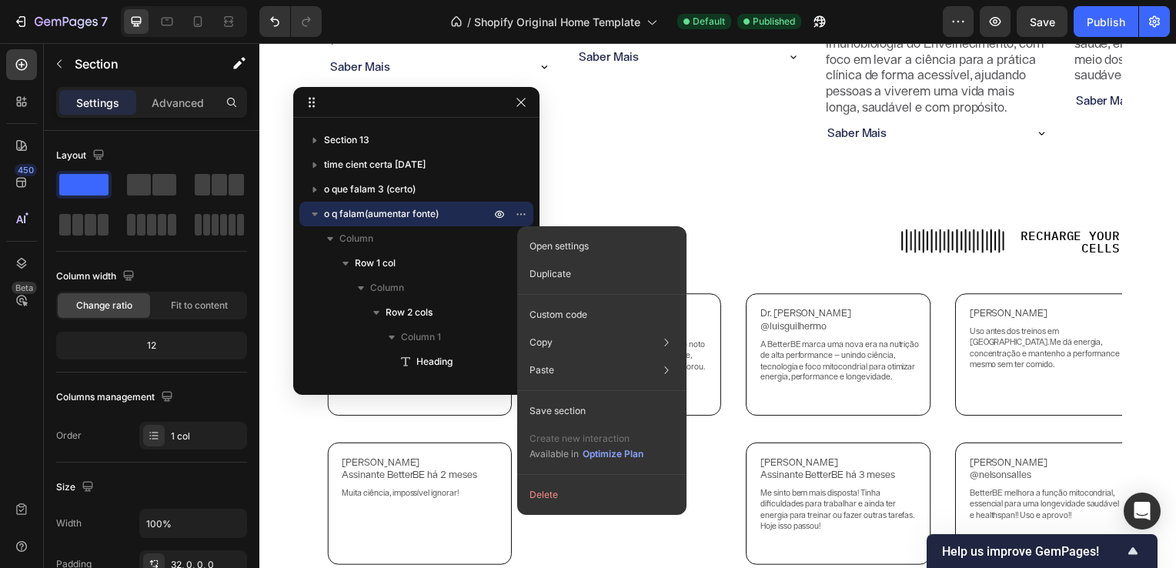
click at [453, 207] on p "o q falam(aumentar fonte)" at bounding box center [408, 213] width 169 height 15
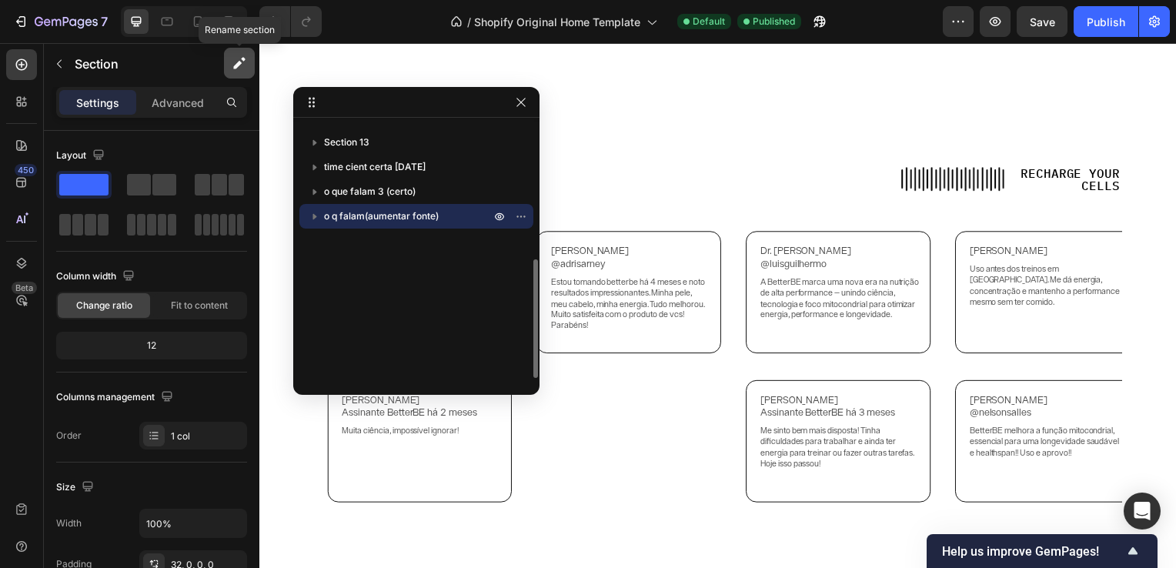
scroll to position [3325, 0]
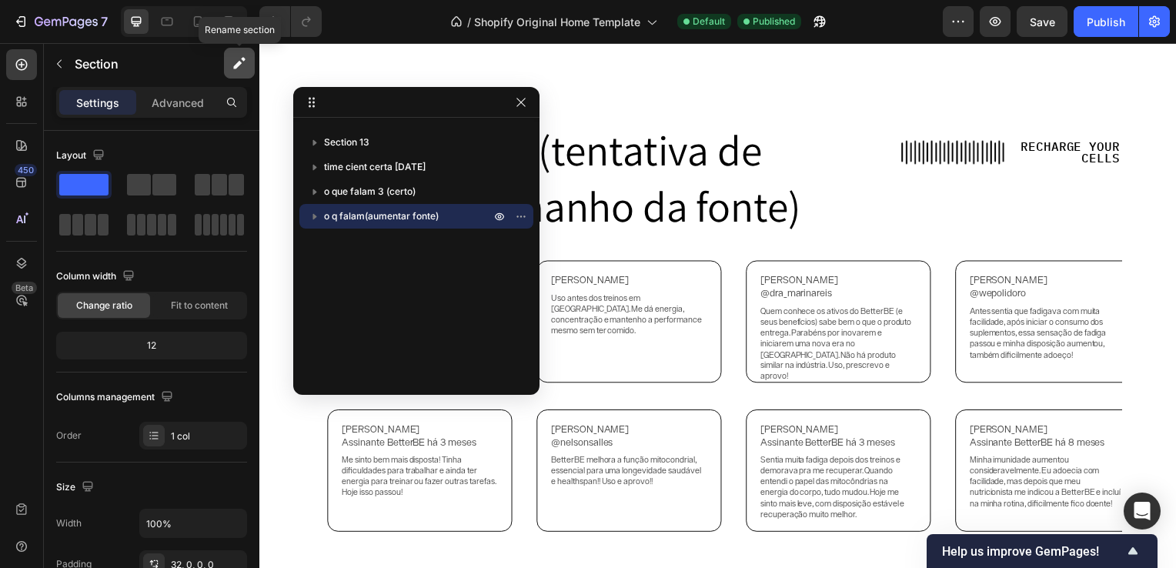
click at [240, 62] on icon "button" at bounding box center [237, 65] width 8 height 8
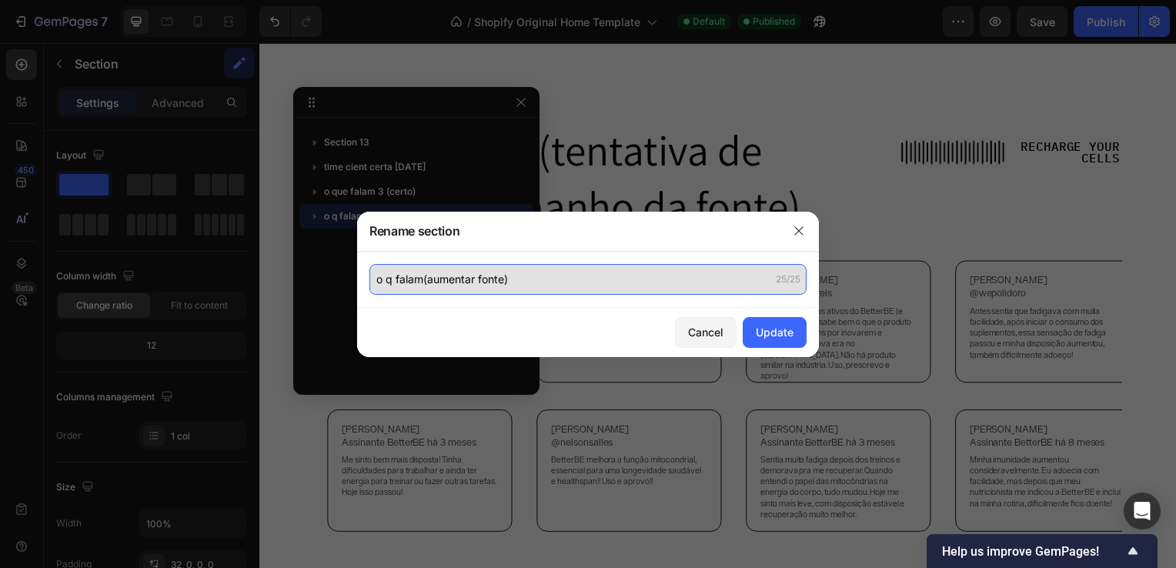
click at [553, 289] on input "o q falam(aumentar fonte)" at bounding box center [587, 279] width 437 height 31
click at [508, 282] on input "o q falam(aumentar fonte)" at bounding box center [587, 279] width 437 height 31
click at [475, 279] on input "o q falam(aumentar fonte)" at bounding box center [587, 279] width 437 height 31
drag, startPoint x: 475, startPoint y: 279, endPoint x: 426, endPoint y: 279, distance: 48.5
click at [426, 279] on input "o q falam(aumentar fonte)" at bounding box center [587, 279] width 437 height 31
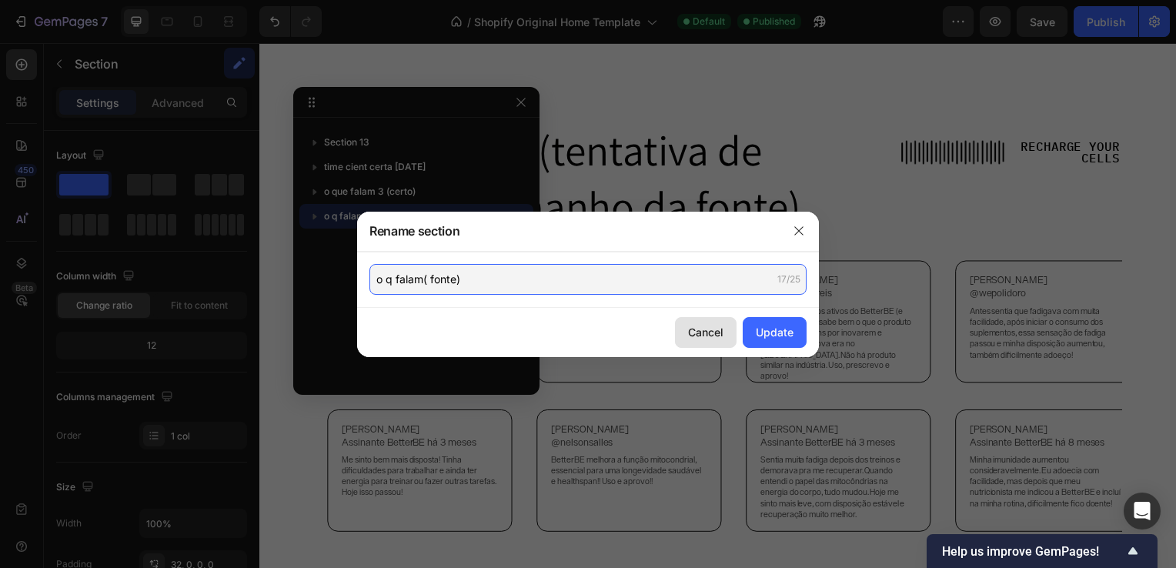
type input "o q falam( fonte)"
click at [701, 328] on div "Cancel" at bounding box center [705, 332] width 35 height 16
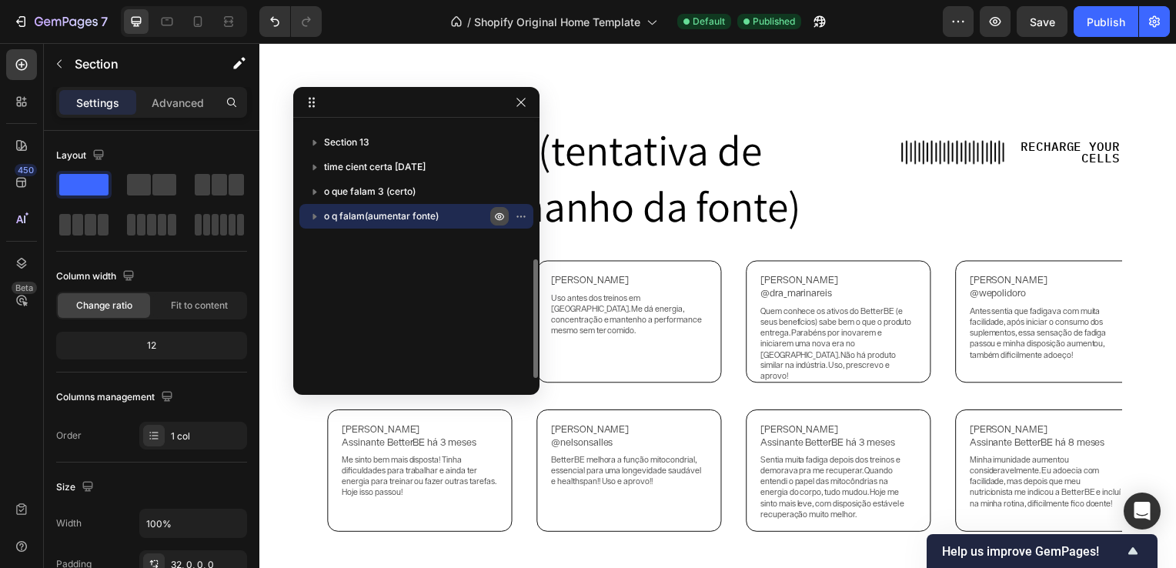
click at [496, 215] on icon "button" at bounding box center [499, 217] width 9 height 8
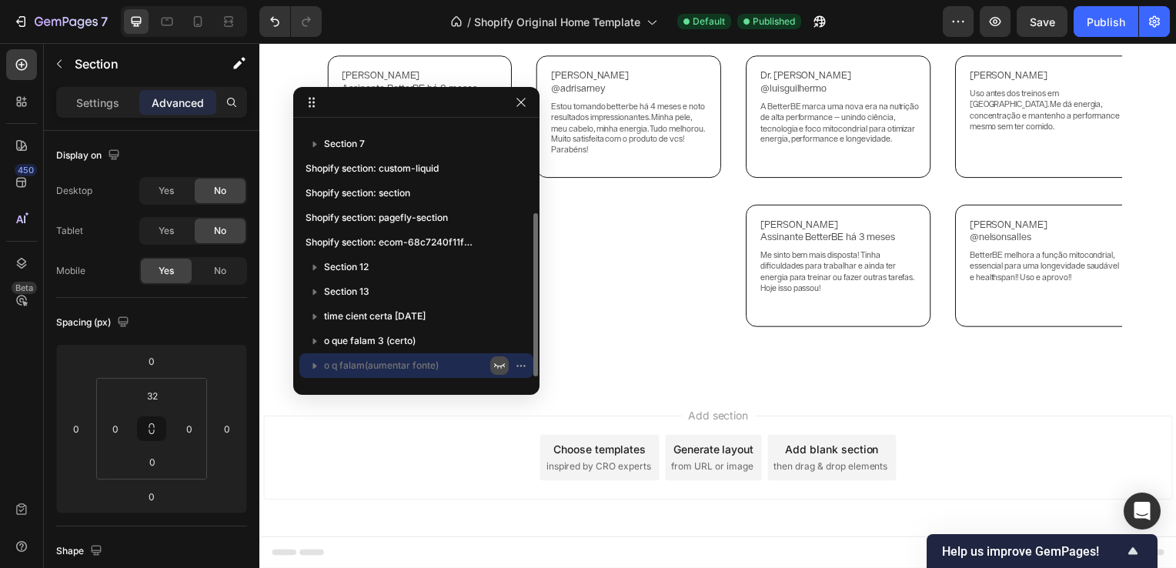
scroll to position [139, 0]
click at [526, 99] on icon "button" at bounding box center [521, 102] width 12 height 12
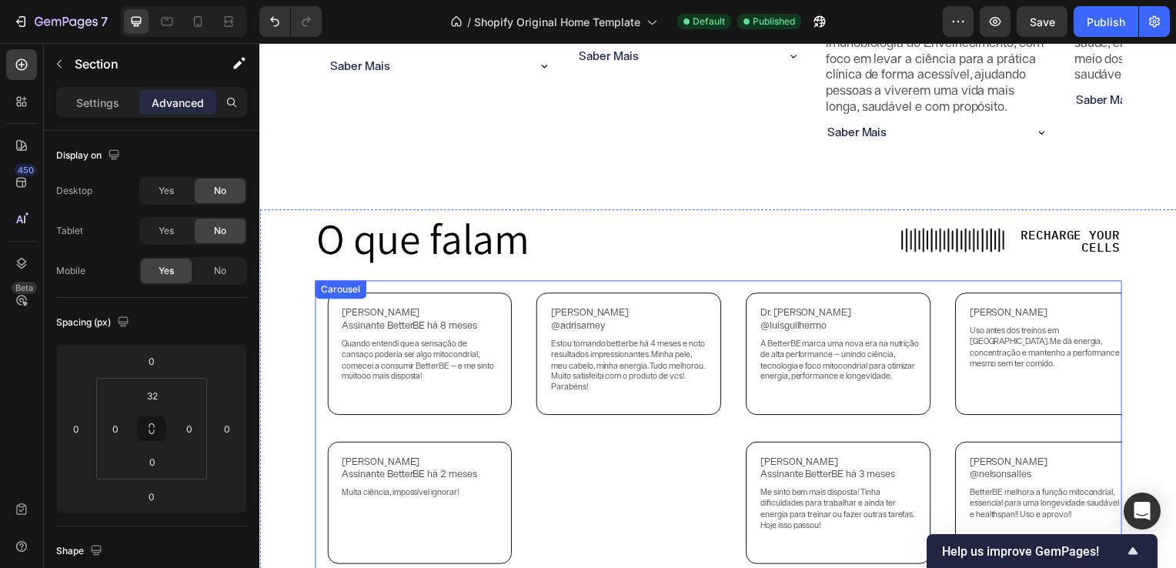
scroll to position [2797, 0]
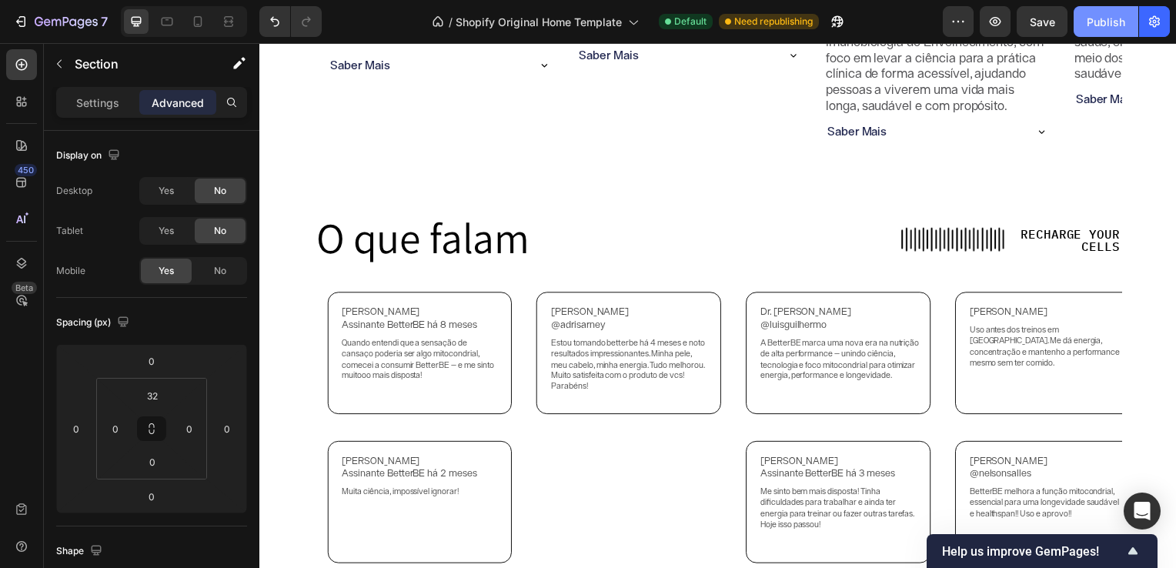
click at [1107, 34] on button "Publish" at bounding box center [1106, 21] width 65 height 31
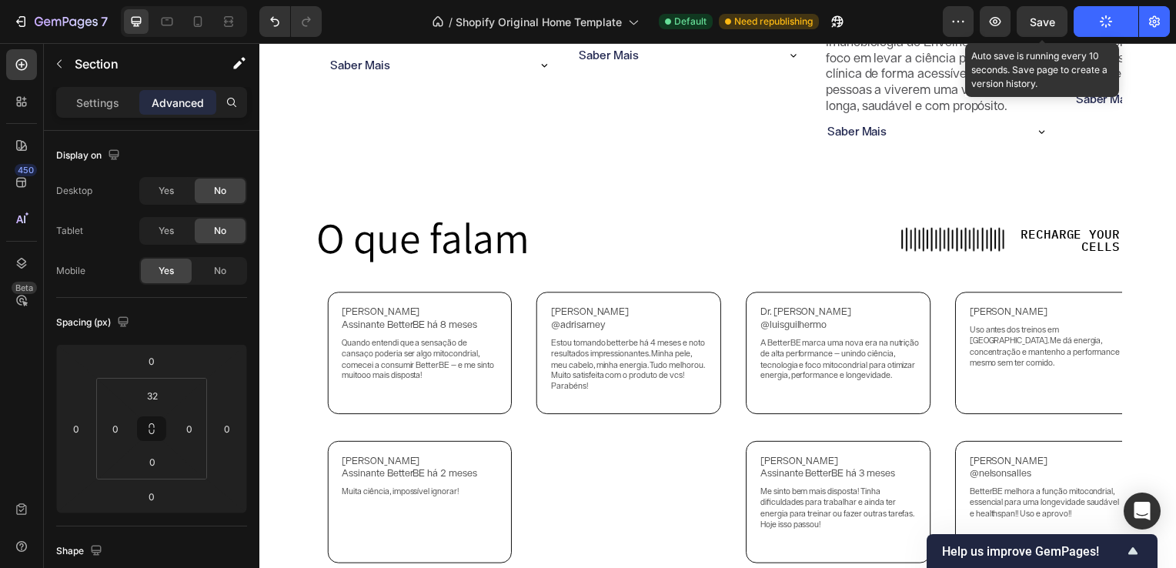
click at [1053, 28] on div "Save" at bounding box center [1042, 22] width 25 height 16
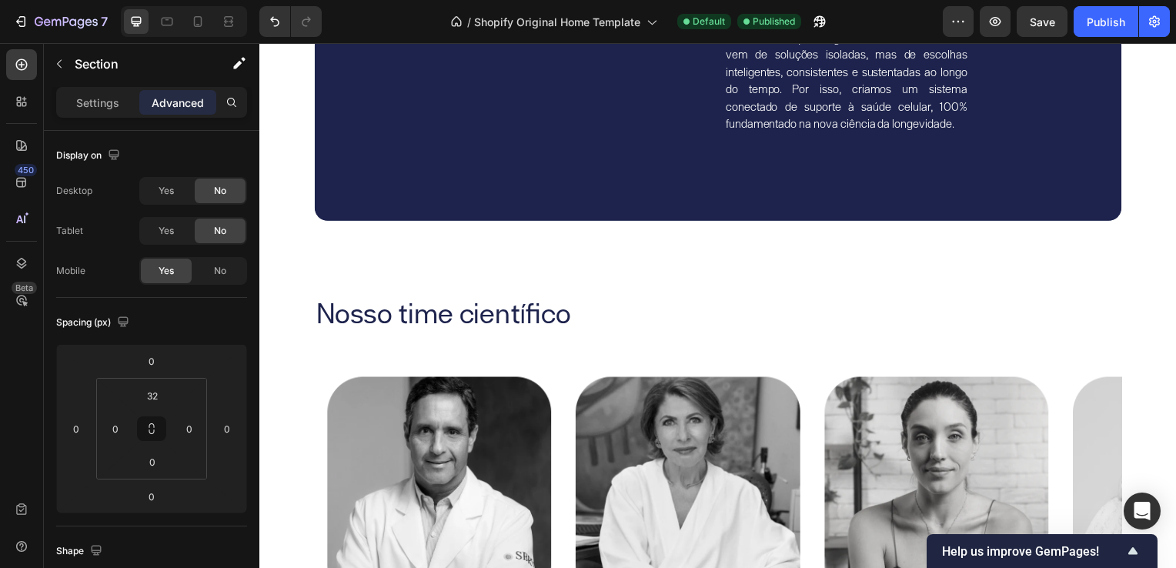
scroll to position [2180, 0]
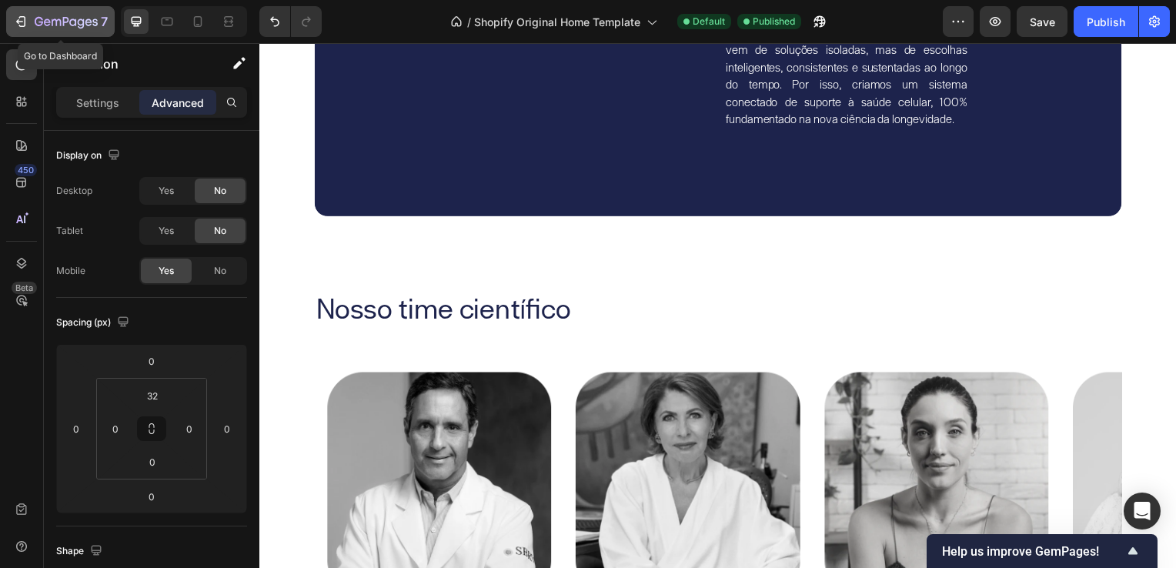
click at [57, 25] on icon "button" at bounding box center [66, 22] width 63 height 13
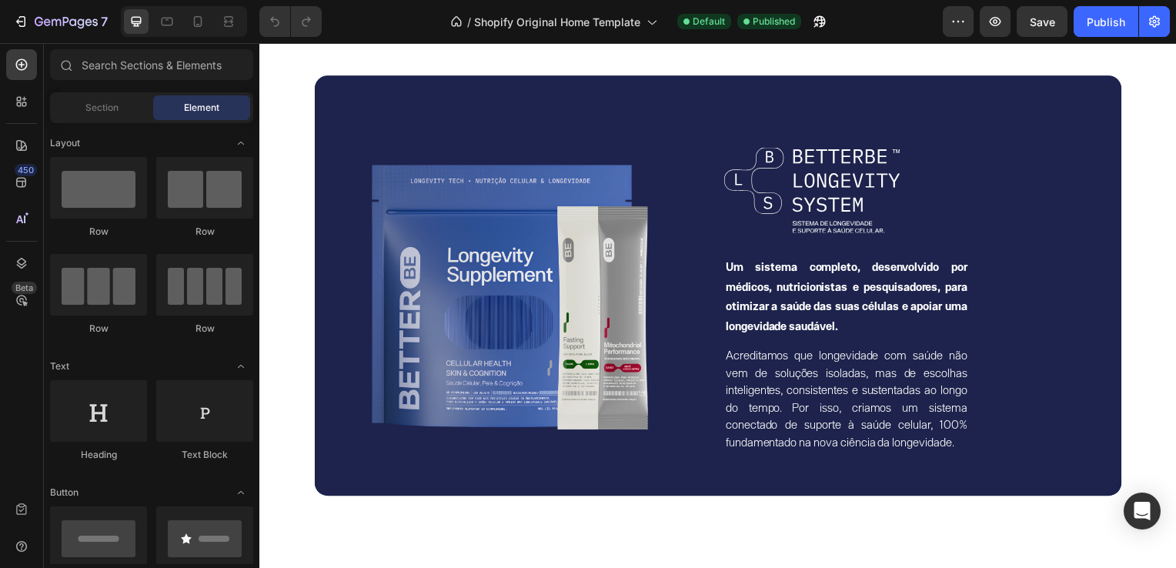
scroll to position [2275, 0]
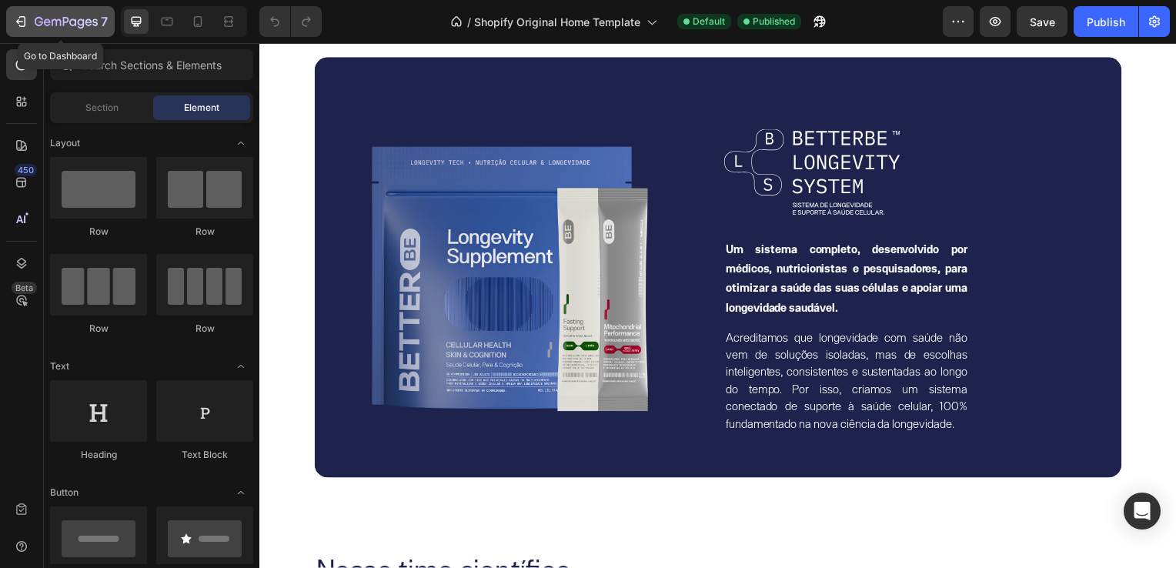
click at [18, 23] on icon "button" at bounding box center [19, 21] width 7 height 5
